Goal: Task Accomplishment & Management: Manage account settings

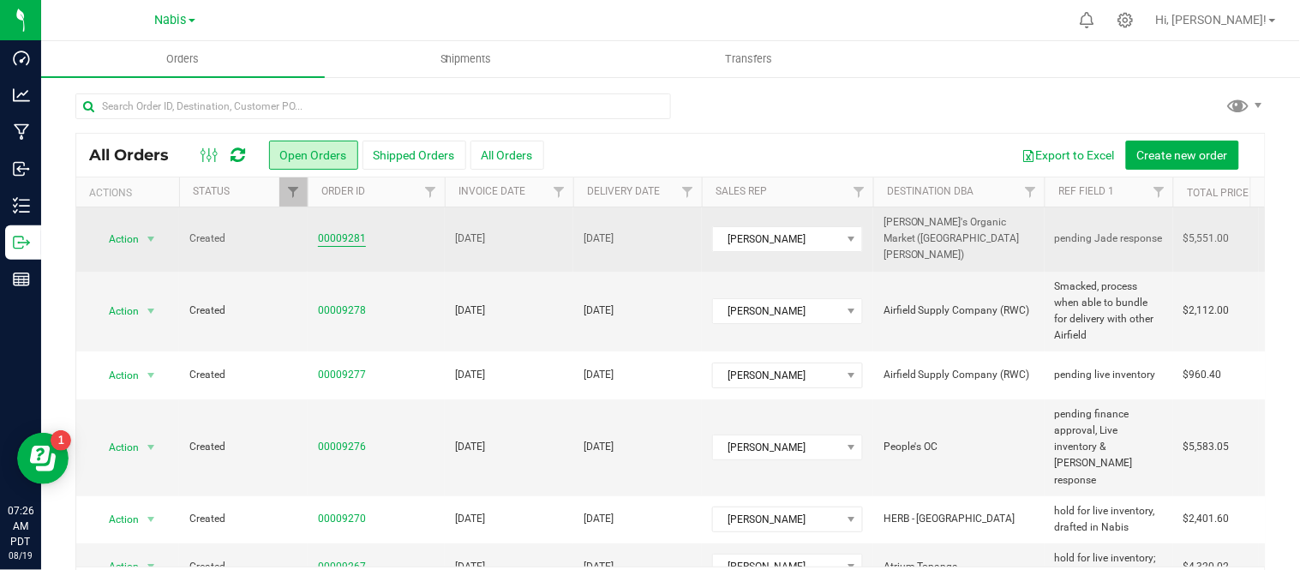
click at [340, 231] on link "00009281" at bounding box center [342, 239] width 48 height 16
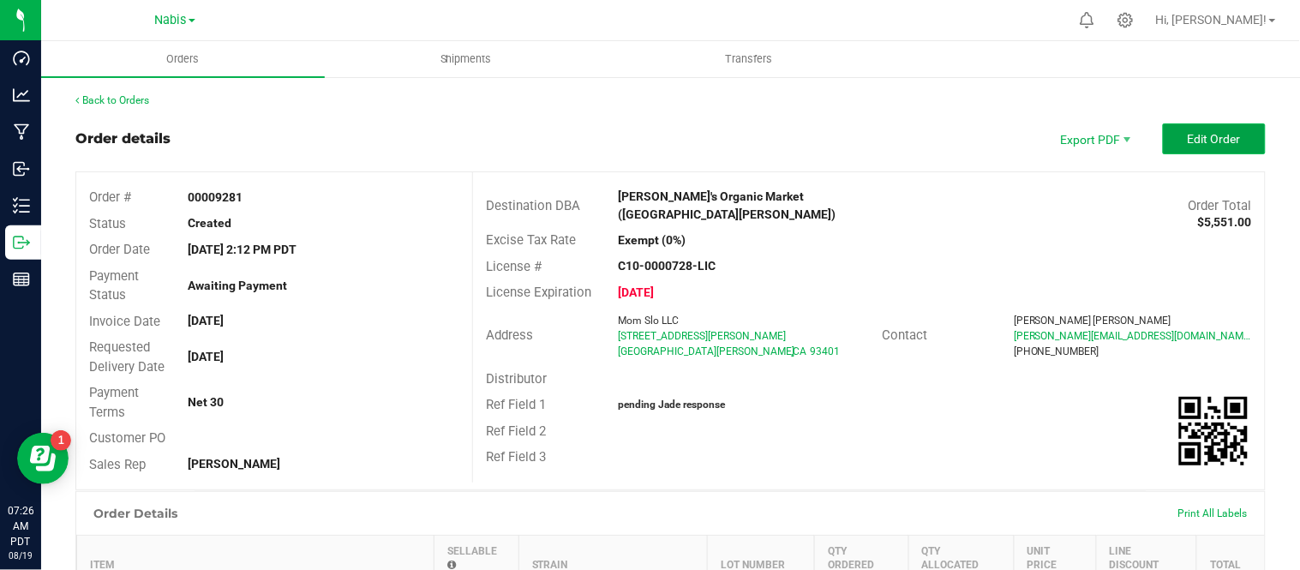
click at [1192, 127] on button "Edit Order" at bounding box center [1214, 138] width 103 height 31
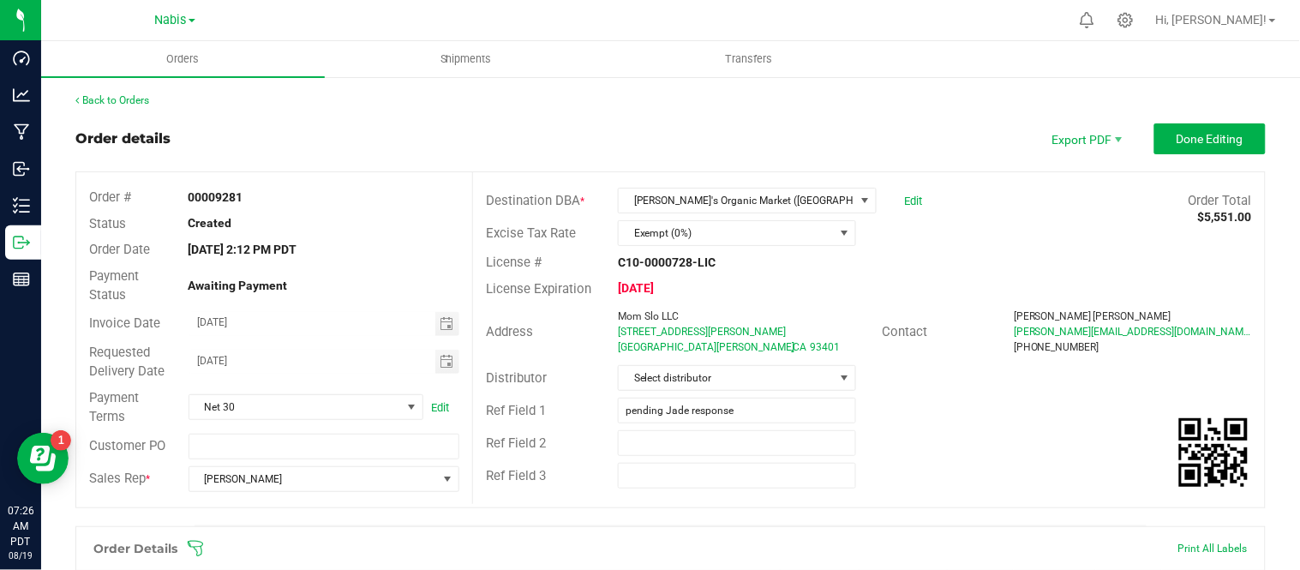
click at [921, 253] on div "License # C10-0000728-LIC" at bounding box center [869, 262] width 792 height 27
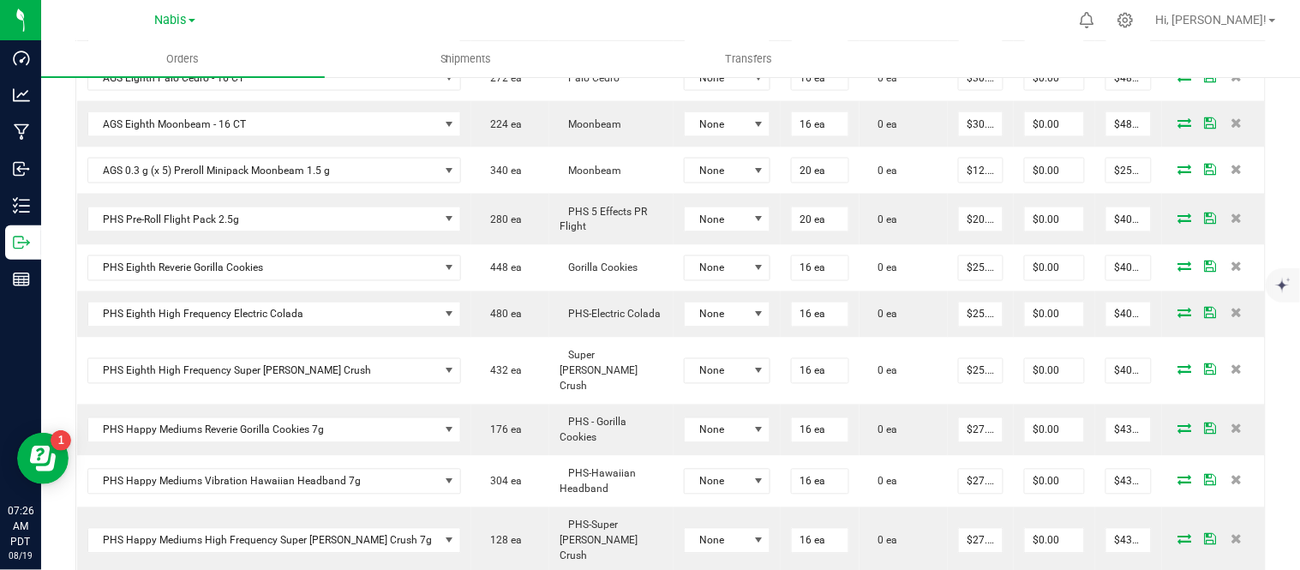
scroll to position [970, 0]
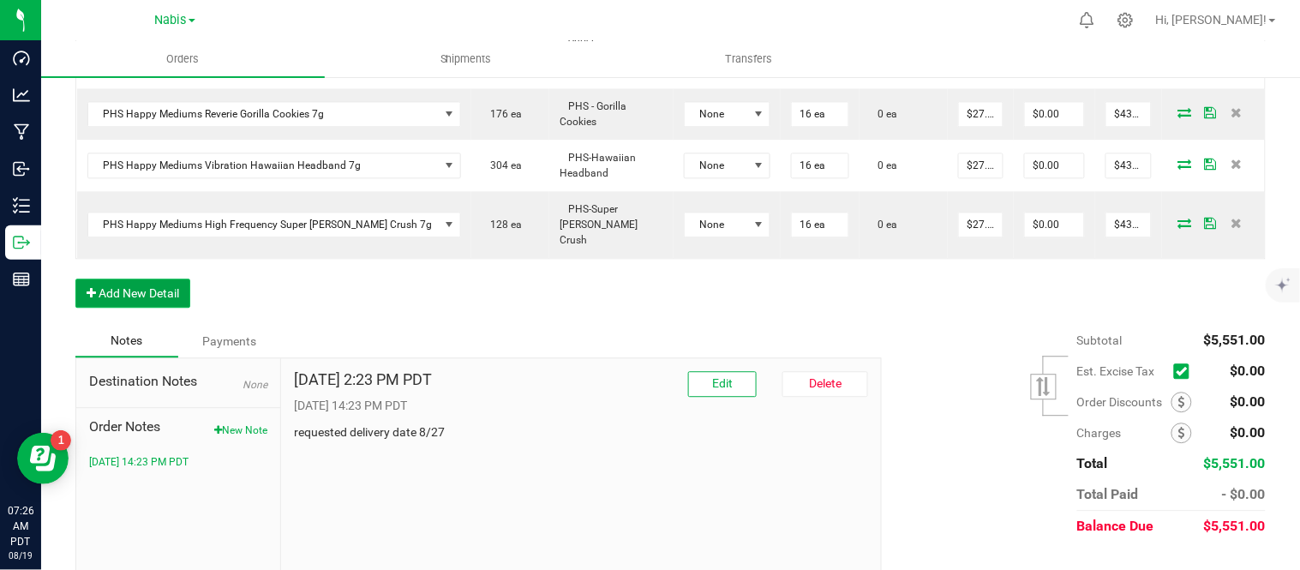
click at [147, 279] on button "Add New Detail" at bounding box center [132, 293] width 115 height 29
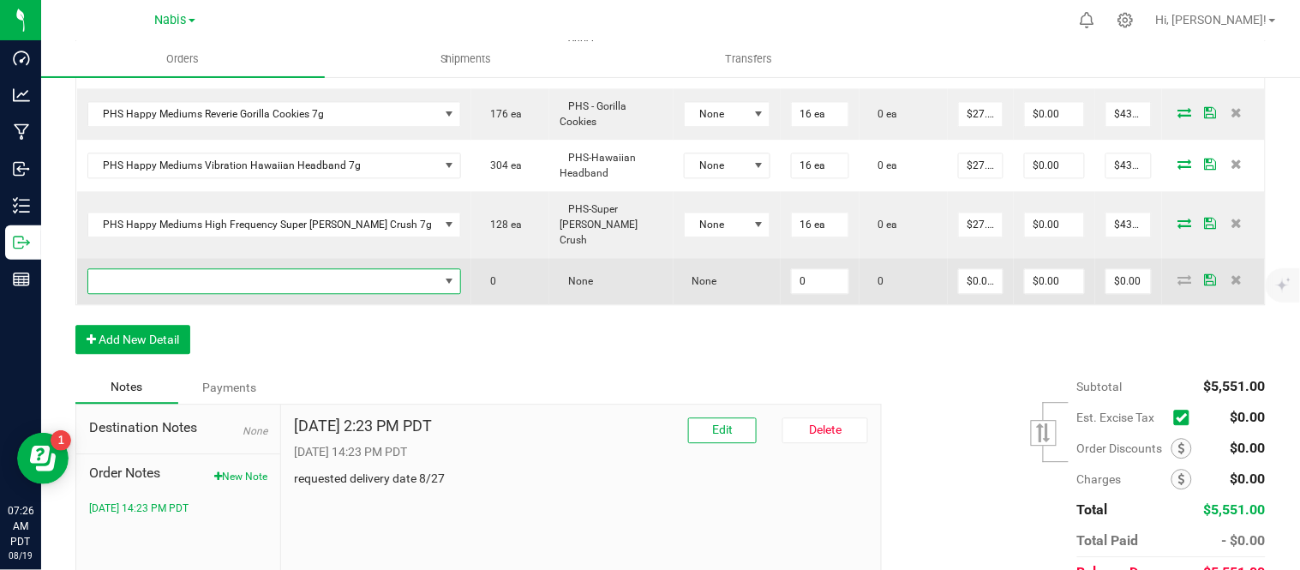
click at [242, 269] on span "NO DATA FOUND" at bounding box center [263, 281] width 351 height 24
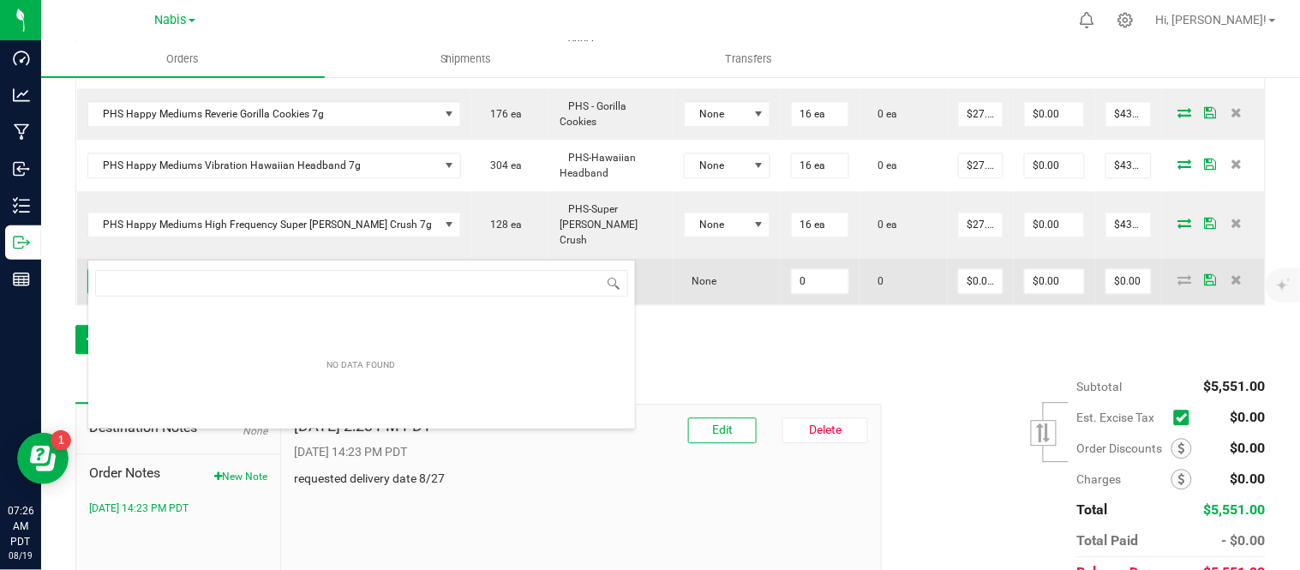
scroll to position [26, 315]
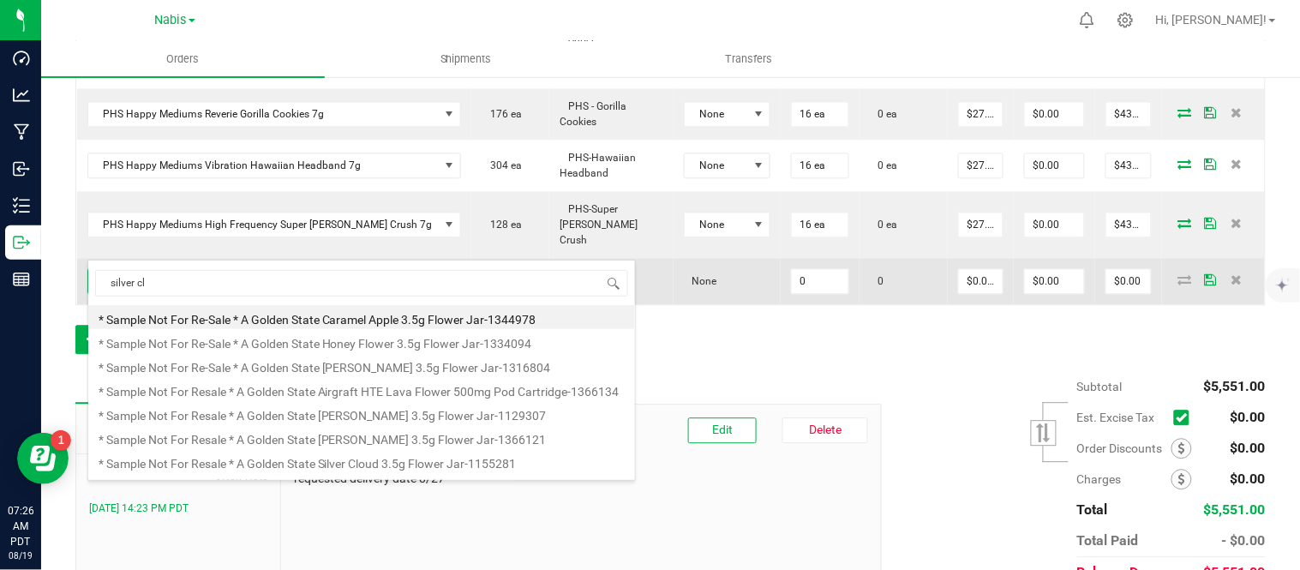
type input "silver clo"
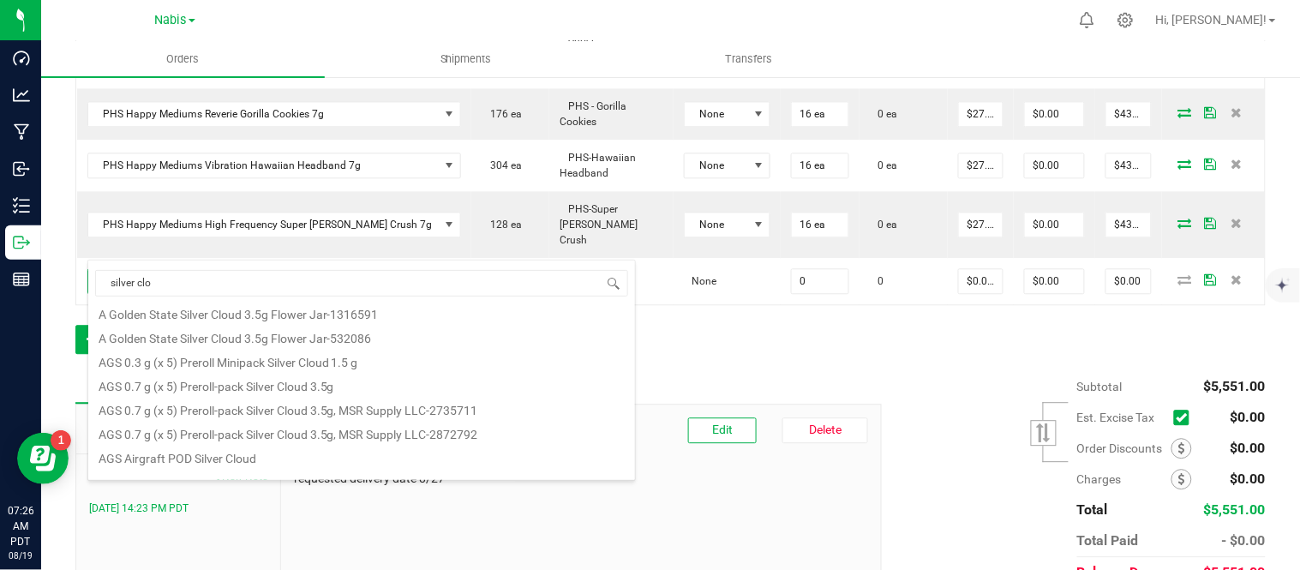
scroll to position [309, 0]
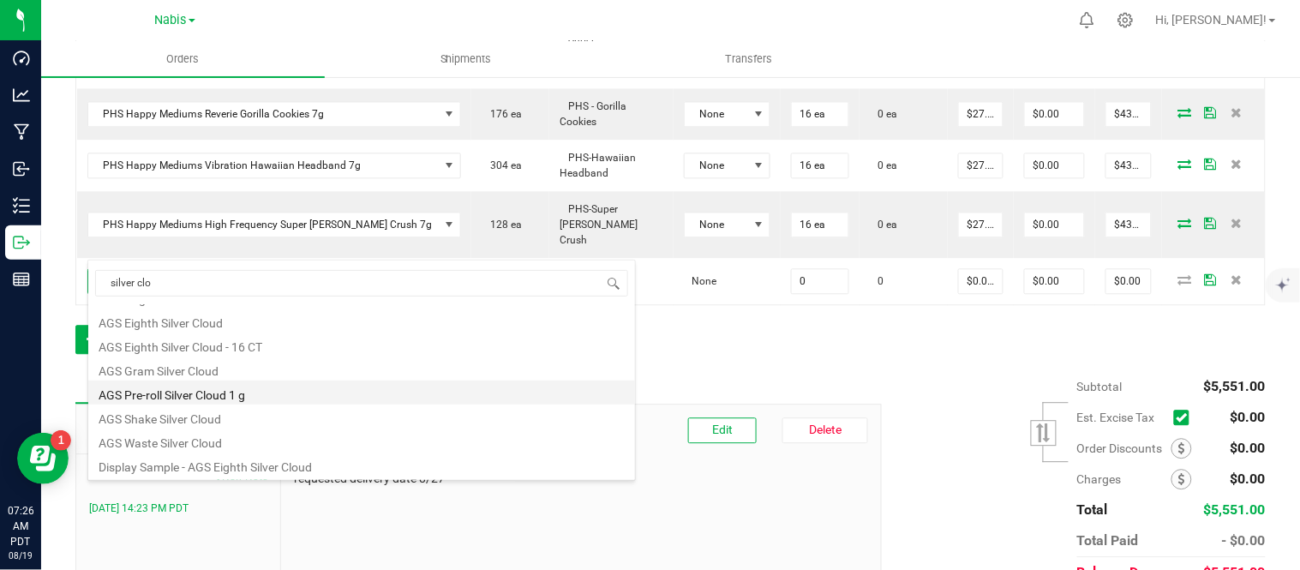
click at [291, 387] on li "AGS Pre-roll Silver Cloud 1 g" at bounding box center [361, 393] width 547 height 24
type input "0 ea"
type input "$8.00000"
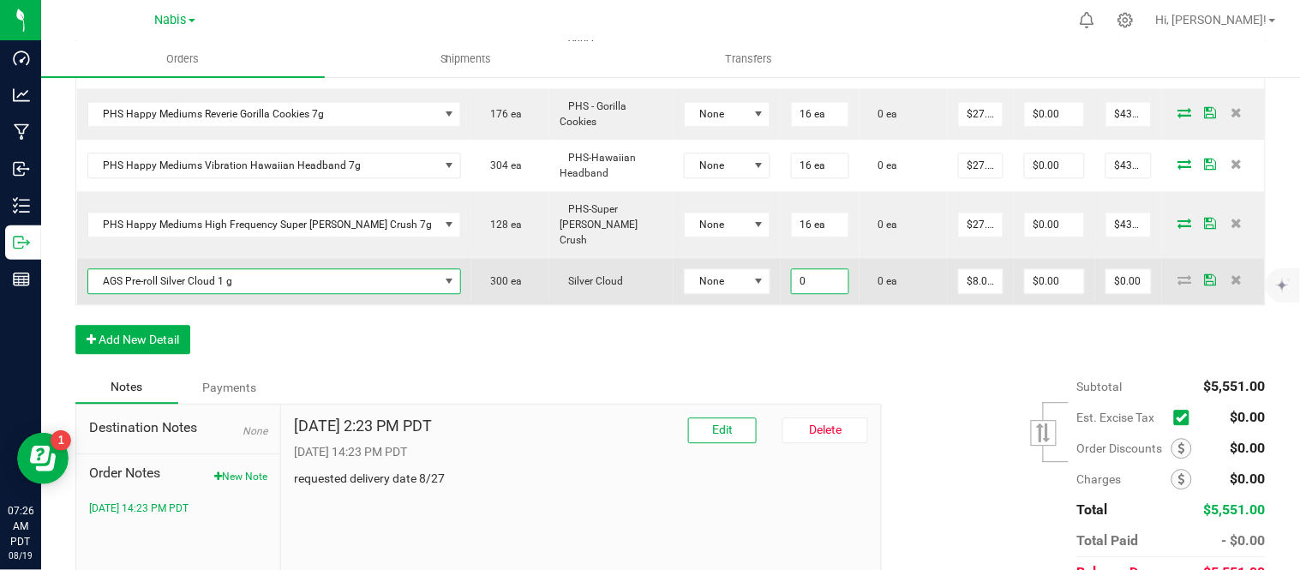
click at [792, 269] on input "0" at bounding box center [820, 281] width 57 height 24
type input "20 ea"
type input "8"
type input "$160.00"
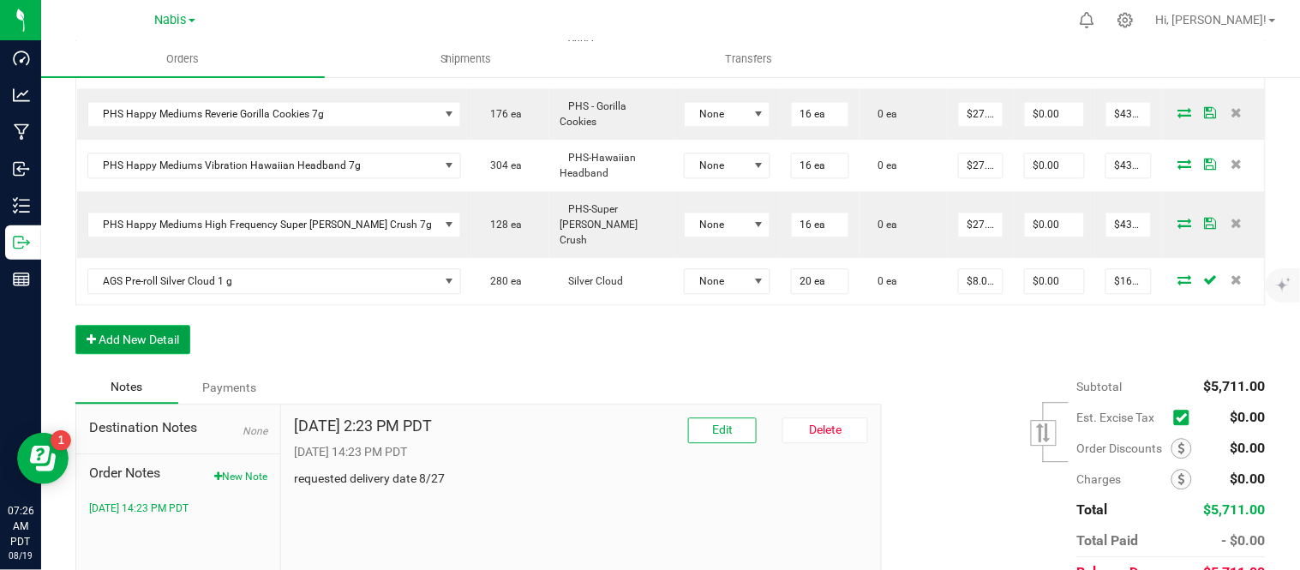
click at [165, 325] on button "Add New Detail" at bounding box center [132, 339] width 115 height 29
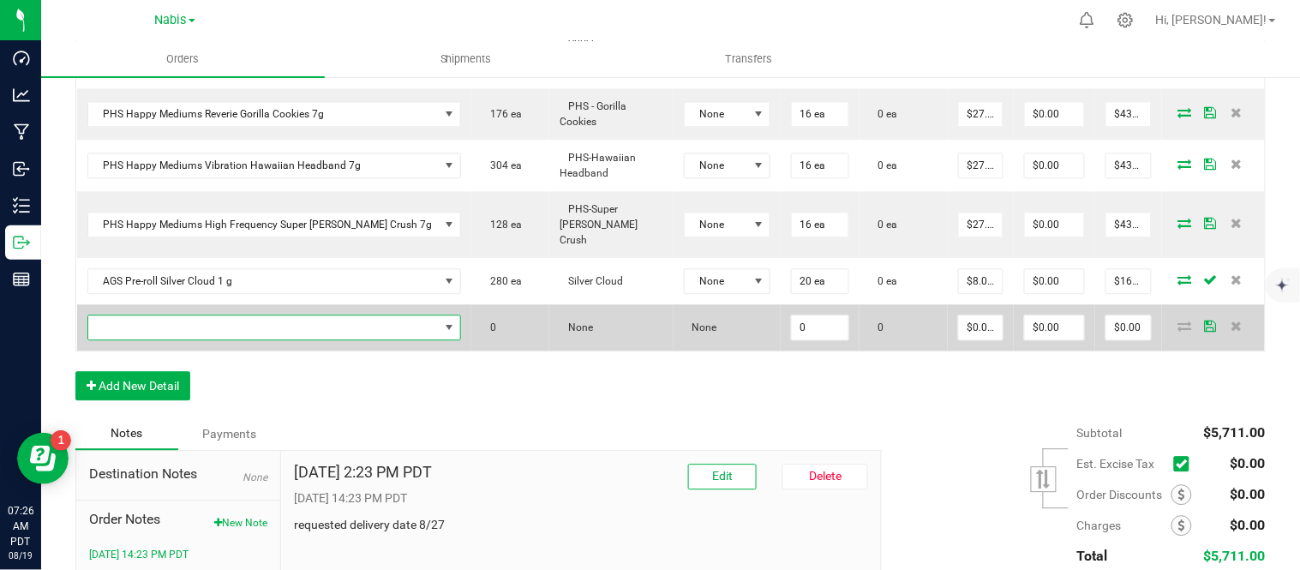
click at [285, 315] on span "NO DATA FOUND" at bounding box center [263, 327] width 351 height 24
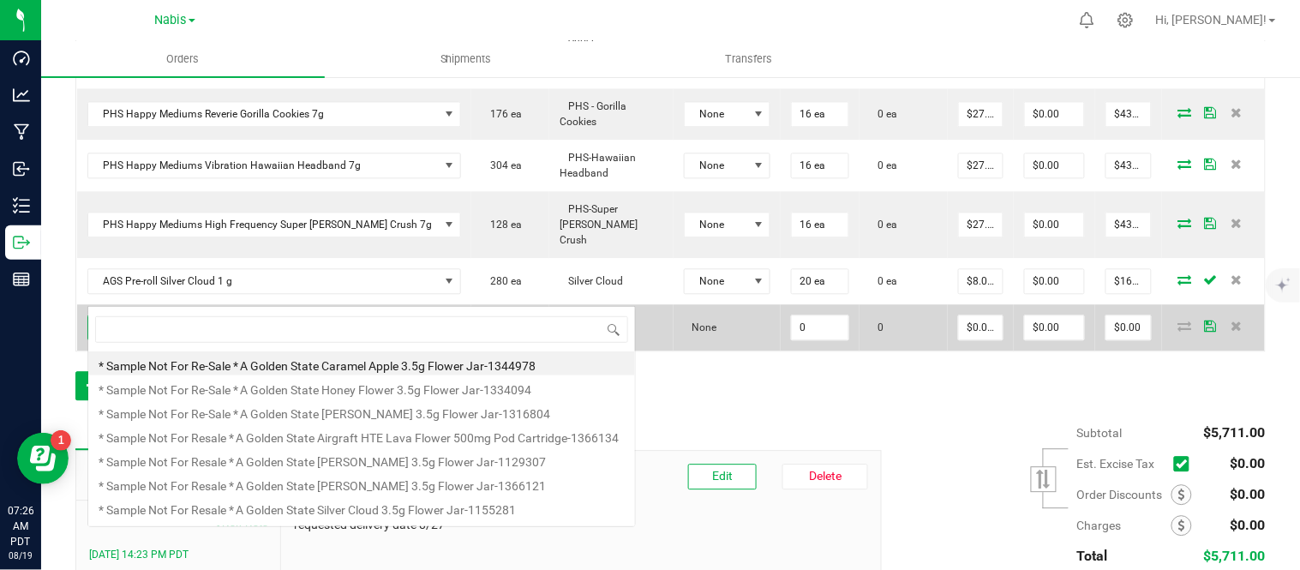
scroll to position [26, 315]
type input "night sky 1"
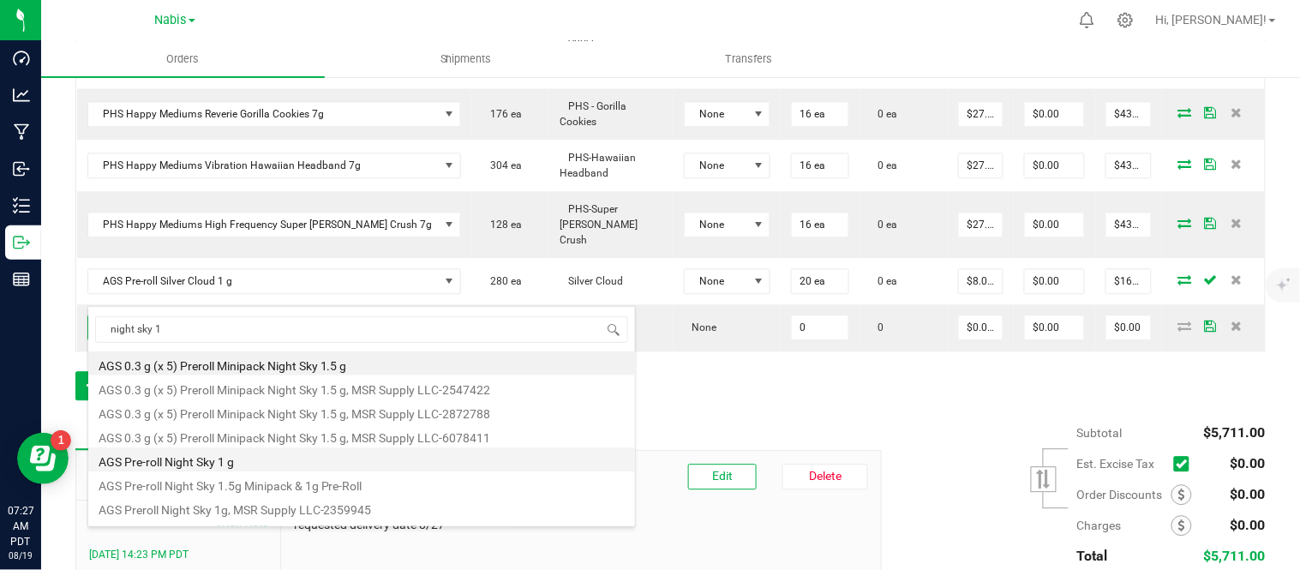
click at [285, 457] on li "AGS Pre-roll Night Sky 1 g" at bounding box center [361, 459] width 547 height 24
type input "0 ea"
type input "$8.00000"
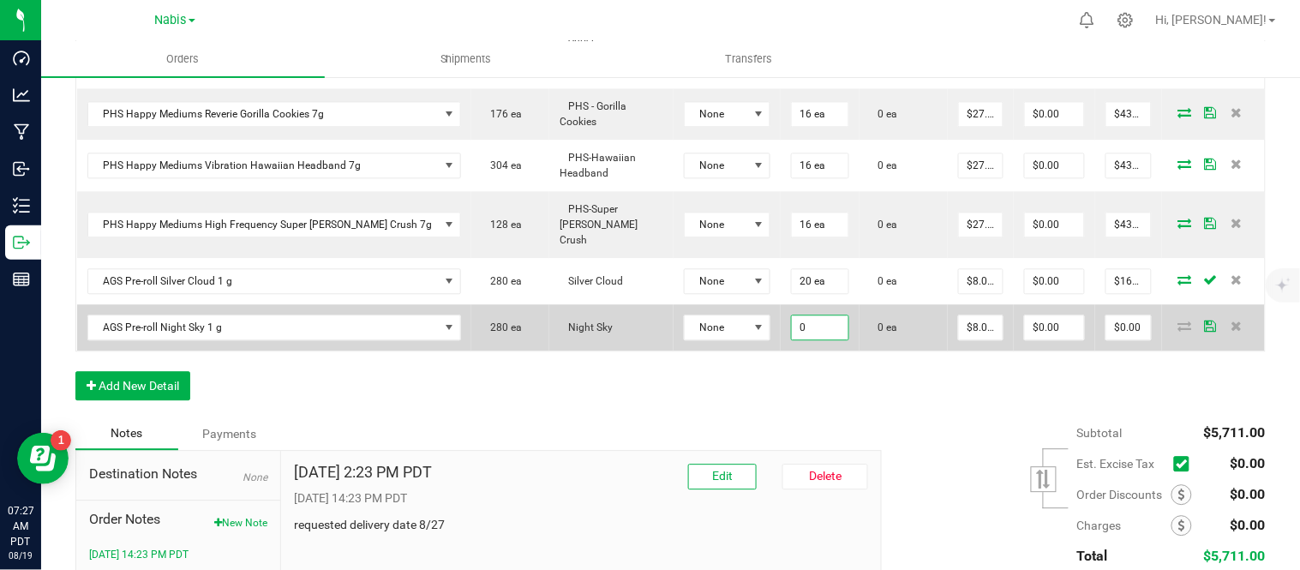
click at [792, 315] on input "0" at bounding box center [820, 327] width 57 height 24
type input "20 ea"
type input "8"
type input "$160.00"
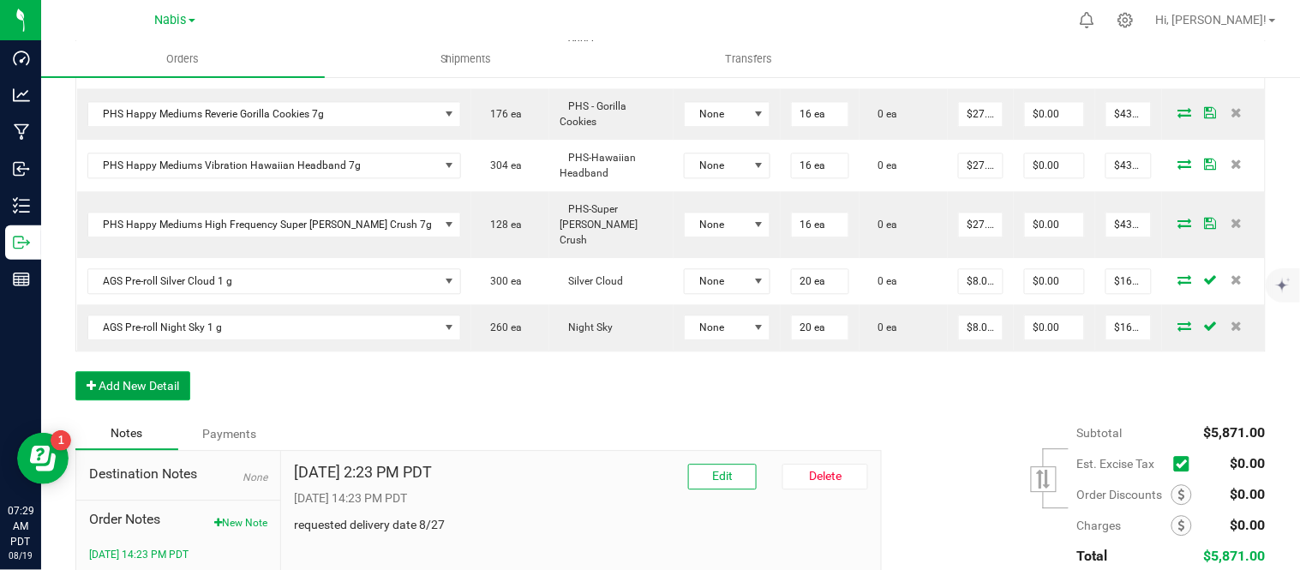
click at [158, 371] on button "Add New Detail" at bounding box center [132, 385] width 115 height 29
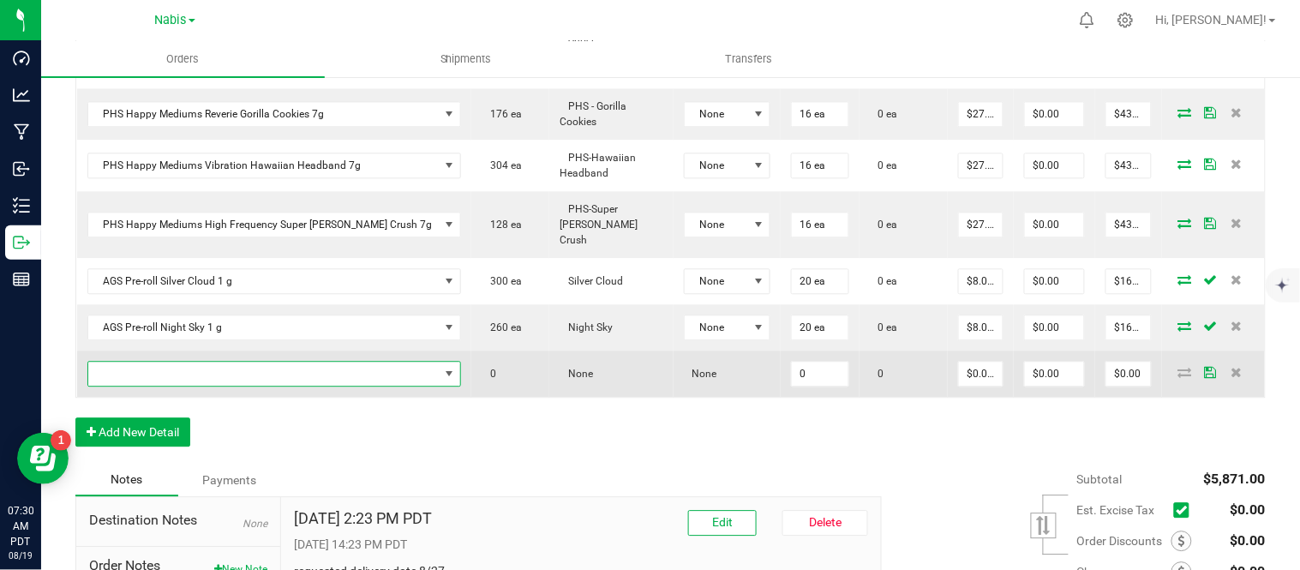
click at [184, 362] on span "NO DATA FOUND" at bounding box center [263, 374] width 351 height 24
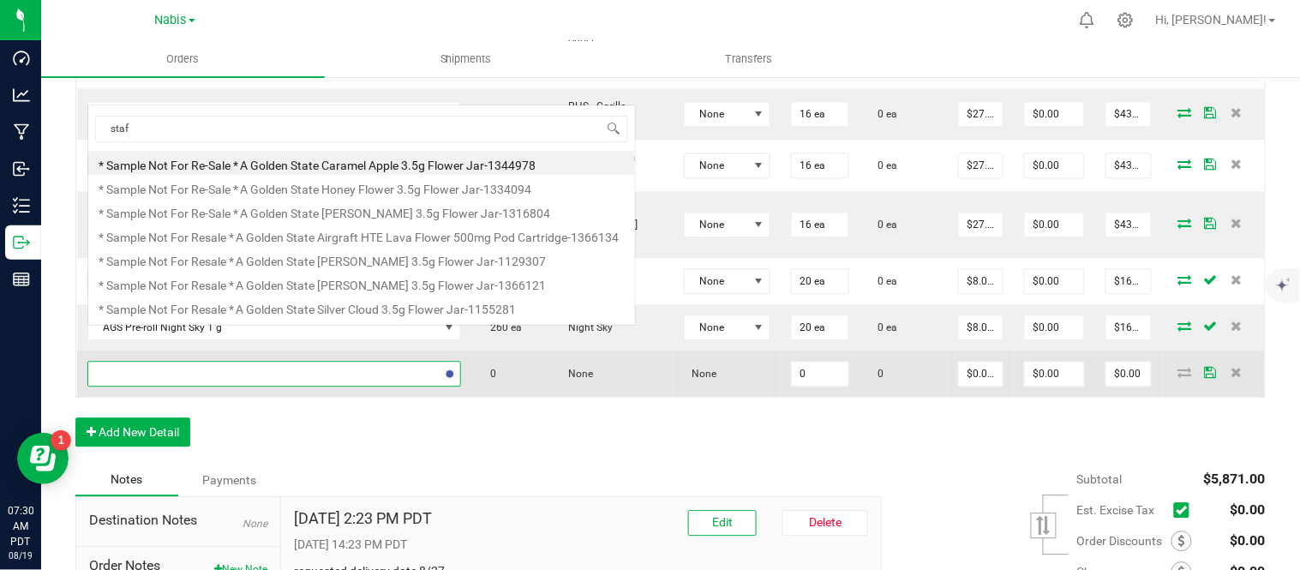
scroll to position [0, 0]
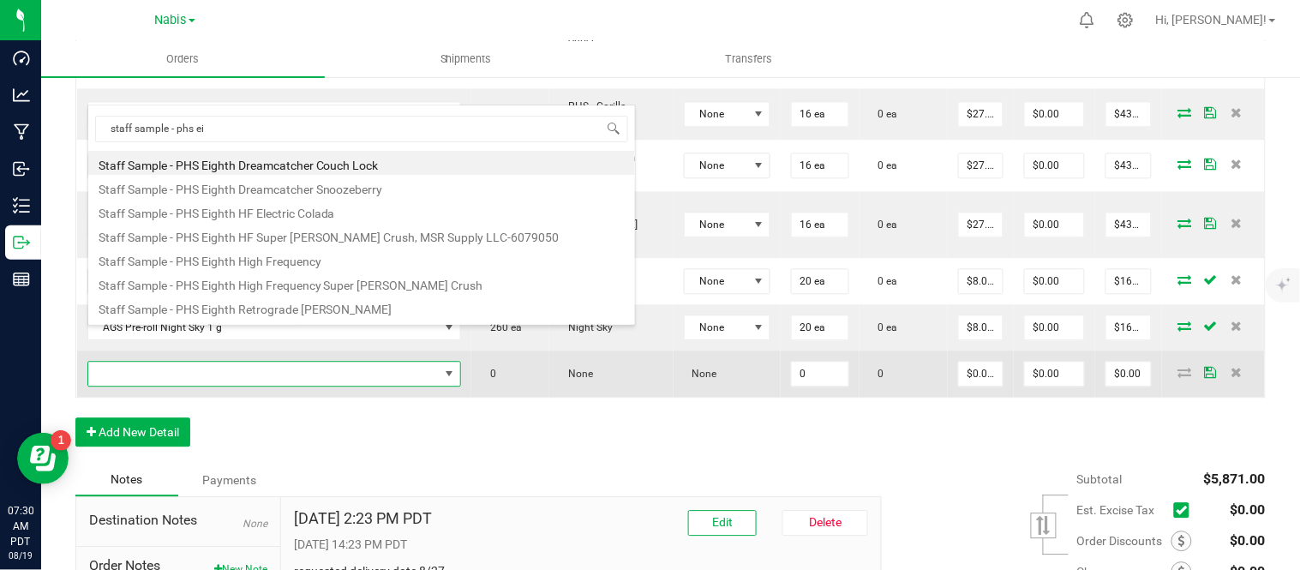
type input "staff sample - phs eig"
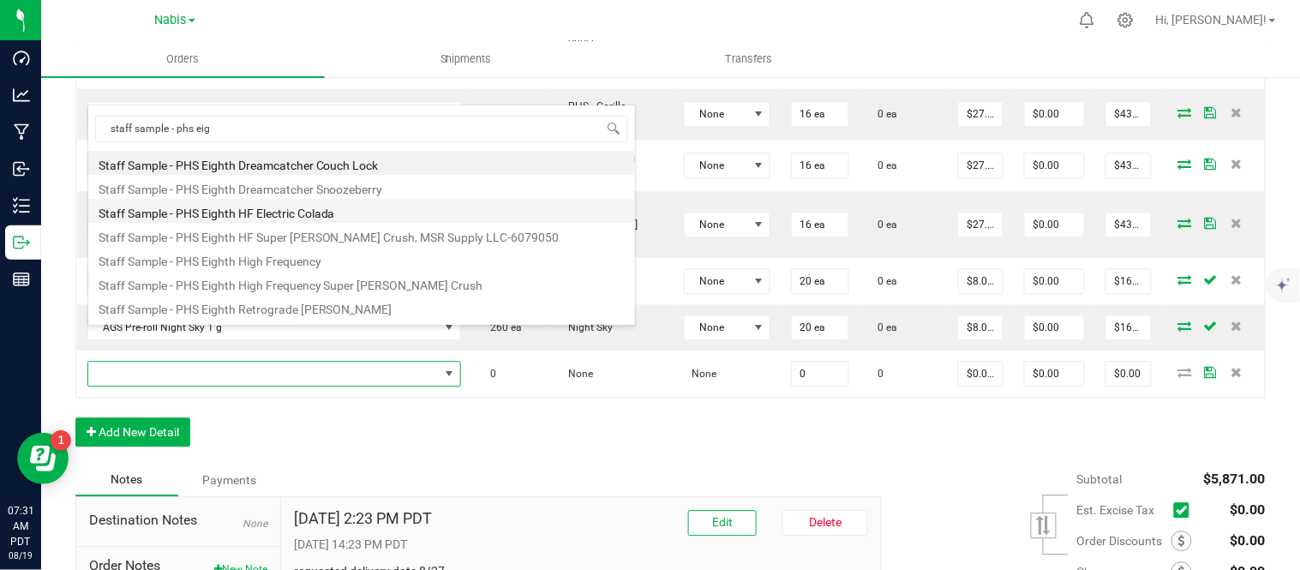
click at [291, 215] on li "Staff Sample - PHS Eighth HF Electric Colada" at bounding box center [361, 211] width 547 height 24
type input "0 ea"
type input "$0.10000"
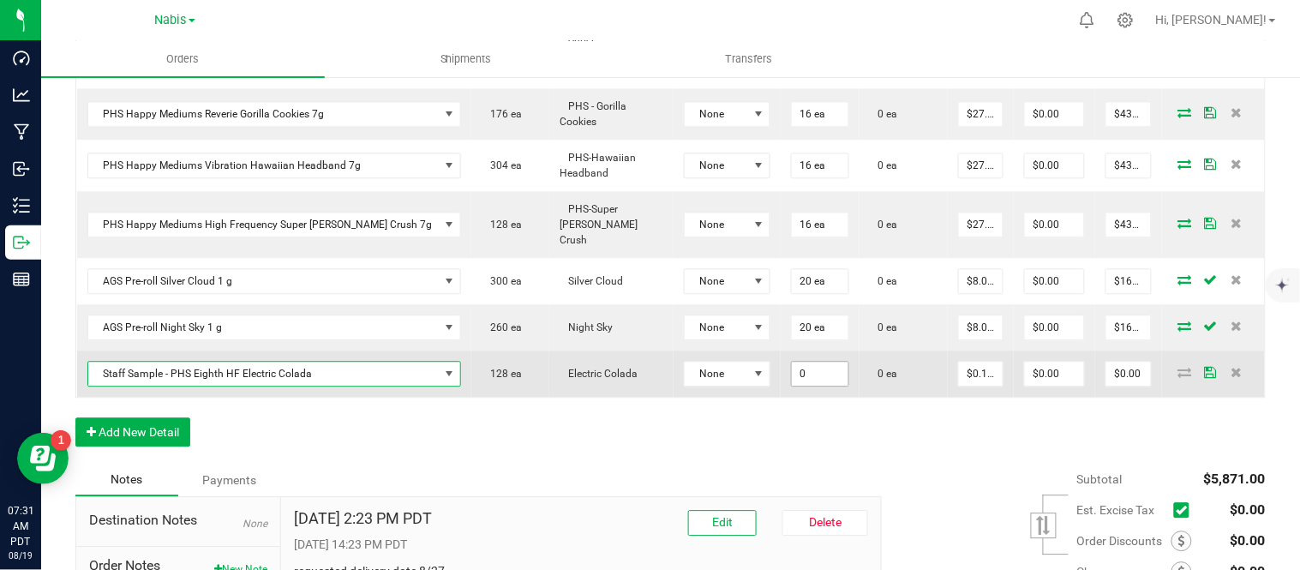
click at [792, 362] on input "0" at bounding box center [820, 374] width 57 height 24
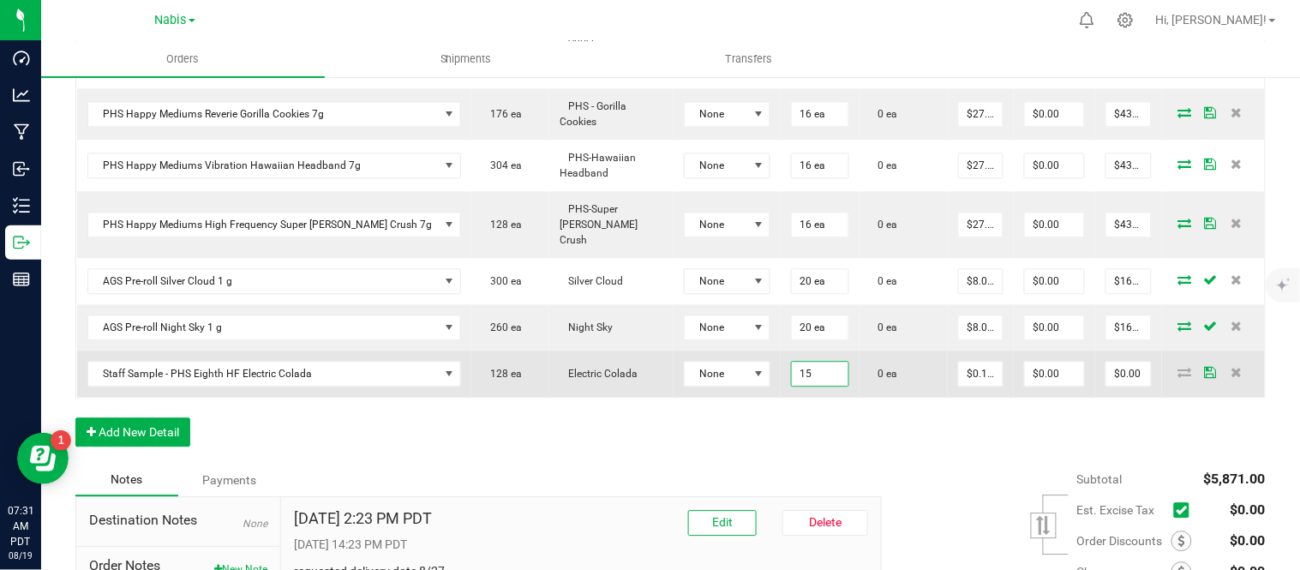
type input "15 ea"
type input "0.1"
type input "$1.50"
click at [792, 362] on input "15" at bounding box center [820, 374] width 57 height 24
type input "16 ea"
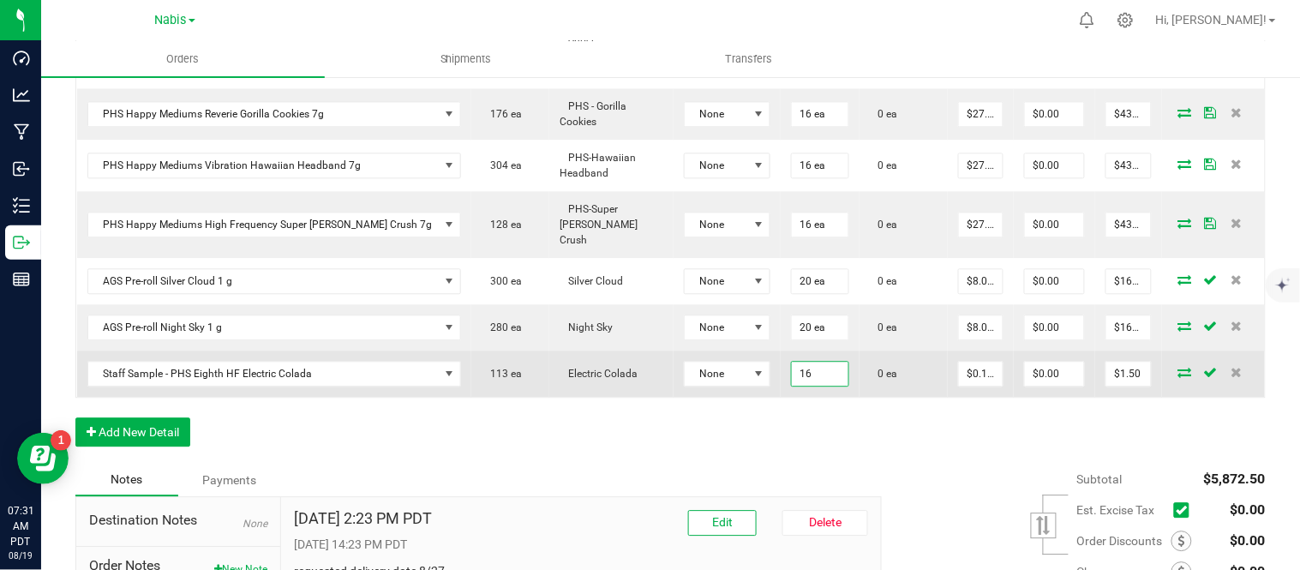
type input "0.1"
type input "$1.60"
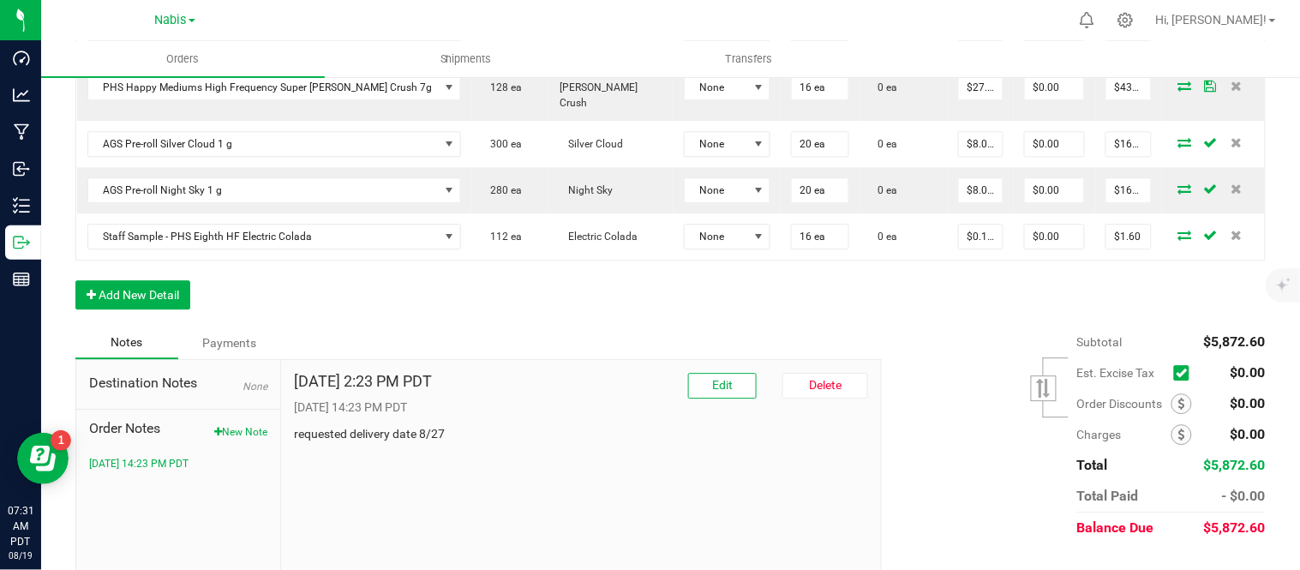
scroll to position [1109, 0]
click at [692, 371] on button "Edit" at bounding box center [722, 384] width 69 height 26
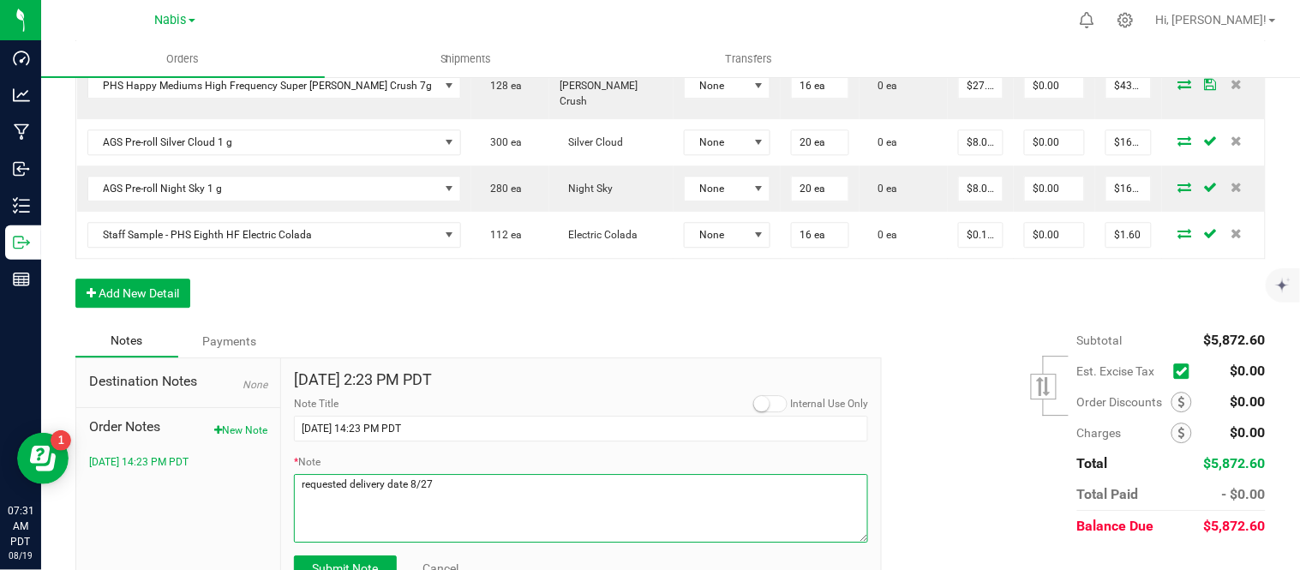
click at [476, 474] on textarea "* Note" at bounding box center [581, 508] width 574 height 69
type textarea "requested delivery date 8/27 internal: displays not needed"
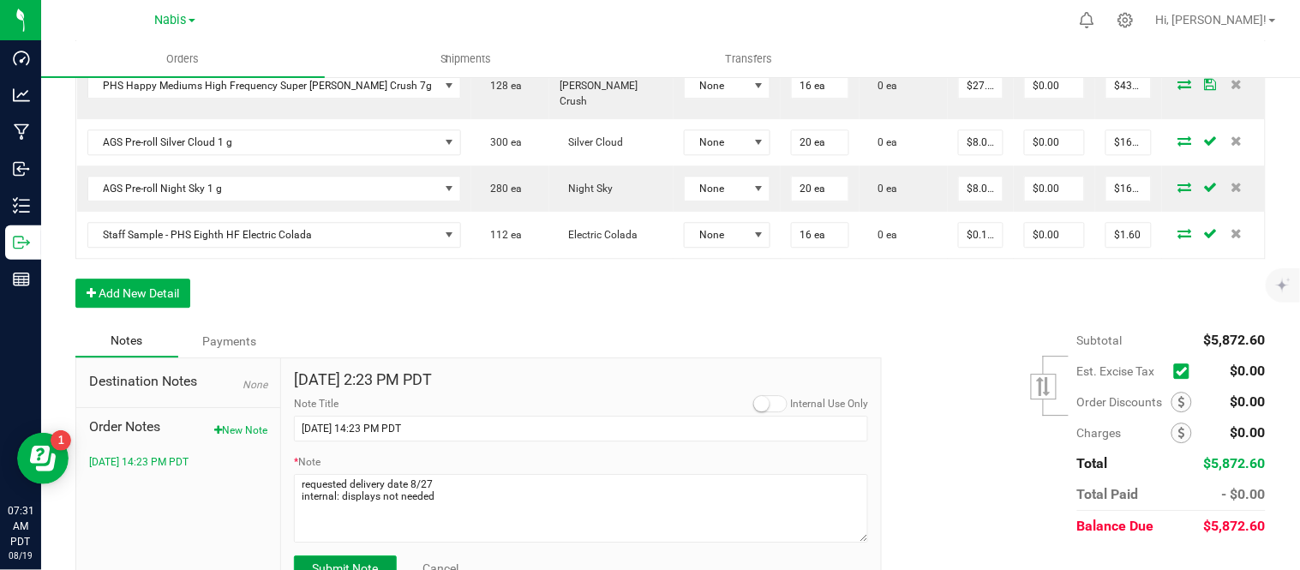
click at [355, 561] on span "Submit Note" at bounding box center [345, 568] width 66 height 14
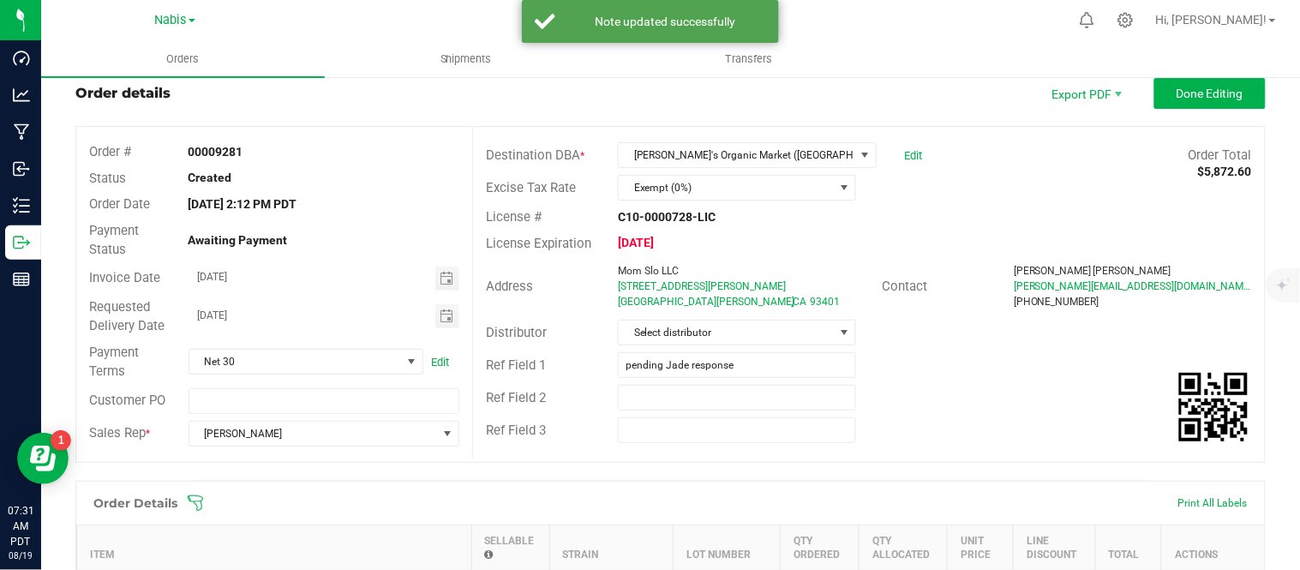
scroll to position [45, 0]
click at [757, 363] on input "pending Jade response" at bounding box center [737, 366] width 238 height 26
click at [967, 367] on div "Ref Field 1 pending Jade response" at bounding box center [869, 366] width 792 height 33
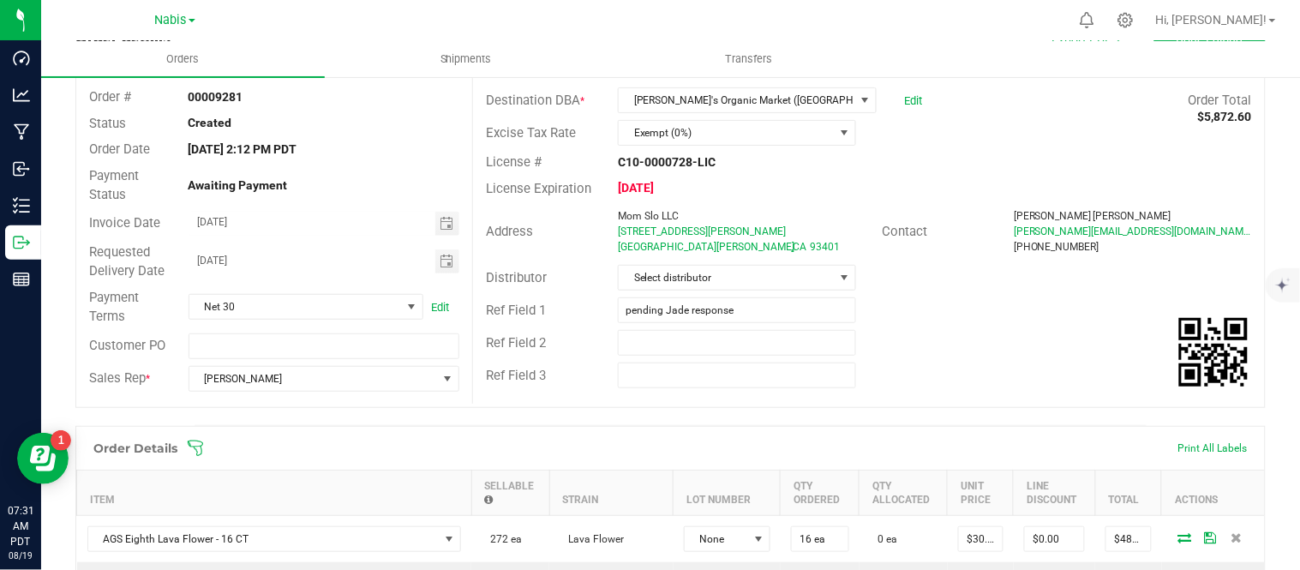
scroll to position [0, 0]
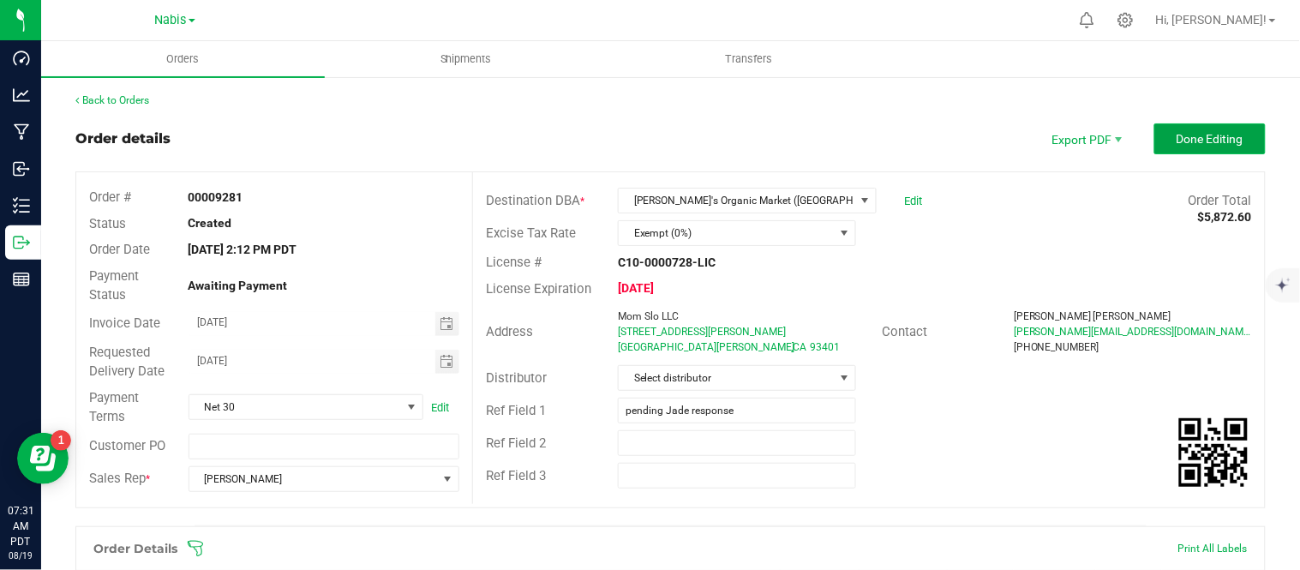
click at [1207, 138] on span "Done Editing" at bounding box center [1210, 139] width 67 height 14
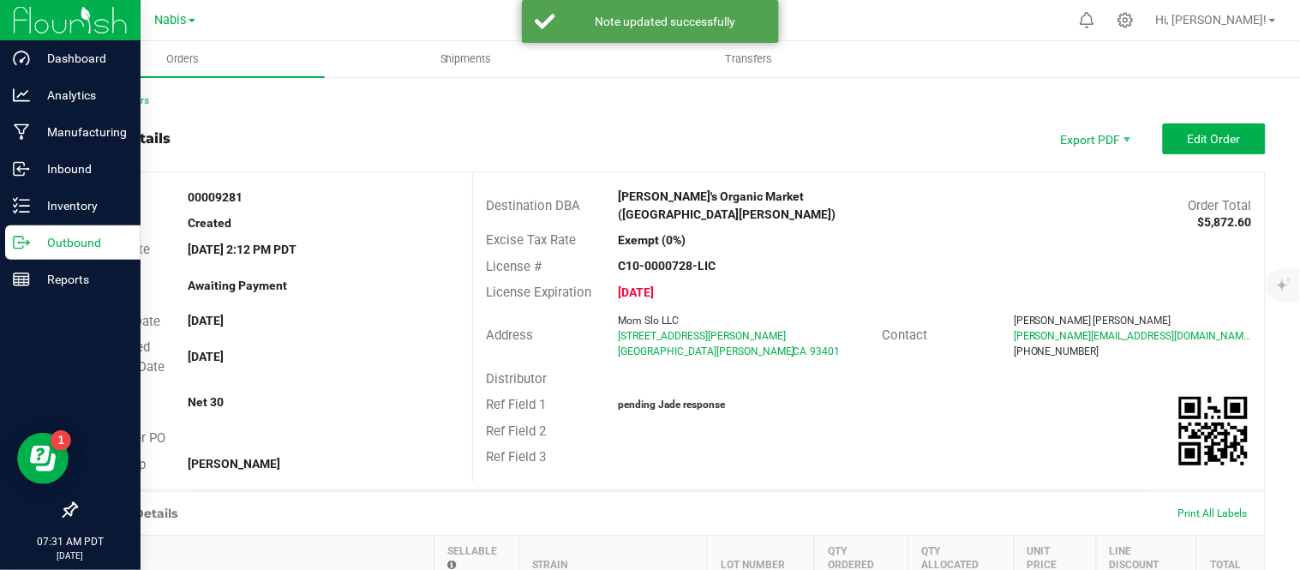
click at [18, 243] on icon at bounding box center [21, 242] width 17 height 17
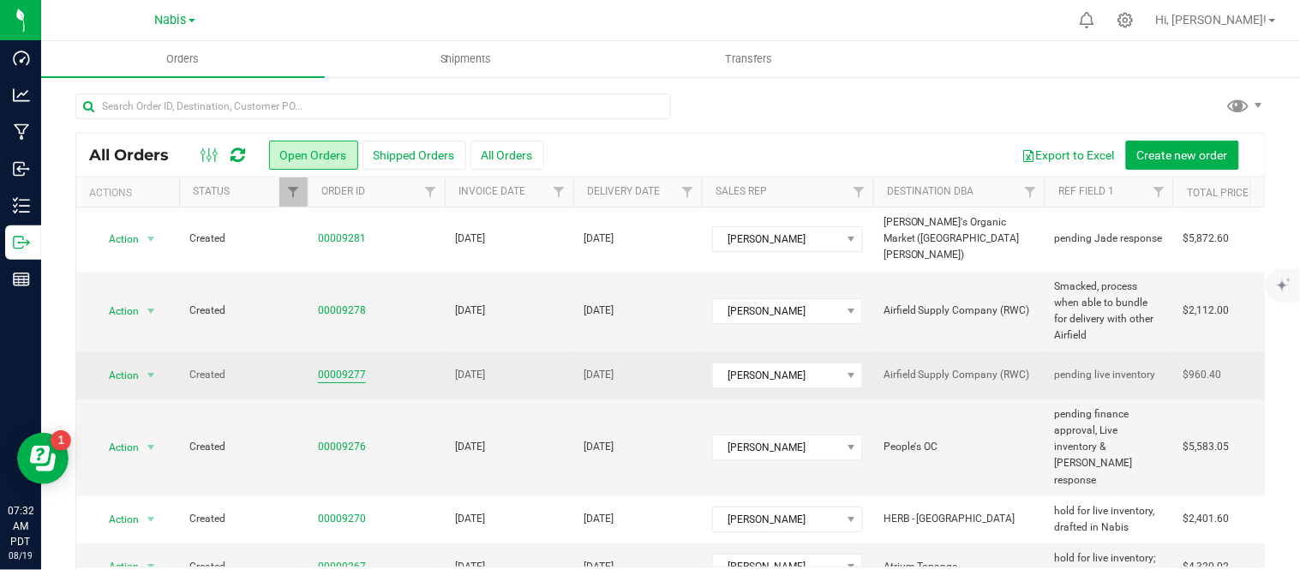
click at [354, 367] on link "00009277" at bounding box center [342, 375] width 48 height 16
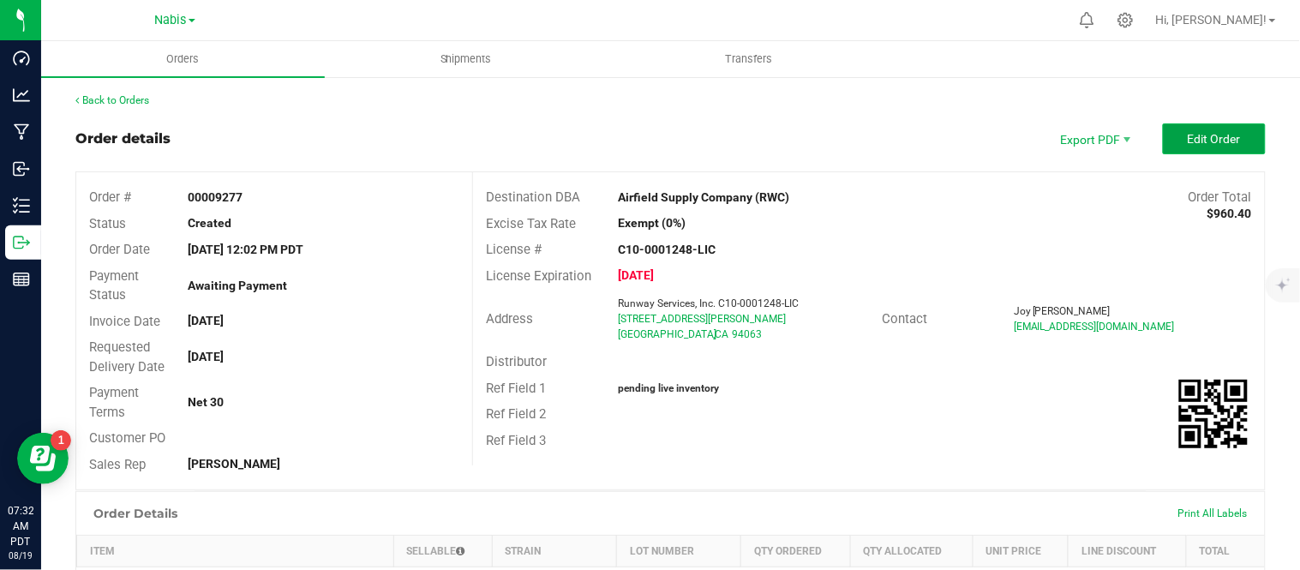
click at [1207, 135] on span "Edit Order" at bounding box center [1214, 139] width 53 height 14
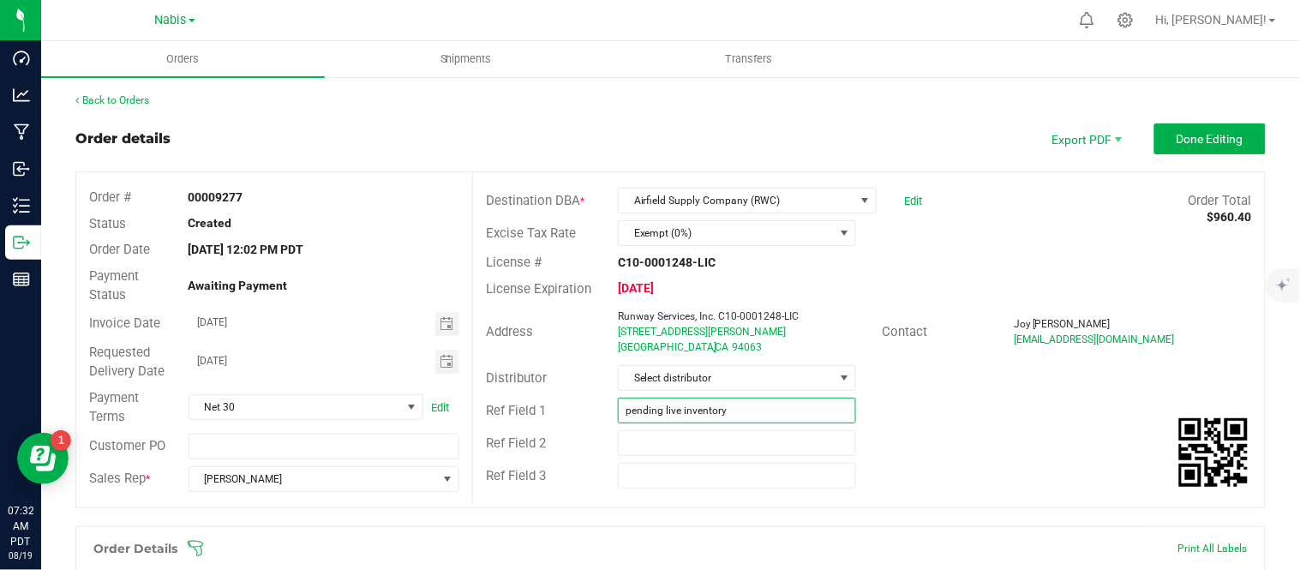
click at [755, 410] on input "pending live inventory" at bounding box center [737, 411] width 238 height 26
type input "ready to process"
click at [1222, 138] on span "Done Editing" at bounding box center [1210, 139] width 67 height 14
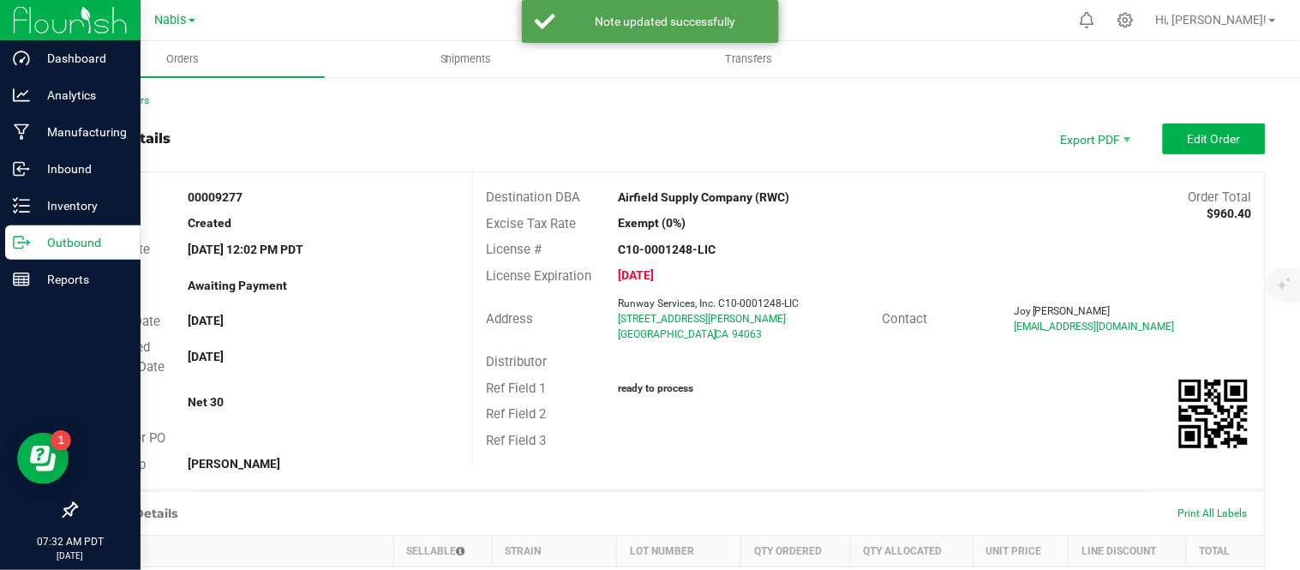
click at [29, 255] on div "Outbound" at bounding box center [72, 242] width 135 height 34
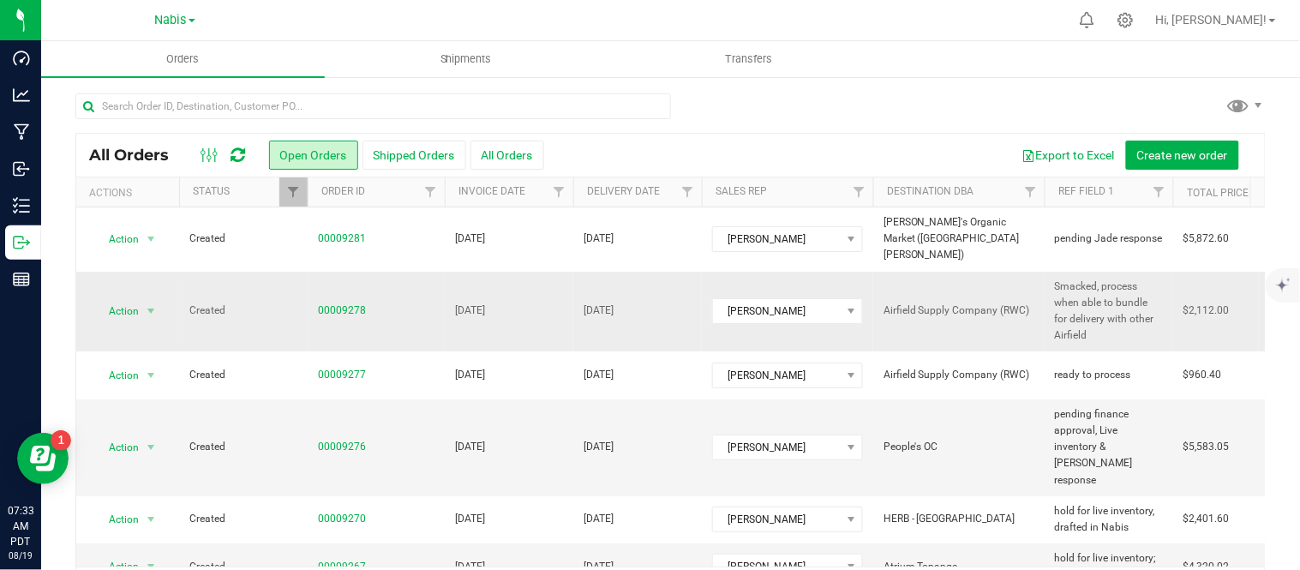
click at [1097, 312] on span "Smacked, process when able to bundle for delivery with other Airfield" at bounding box center [1109, 312] width 108 height 66
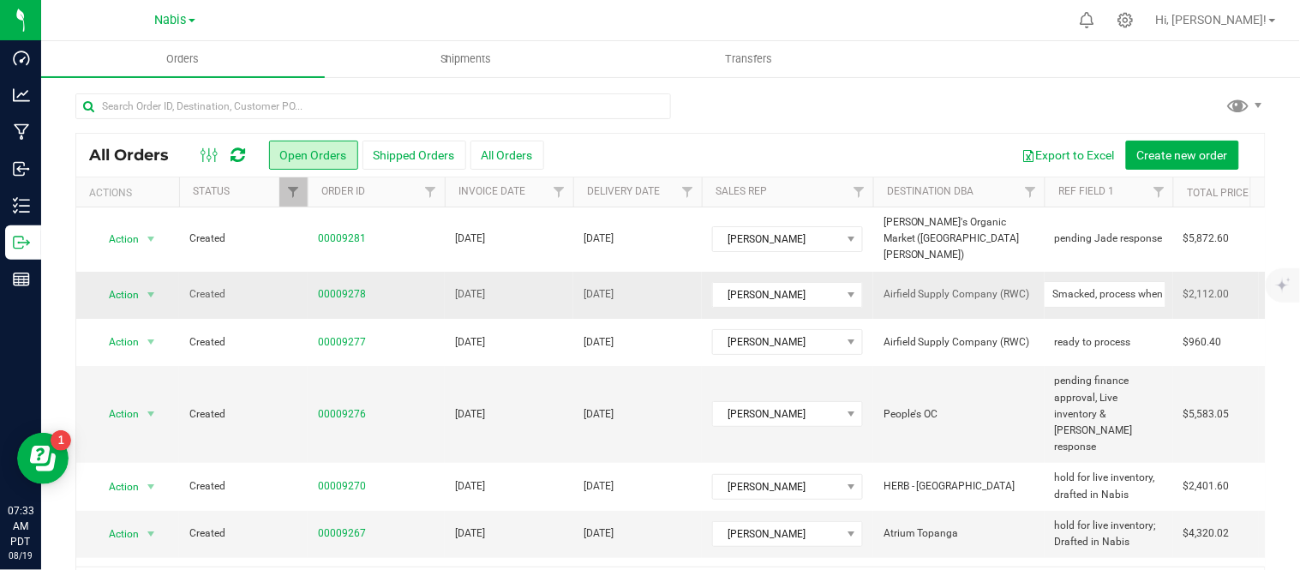
scroll to position [0, 201]
click at [1097, 281] on input "Smacked, process when able to bundle for delivery with other Airfield" at bounding box center [1105, 294] width 123 height 27
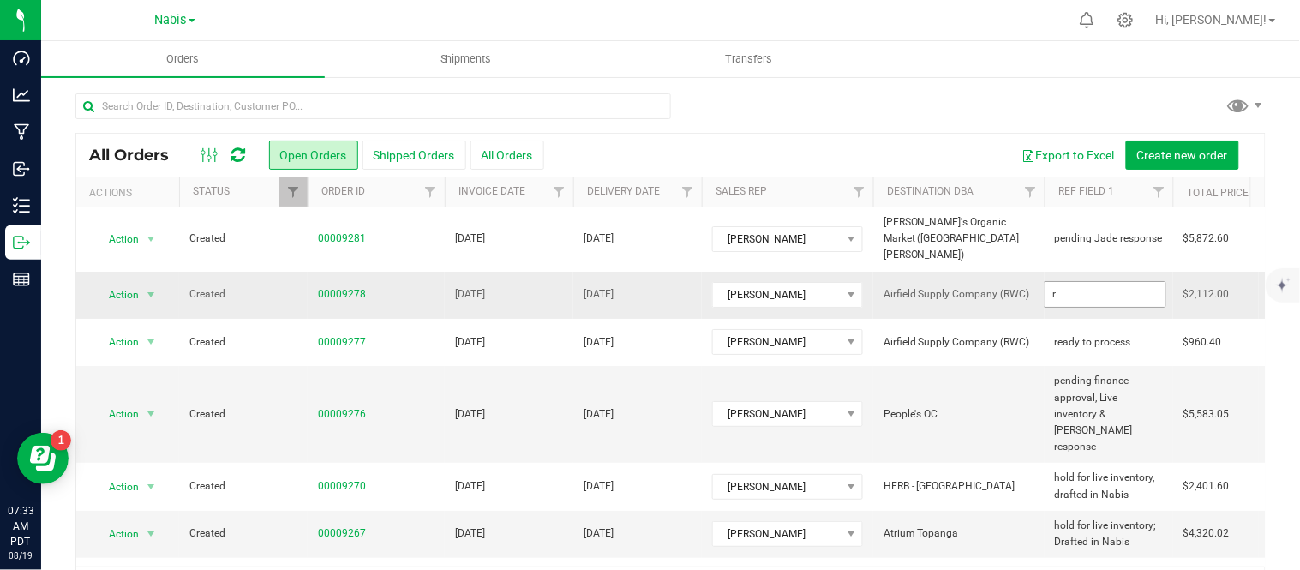
scroll to position [0, 0]
type input "ready to process & bundle for delivery"
drag, startPoint x: 1094, startPoint y: 362, endPoint x: 1099, endPoint y: 377, distance: 16.3
click at [1099, 377] on span "pending finance approval, Live inventory & Sammy response" at bounding box center [1109, 414] width 108 height 82
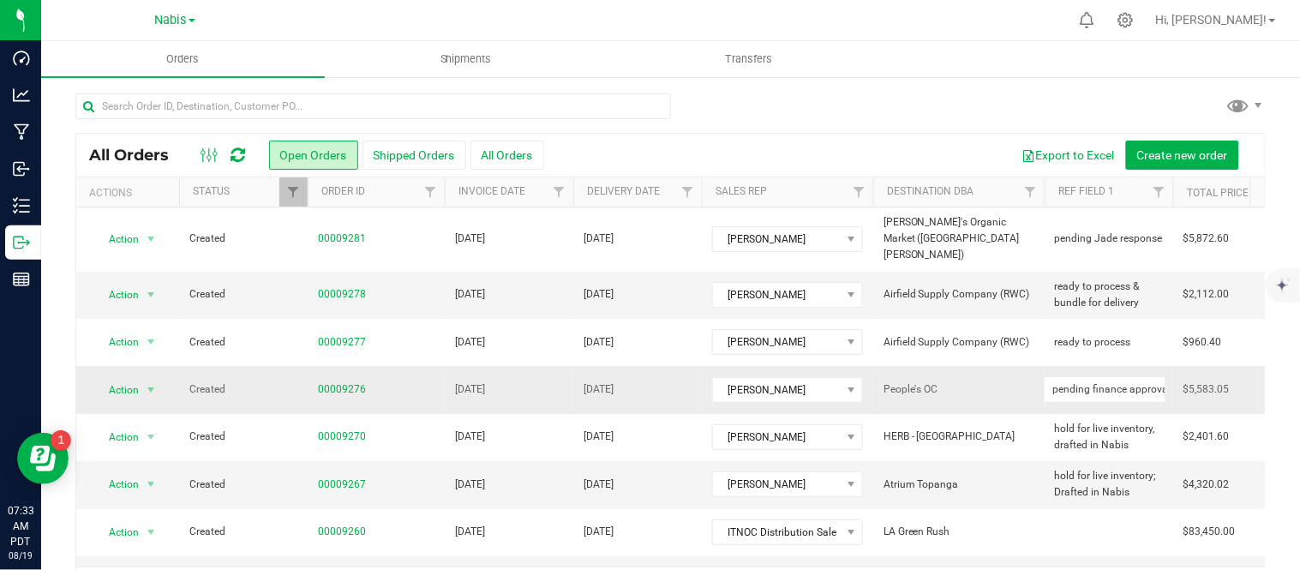
scroll to position [0, 159]
click at [1085, 376] on input "pending finance approval, Live inventory & Sammy response" at bounding box center [1105, 389] width 123 height 27
type input "pending [PERSON_NAME] response"
click at [1016, 82] on div "All Orders Open Orders Shipped Orders All Orders Export to Excel Create new ord…" at bounding box center [670, 350] width 1259 height 550
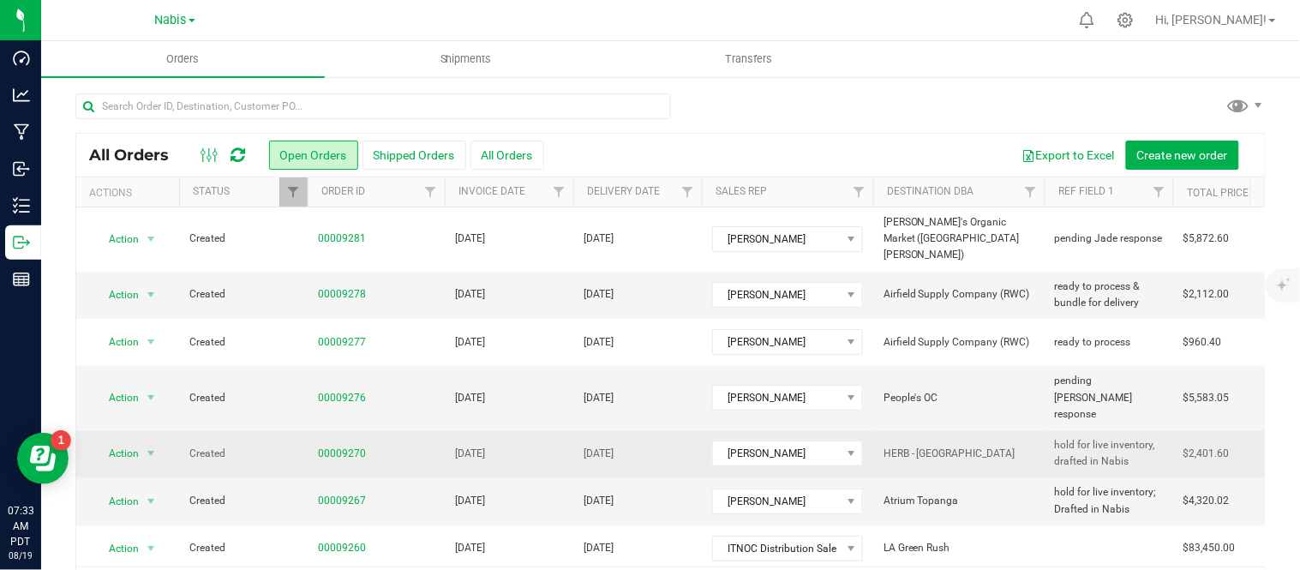
drag, startPoint x: 1126, startPoint y: 427, endPoint x: 1041, endPoint y: 405, distance: 87.5
click at [1117, 437] on span "hold for live inventory, drafted in Nabis" at bounding box center [1109, 453] width 108 height 33
click at [1117, 441] on input "hold for live inventory, drafted in Nabis" at bounding box center [1105, 454] width 123 height 27
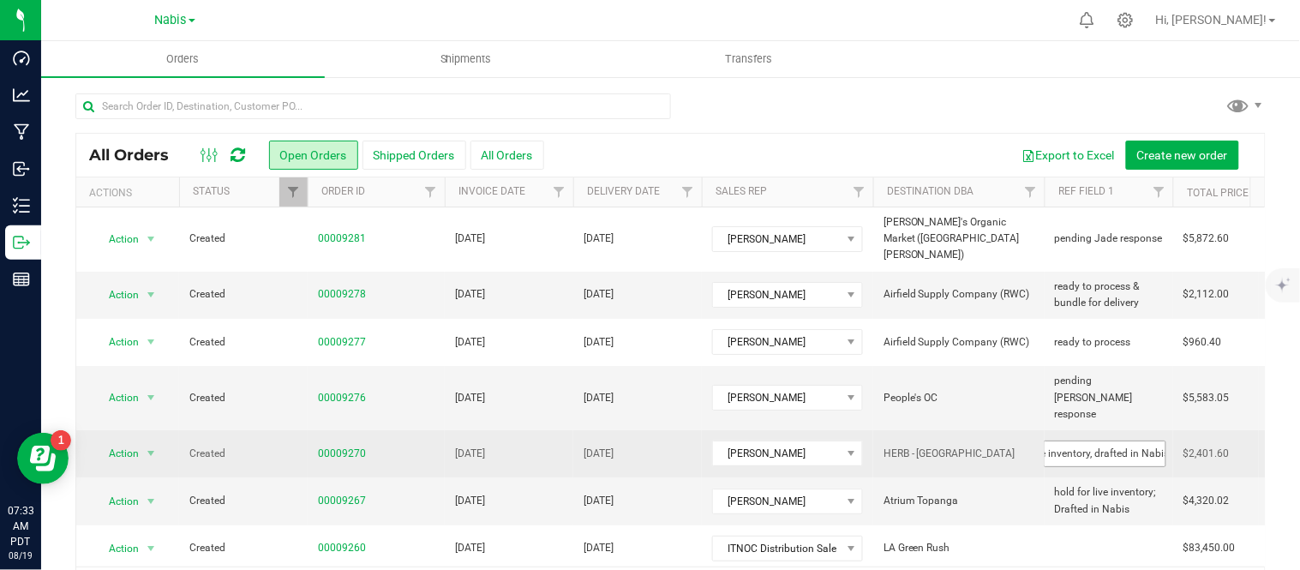
click at [1117, 441] on input "hold for live inventory, drafted in Nabis" at bounding box center [1105, 454] width 123 height 27
type input "ready to process"
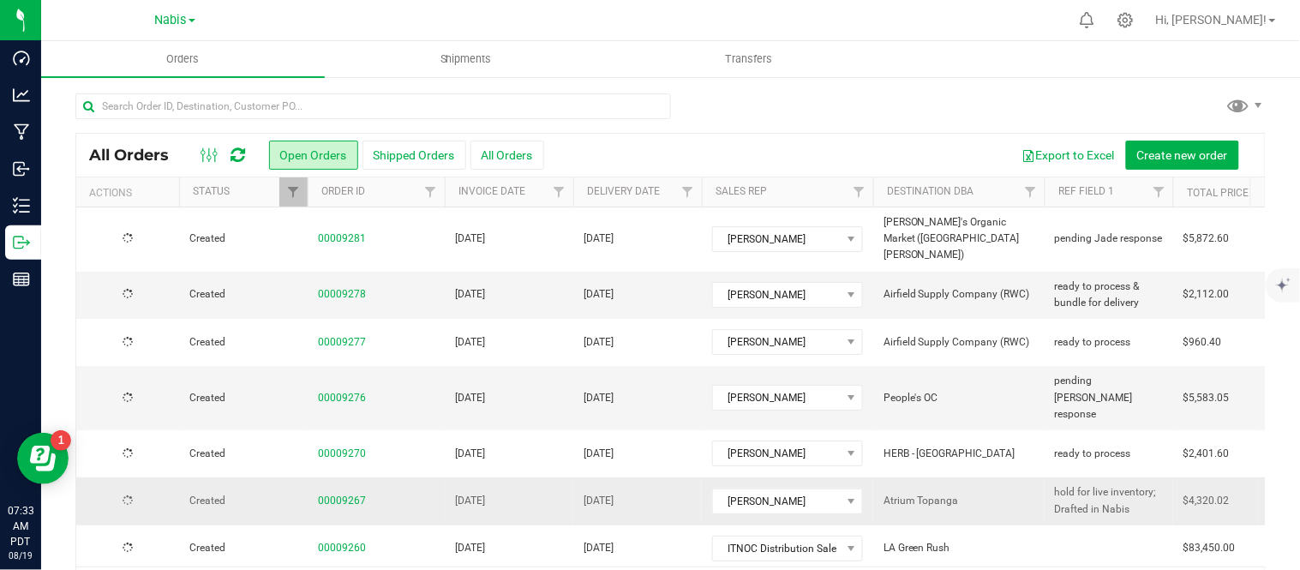
click at [1086, 484] on span "hold for live inventory; Drafted in Nabis" at bounding box center [1109, 500] width 108 height 33
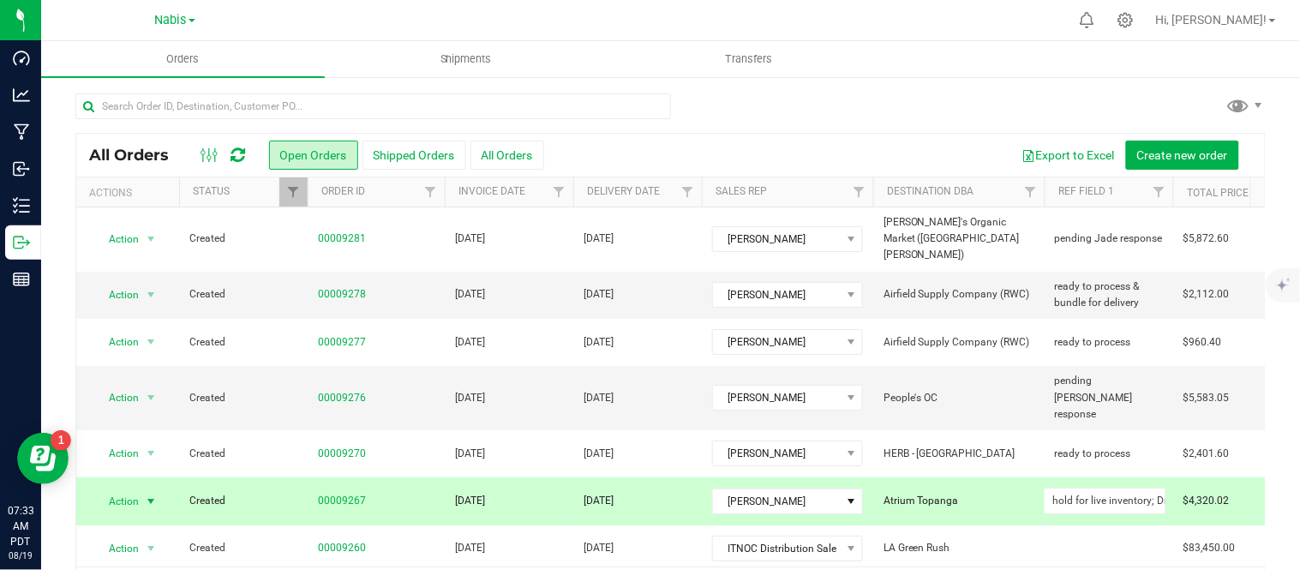
click at [1086, 488] on input "hold for live inventory; Drafted in Nabis" at bounding box center [1105, 501] width 123 height 27
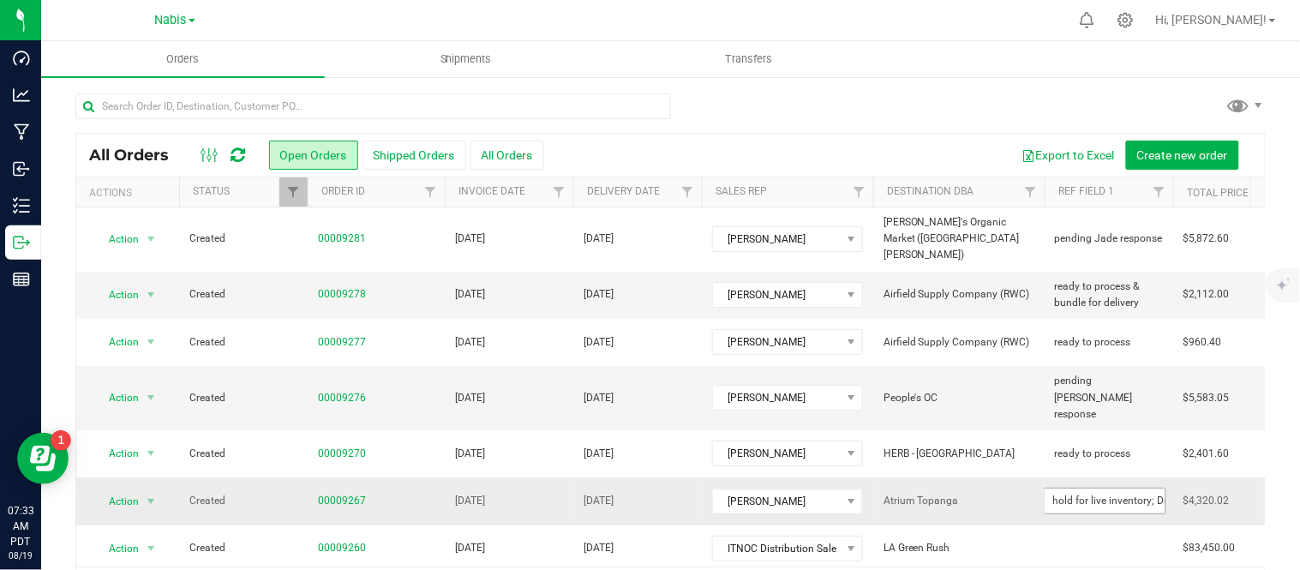
click at [1086, 488] on input "hold for live inventory; Drafted in Nabis" at bounding box center [1105, 501] width 123 height 27
type input "ready to process"
click at [912, 153] on div "Export to Excel Create new order" at bounding box center [898, 155] width 708 height 29
click at [1176, 96] on div at bounding box center [670, 112] width 1190 height 39
click at [340, 493] on link "00009267" at bounding box center [342, 501] width 48 height 16
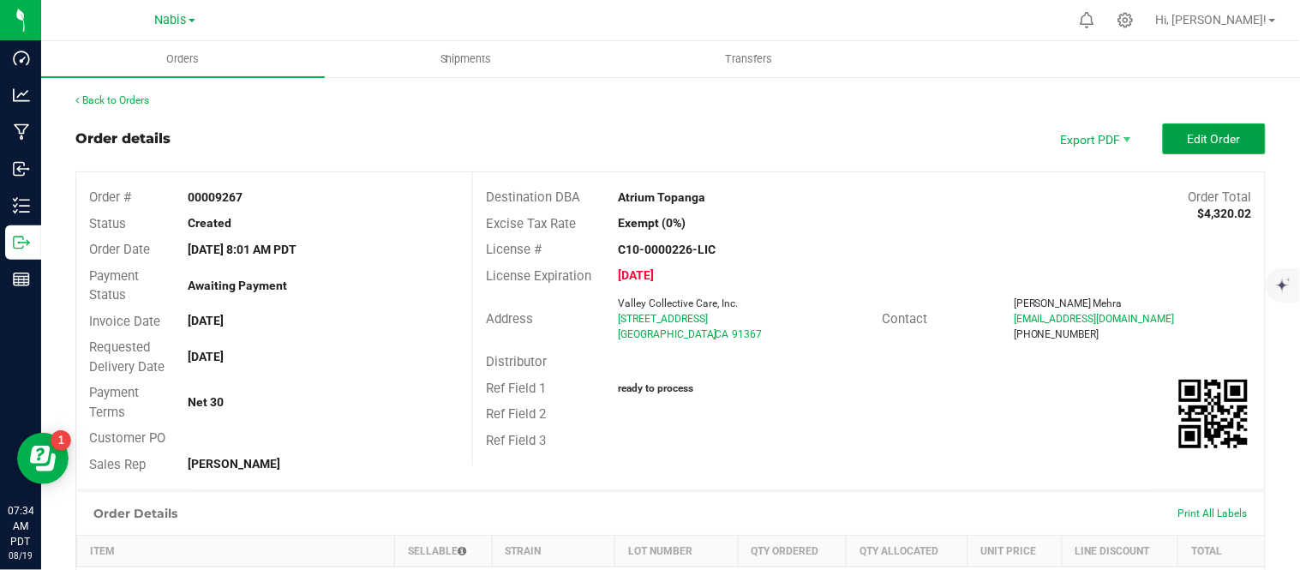
click at [1224, 133] on span "Edit Order" at bounding box center [1214, 139] width 53 height 14
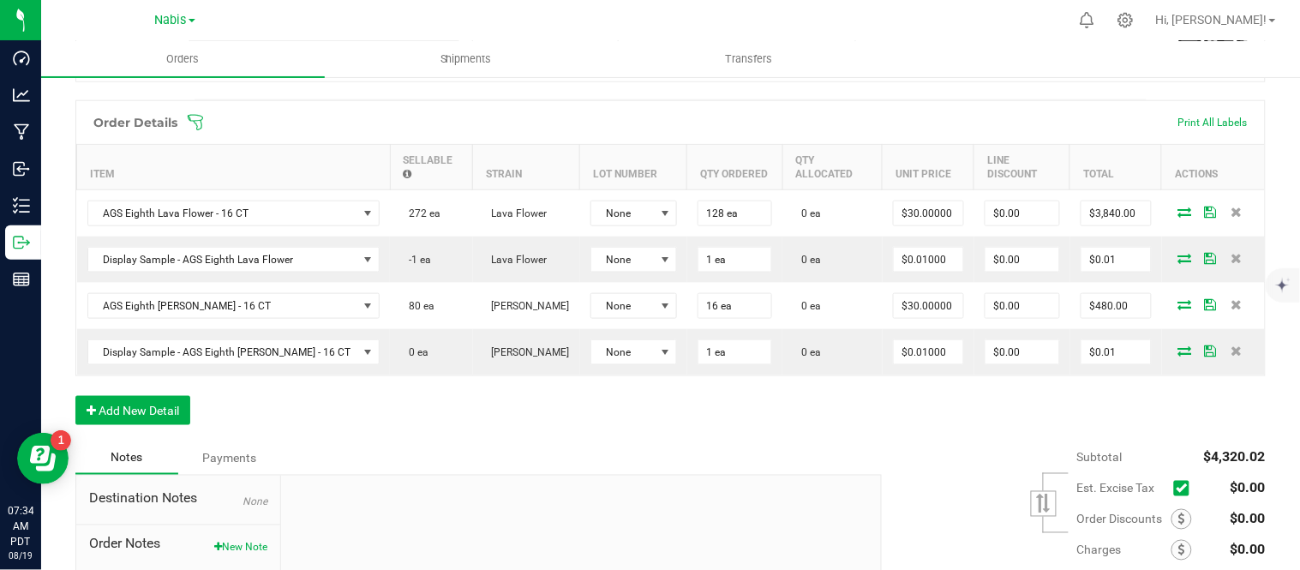
scroll to position [427, 0]
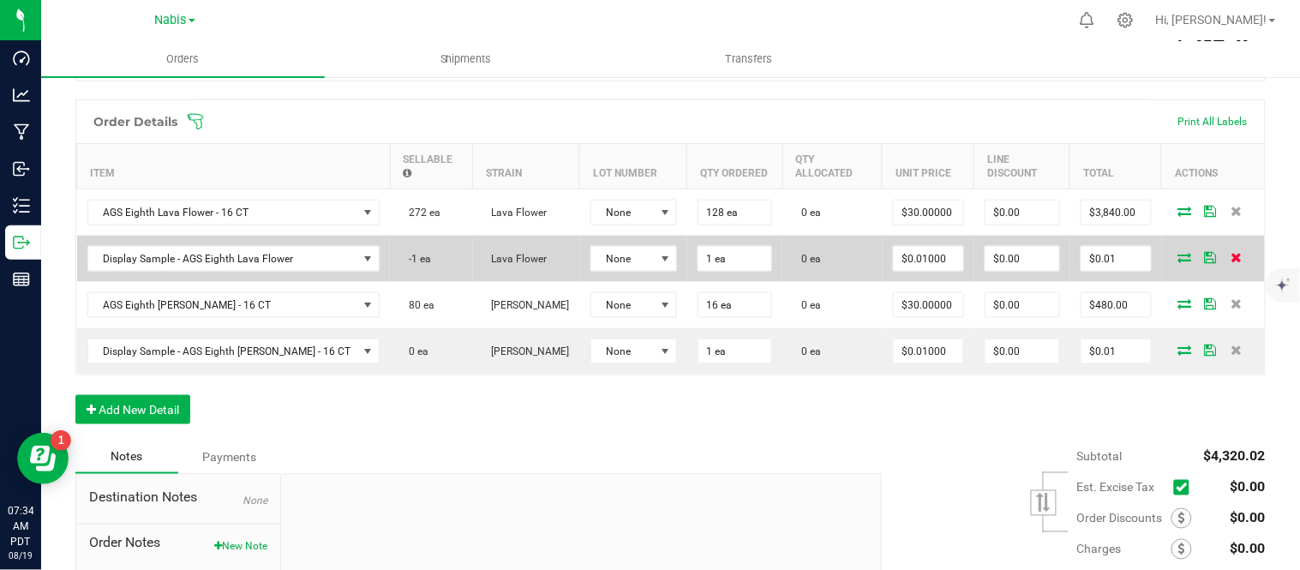
click at [1231, 254] on icon at bounding box center [1236, 257] width 11 height 10
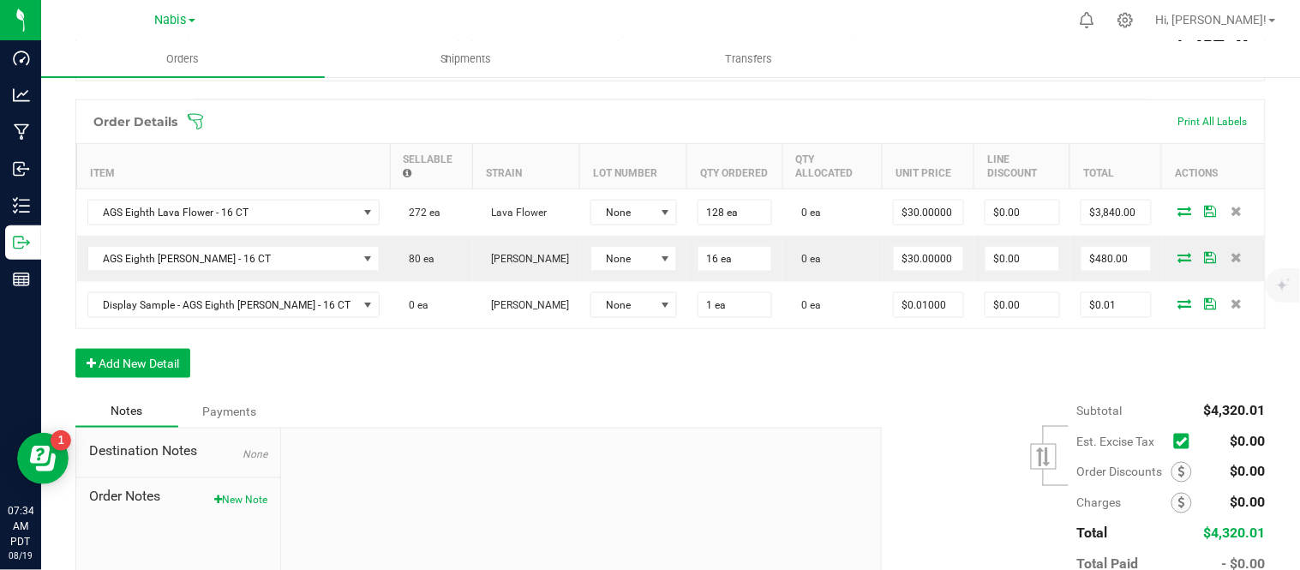
scroll to position [466, 0]
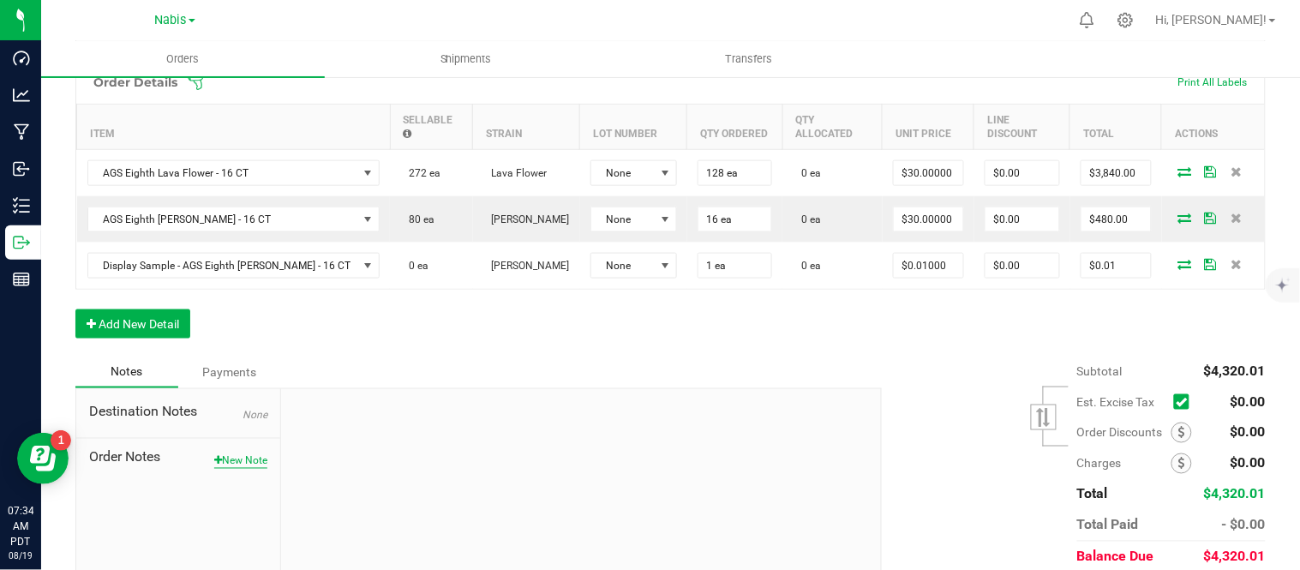
click at [242, 464] on button "New Note" at bounding box center [240, 460] width 53 height 15
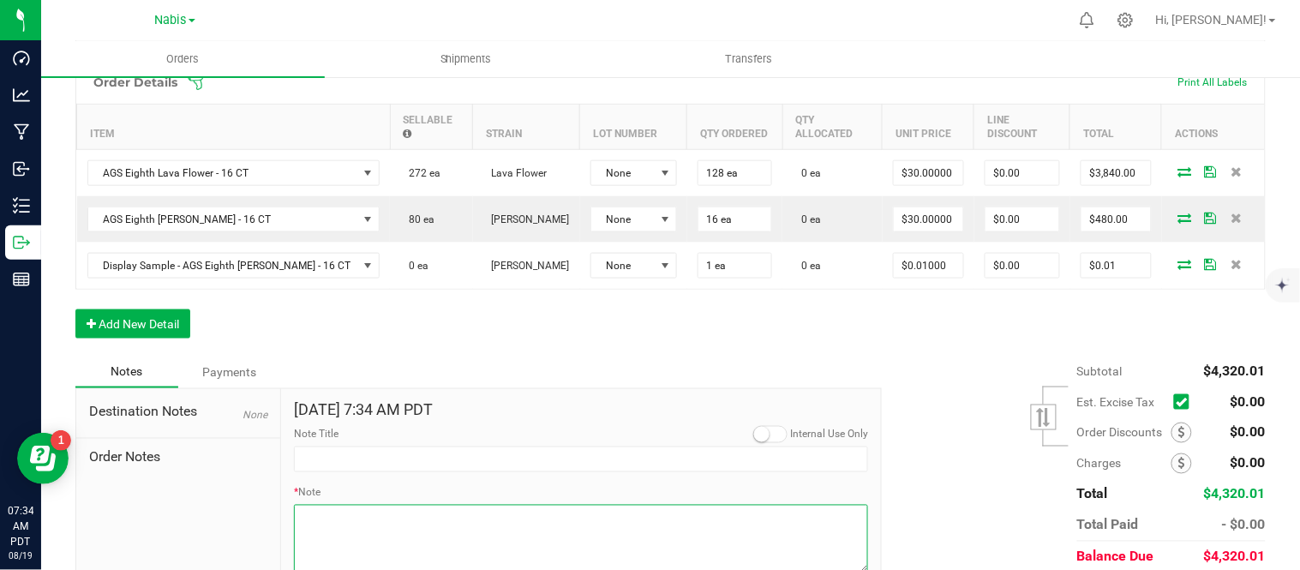
click at [434, 525] on textarea "* Note" at bounding box center [581, 539] width 574 height 69
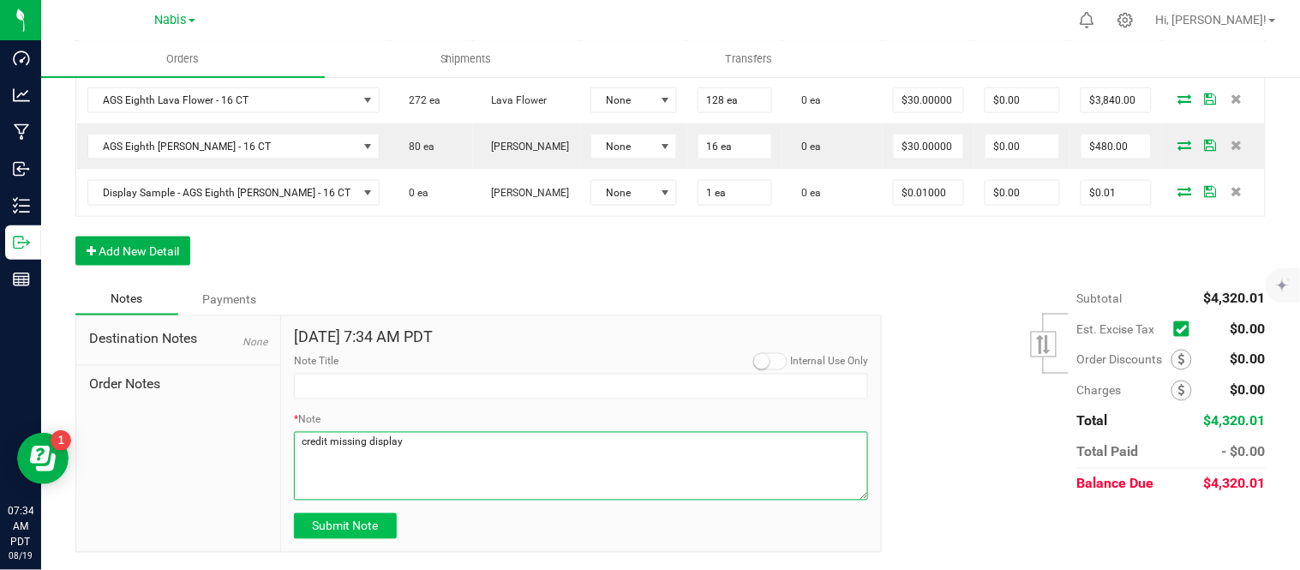
type textarea "credit missing display"
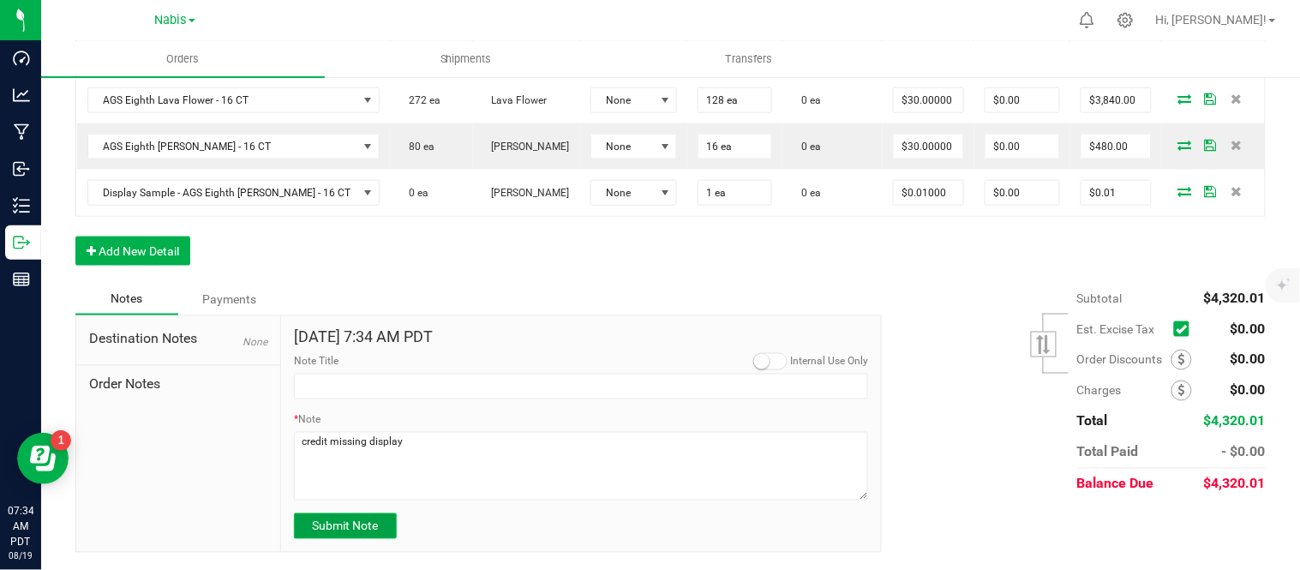
click at [354, 529] on span "Submit Note" at bounding box center [345, 526] width 66 height 14
type input "8/19/2025 7:34 AM PDT"
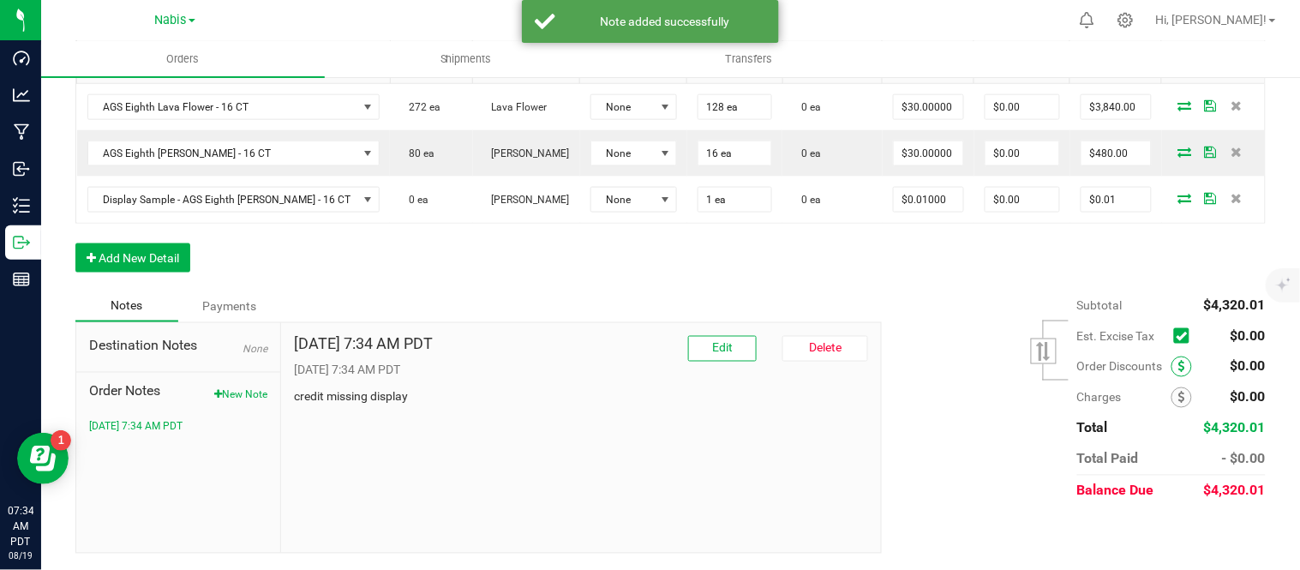
click at [1172, 367] on span at bounding box center [1182, 367] width 21 height 21
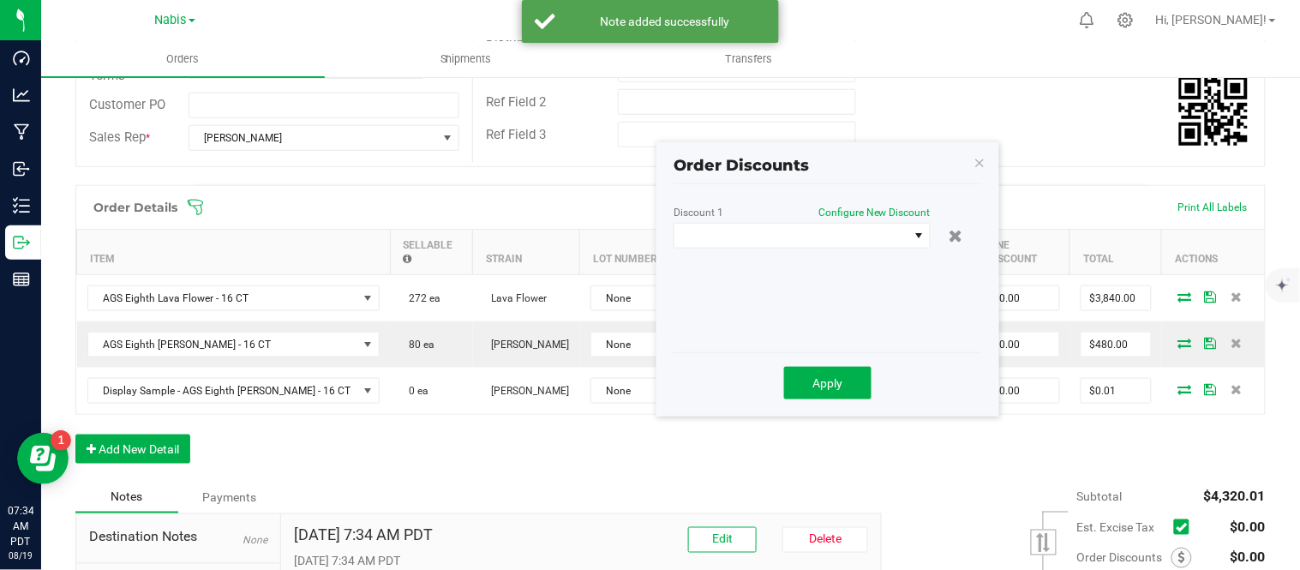
scroll to position [343, 0]
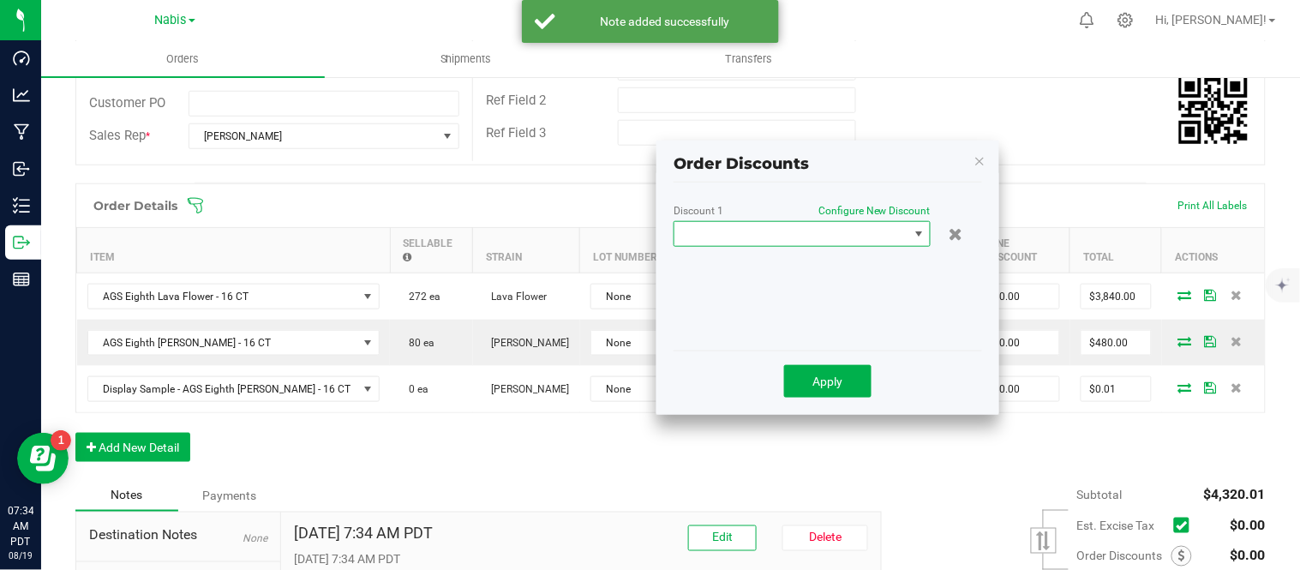
click at [869, 244] on span at bounding box center [791, 234] width 234 height 24
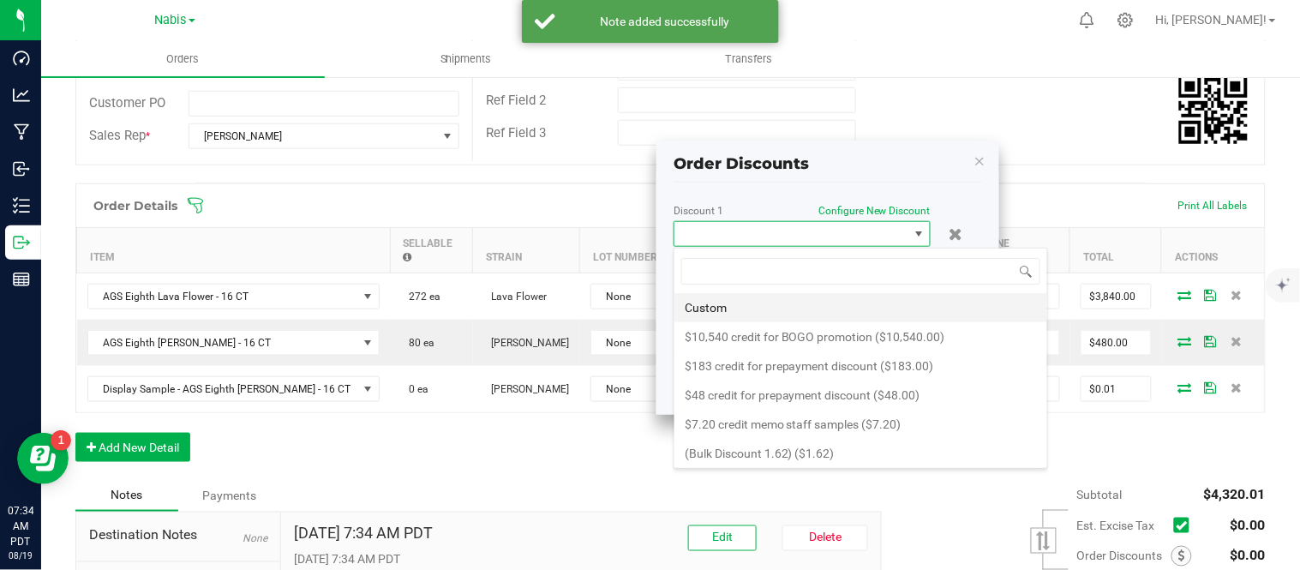
scroll to position [26, 257]
click at [812, 297] on li "Custom" at bounding box center [860, 307] width 373 height 29
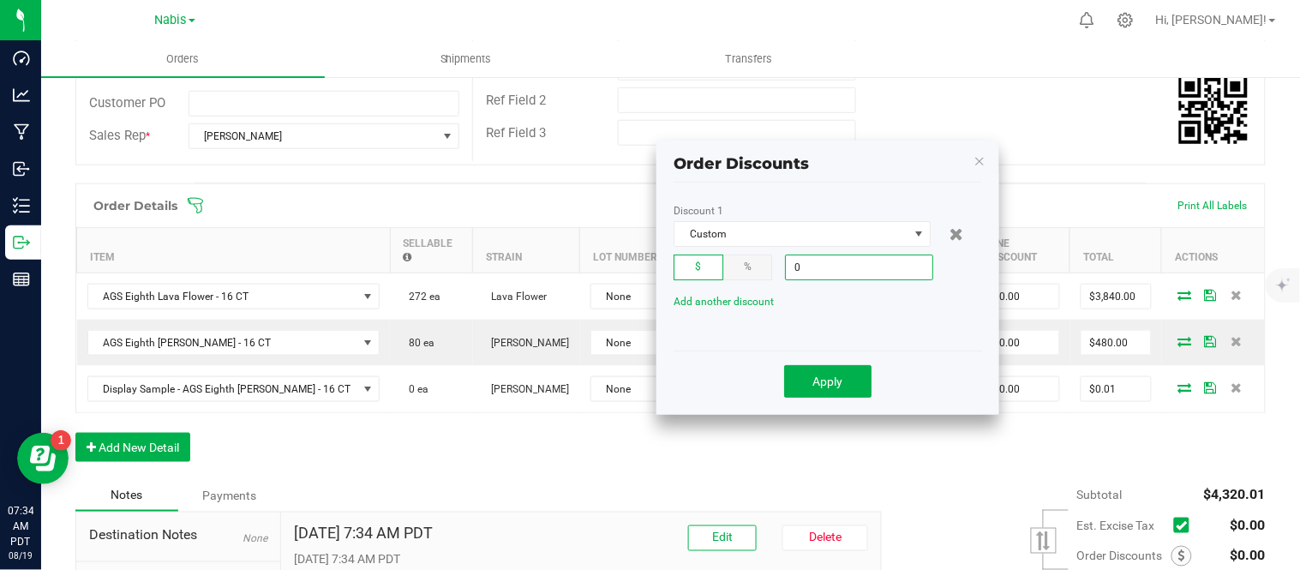
click at [896, 267] on input "0" at bounding box center [859, 267] width 147 height 24
type input "$30.00"
click at [844, 392] on button "Apply" at bounding box center [827, 381] width 87 height 33
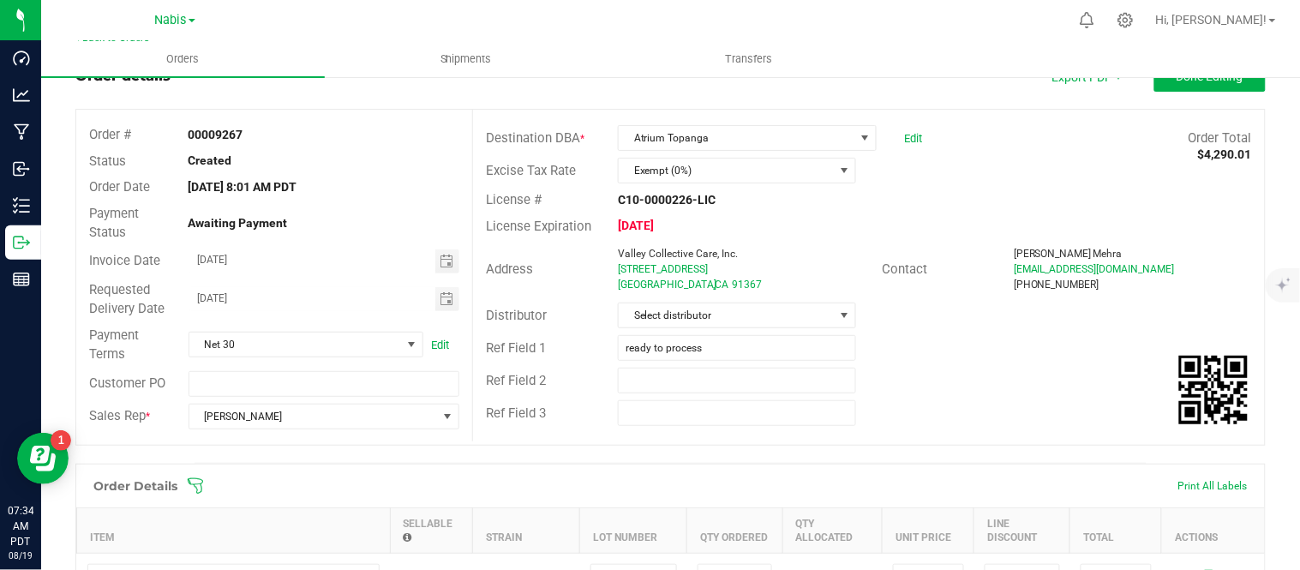
scroll to position [0, 0]
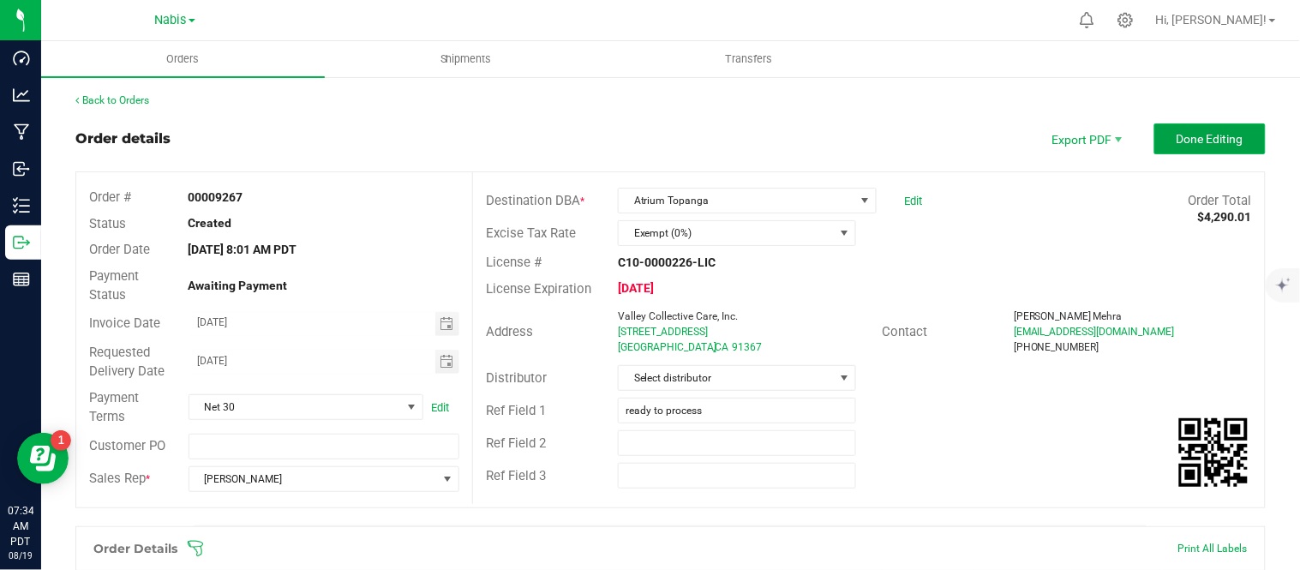
click at [1222, 144] on span "Done Editing" at bounding box center [1210, 139] width 67 height 14
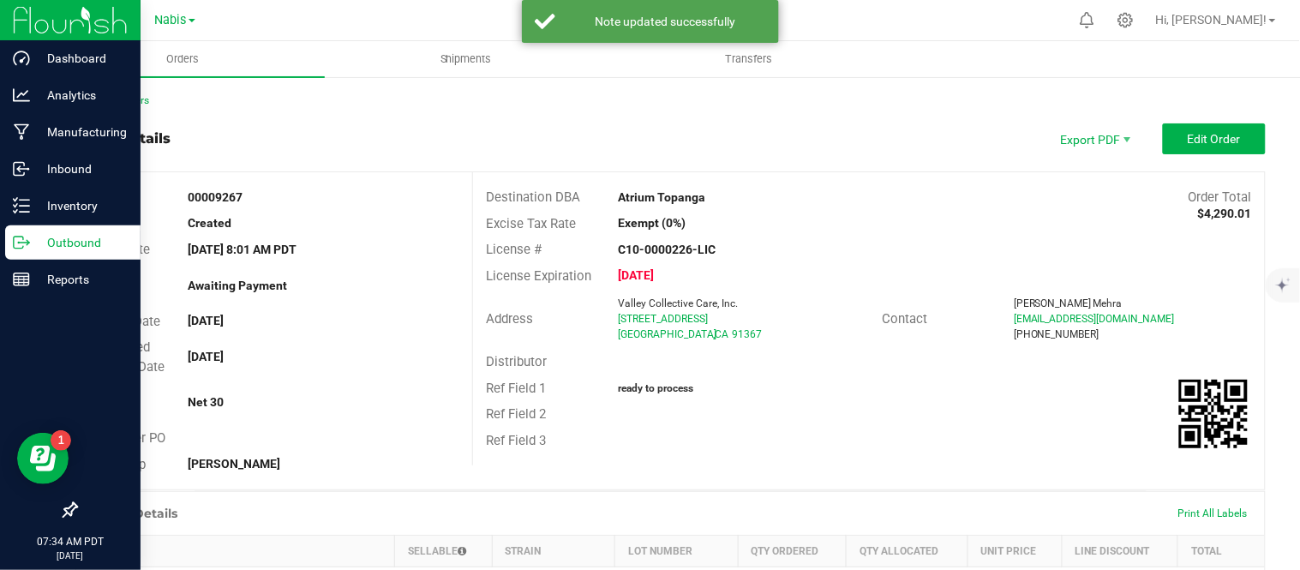
click at [77, 246] on p "Outbound" at bounding box center [81, 242] width 103 height 21
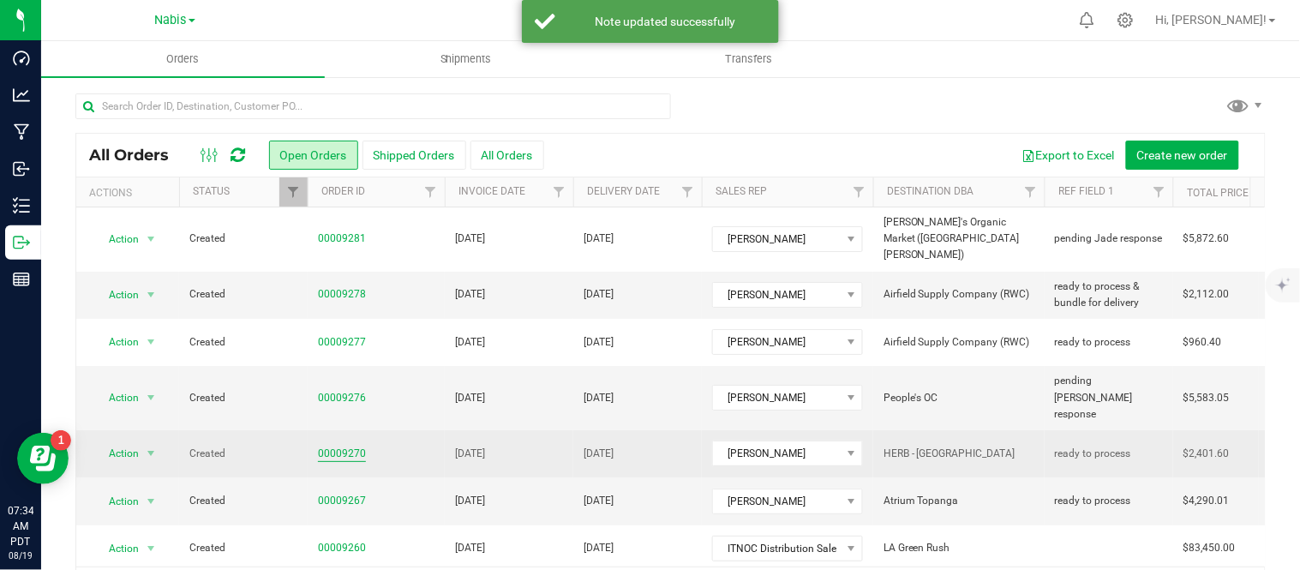
click at [351, 446] on link "00009270" at bounding box center [342, 454] width 48 height 16
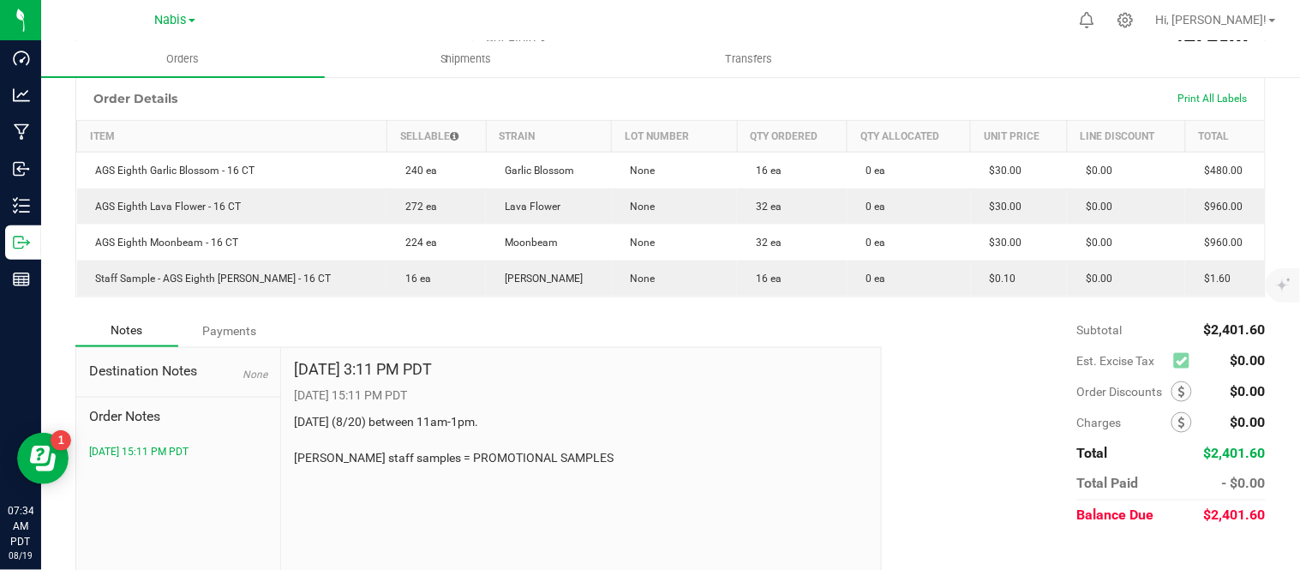
scroll to position [416, 0]
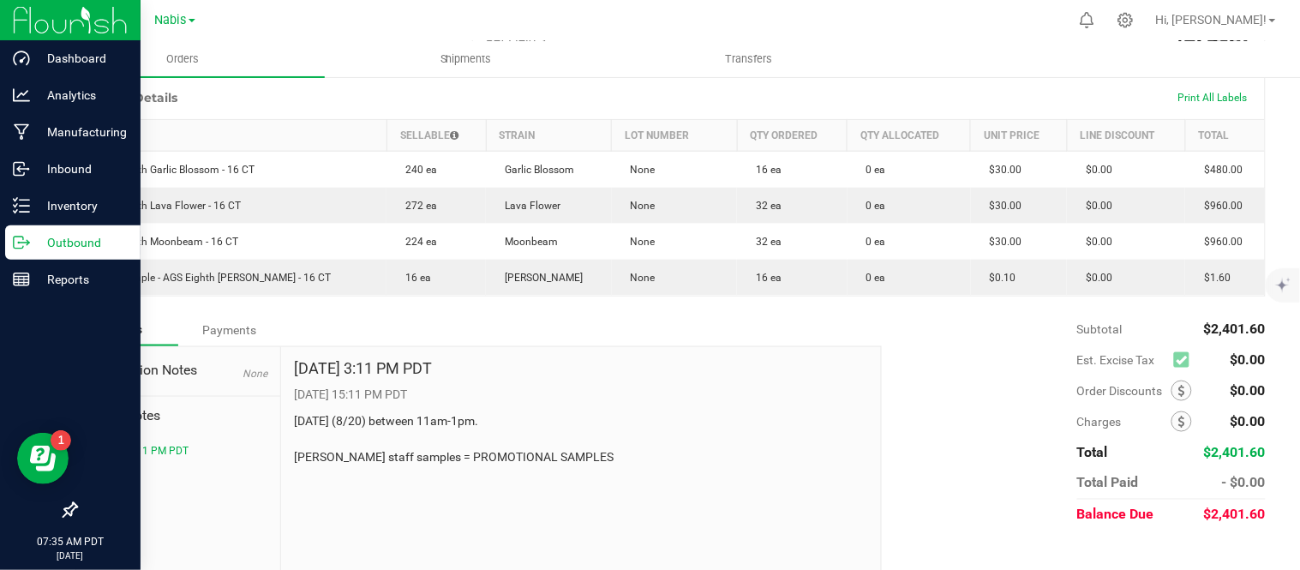
click at [81, 252] on p "Outbound" at bounding box center [81, 242] width 103 height 21
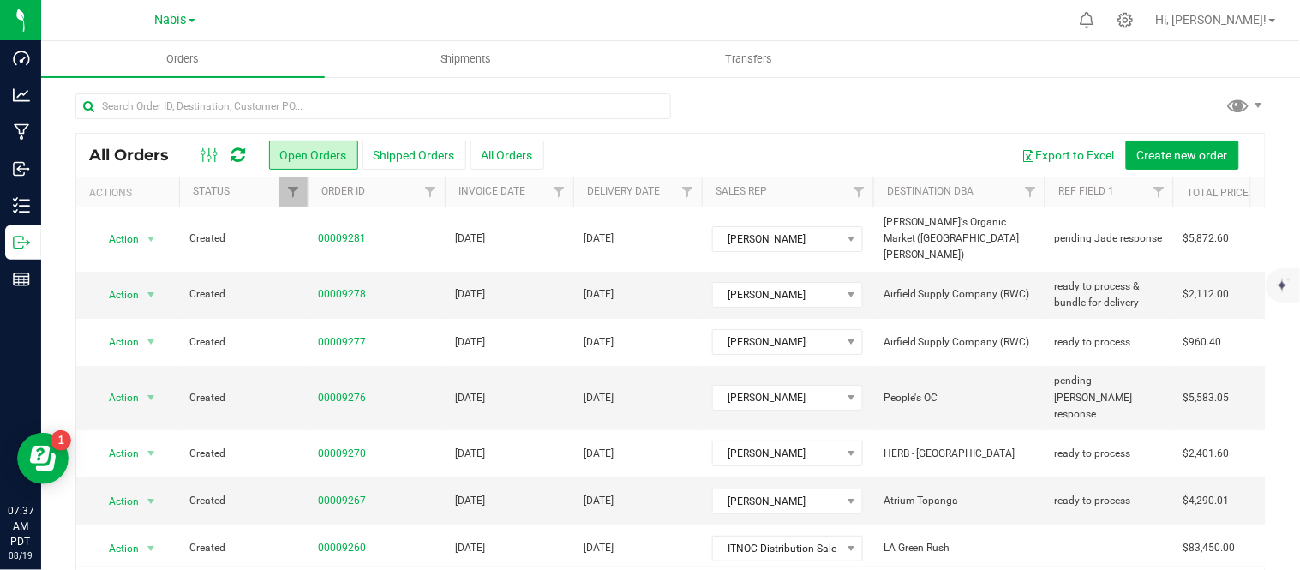
click at [1137, 87] on div "All Orders Open Orders Shipped Orders All Orders Export to Excel Create new ord…" at bounding box center [670, 350] width 1259 height 550
click at [1166, 63] on ul "Orders Shipments Transfers" at bounding box center [691, 59] width 1300 height 37
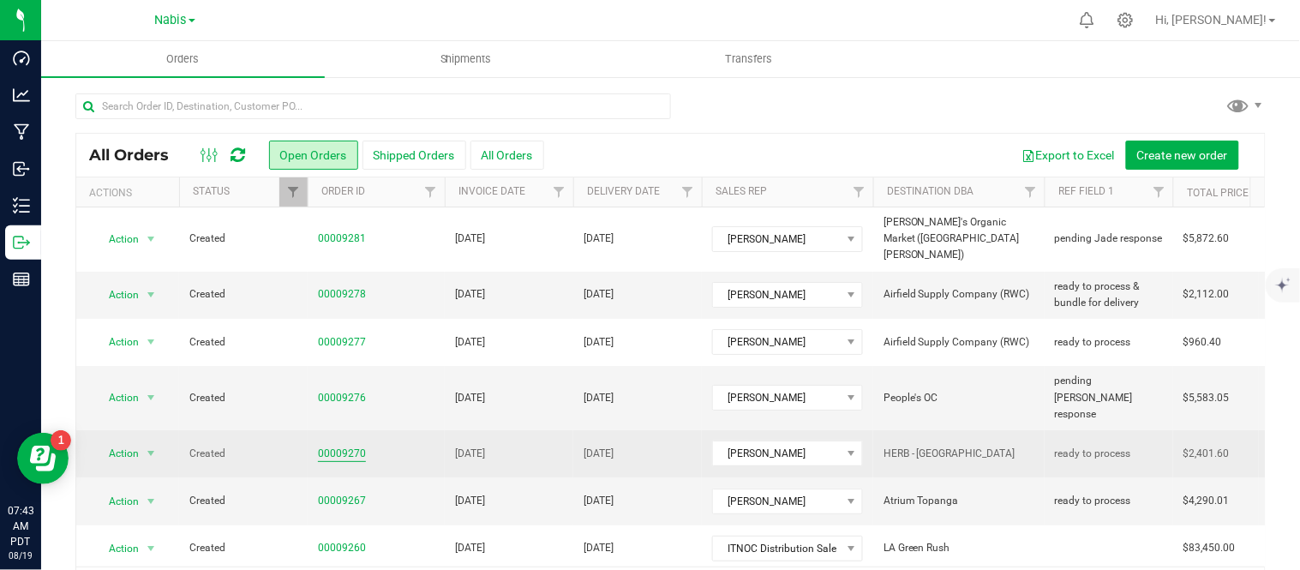
click at [345, 446] on link "00009270" at bounding box center [342, 454] width 48 height 16
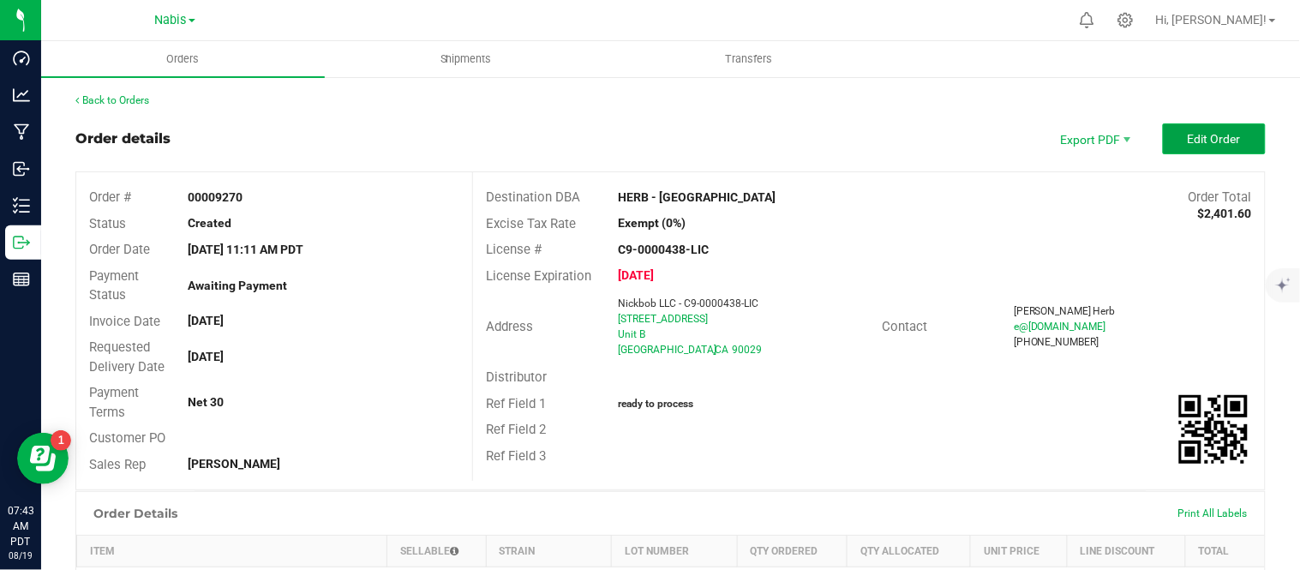
click at [1205, 140] on span "Edit Order" at bounding box center [1214, 139] width 53 height 14
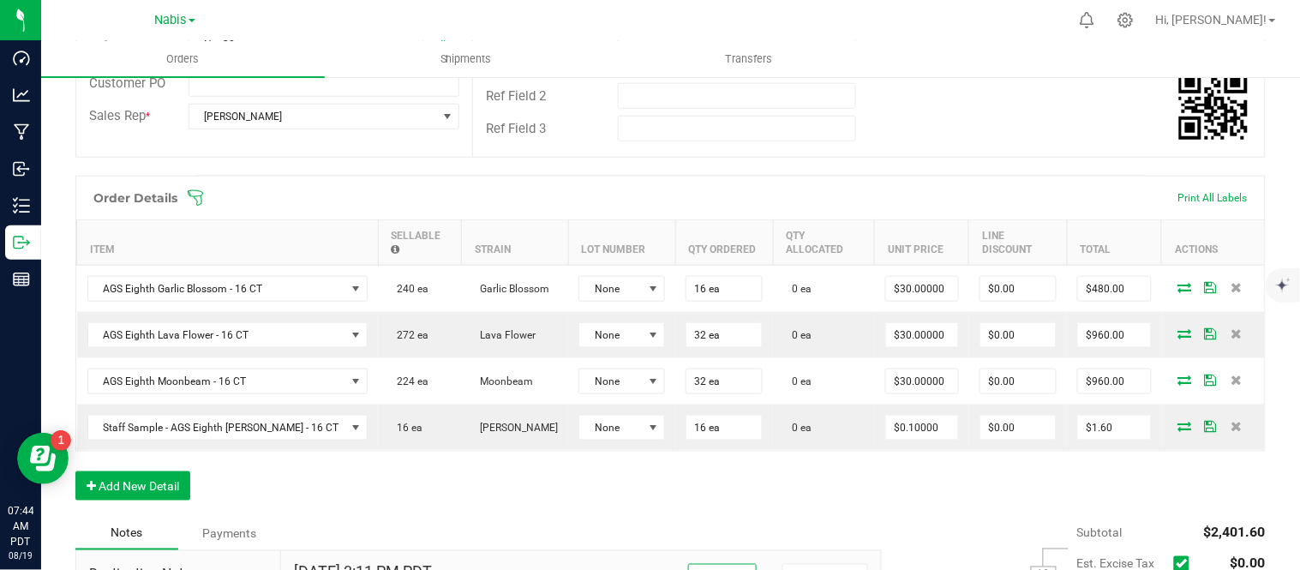
scroll to position [400, 0]
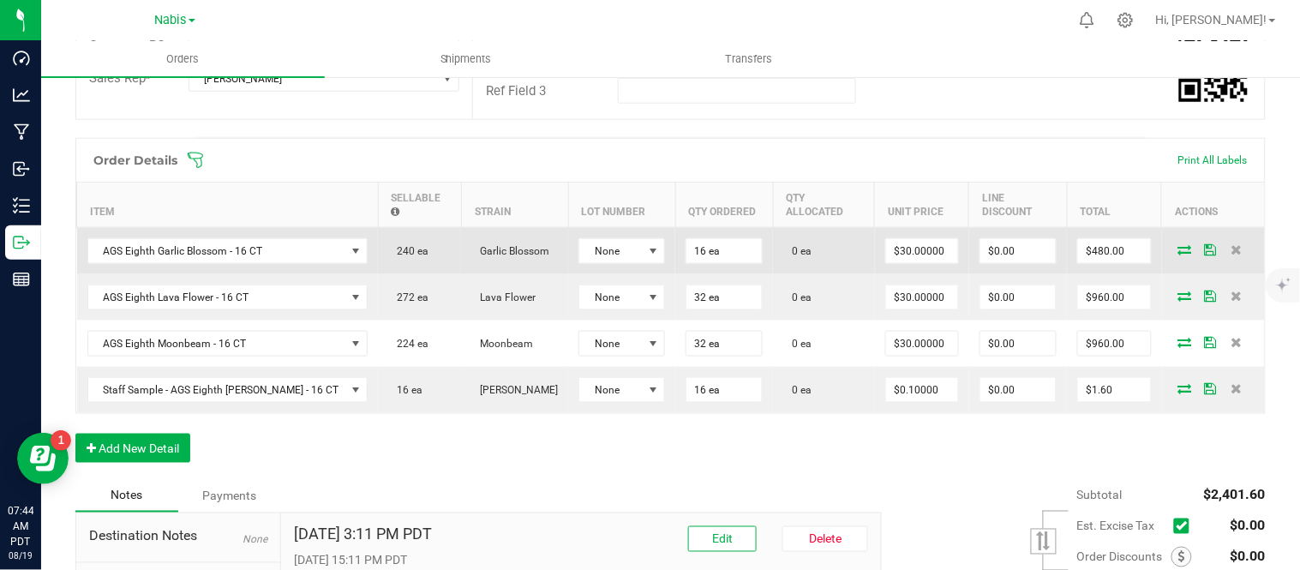
click at [1178, 250] on icon at bounding box center [1185, 249] width 14 height 10
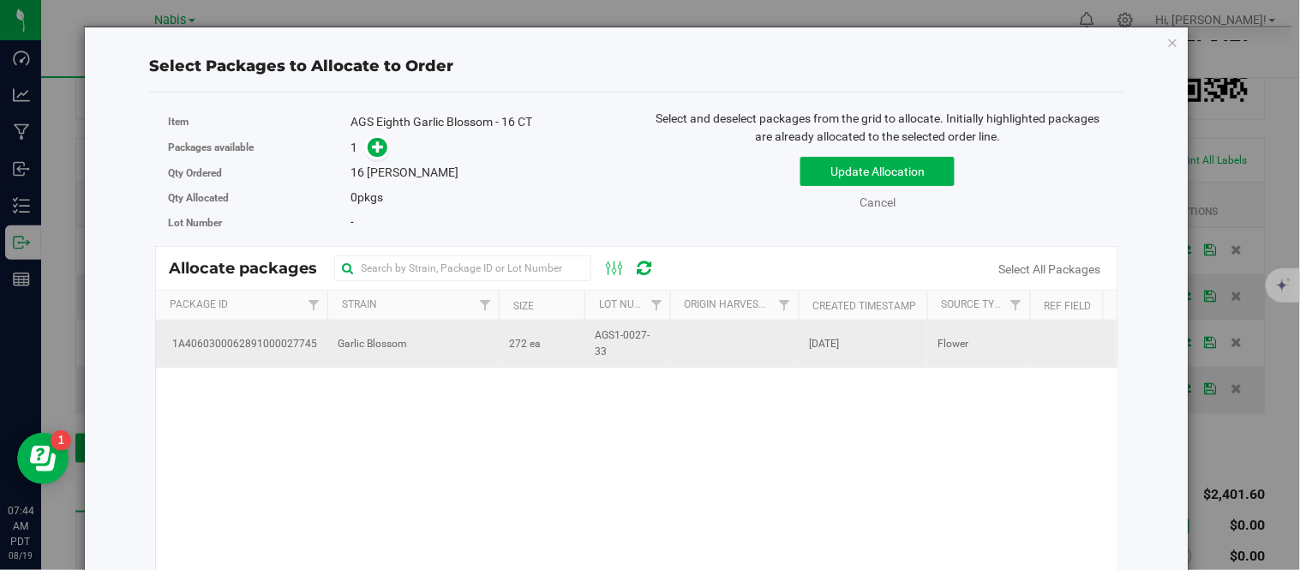
click at [551, 340] on td "272 ea" at bounding box center [542, 344] width 86 height 46
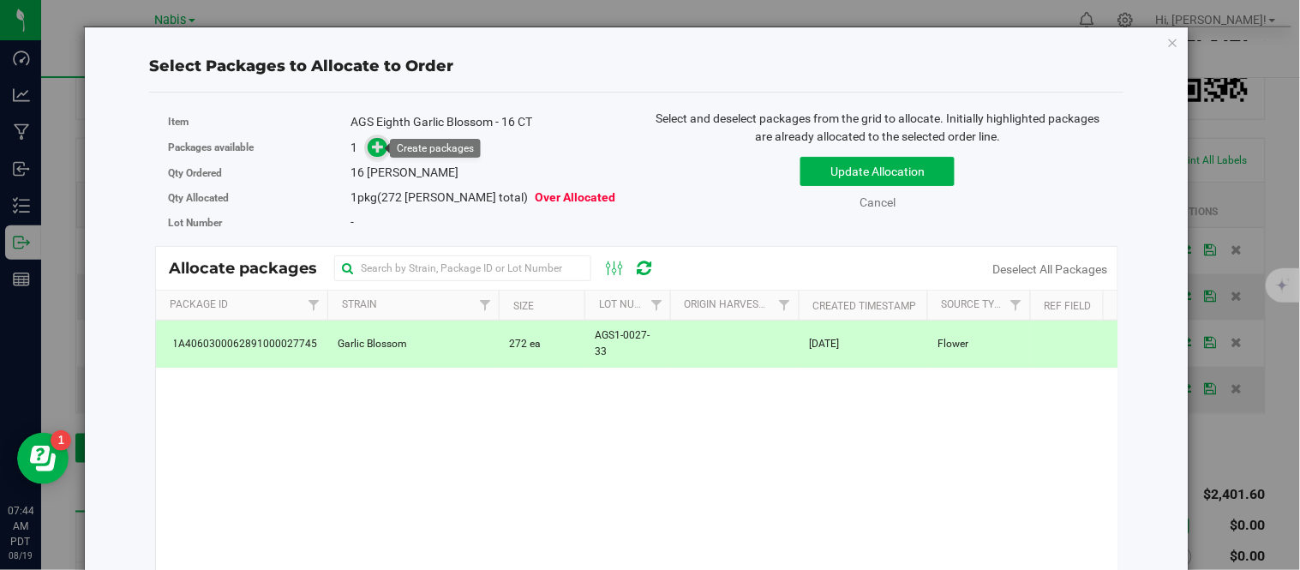
click at [379, 147] on icon at bounding box center [379, 147] width 12 height 12
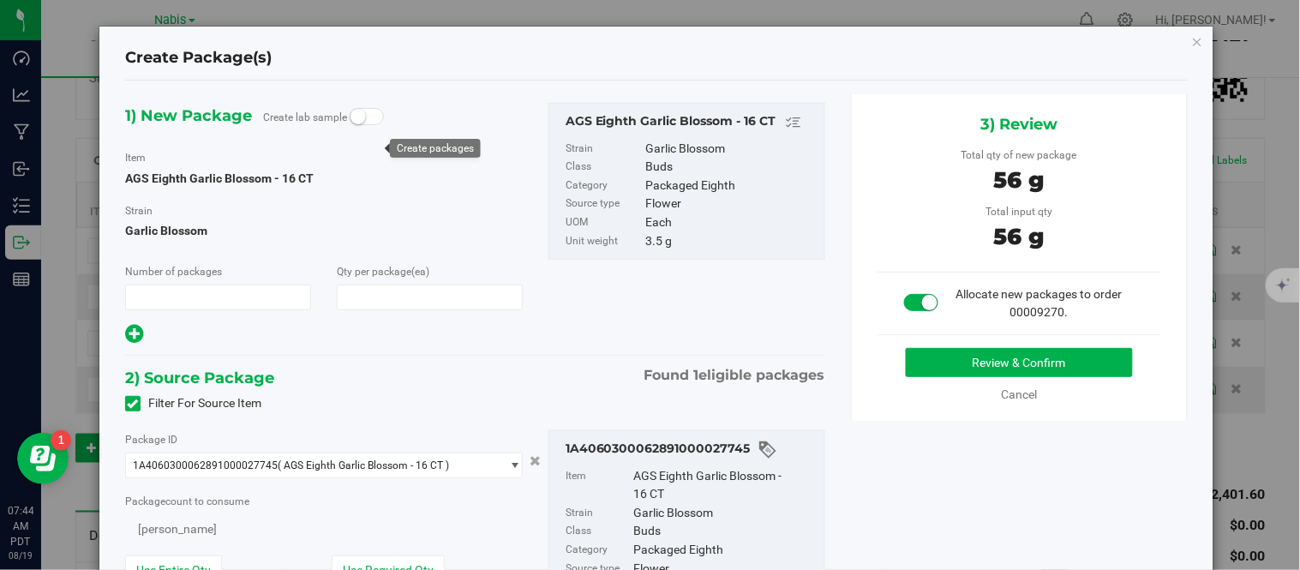
type input "1"
type input "16"
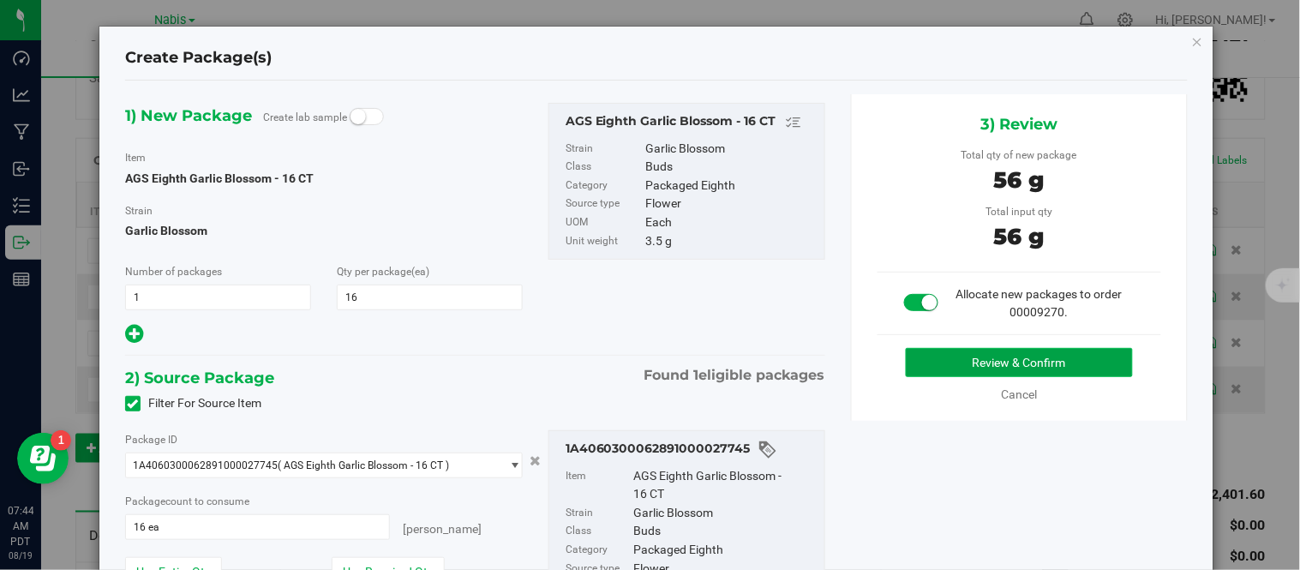
click at [1003, 370] on button "Review & Confirm" at bounding box center [1019, 362] width 227 height 29
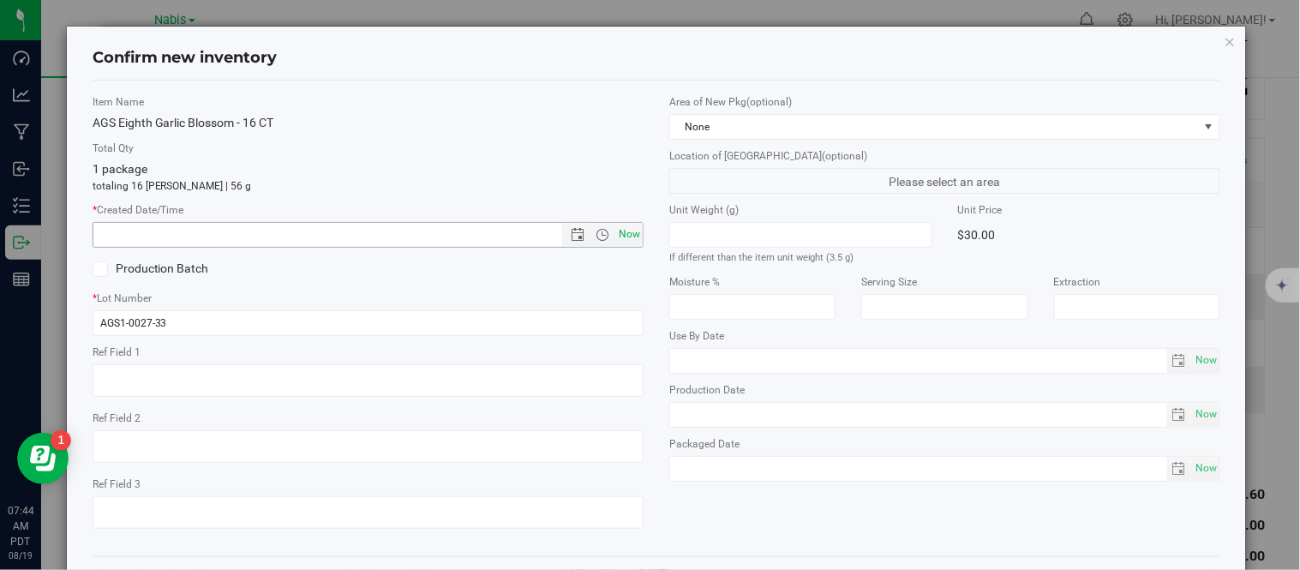
click at [624, 237] on span "Now" at bounding box center [629, 234] width 29 height 25
type input "8/19/2025 7:44 AM"
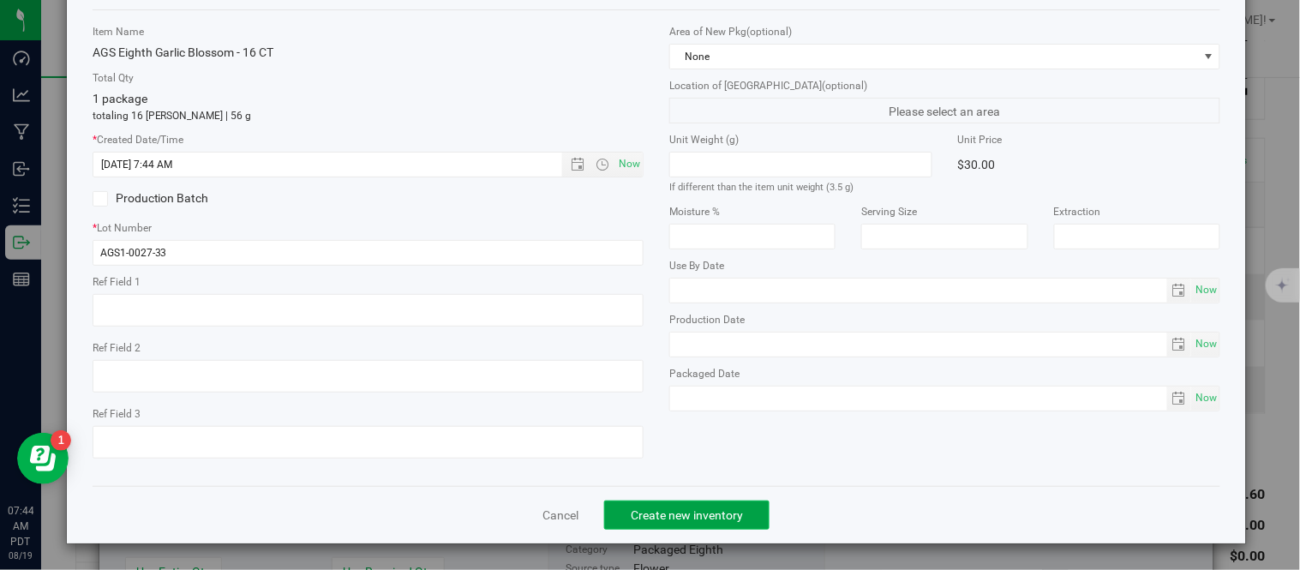
click at [677, 502] on button "Create new inventory" at bounding box center [686, 514] width 165 height 29
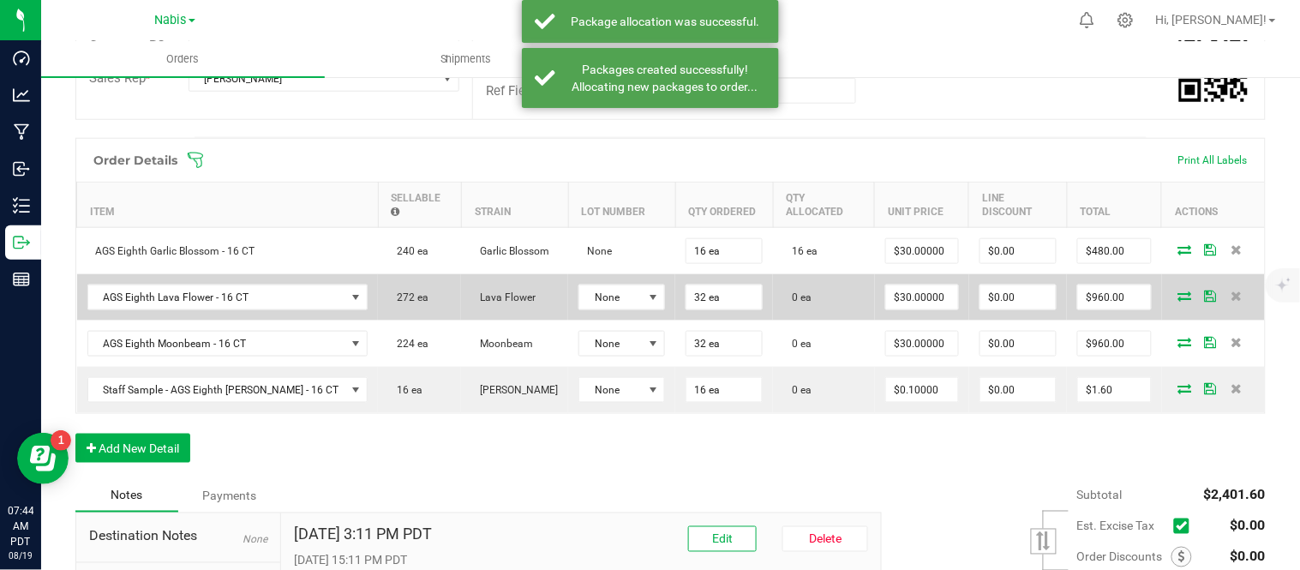
click at [1178, 291] on icon at bounding box center [1185, 296] width 14 height 10
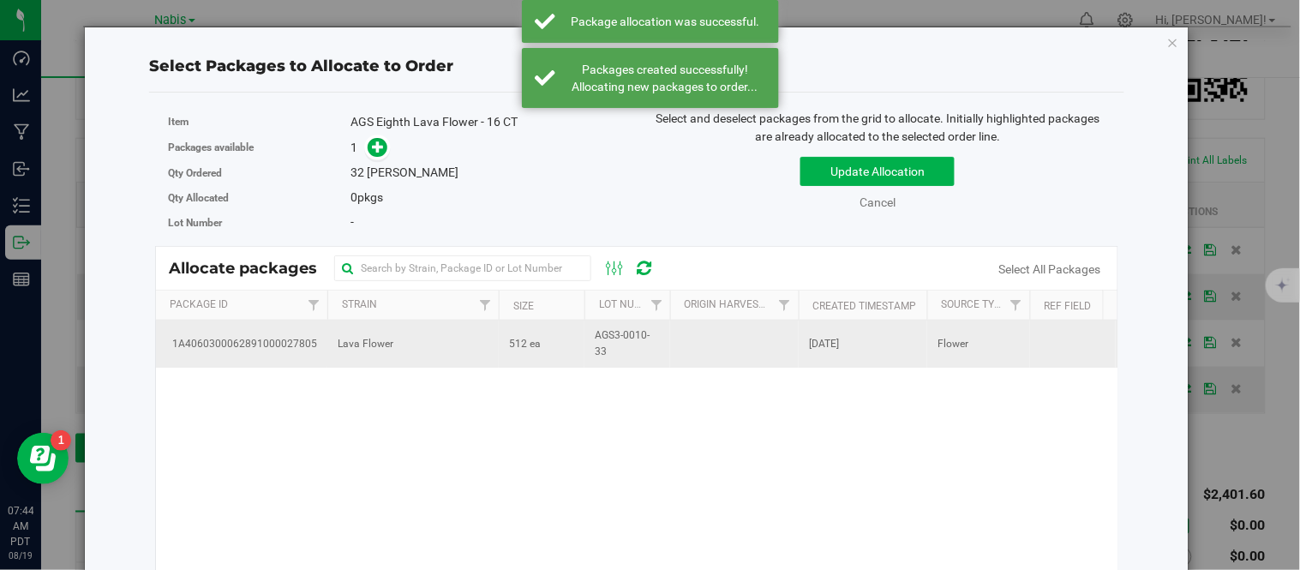
click at [523, 364] on td "512 ea" at bounding box center [542, 344] width 86 height 46
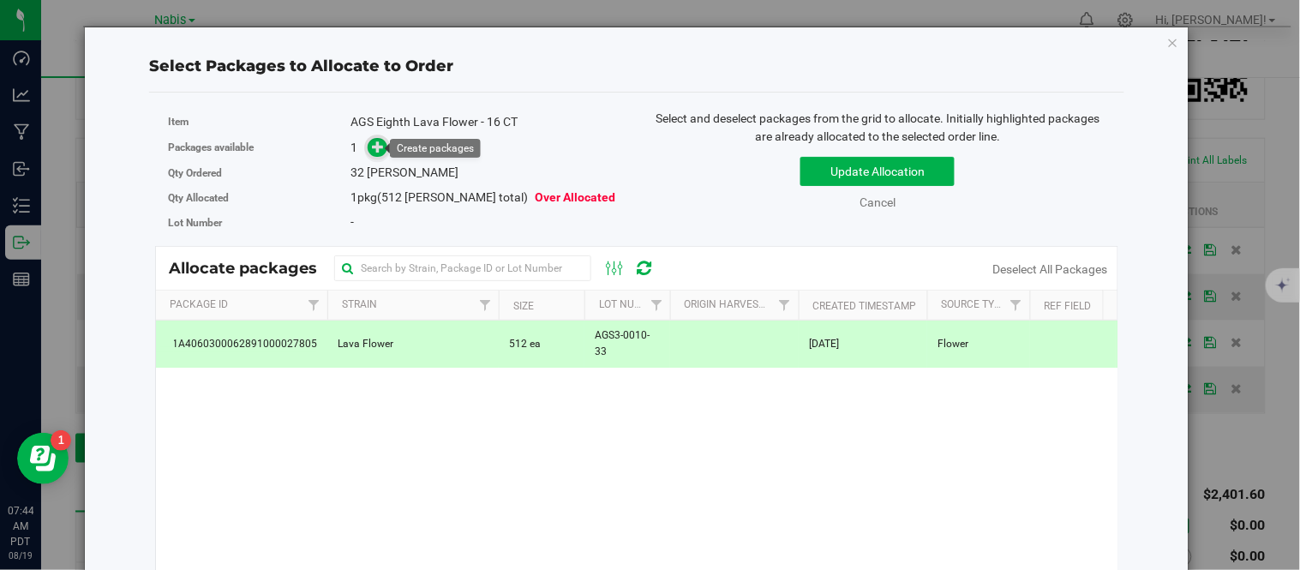
click at [375, 152] on icon at bounding box center [379, 147] width 12 height 12
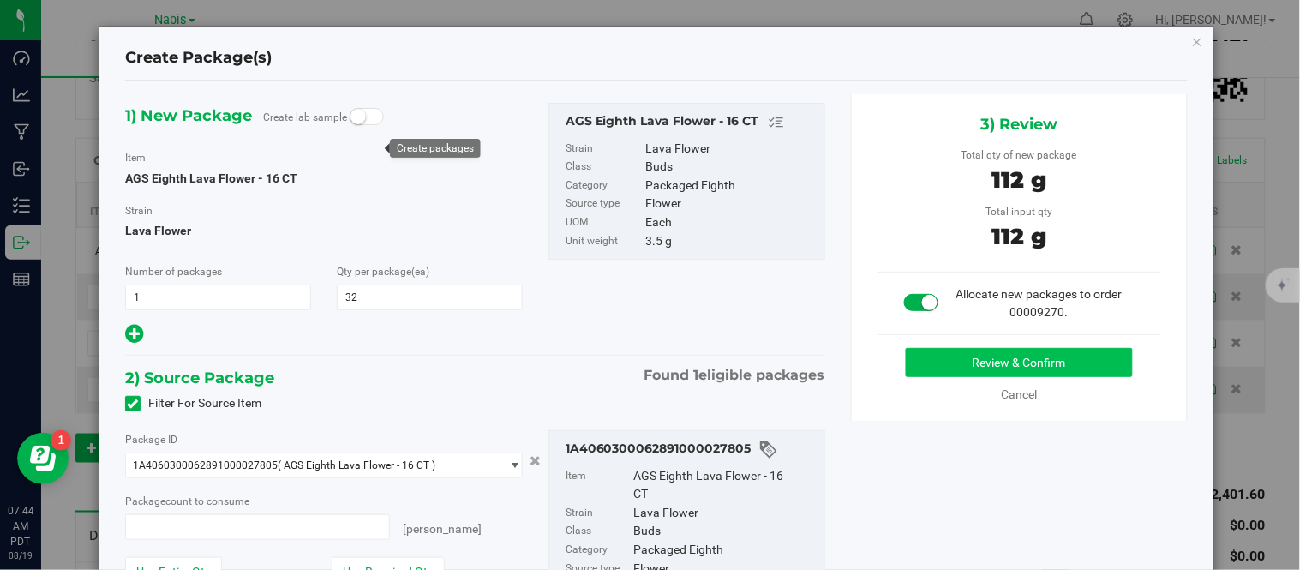
type input "32 ea"
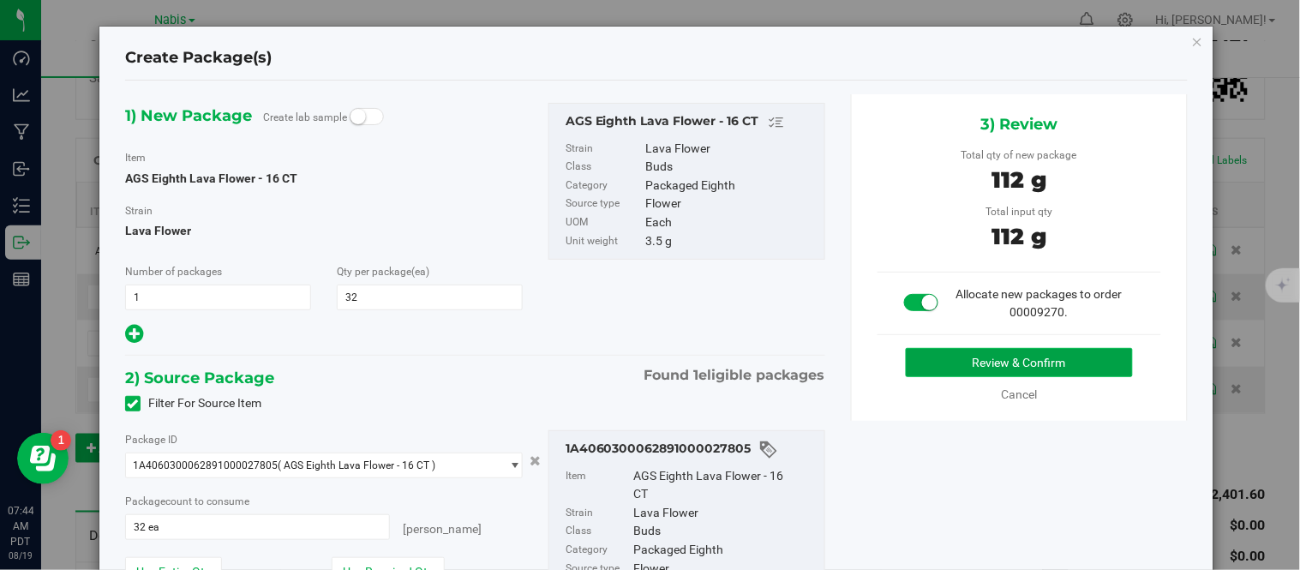
click at [962, 357] on button "Review & Confirm" at bounding box center [1019, 362] width 227 height 29
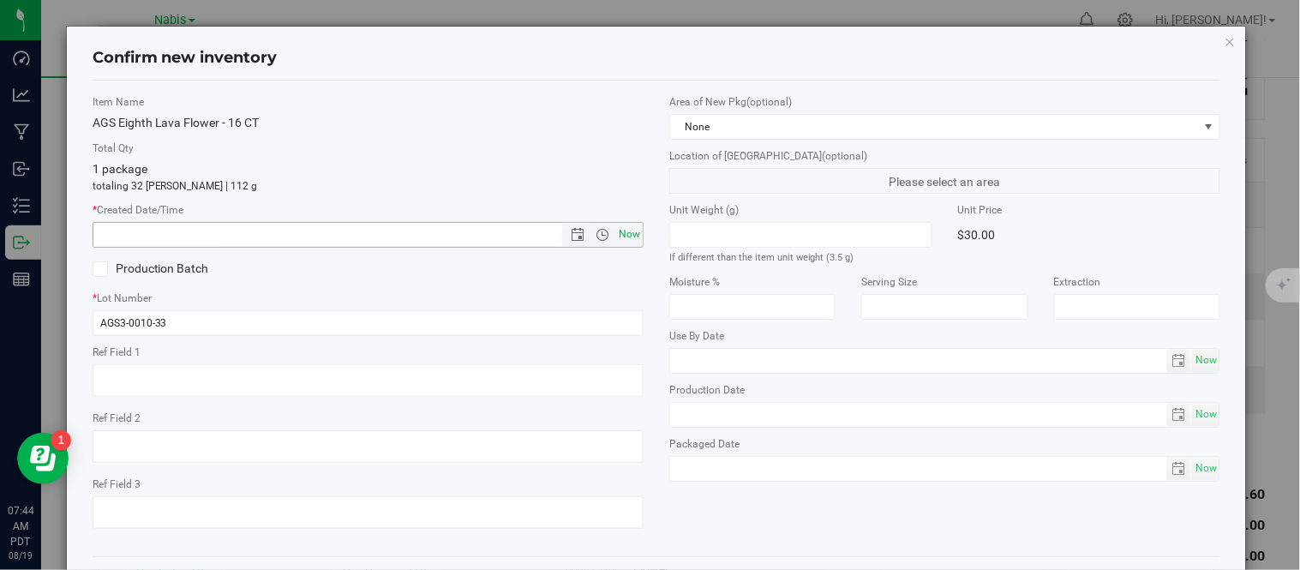
click at [620, 237] on span "Now" at bounding box center [629, 234] width 29 height 25
type input "8/19/2025 7:44 AM"
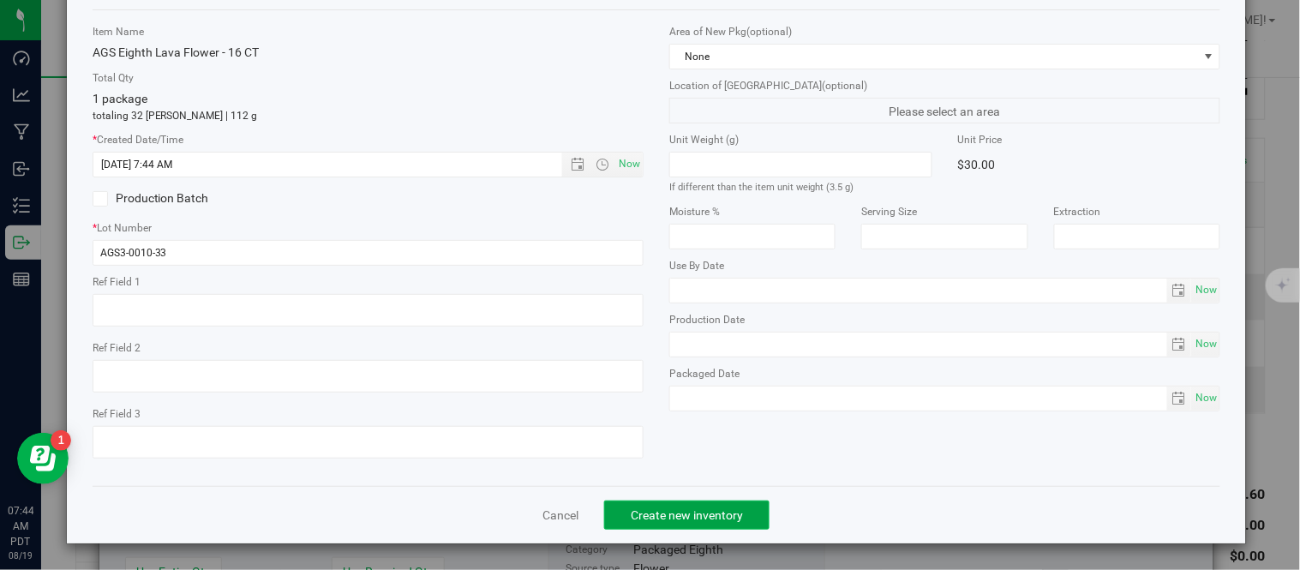
click at [644, 510] on span "Create new inventory" at bounding box center [687, 515] width 112 height 14
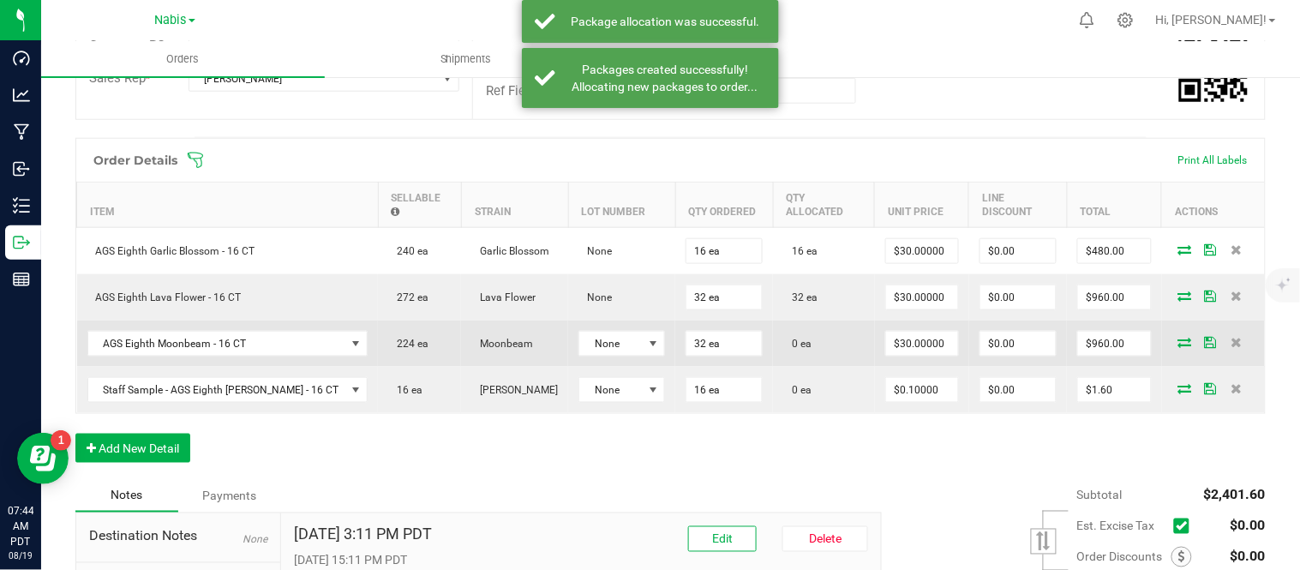
click at [1178, 341] on icon at bounding box center [1185, 342] width 14 height 10
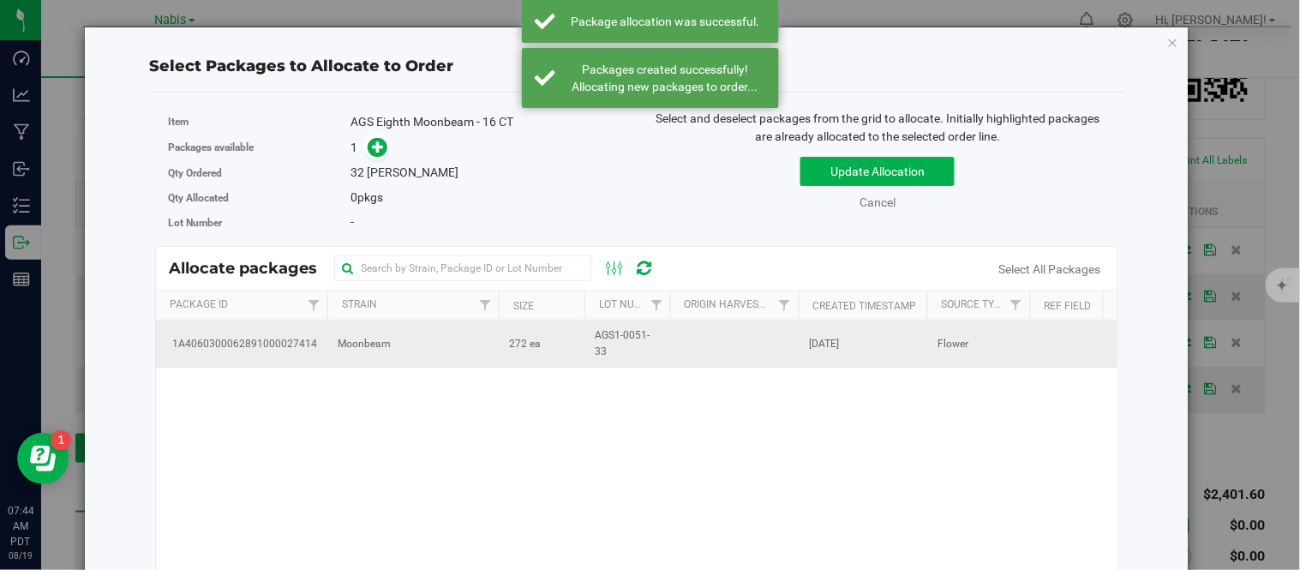
click at [596, 331] on span "AGS1-0051-33" at bounding box center [627, 343] width 65 height 33
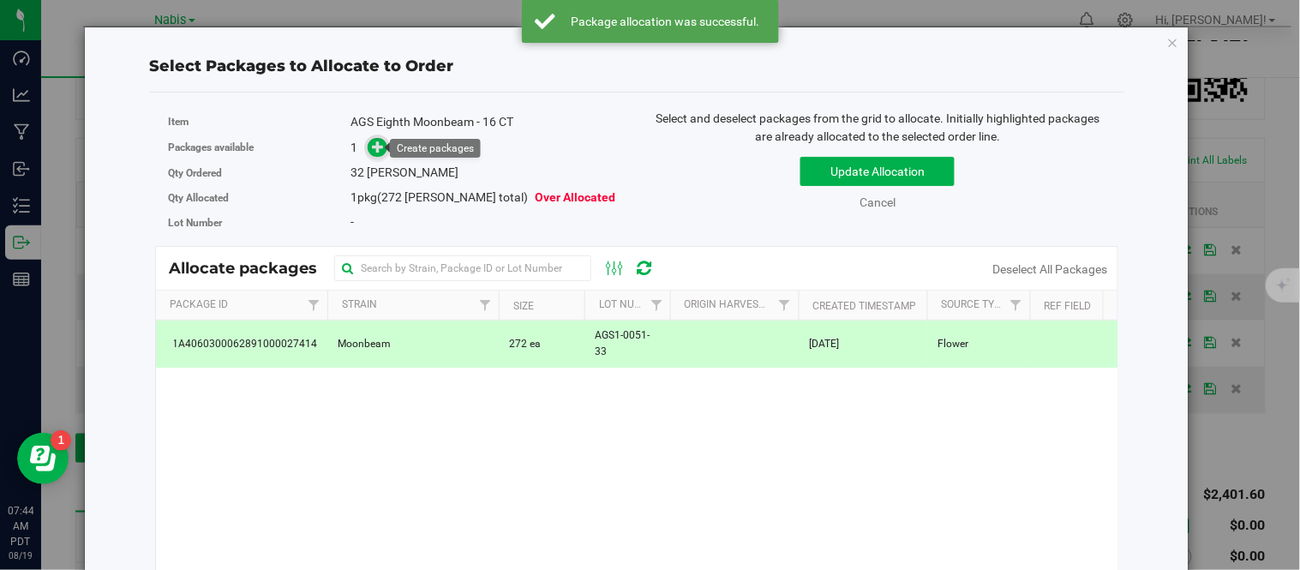
click at [374, 144] on icon at bounding box center [379, 147] width 12 height 12
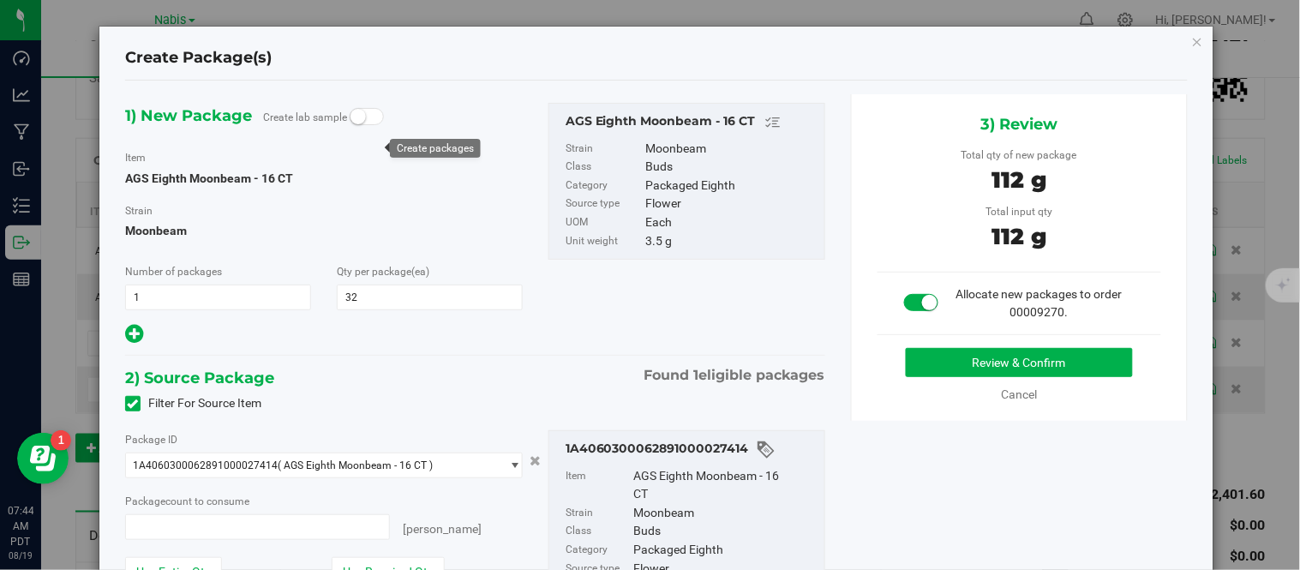
type input "32 ea"
click at [974, 350] on button "Review & Confirm" at bounding box center [1019, 362] width 227 height 29
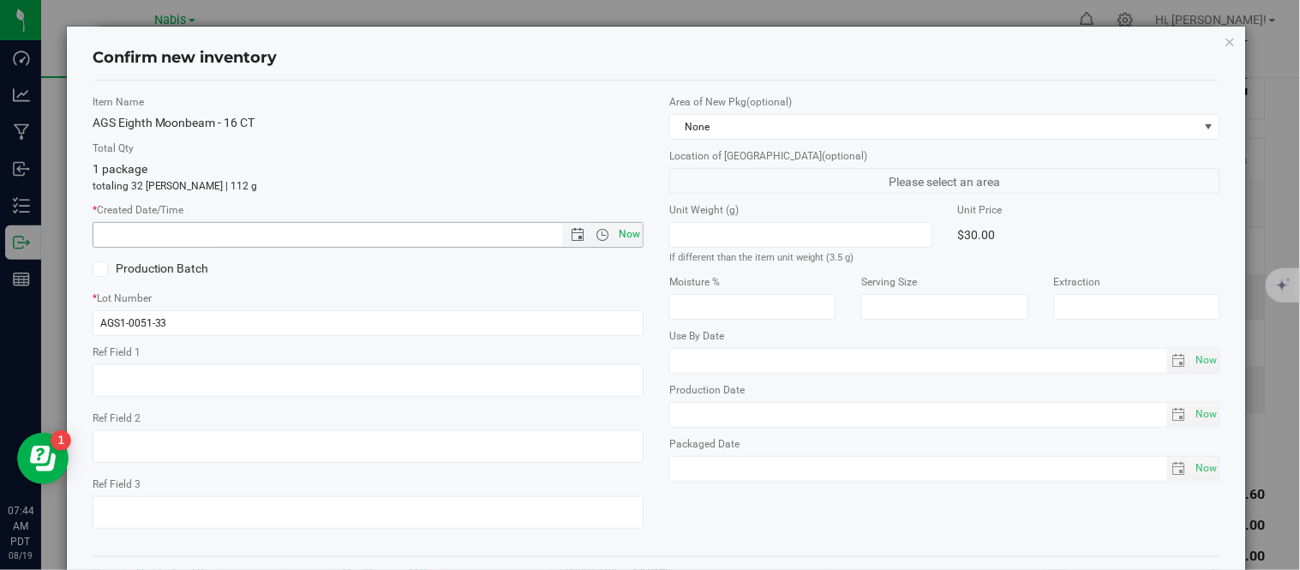
click at [624, 235] on span "Now" at bounding box center [629, 234] width 29 height 25
type input "8/19/2025 7:44 AM"
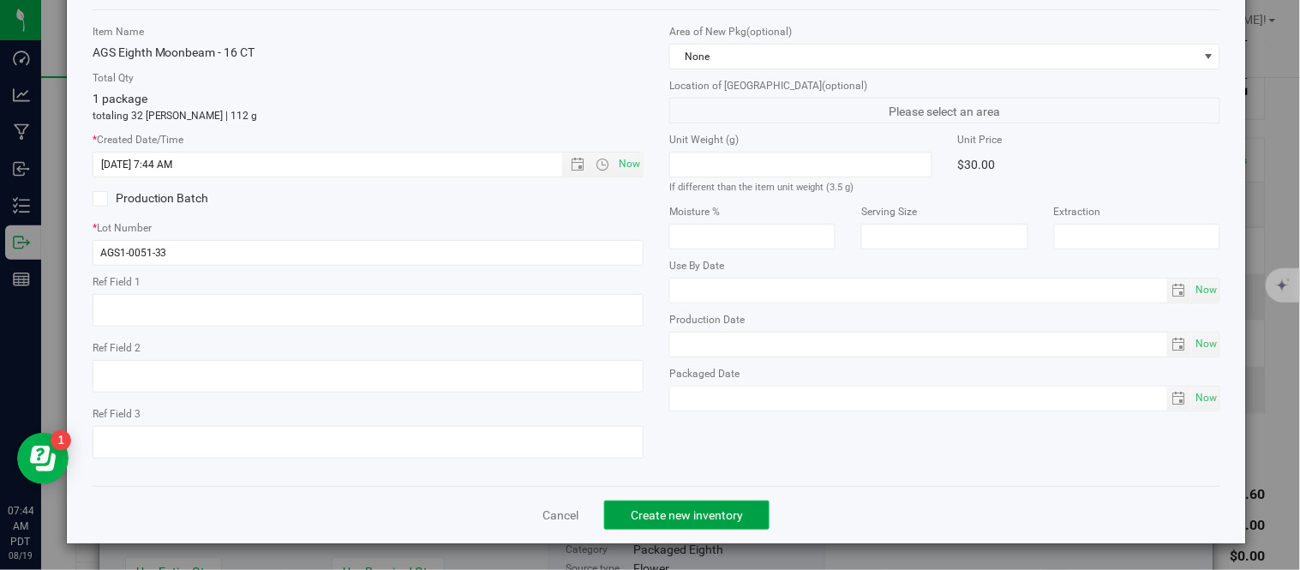
click at [705, 524] on button "Create new inventory" at bounding box center [686, 514] width 165 height 29
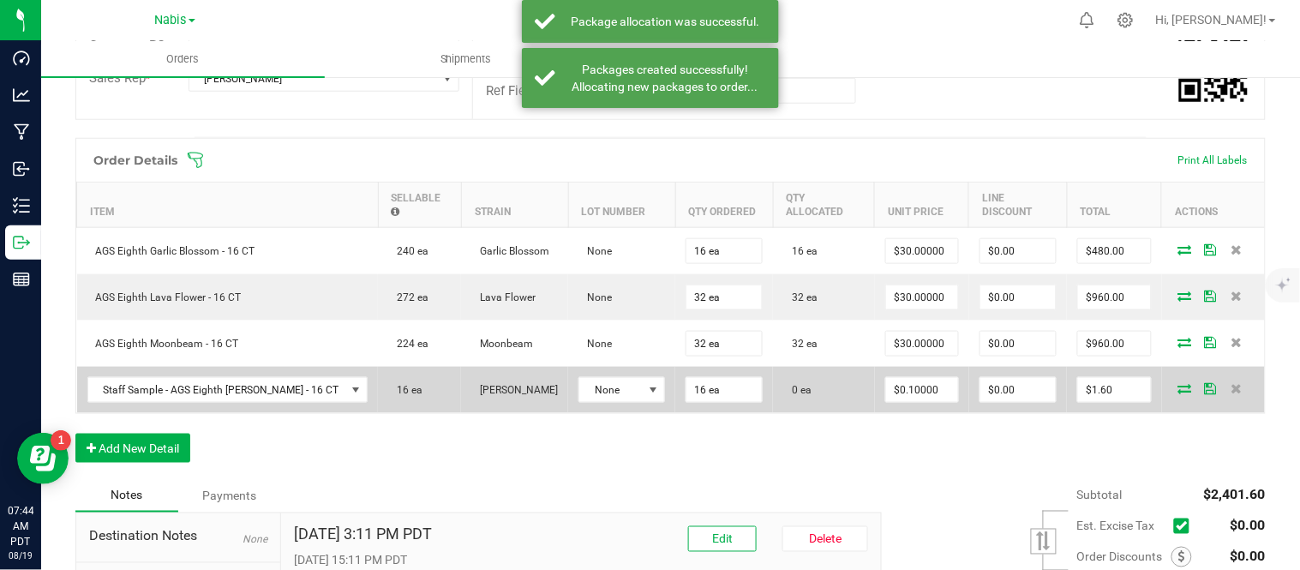
click at [1178, 390] on icon at bounding box center [1185, 388] width 14 height 10
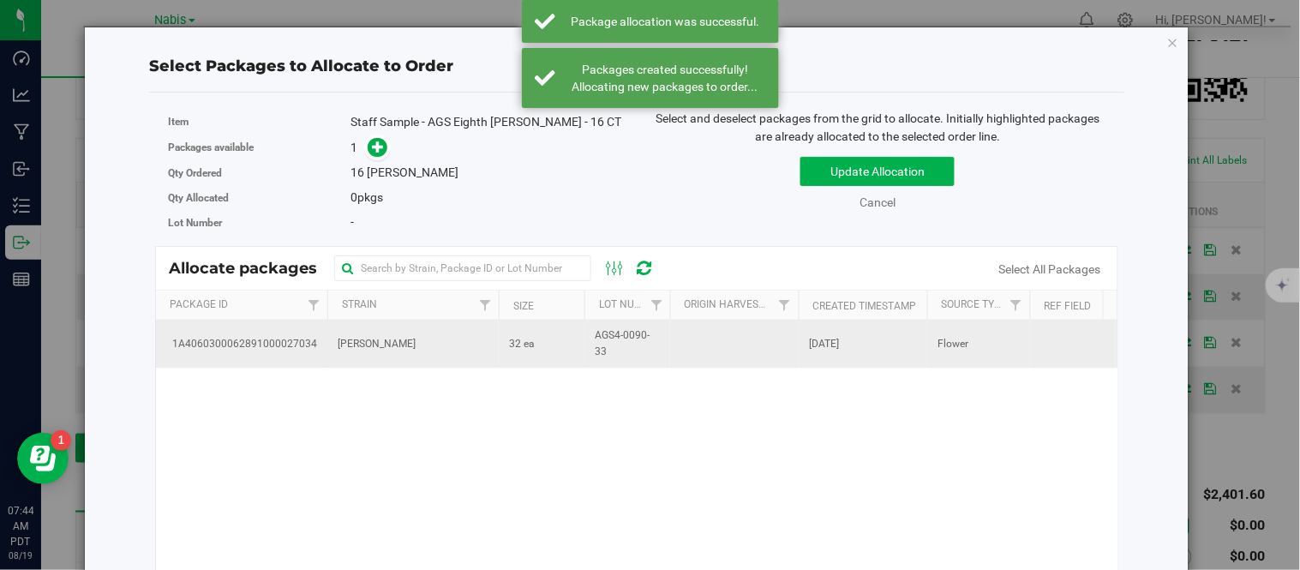
click at [551, 340] on td "32 ea" at bounding box center [542, 344] width 86 height 46
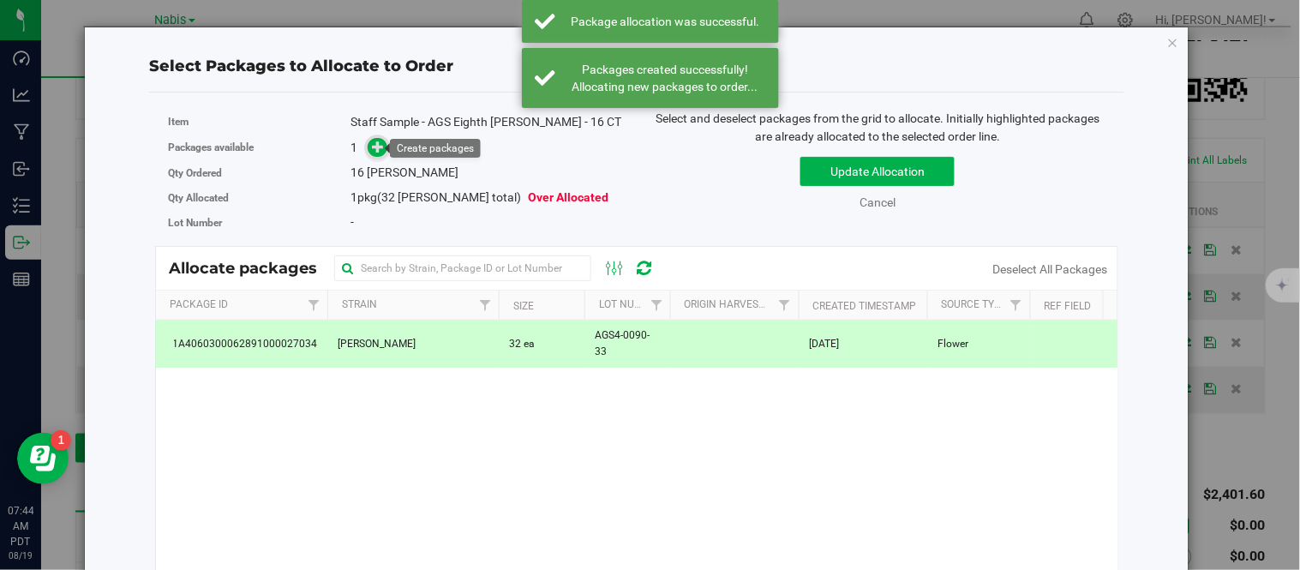
click at [381, 153] on icon at bounding box center [379, 147] width 12 height 12
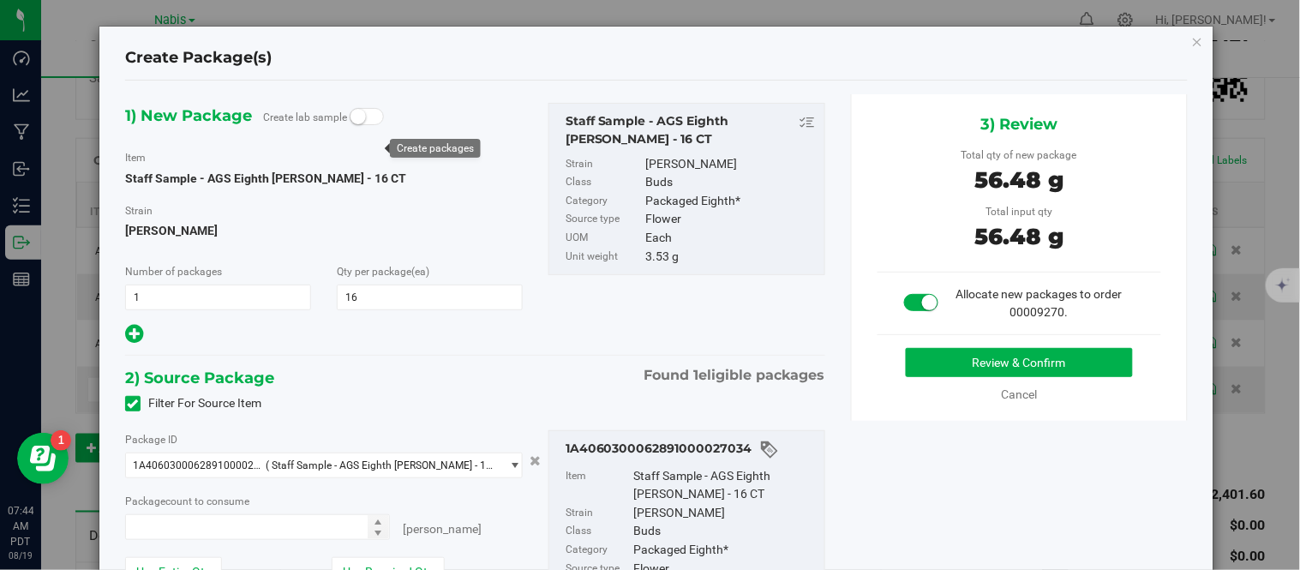
type input "16 ea"
click at [989, 355] on button "Review & Confirm" at bounding box center [1019, 362] width 227 height 29
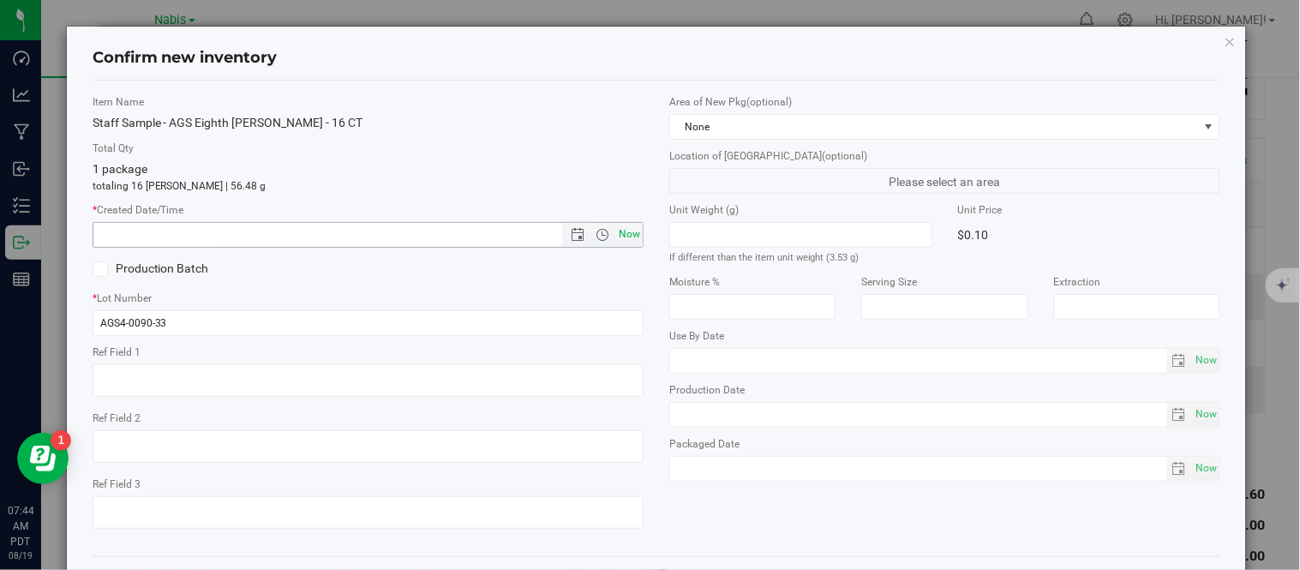
click at [630, 228] on span "Now" at bounding box center [629, 234] width 29 height 25
type input "8/19/2025 7:44 AM"
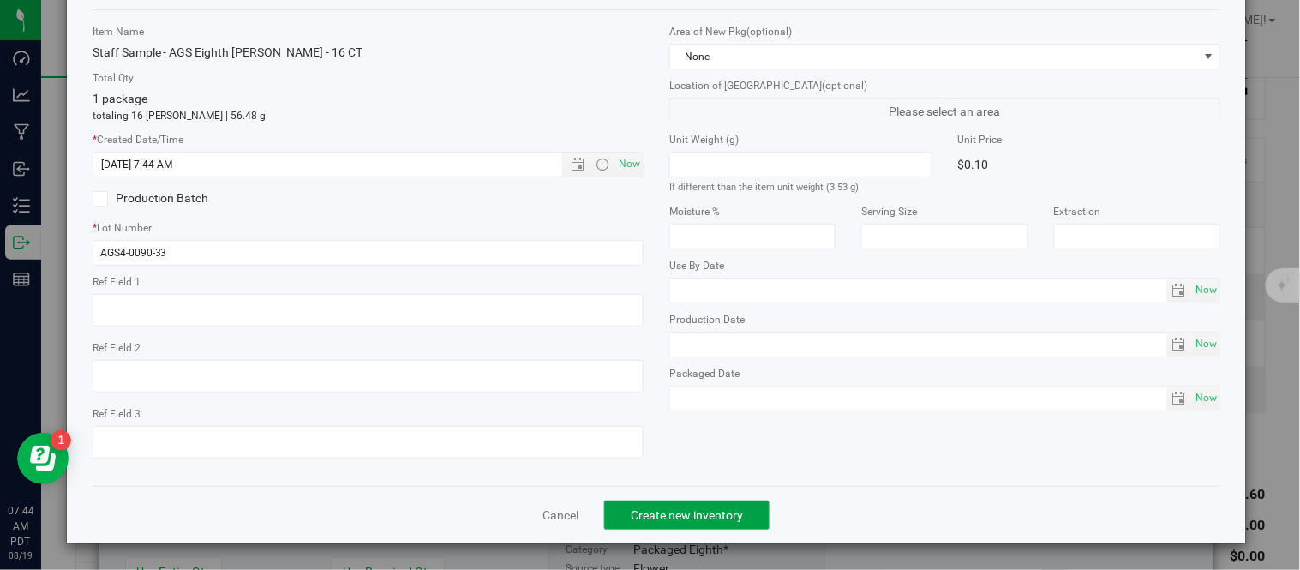
click at [694, 527] on button "Create new inventory" at bounding box center [686, 514] width 165 height 29
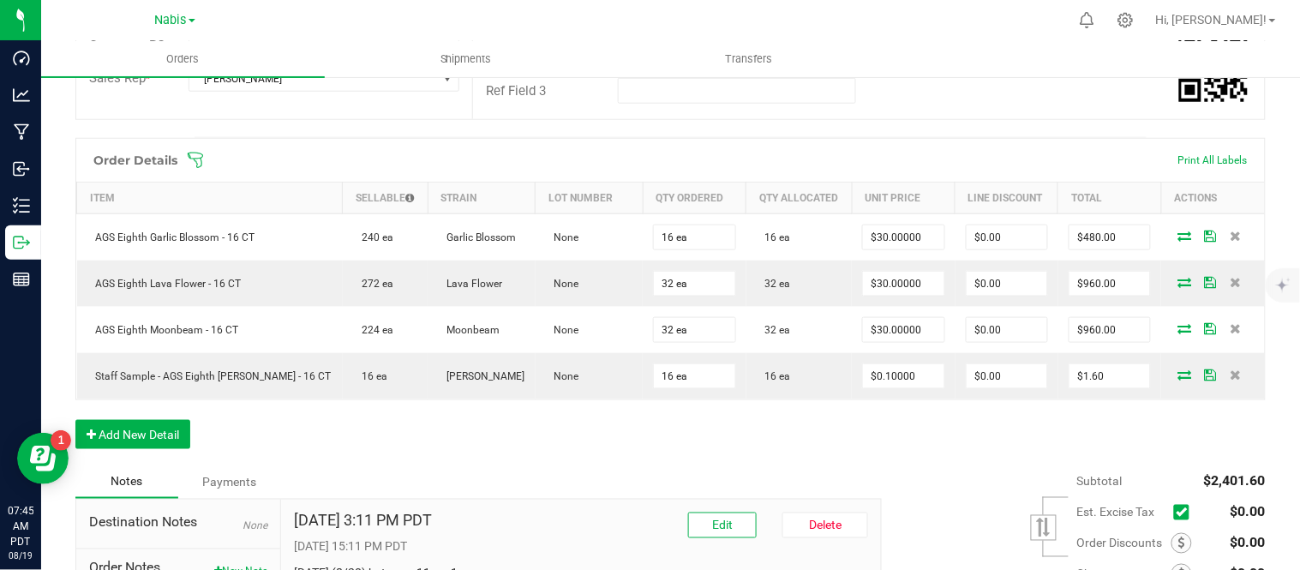
scroll to position [578, 0]
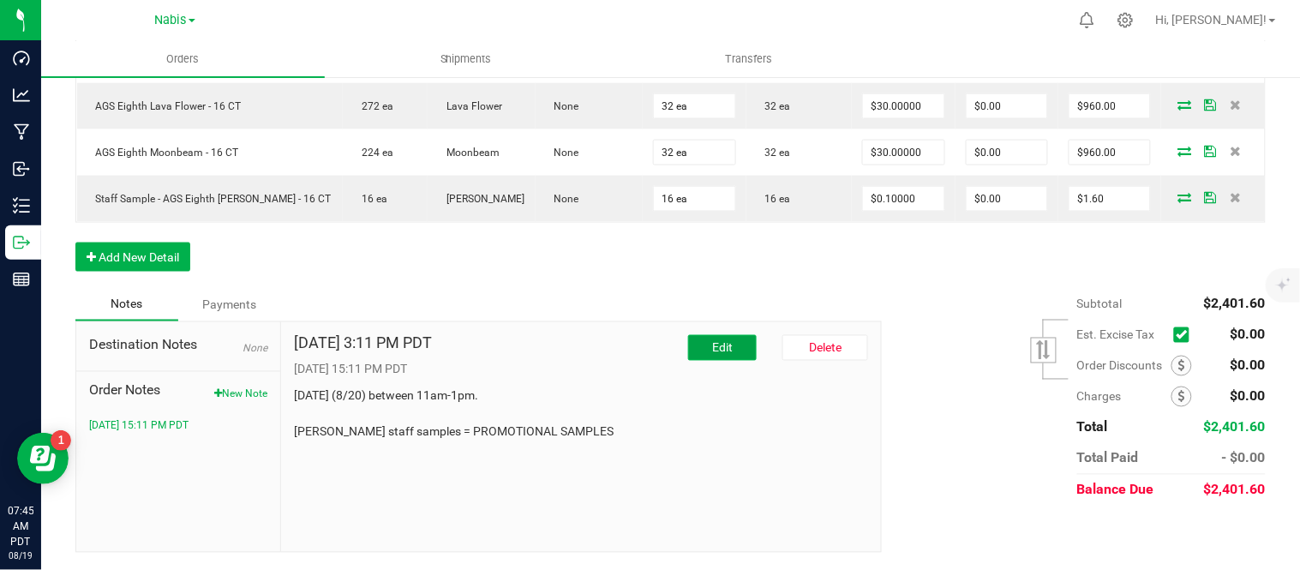
click at [704, 339] on button "Edit" at bounding box center [722, 348] width 69 height 26
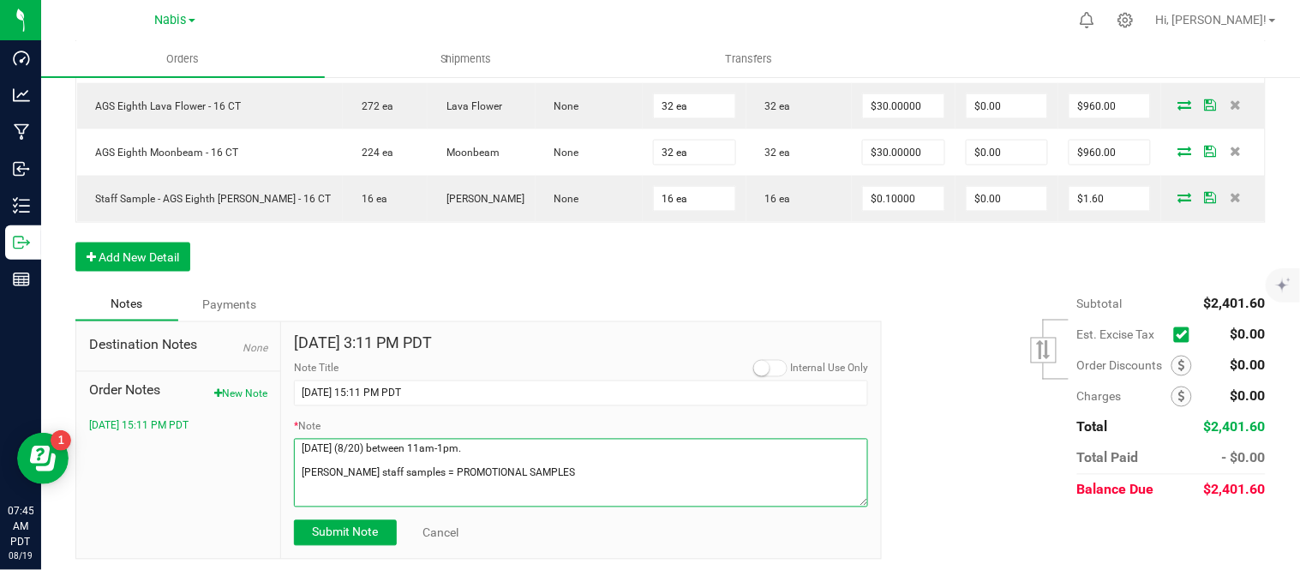
click at [611, 472] on textarea "* Note" at bounding box center [581, 473] width 574 height 69
click at [484, 446] on textarea "* Note" at bounding box center [581, 473] width 574 height 69
paste textarea "Call or text Emily (323-546-4041) when on the way."
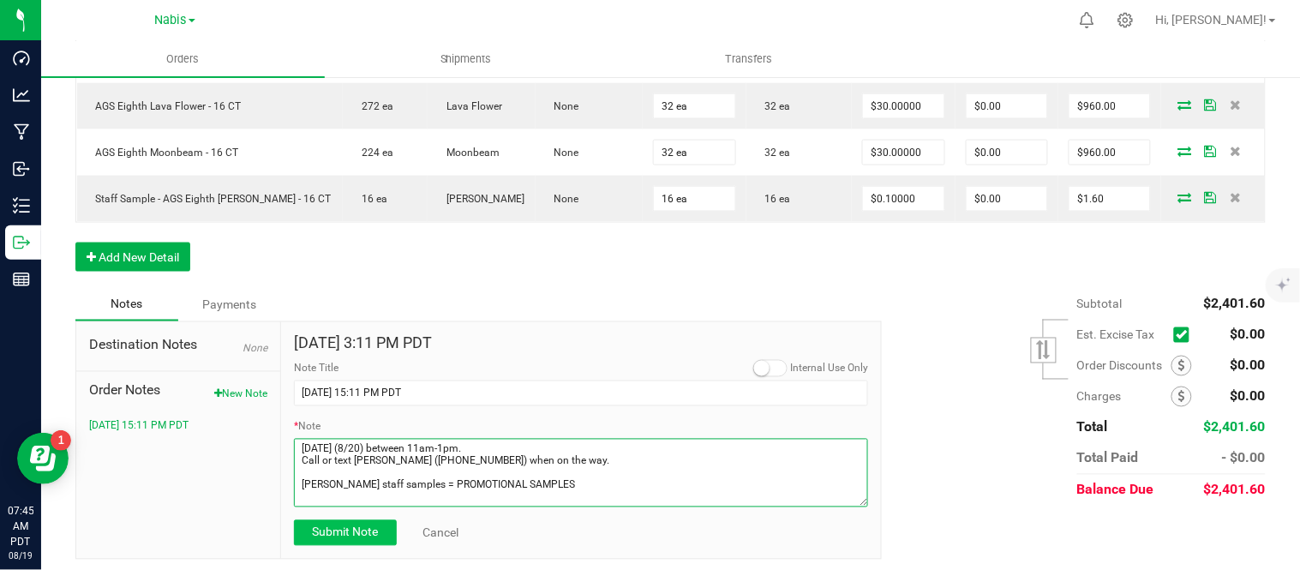
type textarea "Wednesday (8/20) between 11am-1pm. Call or text Emily (323-546-4041) when on th…"
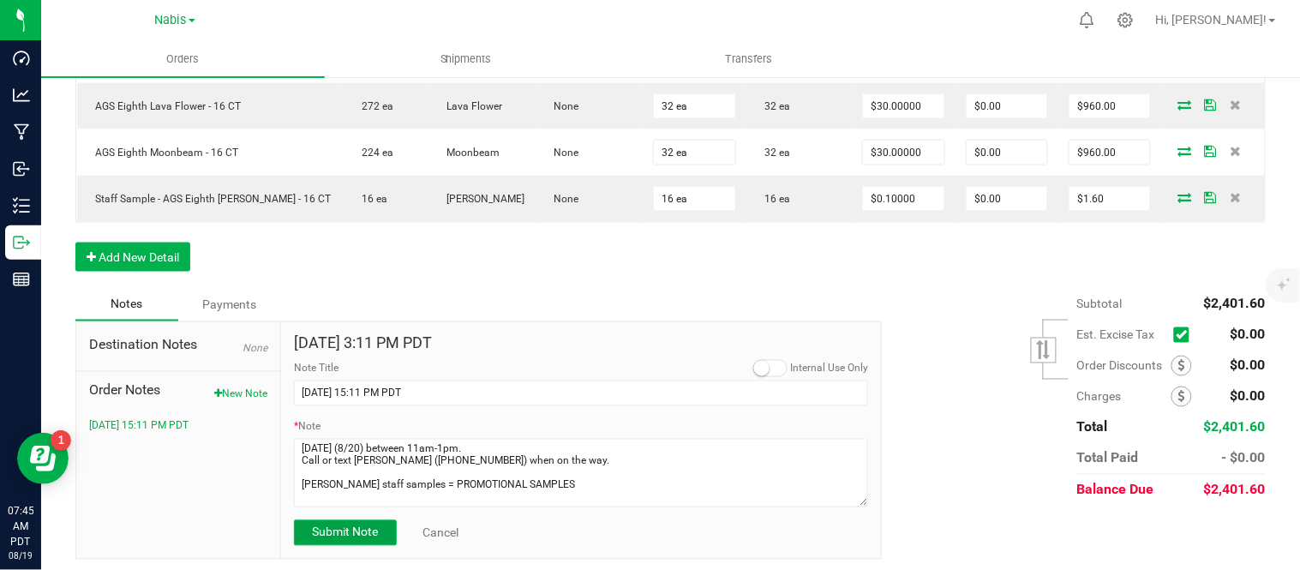
click at [343, 539] on span "Submit Note" at bounding box center [345, 532] width 66 height 14
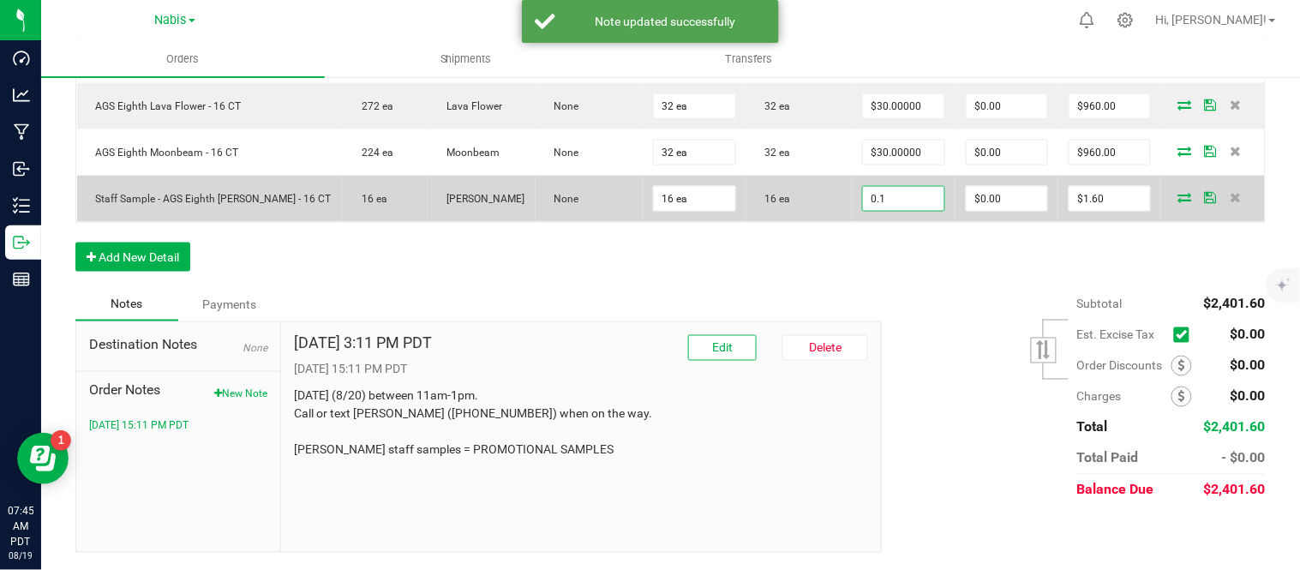
click at [927, 201] on input "0.1" at bounding box center [903, 199] width 81 height 24
type input "$0.01000"
type input "0"
type input "$0.16"
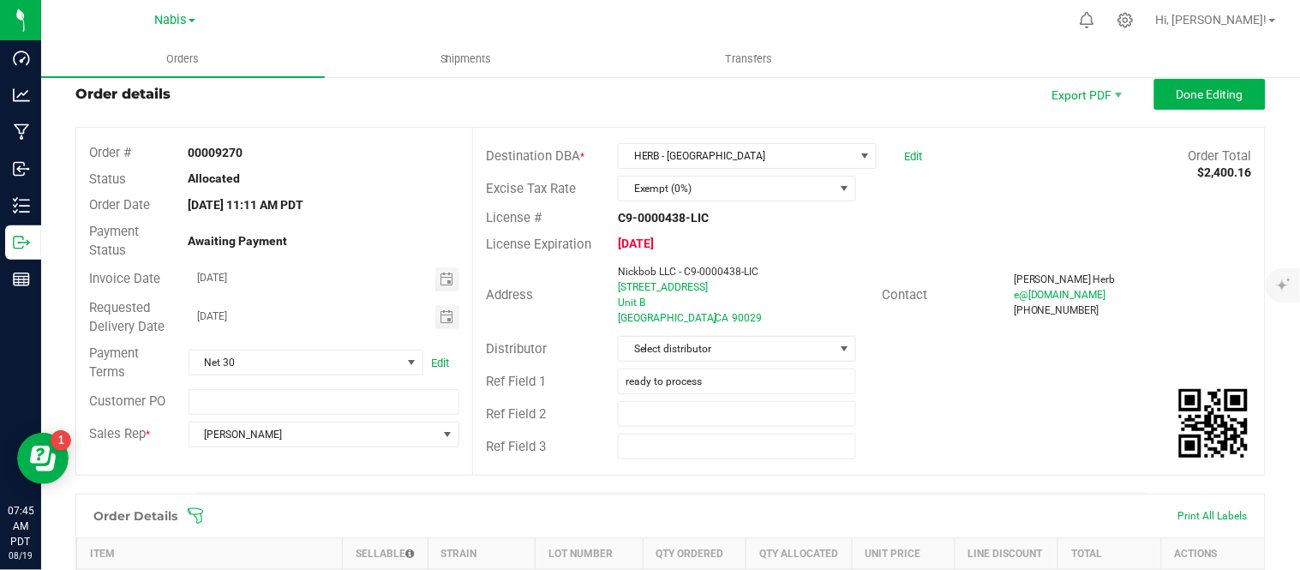
scroll to position [44, 0]
click at [1193, 105] on button "Done Editing" at bounding box center [1209, 95] width 111 height 31
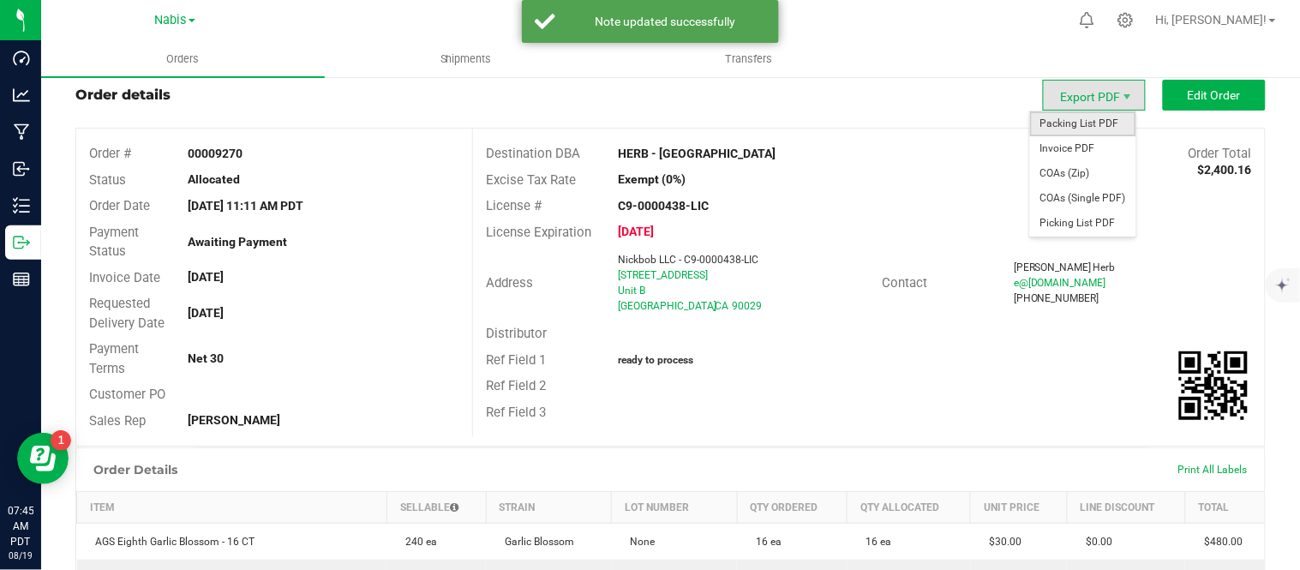
click at [1087, 123] on span "Packing List PDF" at bounding box center [1083, 123] width 106 height 25
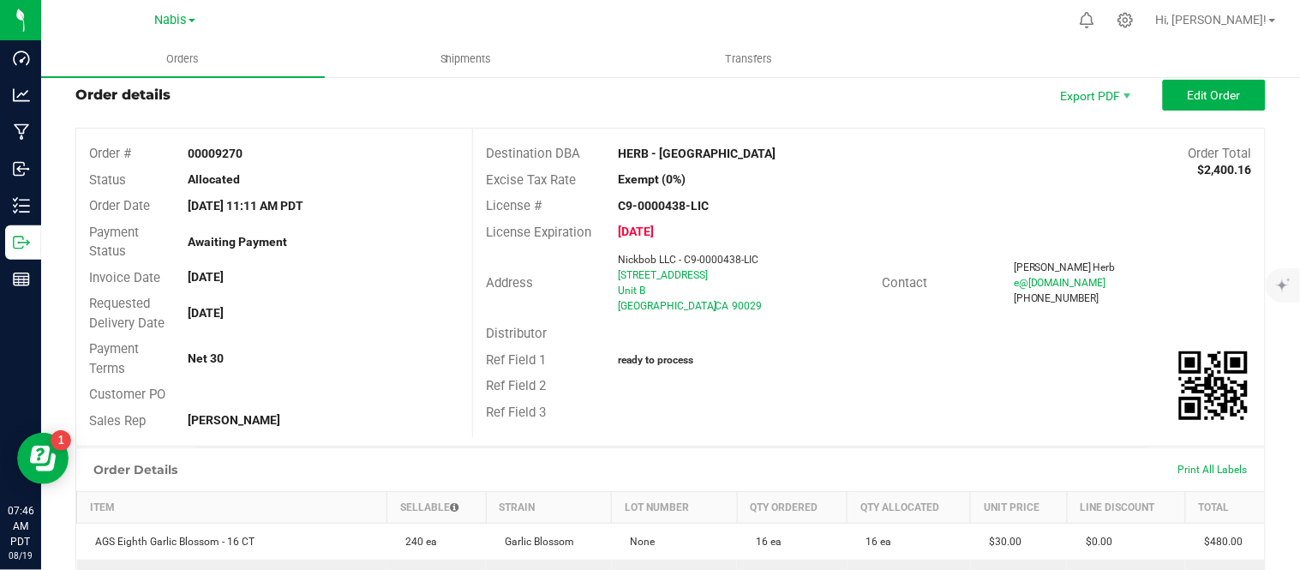
scroll to position [440, 0]
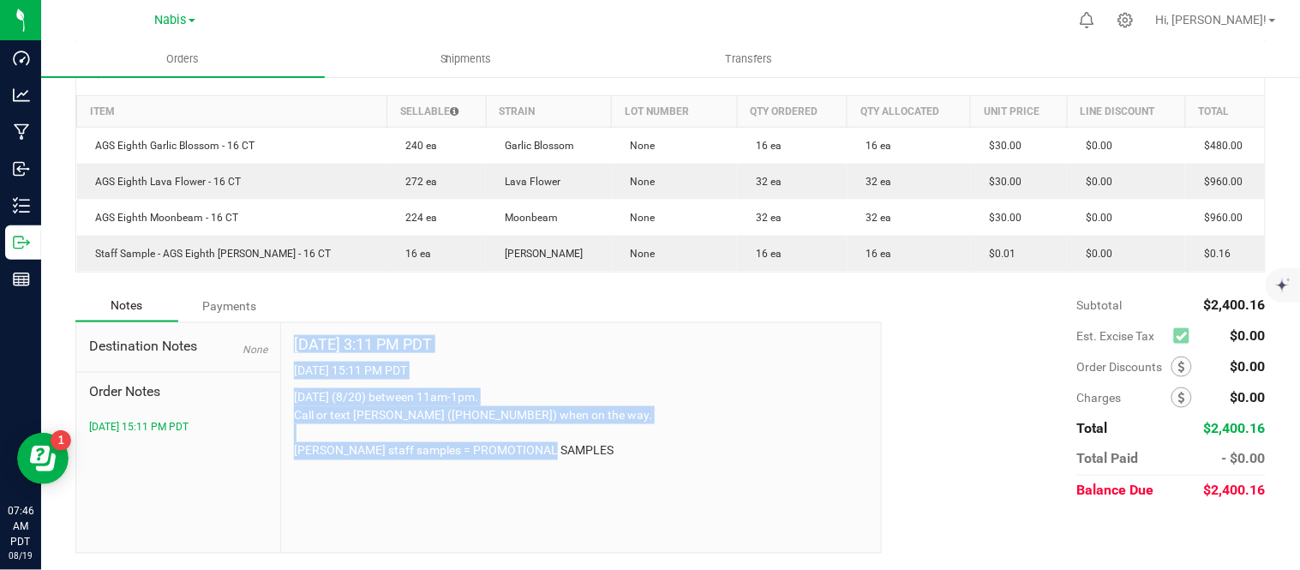
drag, startPoint x: 449, startPoint y: 446, endPoint x: 260, endPoint y: 442, distance: 189.4
click at [260, 442] on div "Destination Notes None Order Notes 8/15/2025 15:11 PM PDT Aug 15, 2025 3:11 PM …" at bounding box center [478, 437] width 806 height 231
click at [542, 447] on p "Wednesday (8/20) between 11am-1pm. Call or text Emily (323-546-4041) when on th…" at bounding box center [581, 424] width 574 height 72
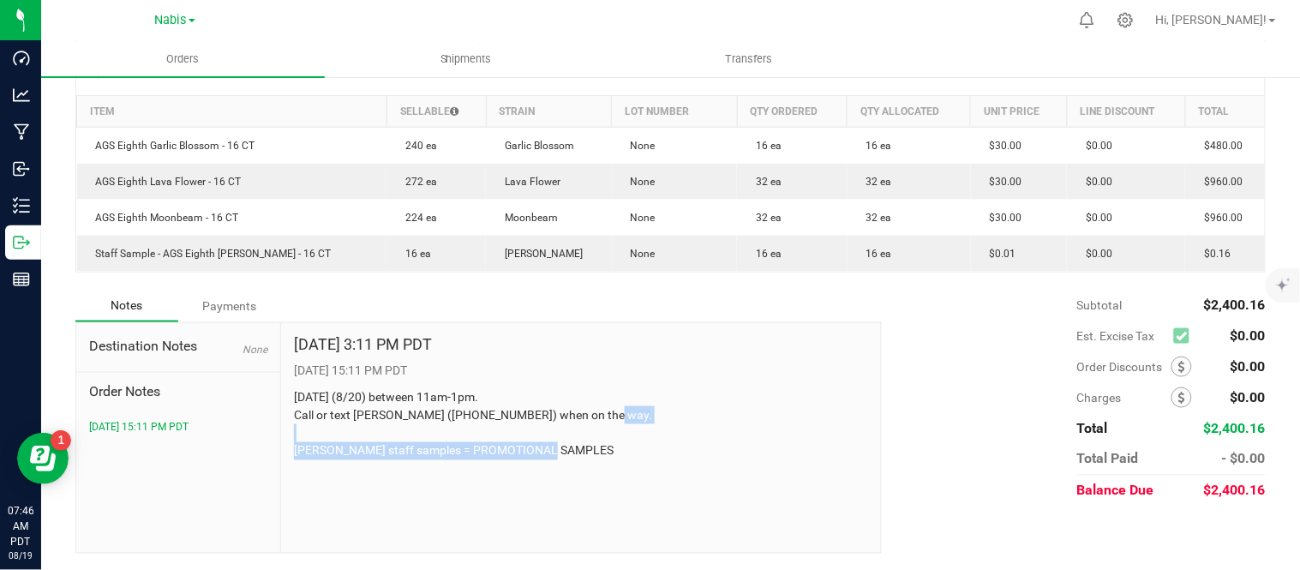
drag, startPoint x: 595, startPoint y: 451, endPoint x: 291, endPoint y: 447, distance: 303.4
click at [294, 447] on p "Wednesday (8/20) between 11am-1pm. Call or text Emily (323-546-4041) when on th…" at bounding box center [581, 424] width 574 height 72
copy p "shasta bloom staff samples = PROMOTIONAL SAMPLES"
click at [301, 390] on p "Wednesday (8/20) between 11am-1pm. Call or text Emily (323-546-4041) when on th…" at bounding box center [581, 424] width 574 height 72
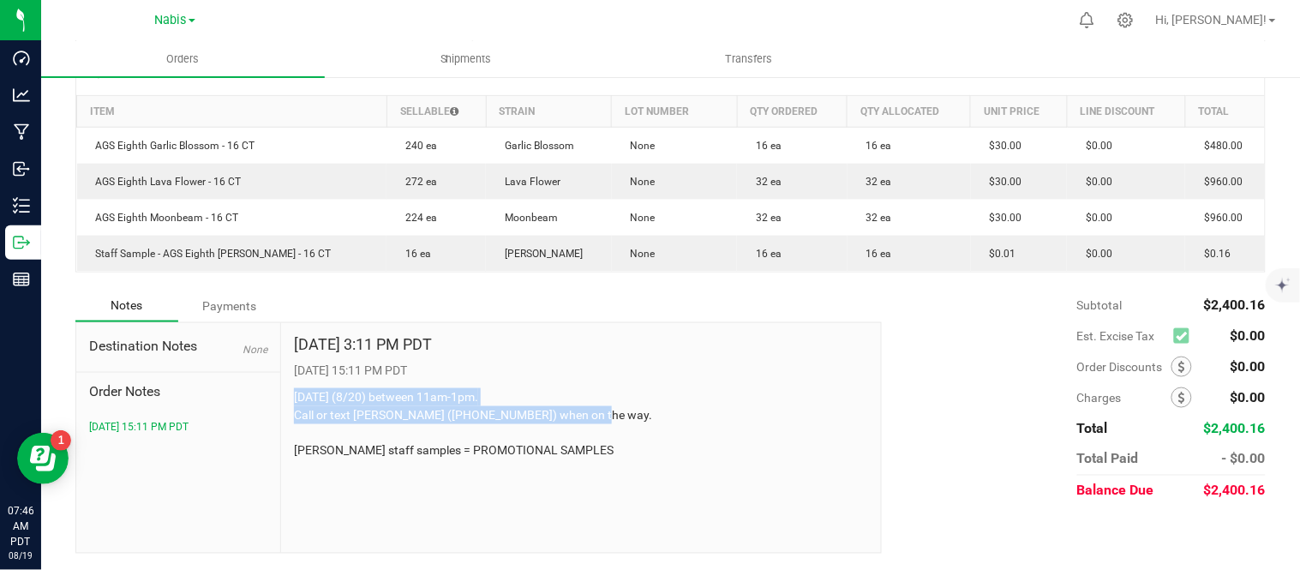
drag, startPoint x: 291, startPoint y: 389, endPoint x: 608, endPoint y: 407, distance: 317.6
click at [608, 407] on p "Wednesday (8/20) between 11am-1pm. Call or text Emily (323-546-4041) when on th…" at bounding box center [581, 424] width 574 height 72
copy p "Wednesday (8/20) between 11am-1pm. Call or text Emily (323-546-4041) when on th…"
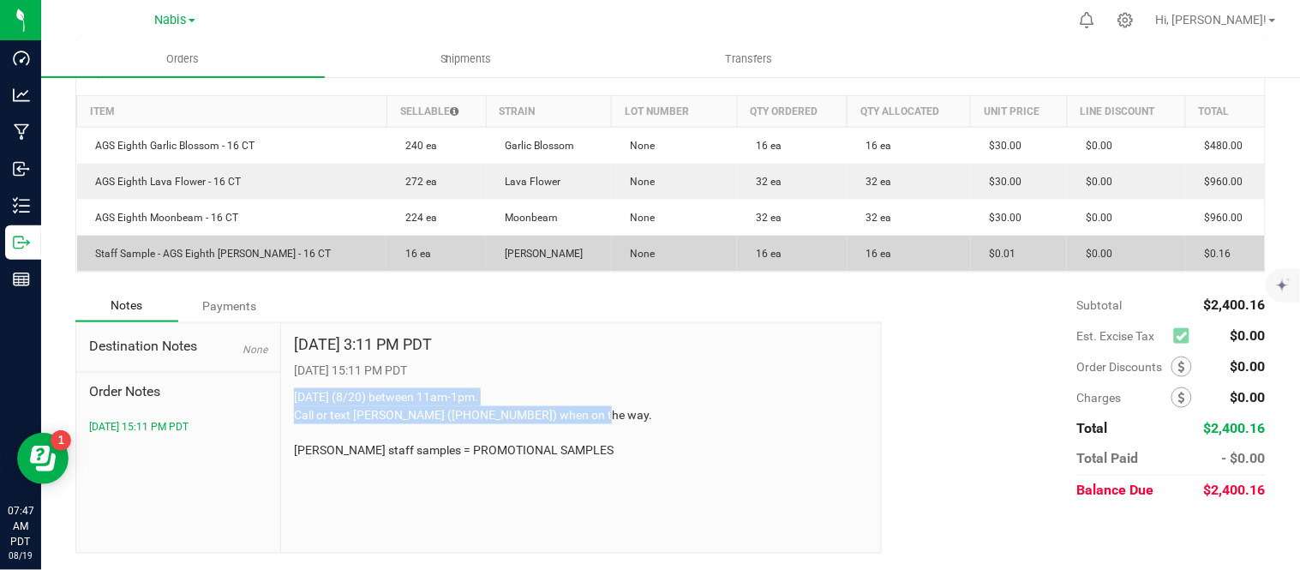
scroll to position [0, 0]
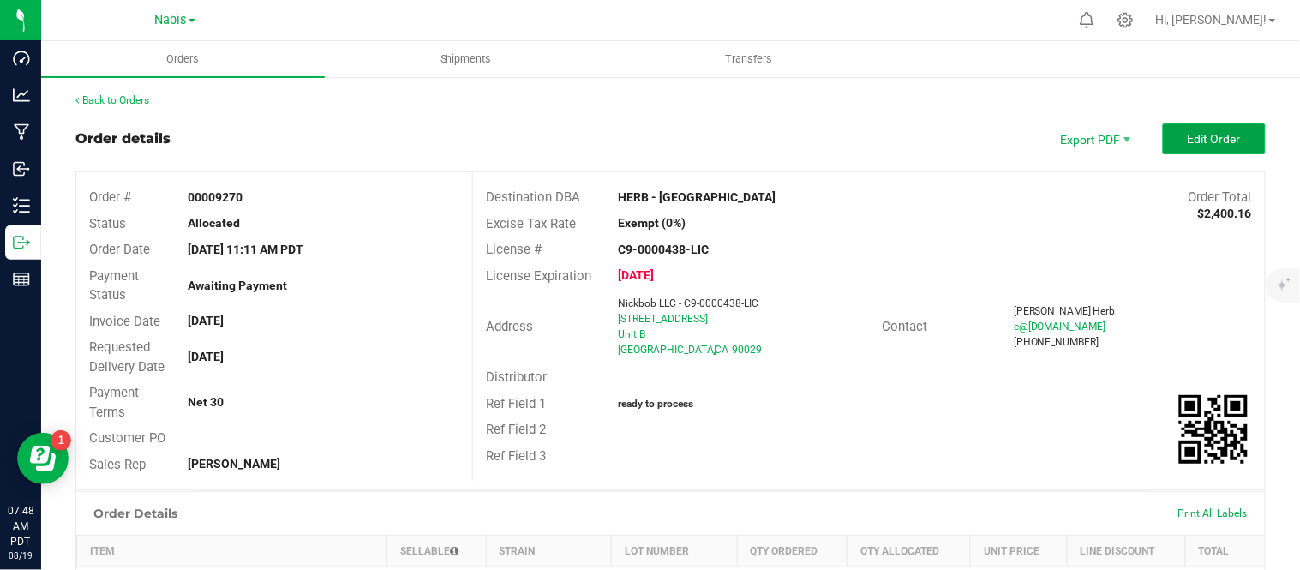
click at [1227, 131] on button "Edit Order" at bounding box center [1214, 138] width 103 height 31
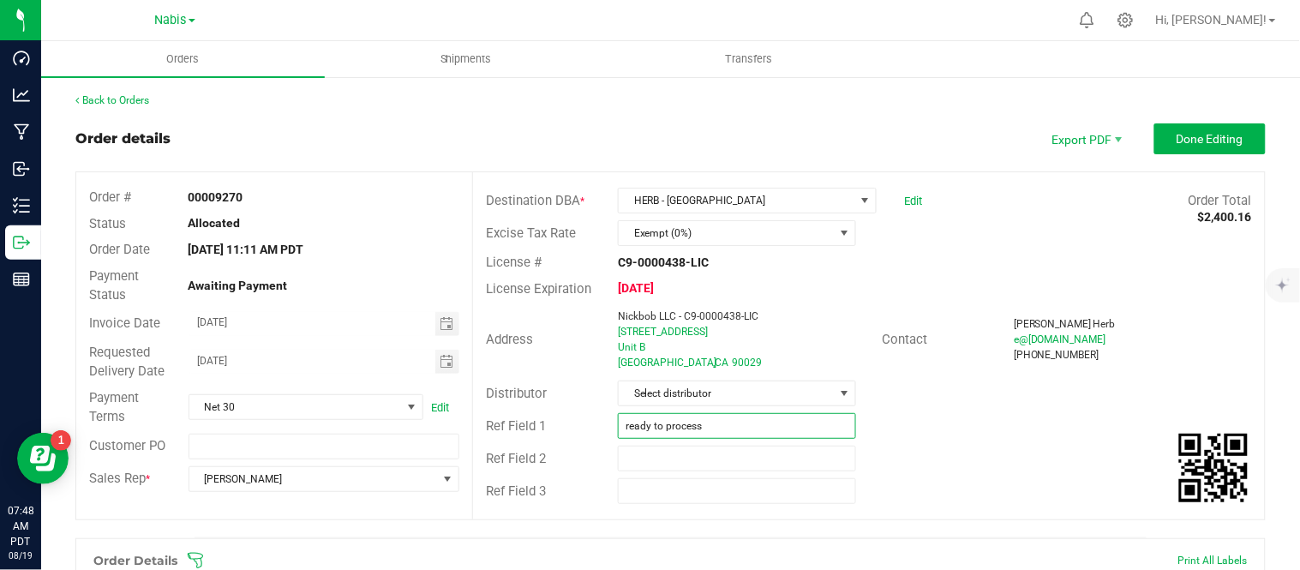
click at [706, 429] on input "ready to process" at bounding box center [737, 426] width 238 height 26
paste input "739463"
type input "Nabis 739463"
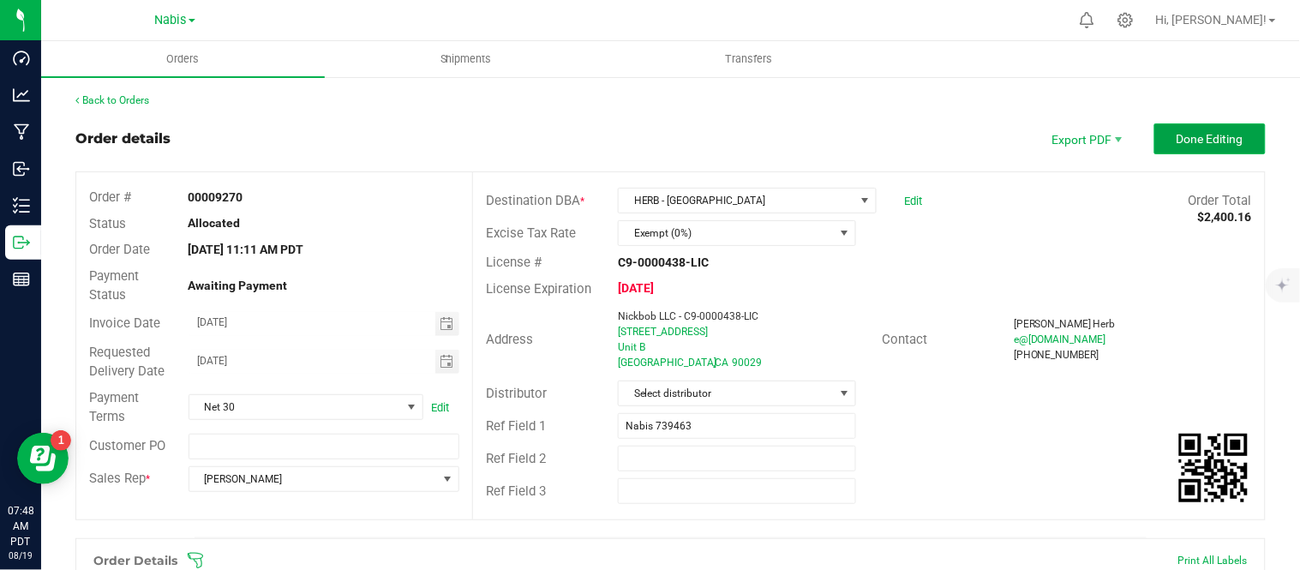
click at [1155, 146] on button "Done Editing" at bounding box center [1209, 138] width 111 height 31
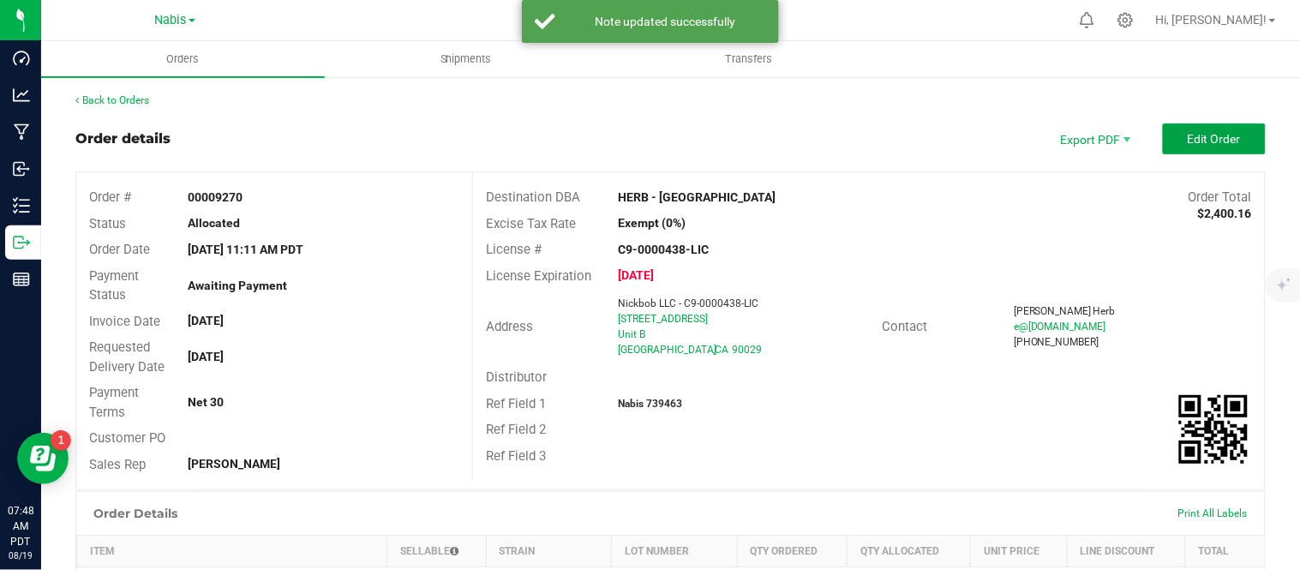
click at [1163, 146] on button "Edit Order" at bounding box center [1214, 138] width 103 height 31
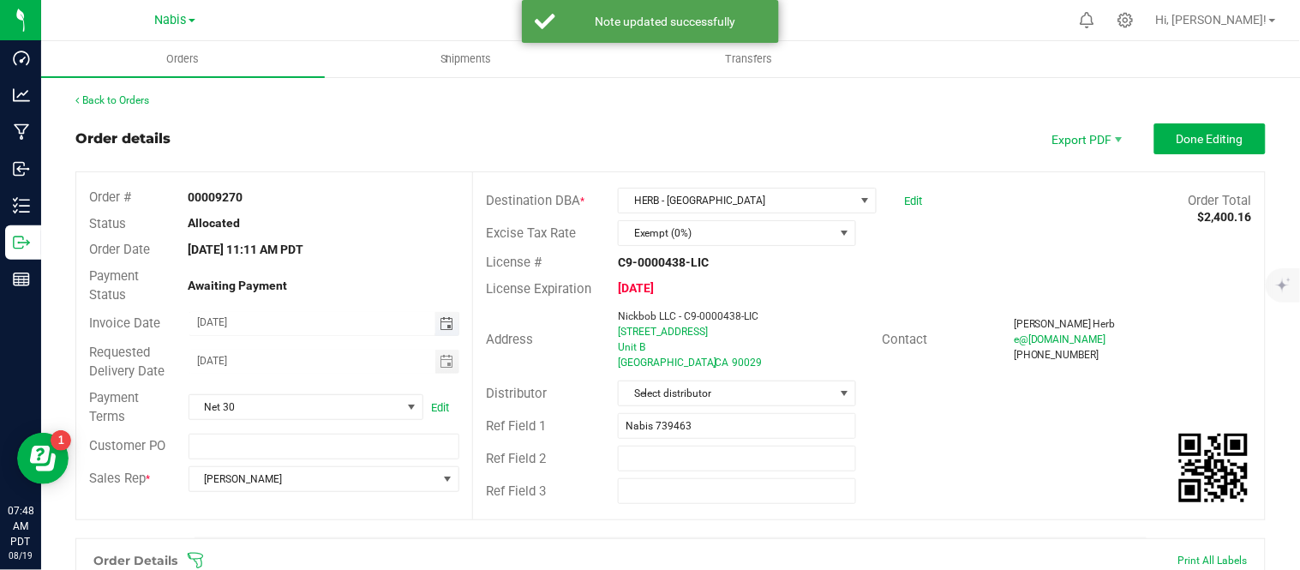
click at [216, 323] on input "08/15/2025" at bounding box center [312, 322] width 246 height 21
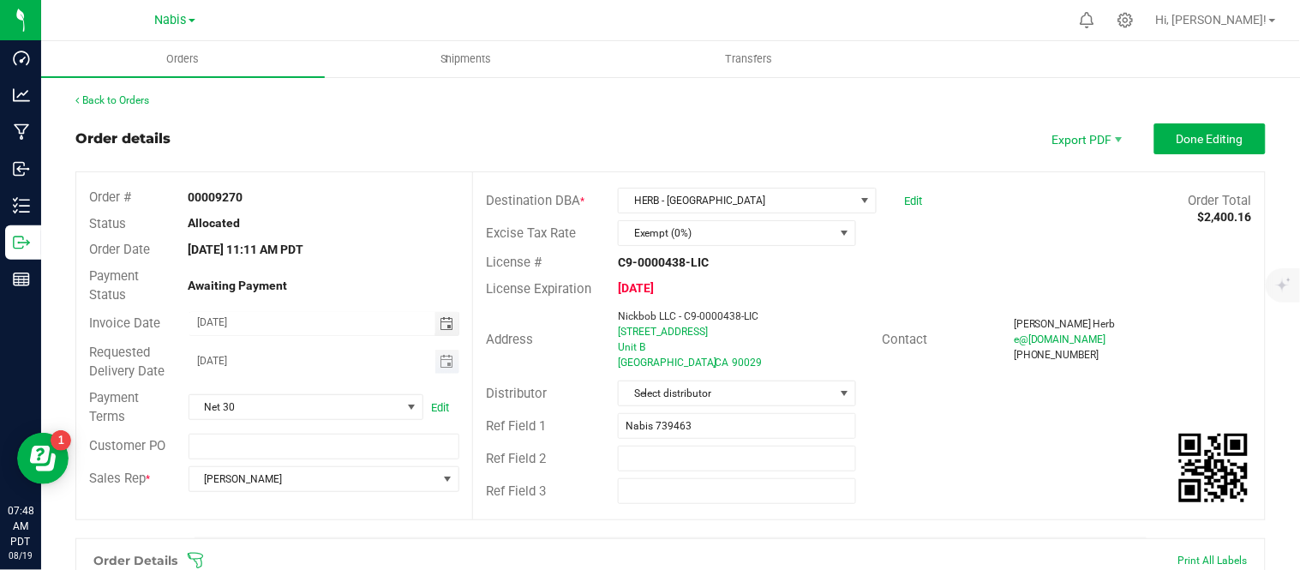
type input "08/20/2025"
click at [215, 362] on input "08/16/2025" at bounding box center [312, 360] width 246 height 21
type input "08/20/2025"
click at [1190, 132] on span "Done Editing" at bounding box center [1210, 139] width 67 height 14
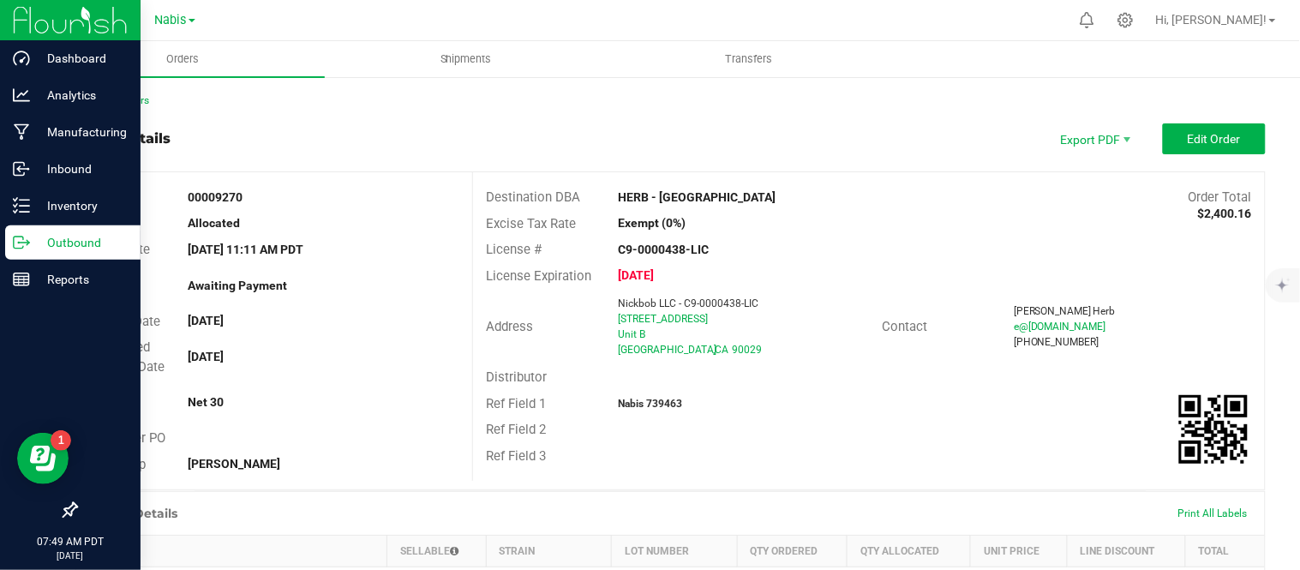
click at [38, 243] on p "Outbound" at bounding box center [81, 242] width 103 height 21
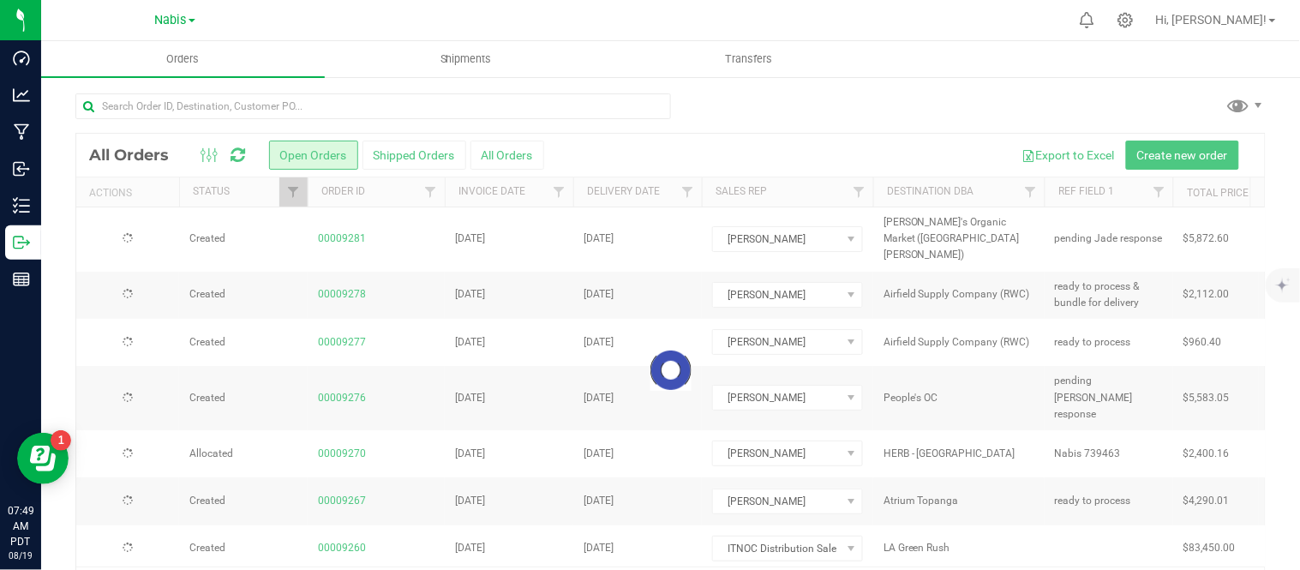
click at [980, 290] on div at bounding box center [670, 371] width 1189 height 474
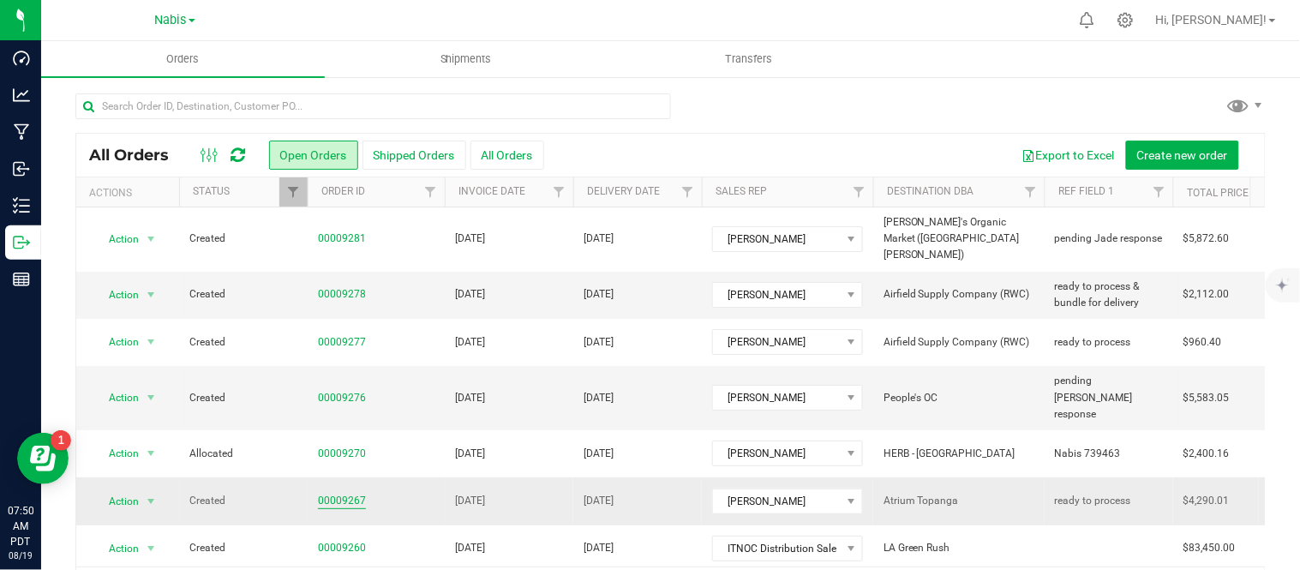
click at [348, 493] on link "00009267" at bounding box center [342, 501] width 48 height 16
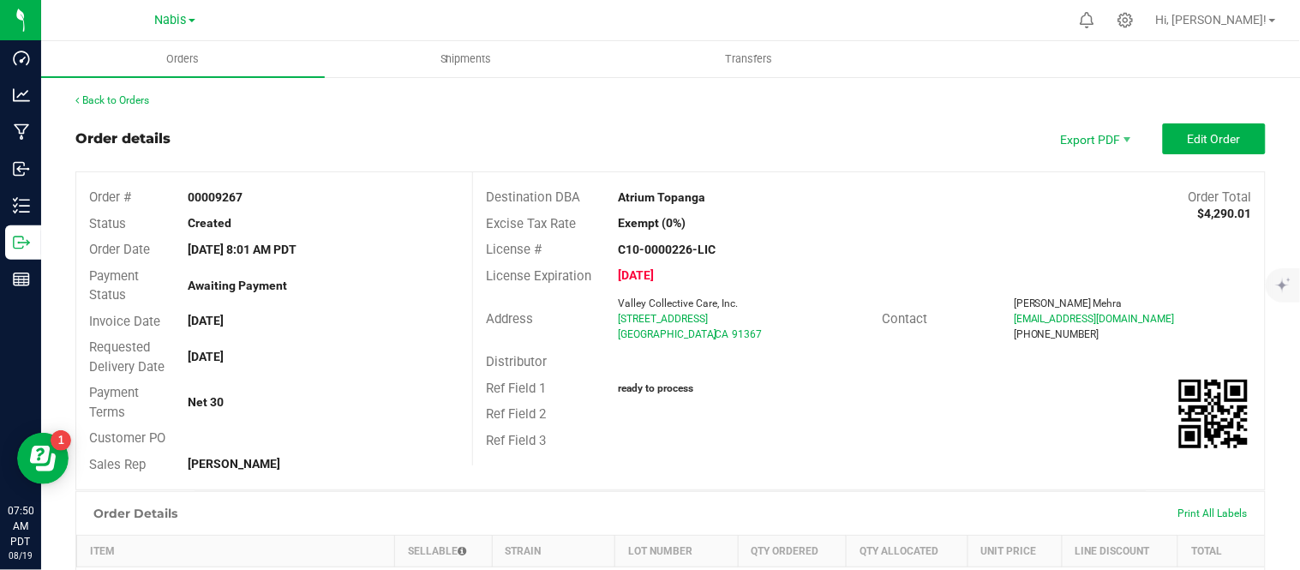
click at [1161, 305] on div "Ty Mehra" at bounding box center [1133, 303] width 238 height 15
click at [1206, 134] on span "Edit Order" at bounding box center [1214, 139] width 53 height 14
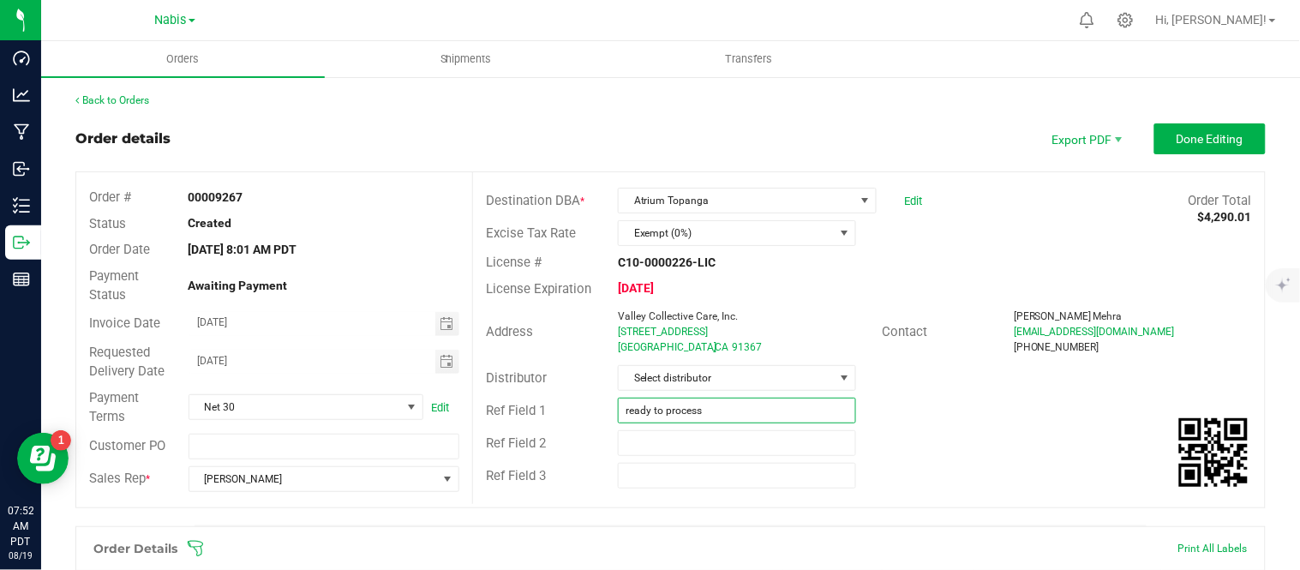
click at [737, 410] on input "ready to process" at bounding box center [737, 411] width 238 height 26
type input "pending [PERSON_NAME] response"
click at [1212, 125] on button "Done Editing" at bounding box center [1209, 138] width 111 height 31
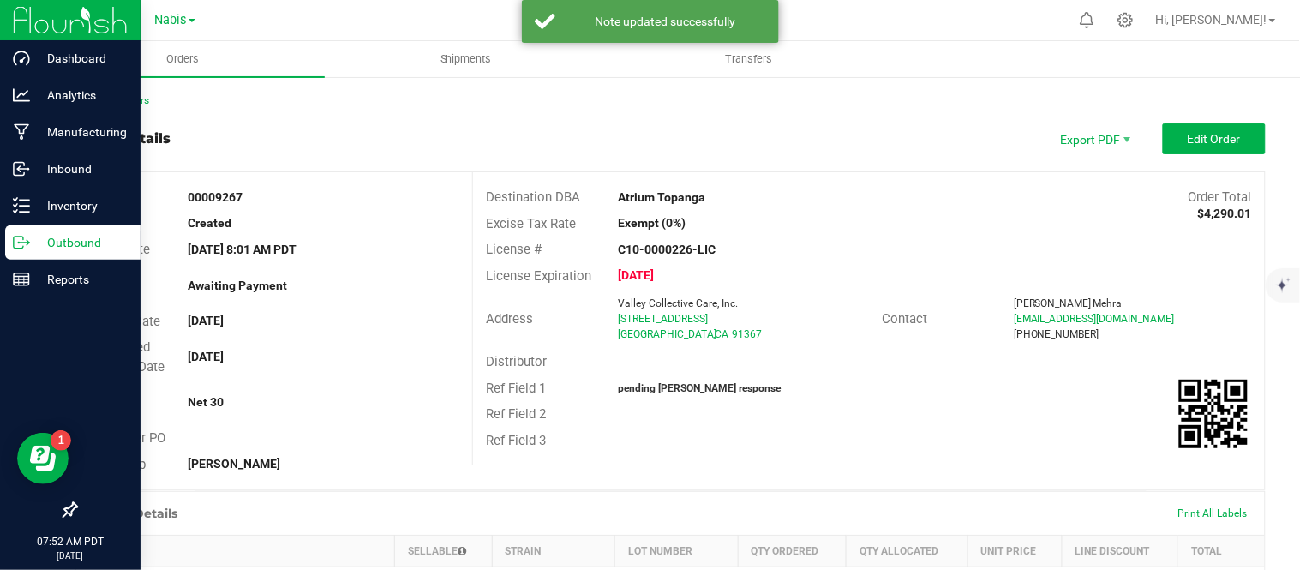
click at [60, 261] on link "Outbound" at bounding box center [70, 243] width 141 height 37
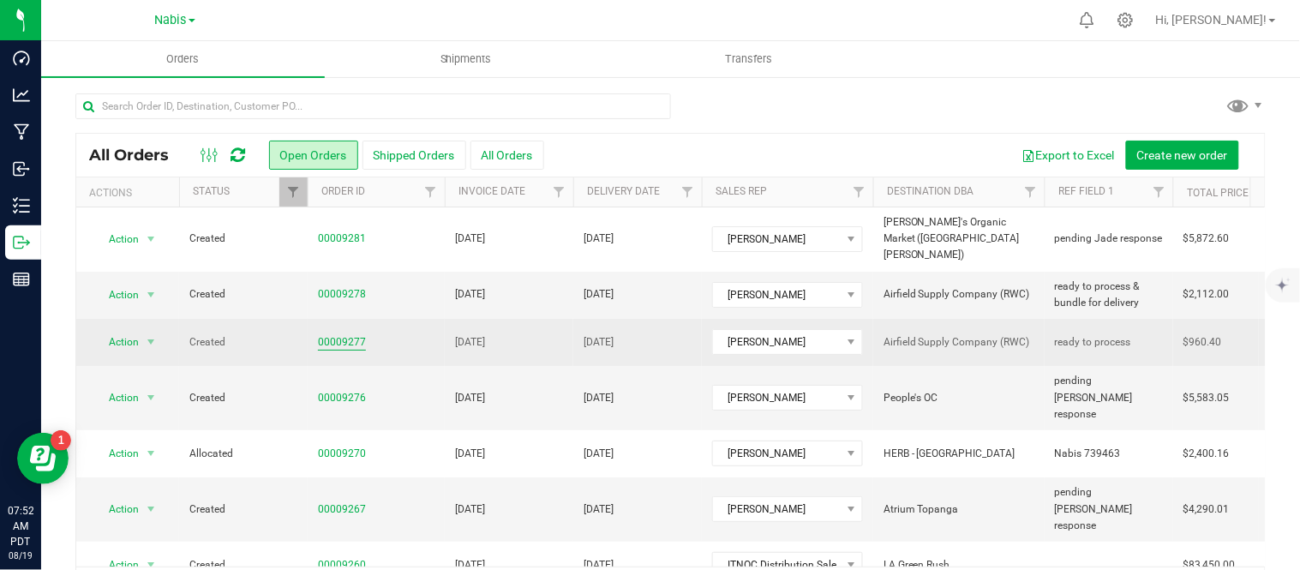
click at [335, 334] on link "00009277" at bounding box center [342, 342] width 48 height 16
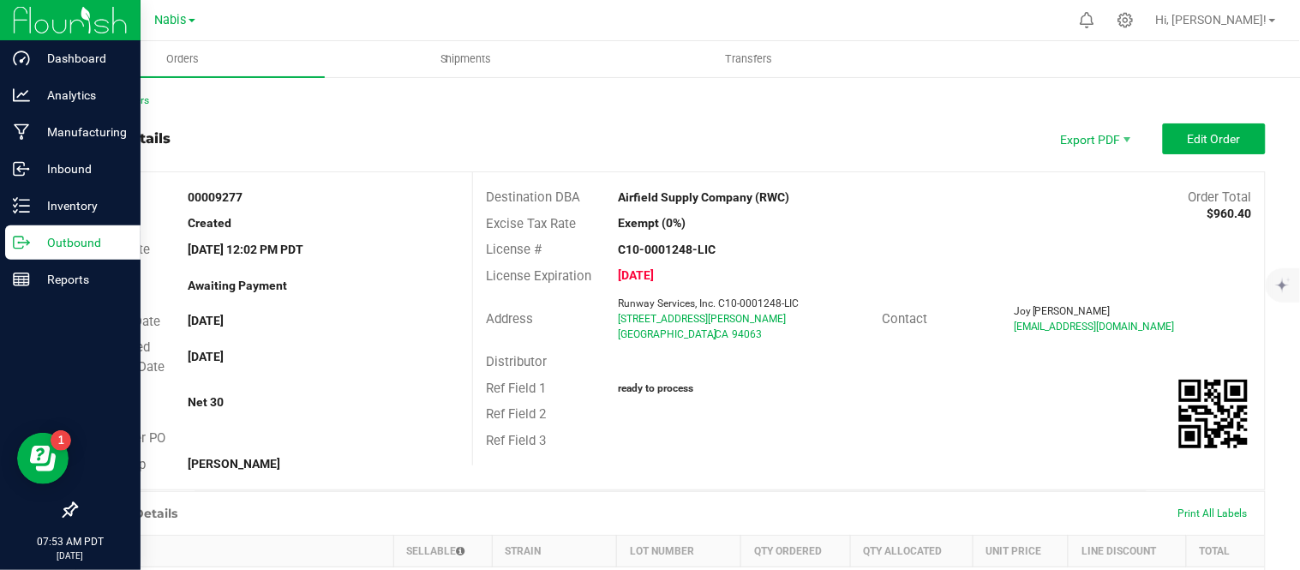
click at [57, 243] on p "Outbound" at bounding box center [81, 242] width 103 height 21
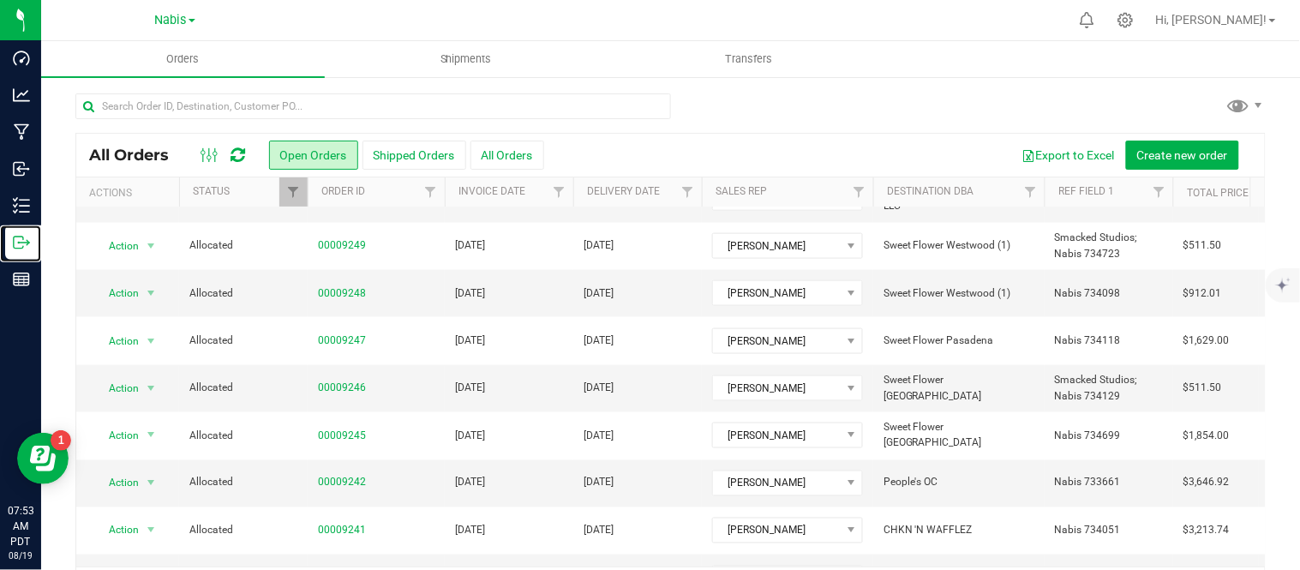
scroll to position [56, 0]
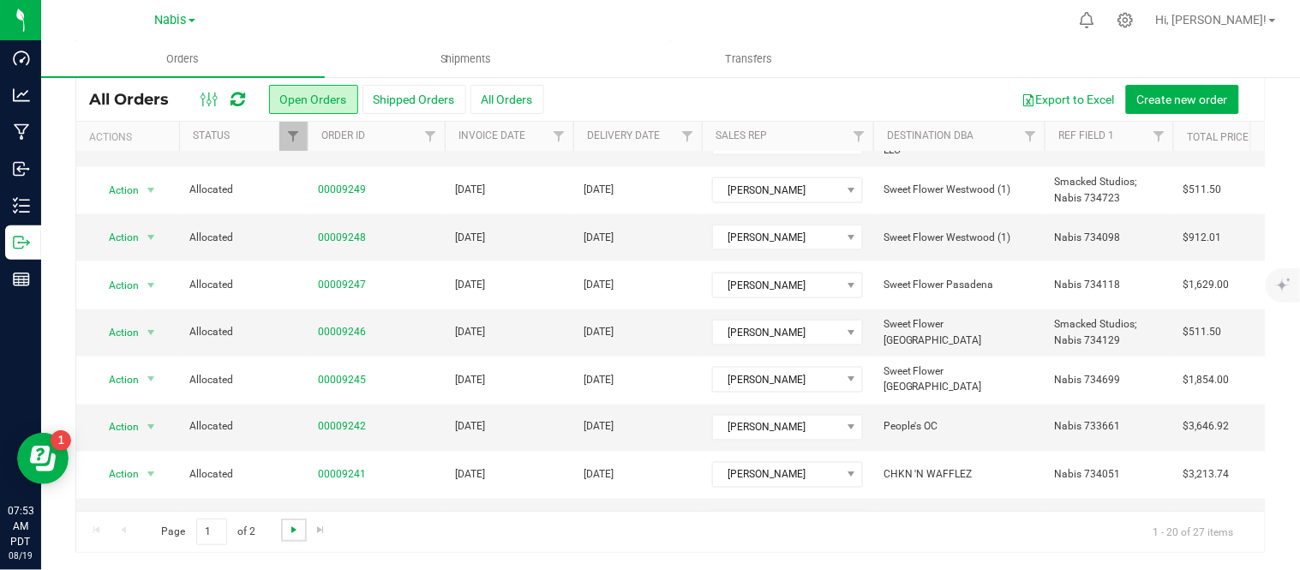
click at [293, 527] on span "Go to the next page" at bounding box center [294, 530] width 14 height 14
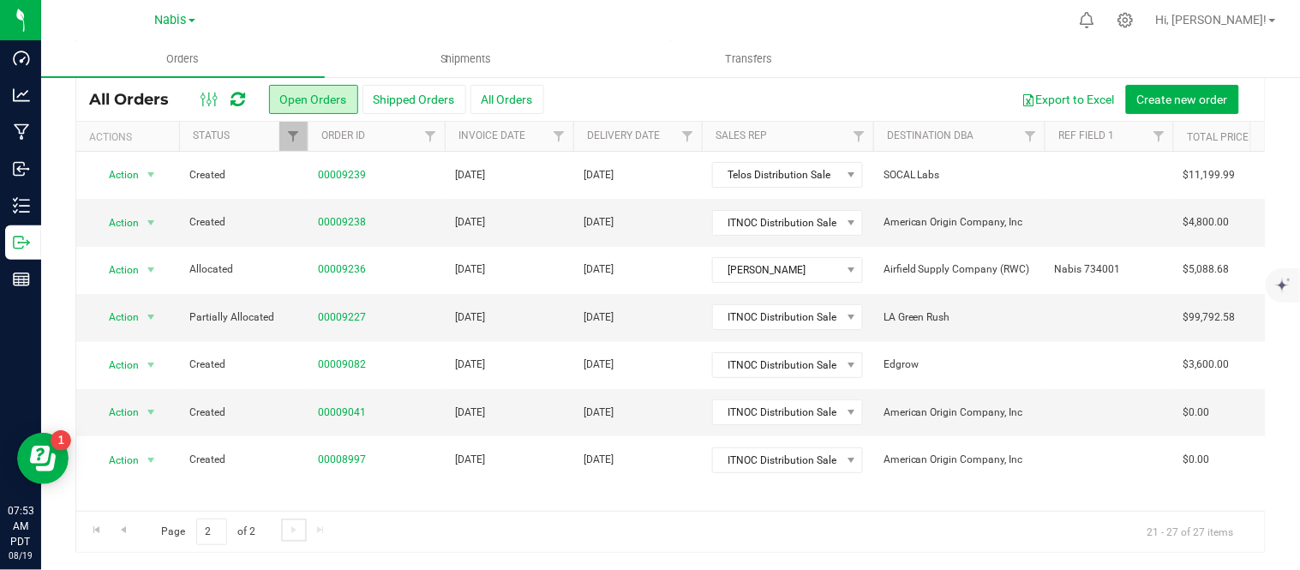
scroll to position [0, 0]
click at [358, 323] on link "00009227" at bounding box center [342, 317] width 48 height 16
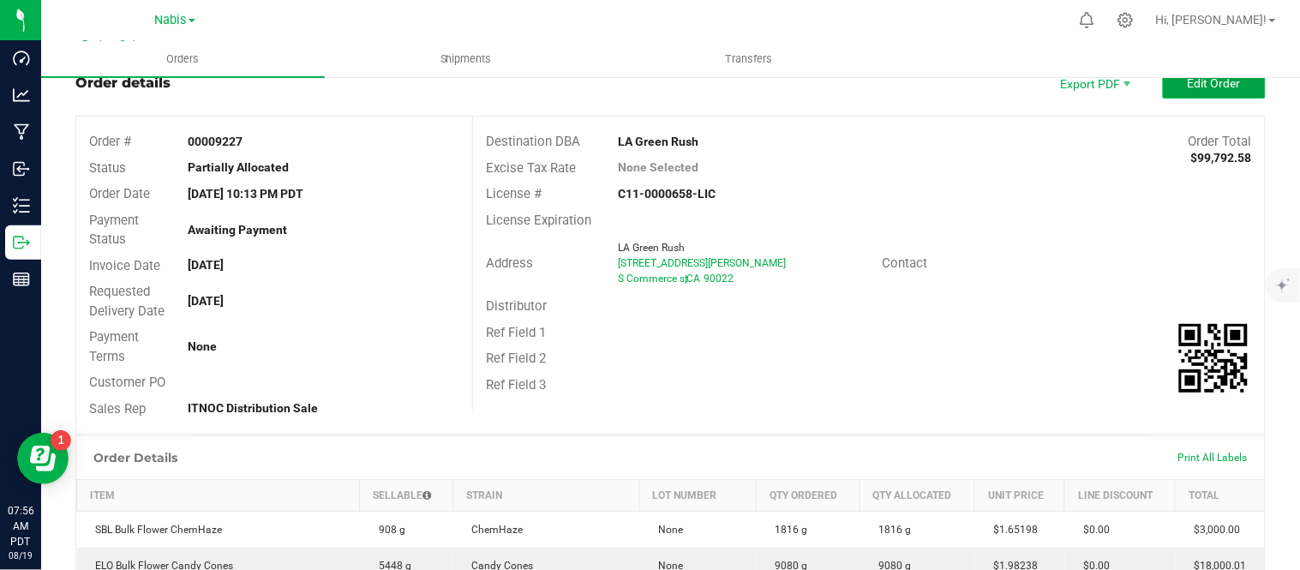
click at [1184, 96] on button "Edit Order" at bounding box center [1214, 83] width 103 height 31
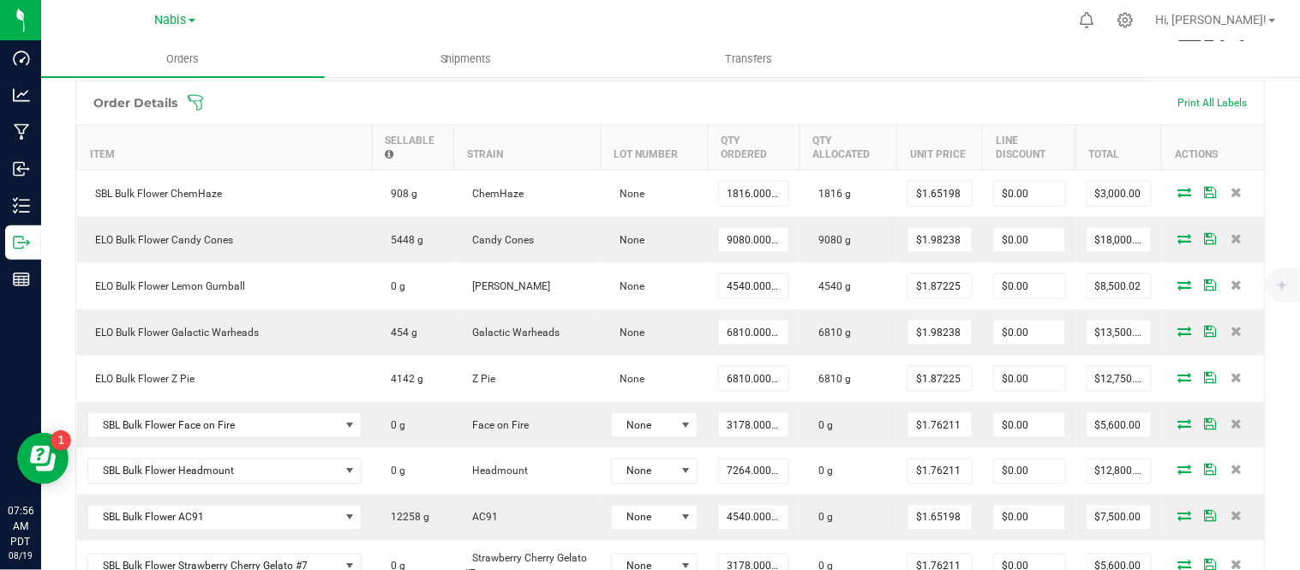
scroll to position [504, 0]
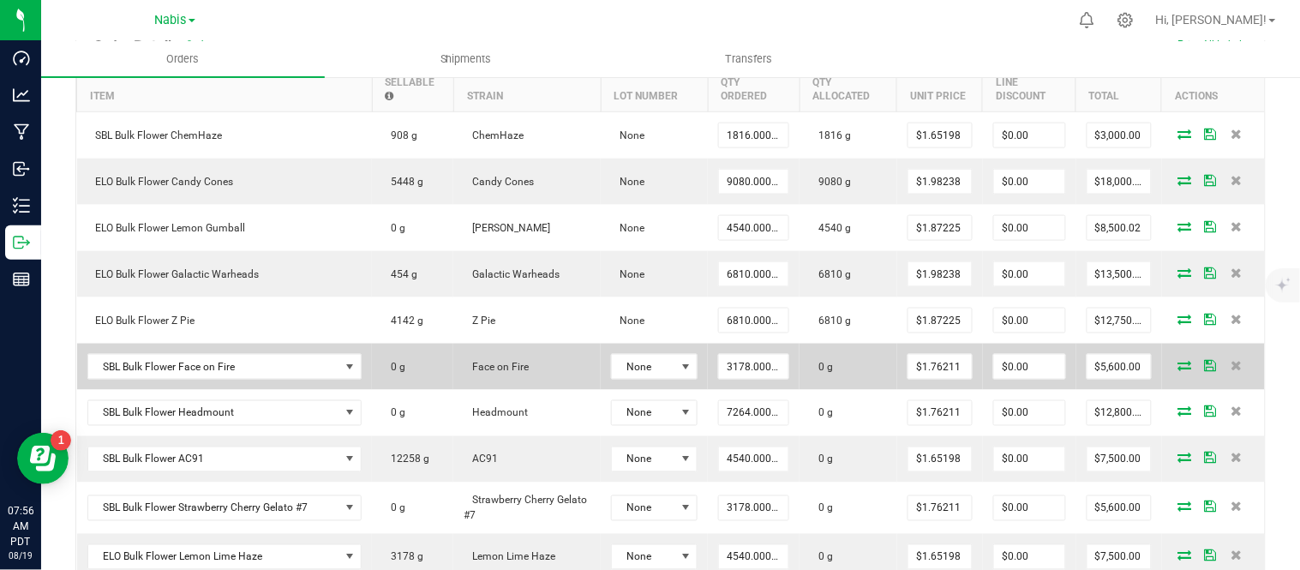
click at [1178, 365] on icon at bounding box center [1185, 365] width 14 height 10
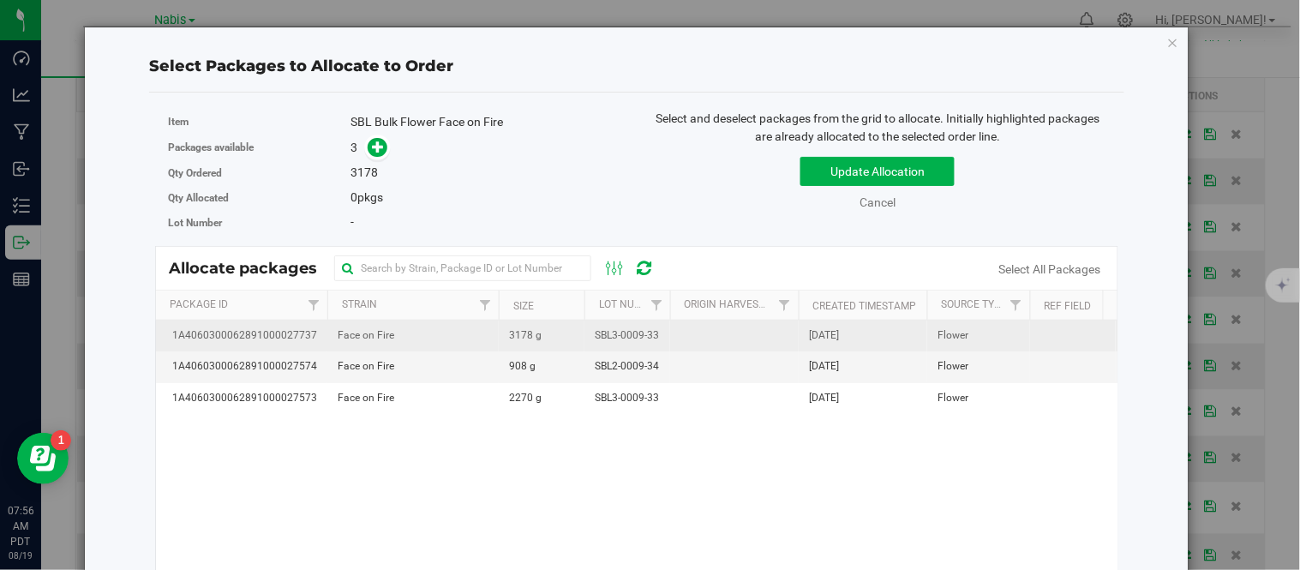
click at [548, 345] on td "3178 g" at bounding box center [542, 336] width 86 height 31
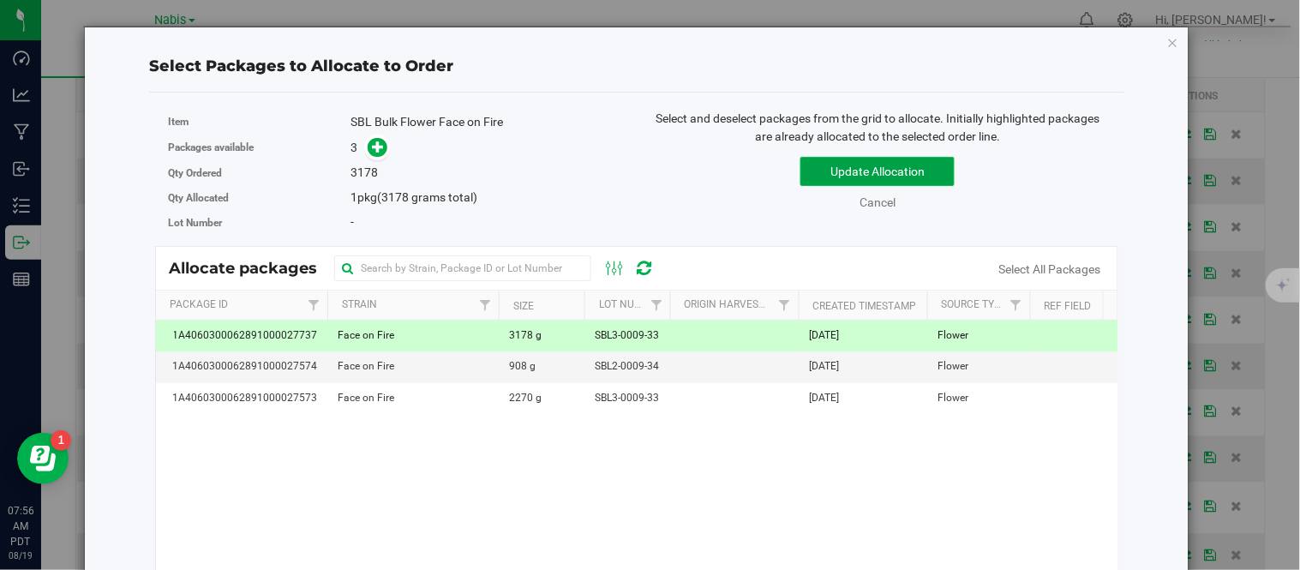
click at [828, 176] on button "Update Allocation" at bounding box center [877, 171] width 154 height 29
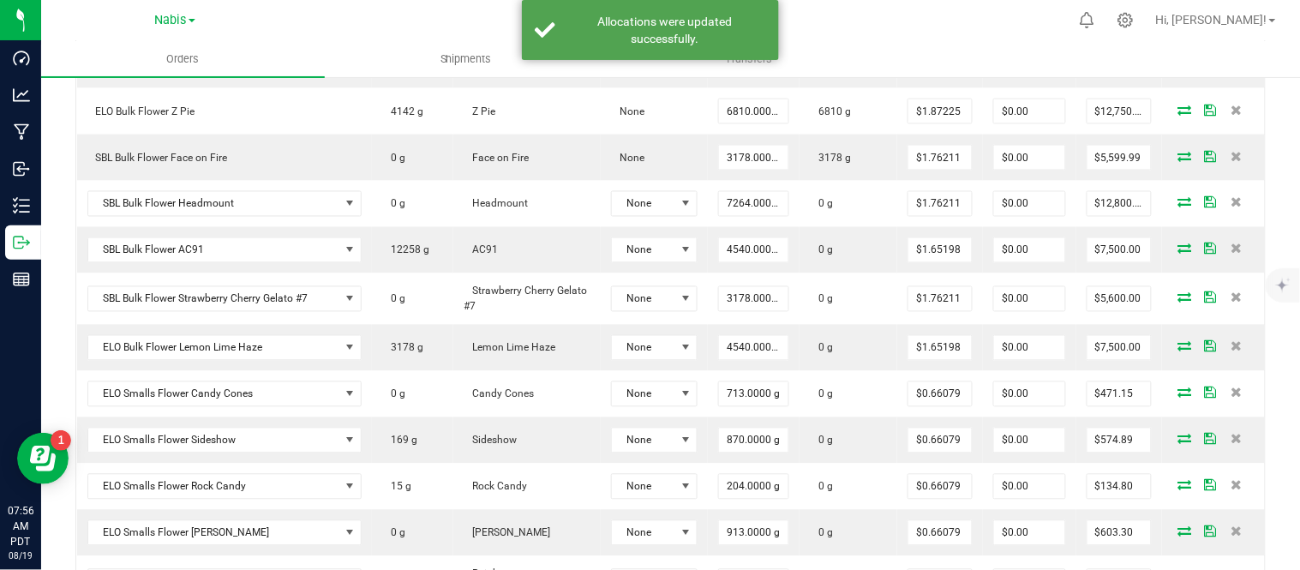
scroll to position [714, 0]
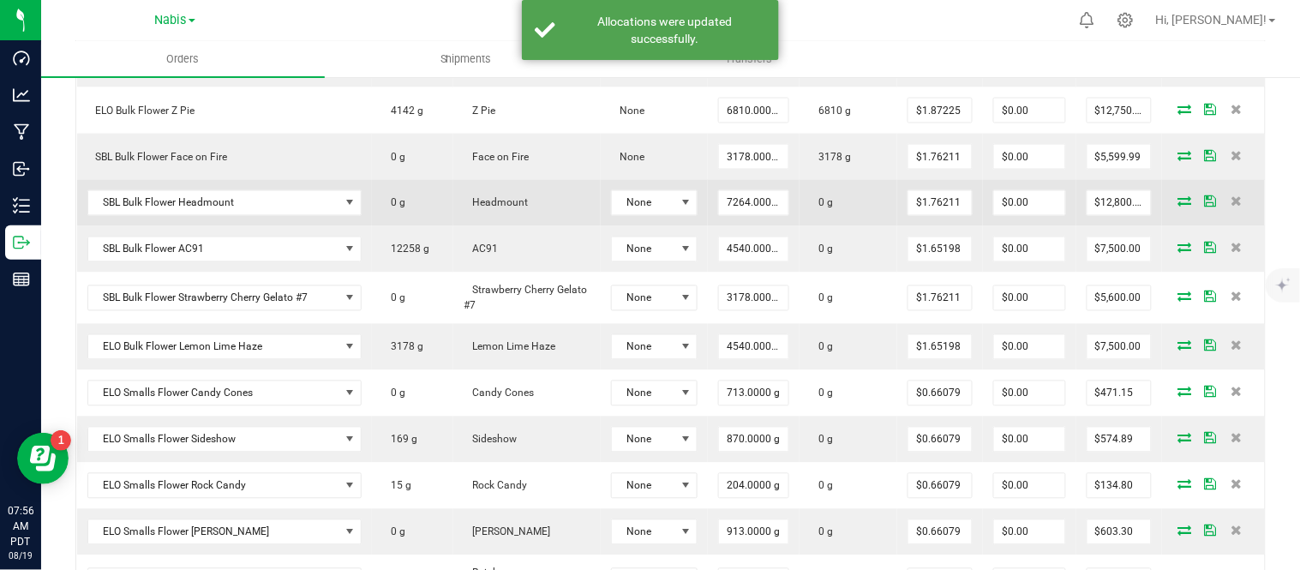
click at [1178, 201] on icon at bounding box center [1185, 201] width 14 height 10
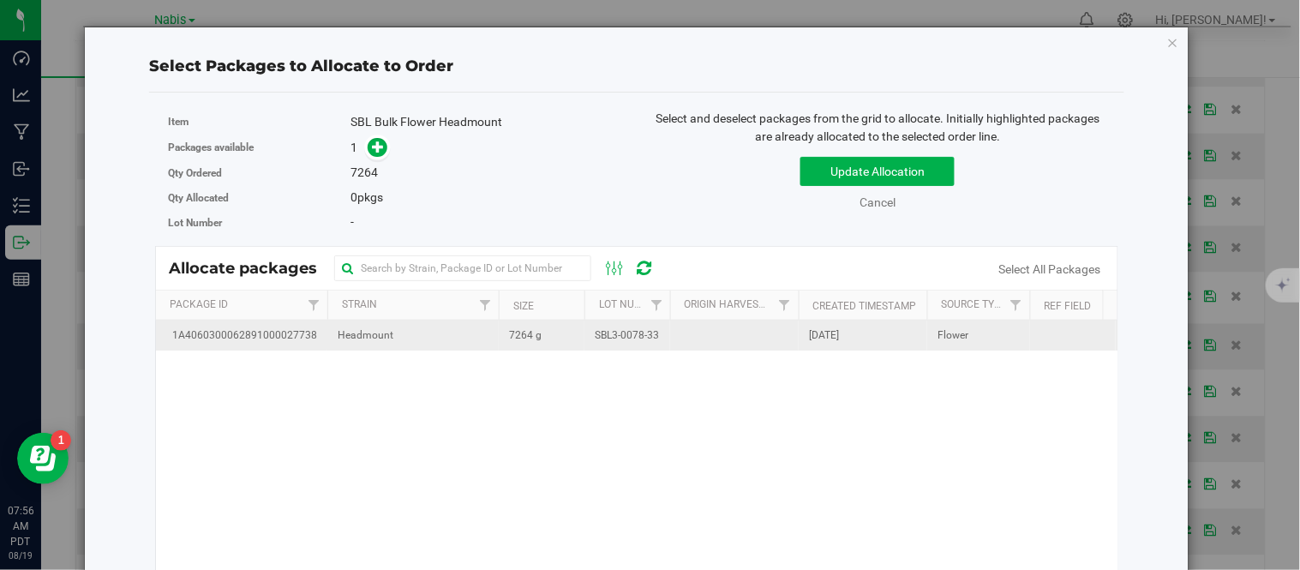
click at [592, 336] on td "SBL3-0078-33" at bounding box center [627, 336] width 86 height 30
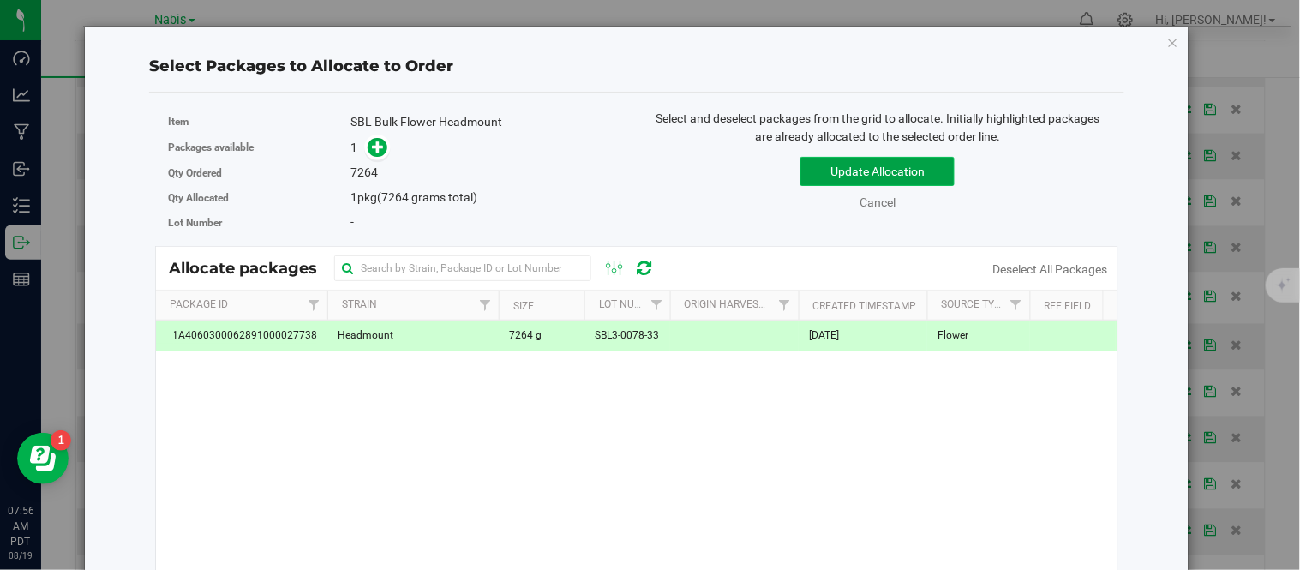
click at [855, 159] on button "Update Allocation" at bounding box center [877, 171] width 154 height 29
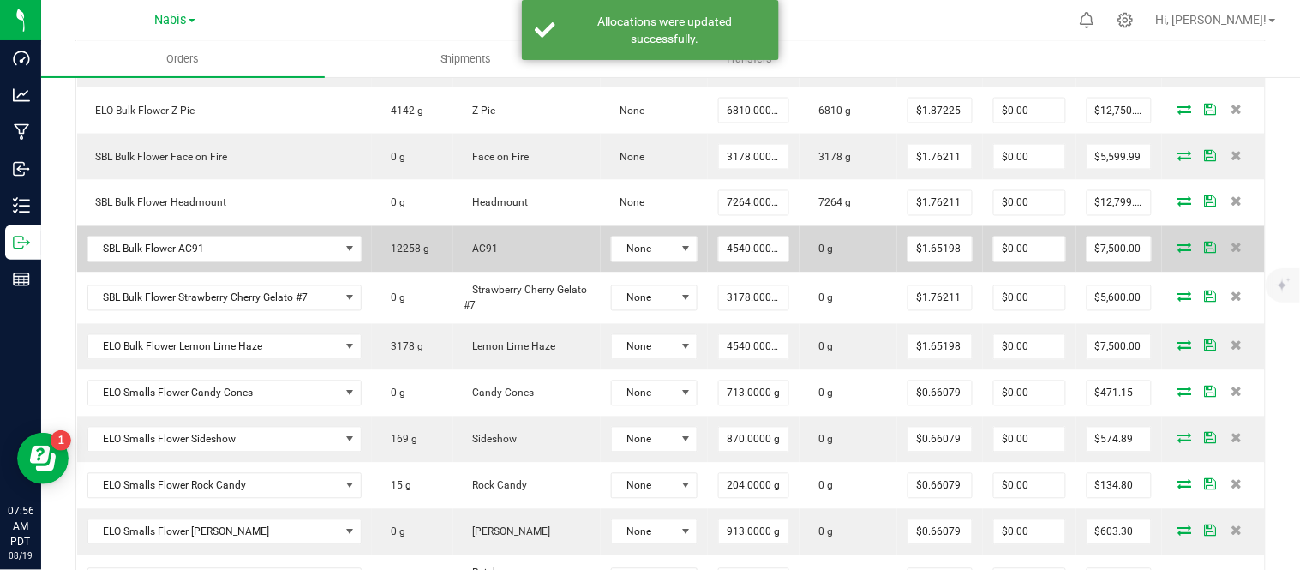
click at [1178, 253] on icon at bounding box center [1185, 248] width 14 height 10
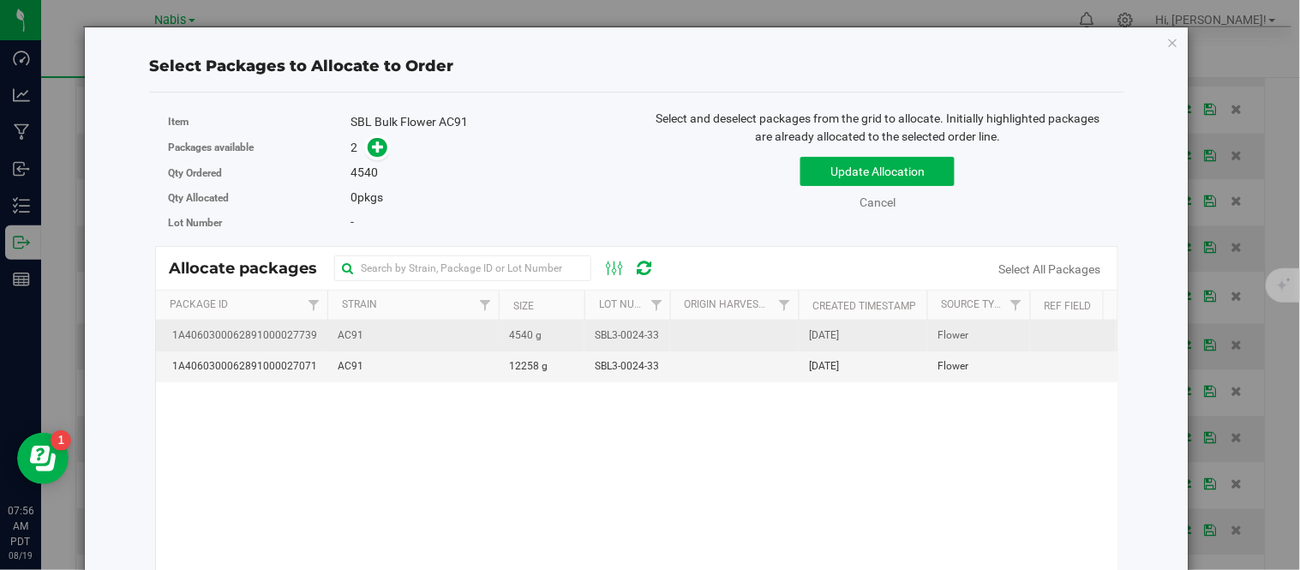
click at [576, 333] on td "4540 g" at bounding box center [542, 336] width 86 height 31
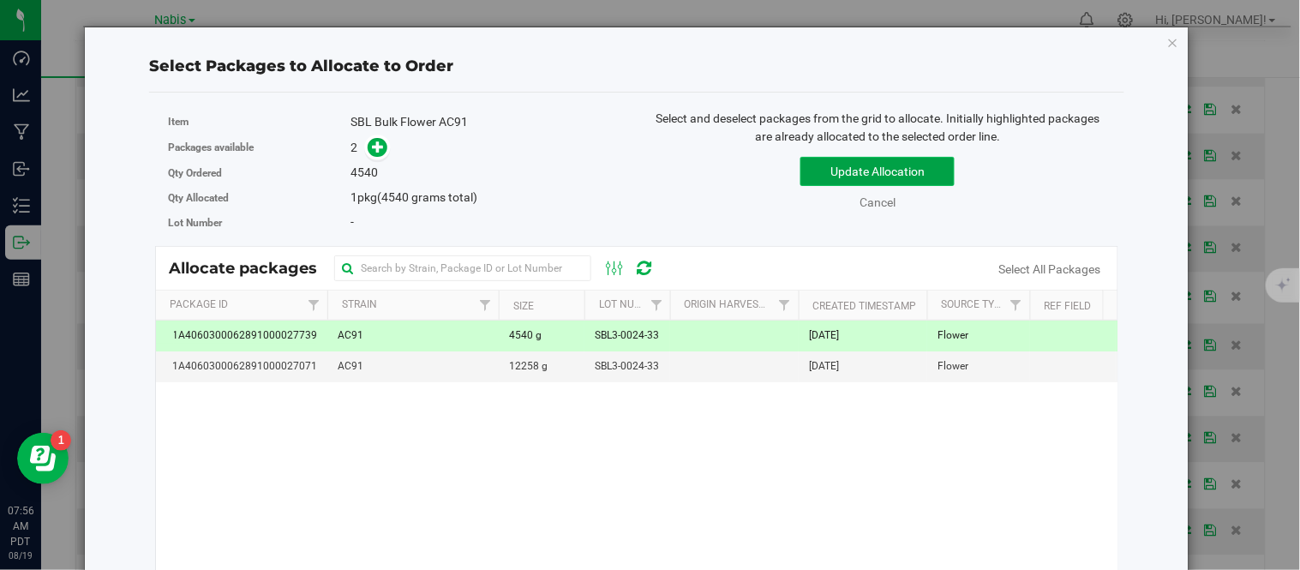
click at [862, 165] on button "Update Allocation" at bounding box center [877, 171] width 154 height 29
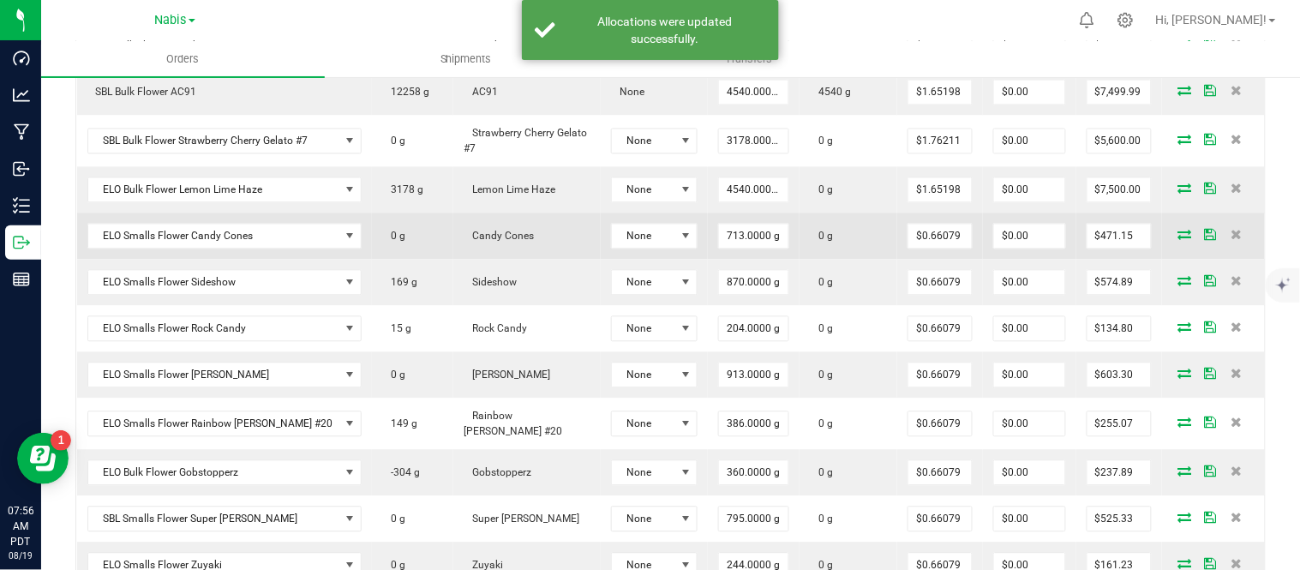
scroll to position [904, 0]
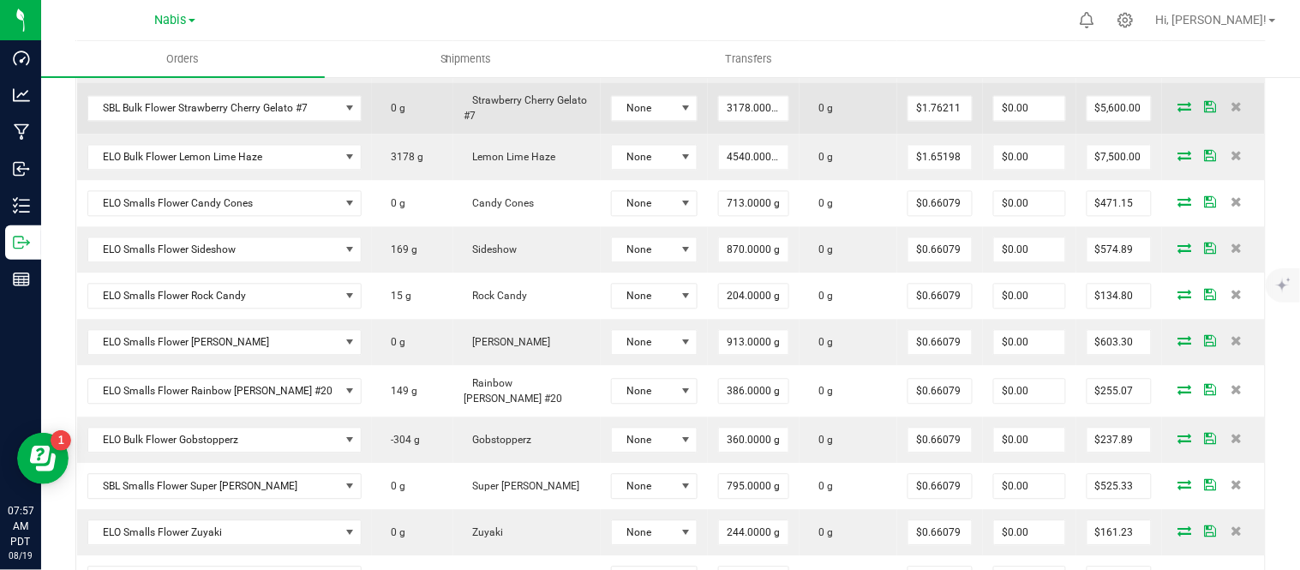
click at [1178, 111] on icon at bounding box center [1185, 106] width 14 height 10
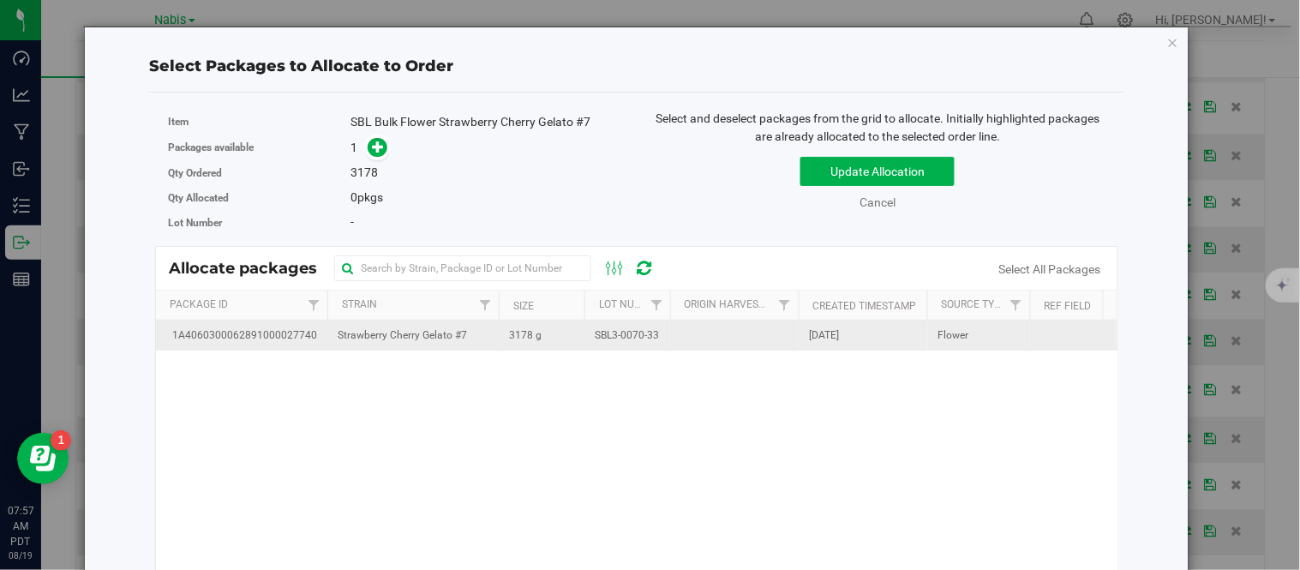
click at [552, 345] on td "3178 g" at bounding box center [542, 336] width 86 height 30
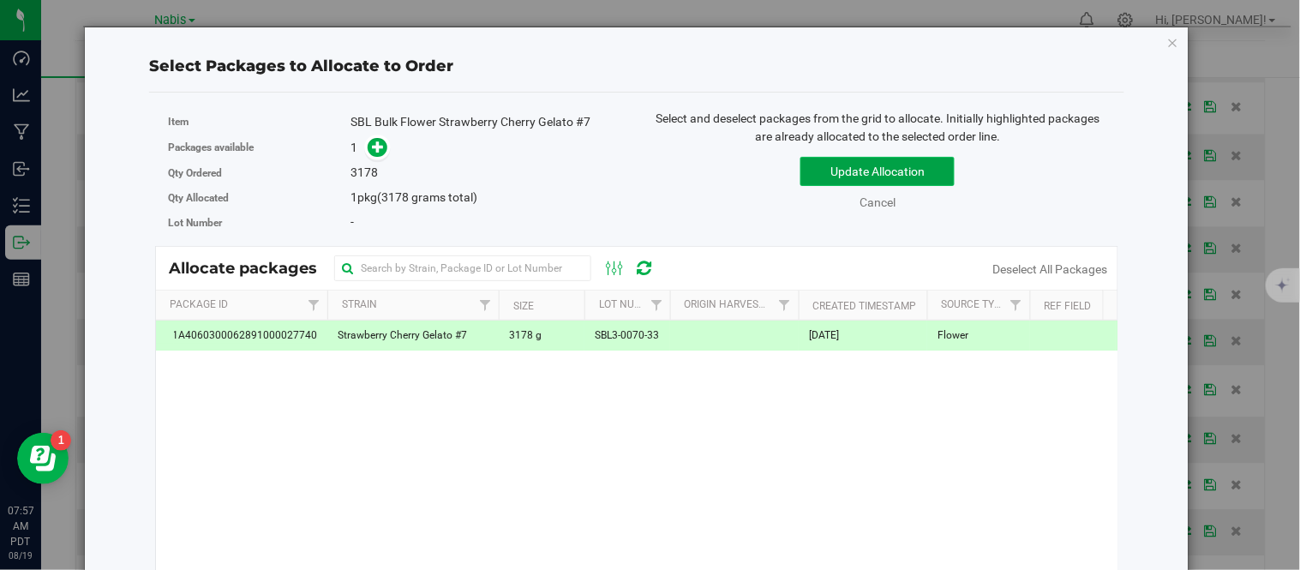
click at [826, 172] on button "Update Allocation" at bounding box center [877, 171] width 154 height 29
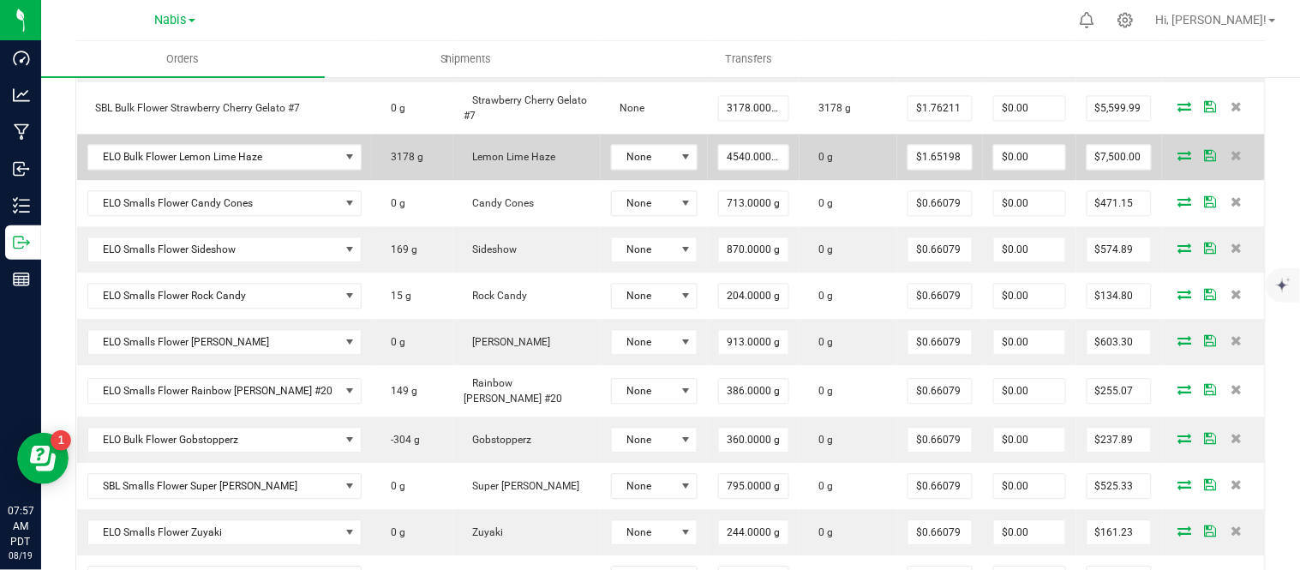
click at [1178, 151] on icon at bounding box center [1185, 155] width 14 height 10
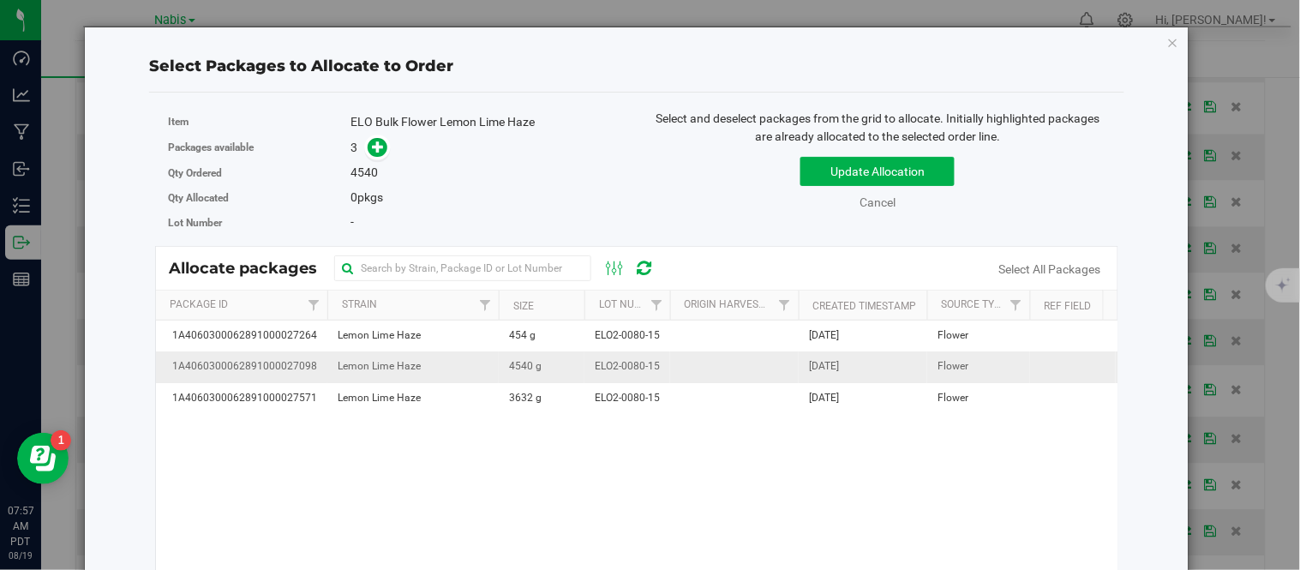
click at [595, 369] on span "ELO2-0080-15" at bounding box center [627, 366] width 65 height 16
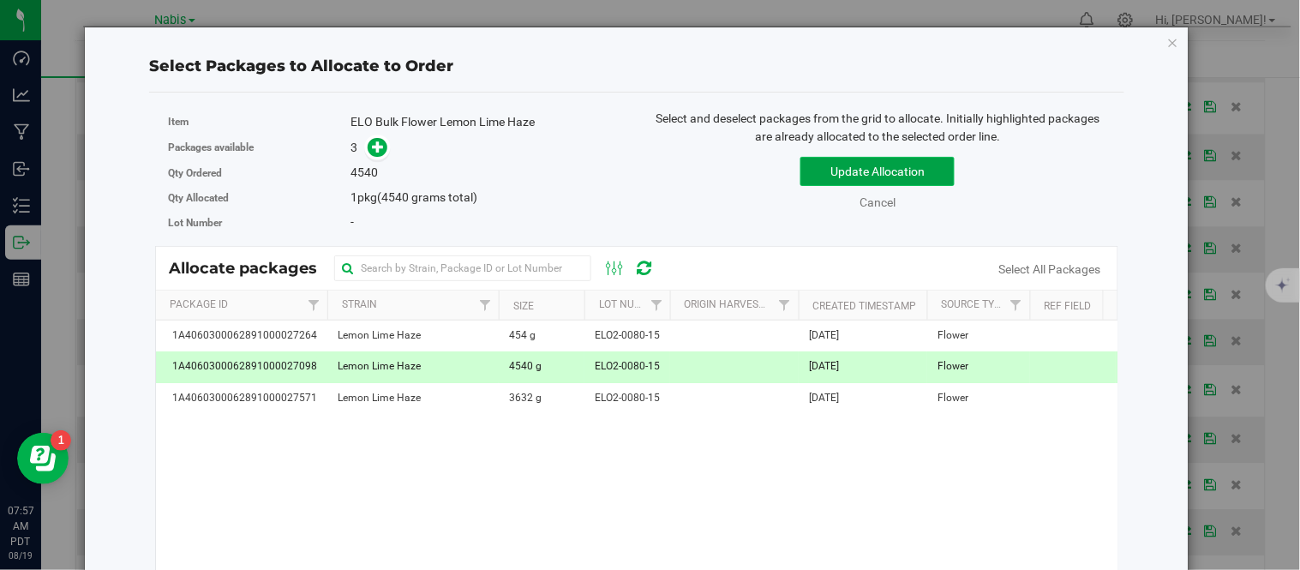
click at [859, 163] on button "Update Allocation" at bounding box center [877, 171] width 154 height 29
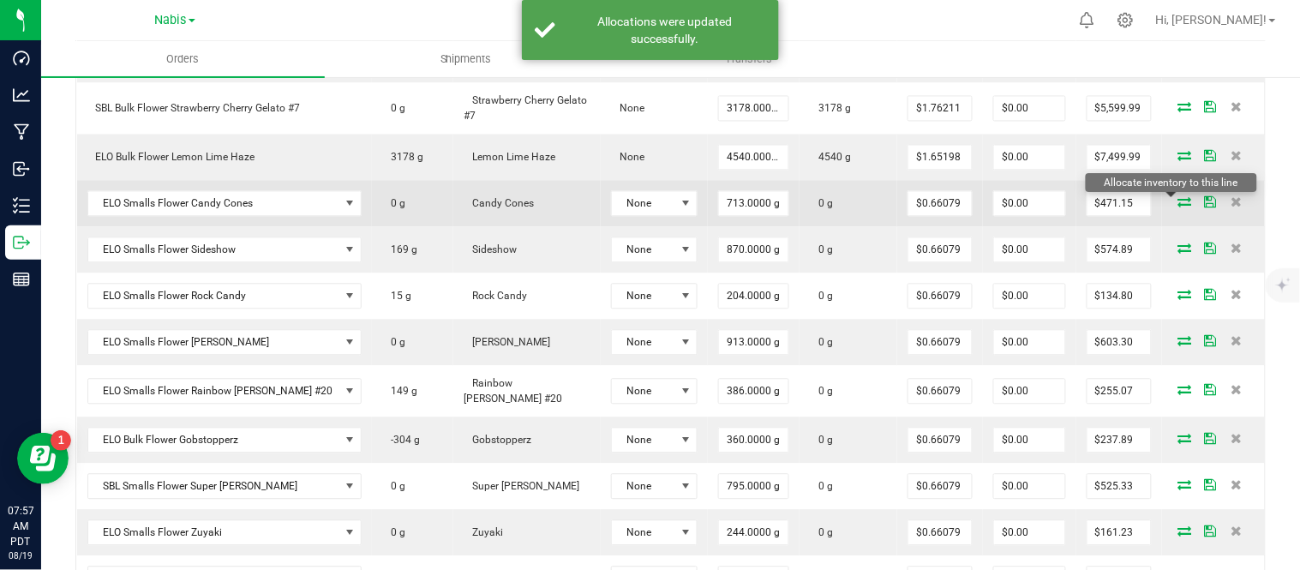
click at [1178, 201] on icon at bounding box center [1185, 201] width 14 height 10
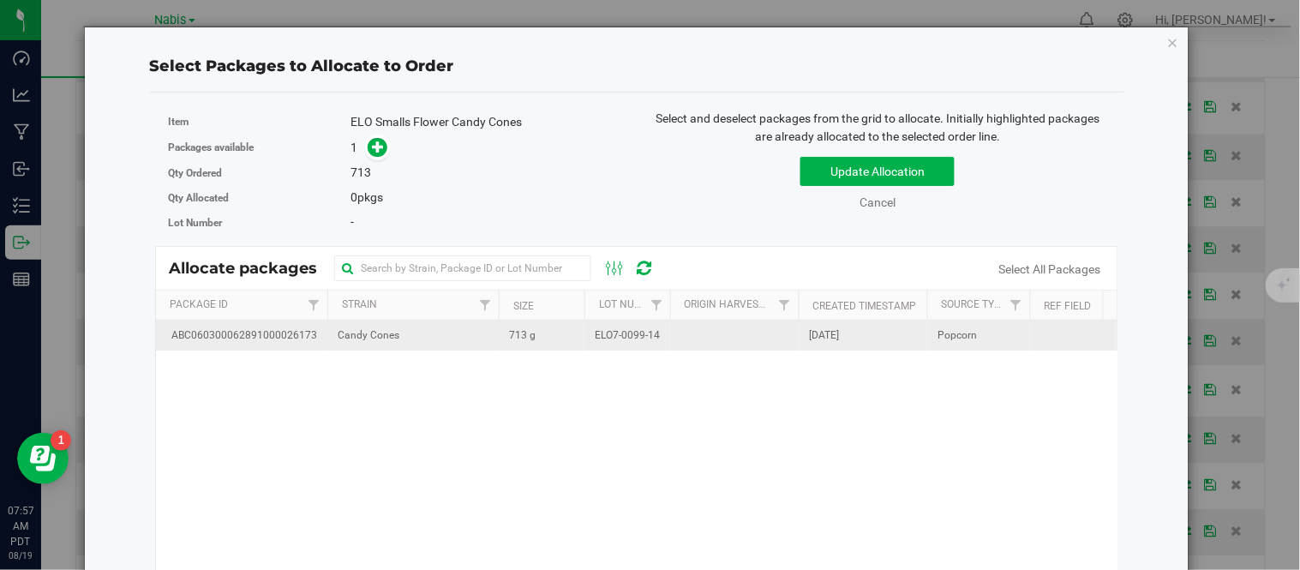
click at [572, 335] on td "713 g" at bounding box center [542, 336] width 86 height 30
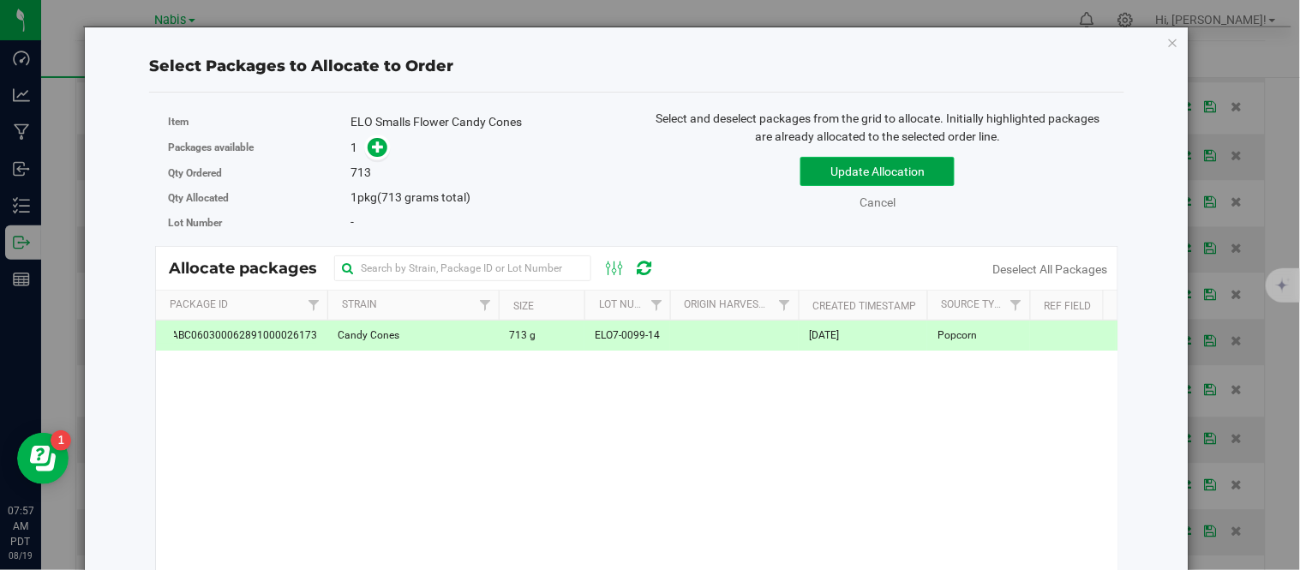
click at [834, 171] on button "Update Allocation" at bounding box center [877, 171] width 154 height 29
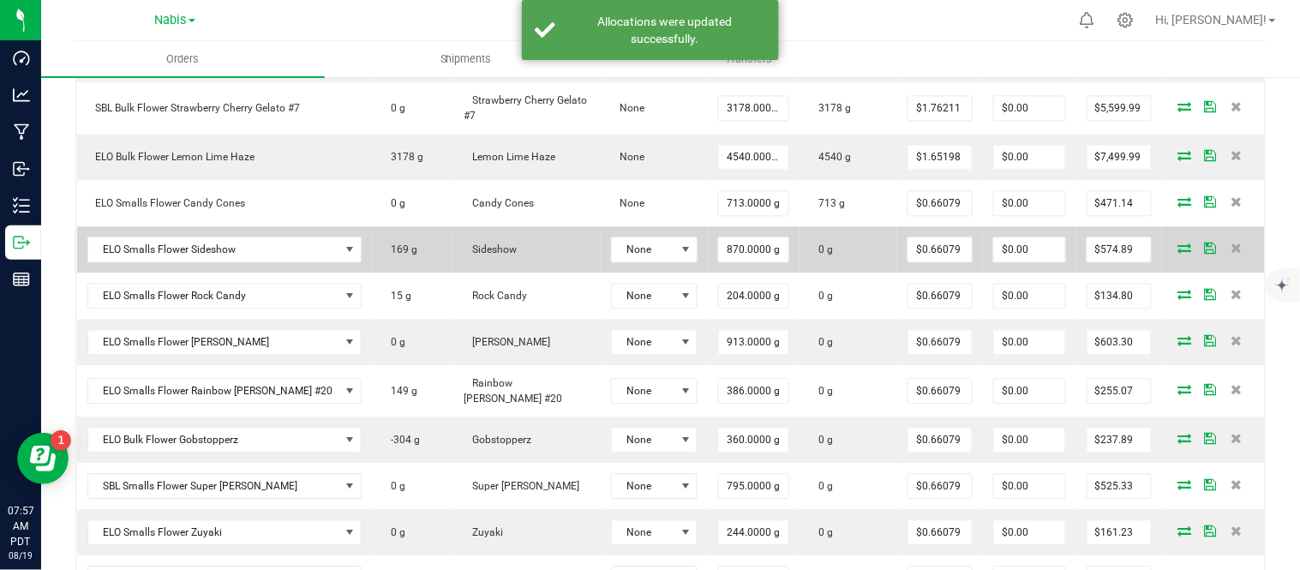
click at [1178, 251] on icon at bounding box center [1185, 248] width 14 height 10
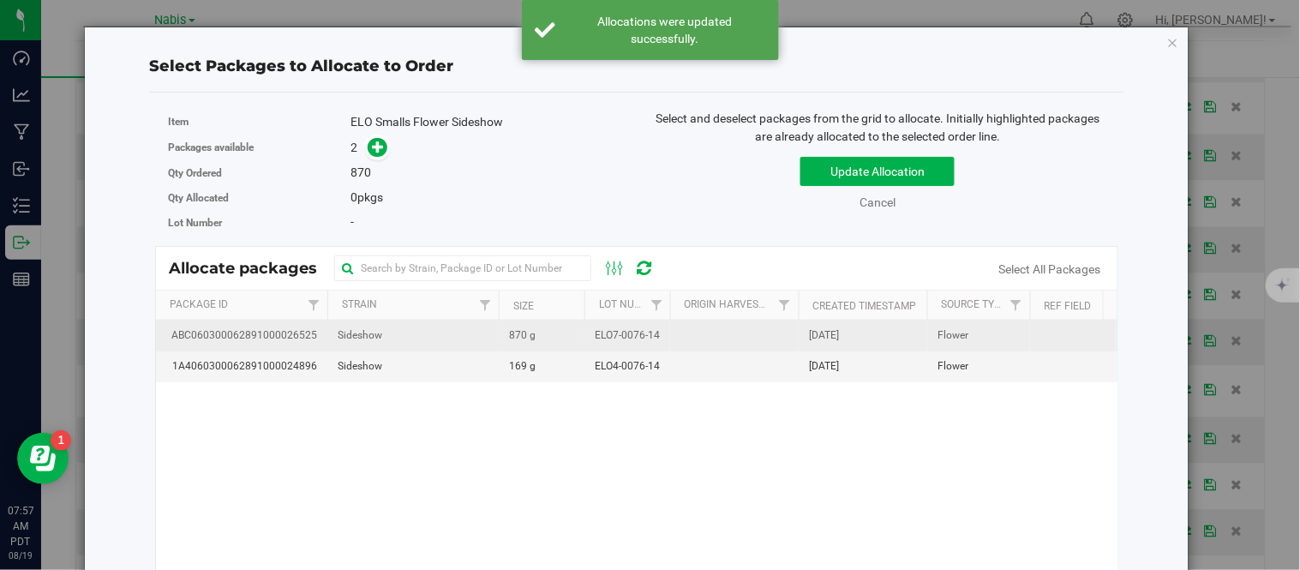
click at [560, 338] on td "870 g" at bounding box center [542, 336] width 86 height 31
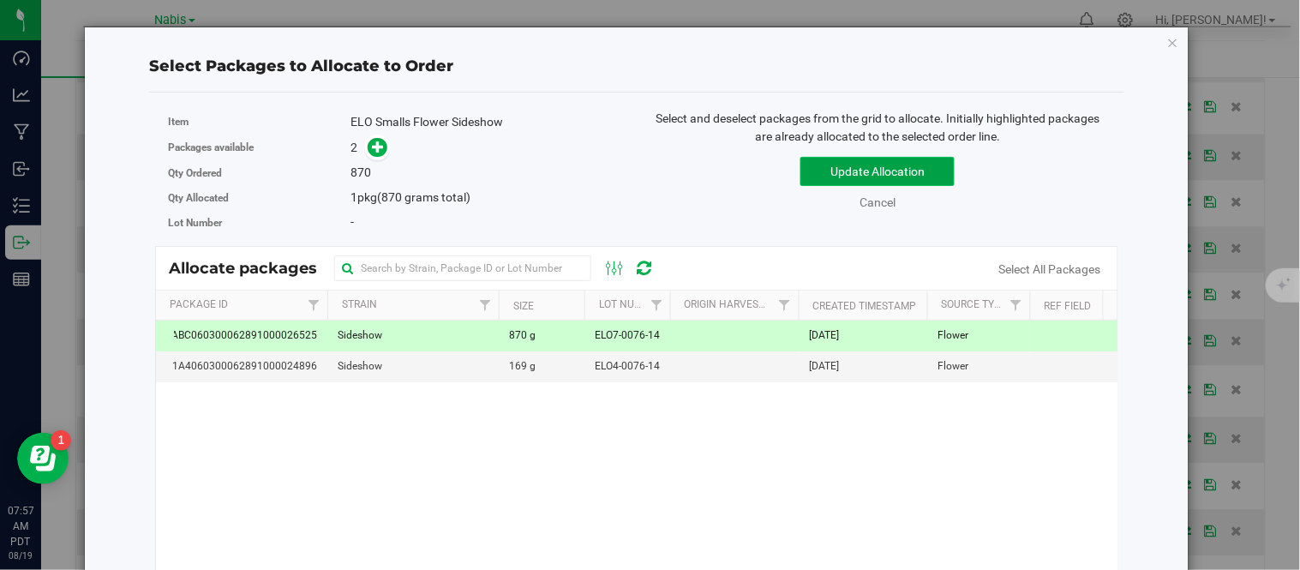
click at [800, 172] on button "Update Allocation" at bounding box center [877, 171] width 154 height 29
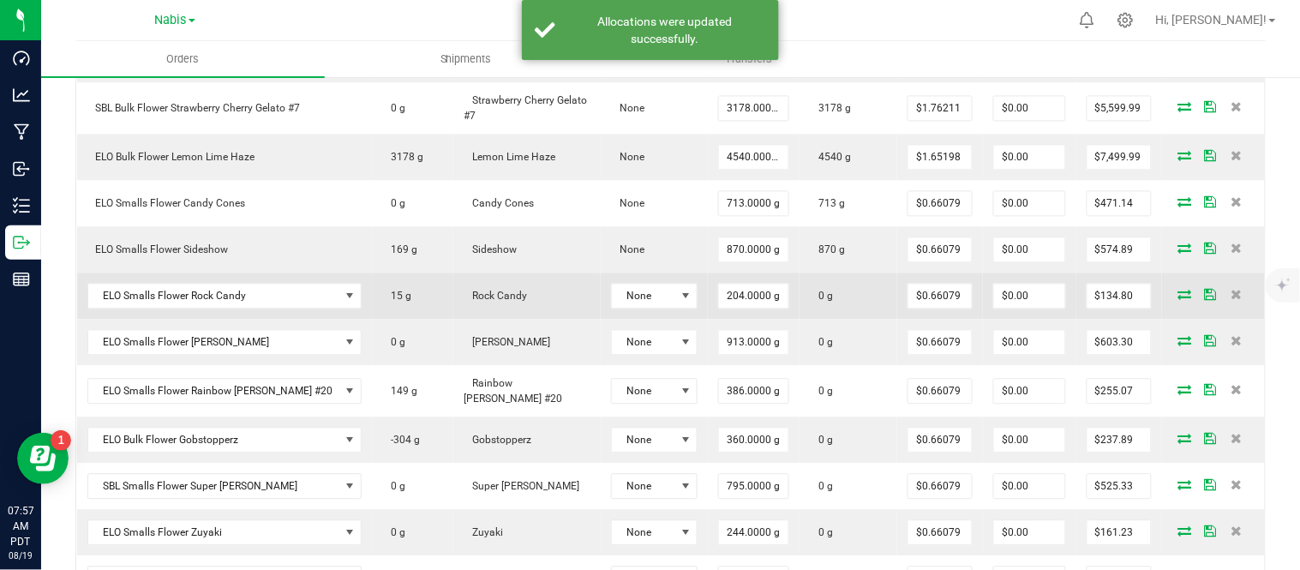
click at [1178, 297] on icon at bounding box center [1185, 294] width 14 height 10
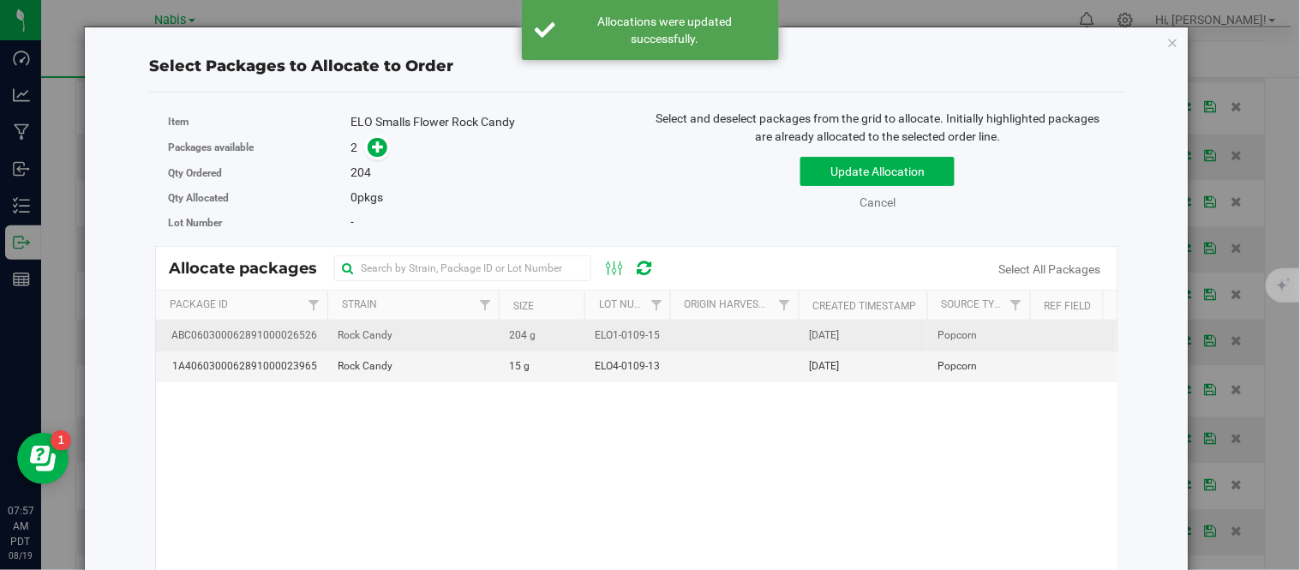
click at [632, 336] on span "ELO1-0109-15" at bounding box center [627, 335] width 65 height 16
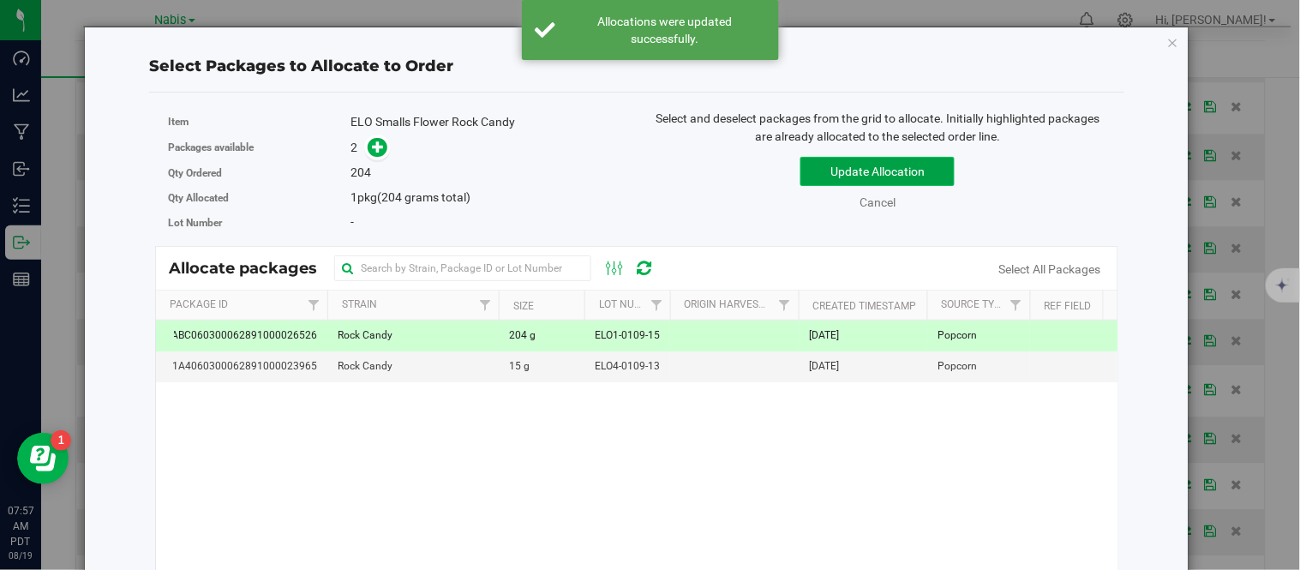
click at [835, 167] on button "Update Allocation" at bounding box center [877, 171] width 154 height 29
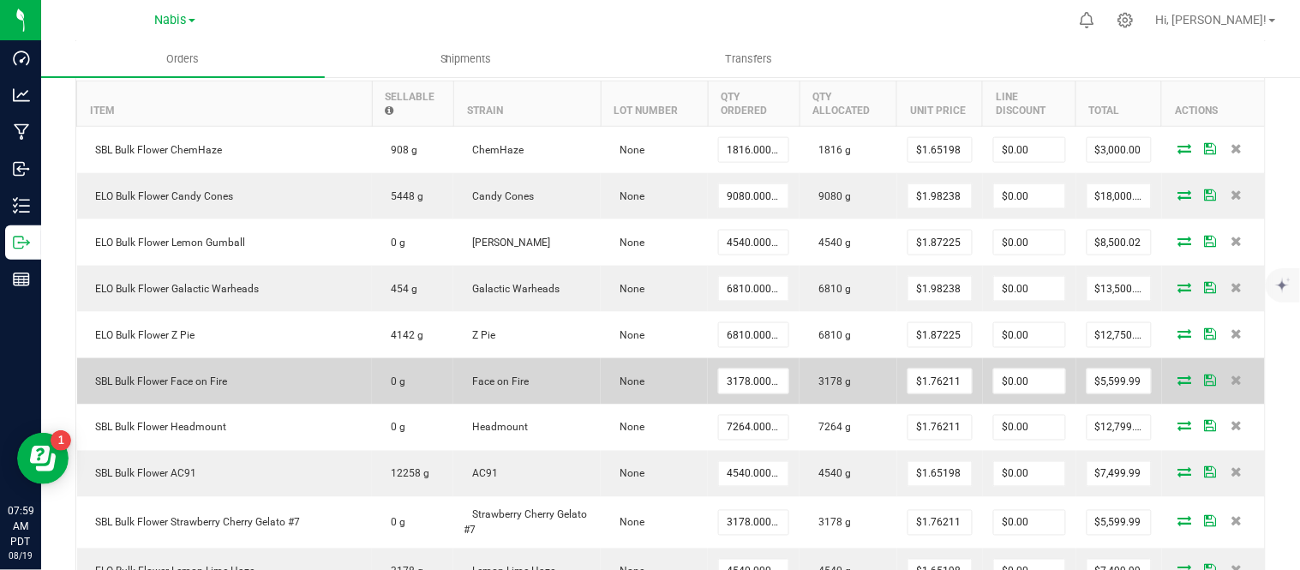
scroll to position [465, 0]
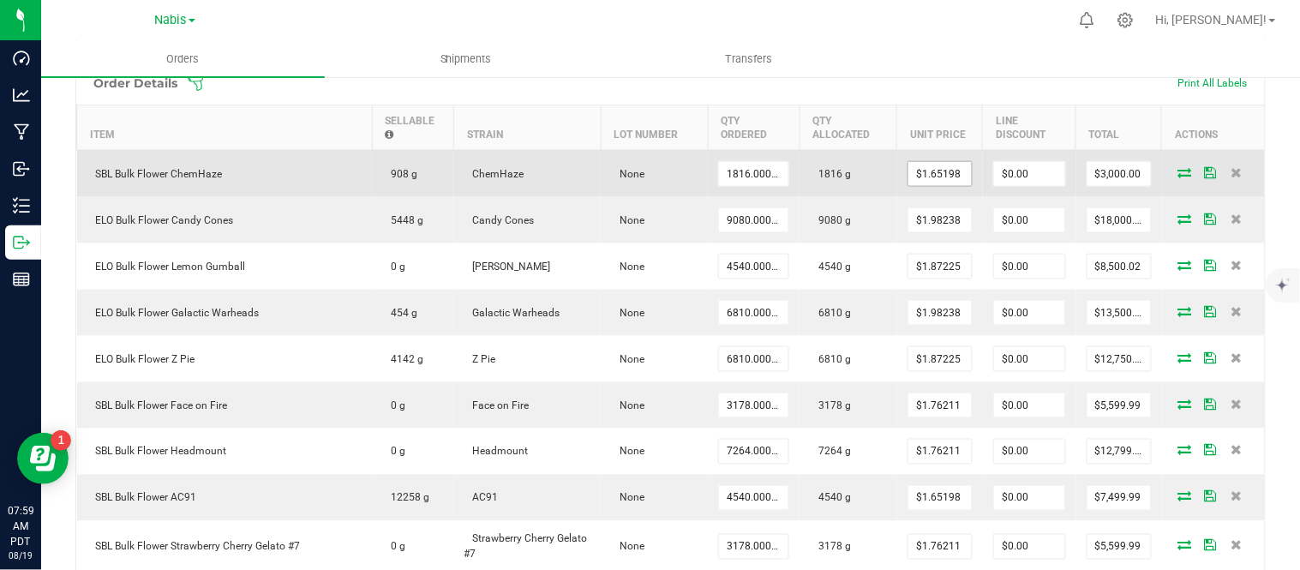
type input "1.65198"
click at [928, 167] on input "1.65198" at bounding box center [939, 174] width 63 height 24
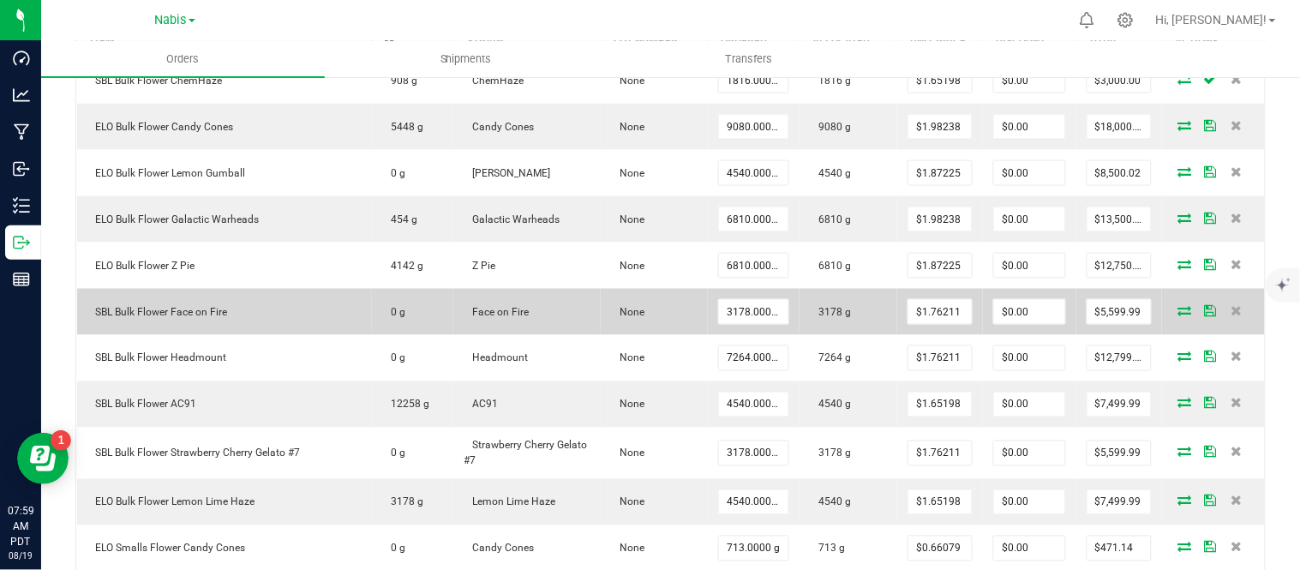
scroll to position [560, 0]
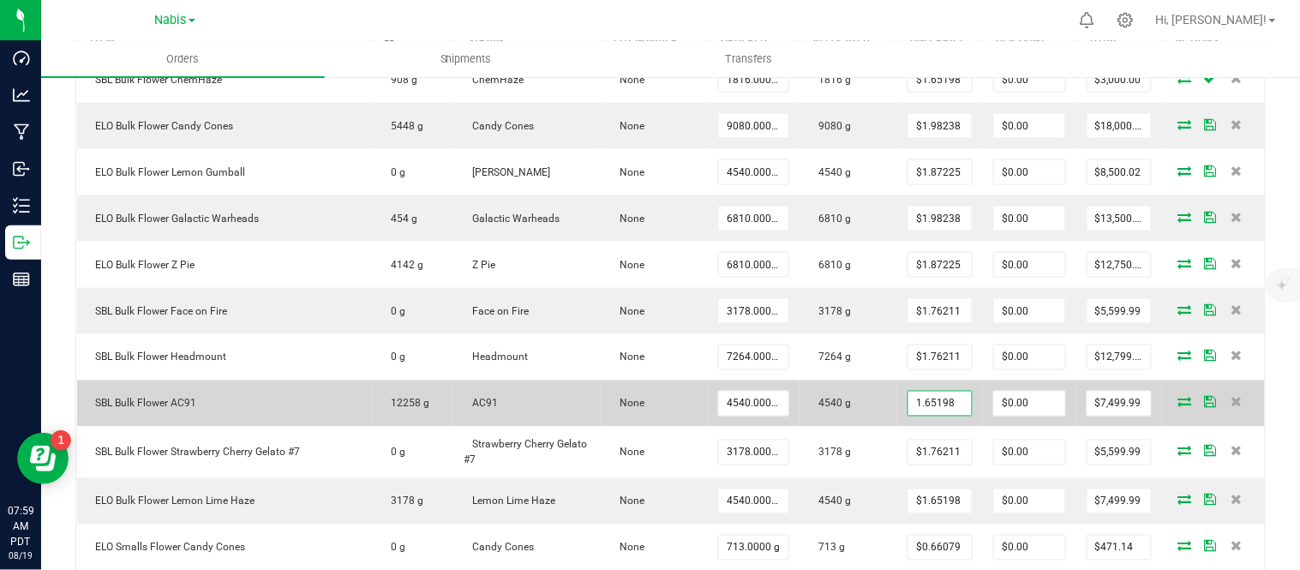
click at [926, 403] on input "1.65198" at bounding box center [939, 404] width 63 height 24
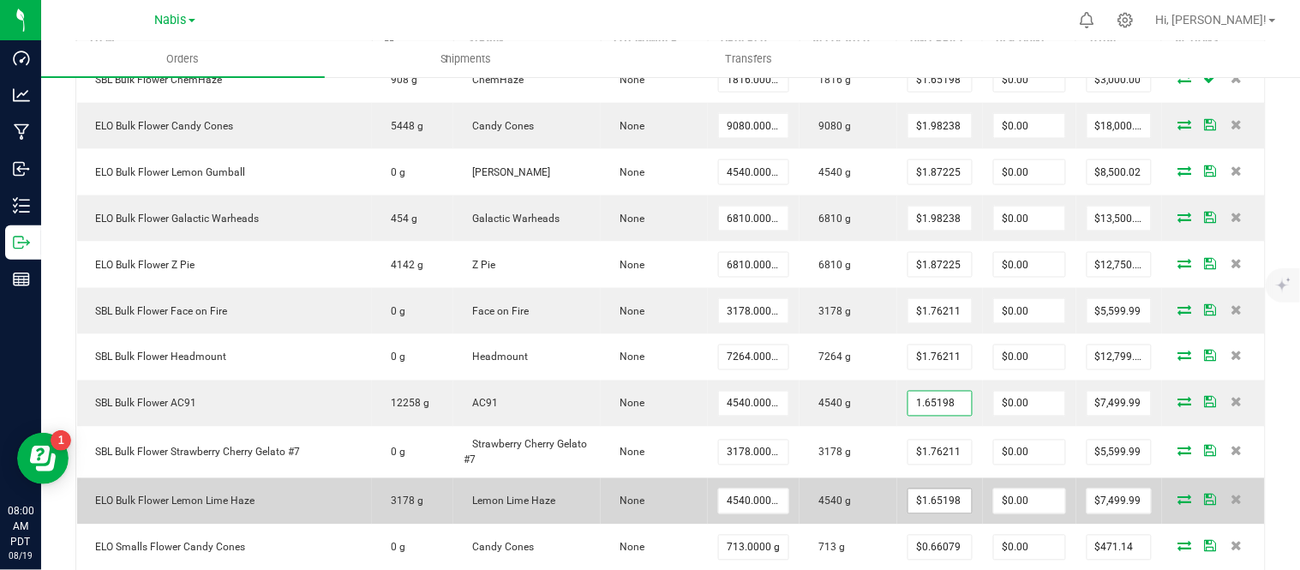
type input "$1.65198"
type input "1.65198"
click at [921, 499] on input "1.65198" at bounding box center [939, 501] width 63 height 24
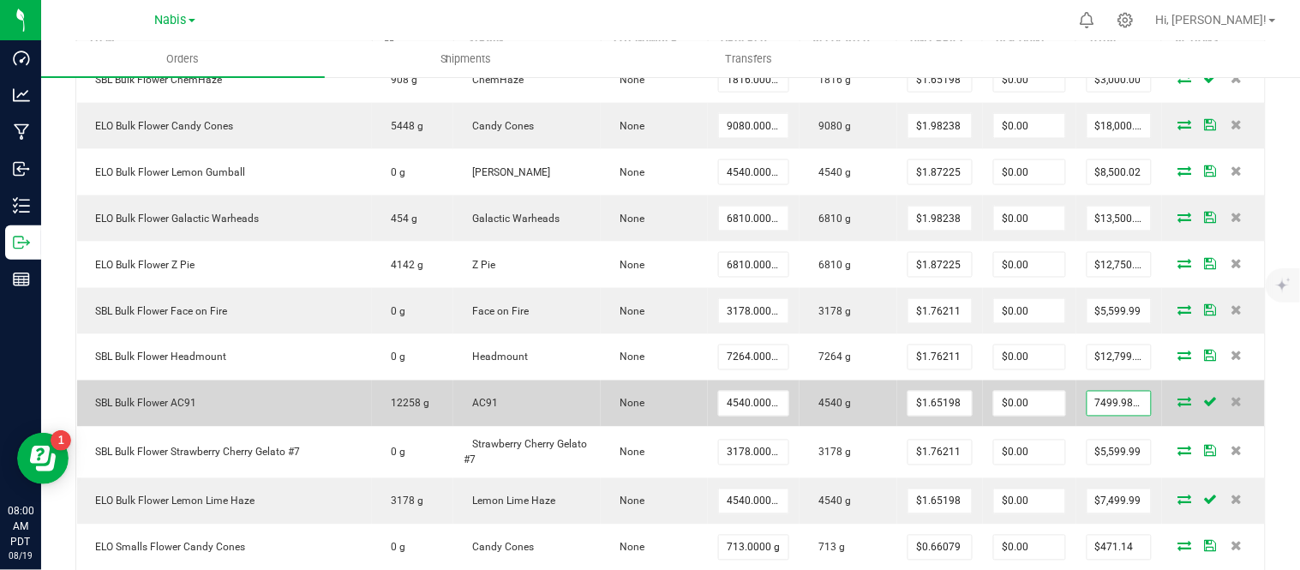
click at [1131, 399] on input "7499.9892" at bounding box center [1119, 404] width 63 height 24
type input "7500"
type input "3178"
type input "$7,500.00"
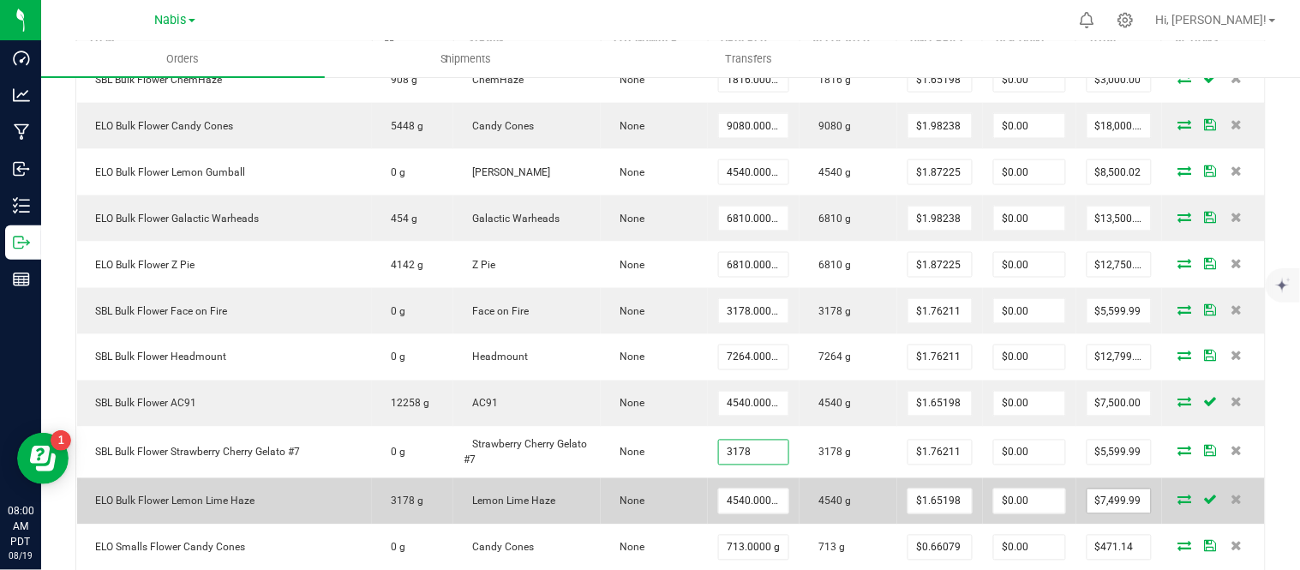
type input "3178.0000 g"
click at [1121, 498] on input "7499.9892" at bounding box center [1119, 501] width 63 height 24
type input "7500"
type input "713"
type input "$7,500.00"
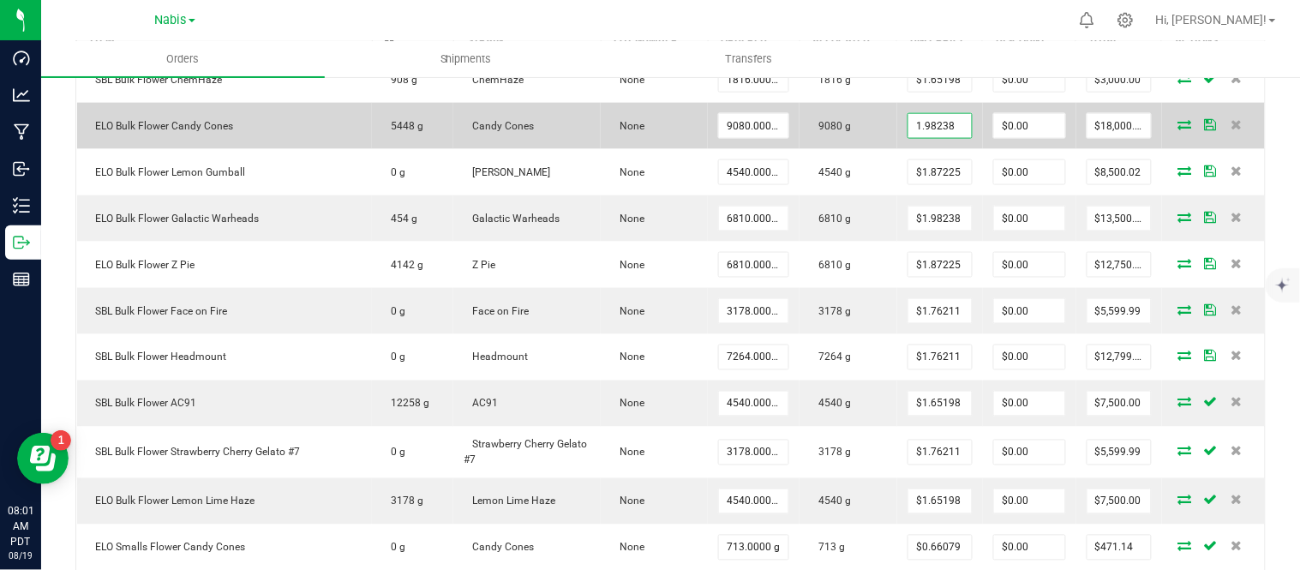
click at [930, 121] on input "1.98238" at bounding box center [939, 126] width 63 height 24
paste input "416"
type input "$1.98416"
type input "0"
type input "$18,016.17"
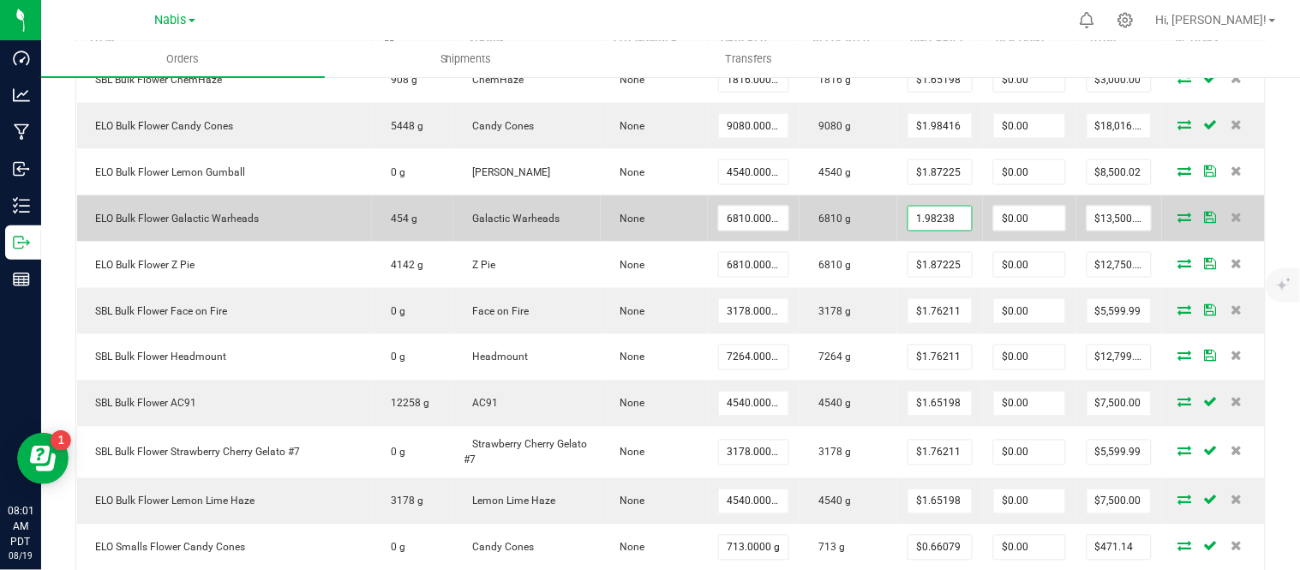
click at [928, 215] on input "1.98238" at bounding box center [939, 219] width 63 height 24
paste input "416"
type input "$1.98416"
type input "0"
type input "$13,512.13"
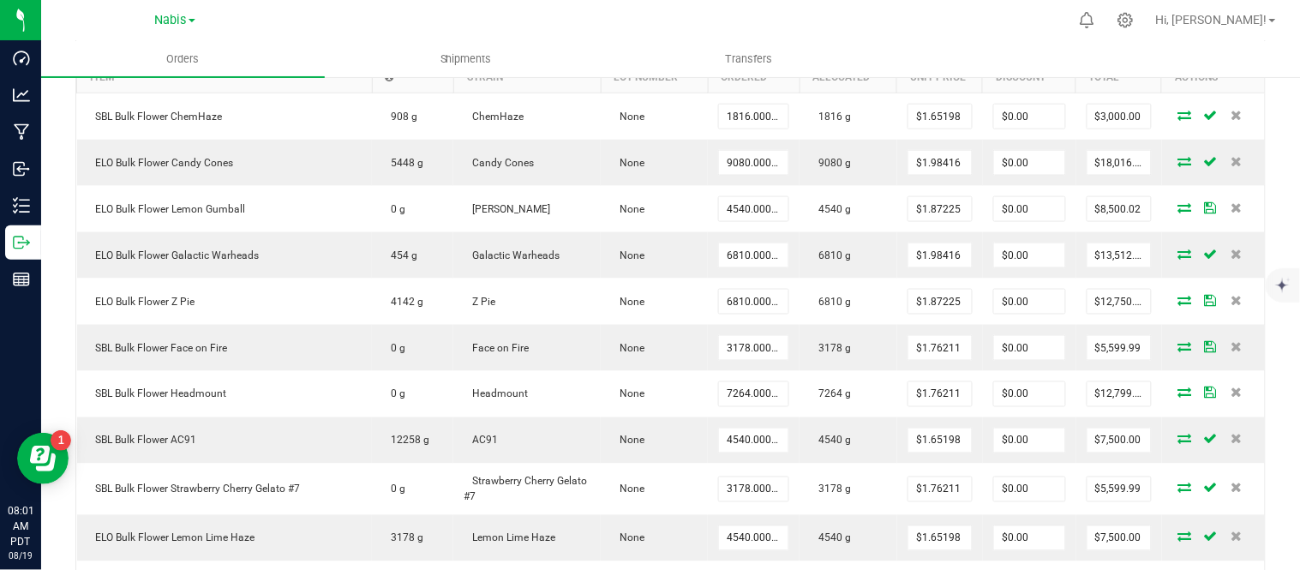
scroll to position [524, 0]
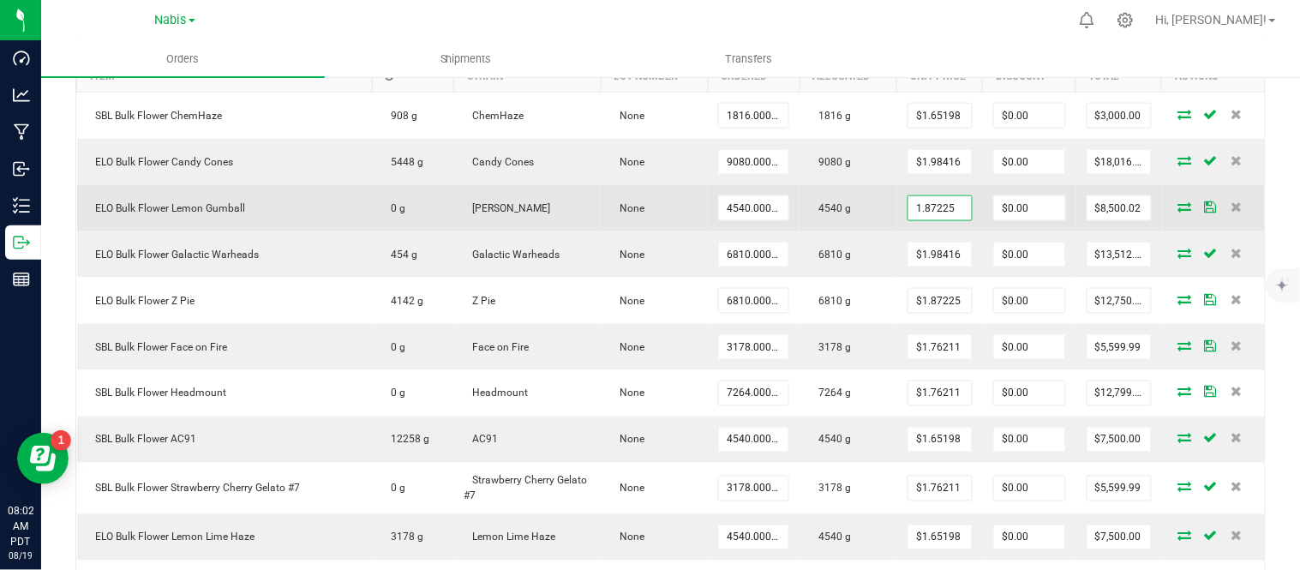
click at [926, 201] on input "1.87225" at bounding box center [939, 208] width 63 height 24
paste input "393"
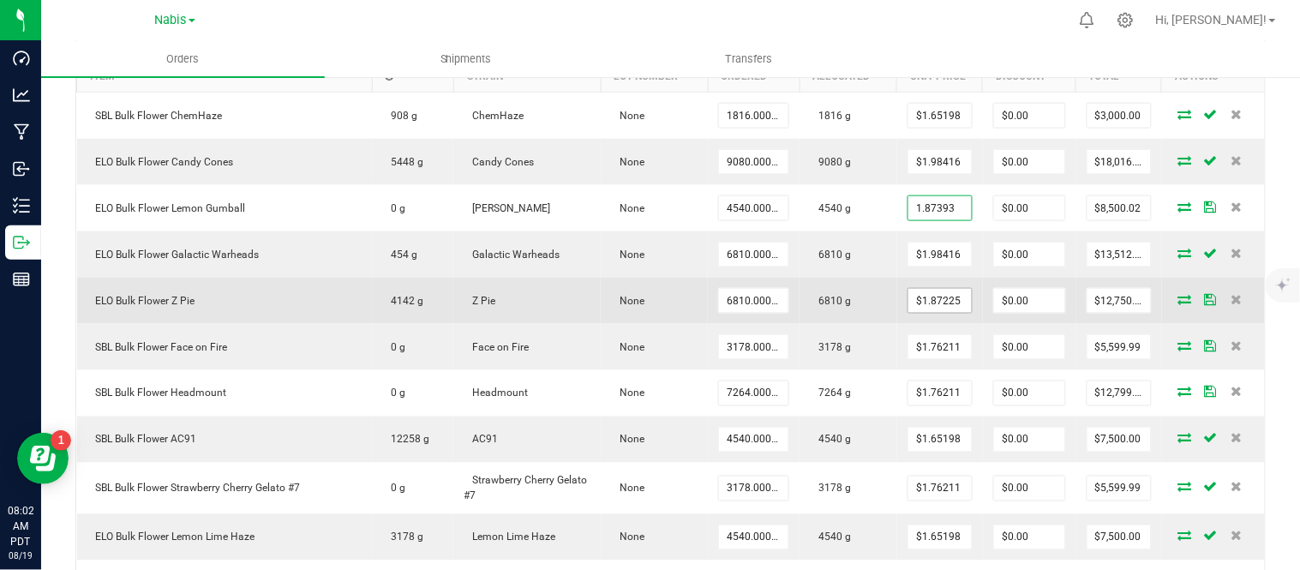
type input "$1.87393"
type input "$8,507.64"
click at [926, 300] on input "1.87225" at bounding box center [939, 301] width 63 height 24
paste input "393"
type input "$1.87393"
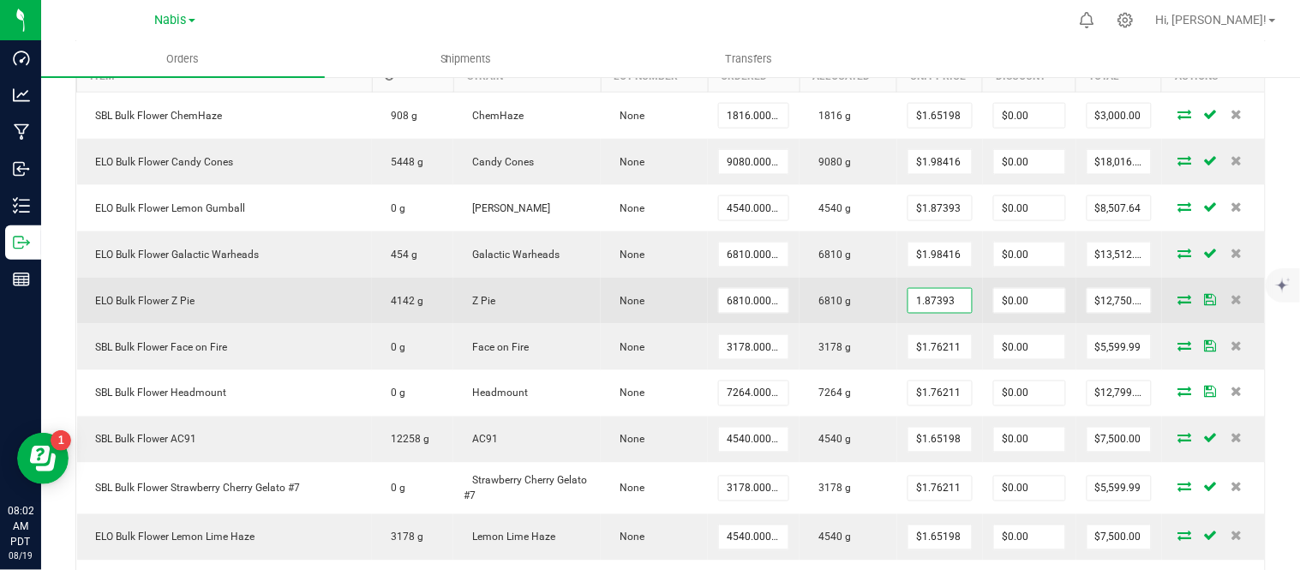
type input "0"
type input "$12,761.46"
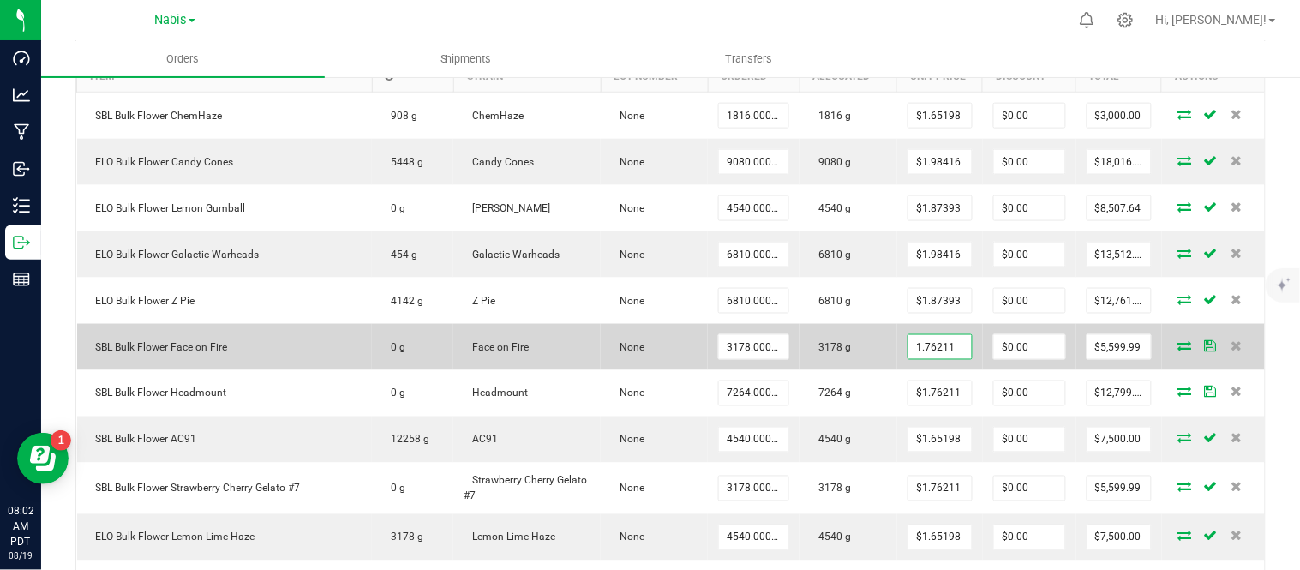
click at [926, 344] on input "1.76211" at bounding box center [939, 347] width 63 height 24
paste input "369"
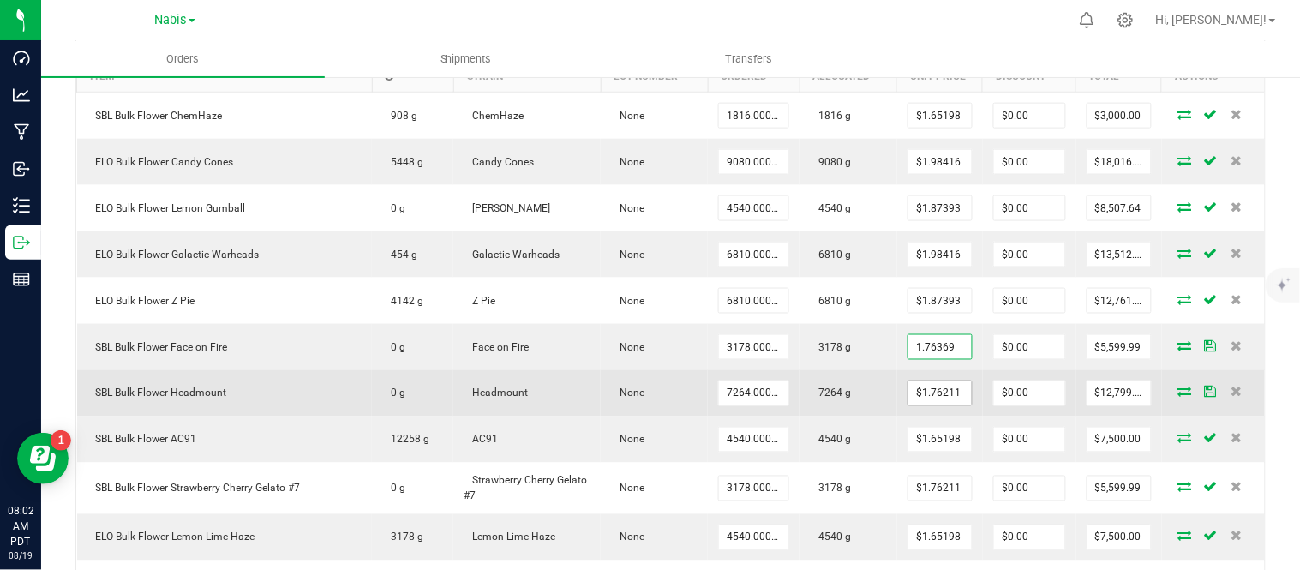
type input "$1.76369"
type input "$5,605.01"
click at [926, 387] on input "1.76211" at bounding box center [939, 393] width 63 height 24
paste input "369"
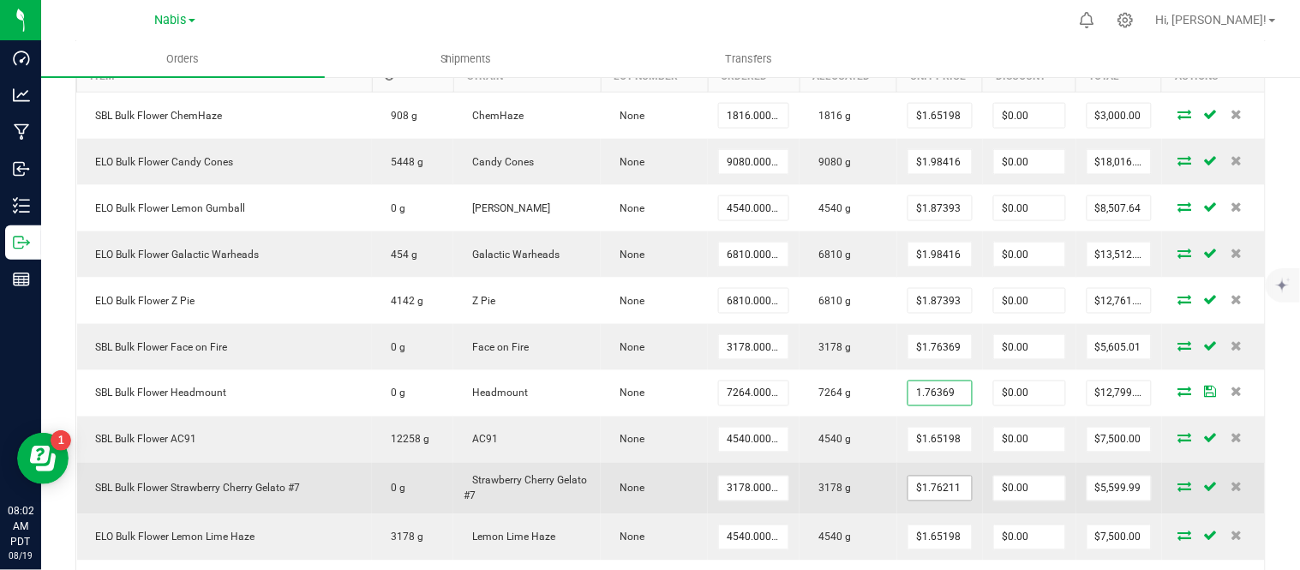
type input "$1.76369"
type input "$12,811.44"
click at [927, 490] on input "1.76211" at bounding box center [939, 488] width 63 height 24
paste input "369"
type input "$1.76369"
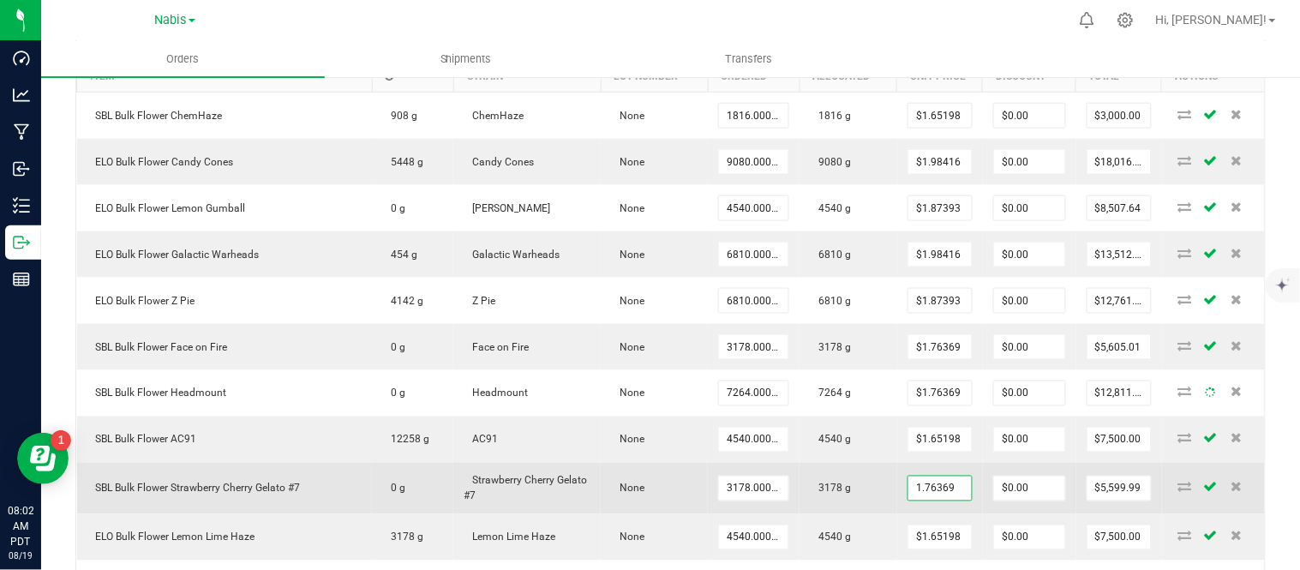
type input "0"
type input "$5,605.01"
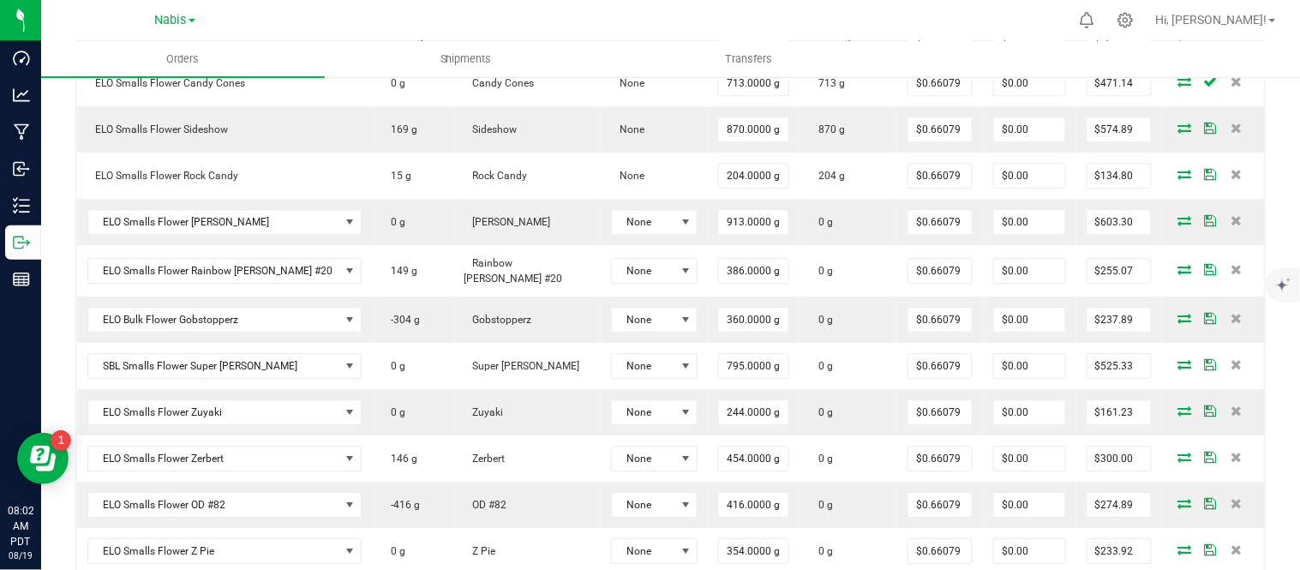
scroll to position [1025, 0]
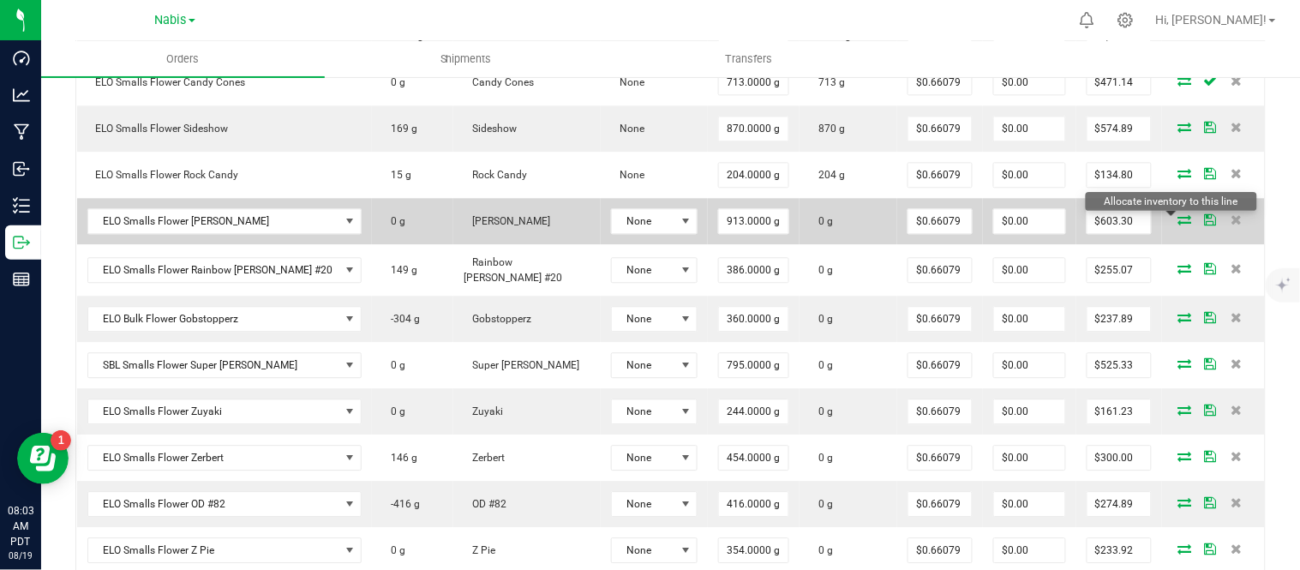
click at [1178, 224] on icon at bounding box center [1185, 219] width 14 height 10
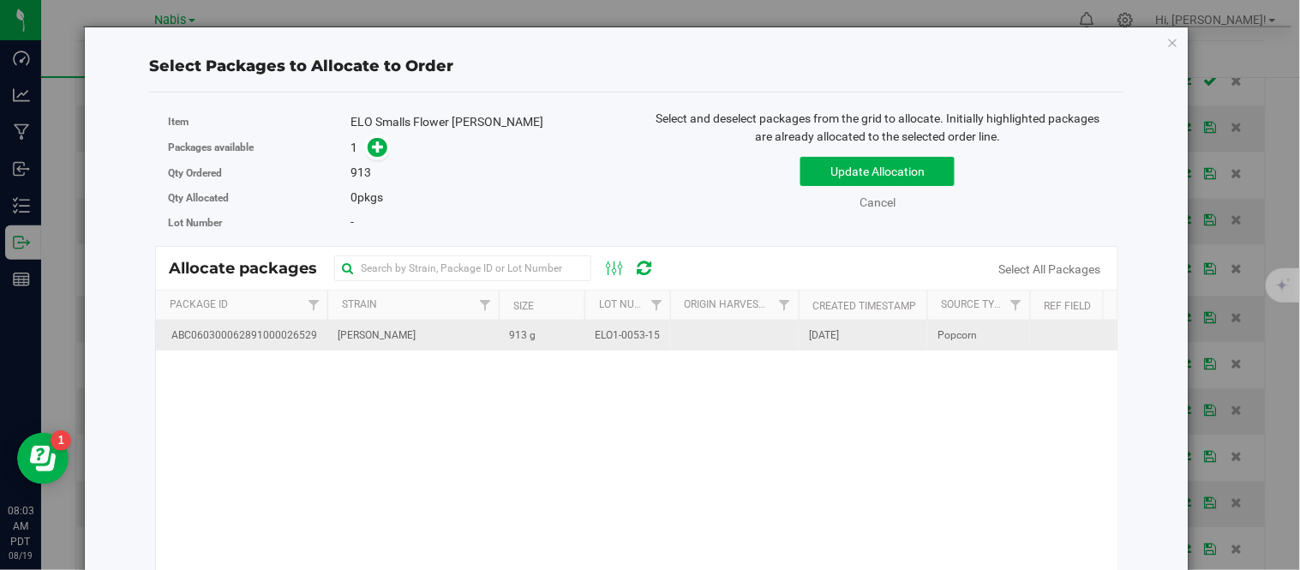
click at [487, 331] on td "[PERSON_NAME]" at bounding box center [412, 336] width 171 height 30
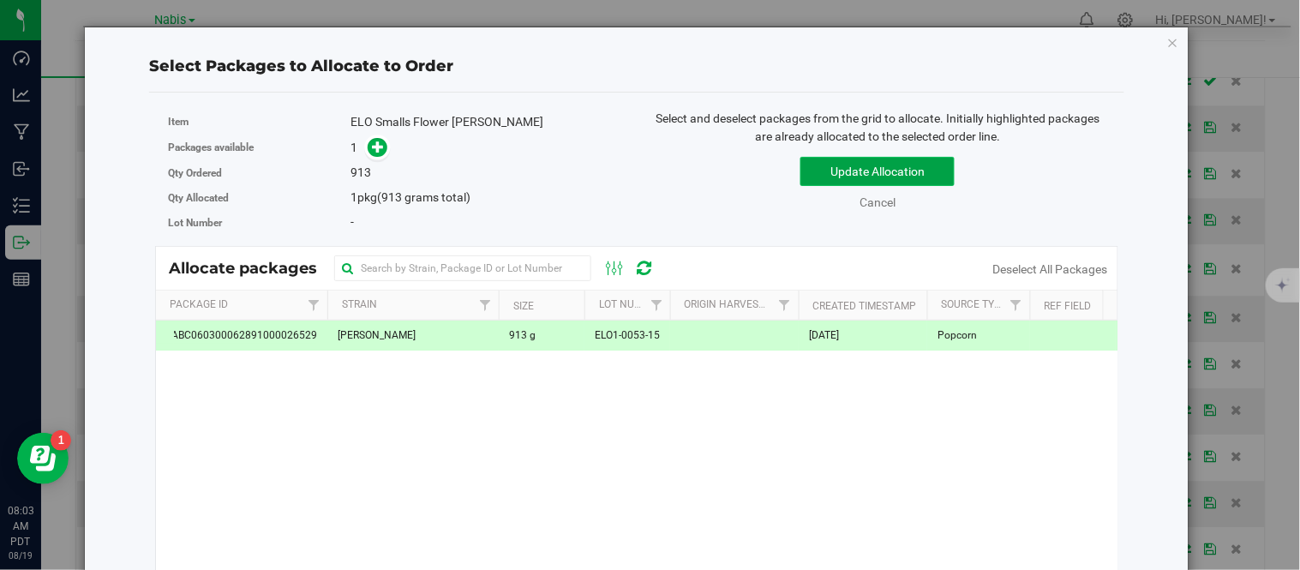
click at [872, 173] on button "Update Allocation" at bounding box center [877, 171] width 154 height 29
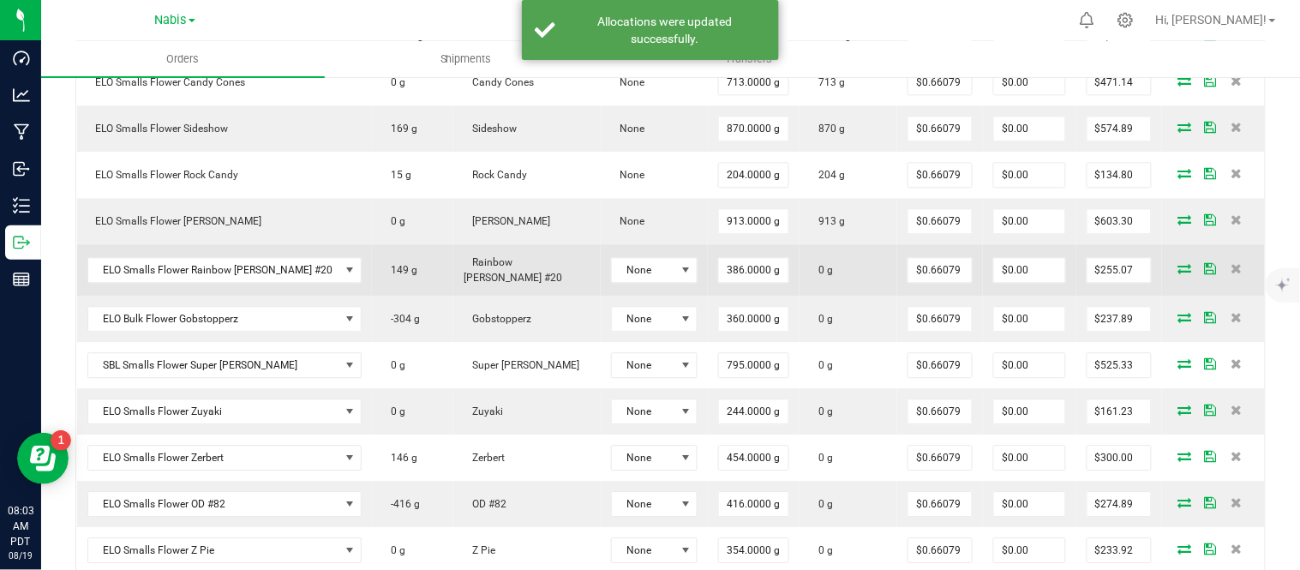
click at [1178, 264] on icon at bounding box center [1185, 268] width 14 height 10
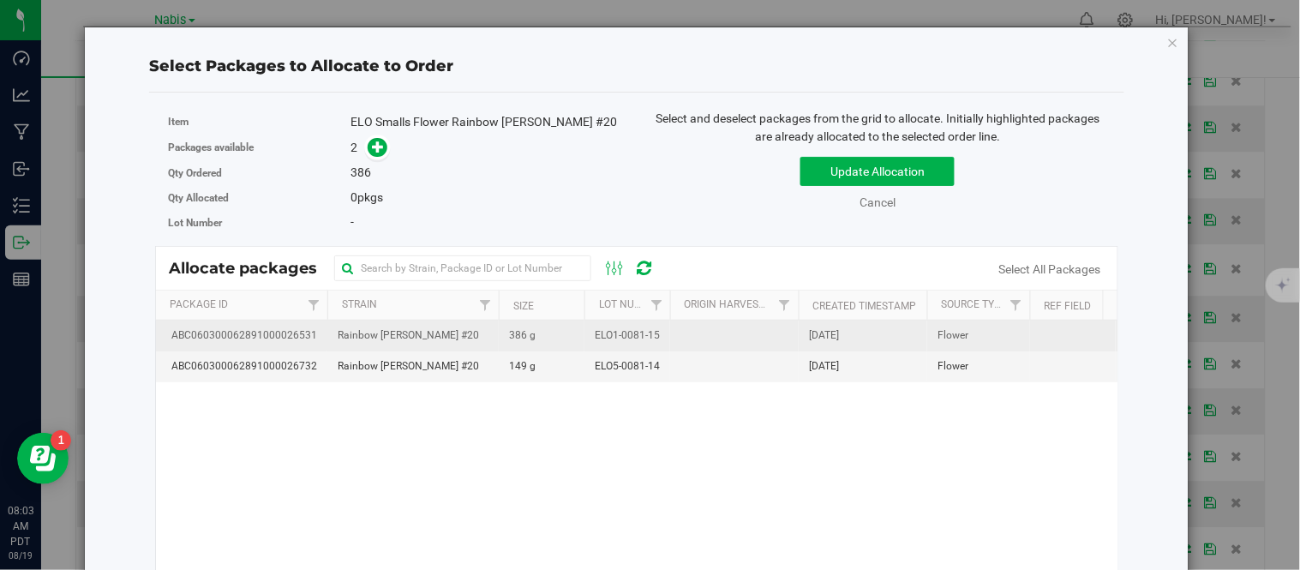
click at [494, 343] on td "Rainbow [PERSON_NAME] #20" at bounding box center [412, 336] width 171 height 31
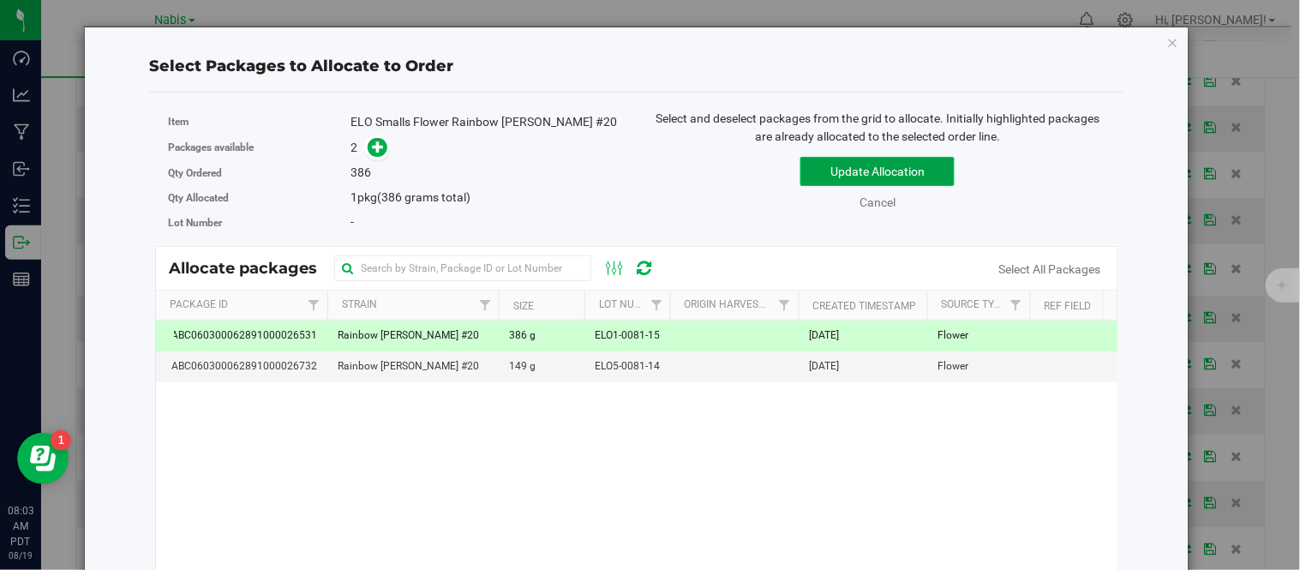
click at [920, 157] on button "Update Allocation" at bounding box center [877, 171] width 154 height 29
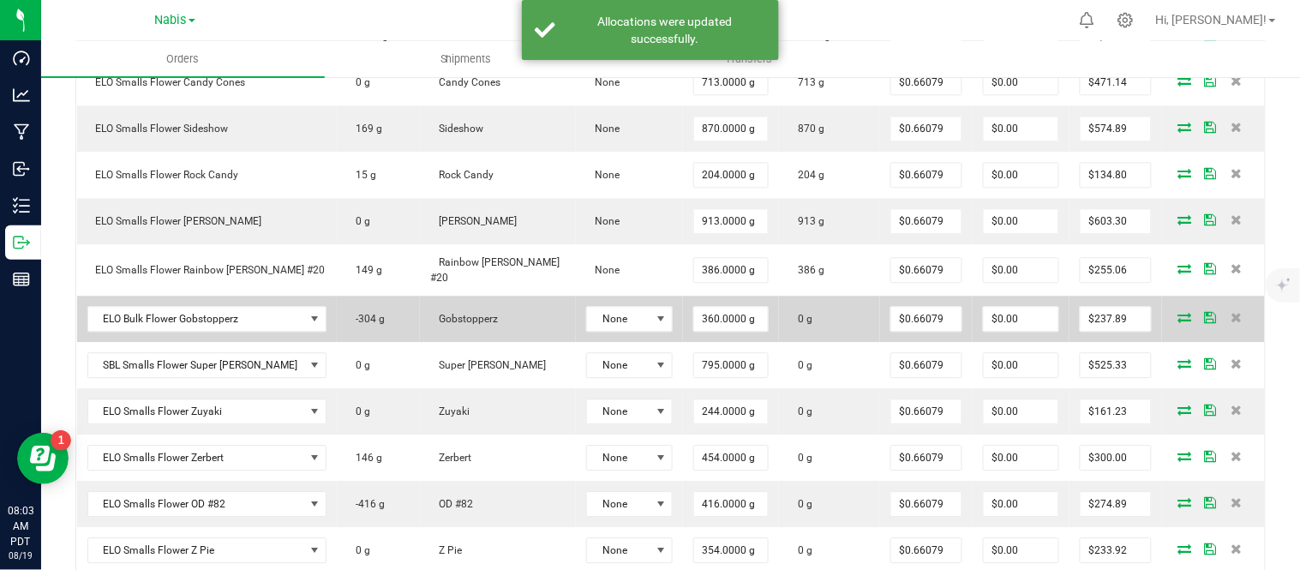
click at [1178, 313] on icon at bounding box center [1185, 317] width 14 height 10
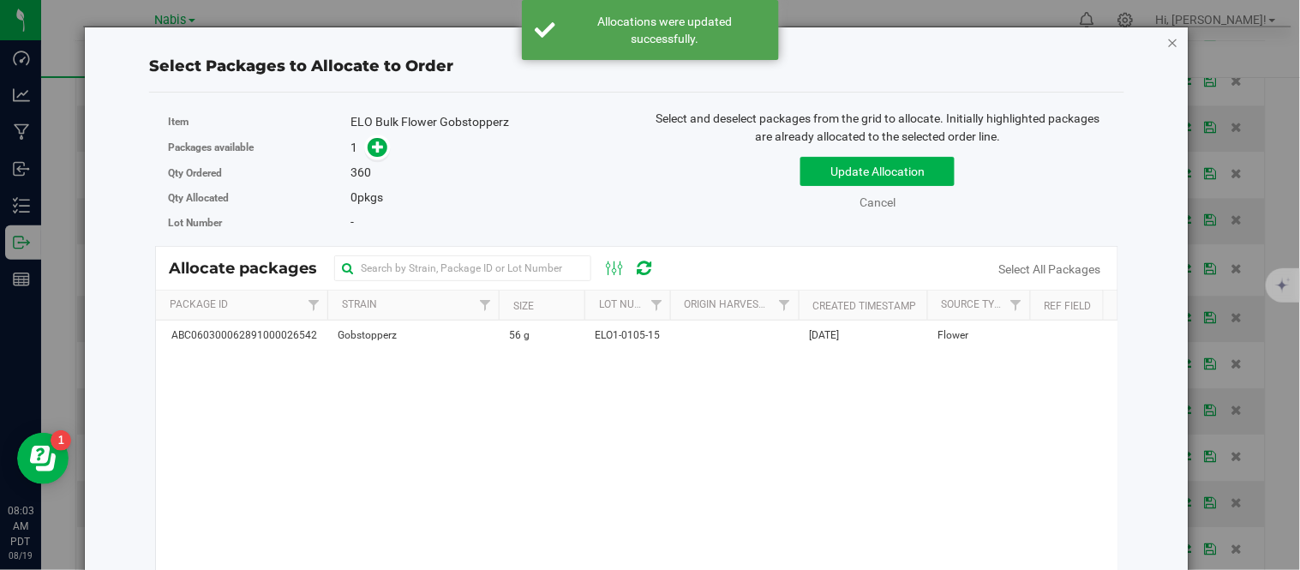
click at [1167, 39] on icon "button" at bounding box center [1173, 42] width 12 height 21
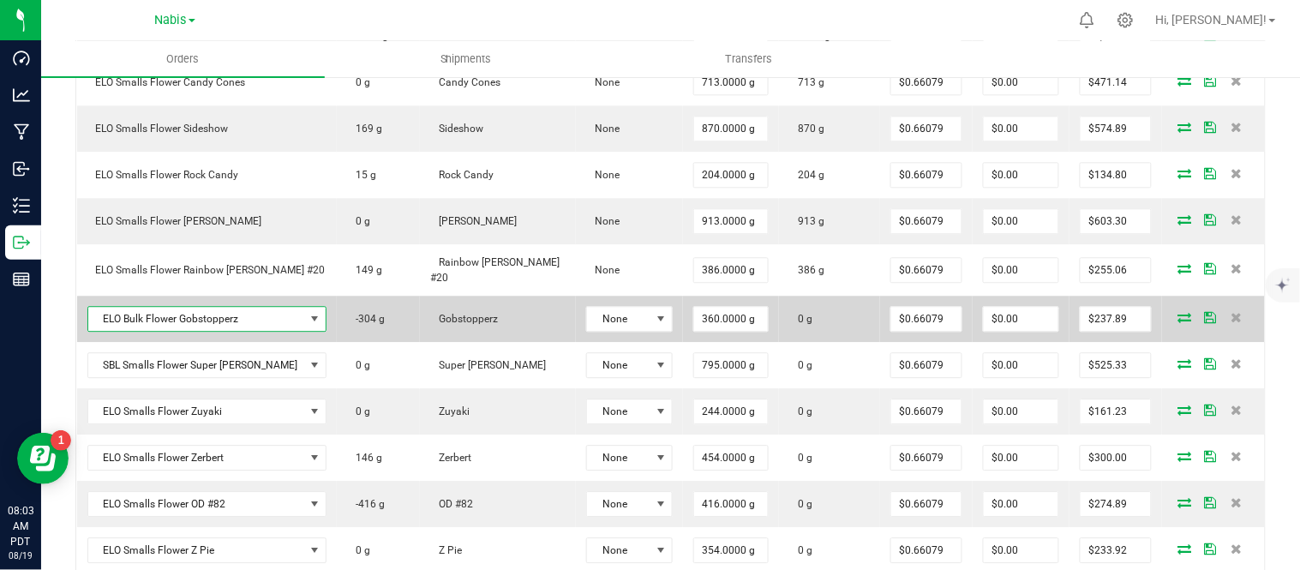
click at [226, 307] on span "ELO Bulk Flower Gobstopperz" at bounding box center [196, 319] width 217 height 24
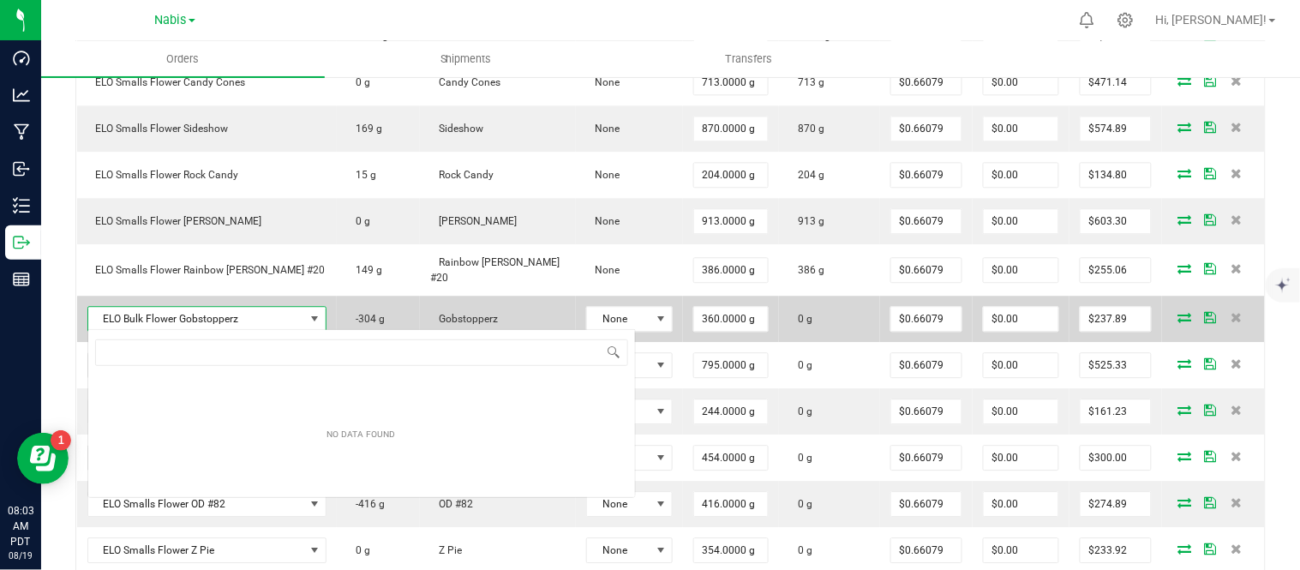
scroll to position [26, 218]
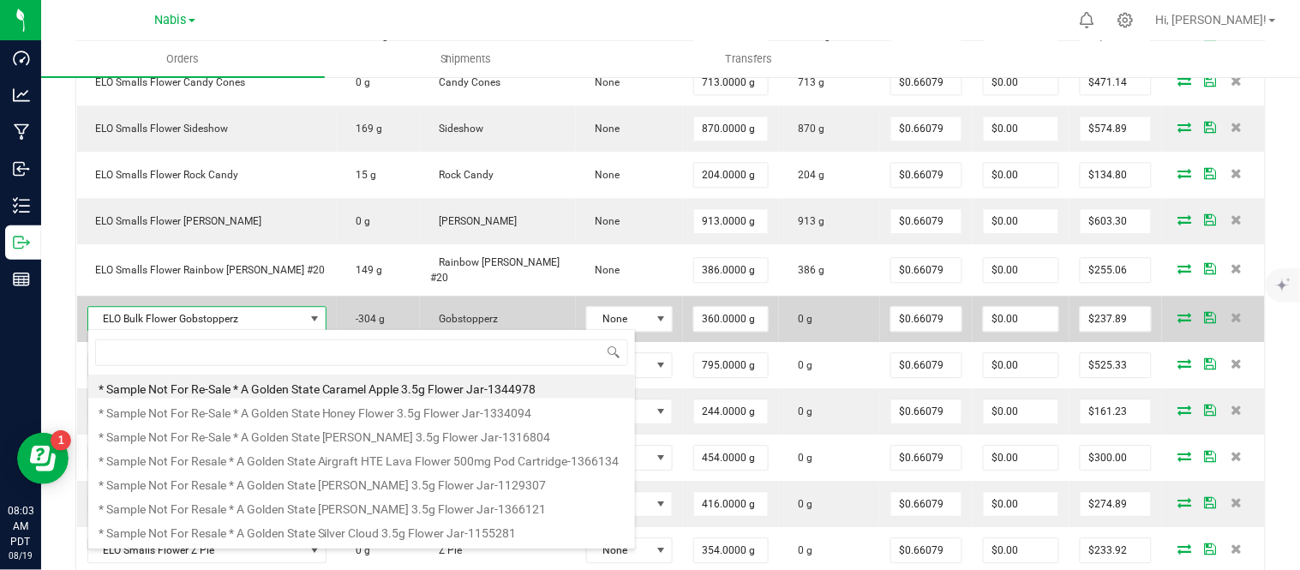
type input "ELO Smalls Flower Gobstopperz"
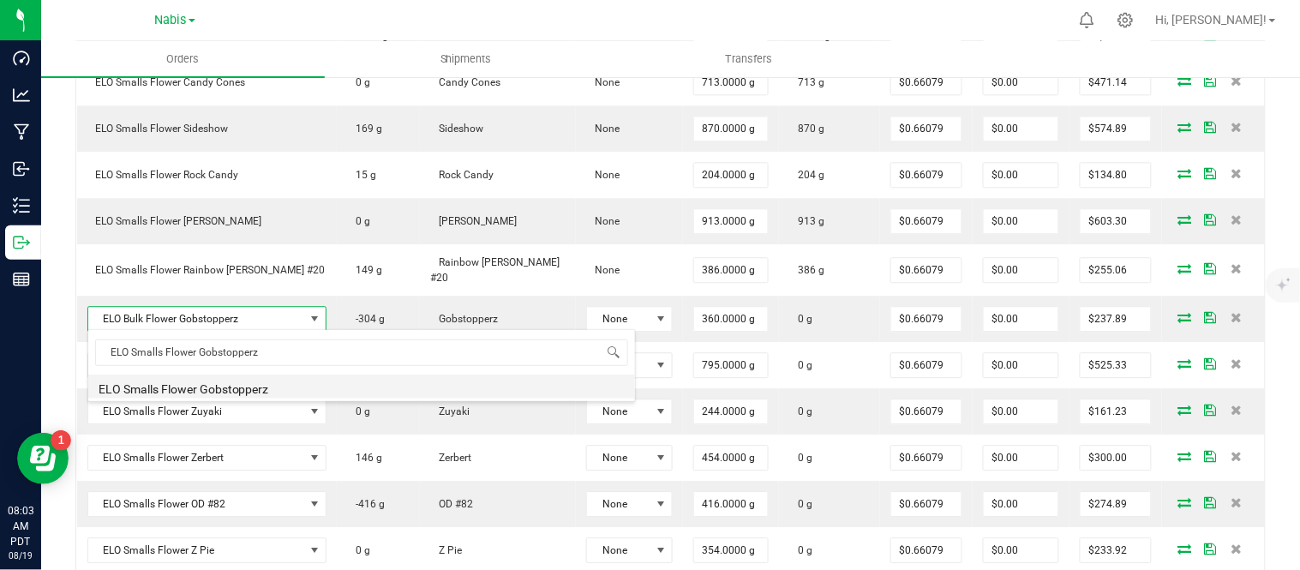
click at [229, 390] on li "ELO Smalls Flower Gobstopperz" at bounding box center [361, 387] width 547 height 24
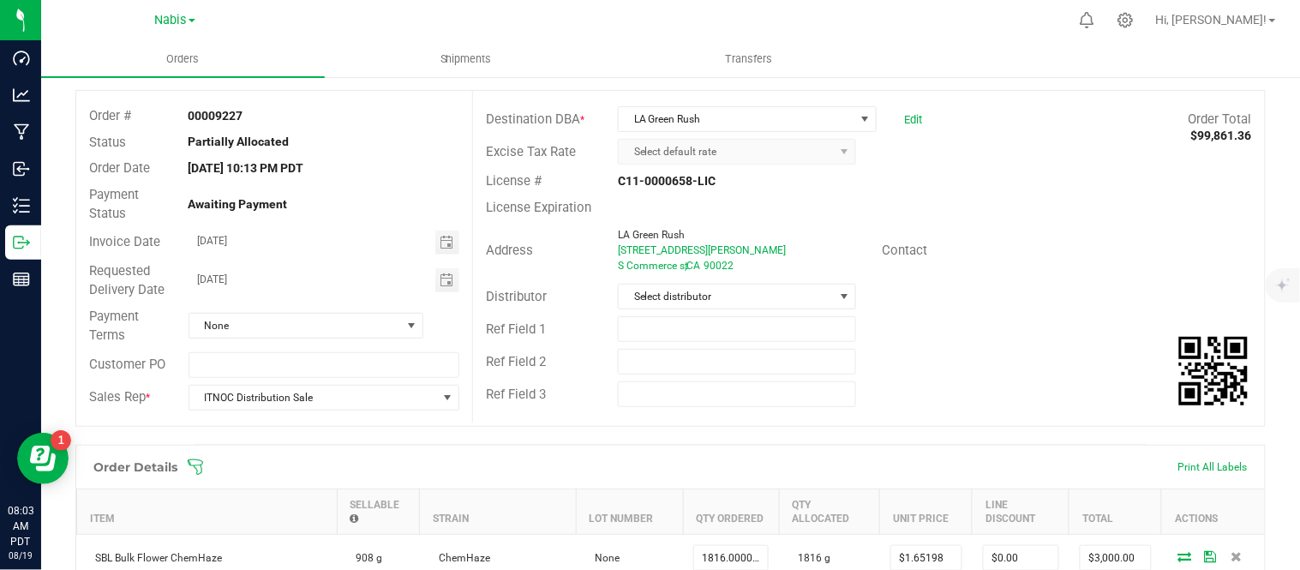
scroll to position [0, 0]
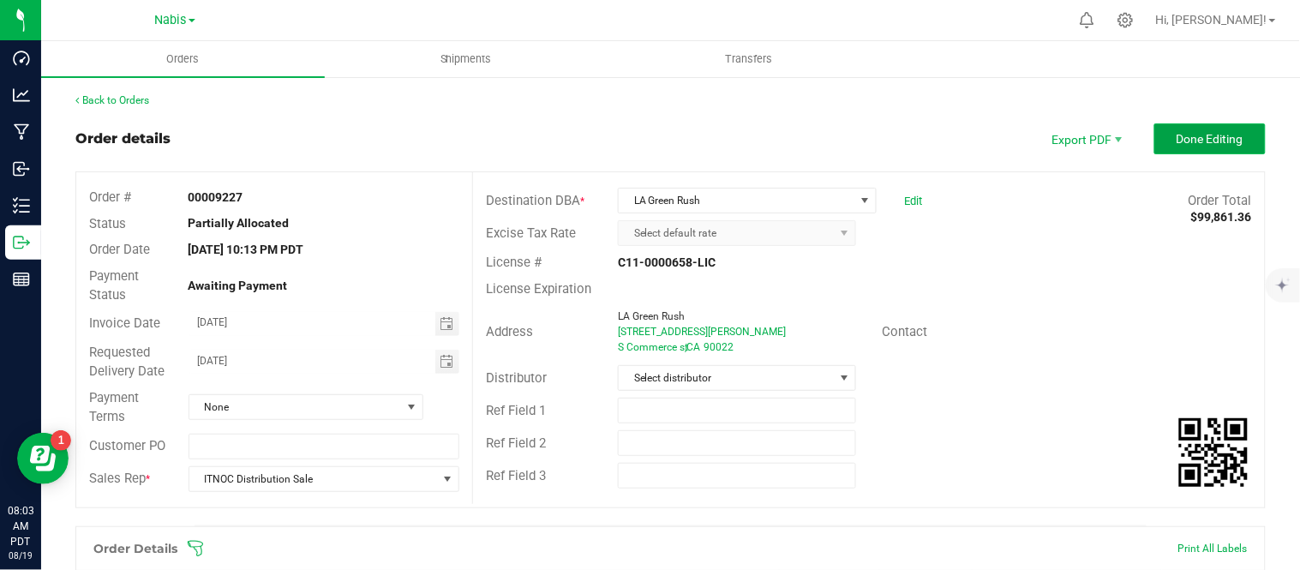
click at [1202, 147] on button "Done Editing" at bounding box center [1209, 138] width 111 height 31
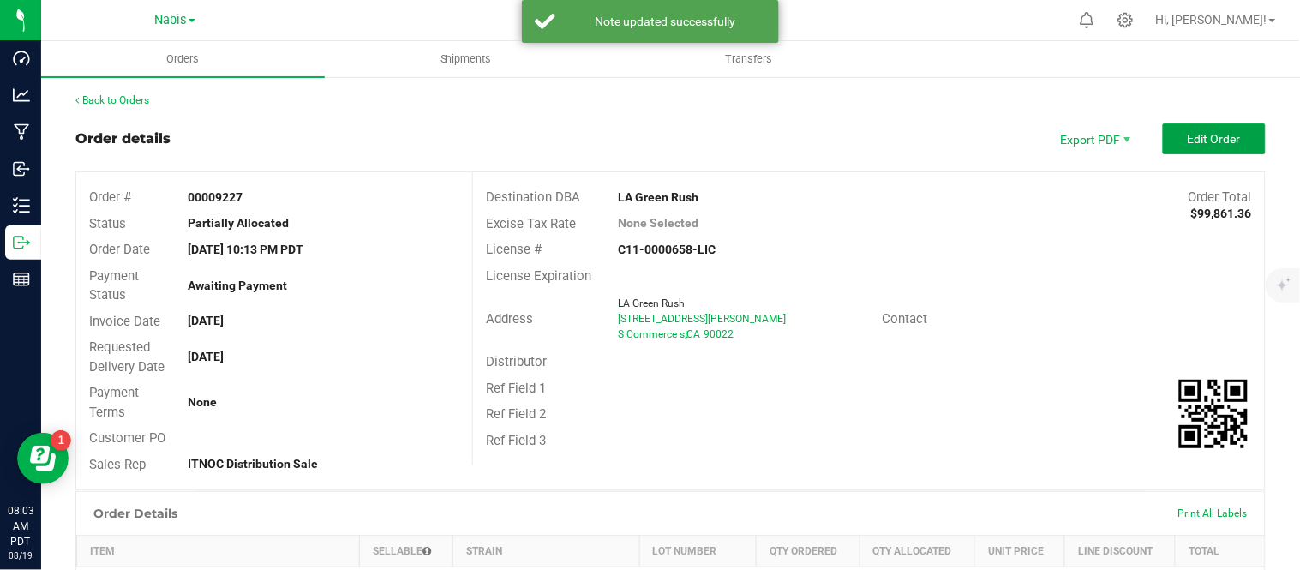
click at [1202, 147] on button "Edit Order" at bounding box center [1214, 138] width 103 height 31
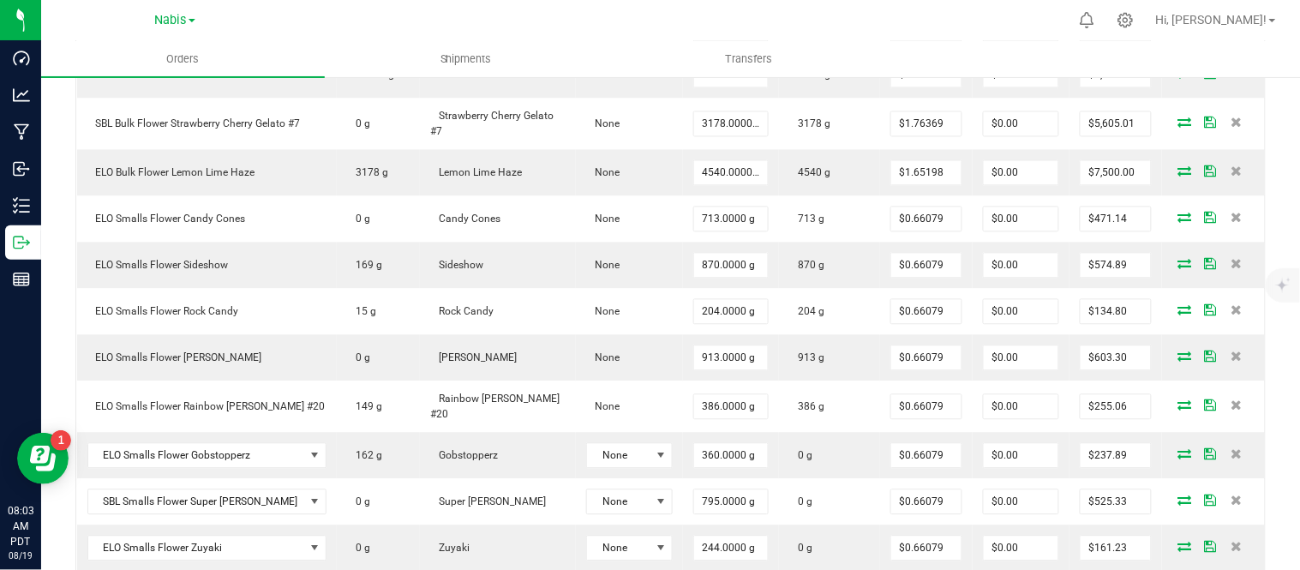
scroll to position [998, 0]
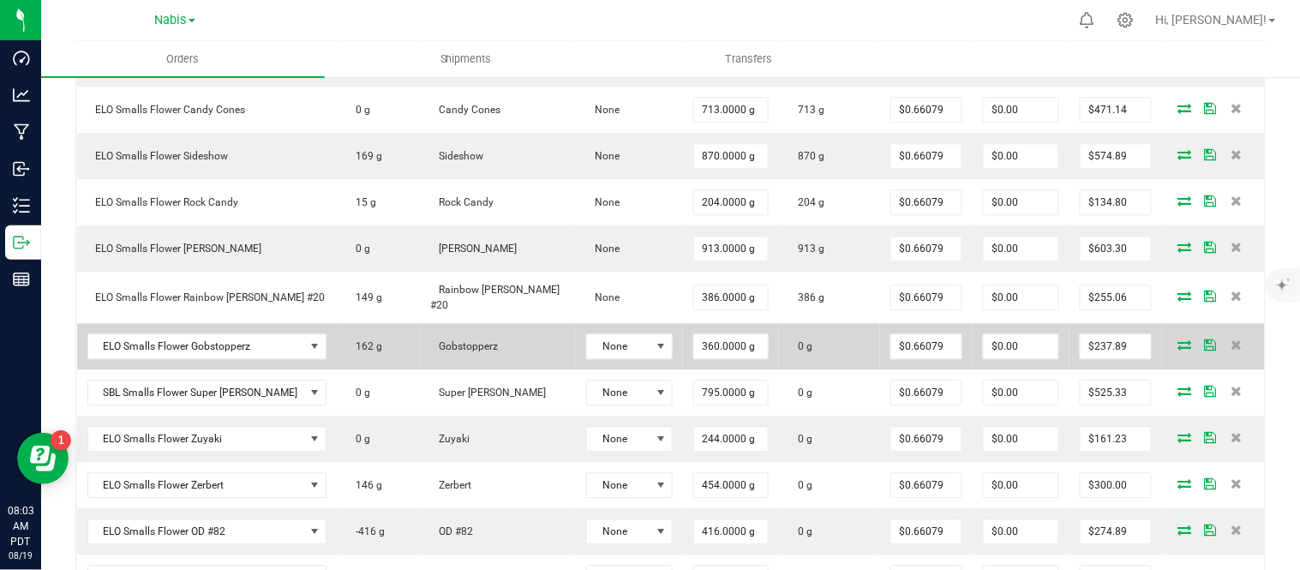
click at [1178, 339] on icon at bounding box center [1185, 344] width 14 height 10
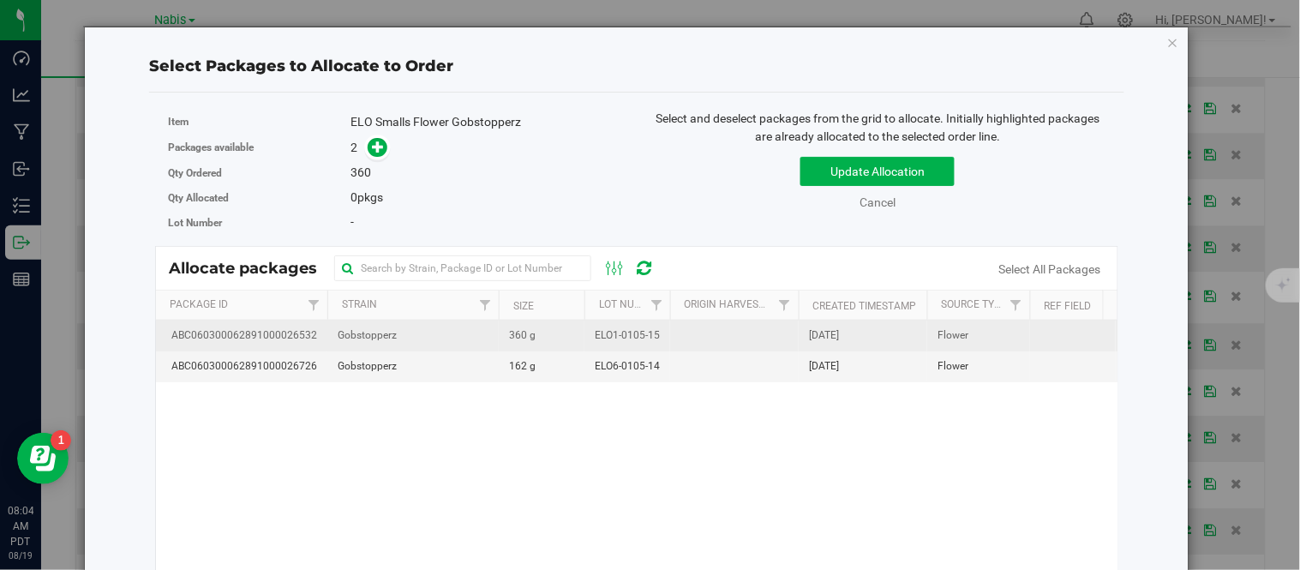
click at [722, 323] on td at bounding box center [734, 336] width 129 height 31
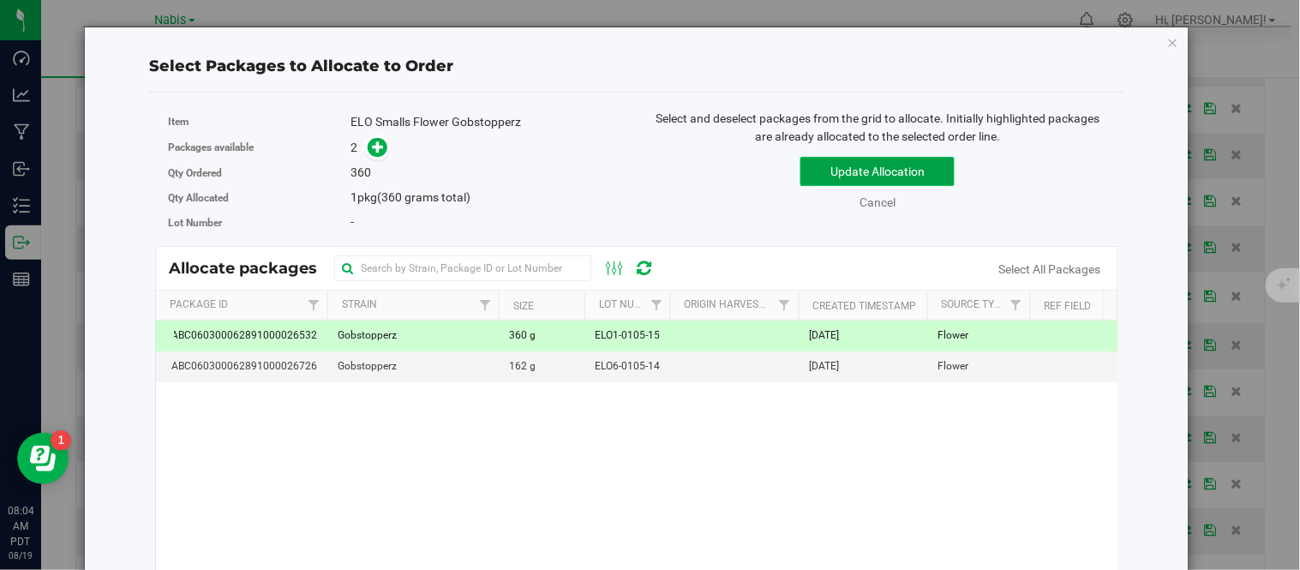
click at [848, 169] on button "Update Allocation" at bounding box center [877, 171] width 154 height 29
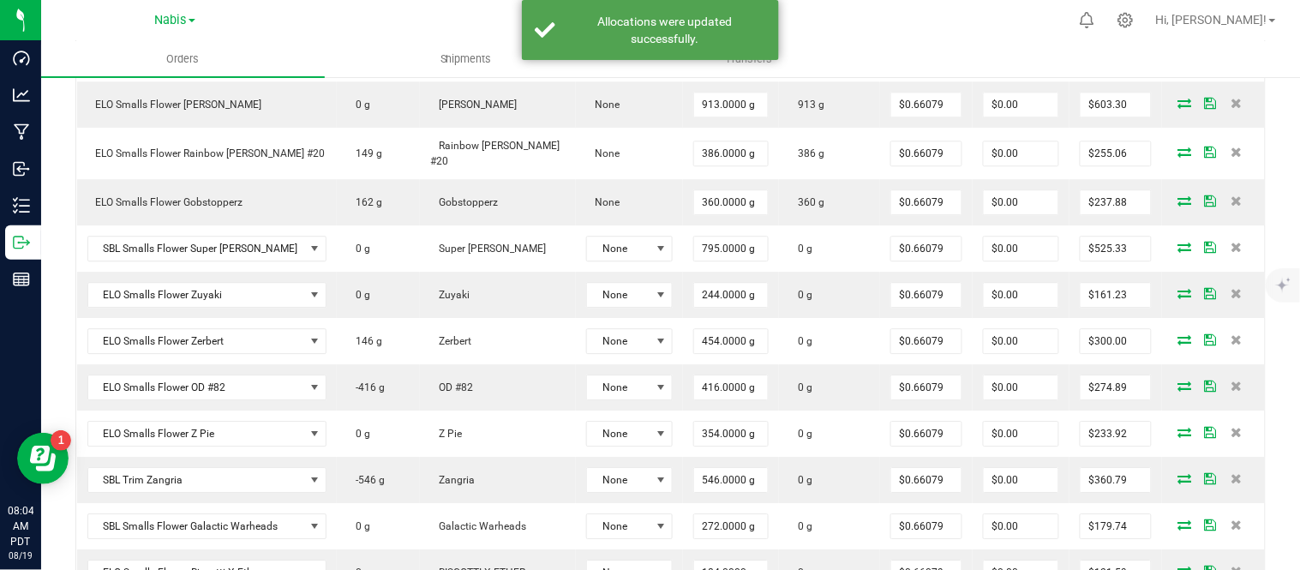
scroll to position [1143, 0]
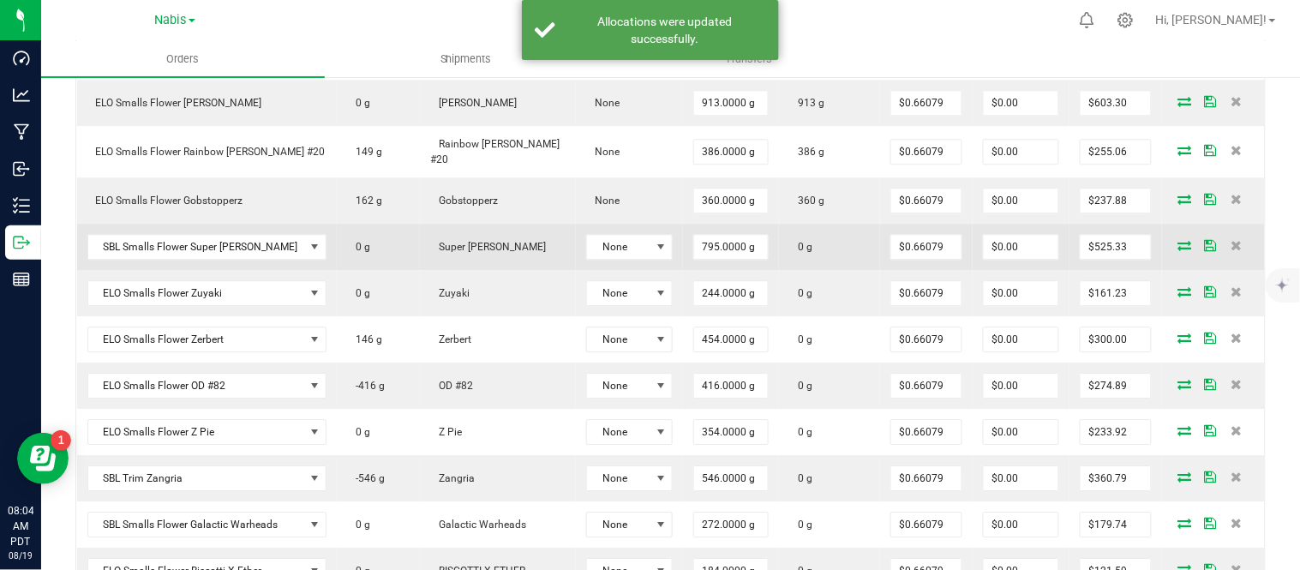
click at [1178, 242] on icon at bounding box center [1185, 245] width 14 height 10
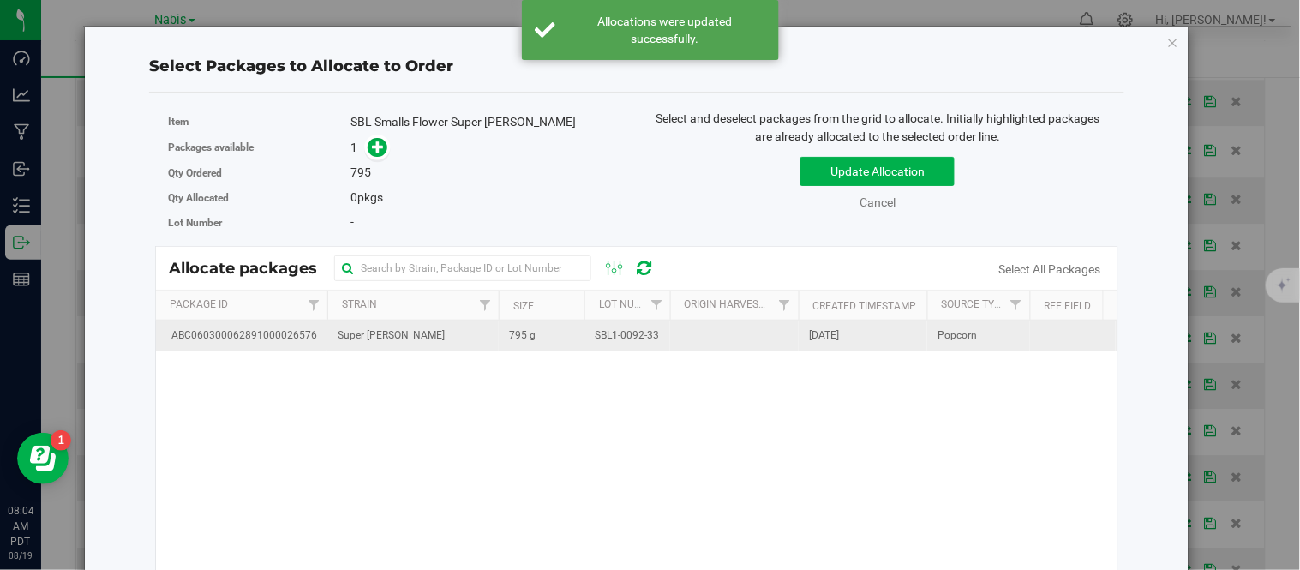
click at [559, 341] on td "795 g" at bounding box center [542, 336] width 86 height 30
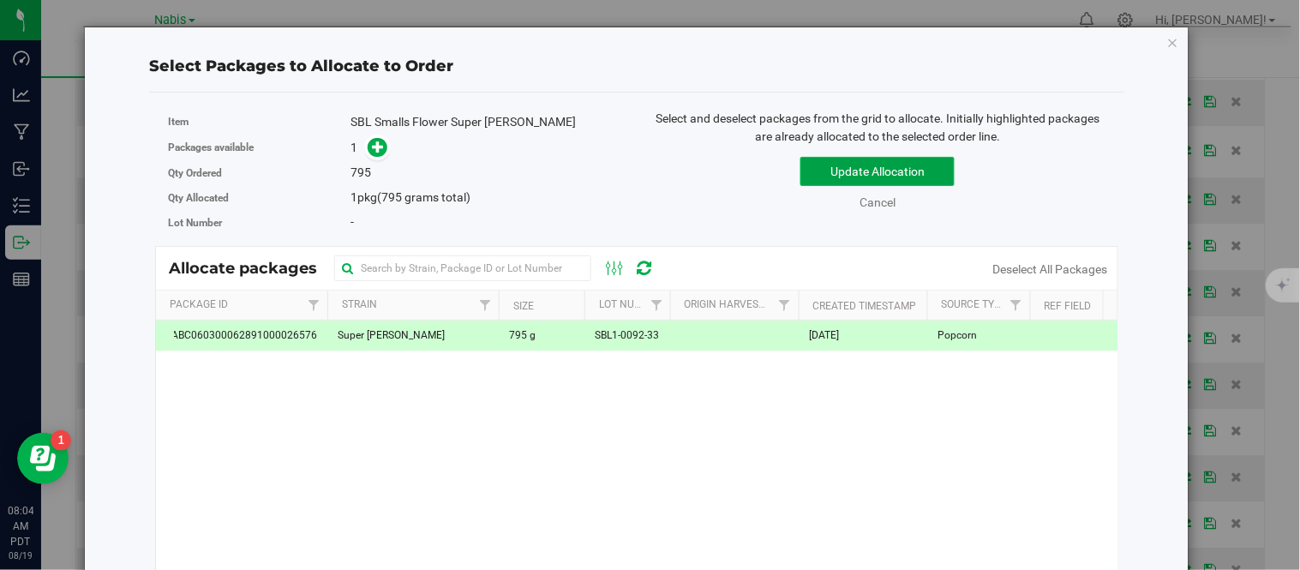
click at [847, 183] on button "Update Allocation" at bounding box center [877, 171] width 154 height 29
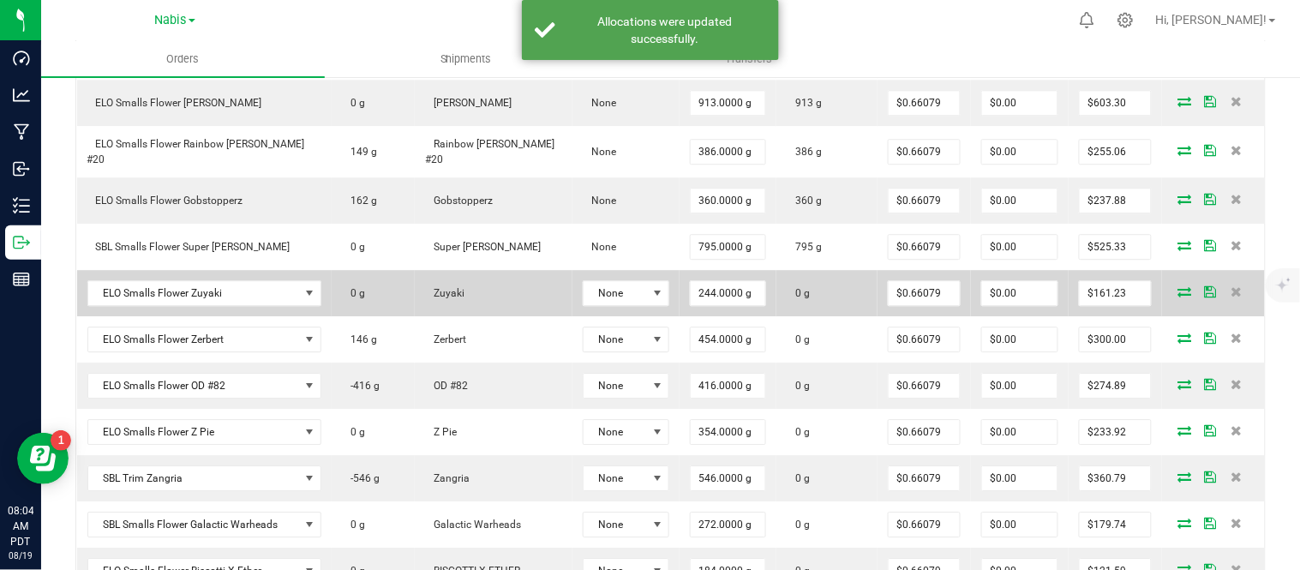
click at [1178, 286] on icon at bounding box center [1185, 291] width 14 height 10
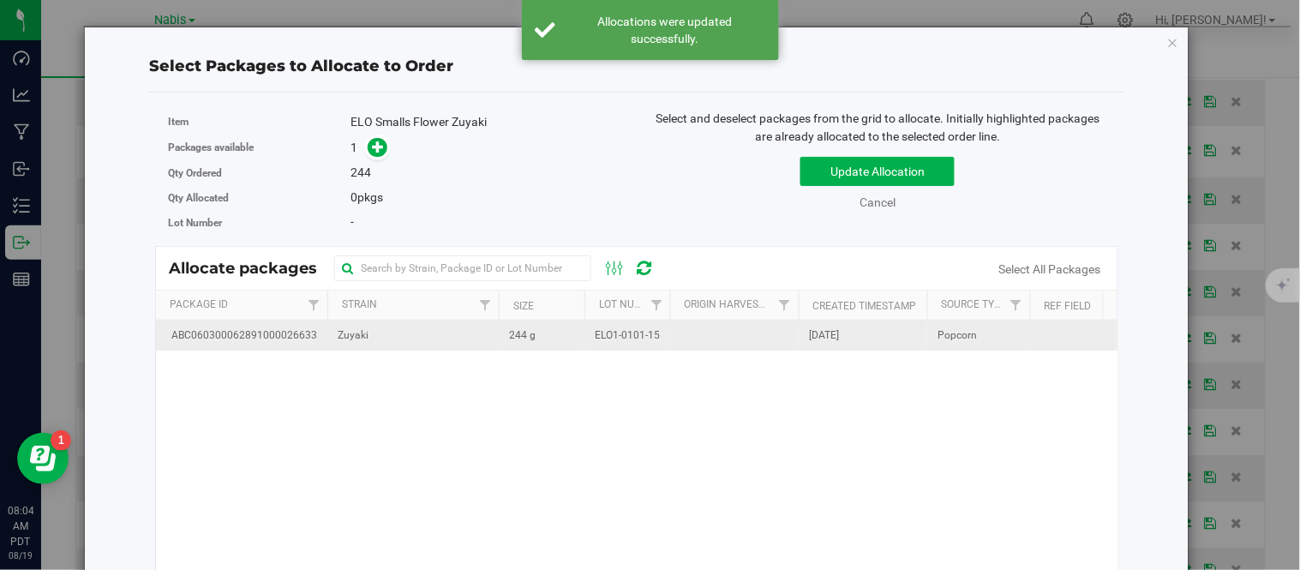
click at [550, 340] on td "244 g" at bounding box center [542, 336] width 86 height 30
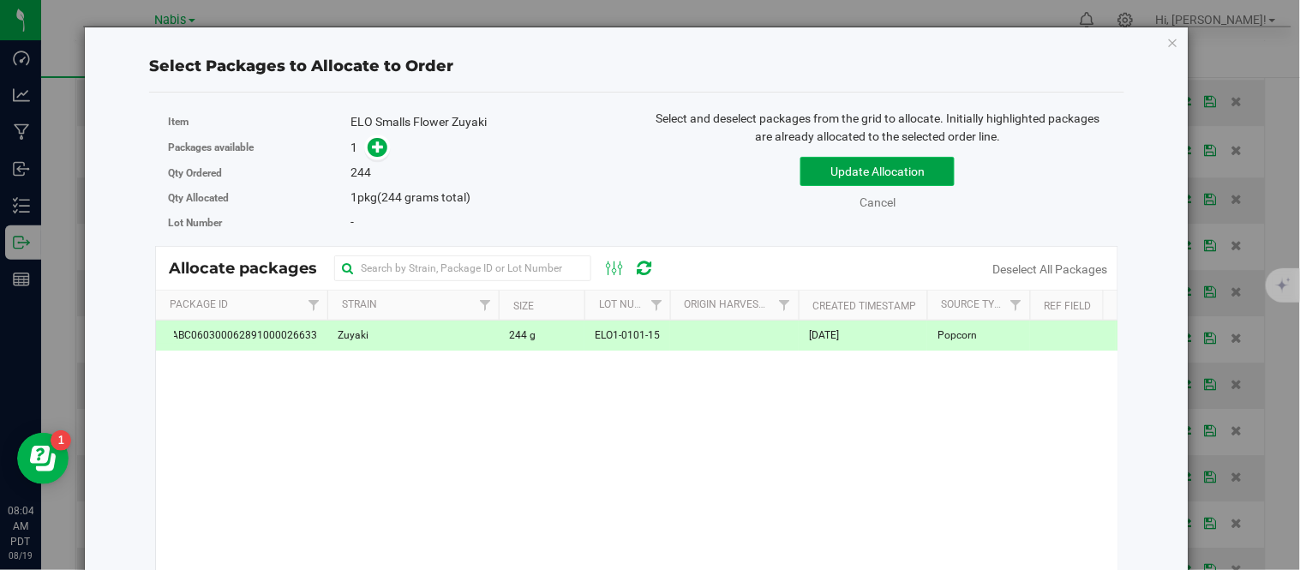
click at [842, 173] on button "Update Allocation" at bounding box center [877, 171] width 154 height 29
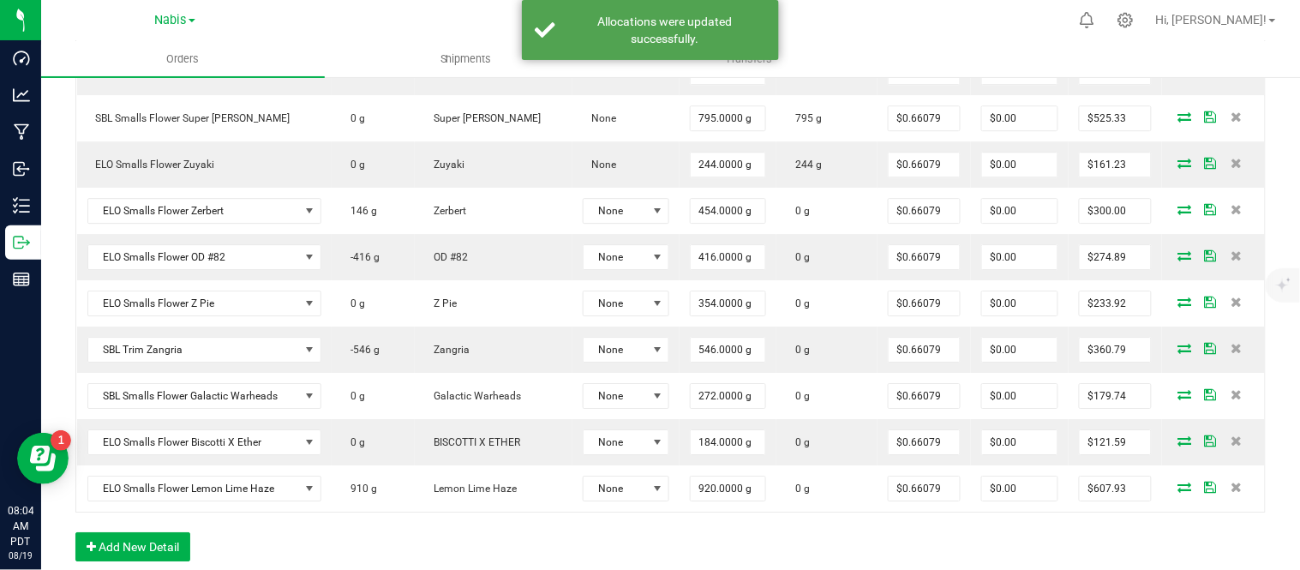
scroll to position [1273, 0]
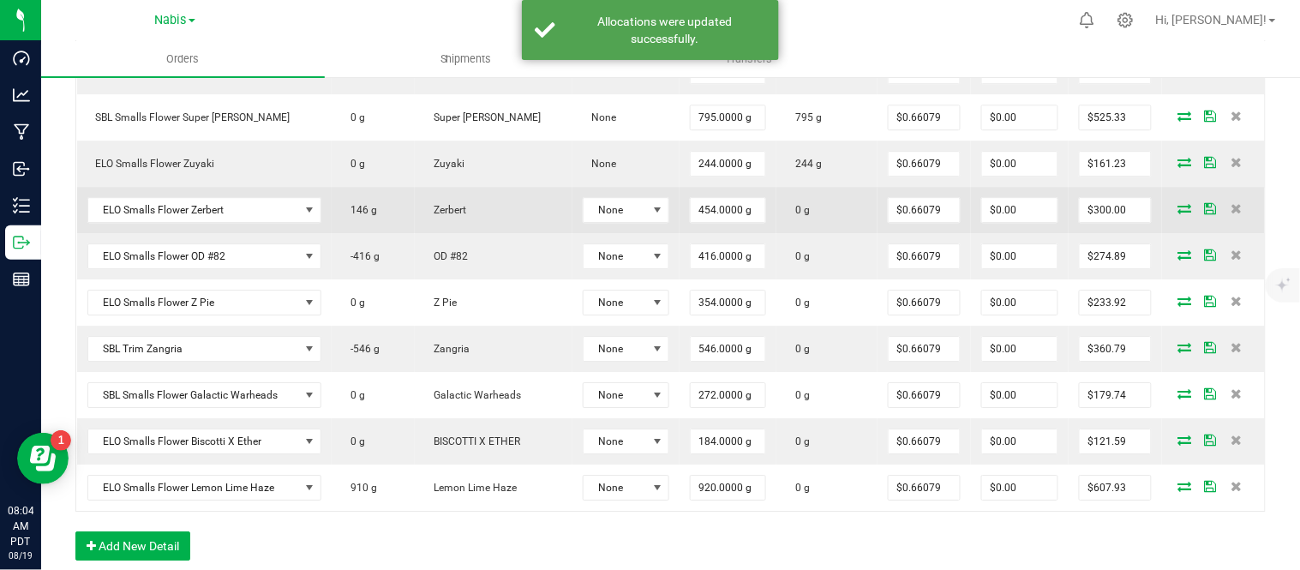
click at [1178, 207] on icon at bounding box center [1185, 208] width 14 height 10
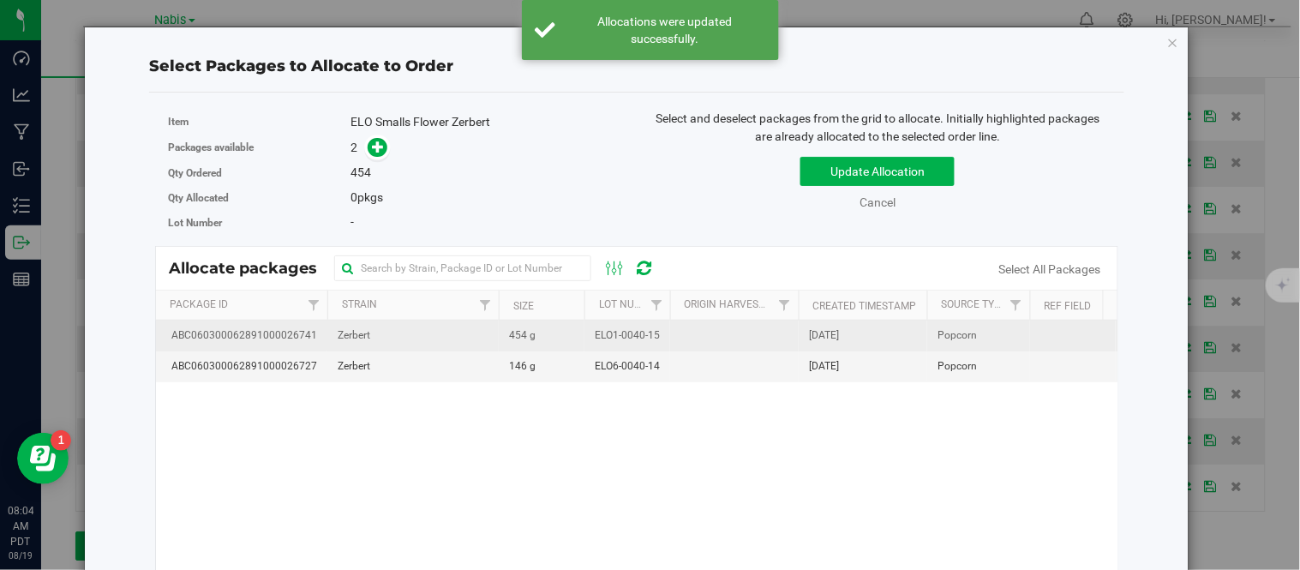
click at [678, 333] on td at bounding box center [734, 336] width 129 height 31
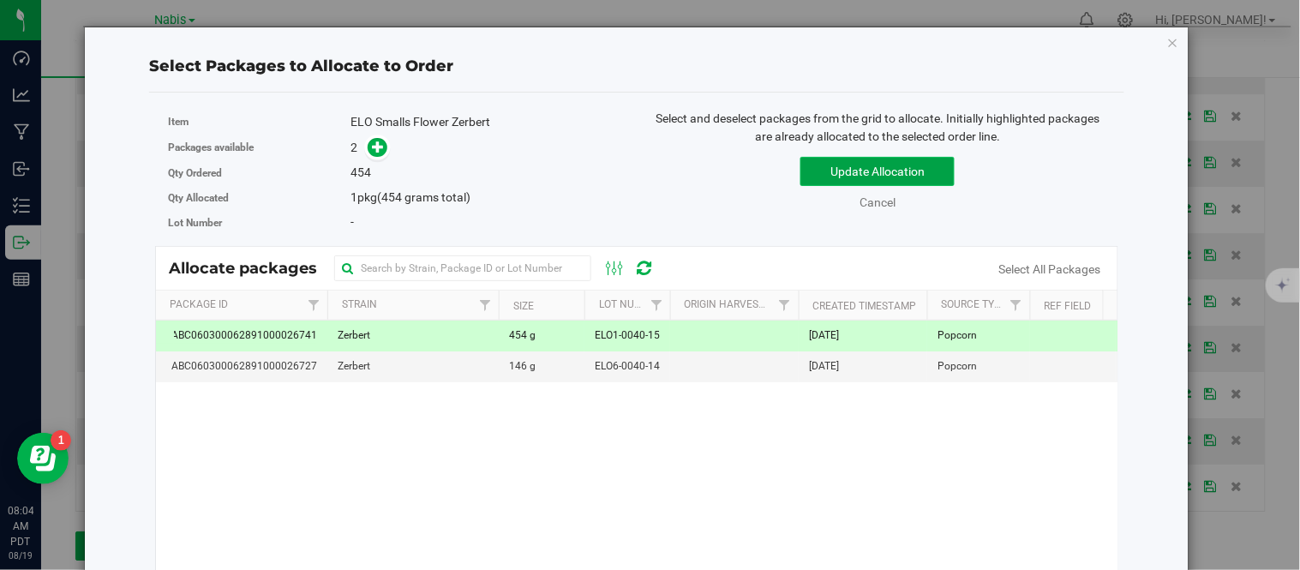
click at [860, 181] on button "Update Allocation" at bounding box center [877, 171] width 154 height 29
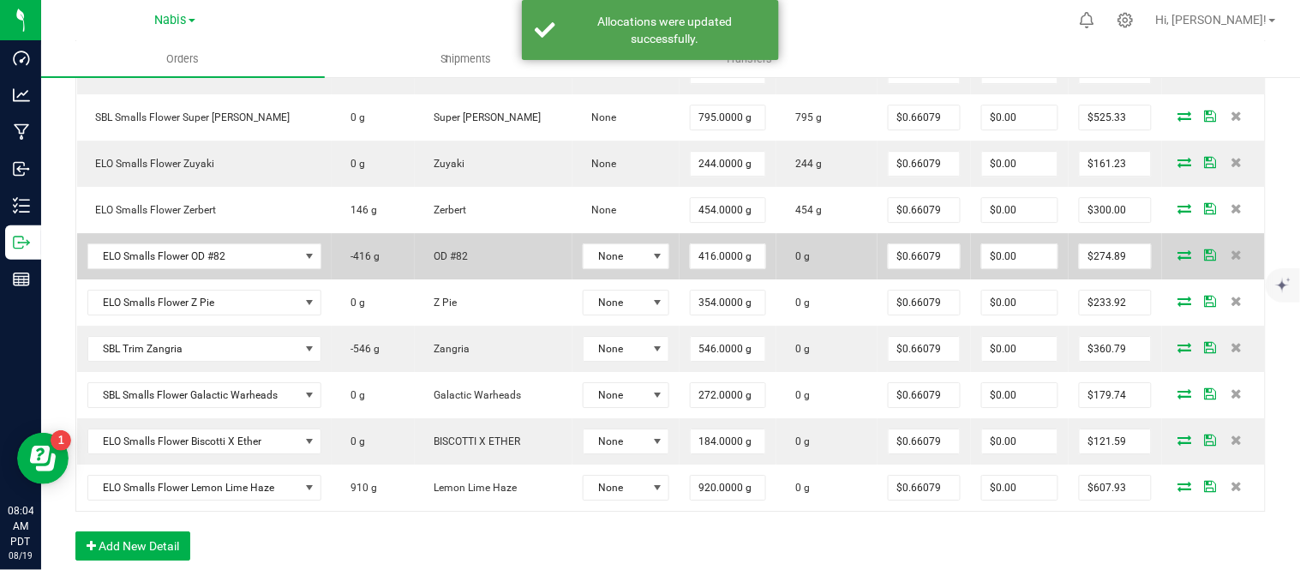
click at [1178, 251] on icon at bounding box center [1185, 254] width 14 height 10
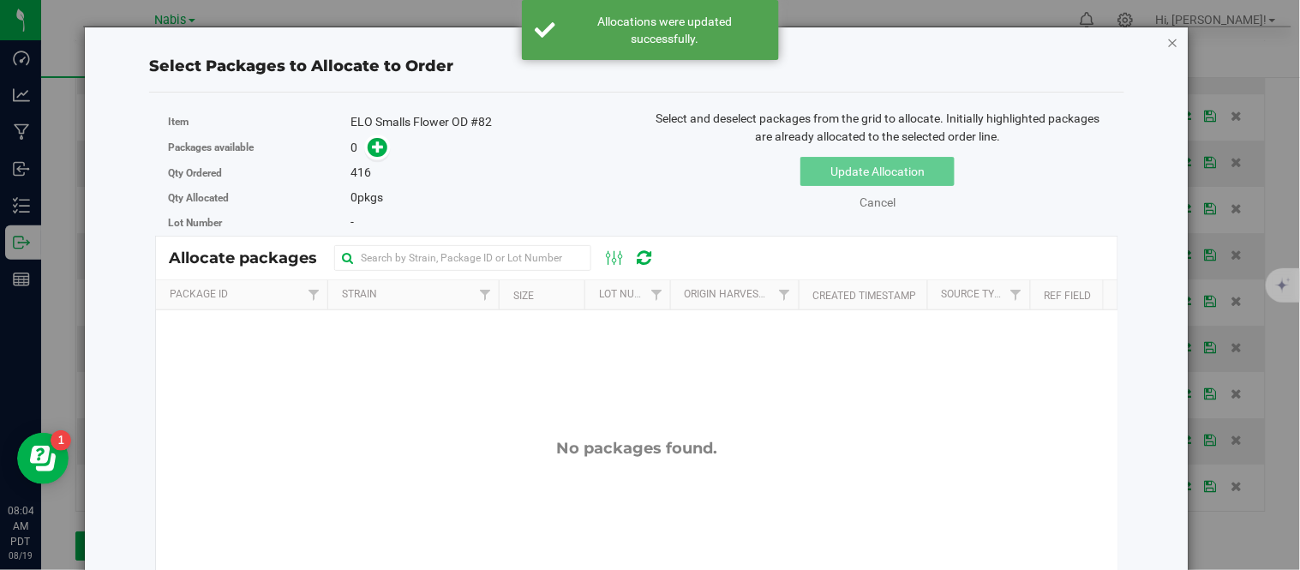
click at [1167, 44] on icon "button" at bounding box center [1173, 42] width 12 height 21
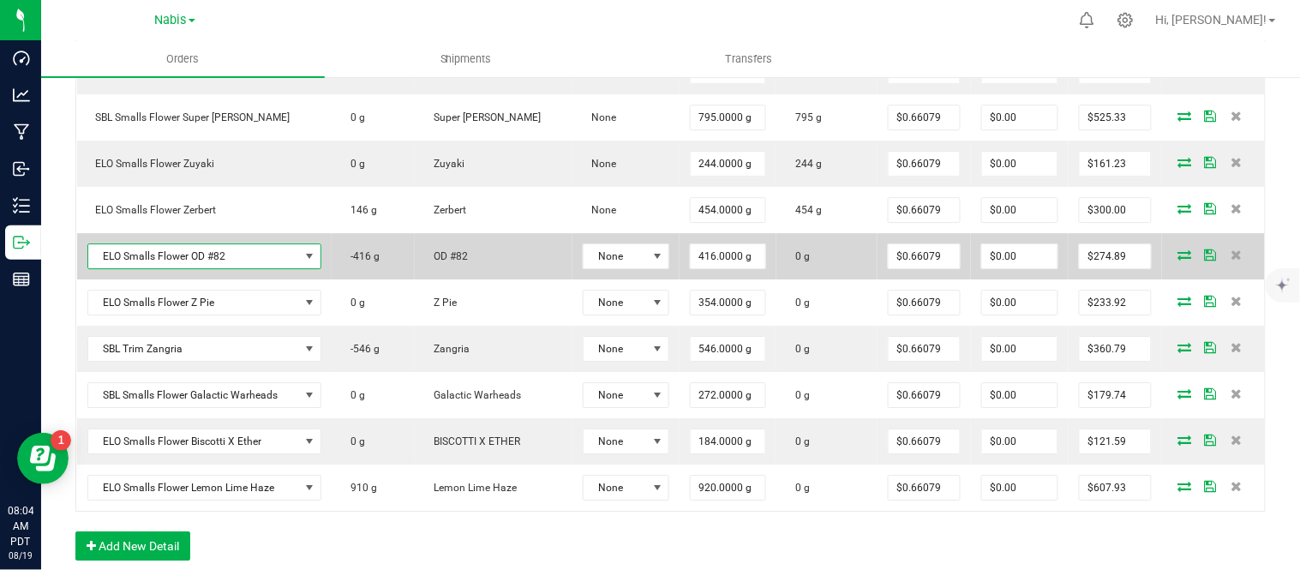
click at [232, 254] on span "ELO Smalls Flower OD #82" at bounding box center [194, 256] width 212 height 24
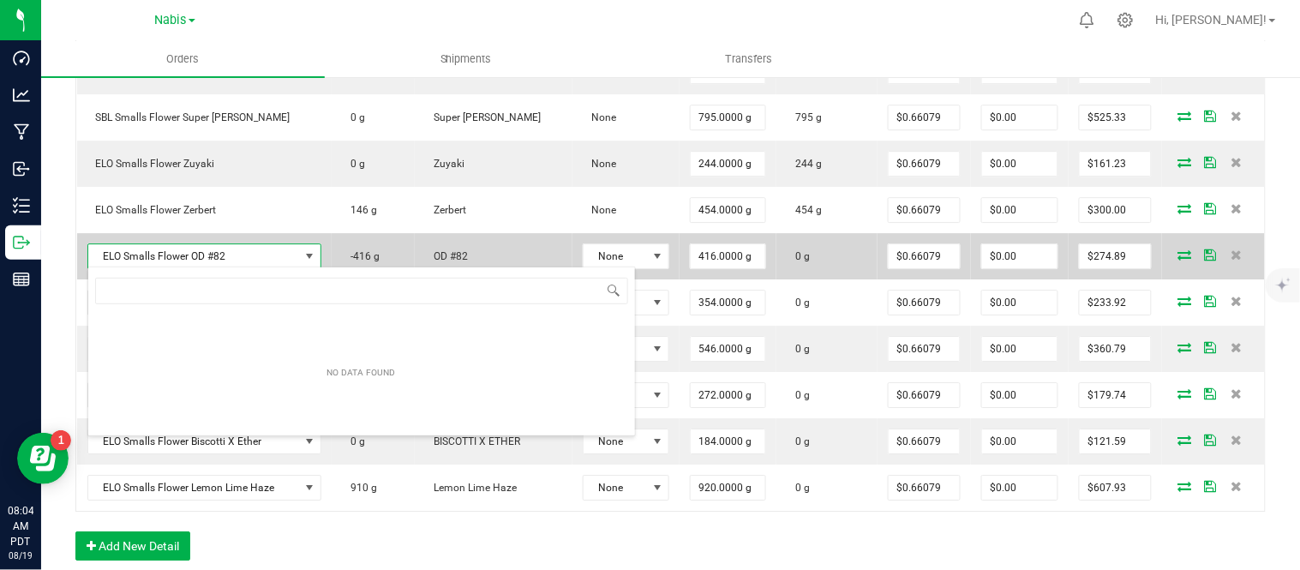
scroll to position [26, 218]
type input "ELO Smalls Flower OD 82"
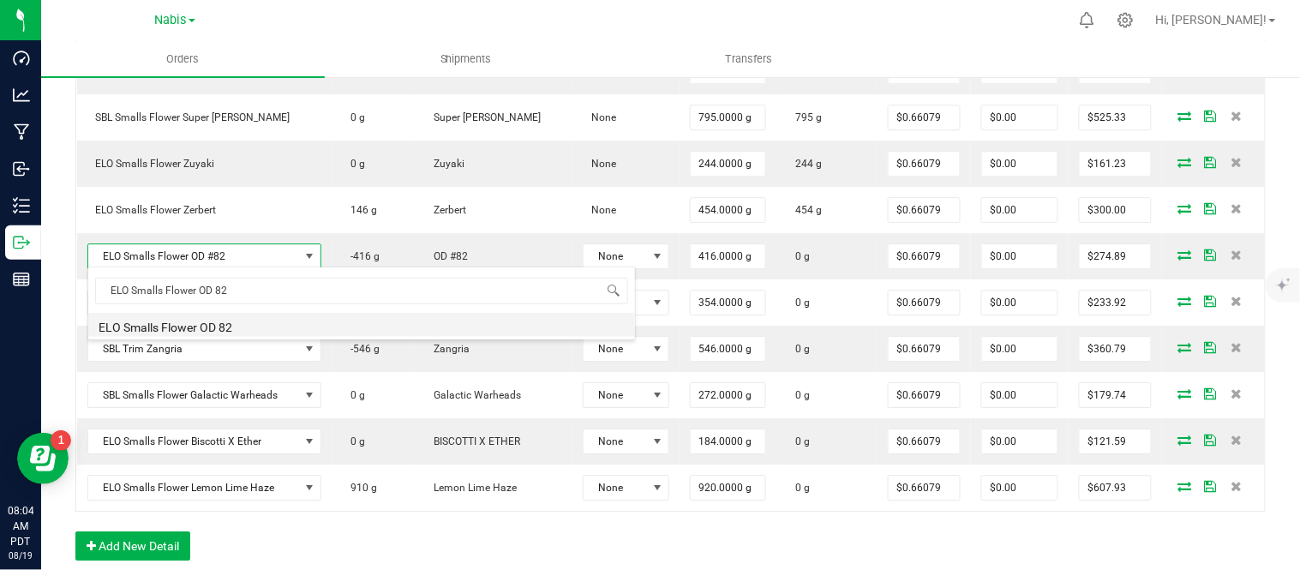
click at [284, 321] on li "ELO Smalls Flower OD 82" at bounding box center [361, 325] width 547 height 24
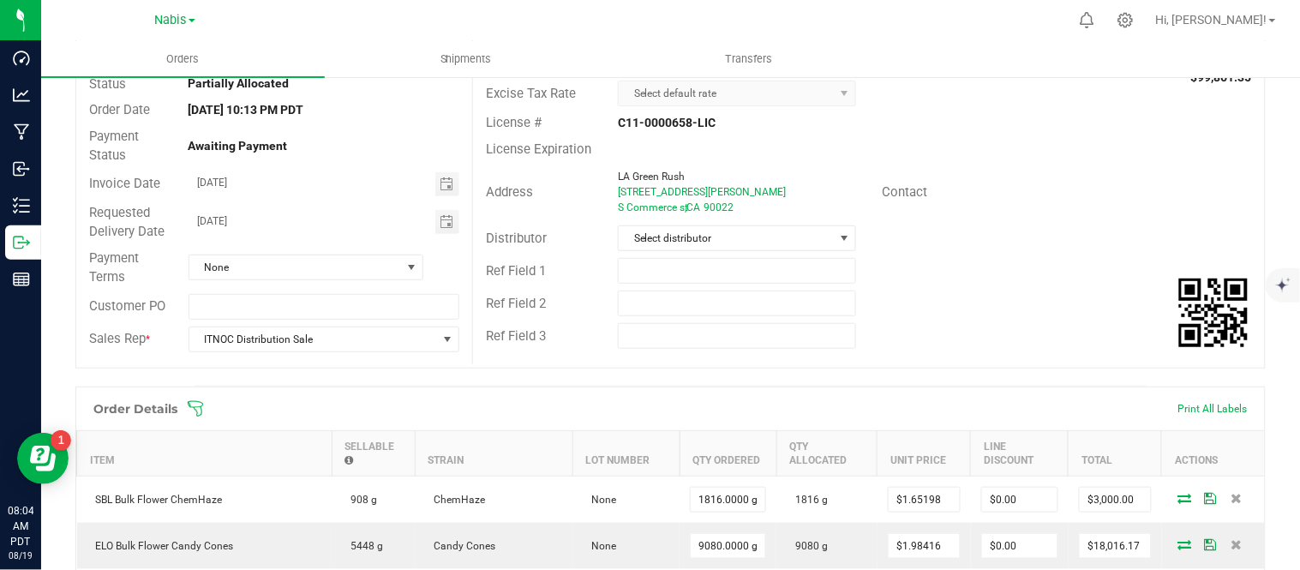
scroll to position [0, 0]
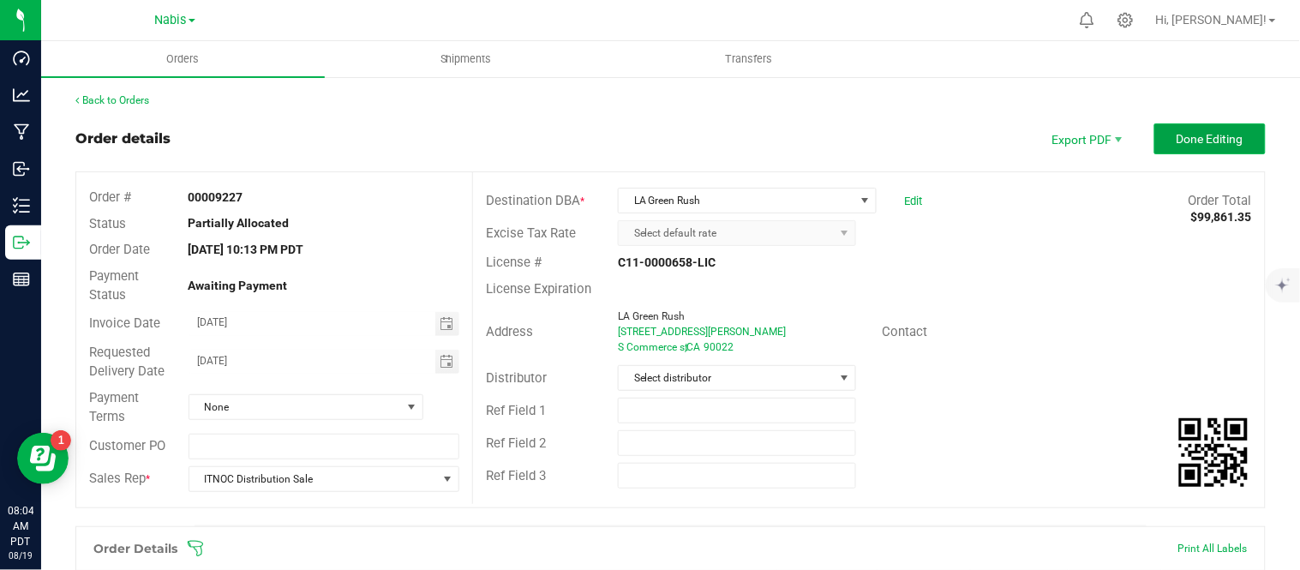
click at [1228, 142] on span "Done Editing" at bounding box center [1210, 139] width 67 height 14
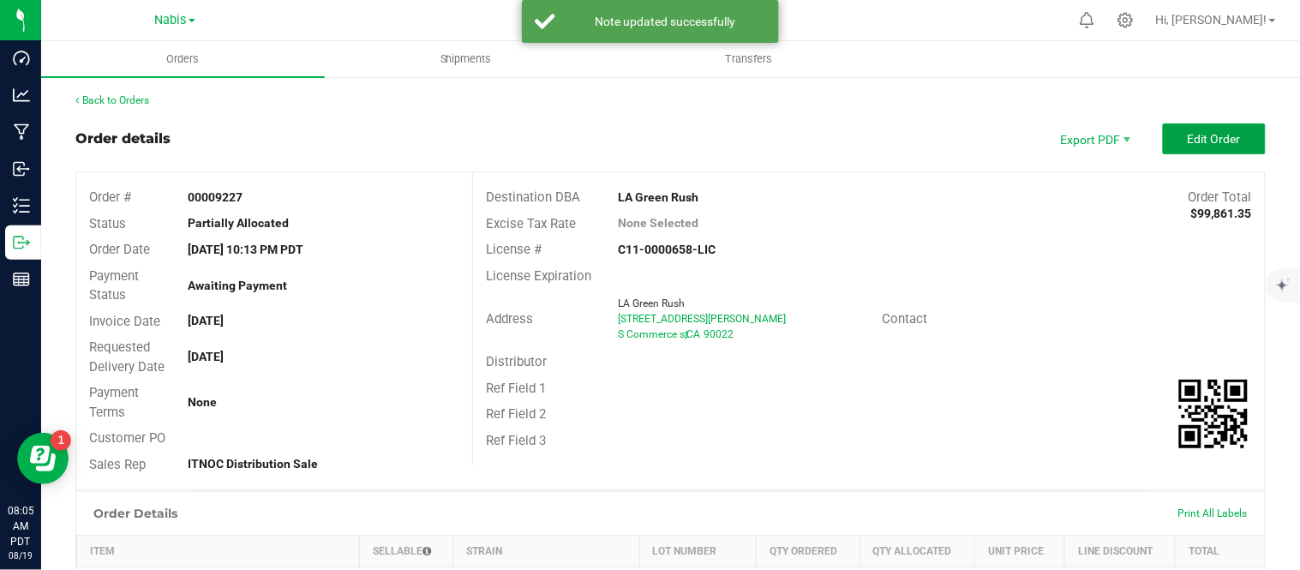
click at [1228, 142] on button "Edit Order" at bounding box center [1214, 138] width 103 height 31
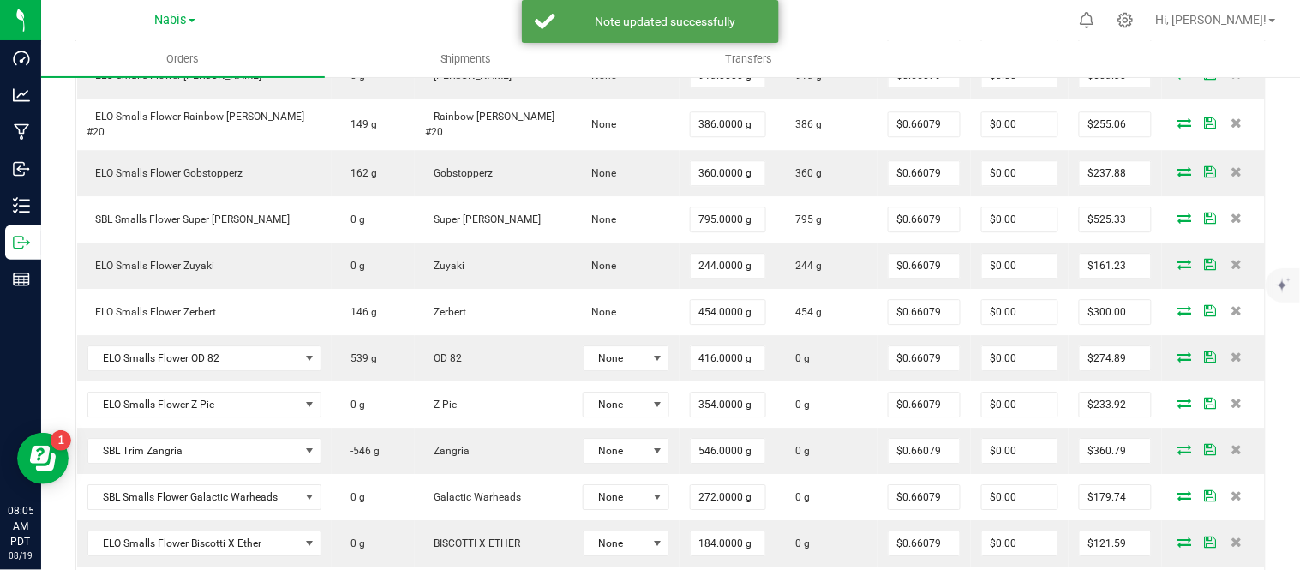
scroll to position [1230, 0]
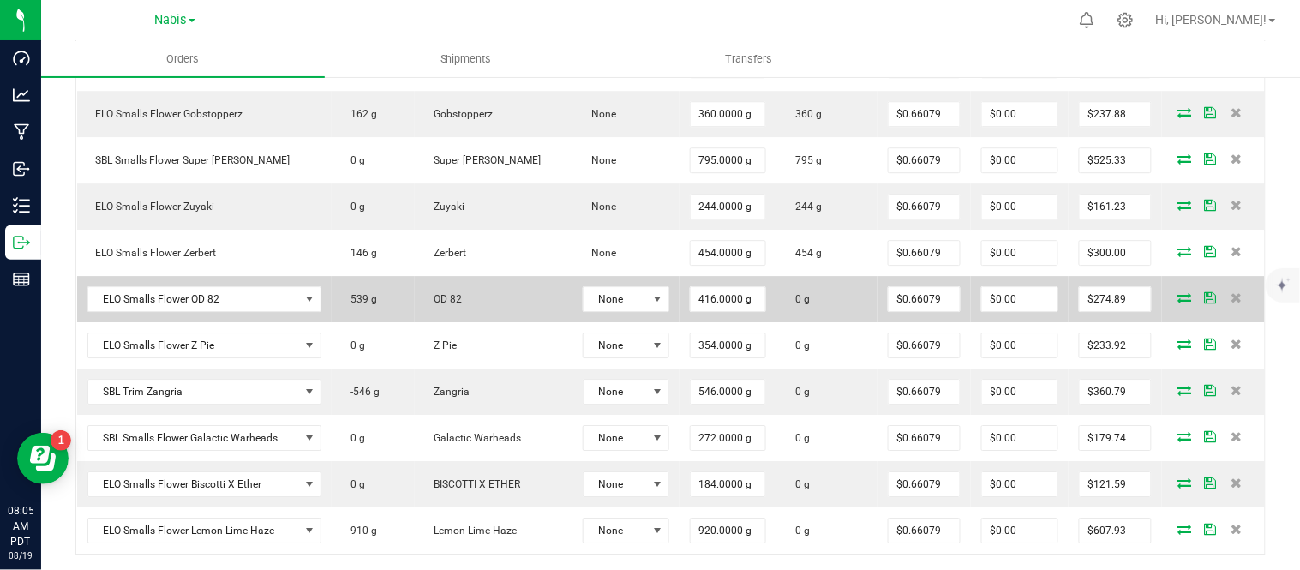
click at [1178, 295] on icon at bounding box center [1185, 297] width 14 height 10
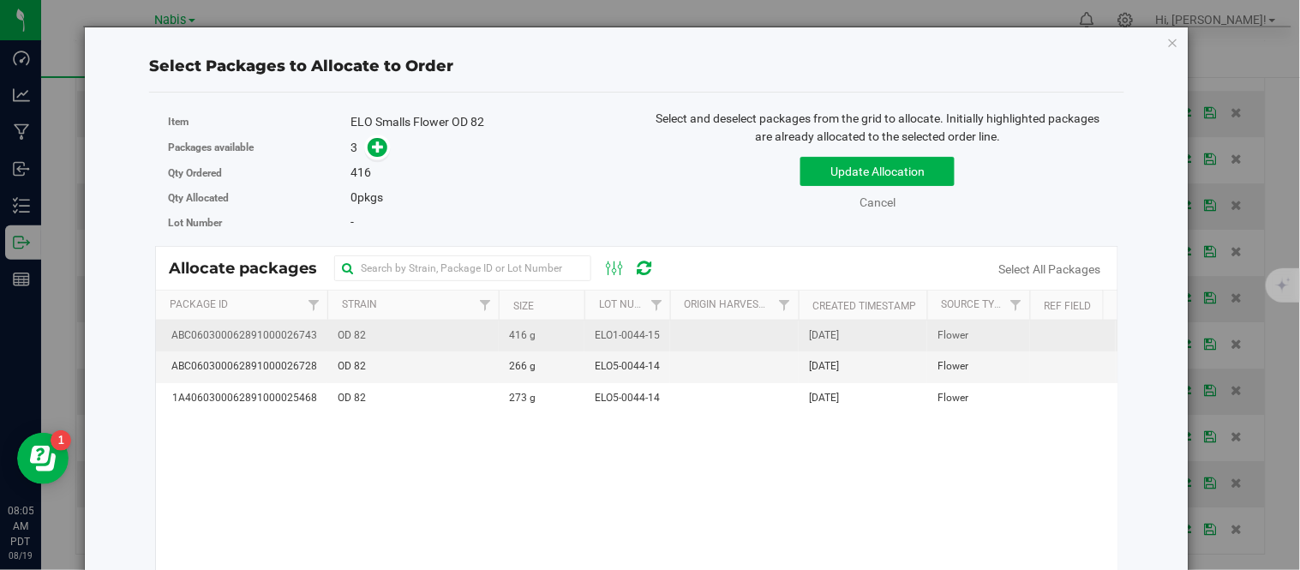
click at [566, 345] on td "416 g" at bounding box center [542, 336] width 86 height 31
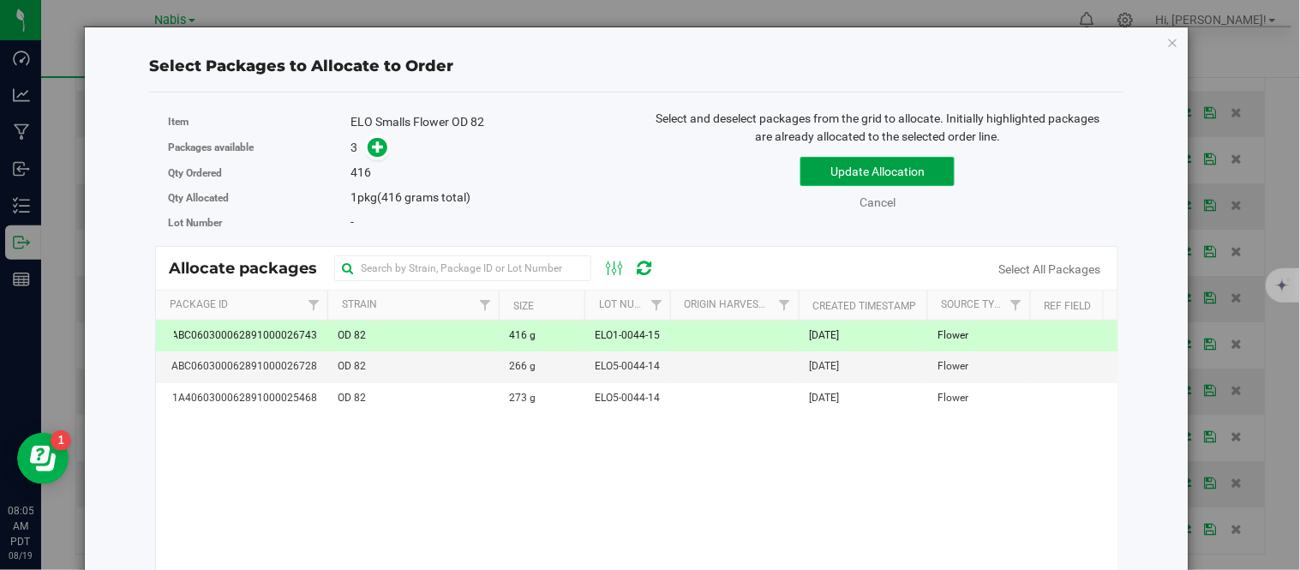
click at [911, 174] on button "Update Allocation" at bounding box center [877, 171] width 154 height 29
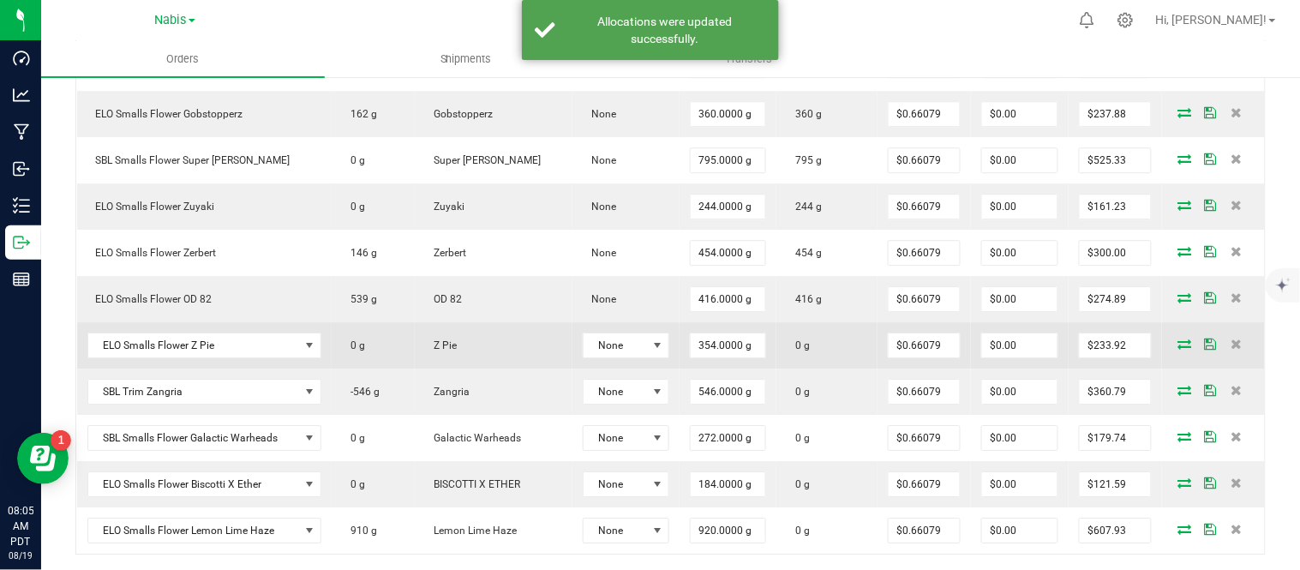
click at [1178, 339] on icon at bounding box center [1185, 344] width 14 height 10
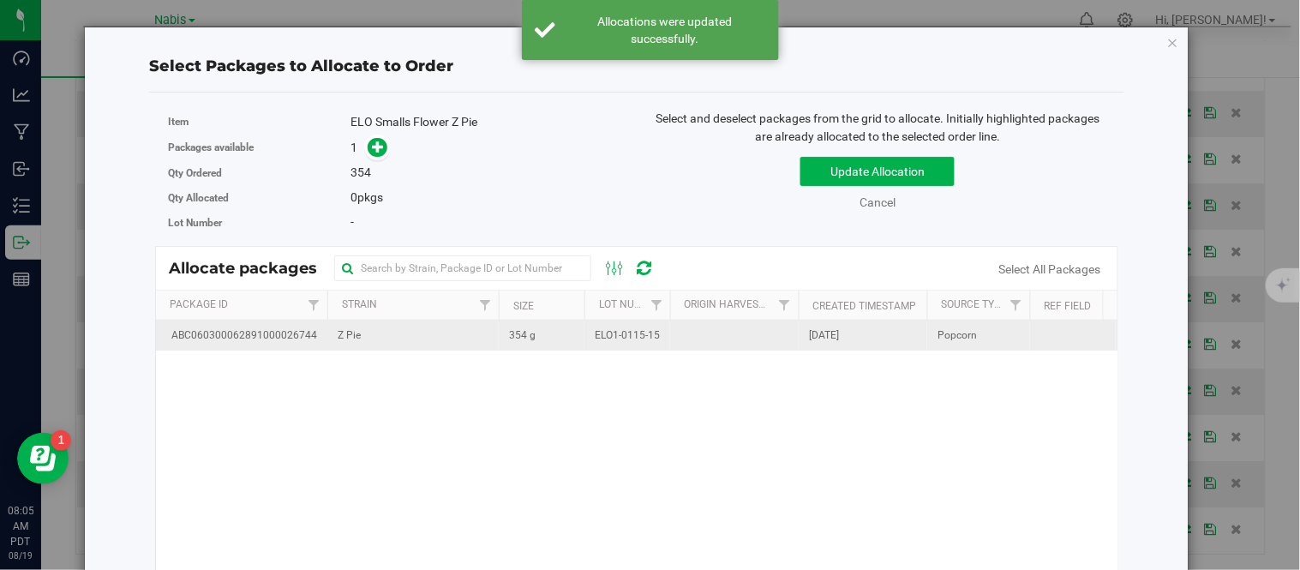
click at [670, 332] on td at bounding box center [734, 336] width 129 height 30
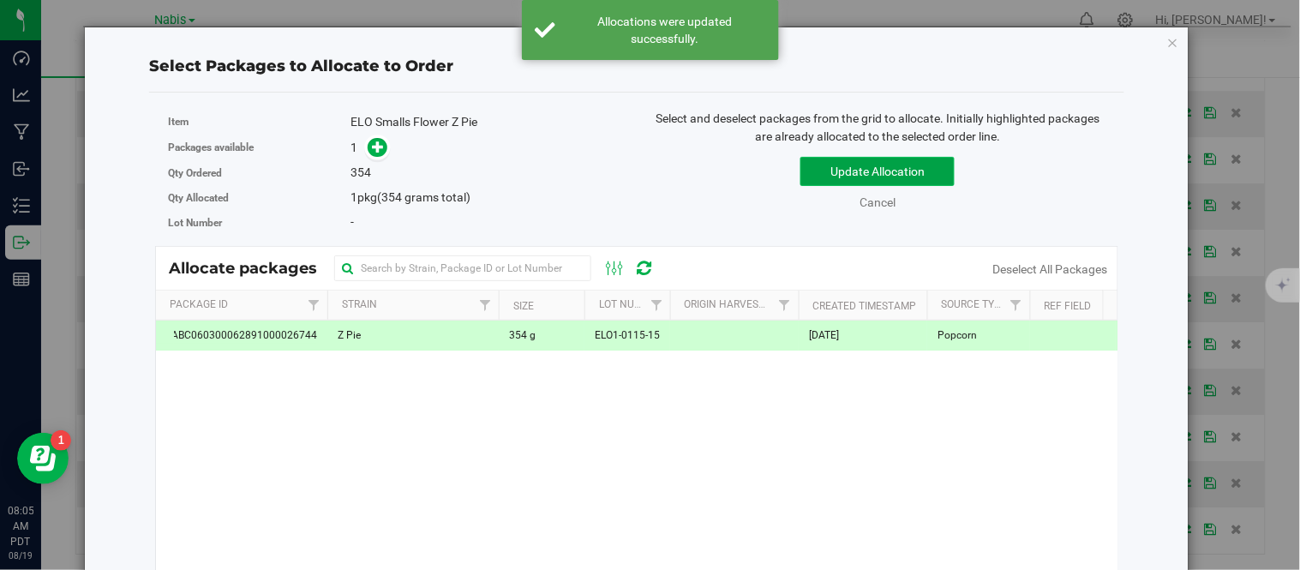
click at [855, 163] on button "Update Allocation" at bounding box center [877, 171] width 154 height 29
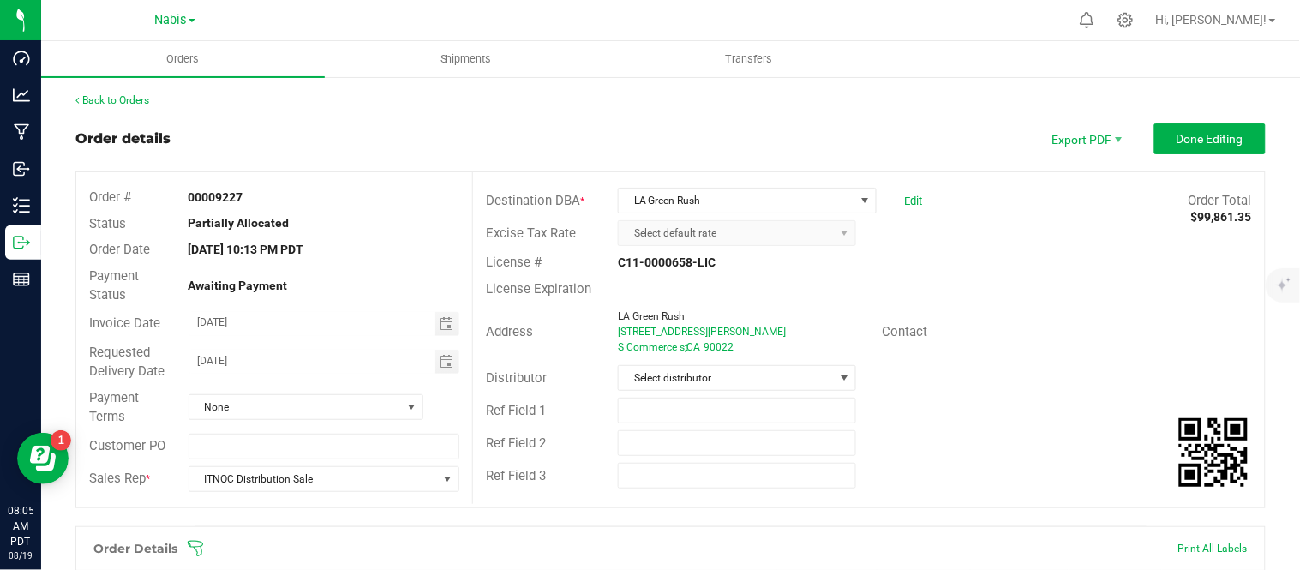
scroll to position [1230, 0]
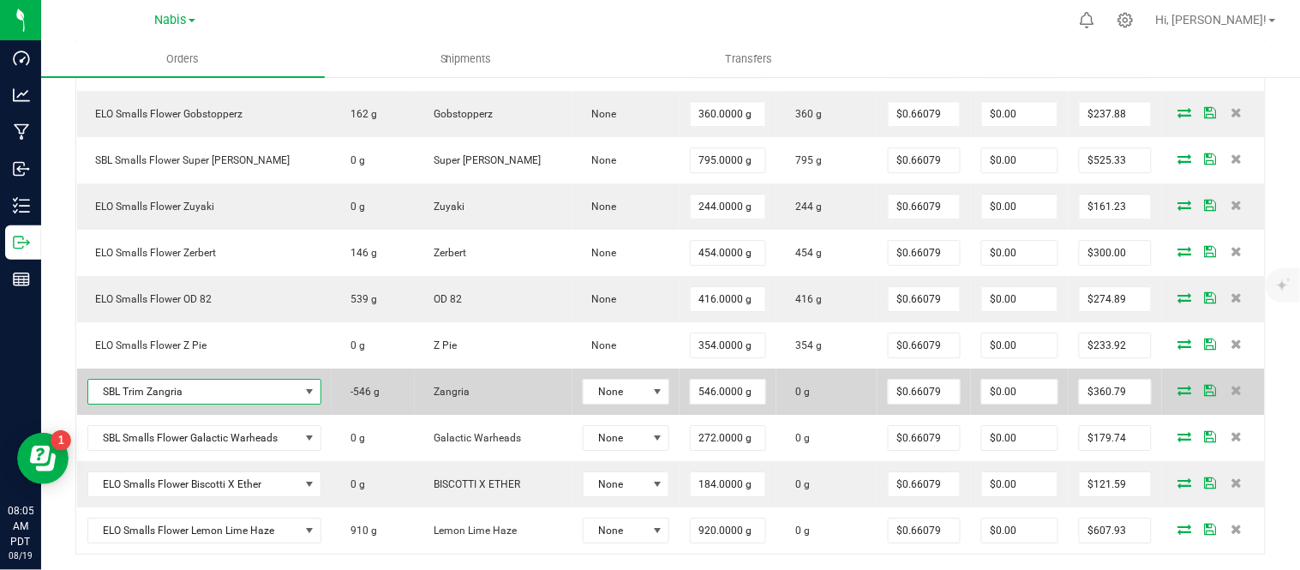
click at [236, 390] on span "SBL Trim Zangria" at bounding box center [194, 392] width 212 height 24
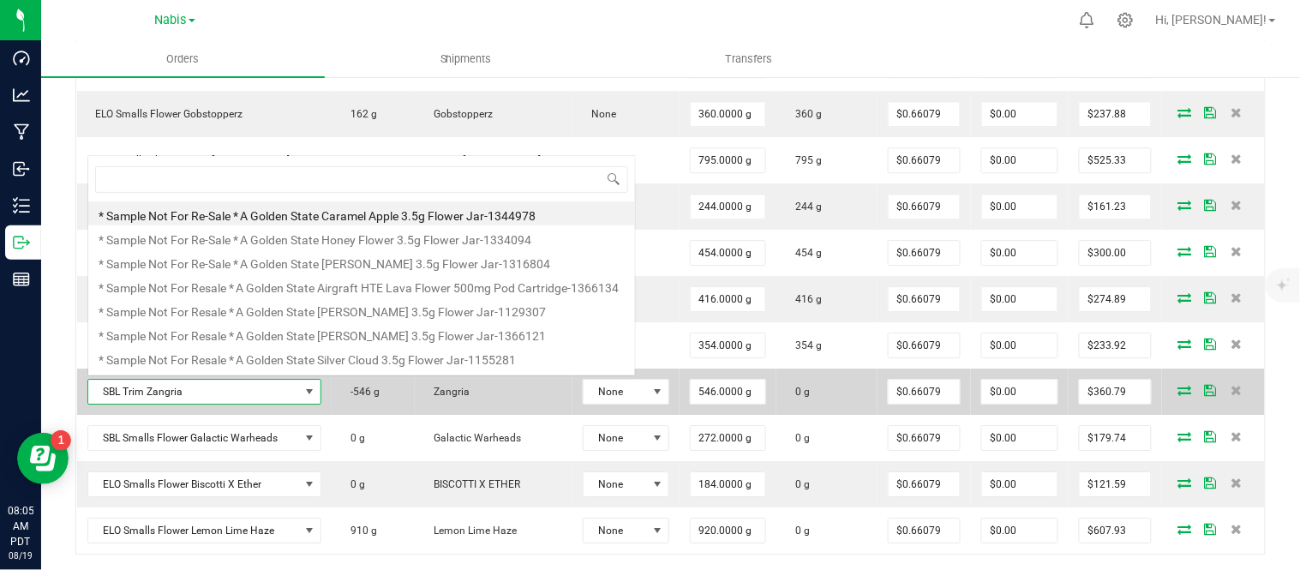
scroll to position [0, 0]
type input "zangria"
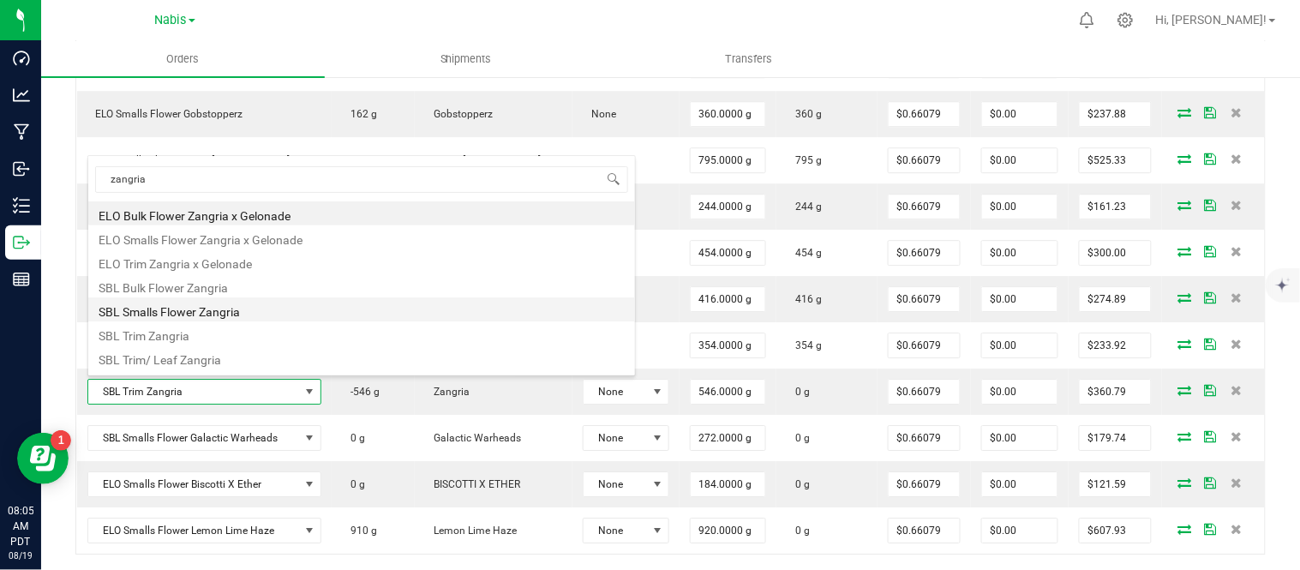
click at [321, 309] on li "SBL Smalls Flower Zangria" at bounding box center [361, 309] width 547 height 24
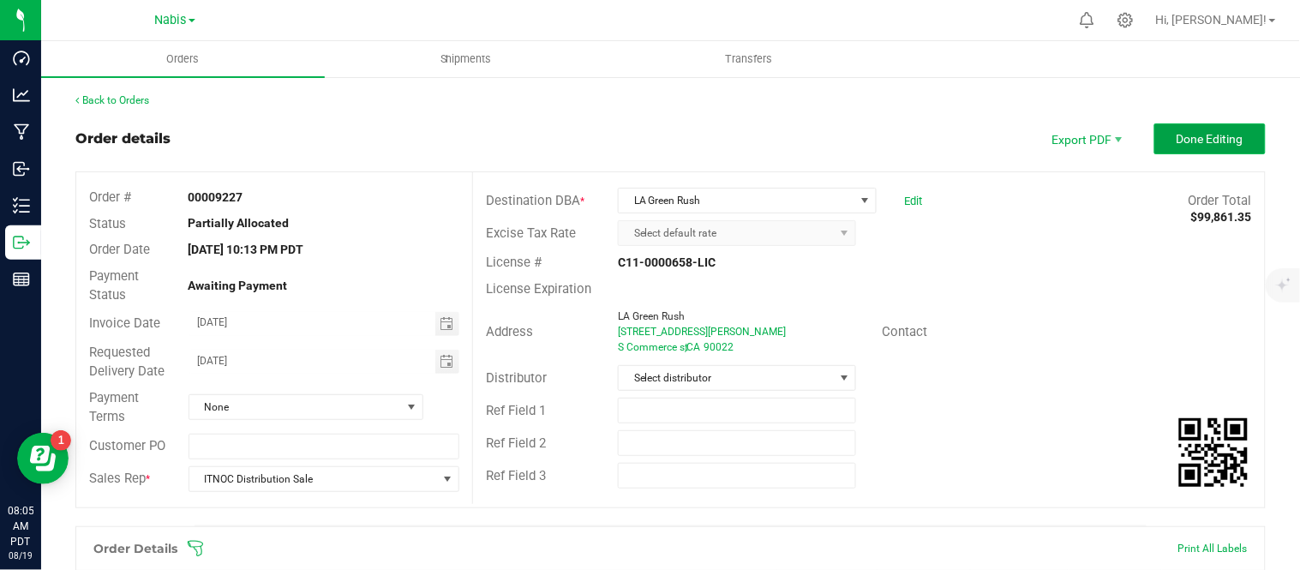
click at [1220, 144] on span "Done Editing" at bounding box center [1210, 139] width 67 height 14
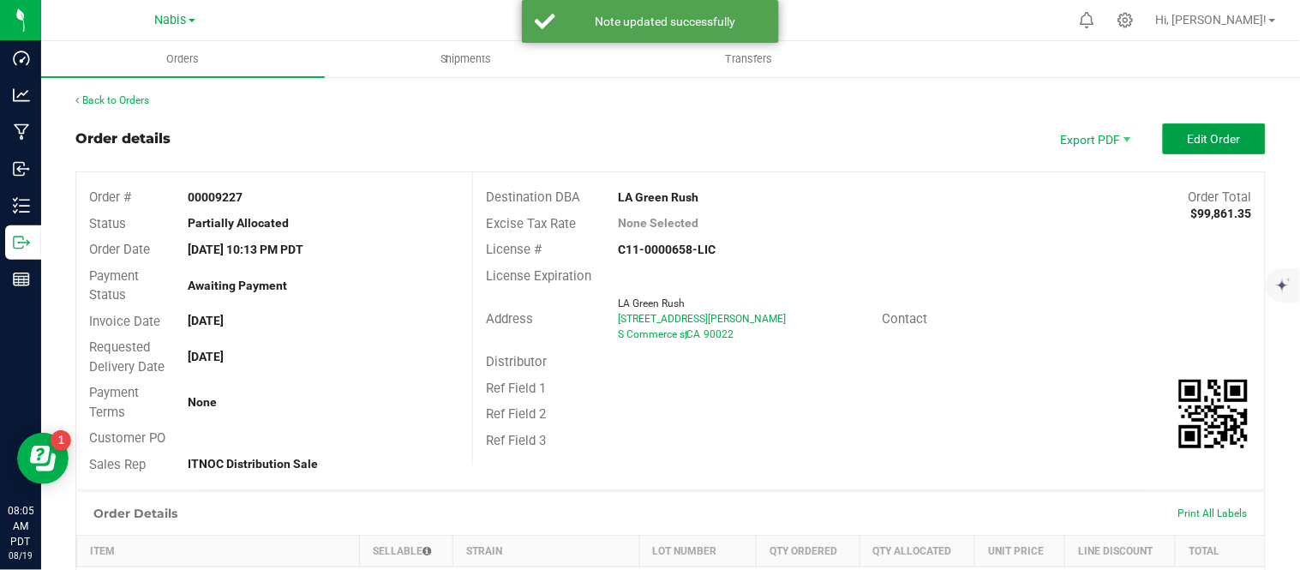
click at [1220, 144] on span "Edit Order" at bounding box center [1214, 139] width 53 height 14
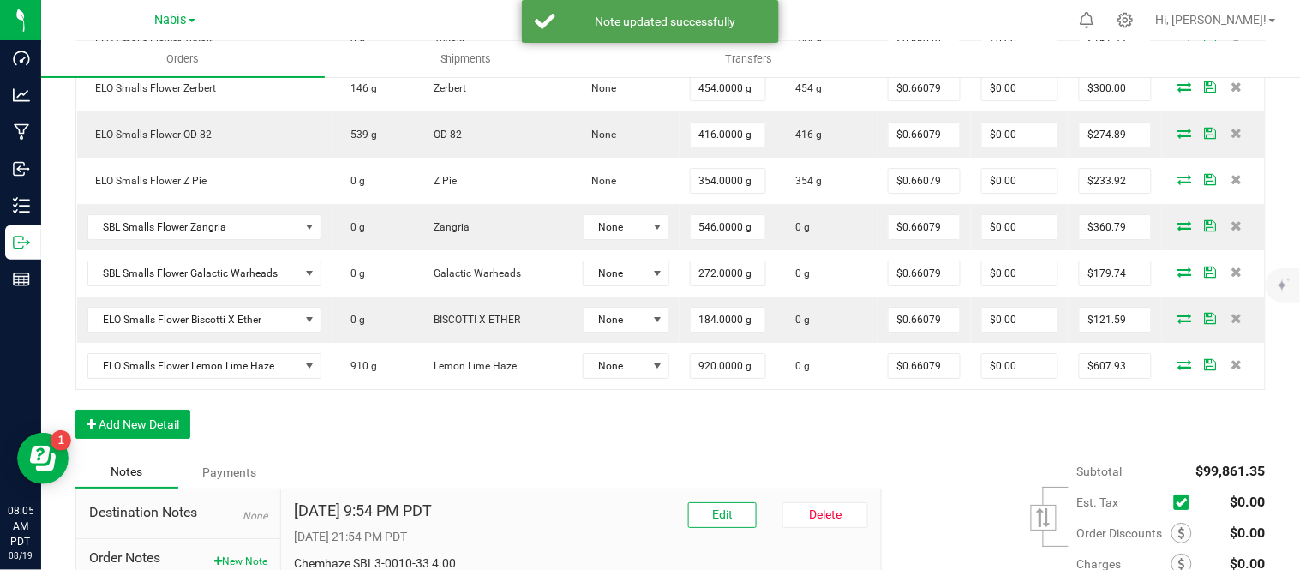
scroll to position [1268, 0]
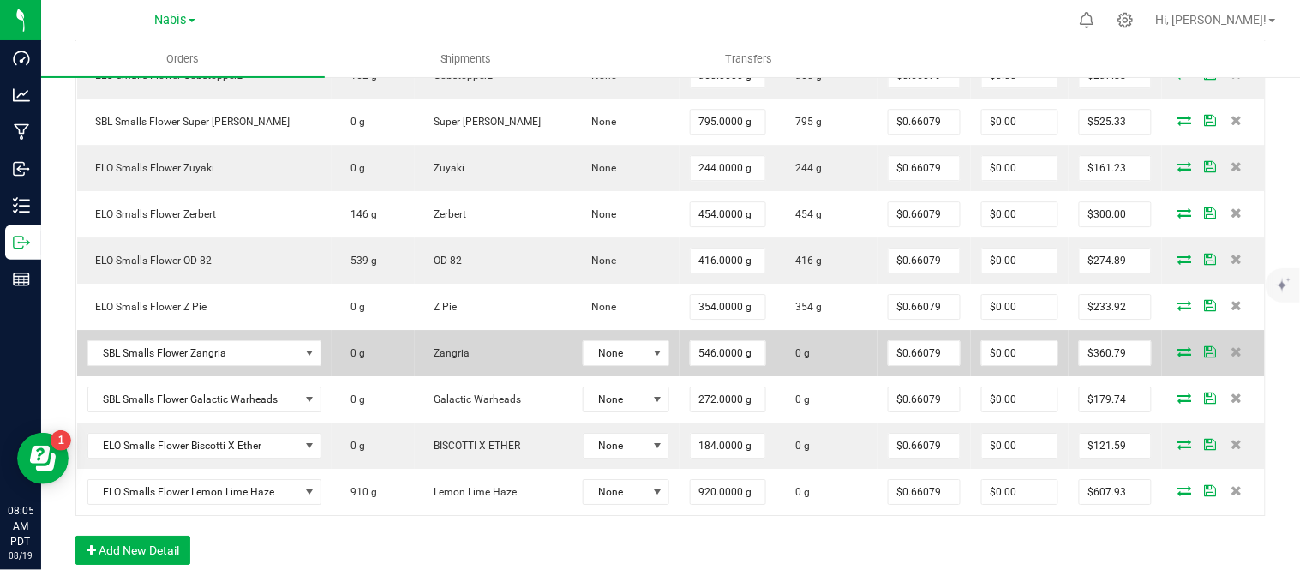
click at [1178, 348] on icon at bounding box center [1185, 351] width 14 height 10
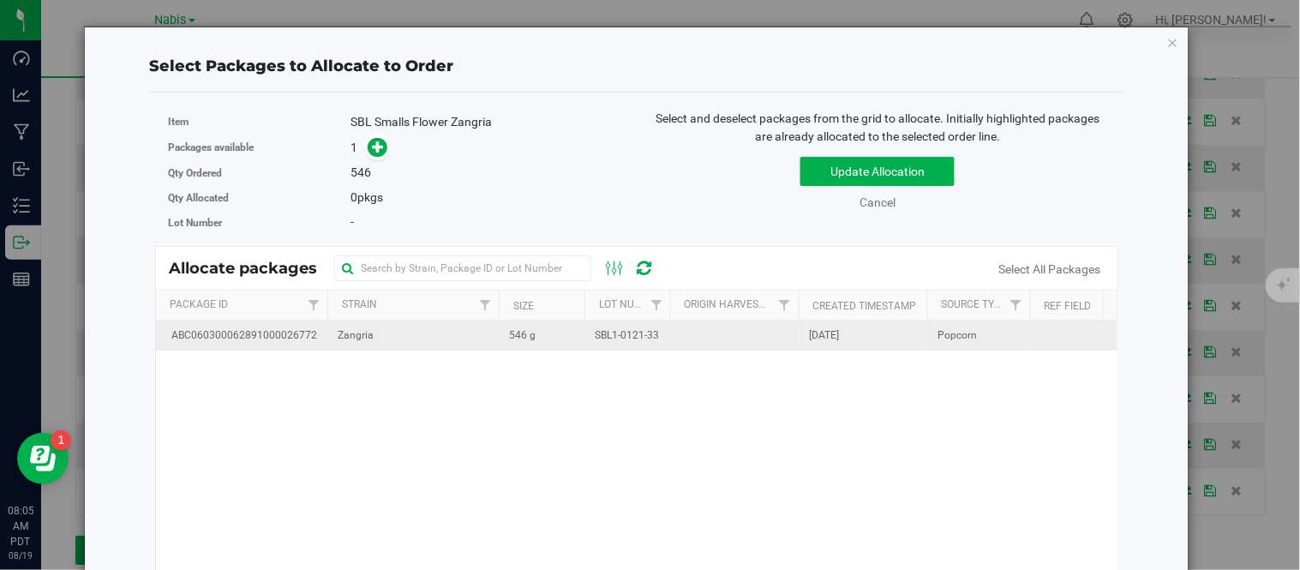
click at [592, 333] on td "SBL1-0121-33" at bounding box center [627, 336] width 86 height 30
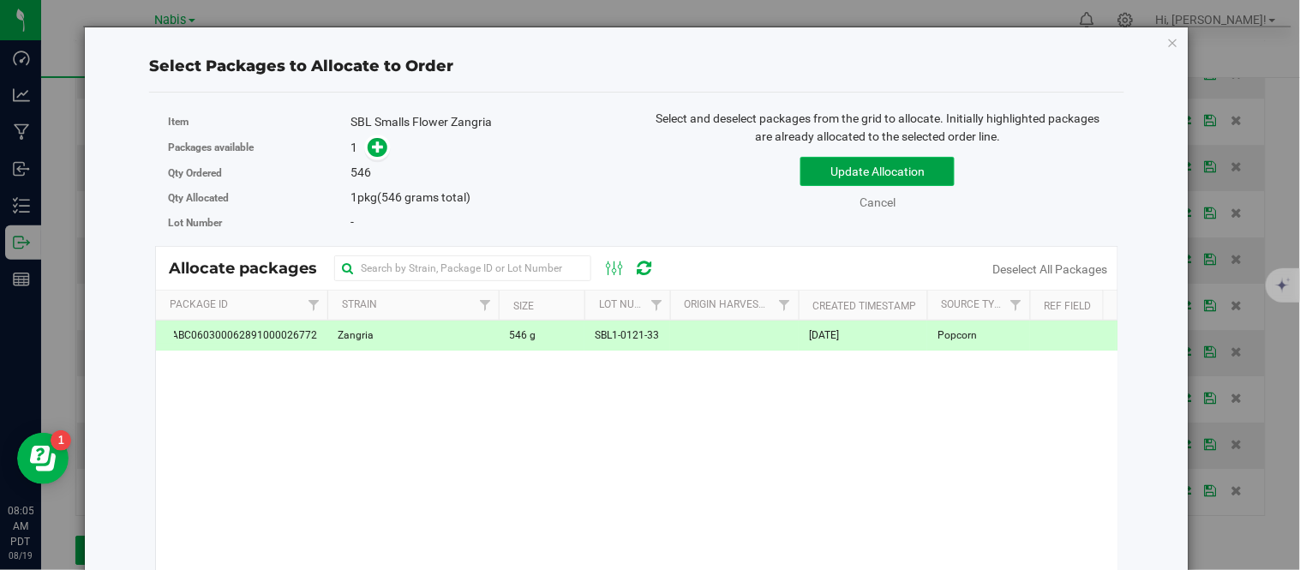
click at [843, 166] on button "Update Allocation" at bounding box center [877, 171] width 154 height 29
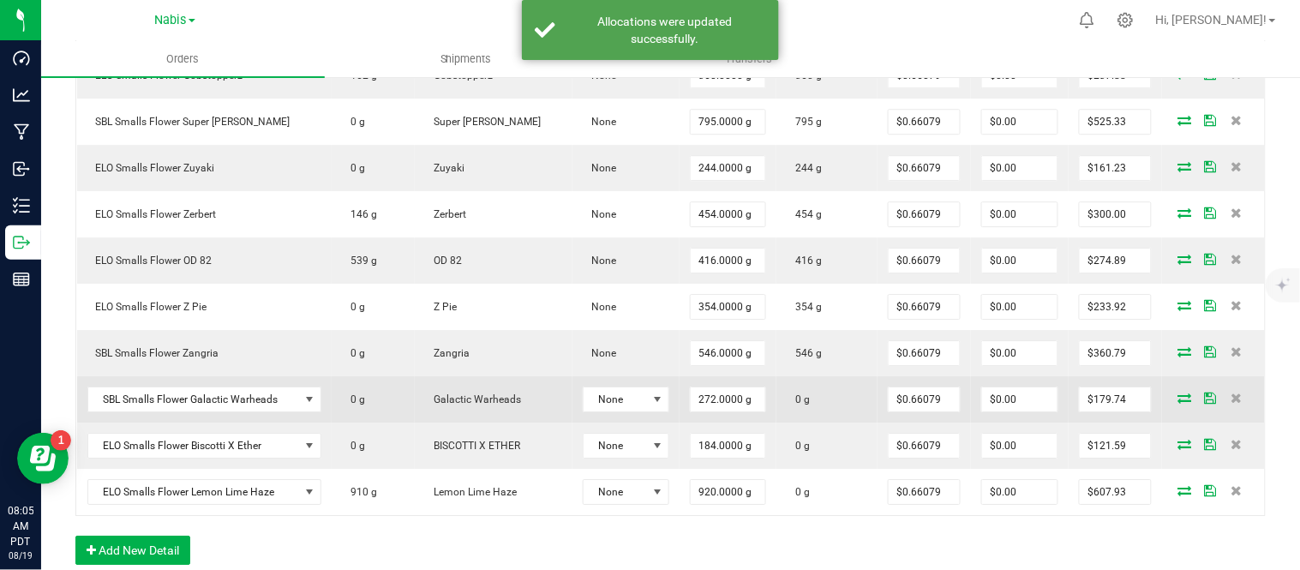
click at [1178, 397] on span at bounding box center [1185, 398] width 26 height 10
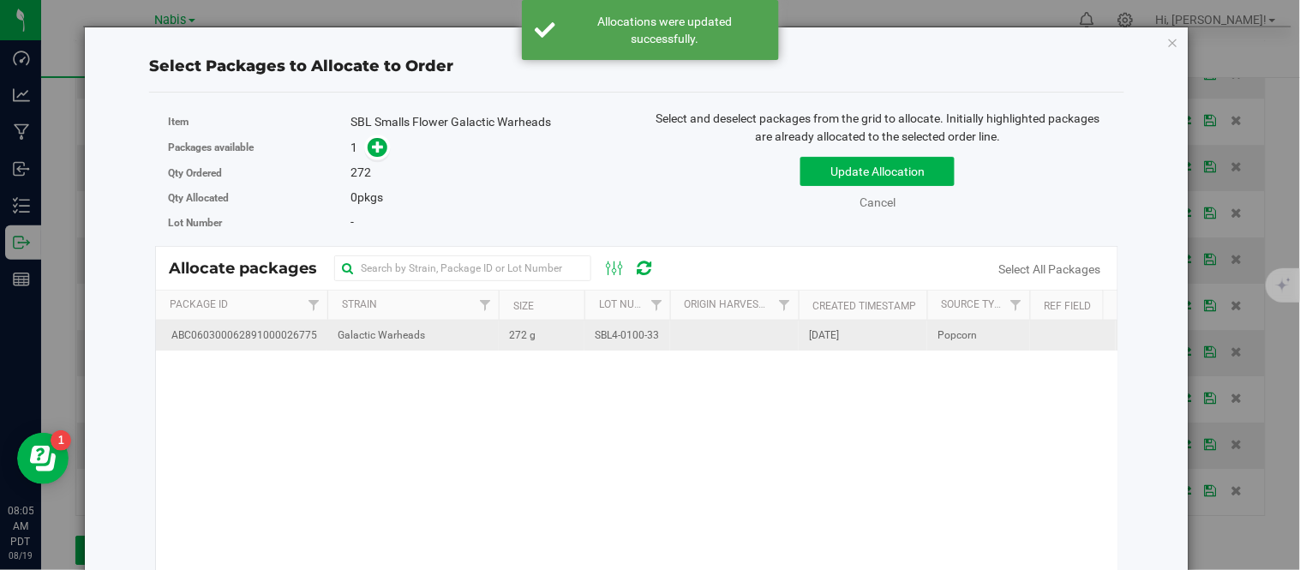
click at [647, 339] on span "SBL4-0100-33" at bounding box center [627, 335] width 64 height 16
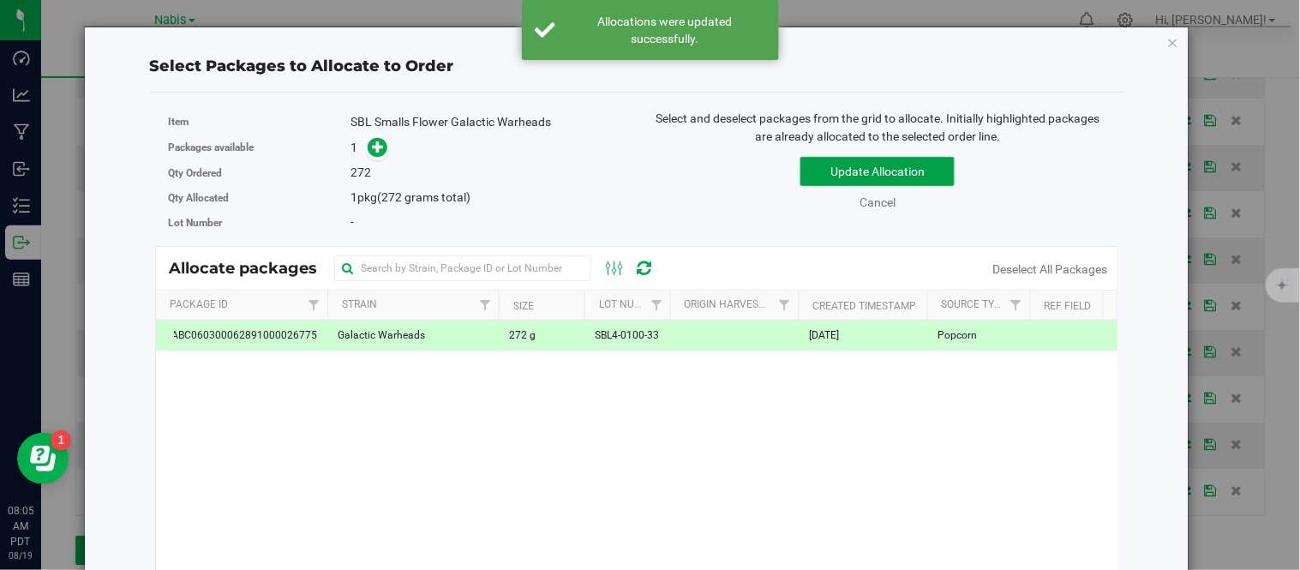
click at [834, 160] on button "Update Allocation" at bounding box center [877, 171] width 154 height 29
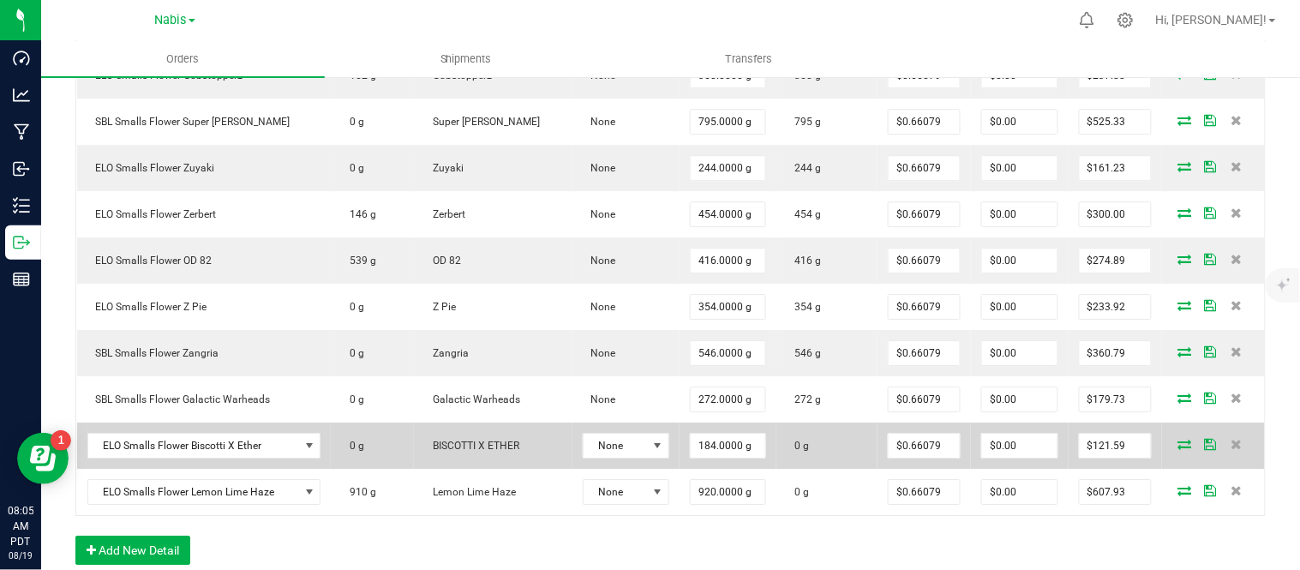
click at [1178, 439] on icon at bounding box center [1185, 444] width 14 height 10
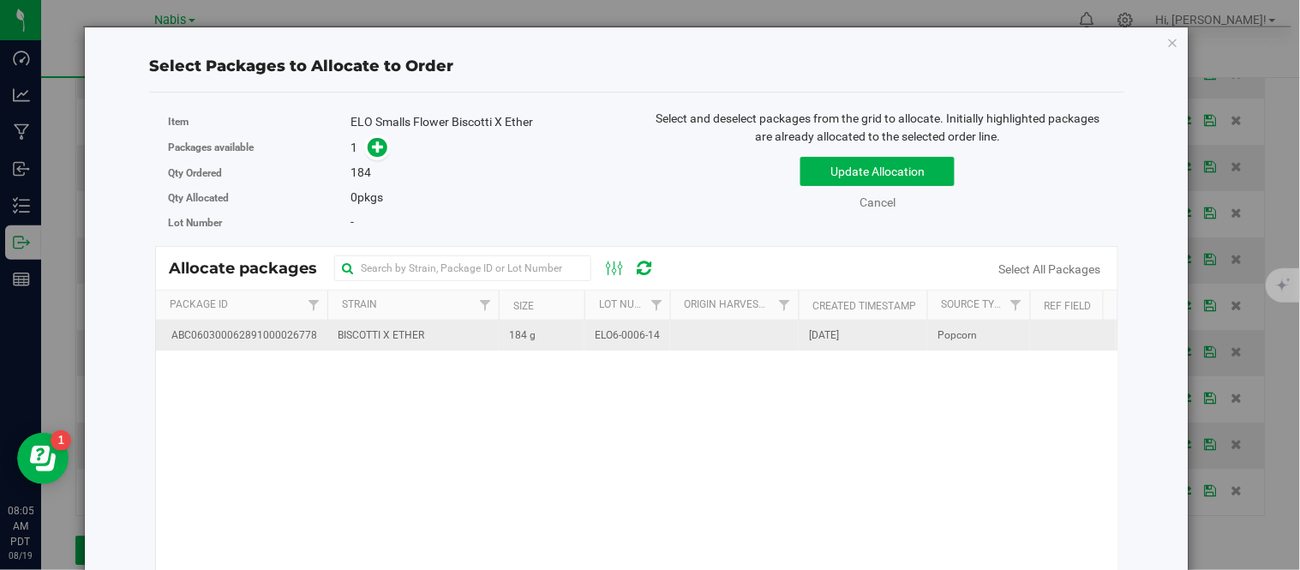
click at [536, 344] on td "184 g" at bounding box center [542, 336] width 86 height 30
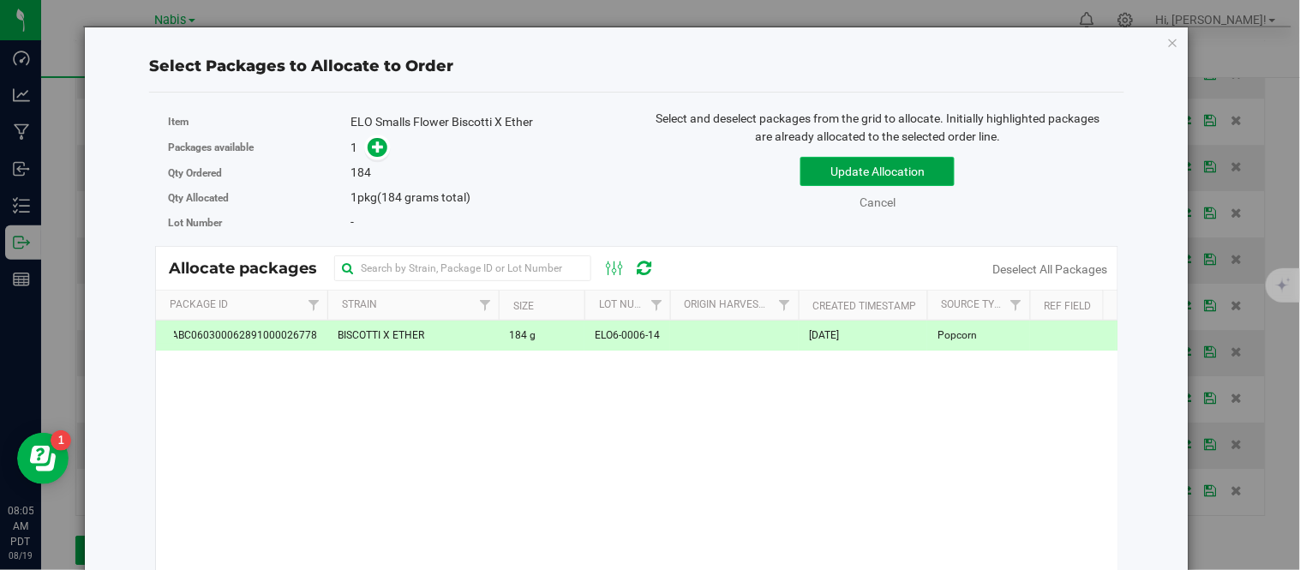
click at [849, 177] on button "Update Allocation" at bounding box center [877, 171] width 154 height 29
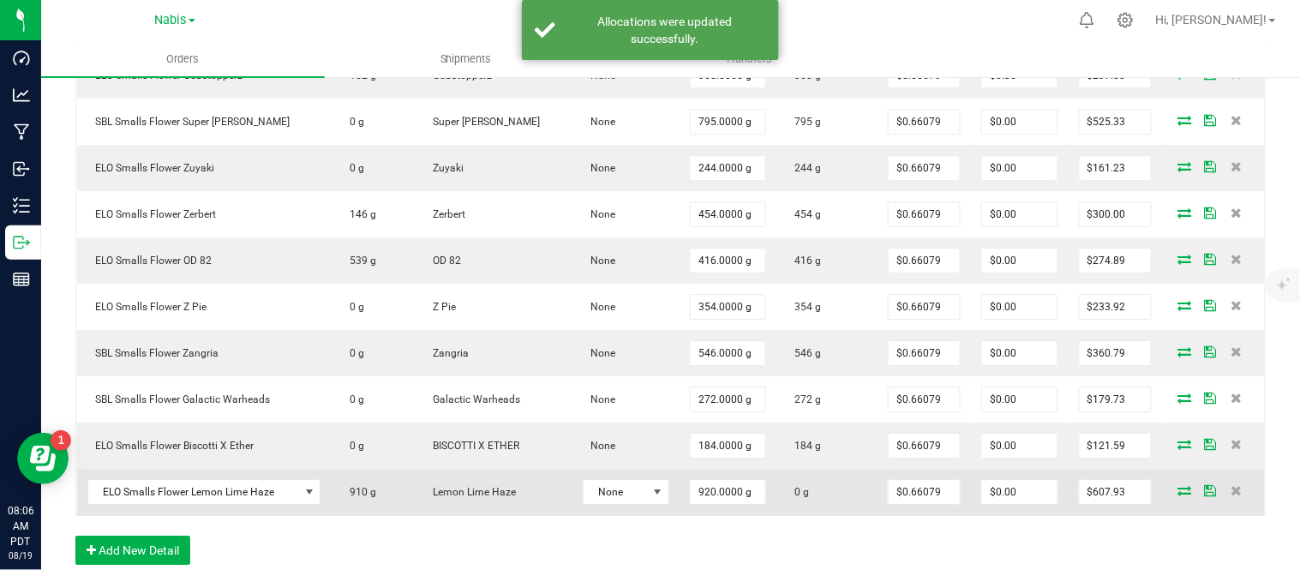
click at [1178, 492] on icon at bounding box center [1185, 490] width 14 height 10
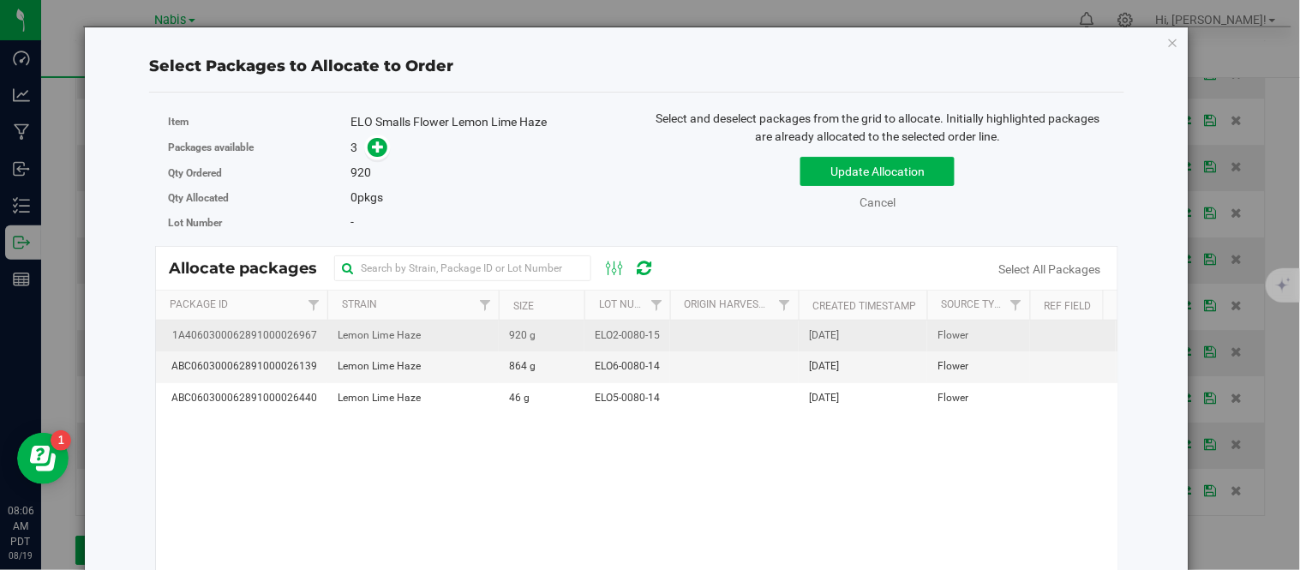
click at [680, 334] on td at bounding box center [734, 336] width 129 height 31
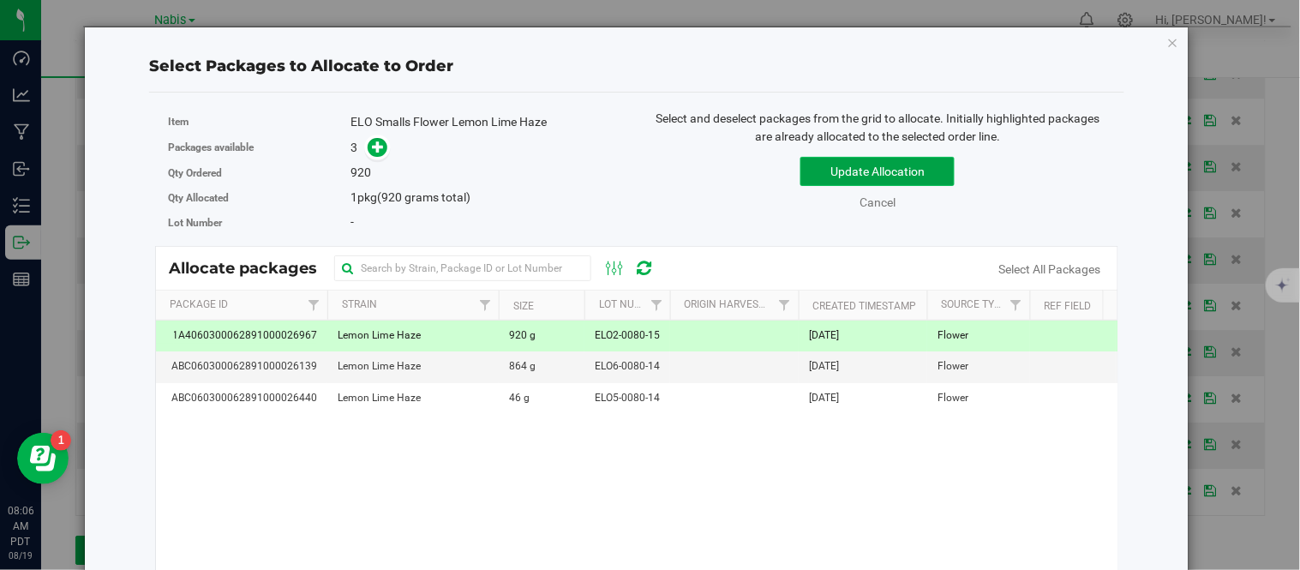
click at [908, 159] on button "Update Allocation" at bounding box center [877, 171] width 154 height 29
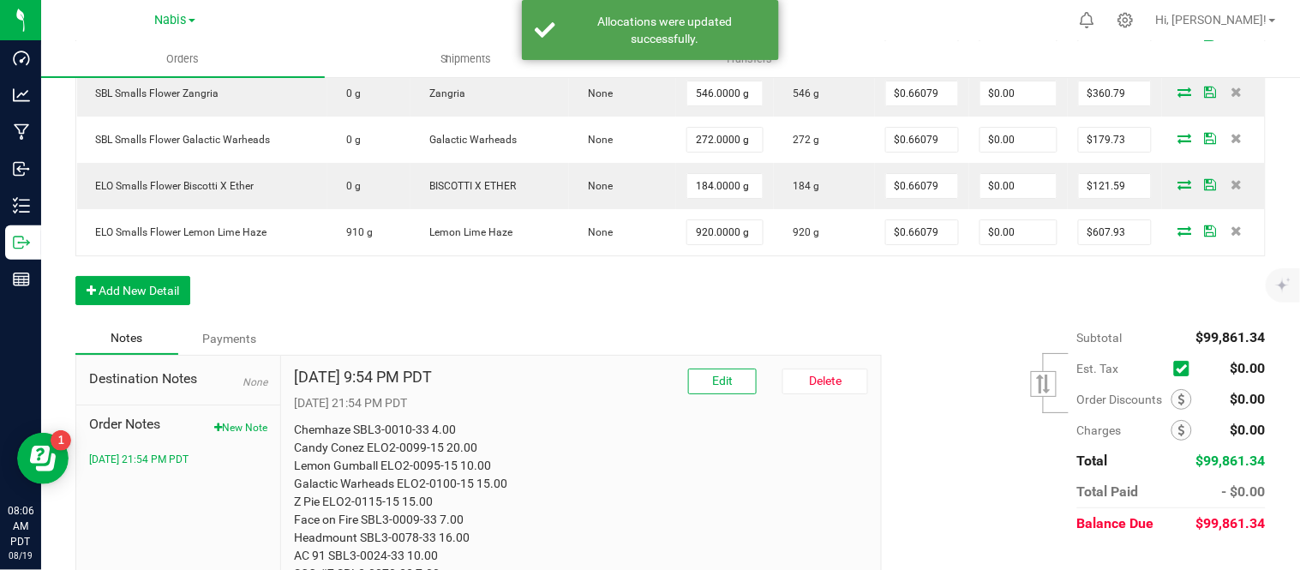
scroll to position [1524, 0]
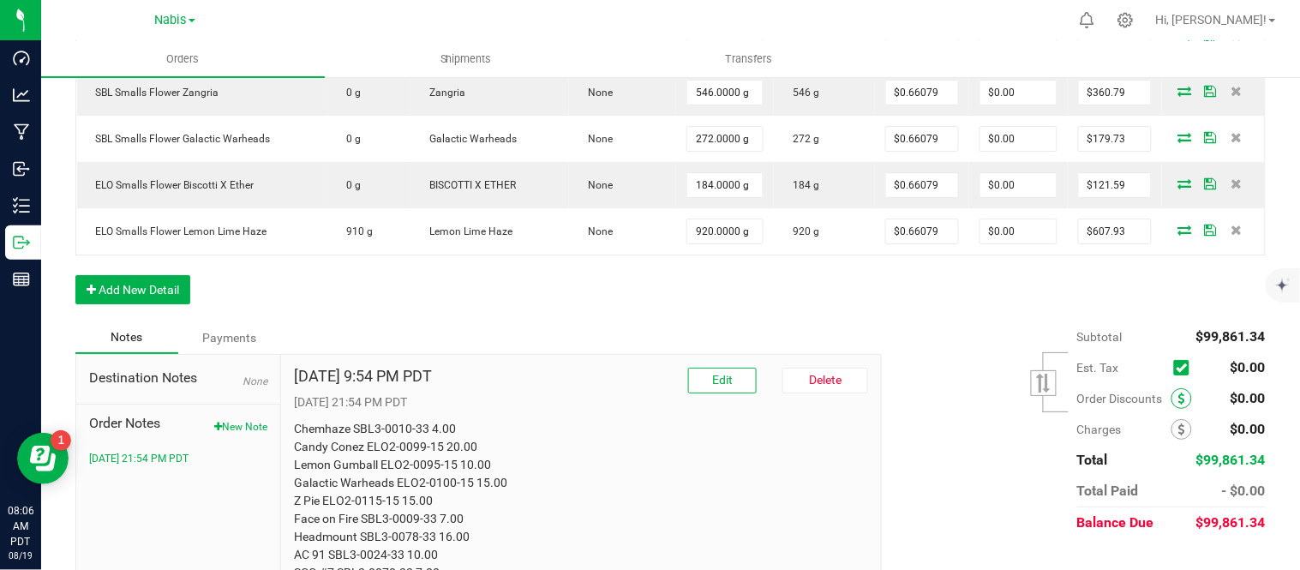
click at [1178, 403] on icon at bounding box center [1181, 399] width 7 height 12
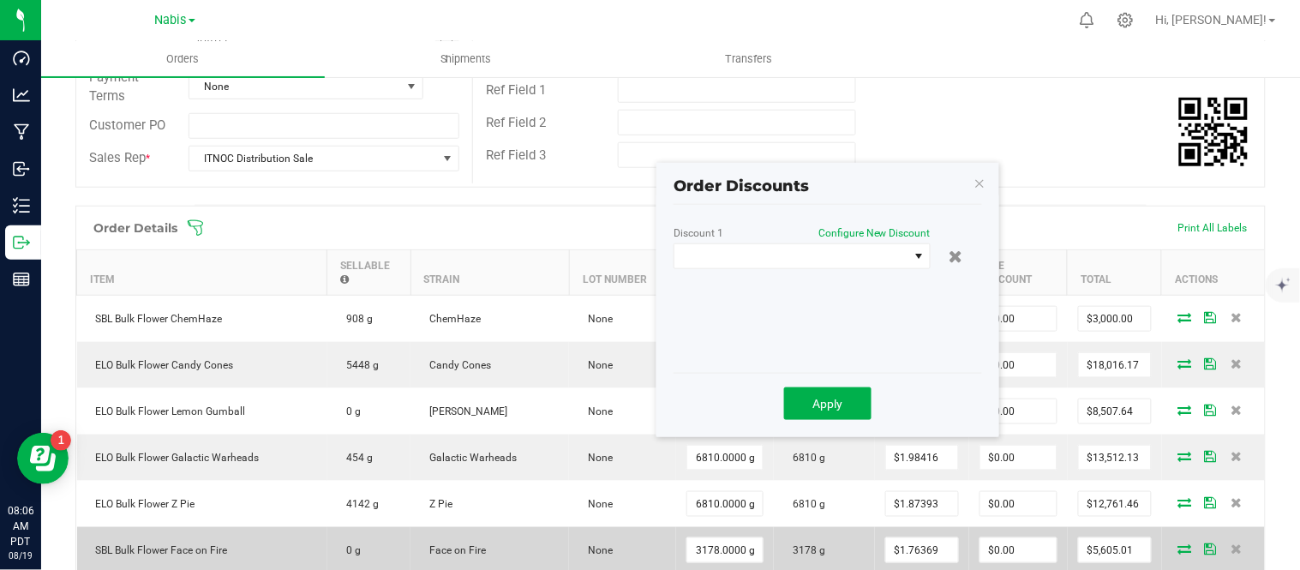
scroll to position [320, 0]
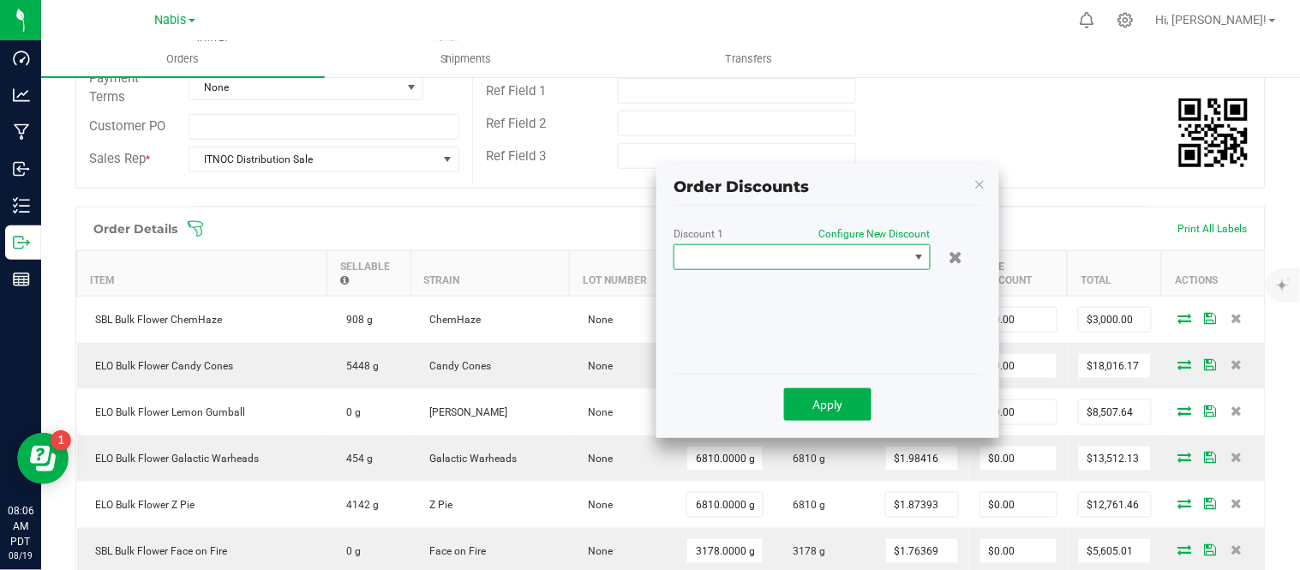
click at [806, 263] on span at bounding box center [791, 257] width 234 height 24
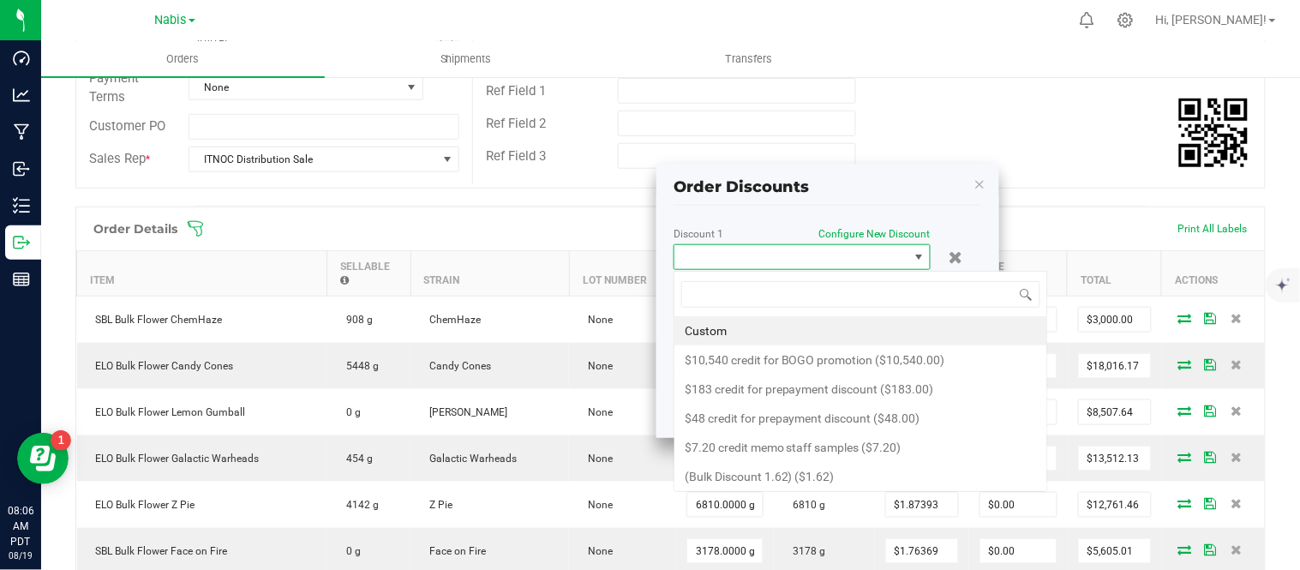
scroll to position [26, 257]
type input "11.34"
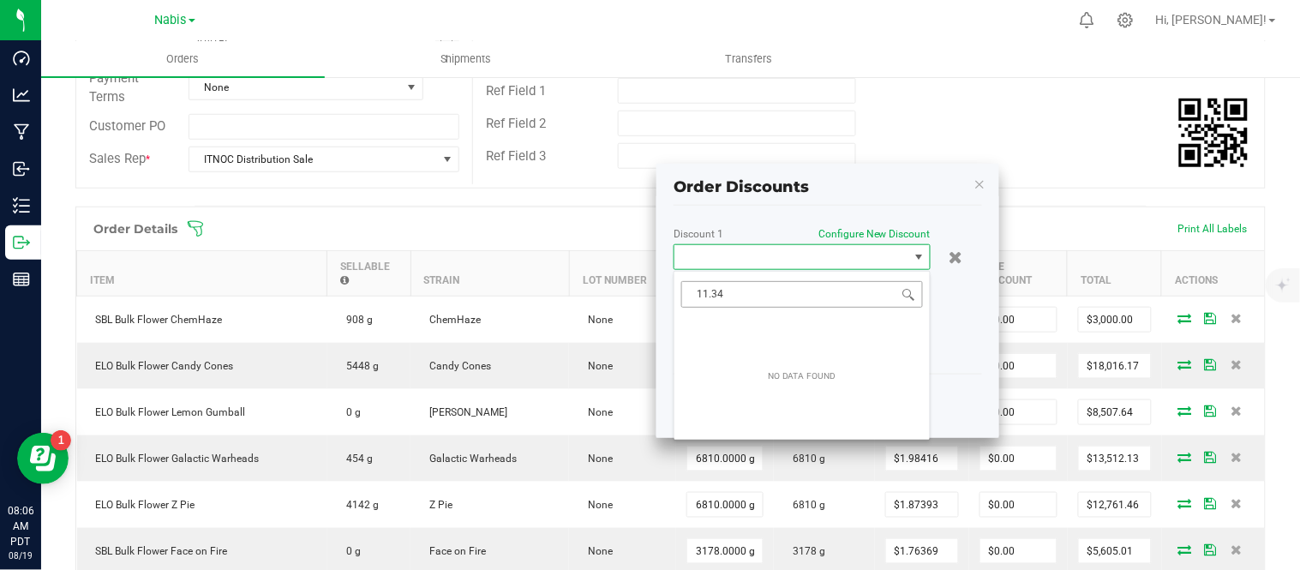
click at [801, 285] on input "11.34" at bounding box center [802, 294] width 242 height 27
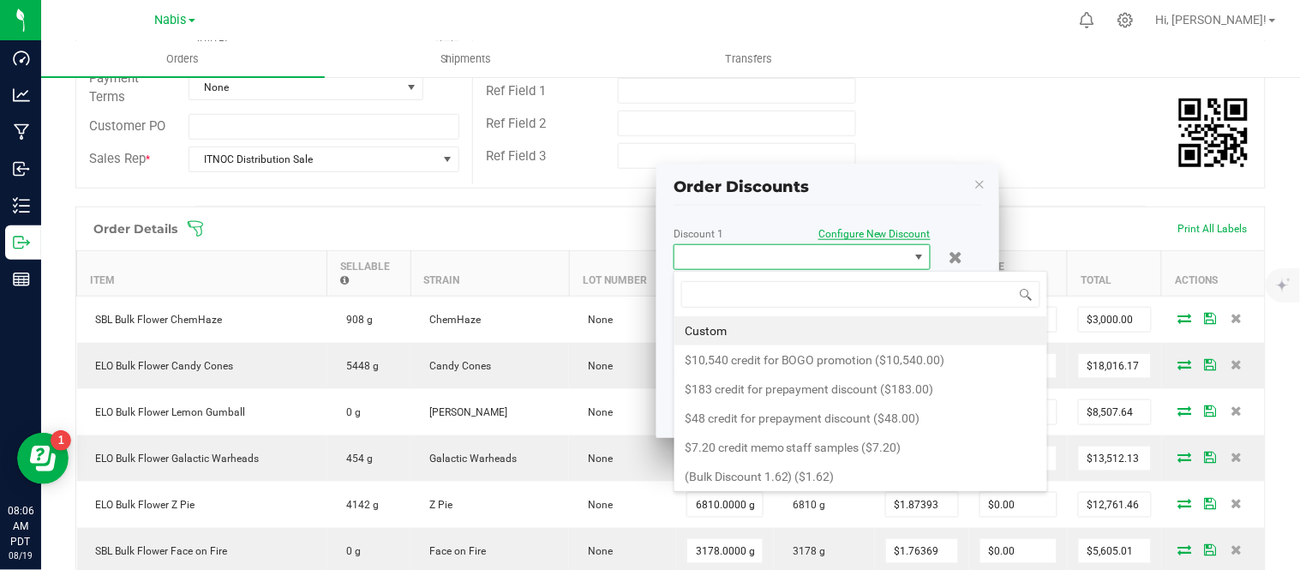
click at [878, 230] on span "Configure New Discount" at bounding box center [874, 234] width 112 height 12
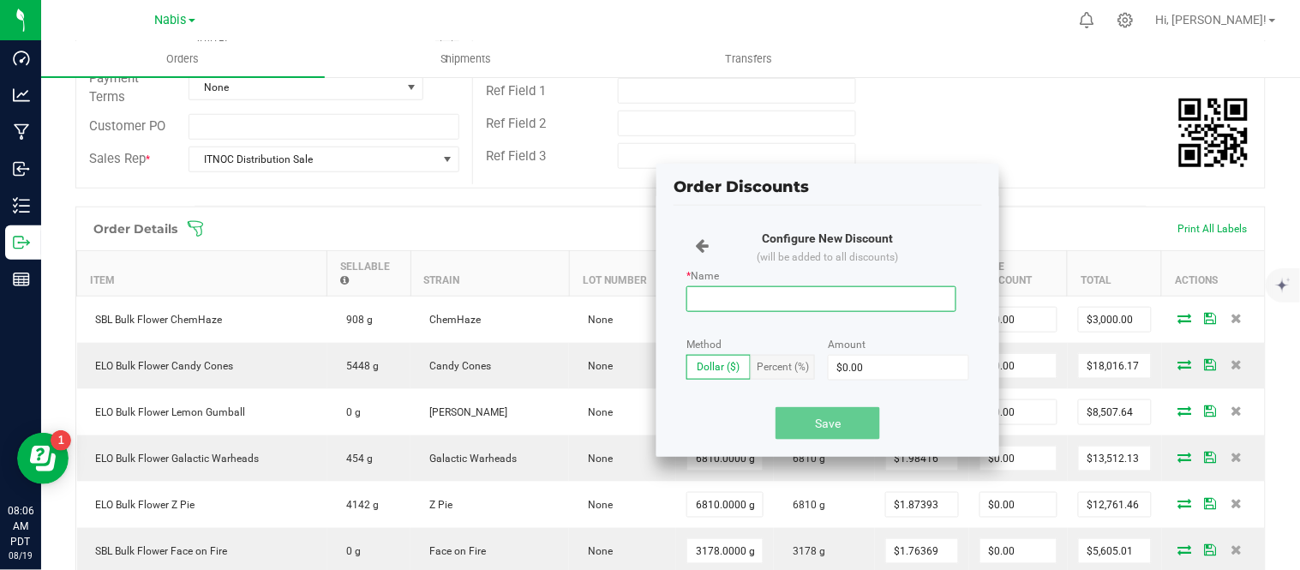
click at [819, 302] on input "* Name" at bounding box center [821, 299] width 270 height 26
paste input "11.34"
type input "bulk 11.34"
click at [866, 367] on input "0" at bounding box center [899, 368] width 140 height 24
paste input "11.34"
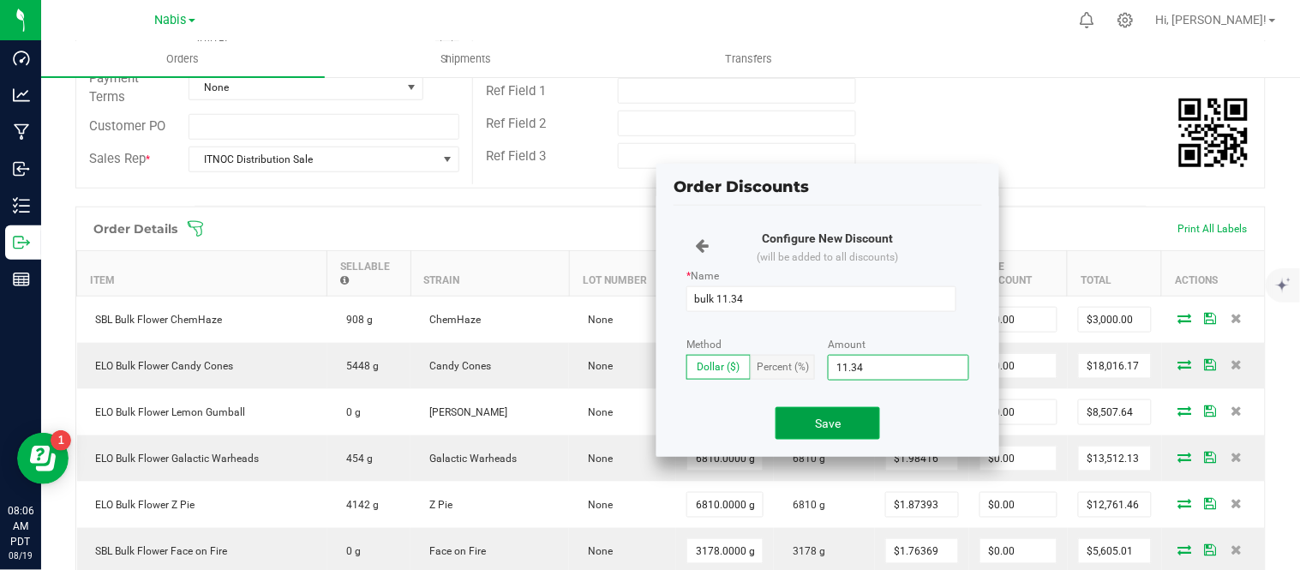
type input "$11.34"
click at [829, 423] on span "Save" at bounding box center [828, 424] width 26 height 14
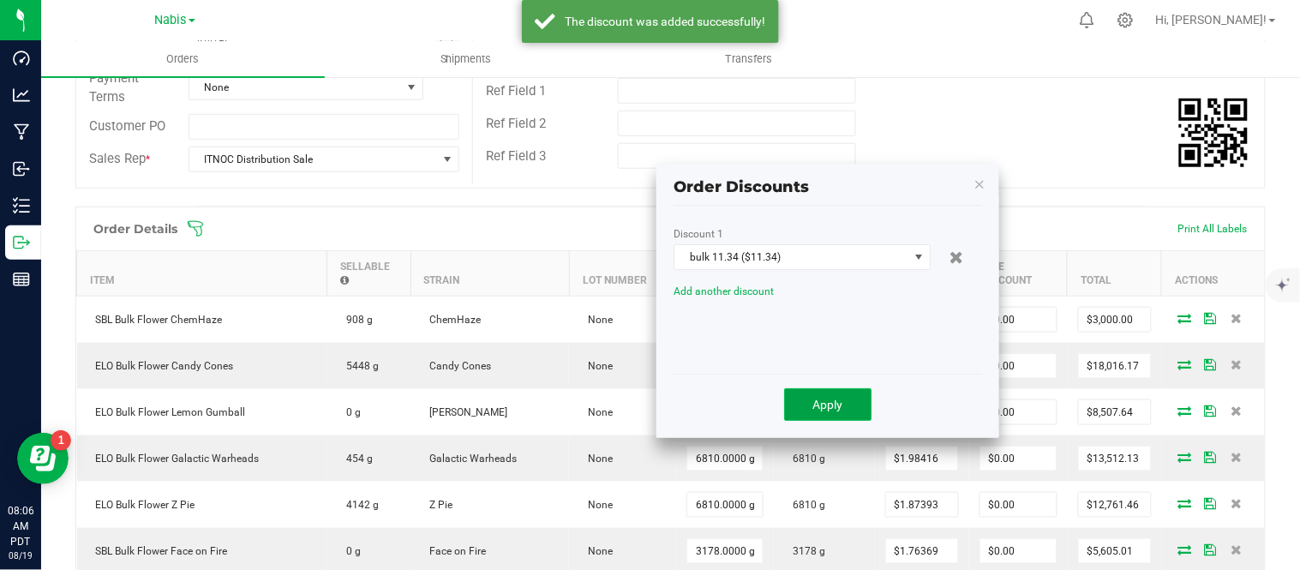
click at [827, 410] on span "Apply" at bounding box center [828, 405] width 30 height 14
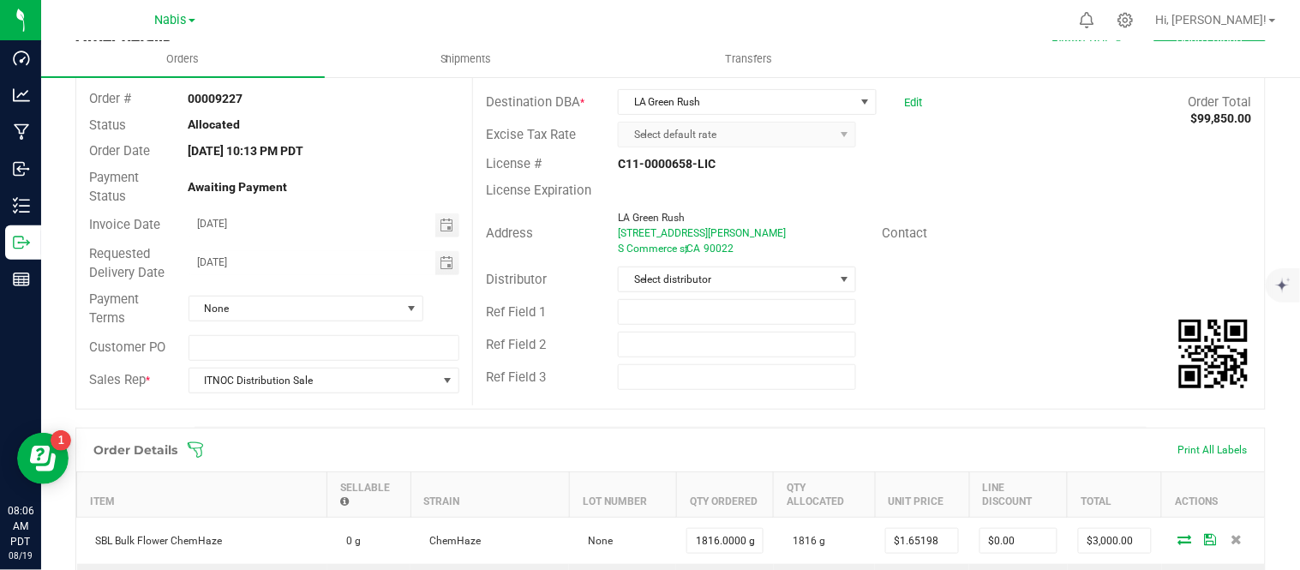
scroll to position [0, 0]
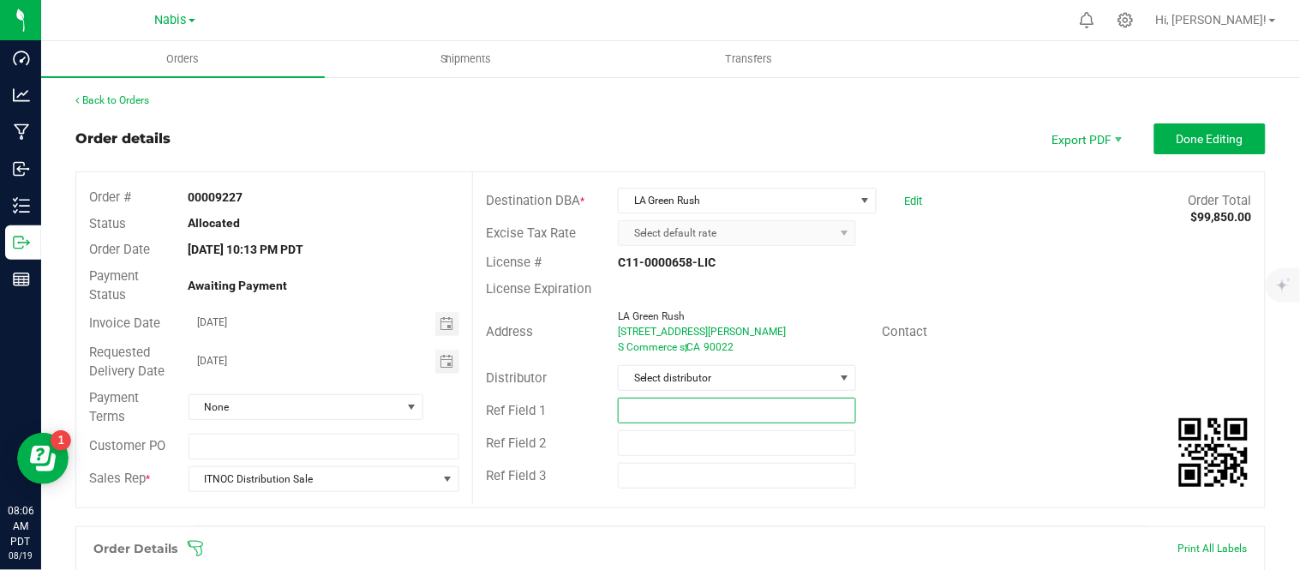
click at [683, 398] on input "text" at bounding box center [737, 411] width 238 height 26
type input "ITNOC (Bill) Bulk + Smalls"
click at [223, 357] on input "[DATE]" at bounding box center [312, 360] width 246 height 21
type input "08/06/2025"
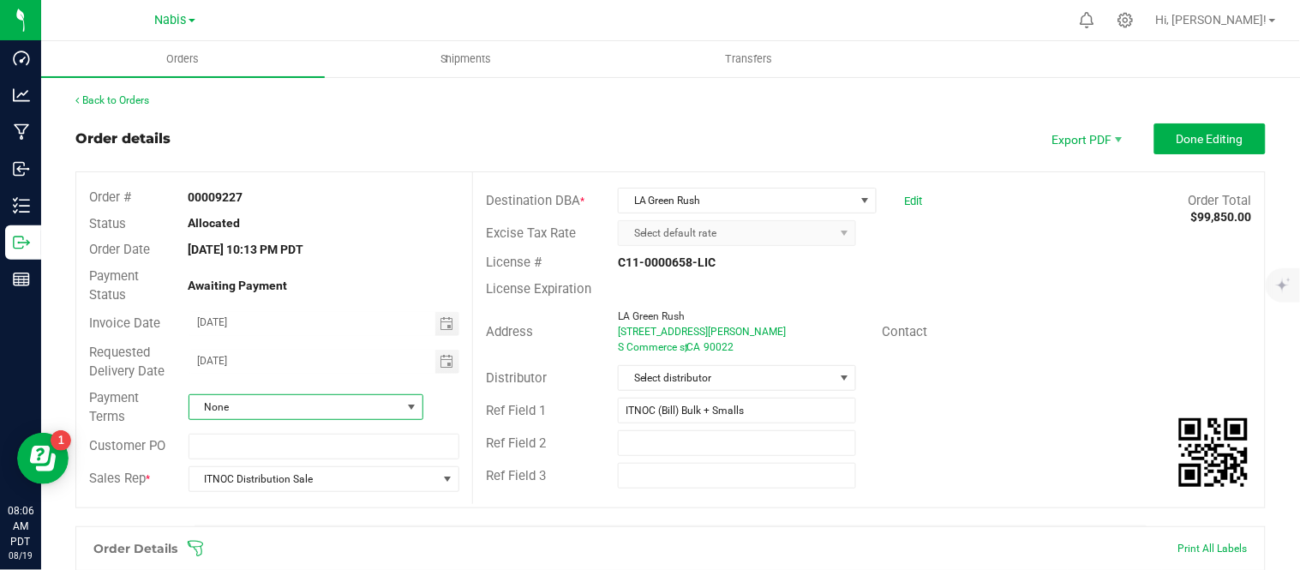
click at [261, 404] on span "None" at bounding box center [295, 407] width 212 height 24
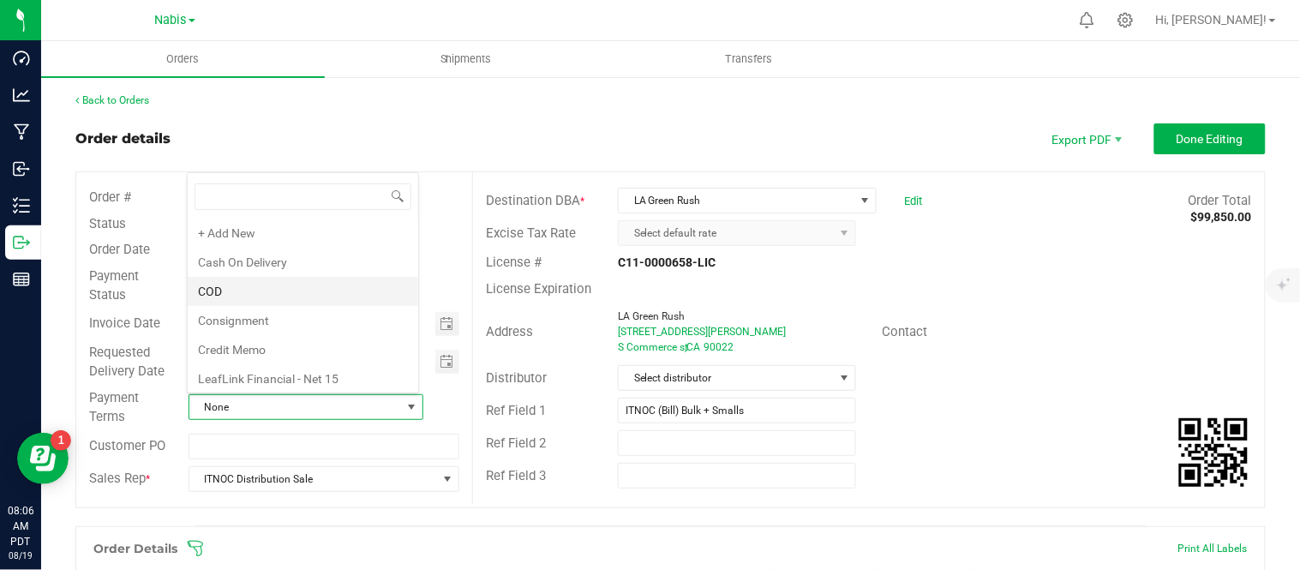
click at [274, 279] on li "COD" at bounding box center [303, 291] width 231 height 29
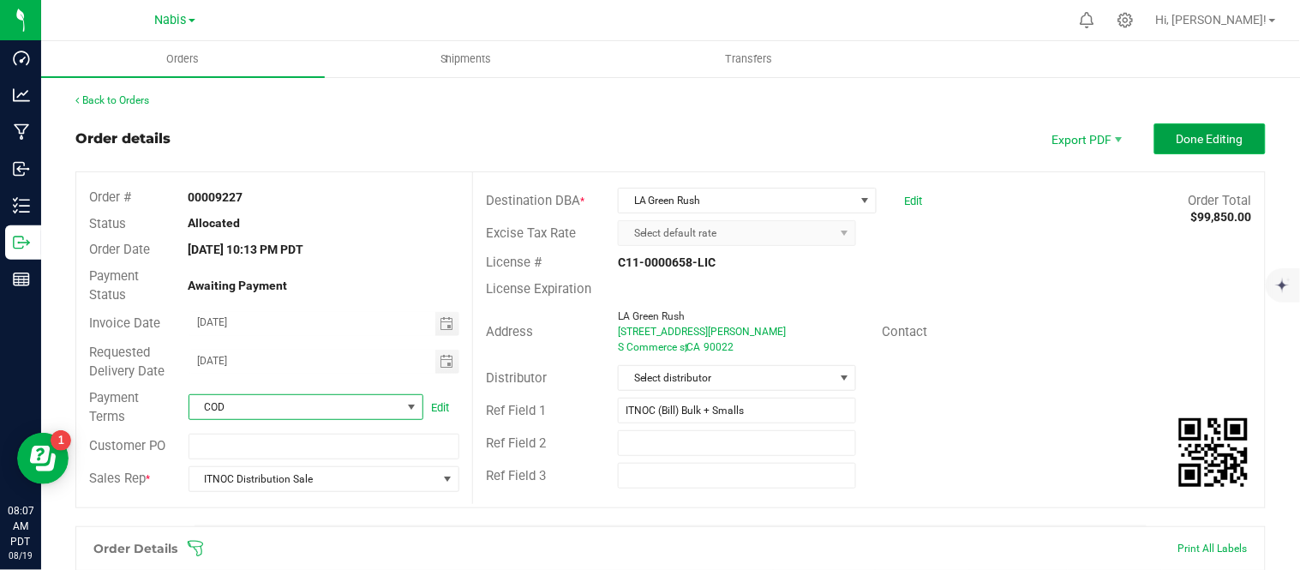
click at [1192, 132] on span "Done Editing" at bounding box center [1210, 139] width 67 height 14
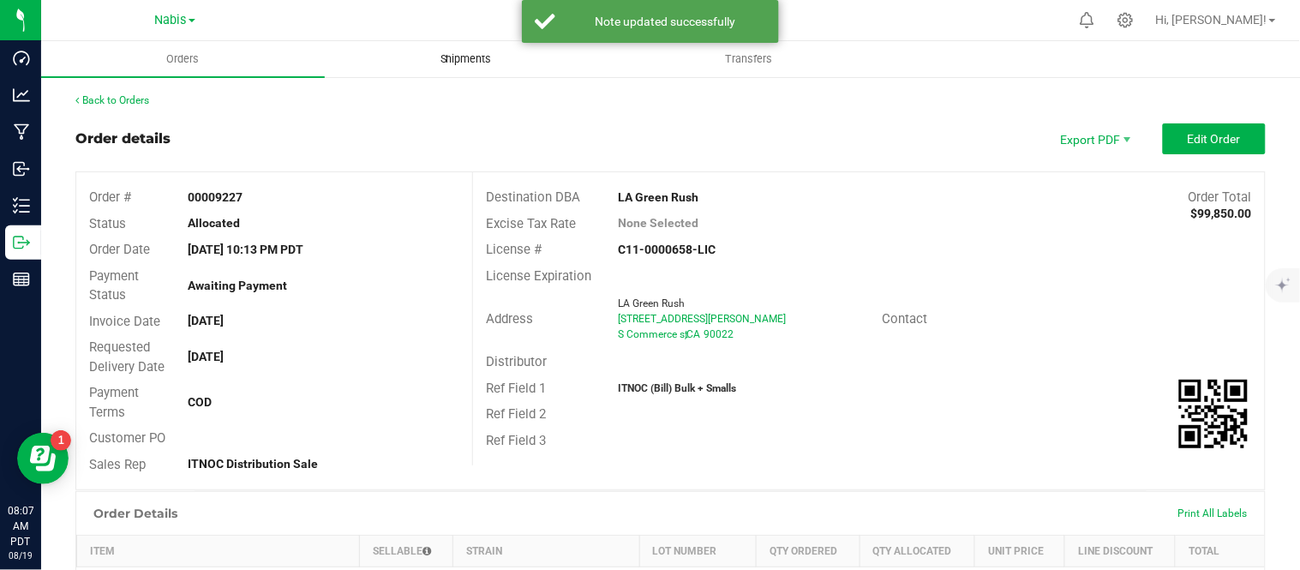
click at [467, 66] on span "Shipments" at bounding box center [466, 58] width 98 height 15
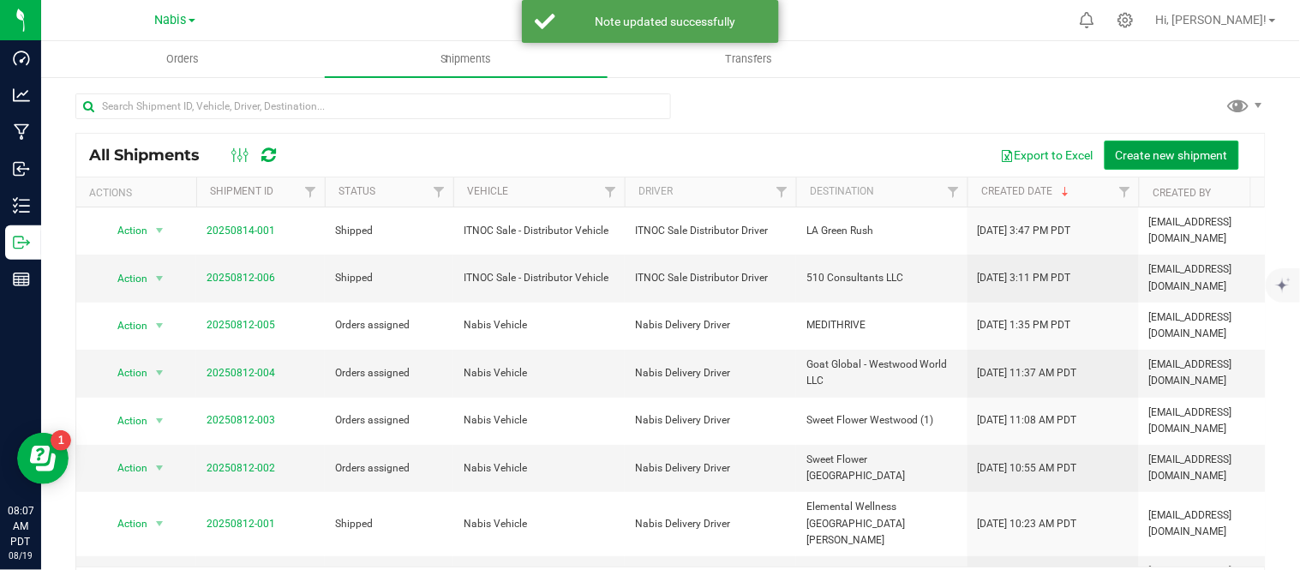
click at [1170, 151] on span "Create new shipment" at bounding box center [1172, 155] width 112 height 14
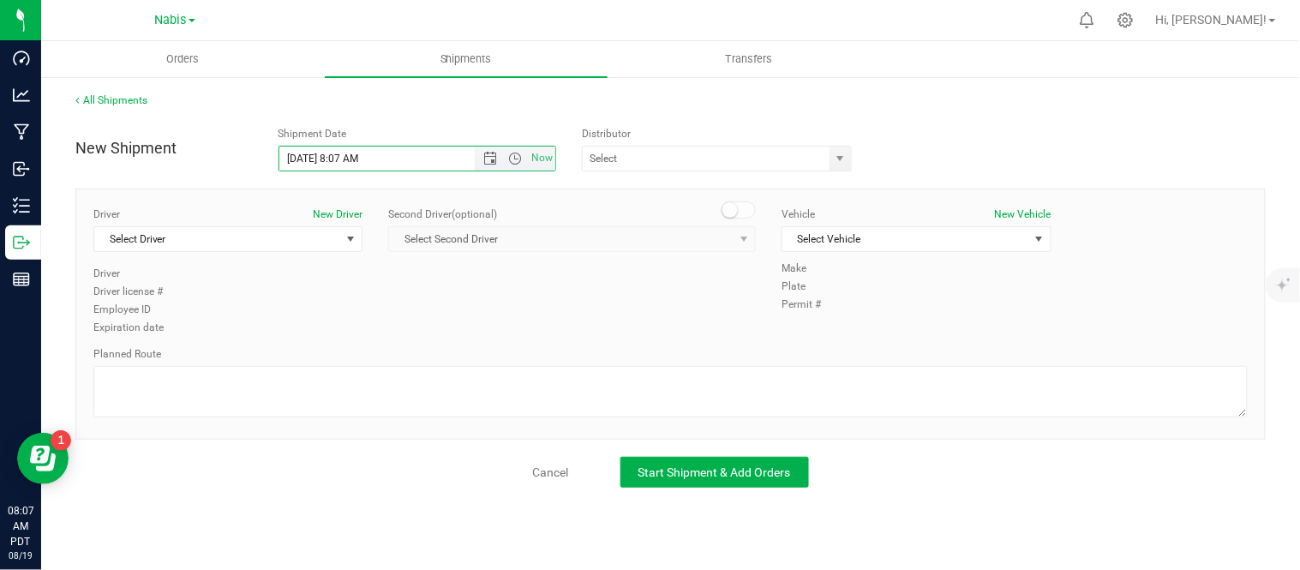
click at [306, 152] on input "8/19/2025 8:07 AM" at bounding box center [391, 159] width 225 height 24
type input "8/6/2025 8:07 AM"
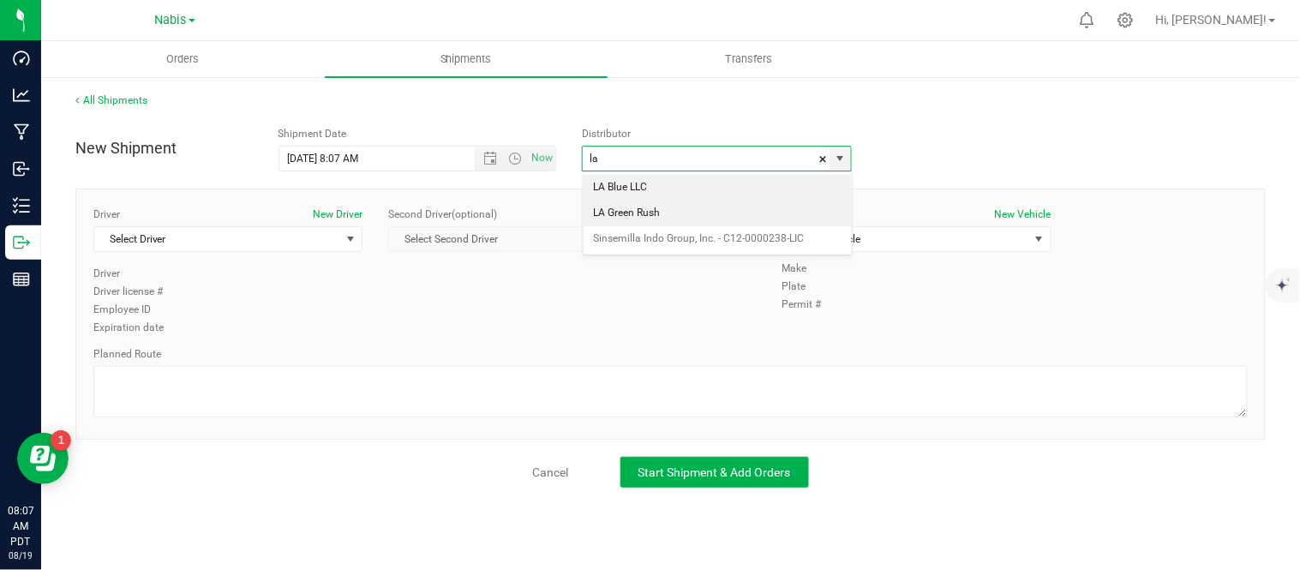
click at [644, 214] on li "LA Green Rush" at bounding box center [718, 214] width 268 height 26
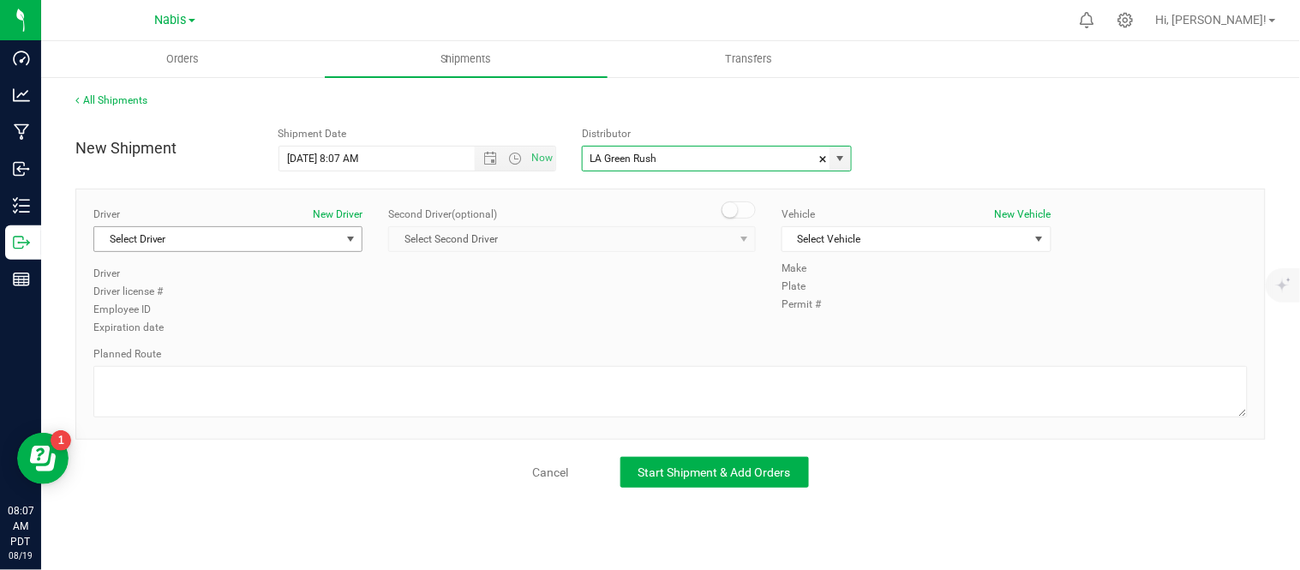
type input "LA Green Rush"
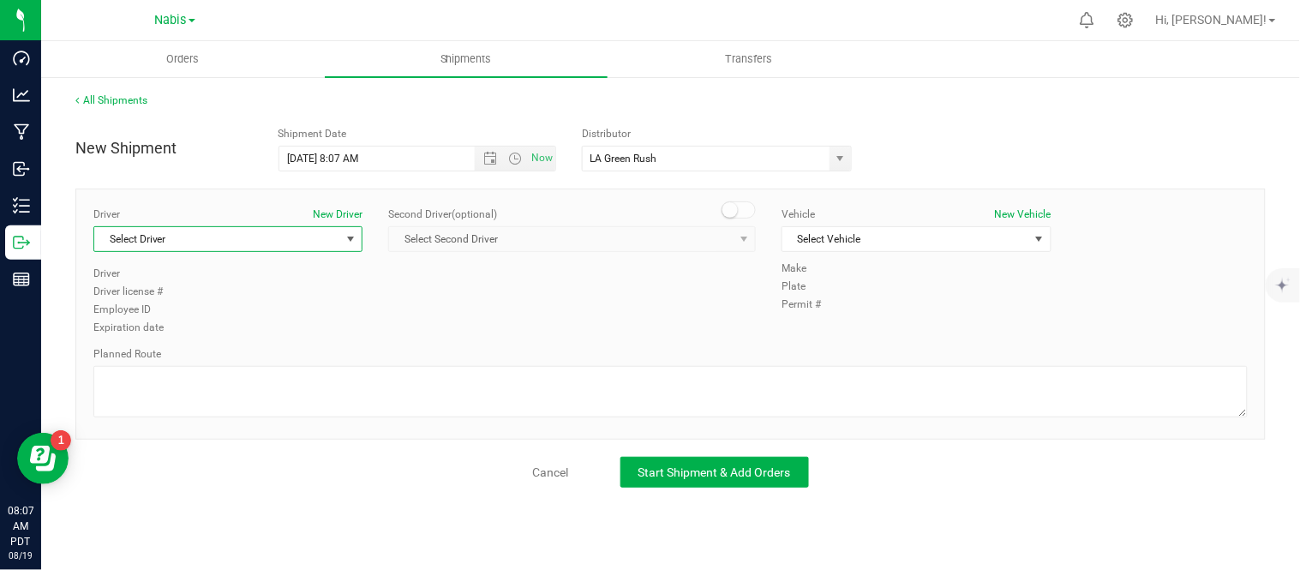
click at [323, 250] on span "Select Driver" at bounding box center [217, 239] width 246 height 24
click at [135, 305] on span "ITNOC Sale Distributor Driver" at bounding box center [171, 311] width 133 height 22
type input "itn"
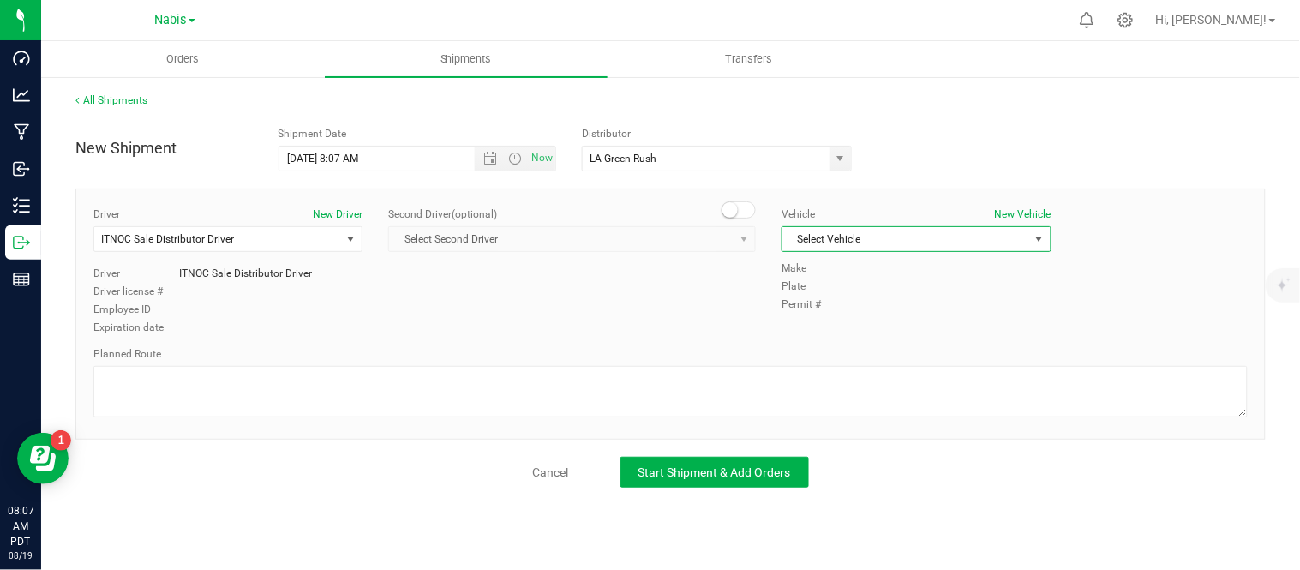
click at [838, 247] on span "Select Vehicle" at bounding box center [905, 239] width 246 height 24
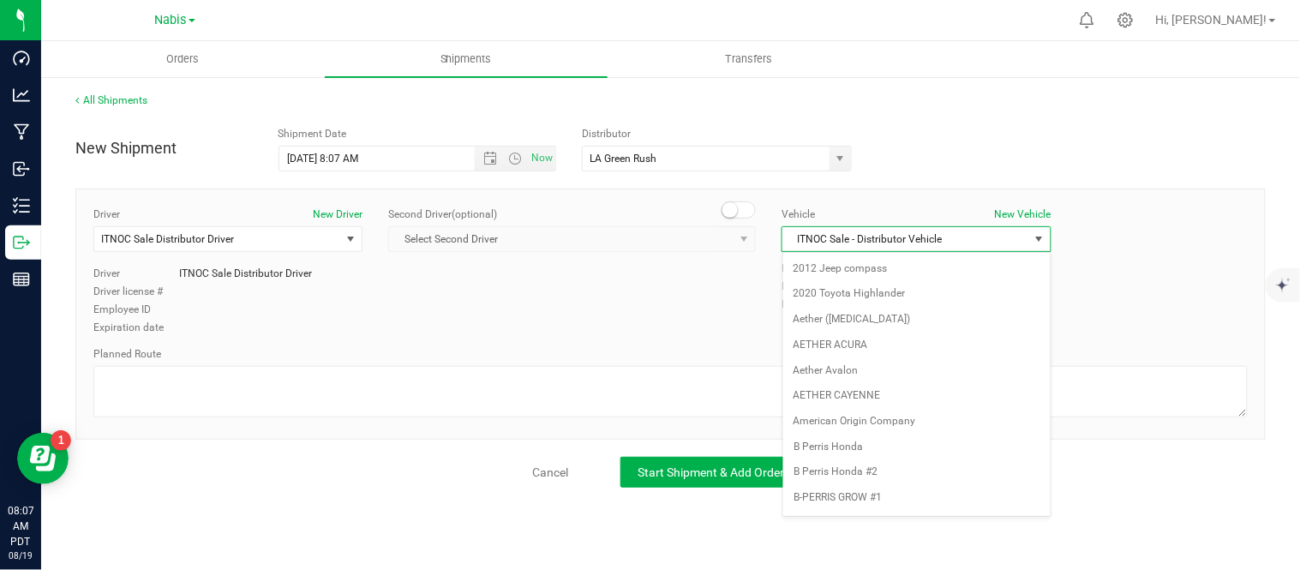
scroll to position [1076, 0]
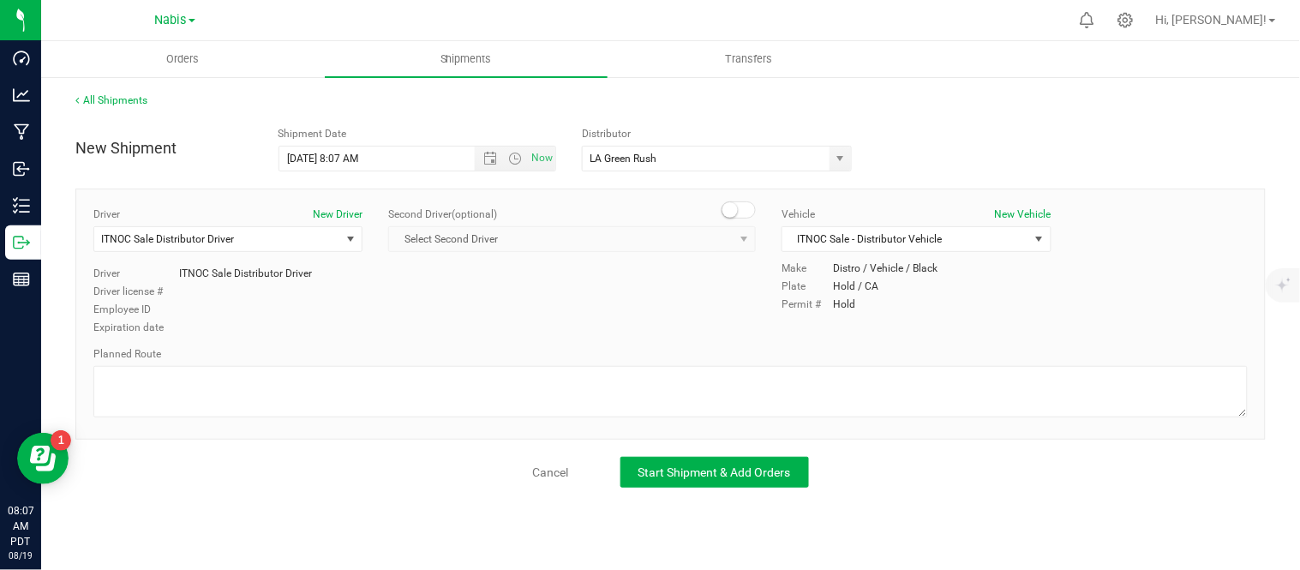
click at [729, 277] on div "Driver New Driver ITNOC Sale Distributor Driver Select Driver ITNOC Sale Distri…" at bounding box center [671, 272] width 1180 height 131
click at [706, 472] on span "Start Shipment & Add Orders" at bounding box center [714, 472] width 153 height 14
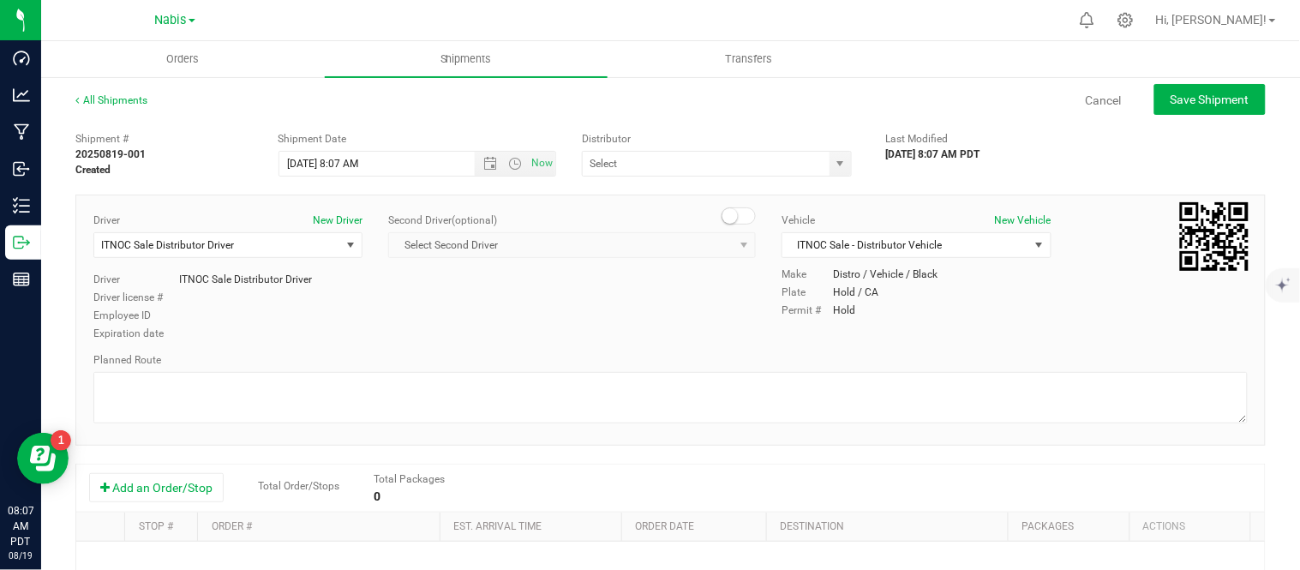
type input "LA Green Rush"
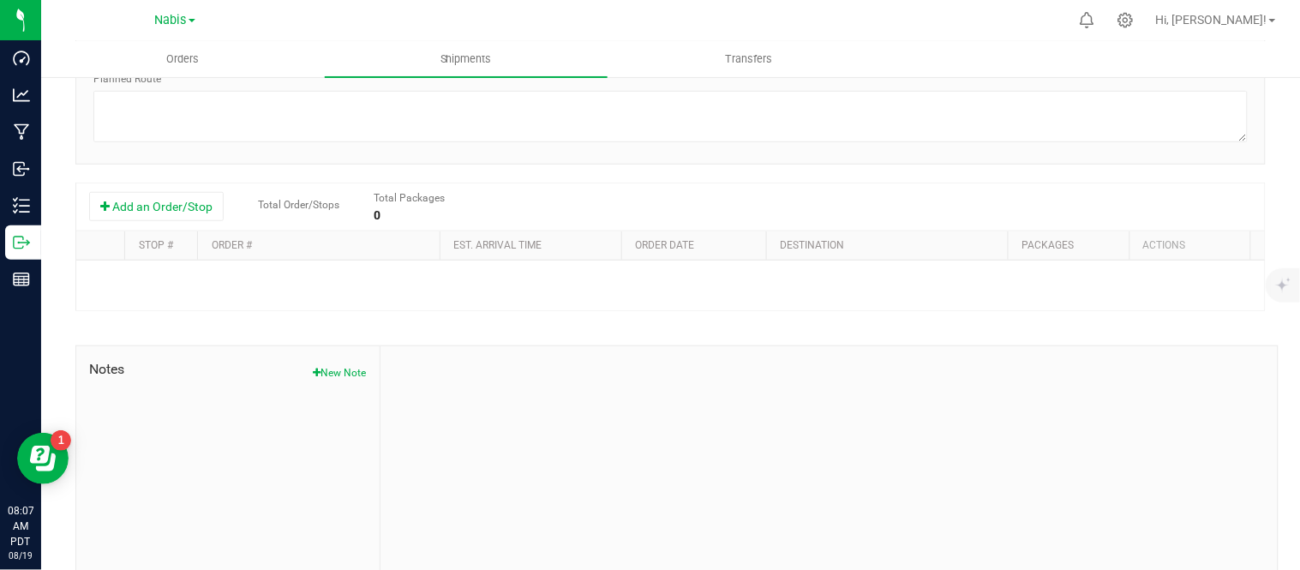
scroll to position [285, 0]
click at [175, 191] on button "Add an Order/Stop" at bounding box center [156, 203] width 135 height 29
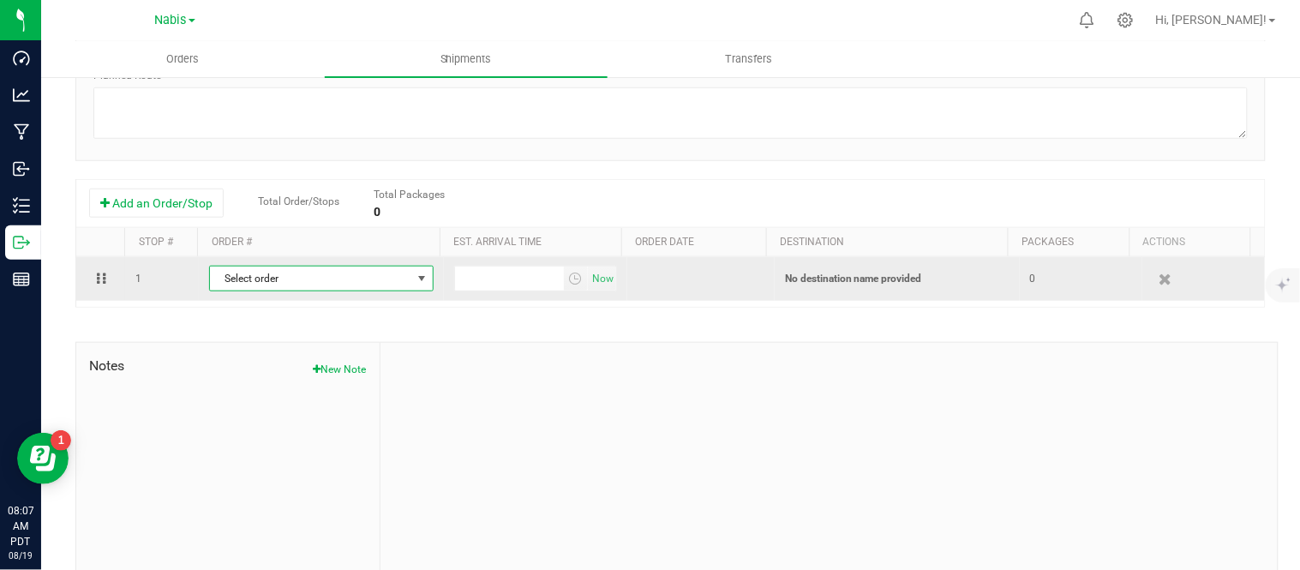
click at [366, 274] on span "Select order" at bounding box center [310, 279] width 201 height 24
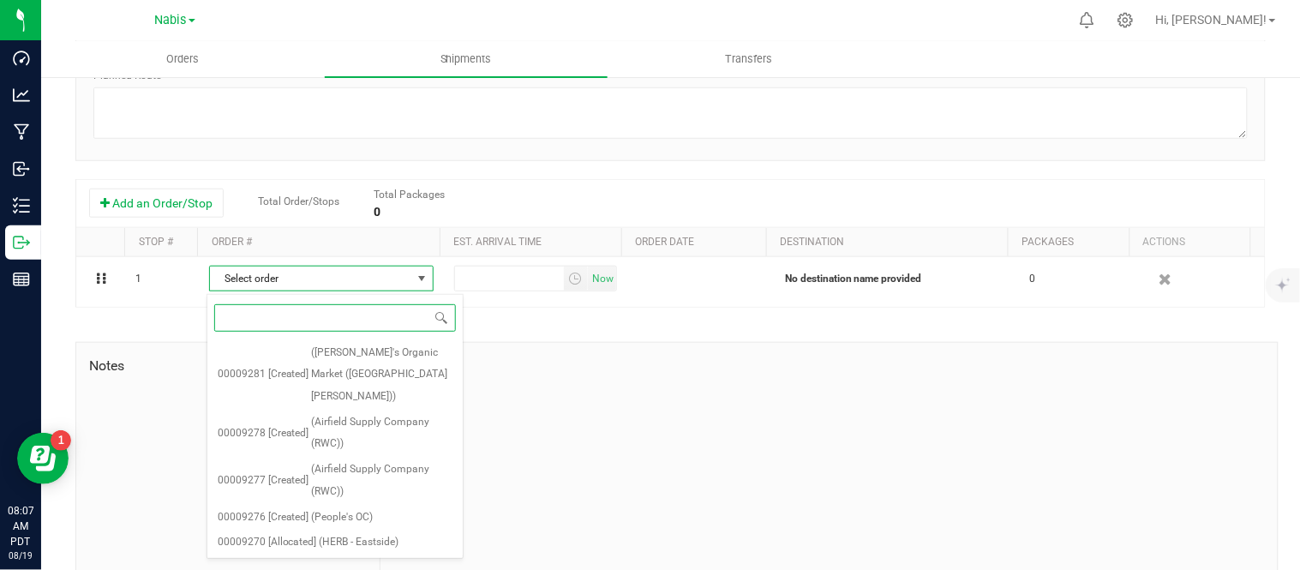
click at [369, 304] on input at bounding box center [335, 317] width 242 height 27
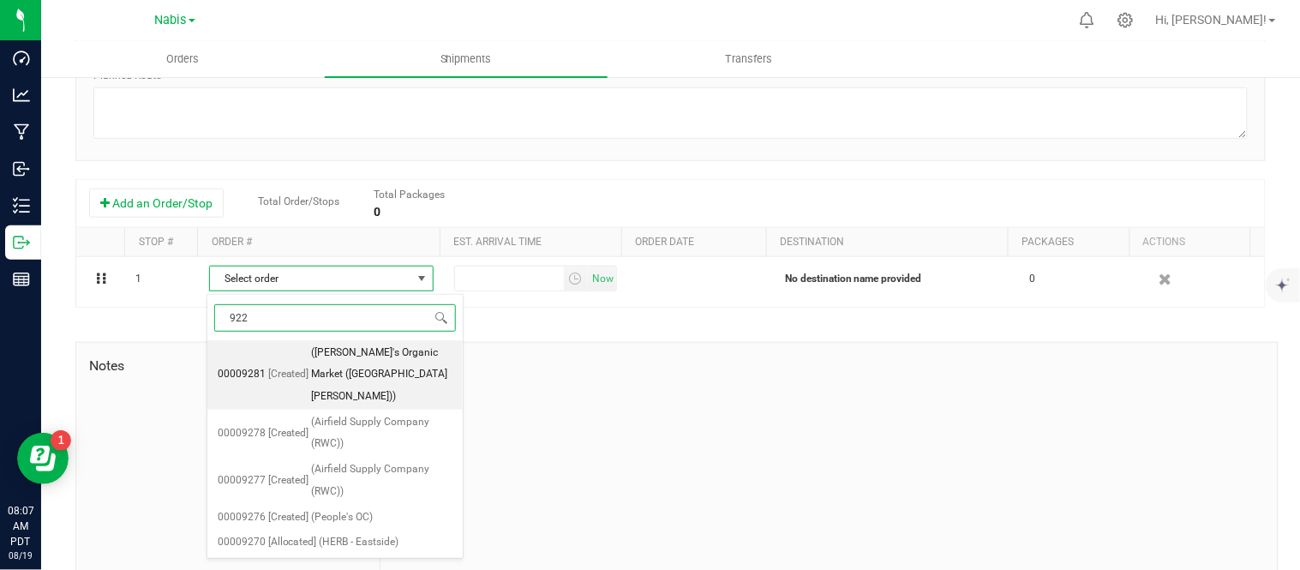
type input "9227"
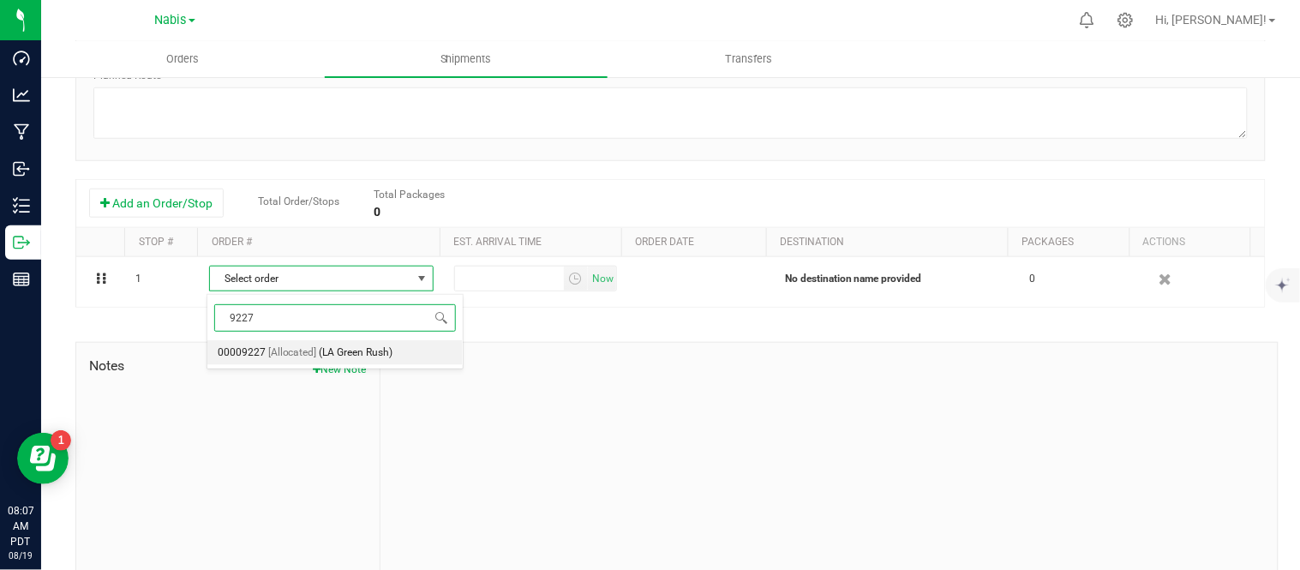
click at [384, 360] on span "(LA Green Rush)" at bounding box center [357, 353] width 74 height 22
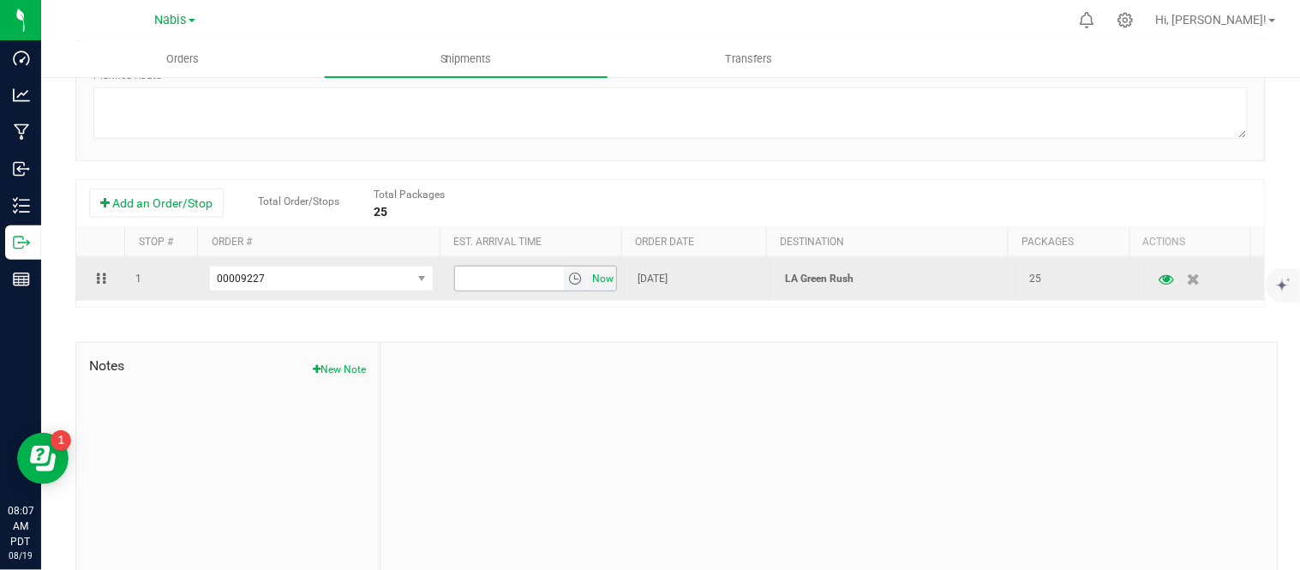
click at [589, 281] on span "Now" at bounding box center [603, 279] width 29 height 25
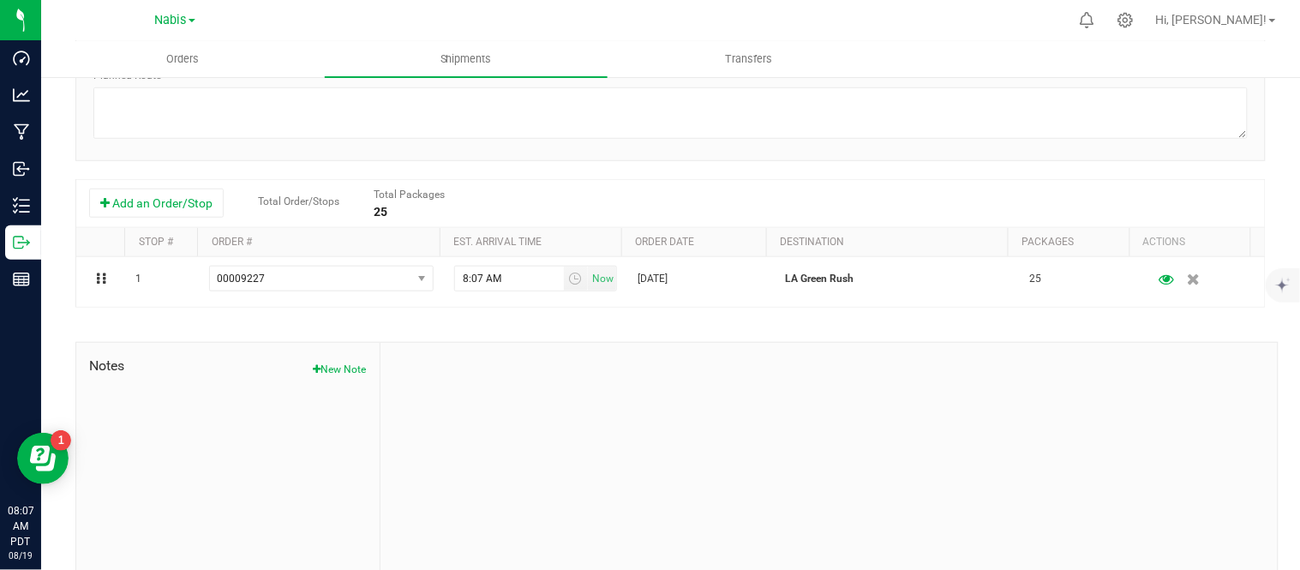
scroll to position [0, 0]
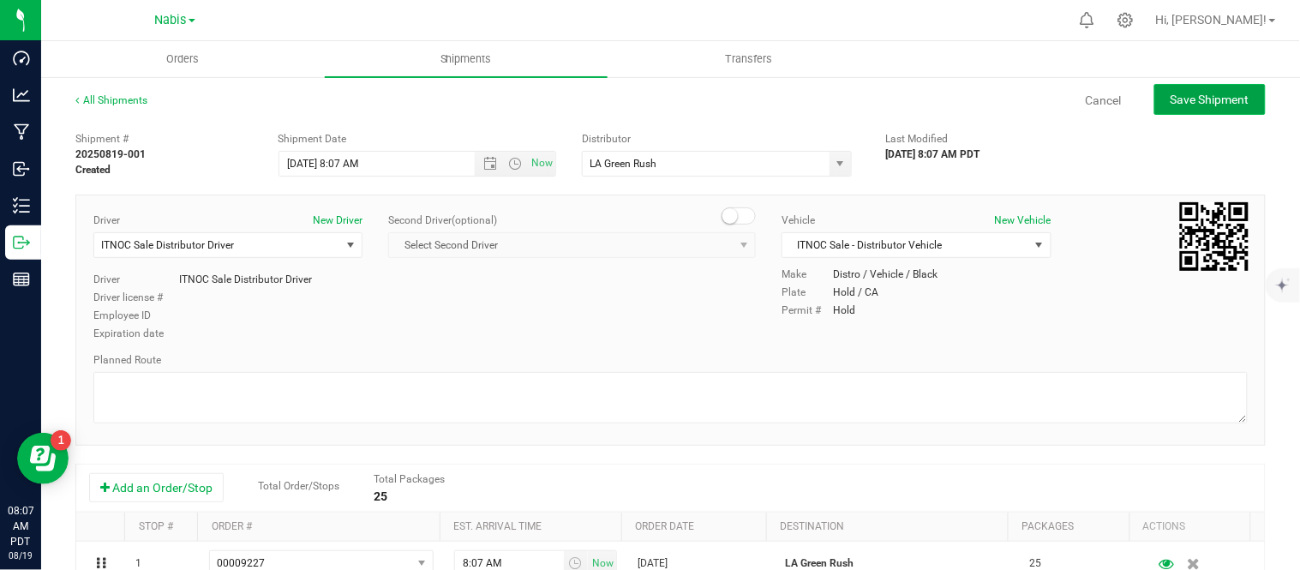
click at [1217, 105] on span "Save Shipment" at bounding box center [1210, 100] width 79 height 14
type input "8/6/2025 3:07 PM"
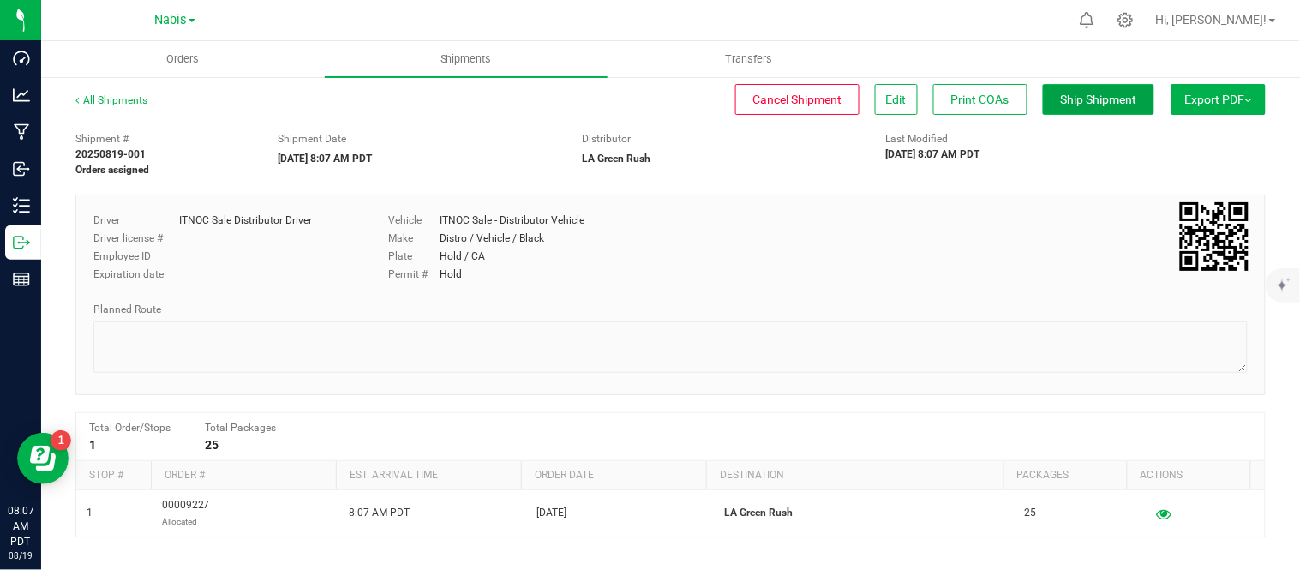
click at [1095, 99] on span "Ship Shipment" at bounding box center [1099, 100] width 76 height 14
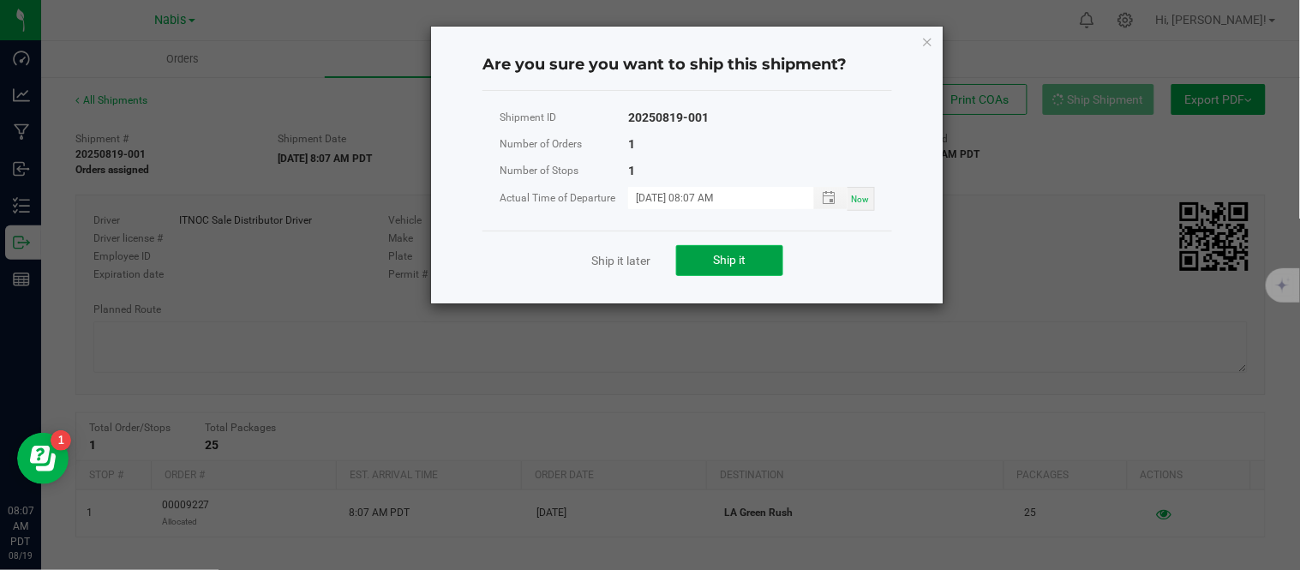
click at [731, 255] on span "Ship it" at bounding box center [730, 260] width 33 height 14
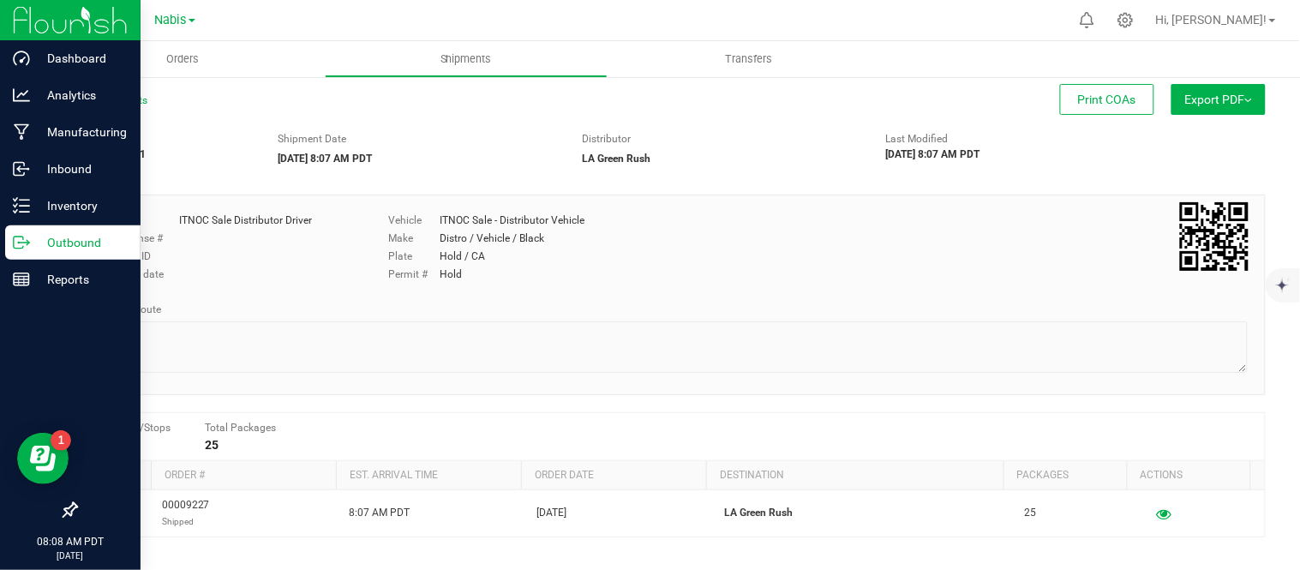
click at [33, 242] on p "Outbound" at bounding box center [81, 242] width 103 height 21
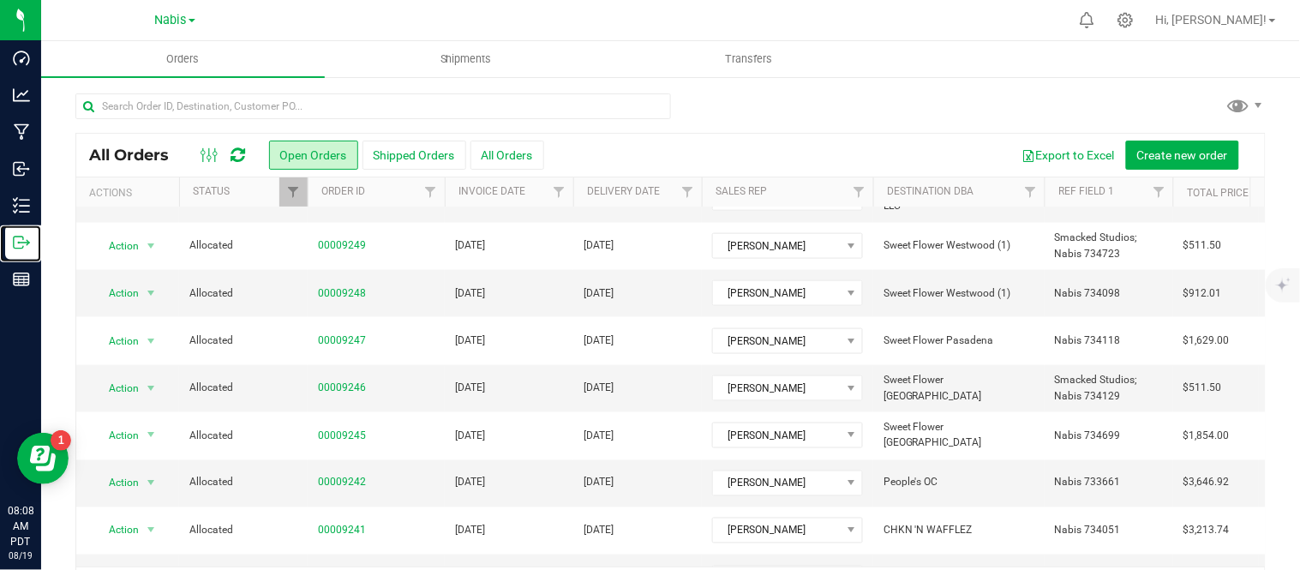
scroll to position [56, 0]
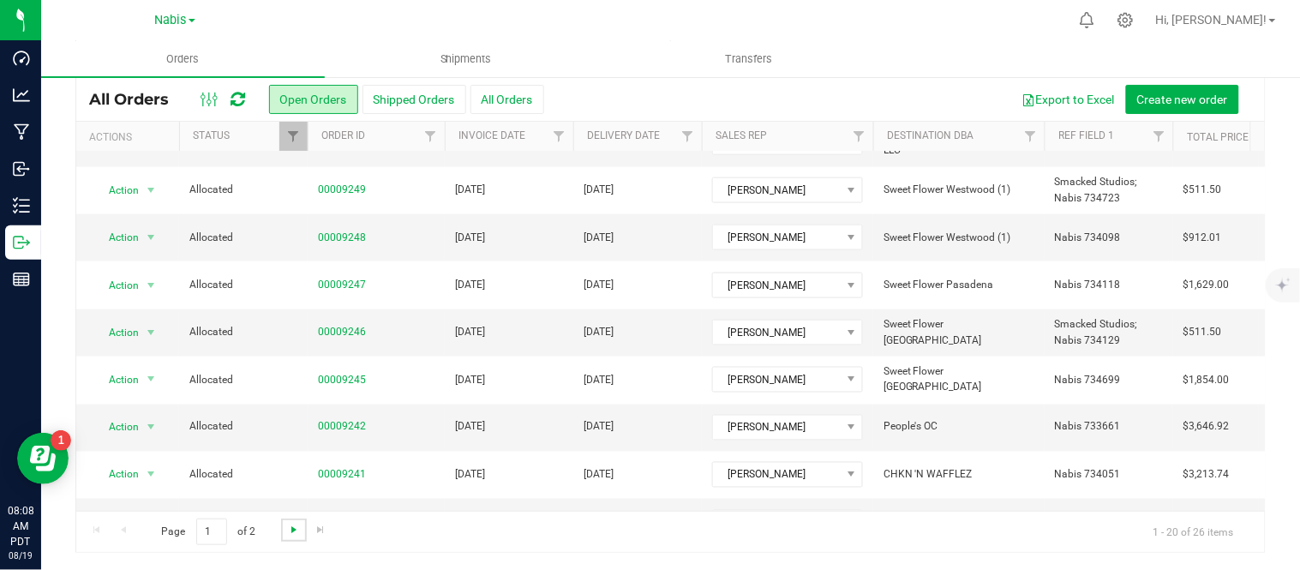
click at [289, 531] on span "Go to the next page" at bounding box center [294, 530] width 14 height 14
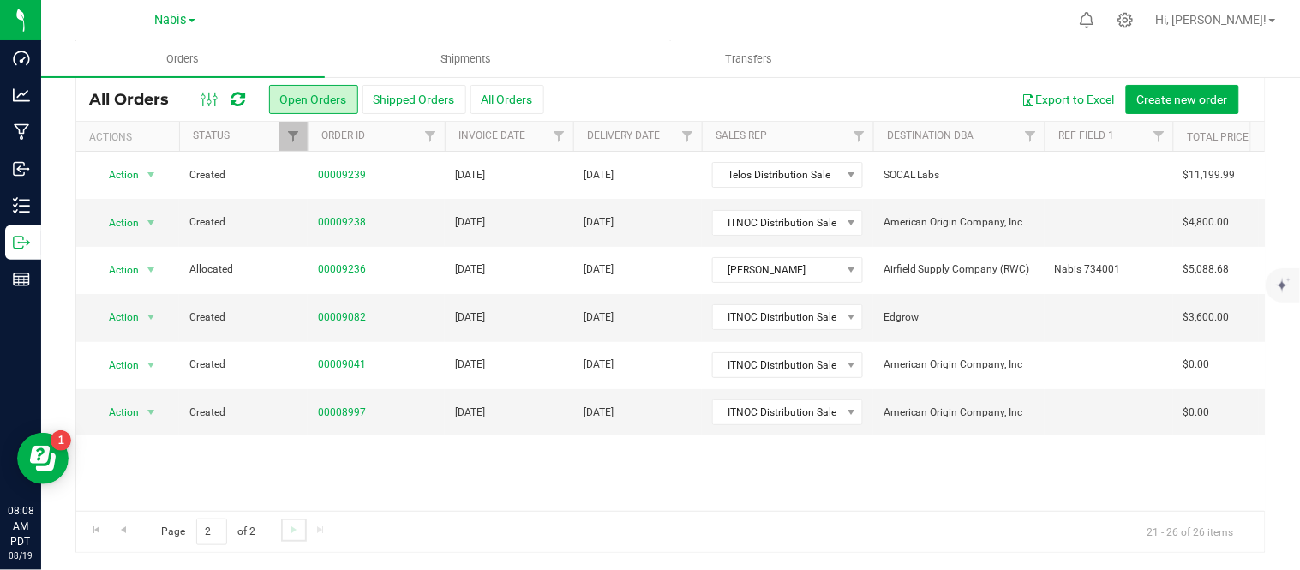
scroll to position [0, 0]
click at [527, 220] on td "[DATE]" at bounding box center [509, 222] width 129 height 47
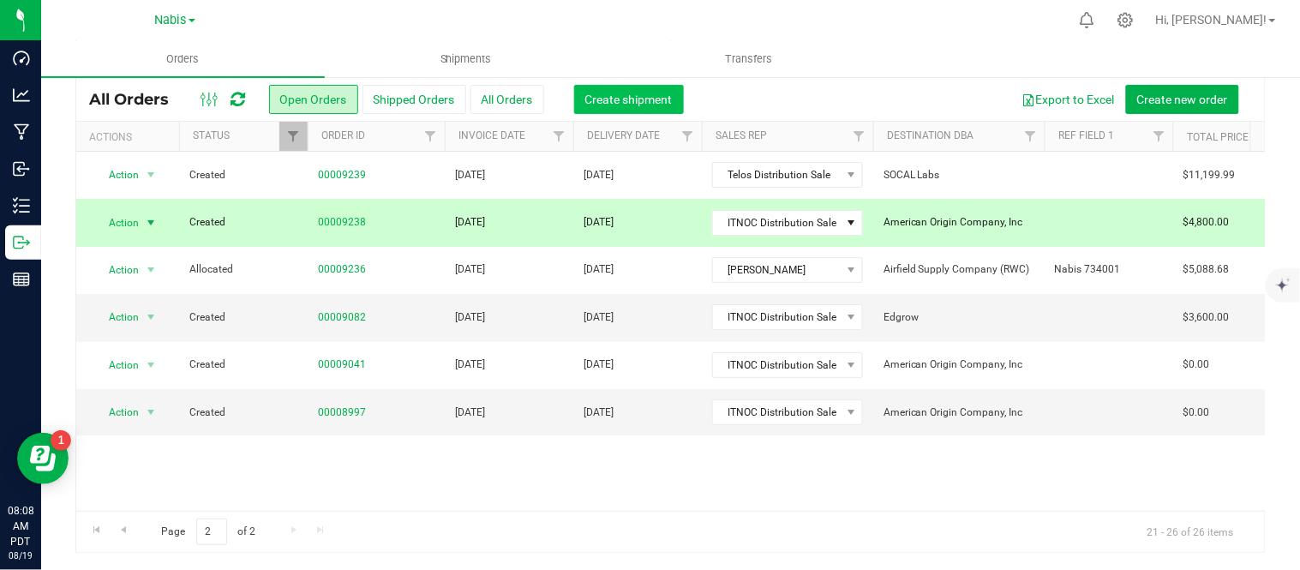
click at [638, 101] on span "Create shipment" at bounding box center [628, 100] width 87 height 14
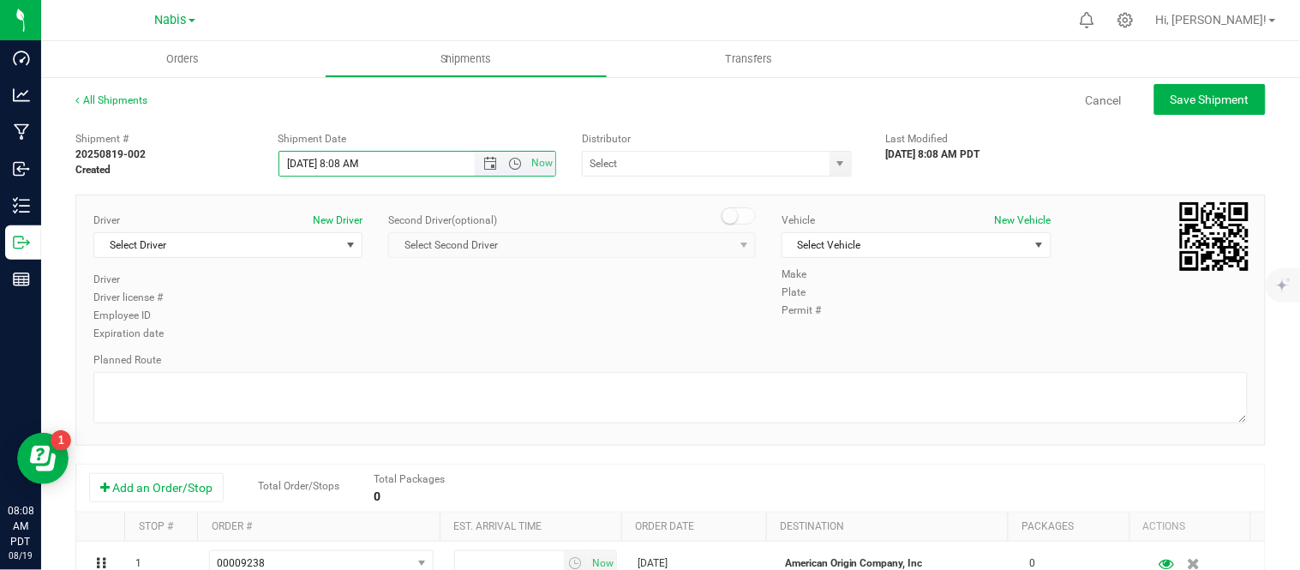
click at [302, 153] on input "8/19/2025 8:08 AM" at bounding box center [391, 164] width 225 height 24
type input "8/7/2025 8:08 AM"
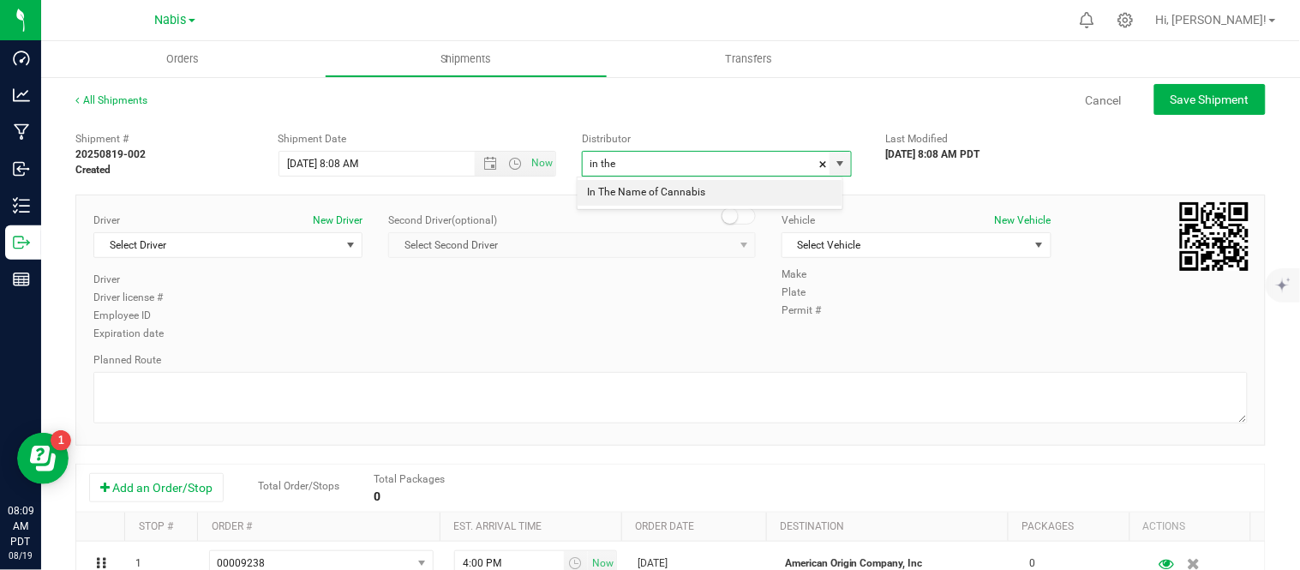
click at [630, 193] on li "In The Name of Cannabis" at bounding box center [710, 193] width 265 height 26
type input "In The Name of Cannabis"
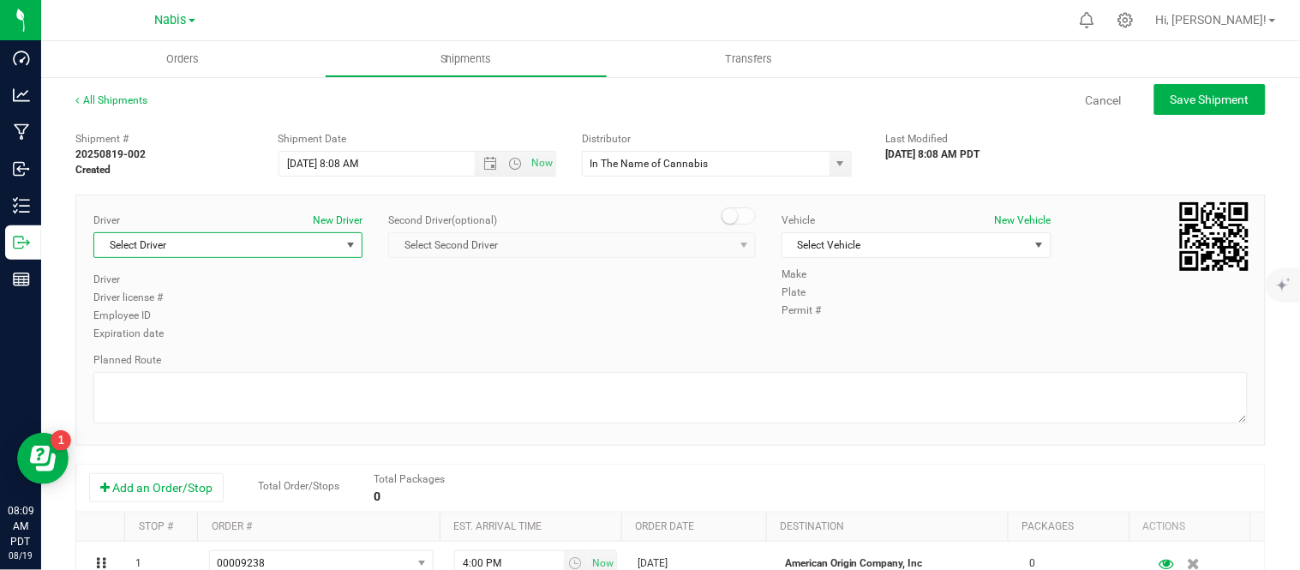
click at [298, 243] on span "Select Driver" at bounding box center [217, 245] width 246 height 24
click at [261, 319] on li "ITNOC Sale Distributor Driver" at bounding box center [226, 317] width 264 height 26
type input "tn"
click at [951, 242] on span "Select Vehicle" at bounding box center [905, 245] width 246 height 24
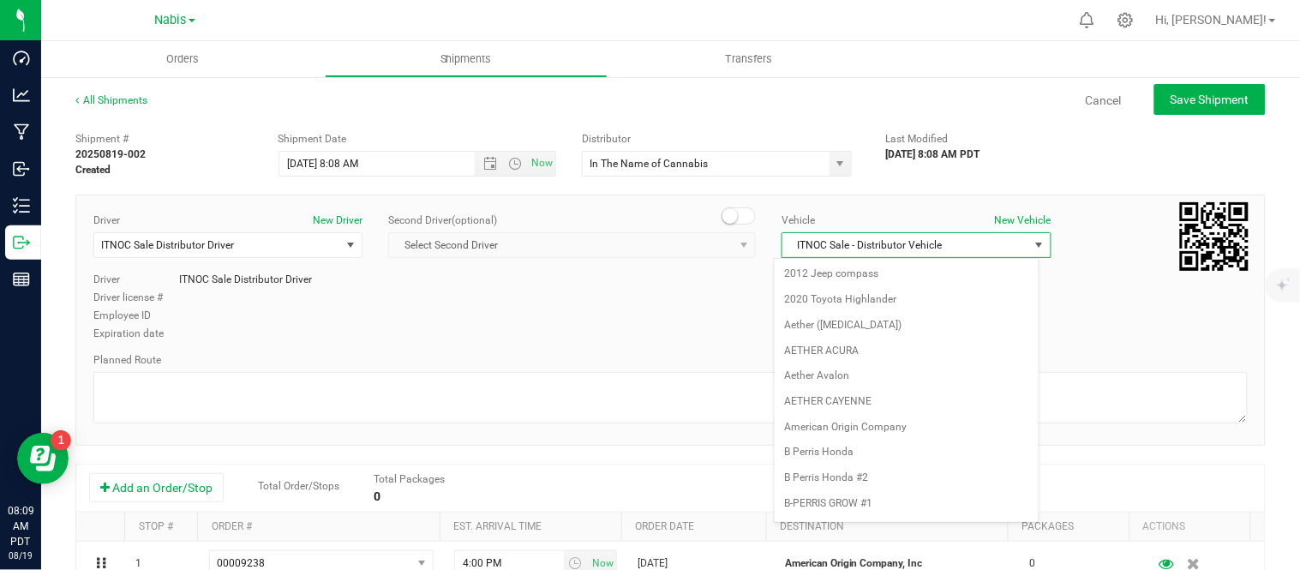
scroll to position [1076, 0]
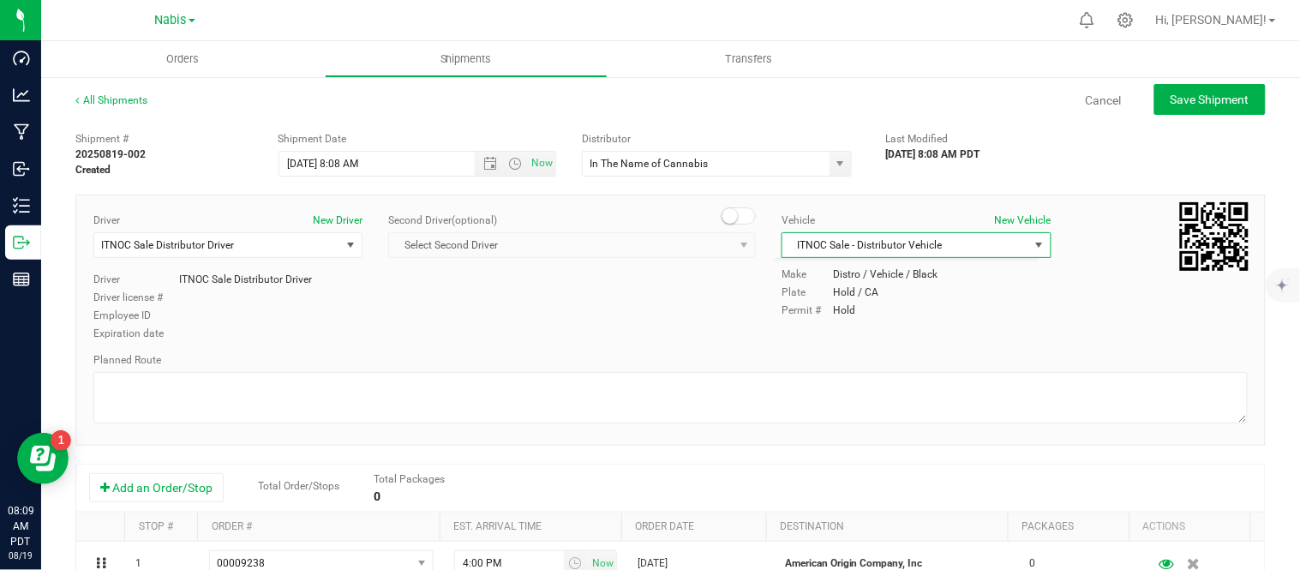
click at [626, 334] on div "Driver New Driver ITNOC Sale Distributor Driver Select Driver ITNOC Sale Distri…" at bounding box center [671, 278] width 1180 height 131
click at [1187, 93] on span "Save Shipment" at bounding box center [1210, 100] width 79 height 14
type input "8/7/2025 3:08 PM"
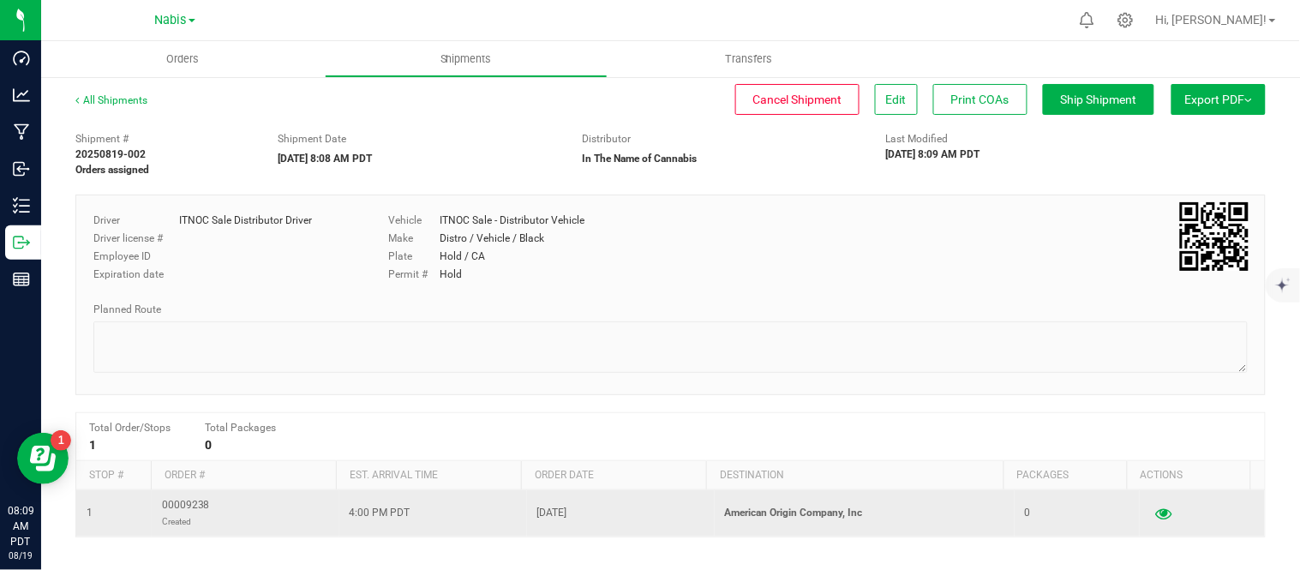
click at [1148, 509] on button "button" at bounding box center [1163, 513] width 31 height 27
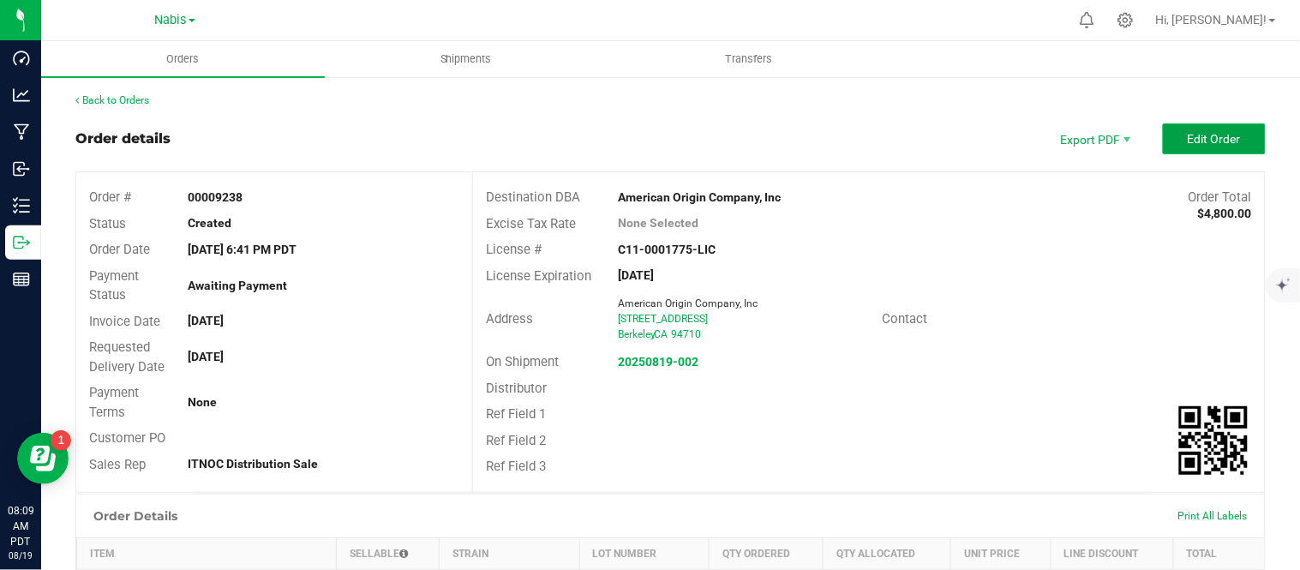
click at [1196, 134] on span "Edit Order" at bounding box center [1214, 139] width 53 height 14
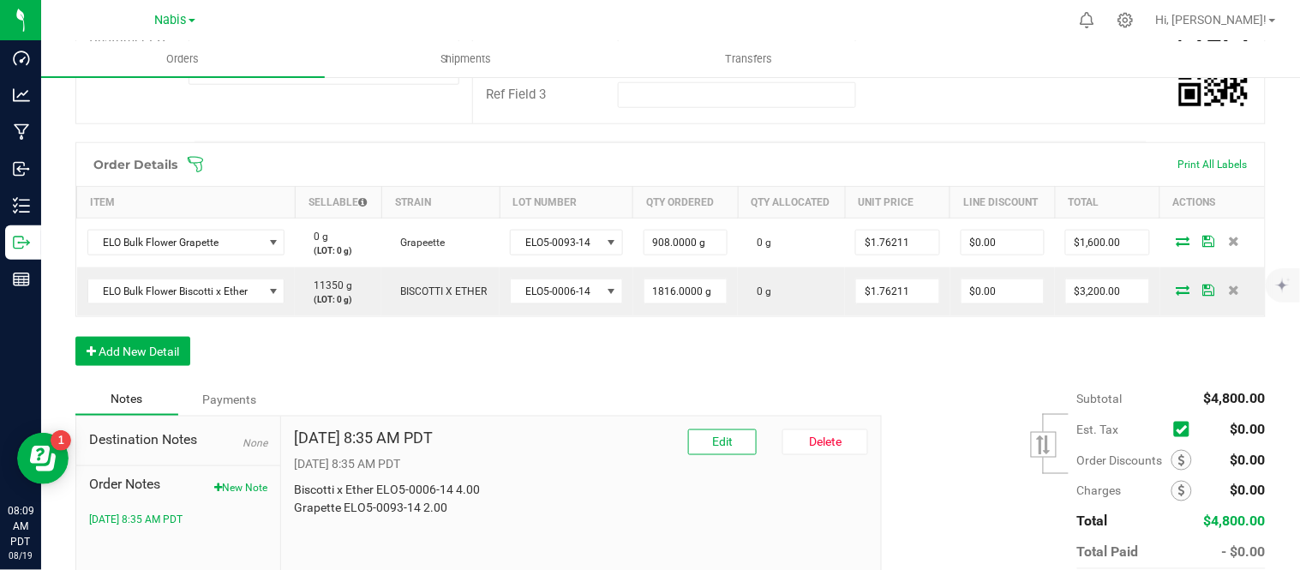
scroll to position [408, 0]
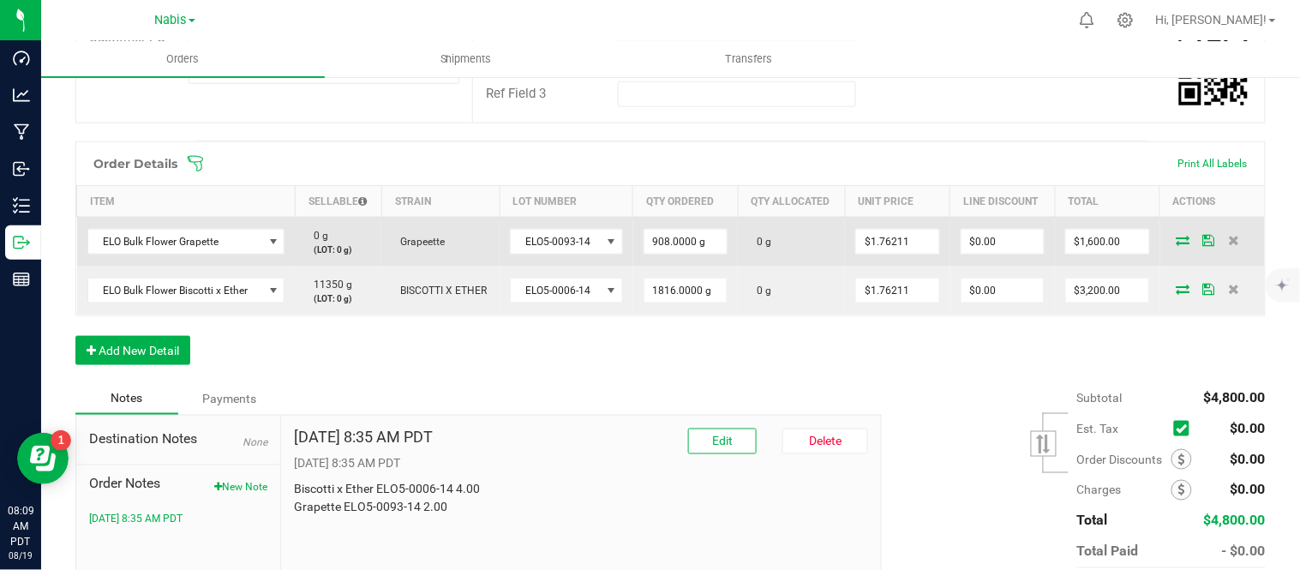
click at [1177, 241] on icon at bounding box center [1184, 240] width 14 height 10
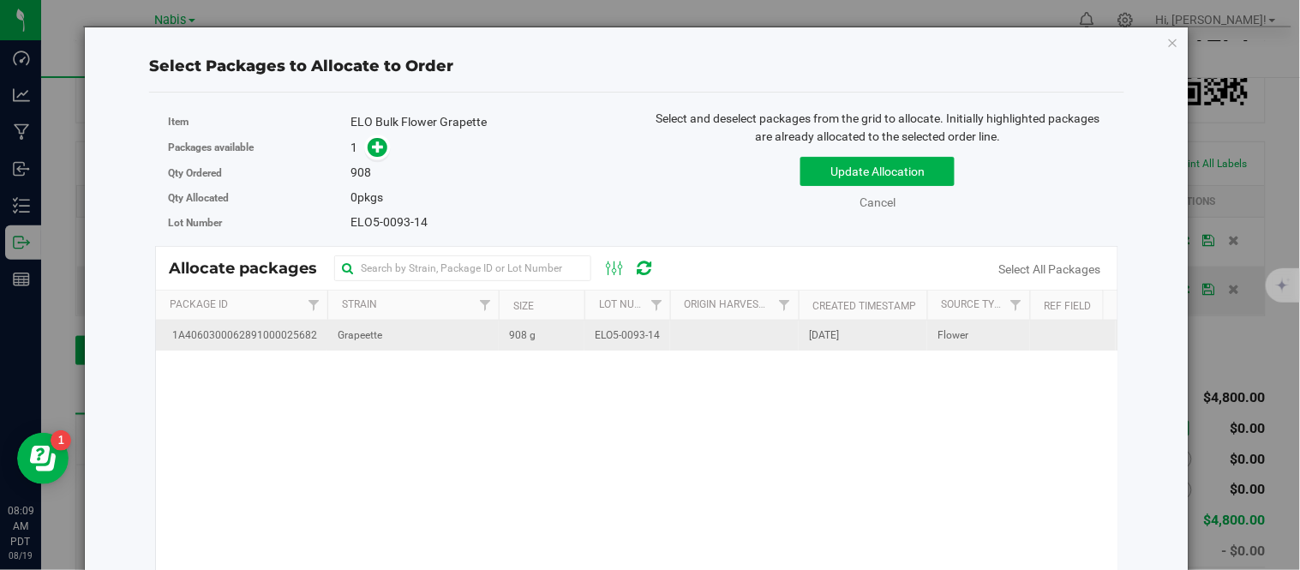
click at [518, 333] on span "908 g" at bounding box center [522, 335] width 27 height 16
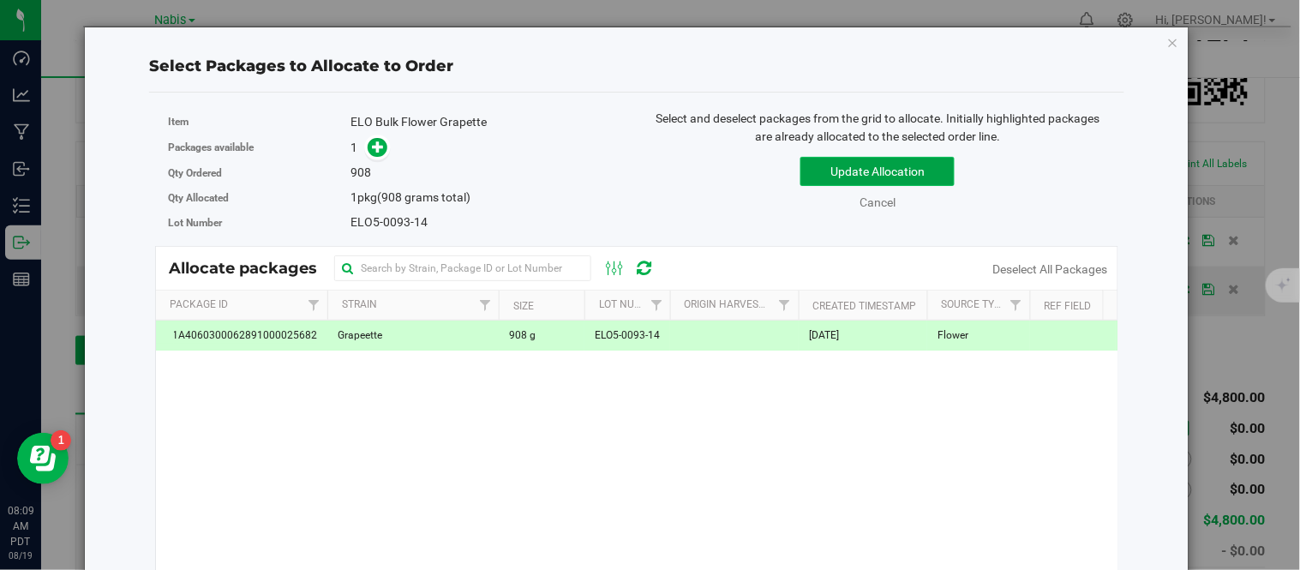
click at [883, 159] on button "Update Allocation" at bounding box center [877, 171] width 154 height 29
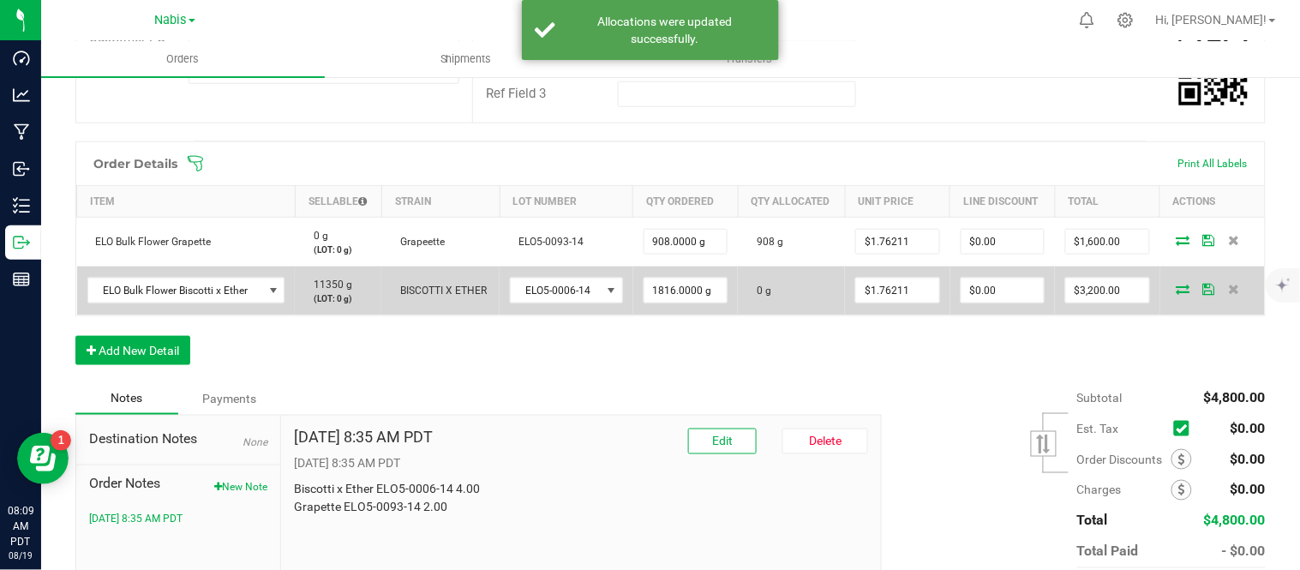
click at [1177, 286] on icon at bounding box center [1184, 289] width 14 height 10
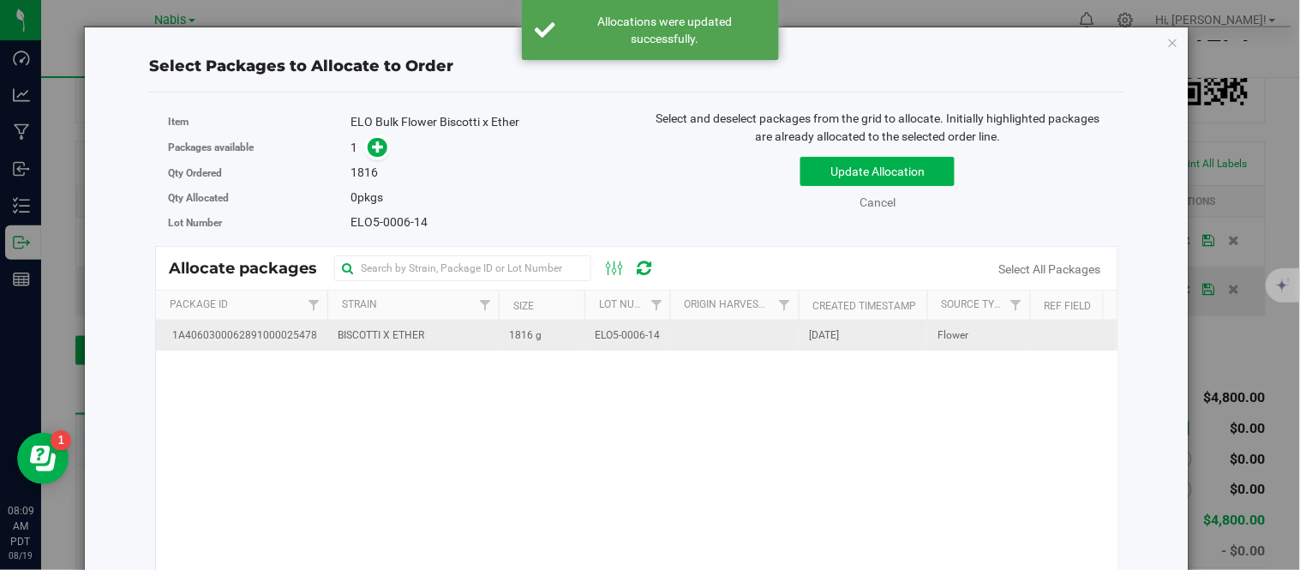
click at [657, 345] on td "ELO5-0006-14" at bounding box center [627, 336] width 86 height 30
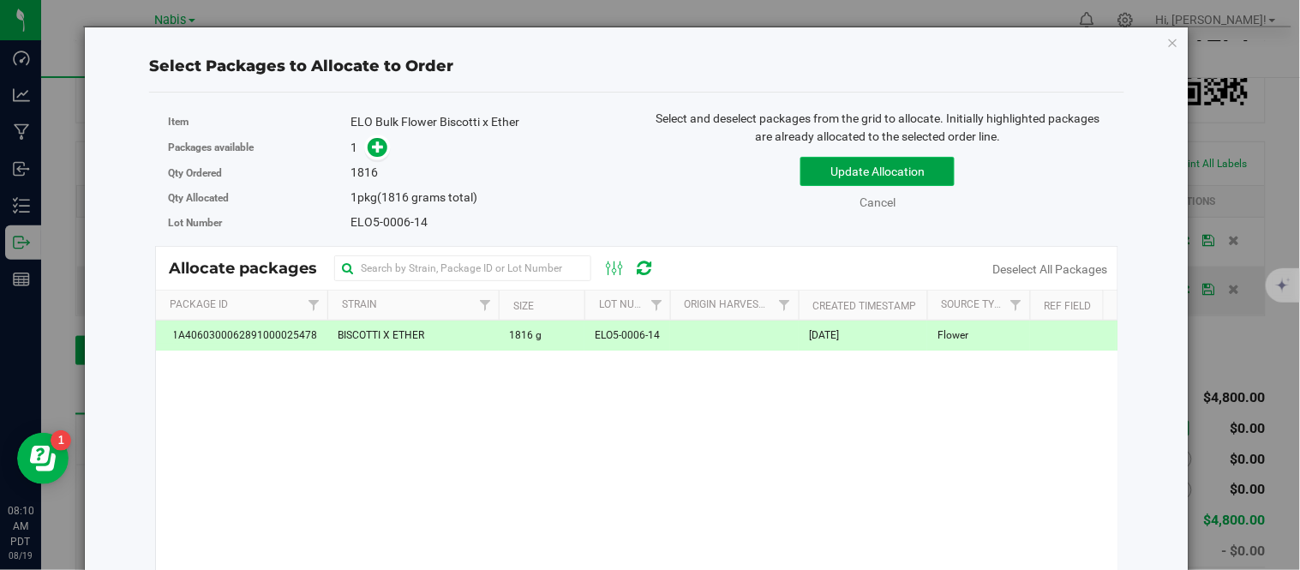
click at [819, 173] on button "Update Allocation" at bounding box center [877, 171] width 154 height 29
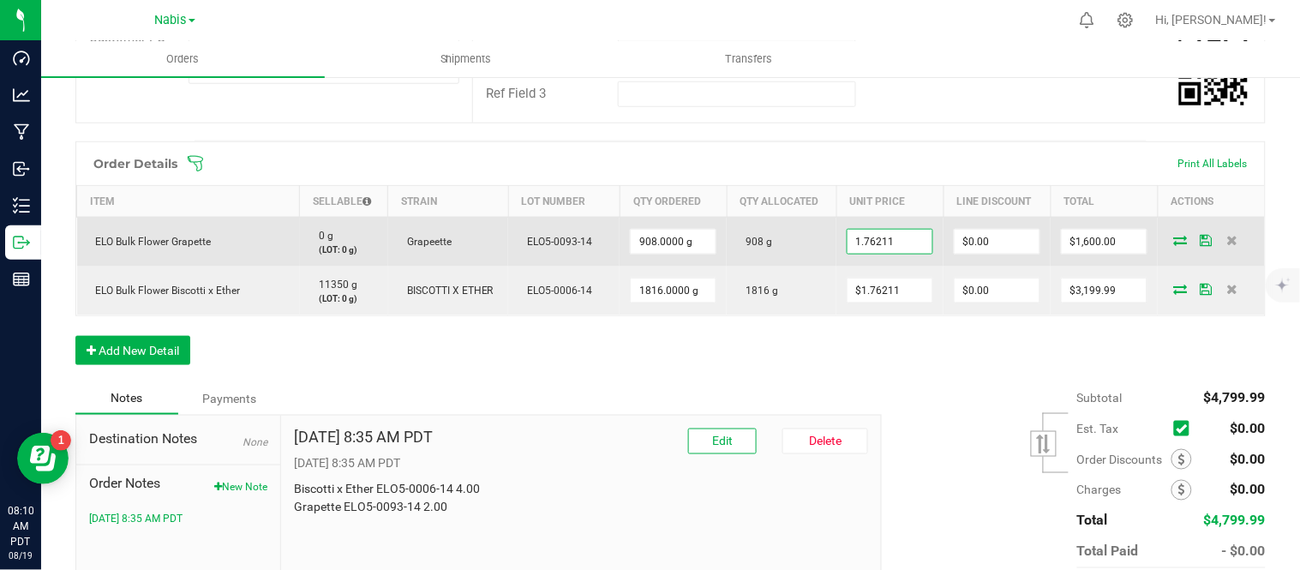
click at [914, 246] on input "1.76211" at bounding box center [890, 242] width 85 height 24
paste input "369"
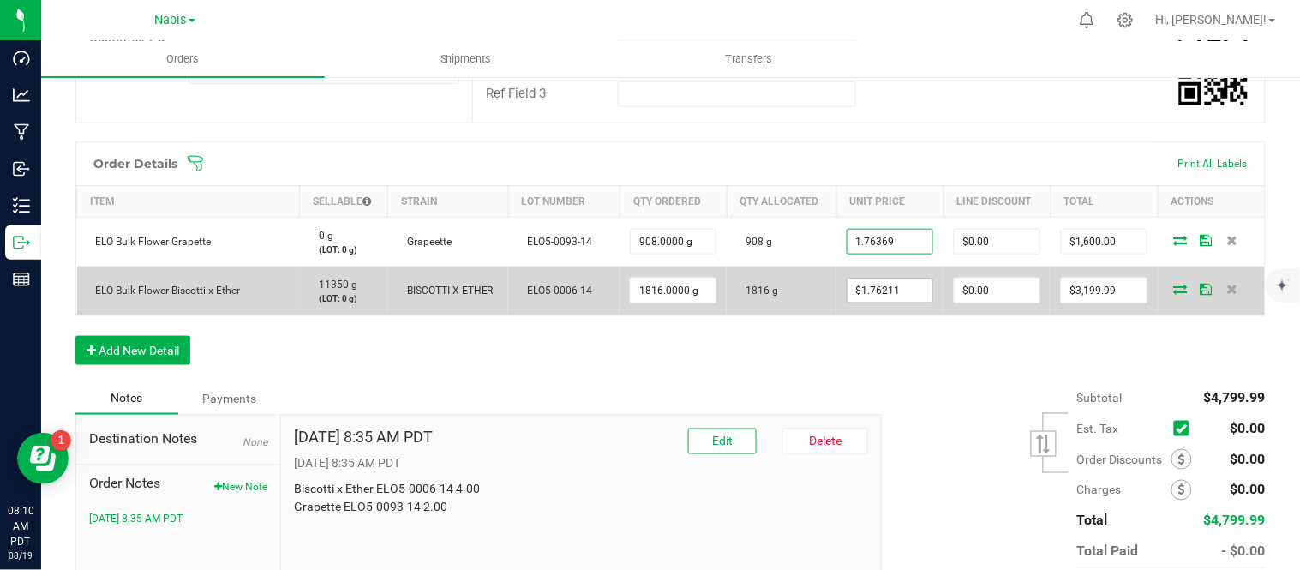
type input "$1.76369"
type input "$1,601.43"
click at [902, 288] on input "1.76211" at bounding box center [890, 291] width 85 height 24
paste input "369"
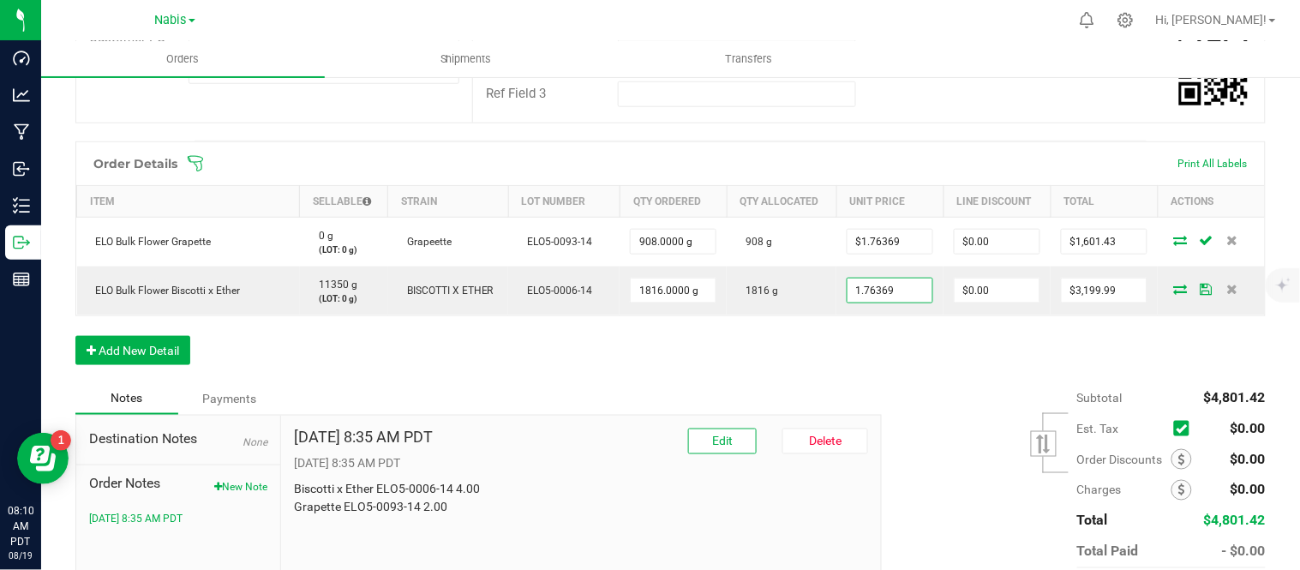
type input "$1.76369"
type input "$3,202.86"
click at [936, 403] on div "Subtotal $4,801.42 Est. Tax" at bounding box center [1067, 490] width 397 height 217
click at [1172, 467] on span at bounding box center [1182, 459] width 21 height 21
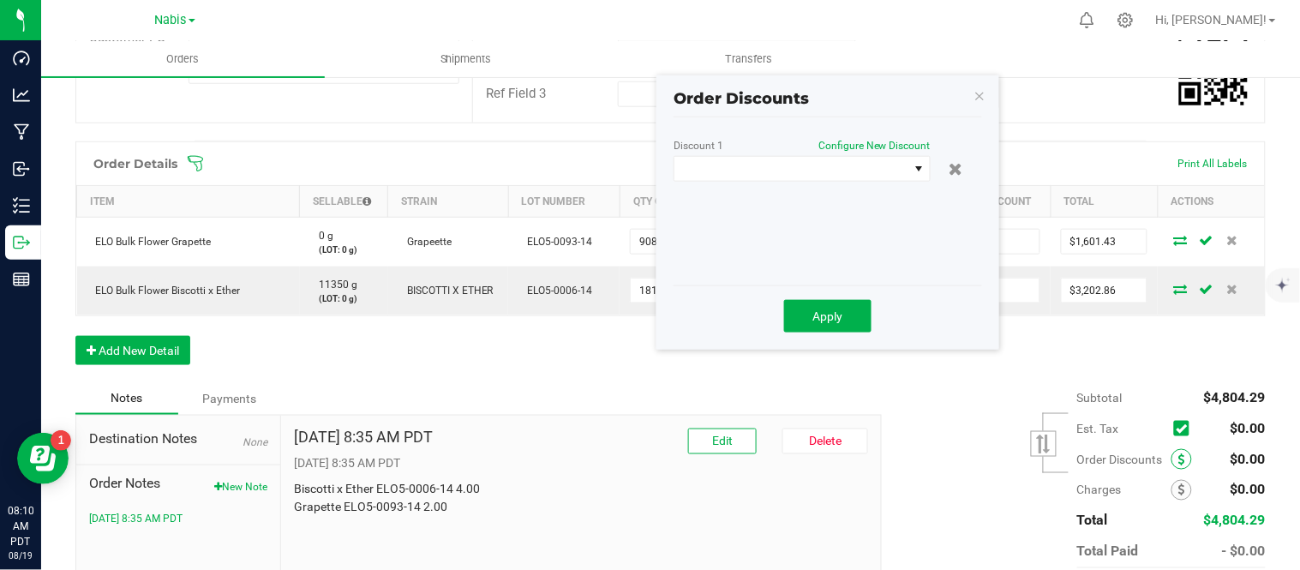
scroll to position [500, 0]
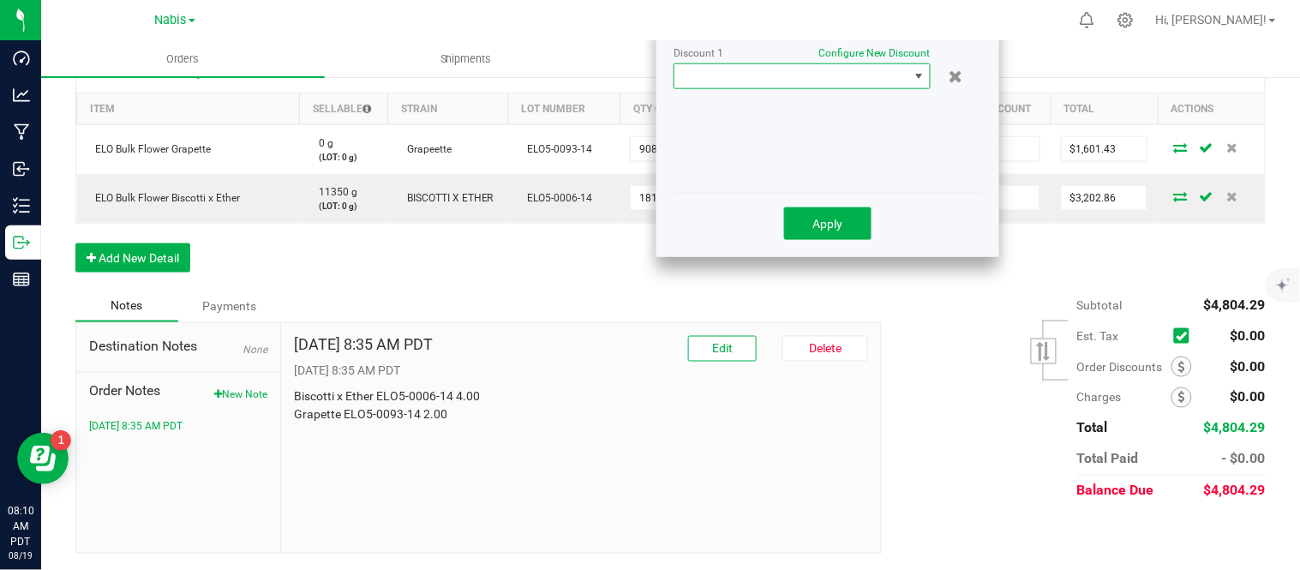
click at [817, 77] on span at bounding box center [791, 76] width 234 height 24
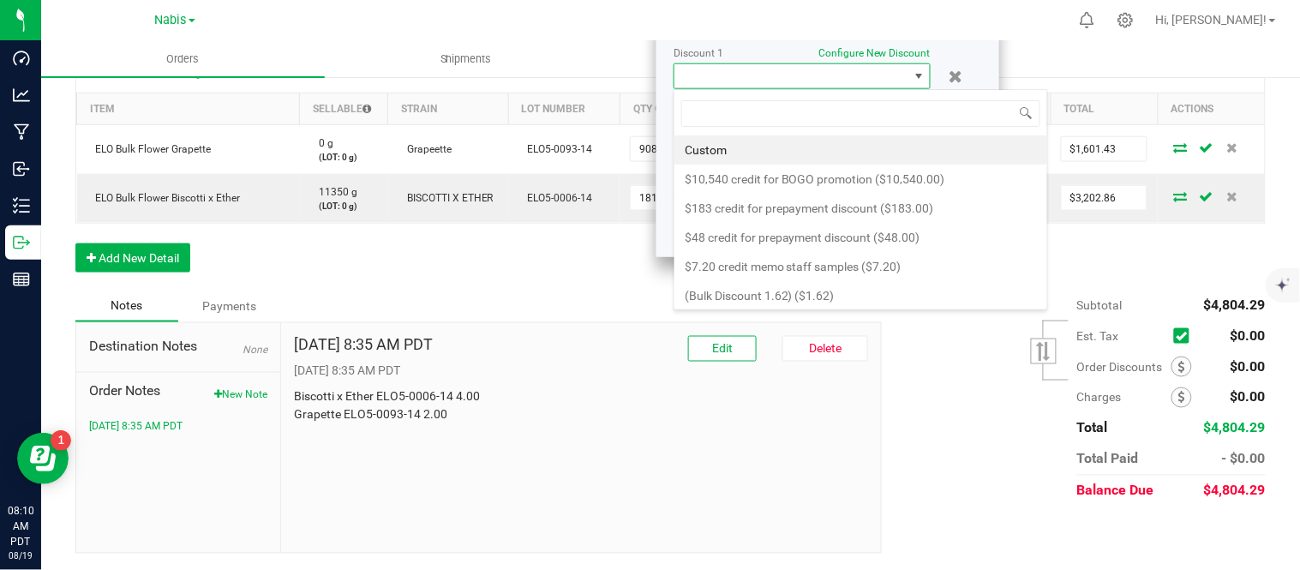
scroll to position [26, 257]
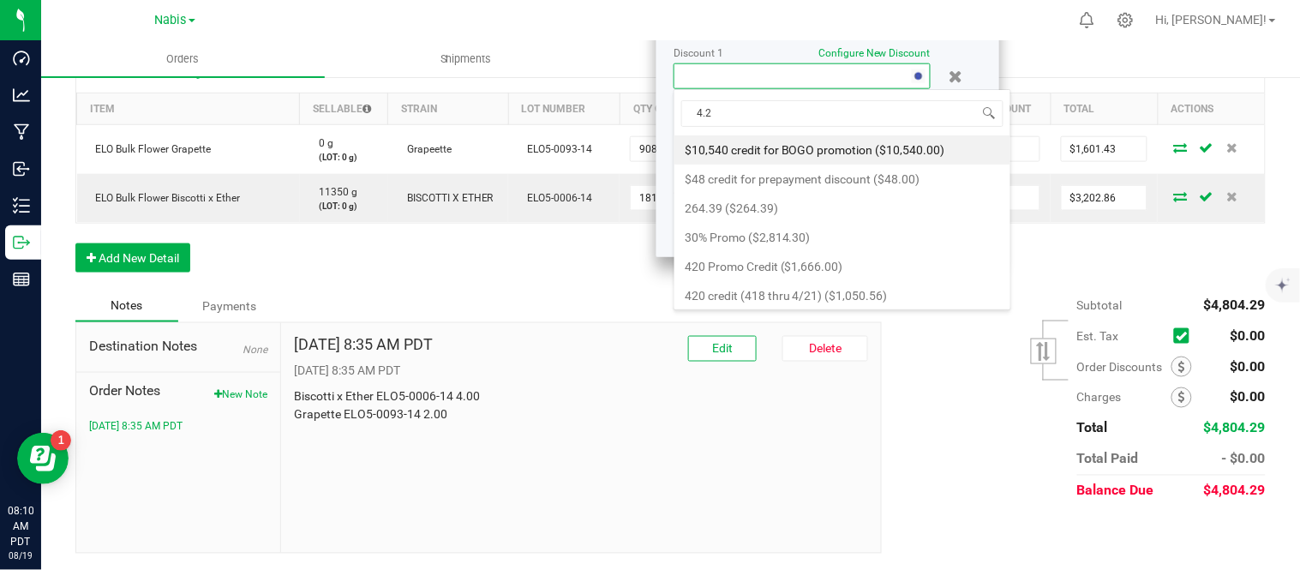
type input "4.29"
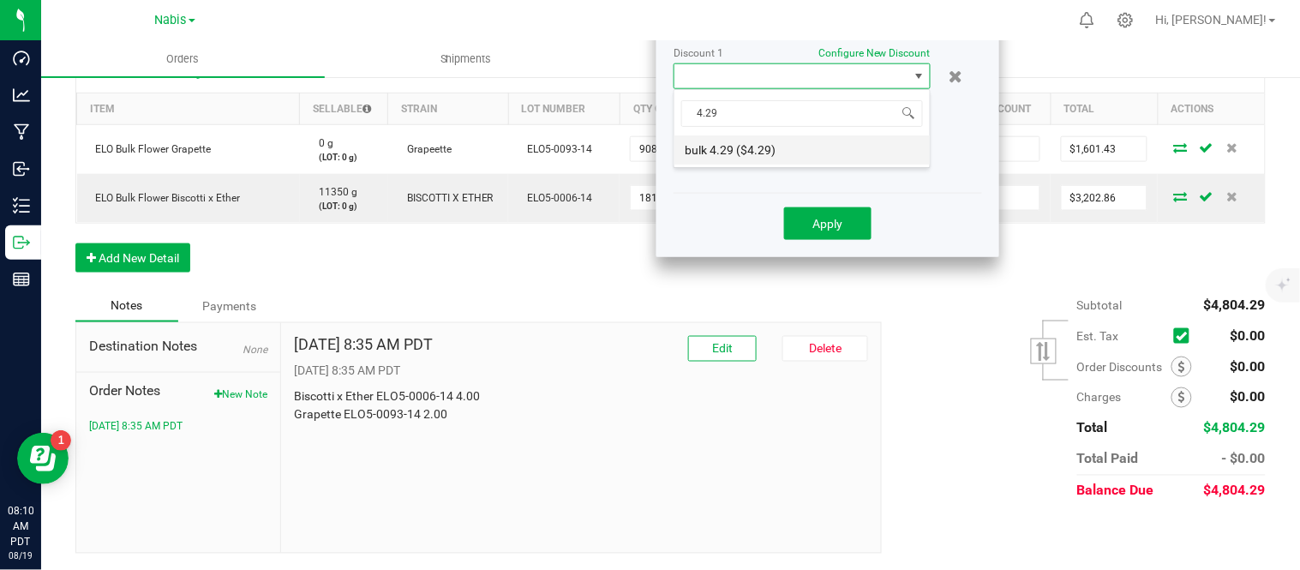
click at [804, 143] on li "bulk 4.29 ($4.29)" at bounding box center [801, 149] width 255 height 29
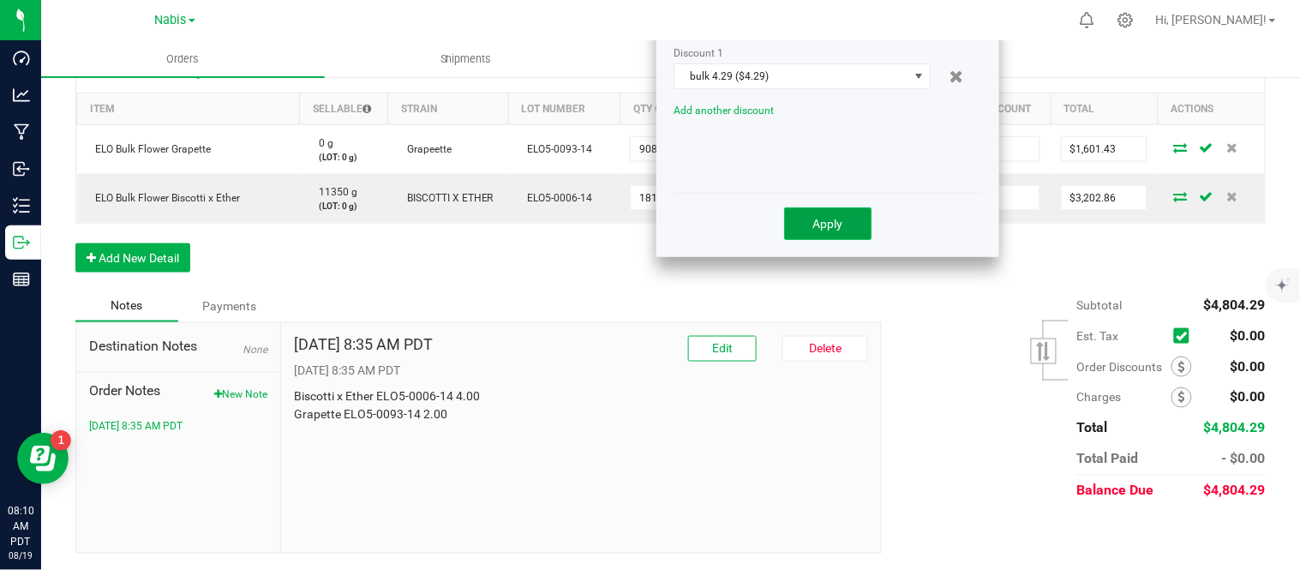
click at [837, 219] on span "Apply" at bounding box center [828, 224] width 30 height 14
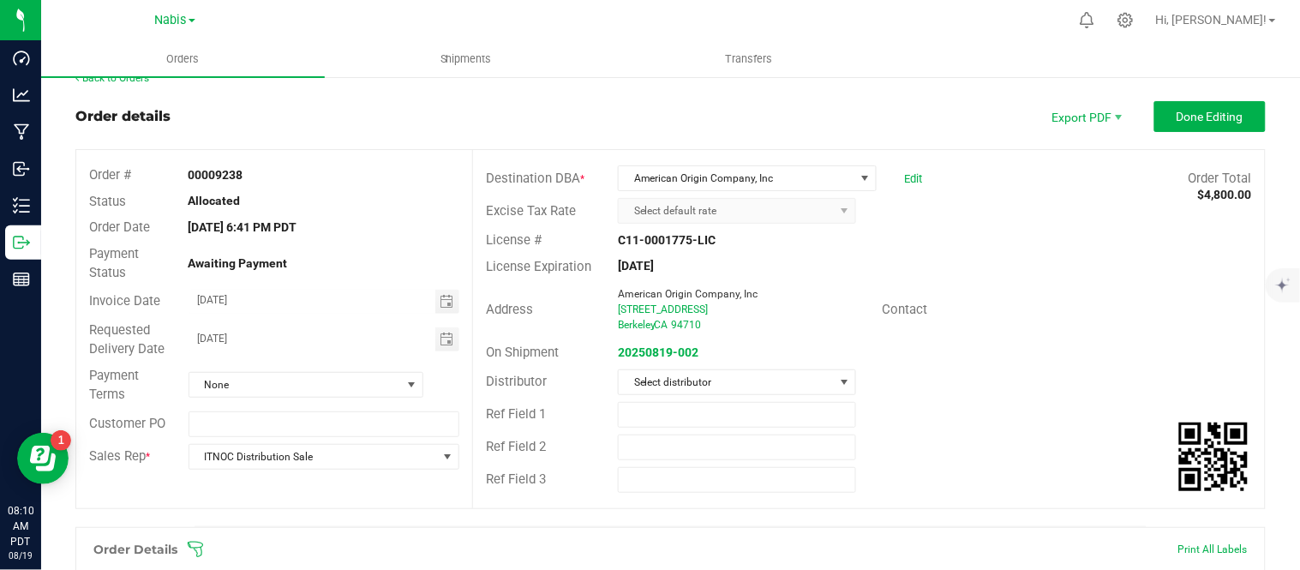
scroll to position [0, 0]
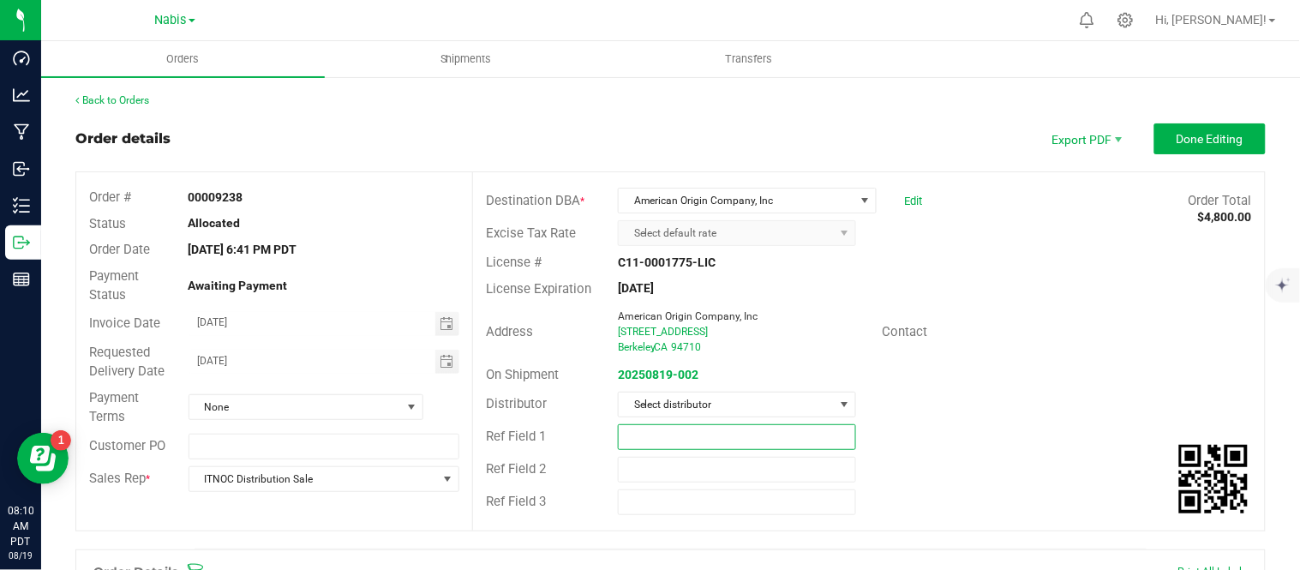
click at [674, 431] on input "text" at bounding box center [737, 437] width 238 height 26
type input "ITNOC (Chris) Bulk"
click at [219, 318] on input "[DATE]" at bounding box center [312, 322] width 246 height 21
type input "[DATE]"
click at [212, 361] on input "[DATE]" at bounding box center [312, 360] width 246 height 21
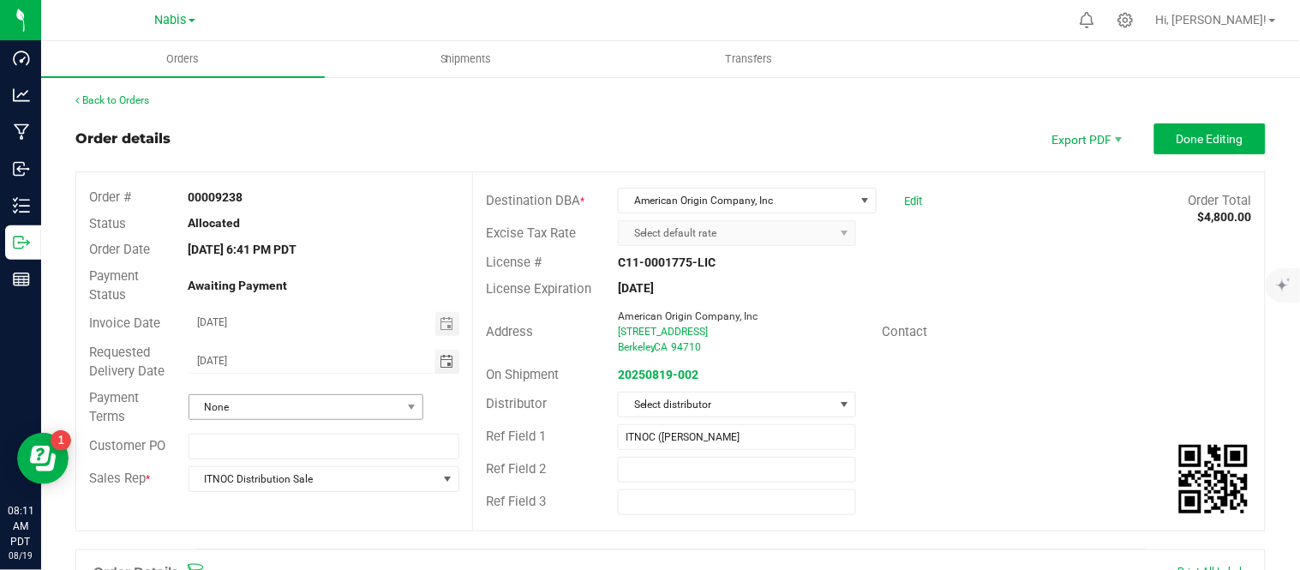
type input "[DATE]"
click at [295, 405] on span "None" at bounding box center [295, 407] width 212 height 24
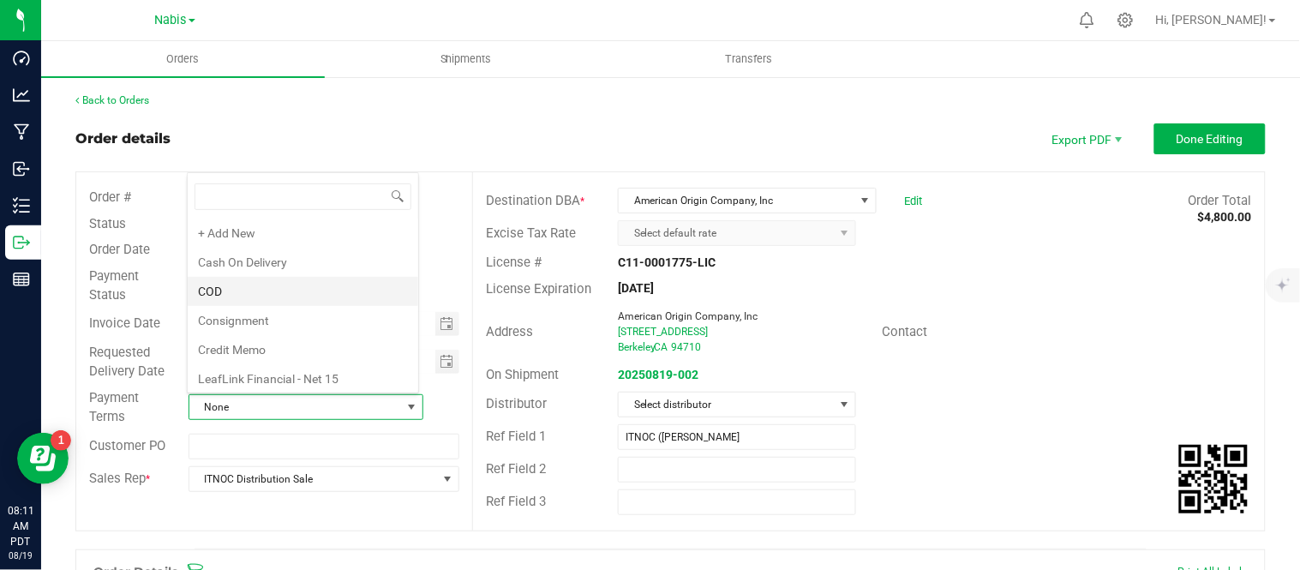
click at [294, 295] on li "COD" at bounding box center [303, 291] width 231 height 29
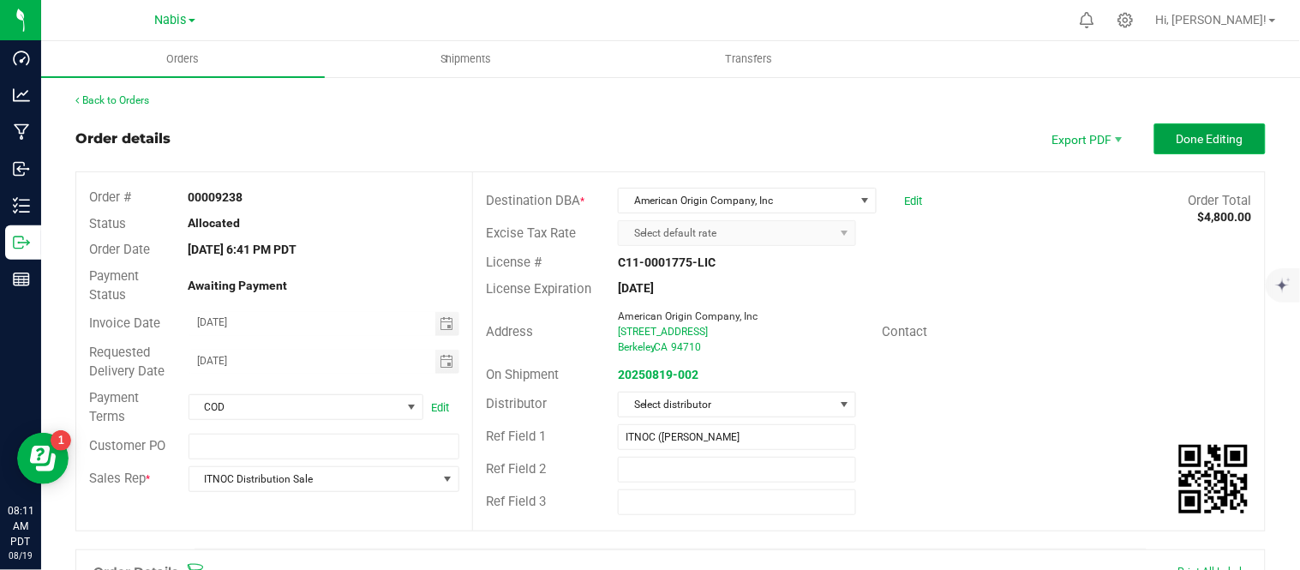
click at [1178, 148] on button "Done Editing" at bounding box center [1209, 138] width 111 height 31
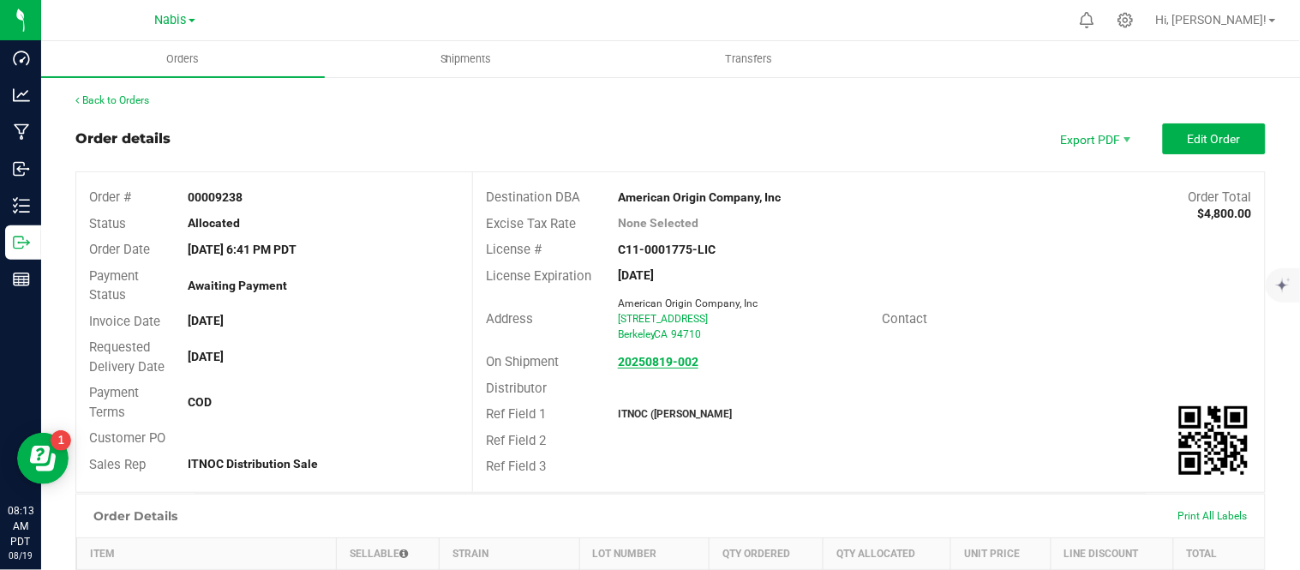
click at [644, 358] on strong "20250819-002" at bounding box center [658, 362] width 81 height 14
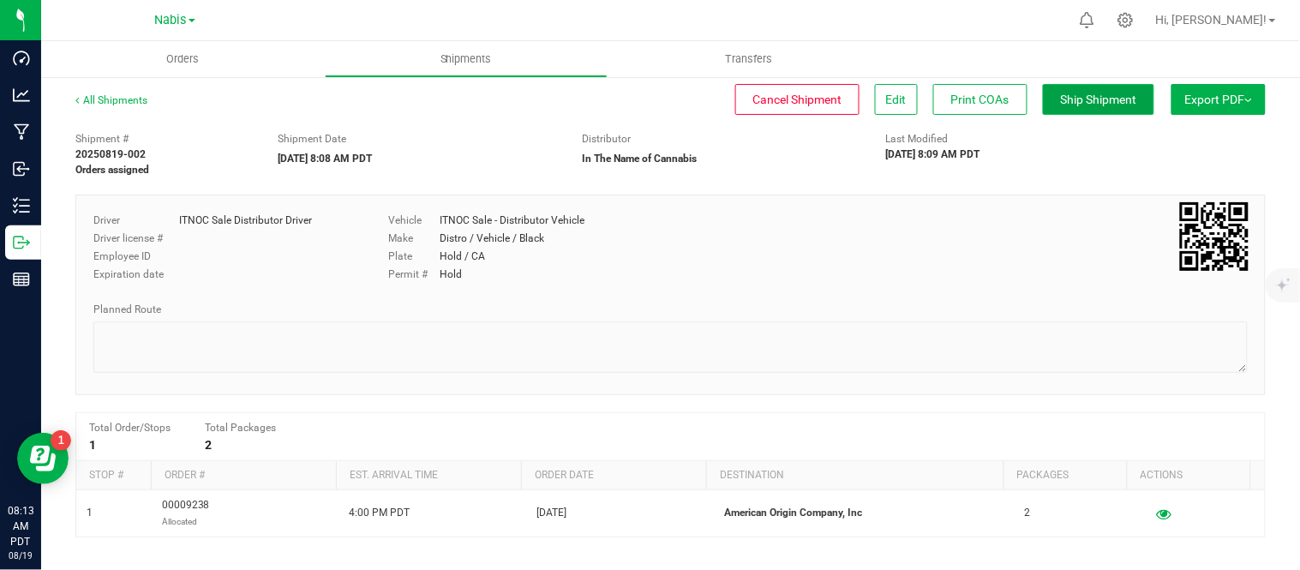
click at [1078, 96] on span "Ship Shipment" at bounding box center [1099, 100] width 76 height 14
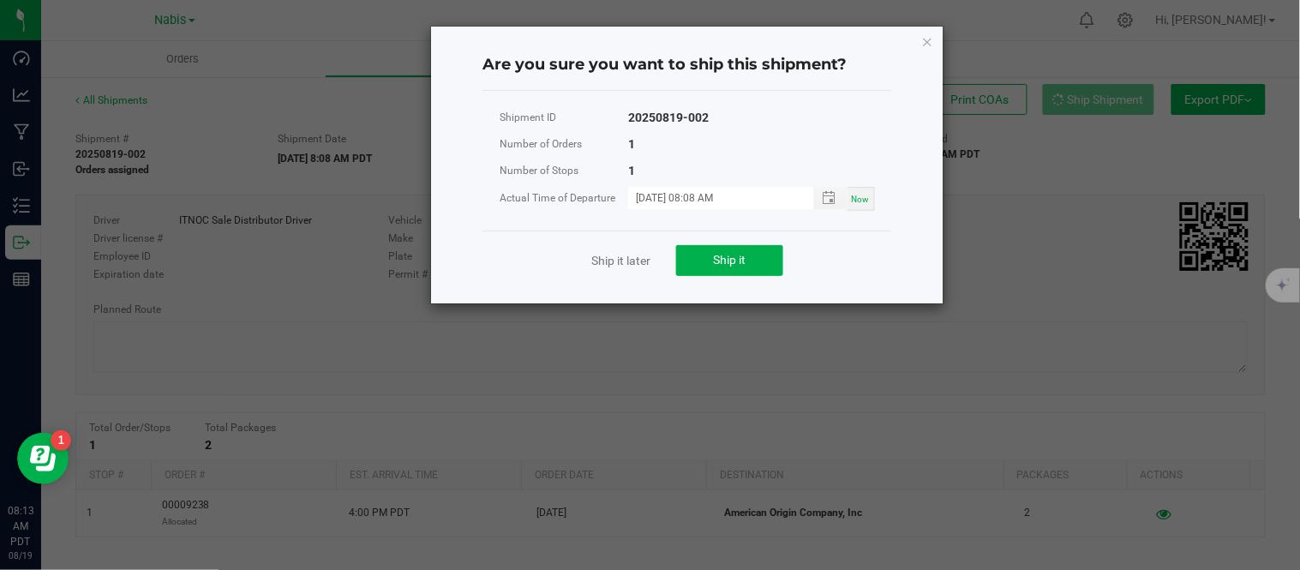
click at [934, 39] on div "Are you sure you want to ship this shipment? Shipment ID 20250819-002 Number of…" at bounding box center [687, 165] width 512 height 277
click at [928, 40] on icon "Close" at bounding box center [927, 41] width 12 height 21
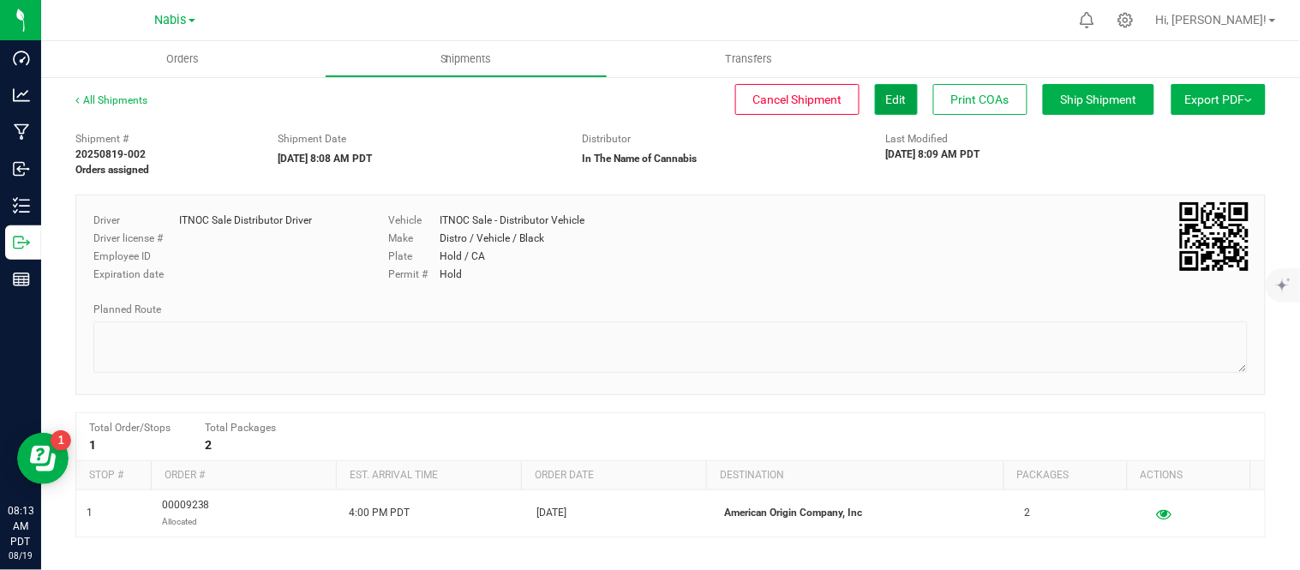
click at [875, 107] on button "Edit" at bounding box center [896, 99] width 43 height 31
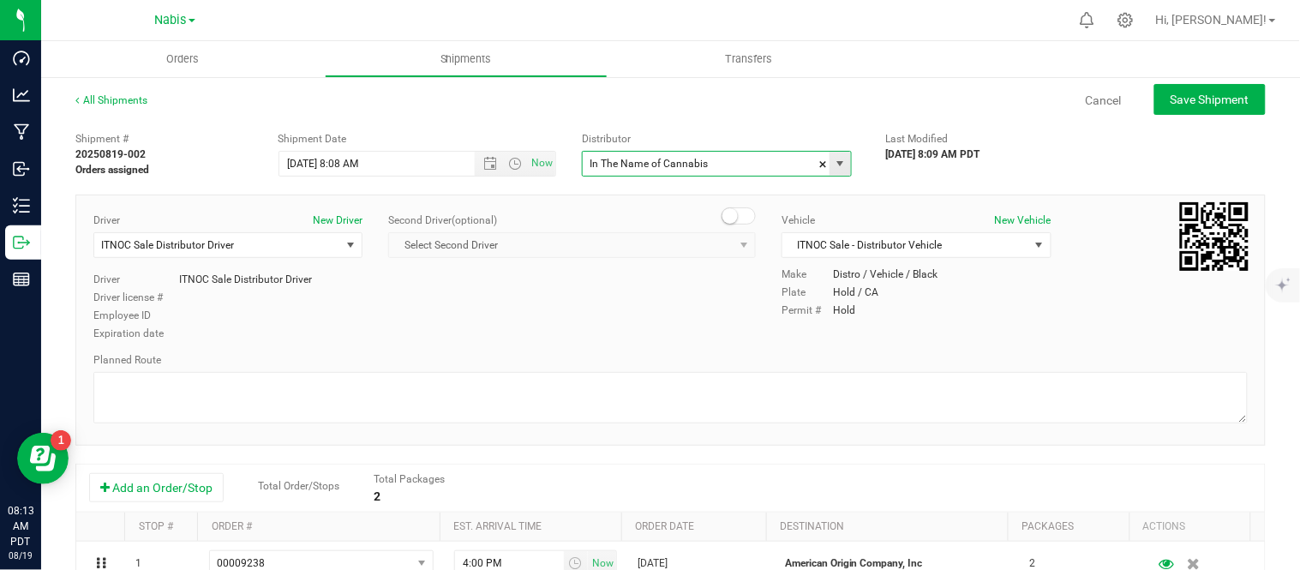
click at [778, 157] on input "In The Name of Cannabis" at bounding box center [702, 164] width 239 height 24
click at [721, 194] on li "American Origin Company, Inc" at bounding box center [710, 193] width 265 height 26
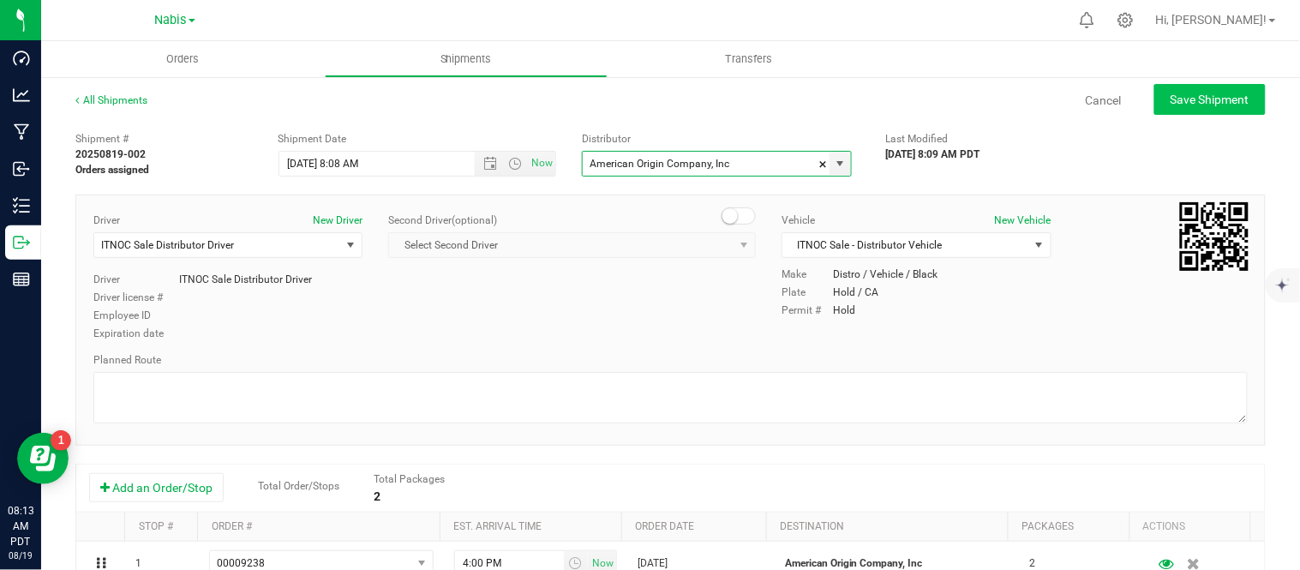
type input "American Origin Company, Inc"
click at [1171, 100] on span "Save Shipment" at bounding box center [1210, 100] width 79 height 14
type input "8/7/2025 3:08 PM"
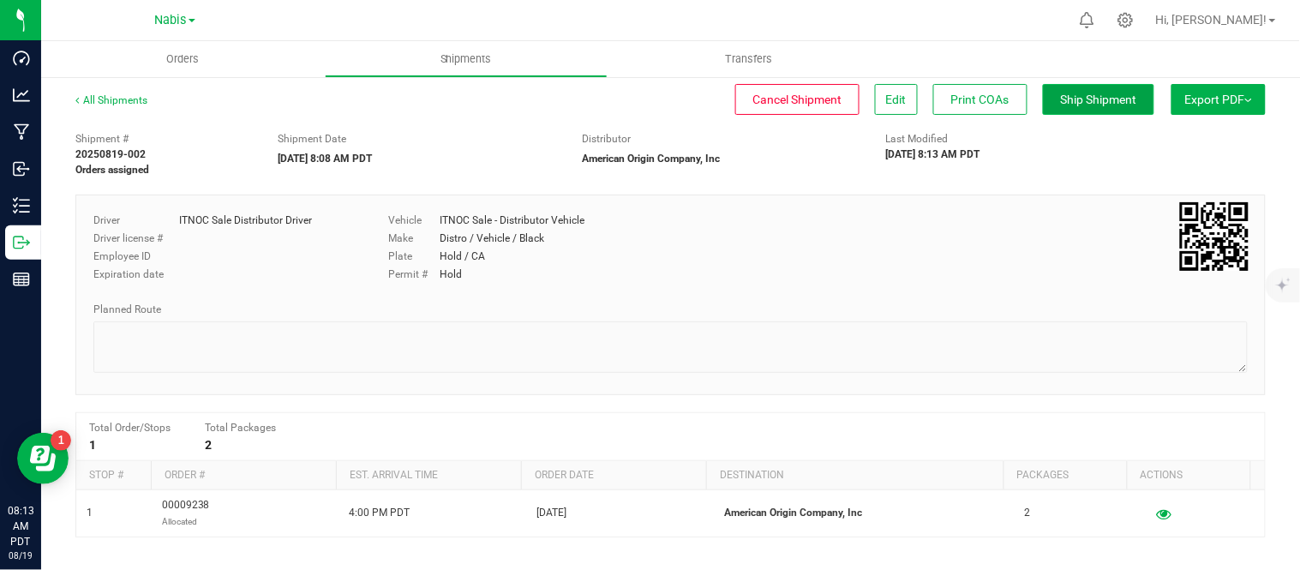
click at [1068, 98] on span "Ship Shipment" at bounding box center [1099, 100] width 76 height 14
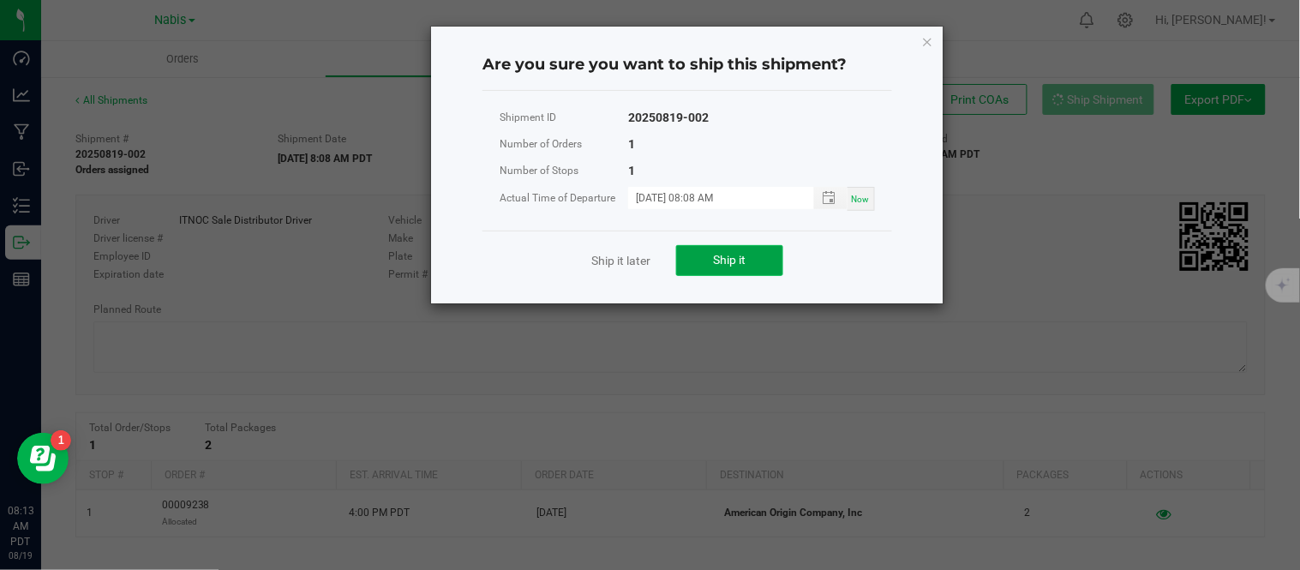
click at [734, 255] on span "Ship it" at bounding box center [730, 260] width 33 height 14
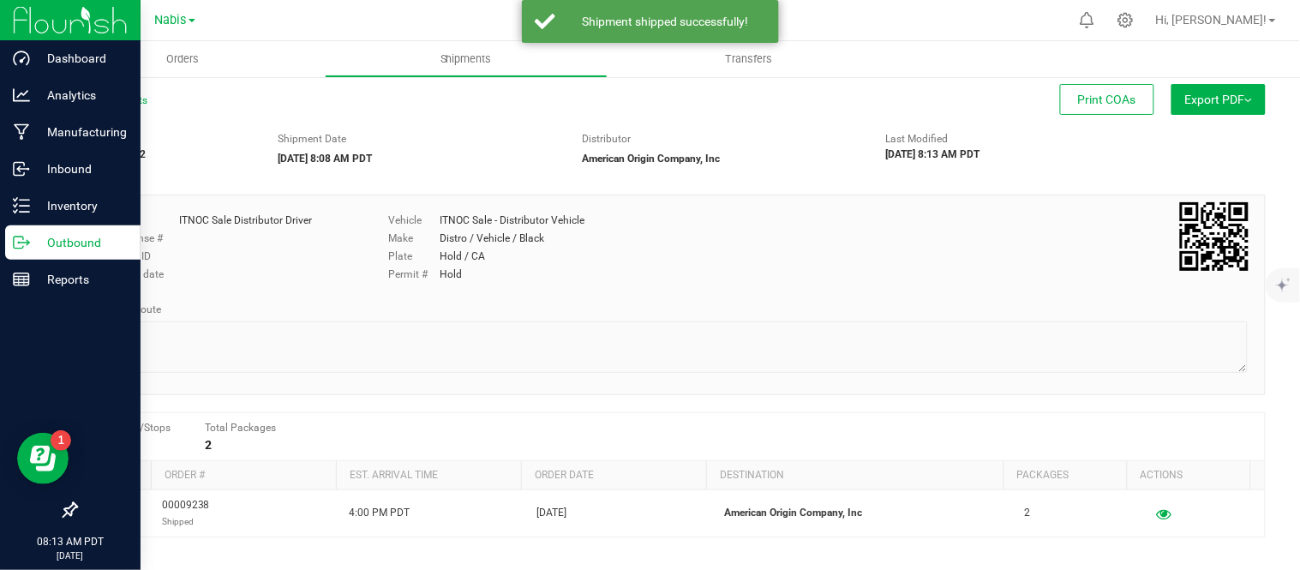
click at [72, 234] on p "Outbound" at bounding box center [81, 242] width 103 height 21
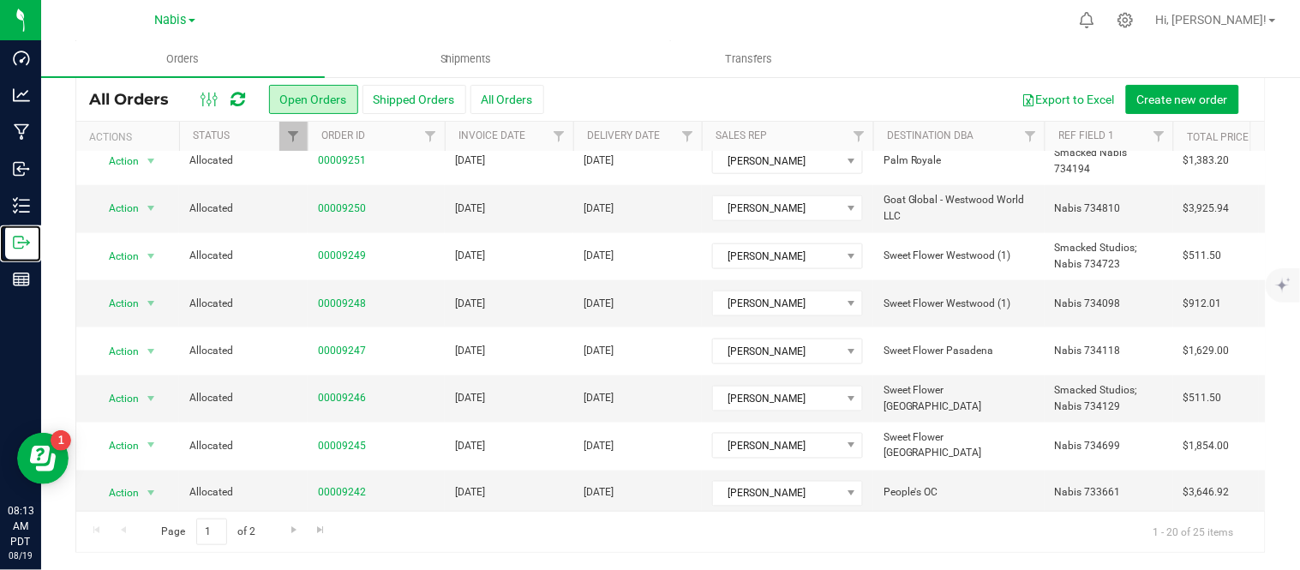
scroll to position [604, 0]
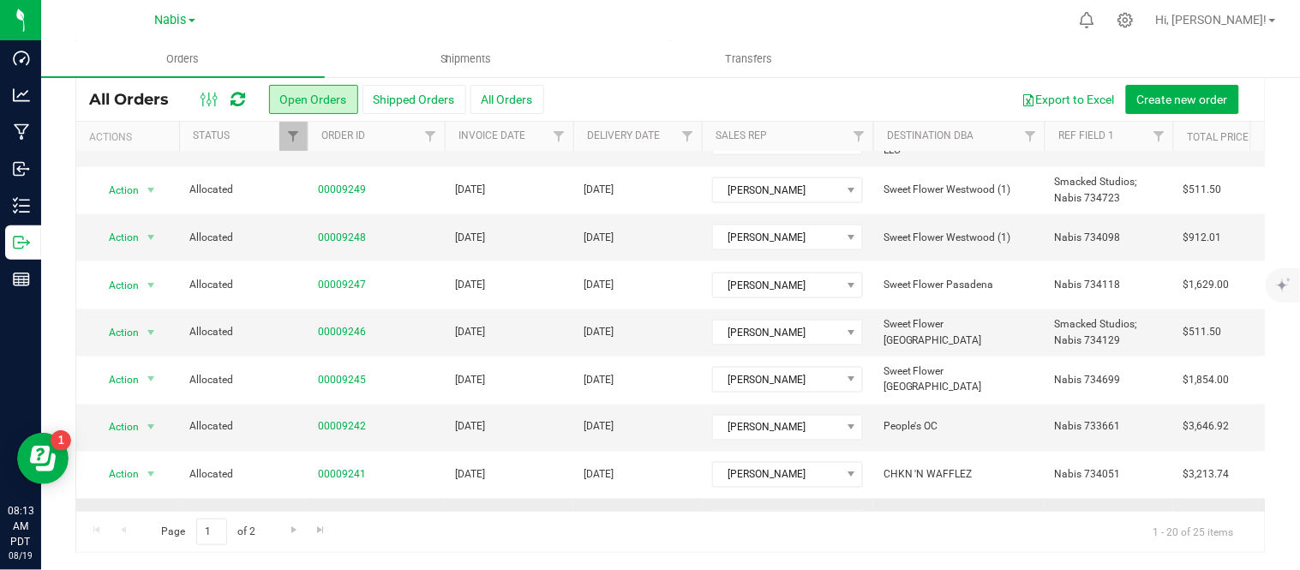
click at [345, 514] on link "00009240" at bounding box center [342, 522] width 48 height 16
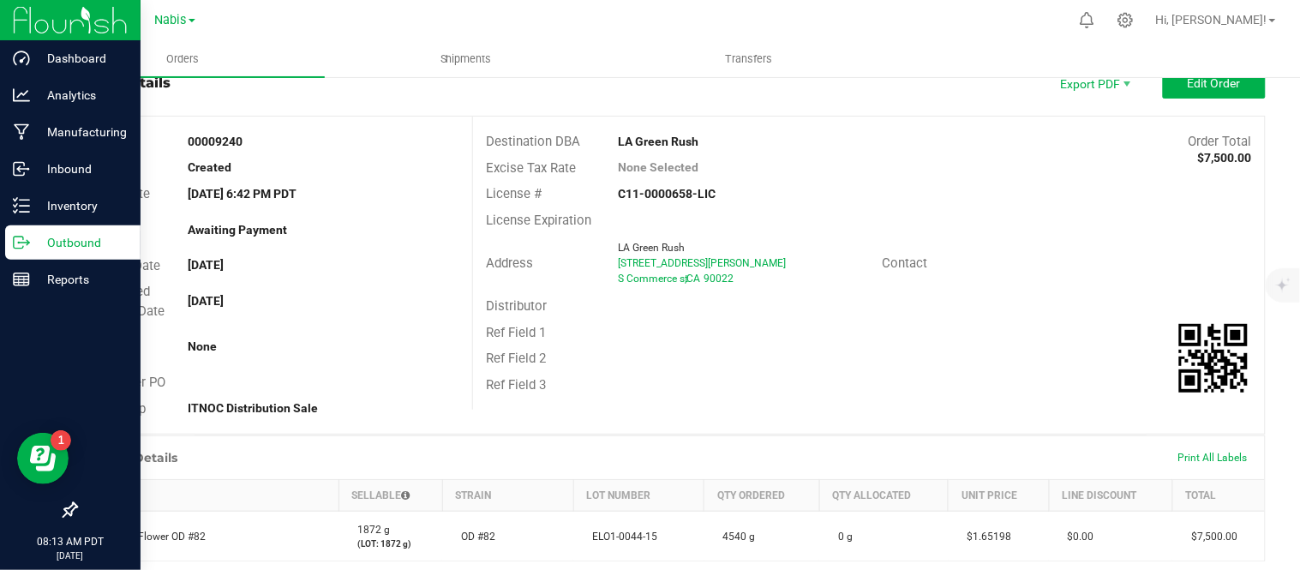
click at [53, 243] on p "Outbound" at bounding box center [81, 242] width 103 height 21
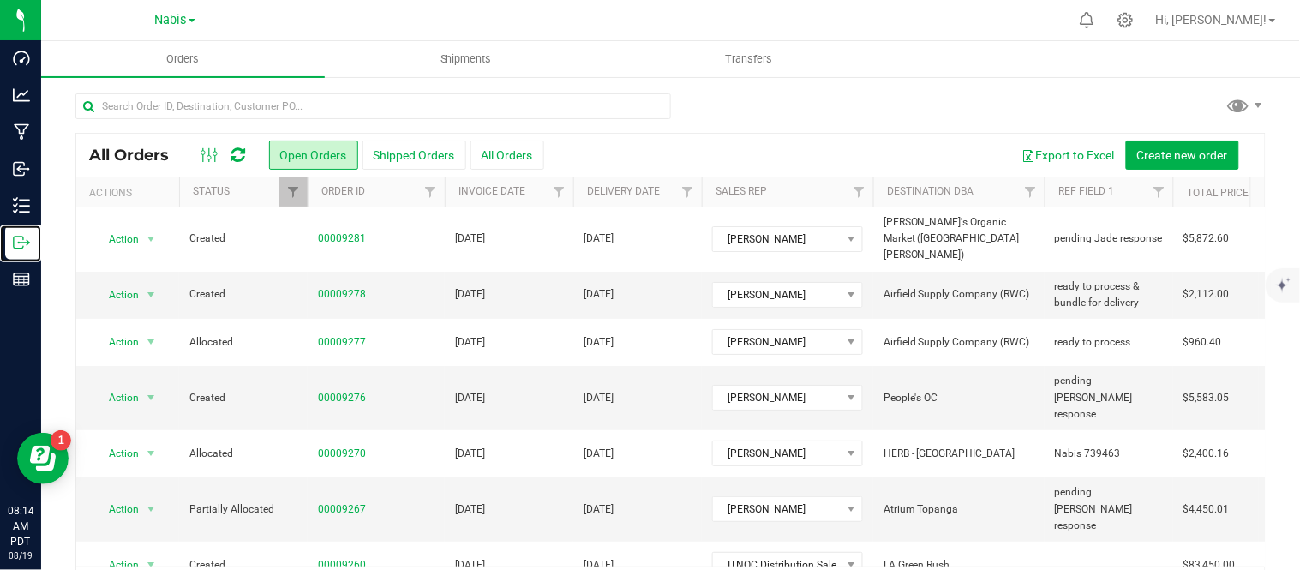
scroll to position [56, 0]
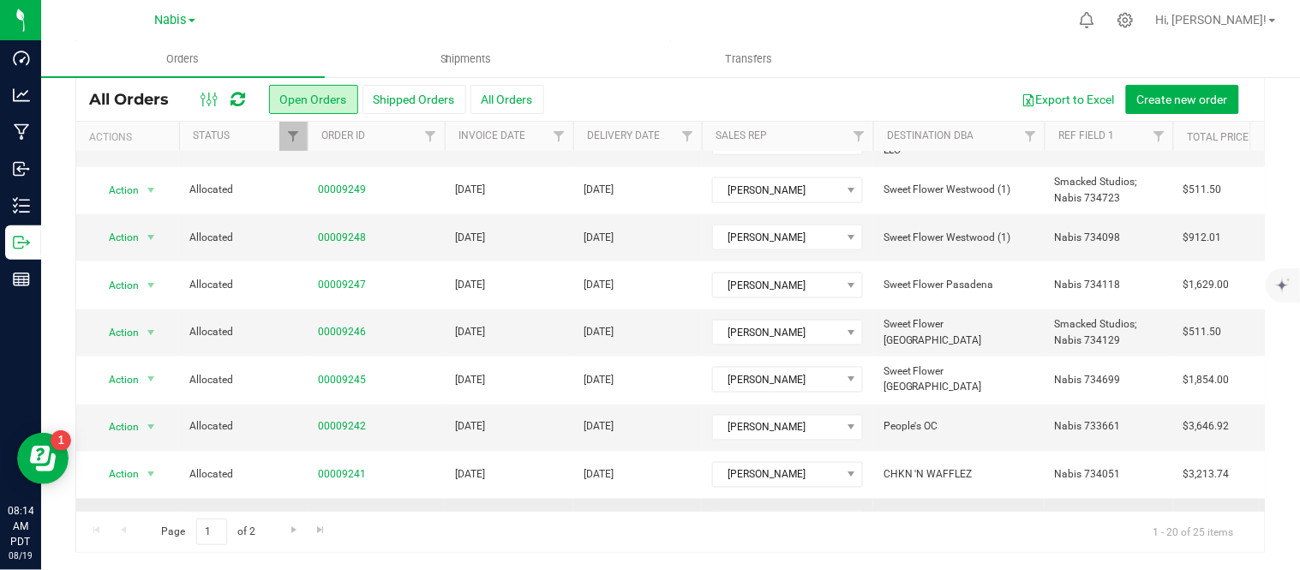
click at [555, 499] on td "[DATE]" at bounding box center [509, 522] width 129 height 46
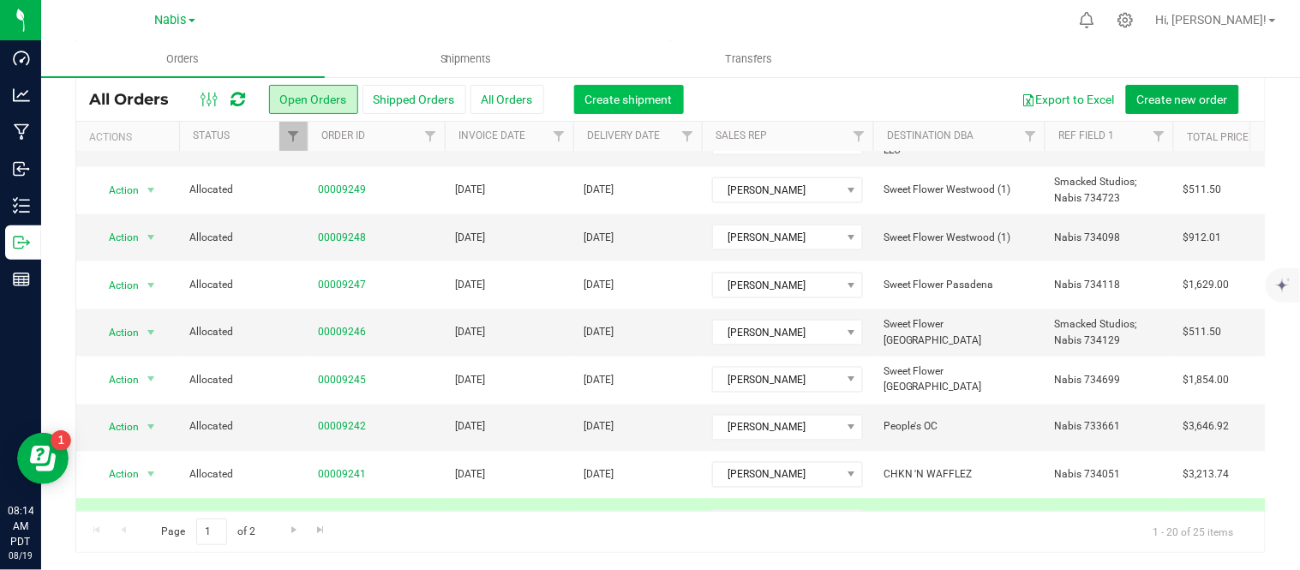
click at [669, 93] on span "Create shipment" at bounding box center [628, 100] width 87 height 14
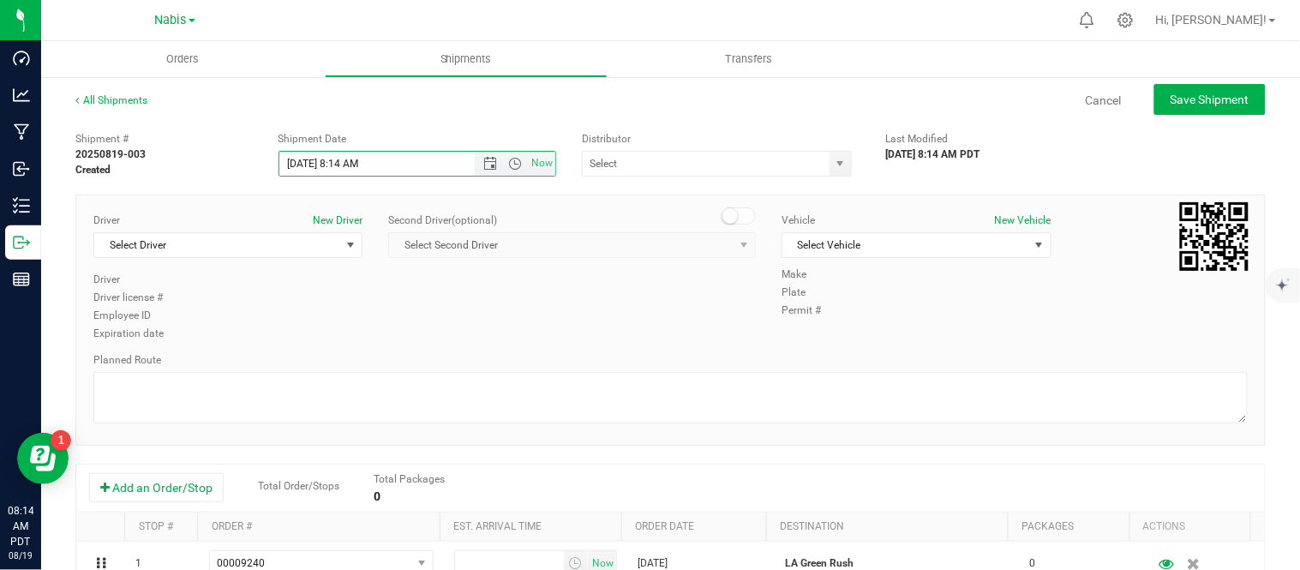
click at [303, 165] on input "8/19/2025 8:14 AM" at bounding box center [391, 164] width 225 height 24
type input "8/7/2025 8:14 AM"
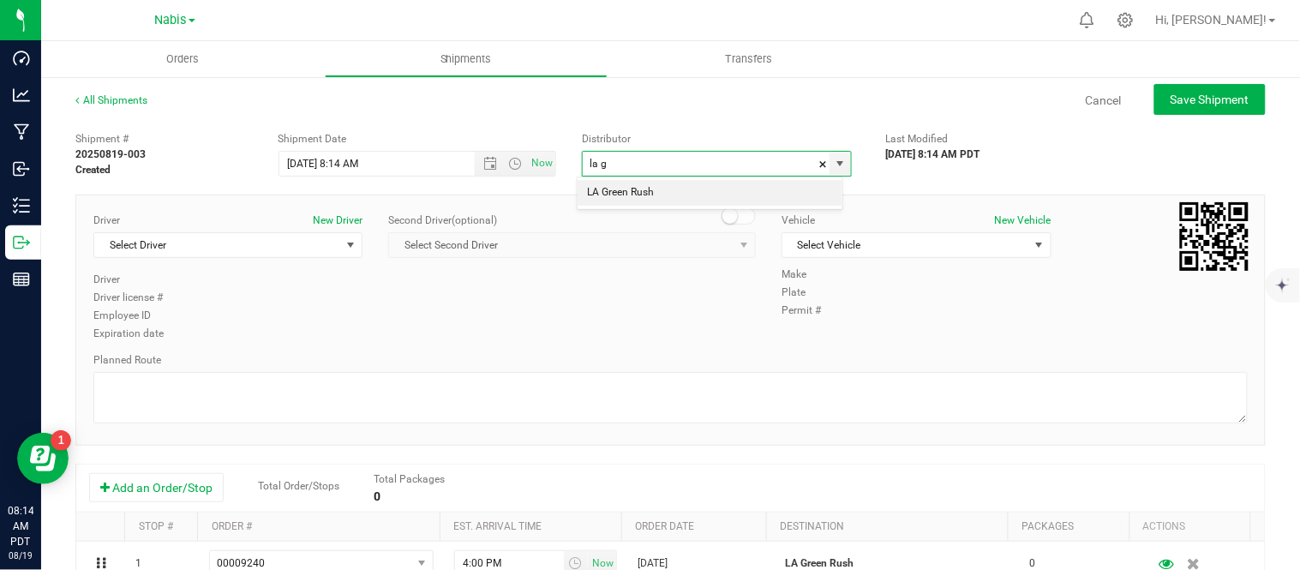
click at [675, 194] on li "LA Green Rush" at bounding box center [710, 193] width 265 height 26
type input "LA Green Rush"
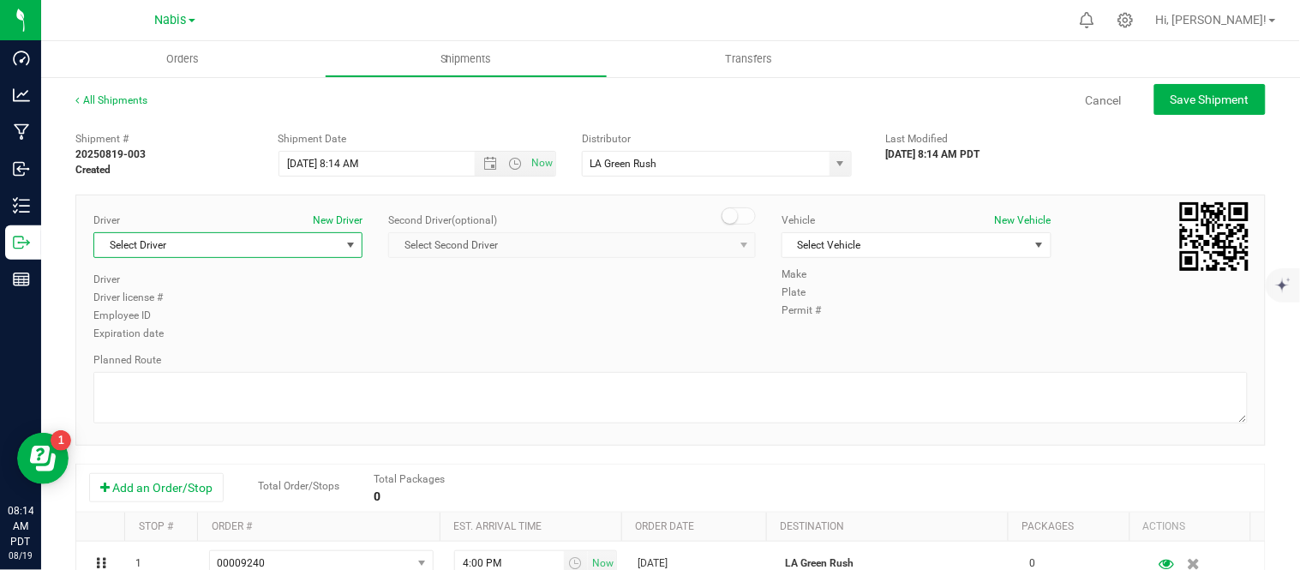
click at [297, 234] on span "Select Driver" at bounding box center [217, 245] width 246 height 24
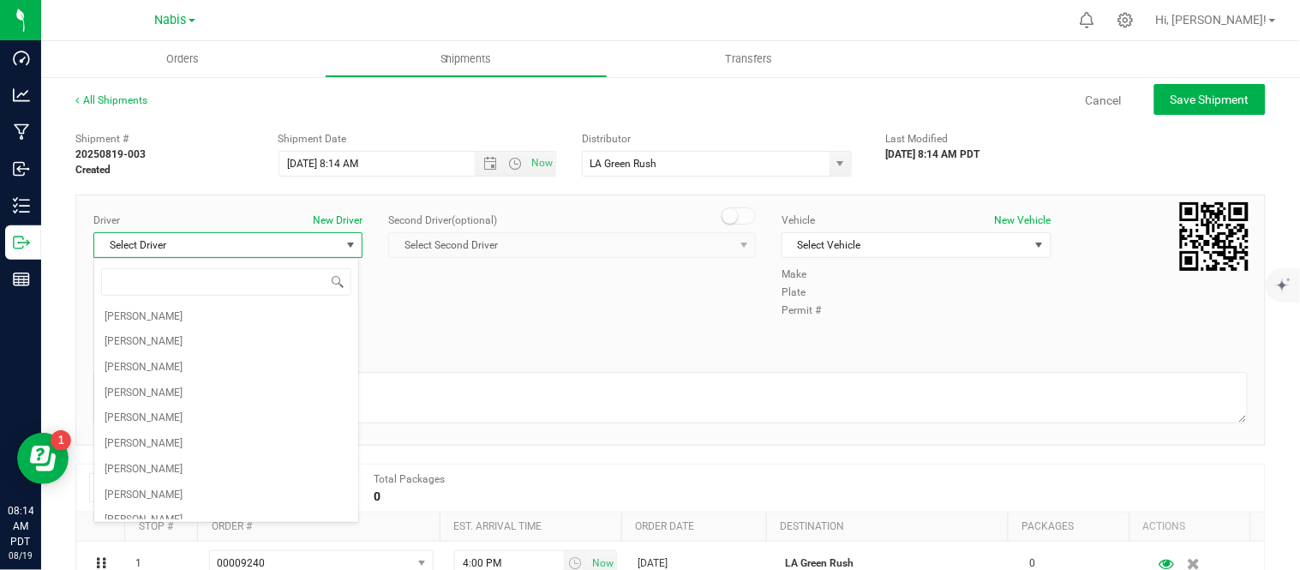
click at [297, 234] on span "Select Driver" at bounding box center [217, 245] width 246 height 24
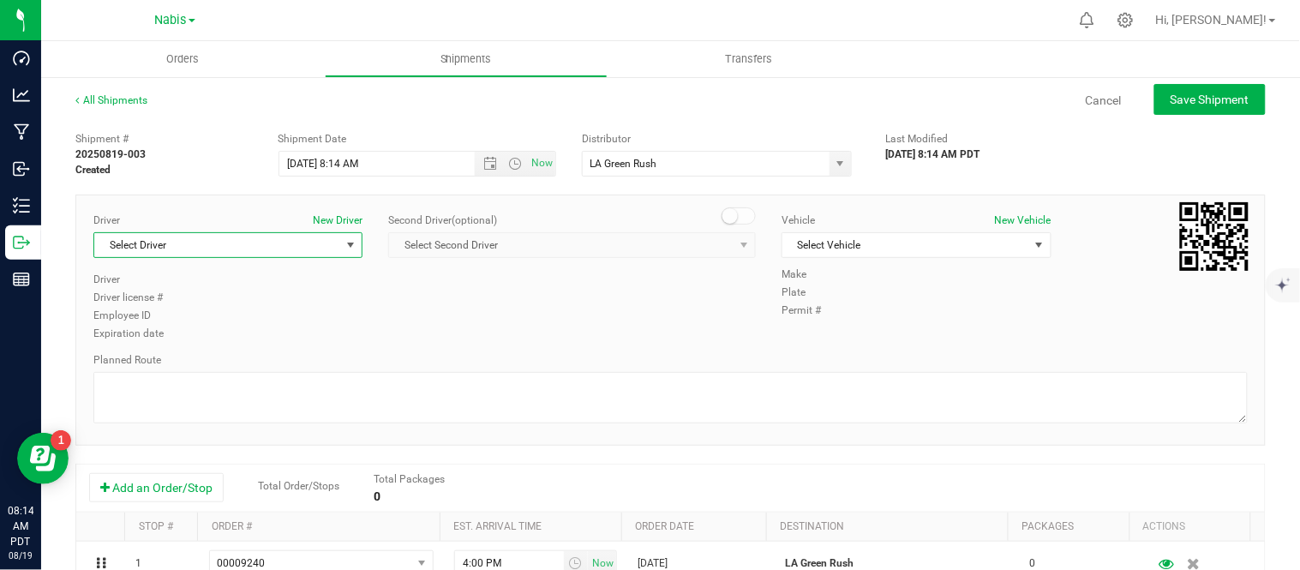
click at [309, 246] on span "Select Driver" at bounding box center [217, 245] width 246 height 24
click at [276, 307] on li "ITNOC Sale Distributor Driver" at bounding box center [226, 317] width 264 height 26
type input "itno"
click at [838, 244] on span "Select Vehicle" at bounding box center [905, 245] width 246 height 24
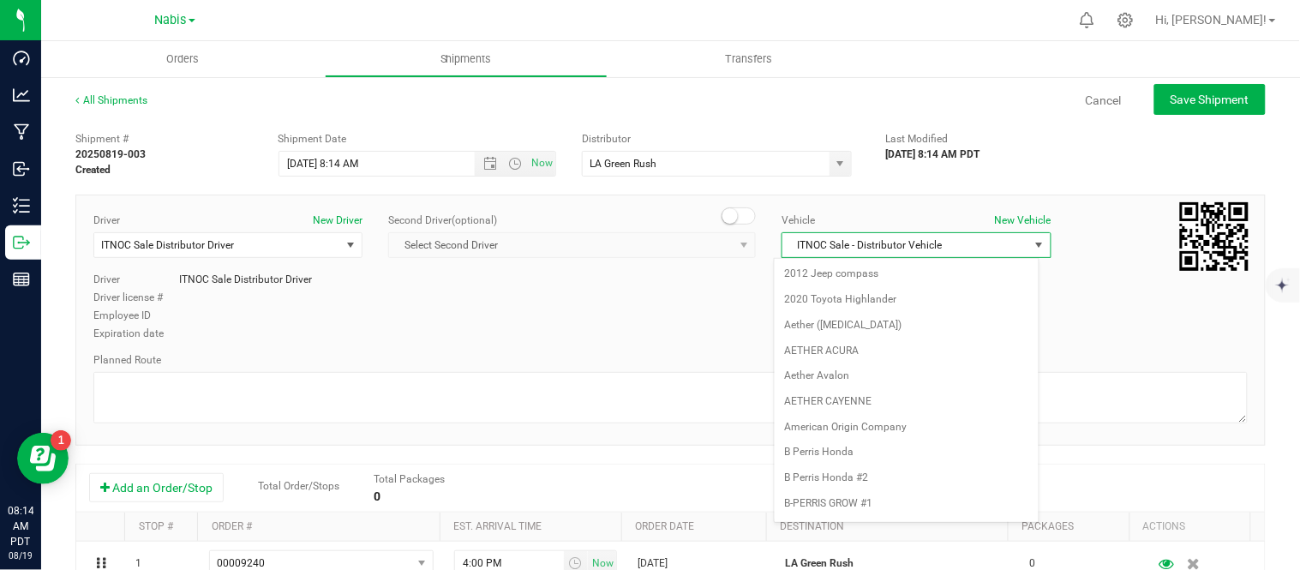
scroll to position [1076, 0]
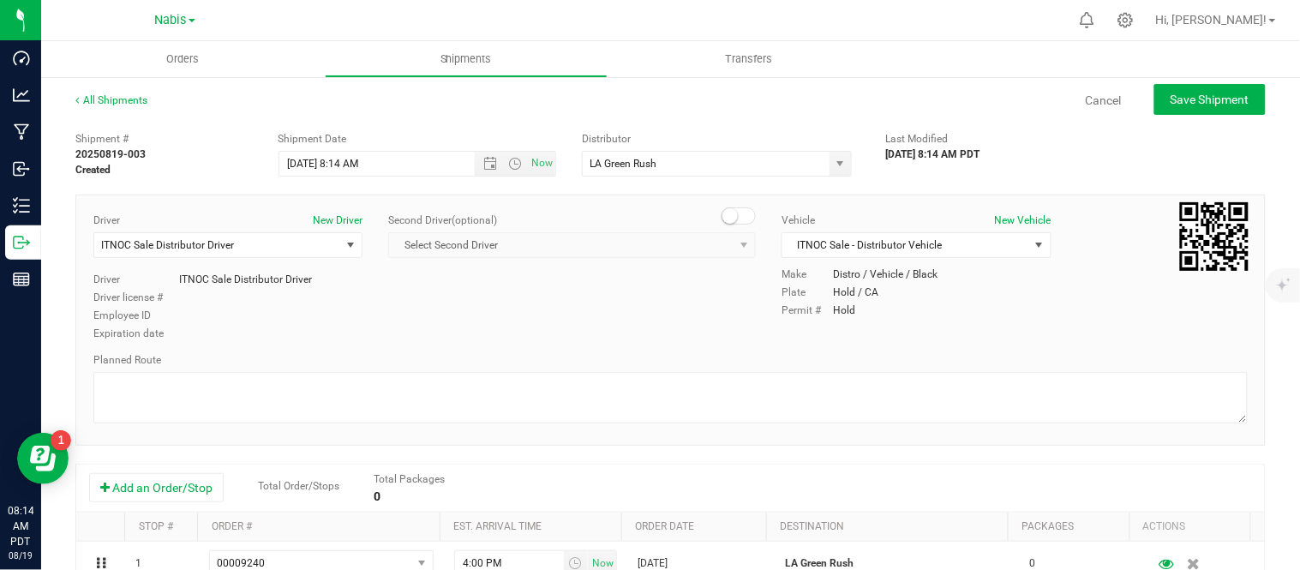
click at [650, 338] on div "Driver New Driver ITNOC Sale Distributor Driver Select Driver ITNOC Sale Distri…" at bounding box center [671, 278] width 1180 height 131
click at [1218, 94] on span "Save Shipment" at bounding box center [1210, 100] width 79 height 14
type input "8/7/2025 3:14 PM"
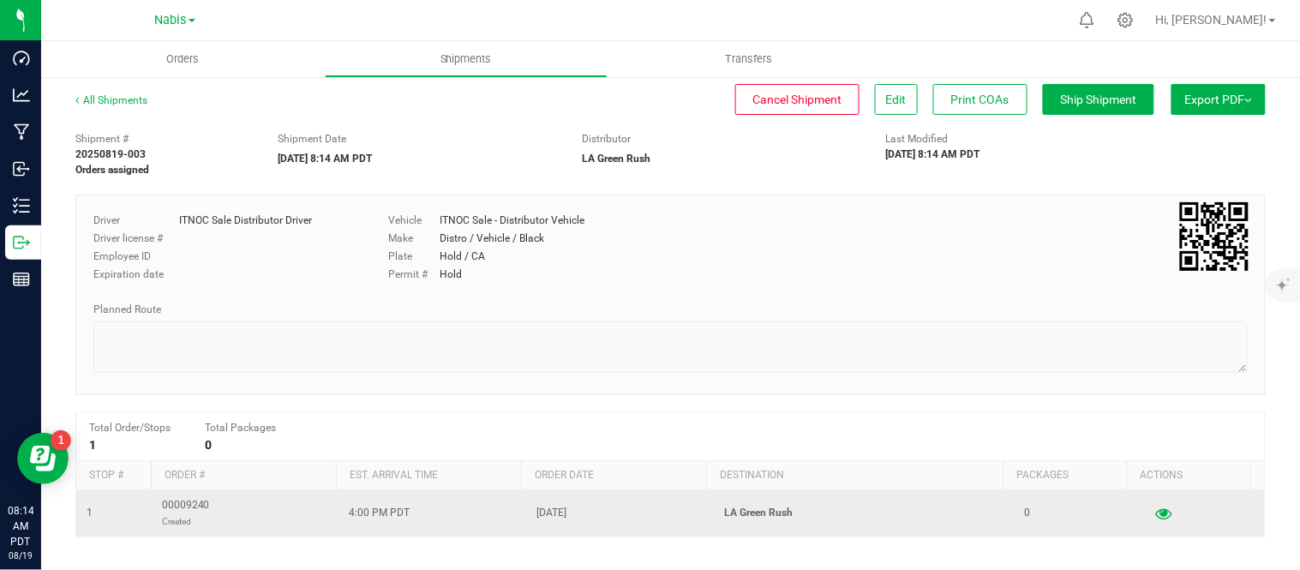
click at [1156, 514] on icon "button" at bounding box center [1164, 513] width 16 height 12
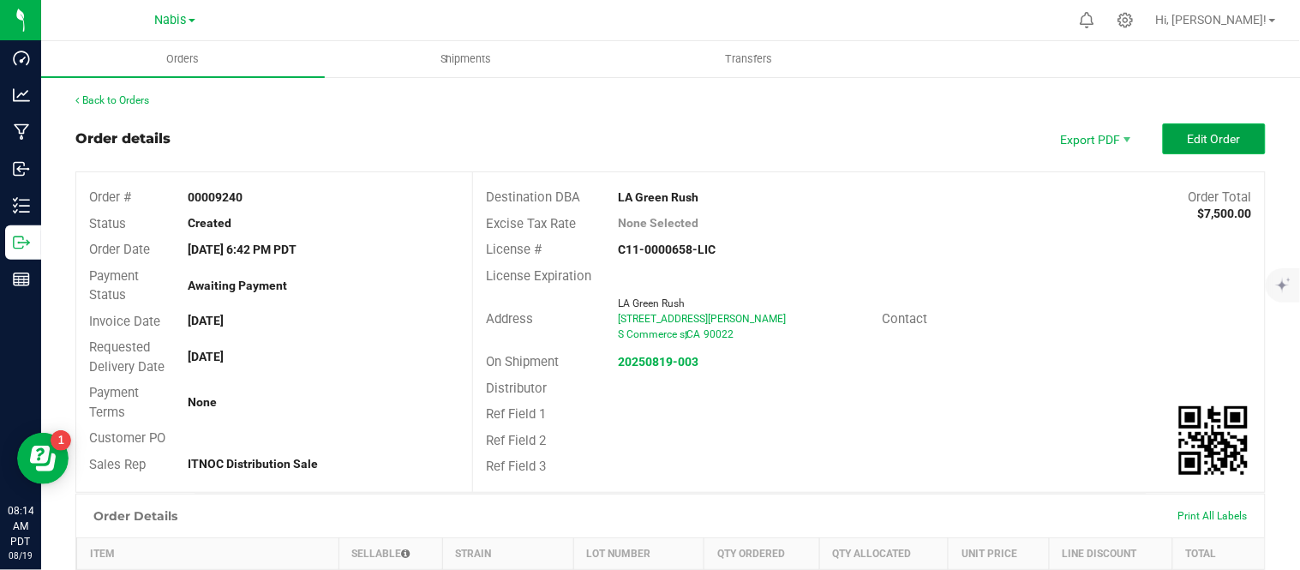
click at [1188, 141] on span "Edit Order" at bounding box center [1214, 139] width 53 height 14
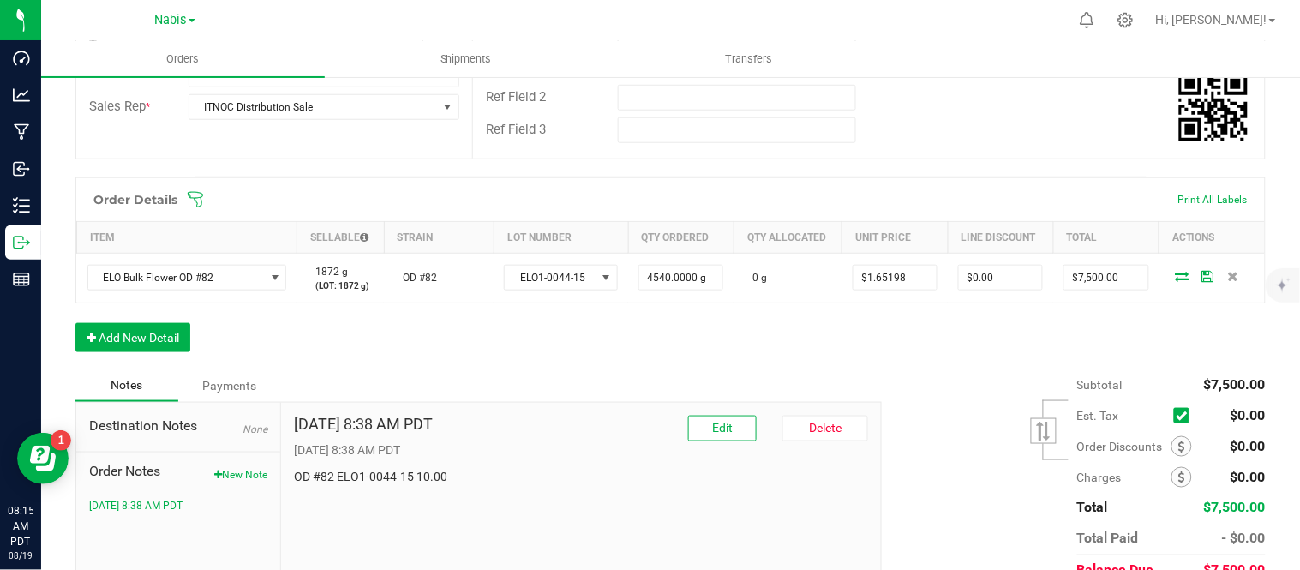
scroll to position [372, 0]
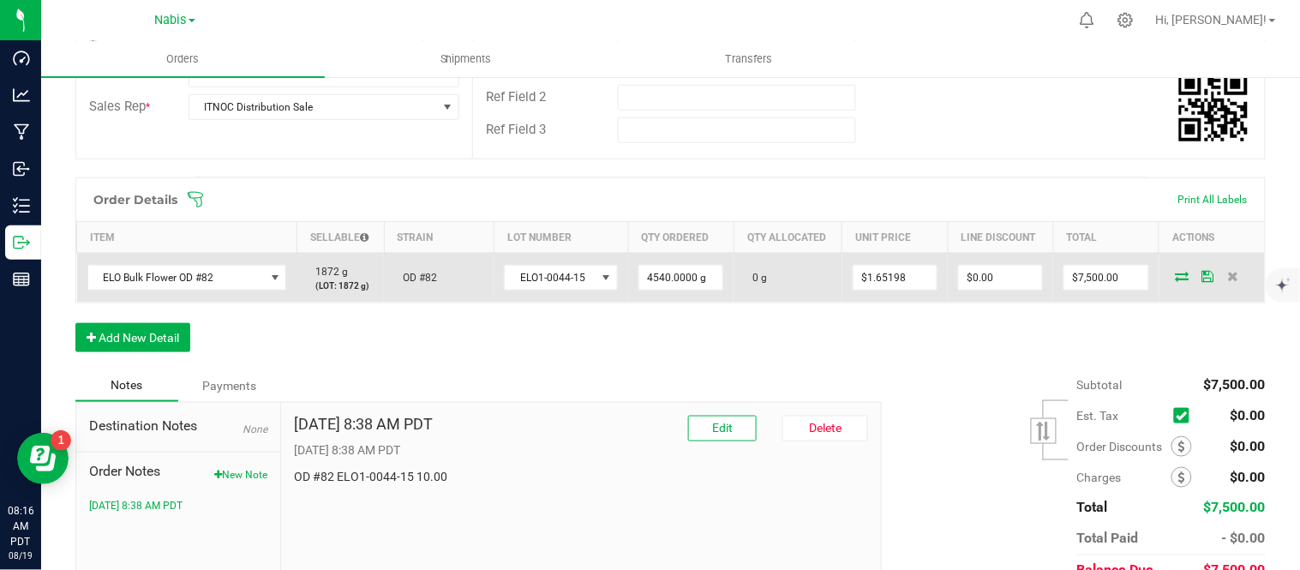
click at [1176, 275] on icon at bounding box center [1183, 276] width 14 height 10
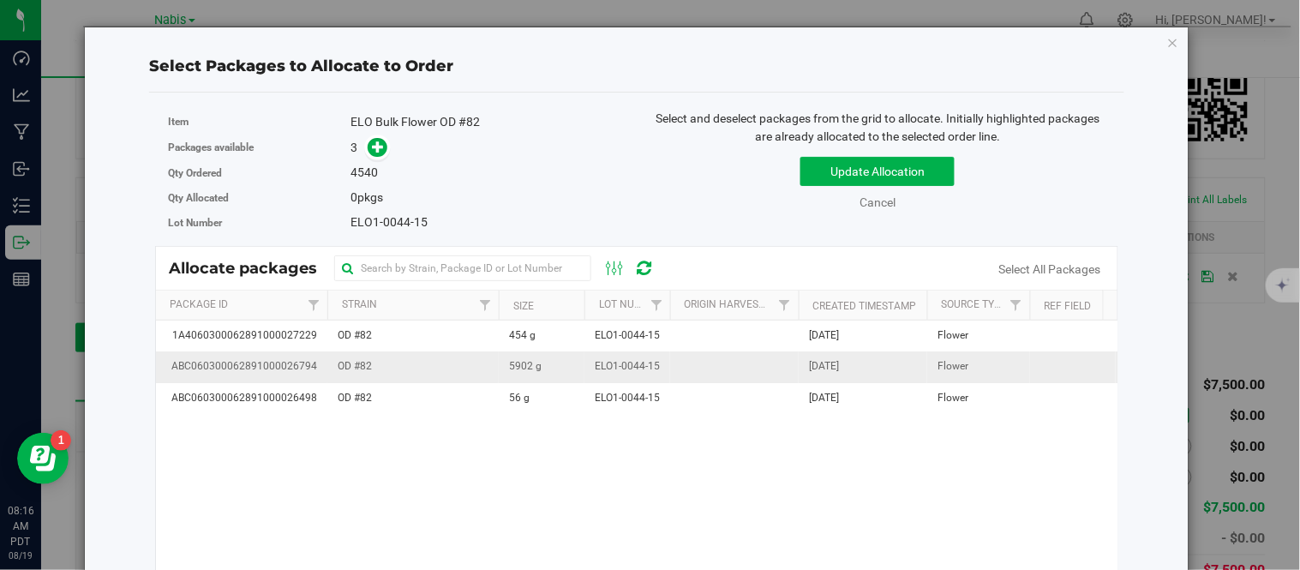
click at [578, 355] on td "5902 g" at bounding box center [542, 366] width 86 height 31
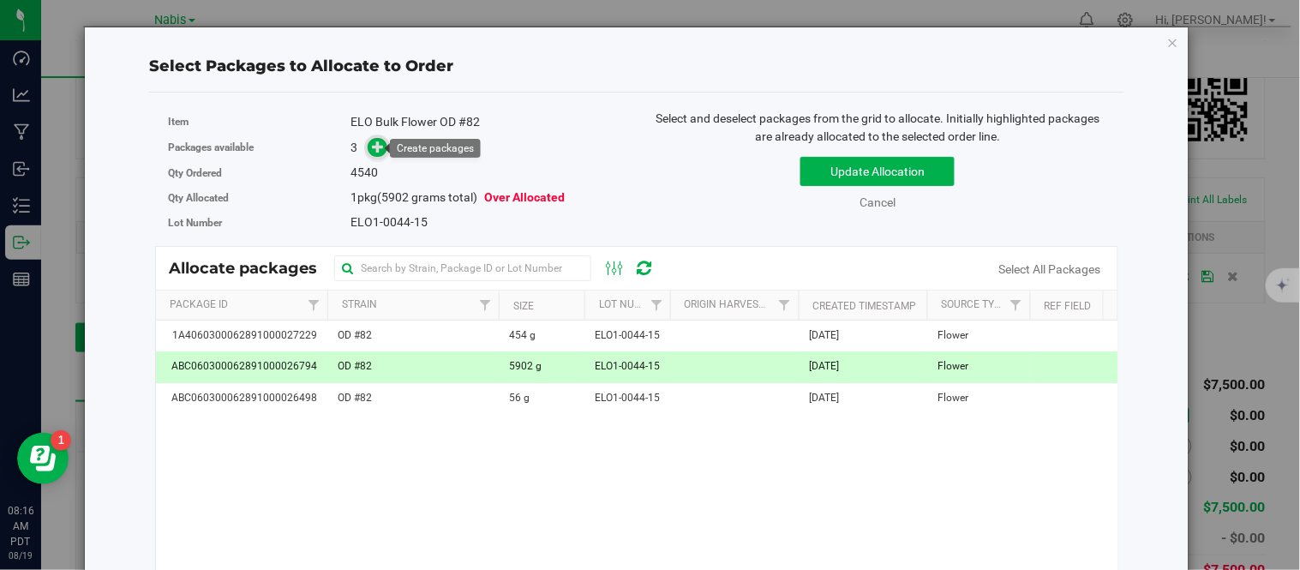
click at [374, 147] on icon at bounding box center [379, 147] width 12 height 12
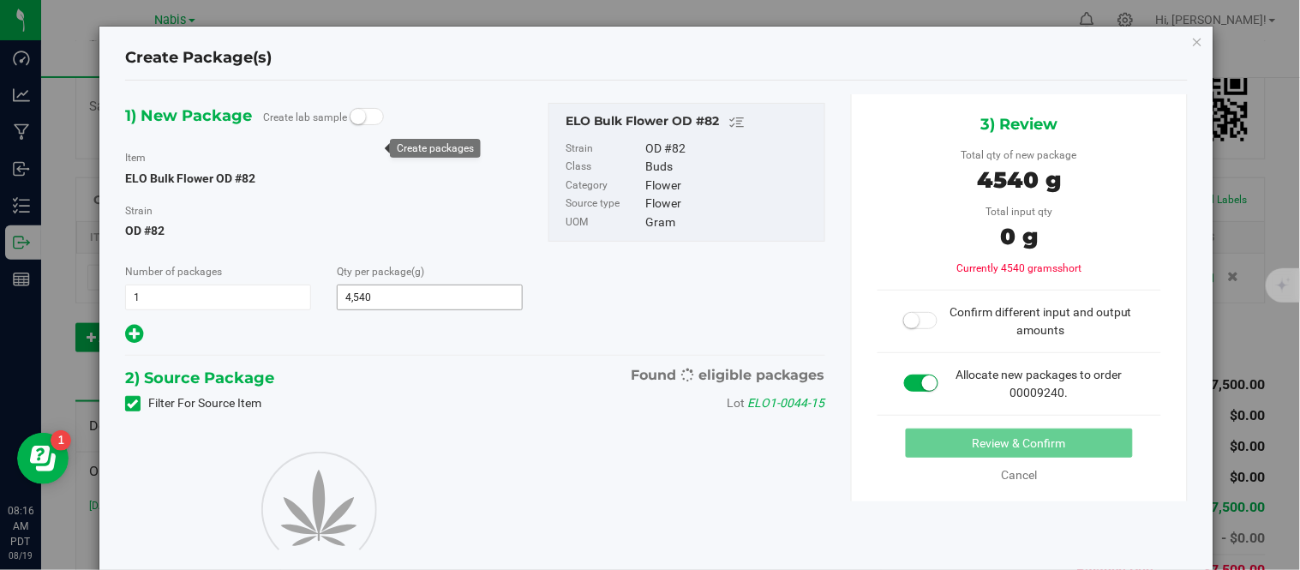
type input "4,540.0000"
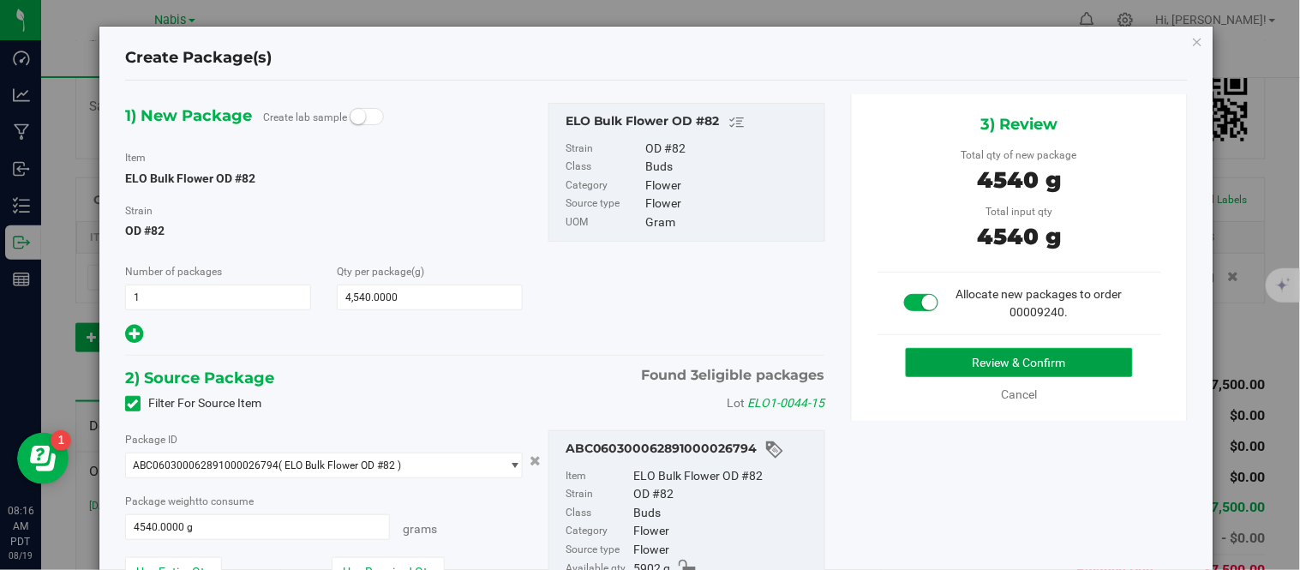
click at [947, 375] on button "Review & Confirm" at bounding box center [1019, 362] width 227 height 29
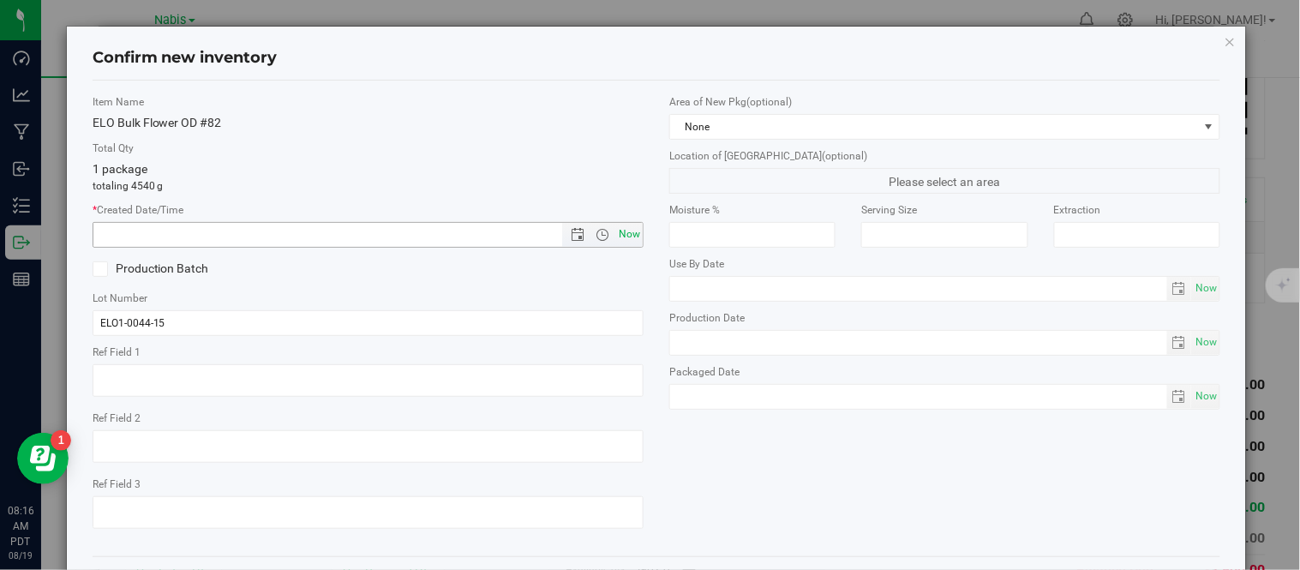
click at [621, 237] on span "Now" at bounding box center [629, 234] width 29 height 25
type input "8/19/2025 8:16 AM"
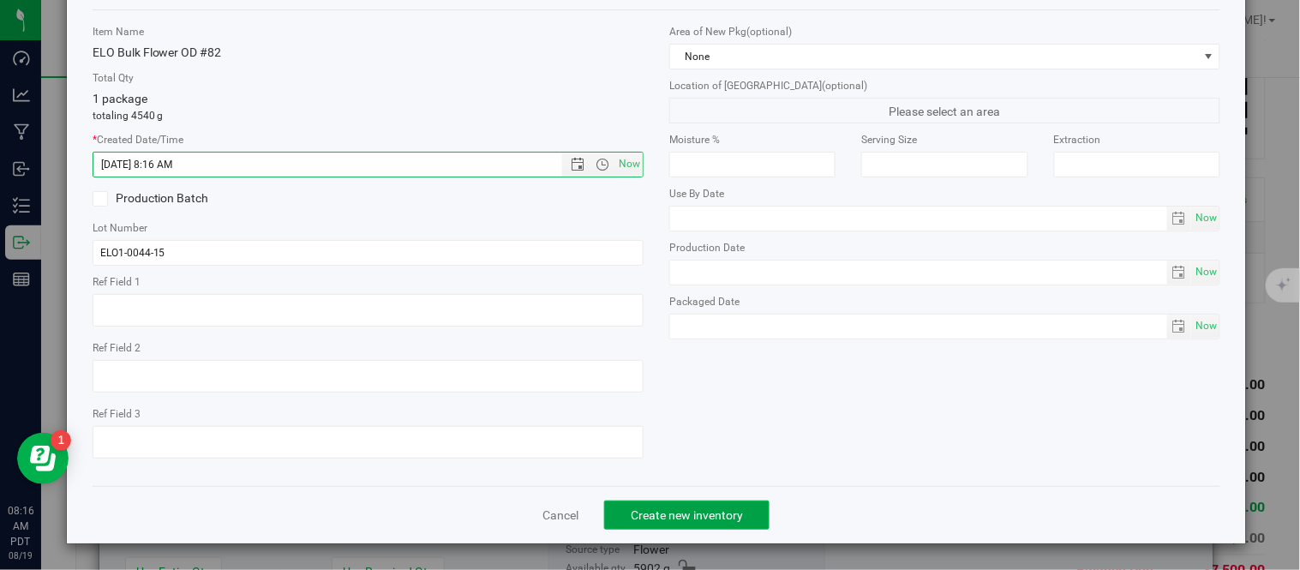
click at [704, 518] on span "Create new inventory" at bounding box center [687, 515] width 112 height 14
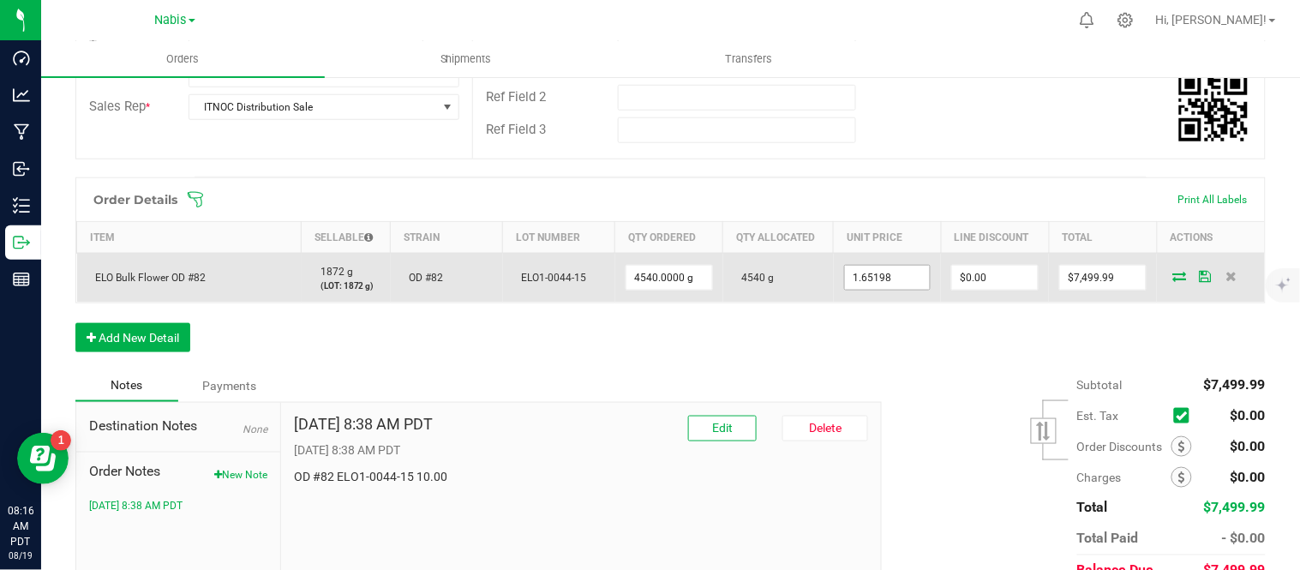
click at [901, 273] on input "1.65198" at bounding box center [888, 278] width 86 height 24
type input "$1.65210"
type input "0"
type input "$7,500.53"
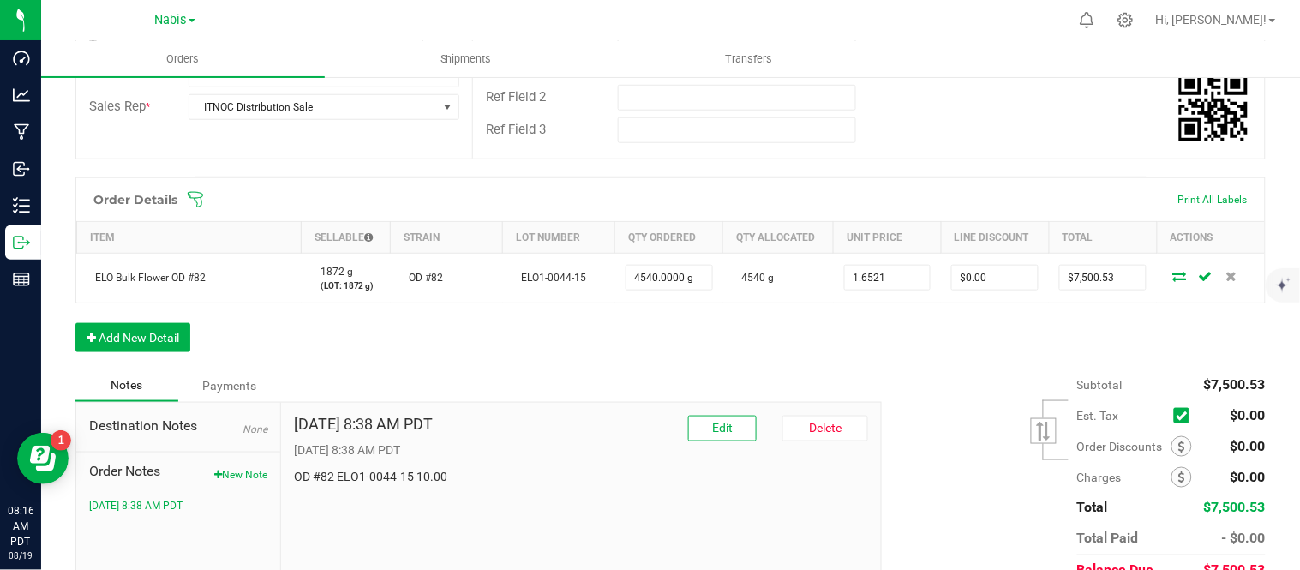
click at [901, 273] on input "1.6521" at bounding box center [888, 278] width 86 height 24
type input "$1.65211"
type input "0"
type input "$7,500.58"
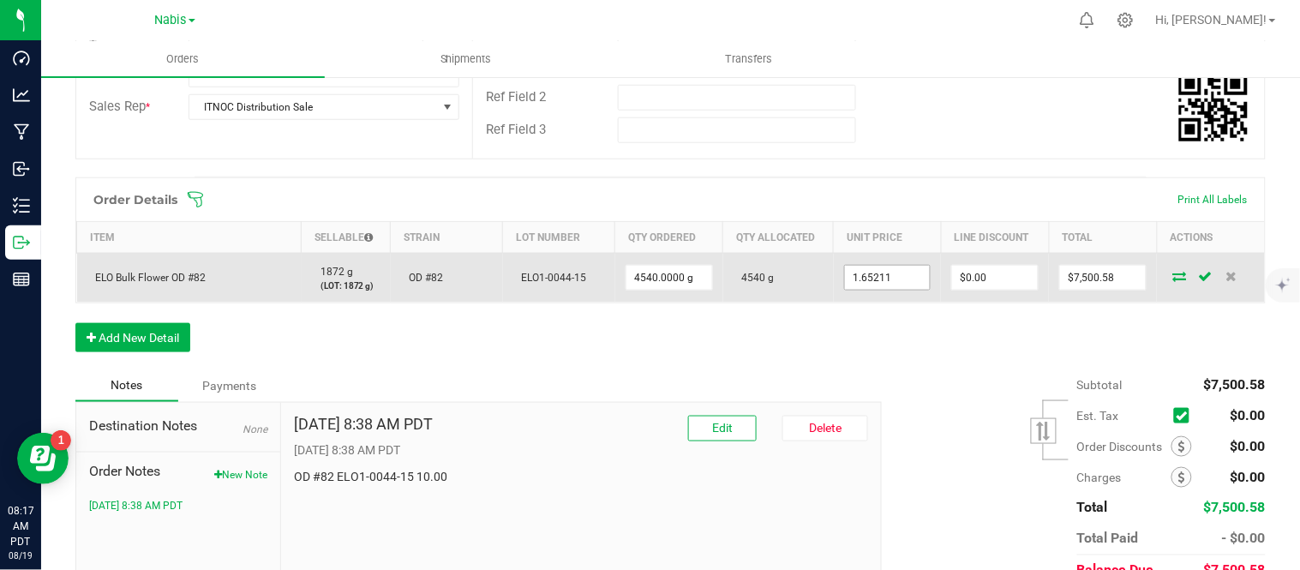
click at [904, 279] on input "1.65211" at bounding box center [888, 278] width 86 height 24
type input "$1.65213"
type input "0"
type input "$7,500.67"
click at [896, 277] on input "1.65213" at bounding box center [888, 278] width 86 height 24
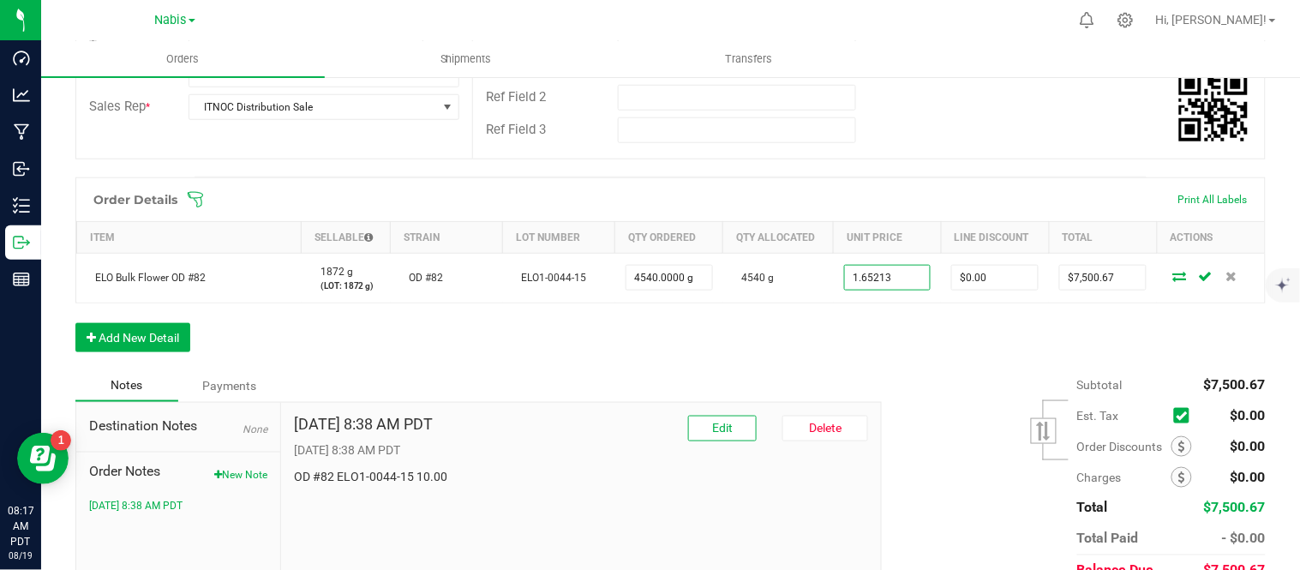
type input "$1.65213"
click at [538, 326] on div "Order Details Print All Labels Item Sellable Strain Lot Number Qty Ordered Qty …" at bounding box center [670, 273] width 1190 height 192
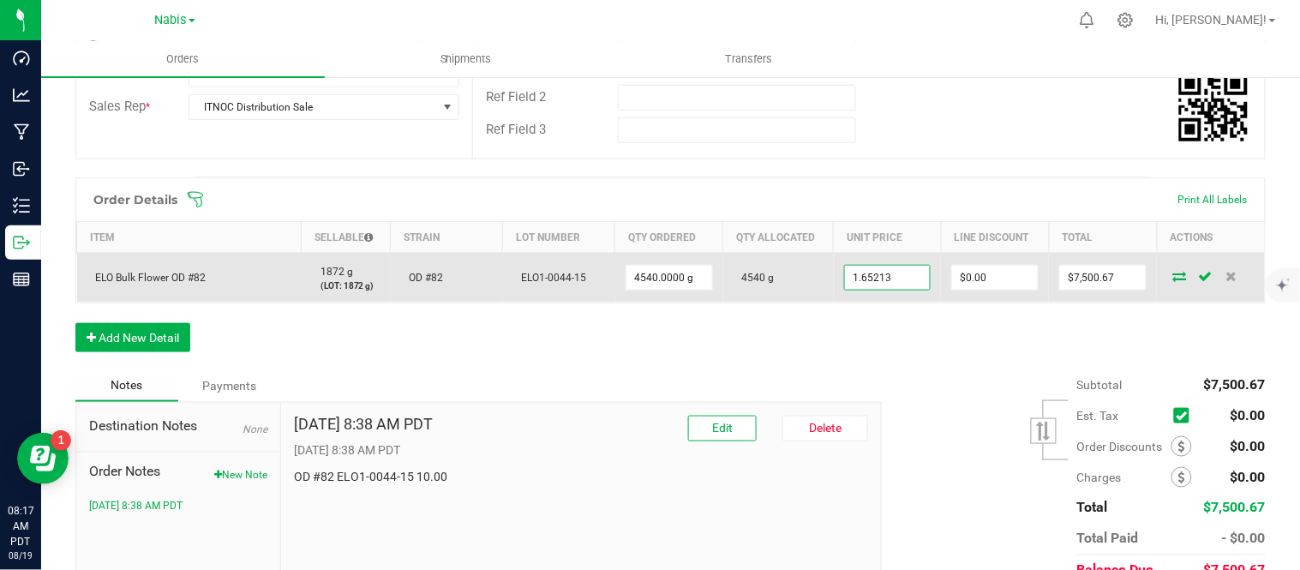
click at [895, 275] on input "1.65213" at bounding box center [888, 278] width 86 height 24
click at [895, 275] on input "1.652" at bounding box center [888, 278] width 86 height 24
type input "$1.65225"
type input "0"
type input "$7,501.22"
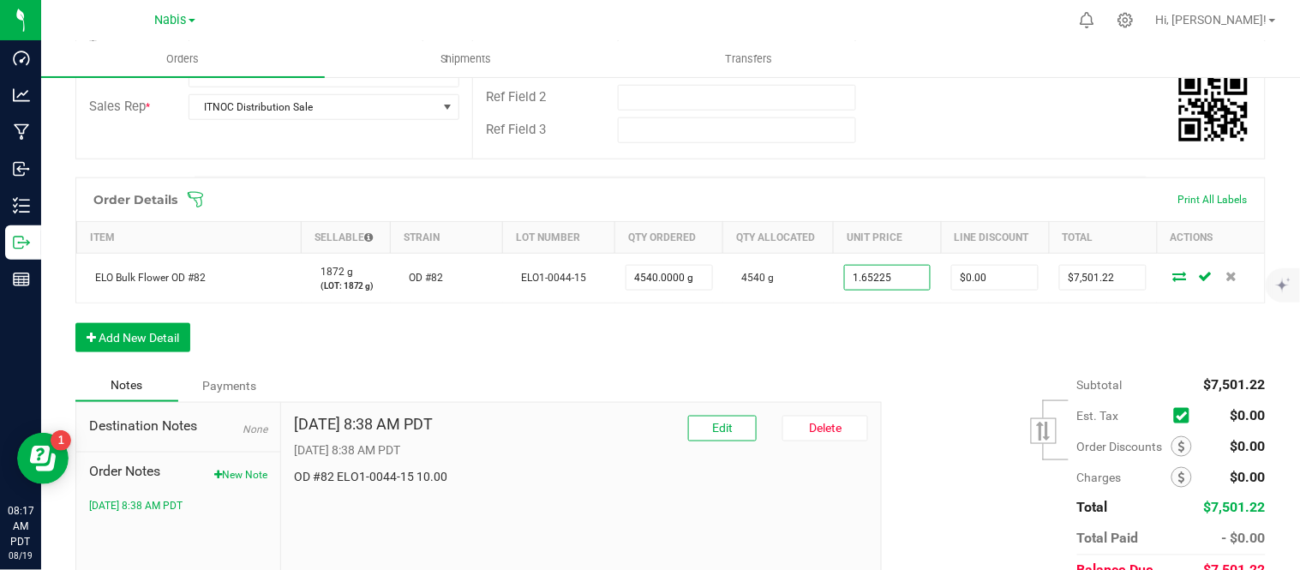
click at [895, 275] on input "1.65225" at bounding box center [888, 278] width 86 height 24
type input "$1.65225"
click at [975, 404] on div "Subtotal $7,501.22 Est. Tax" at bounding box center [1067, 477] width 397 height 217
click at [1172, 448] on span at bounding box center [1182, 446] width 21 height 21
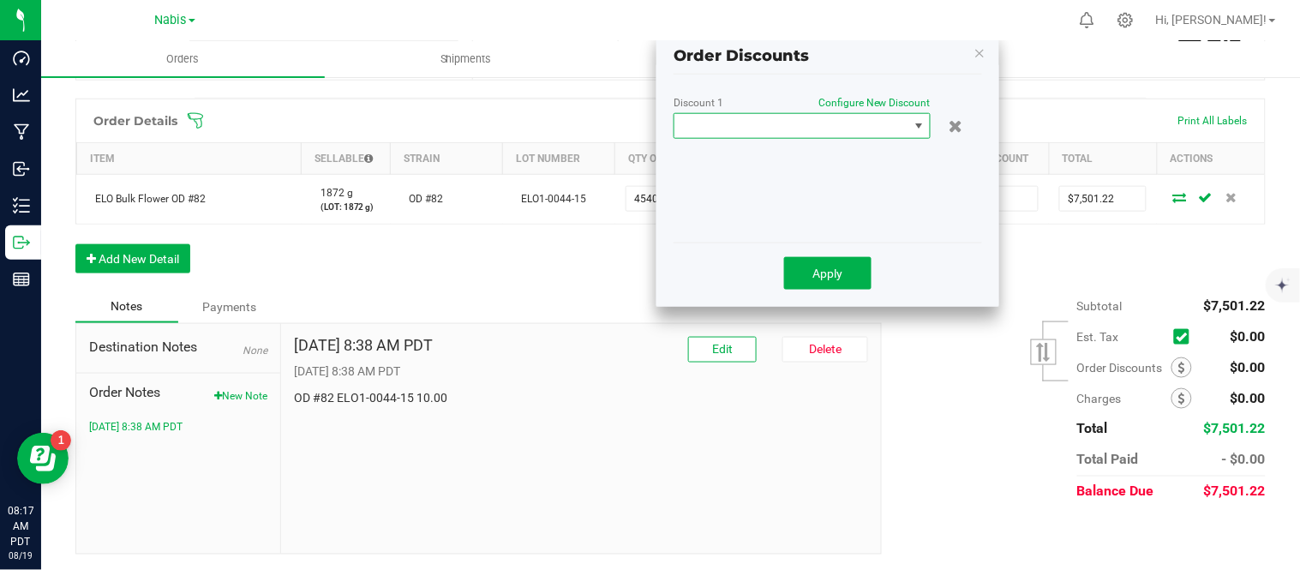
click at [851, 120] on span at bounding box center [791, 126] width 234 height 24
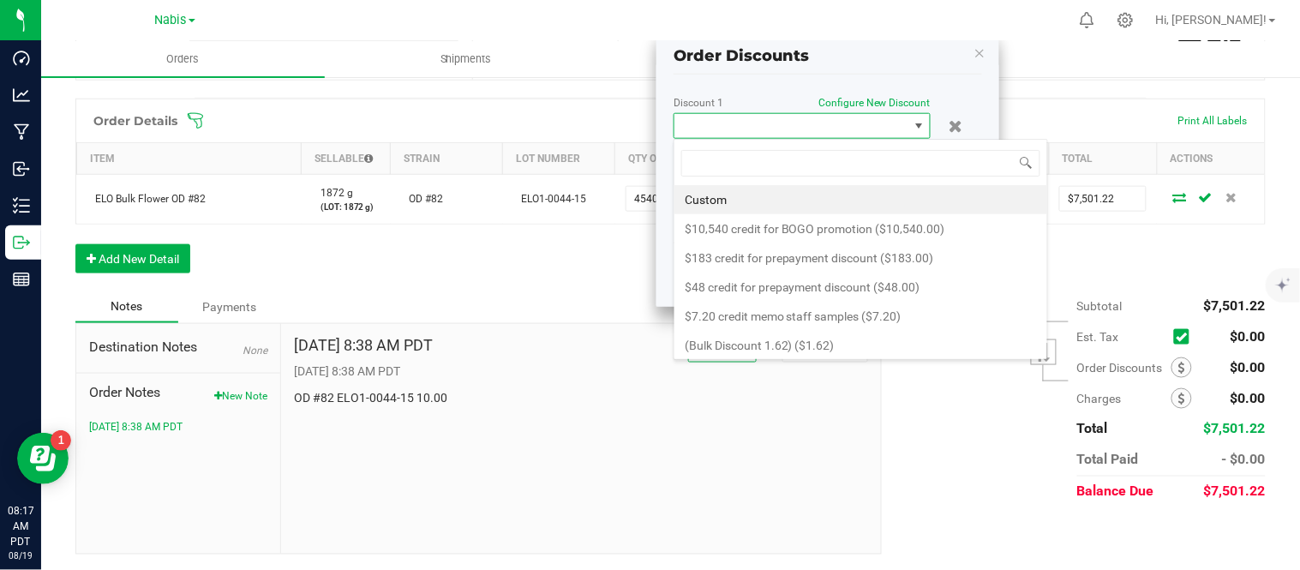
scroll to position [26, 257]
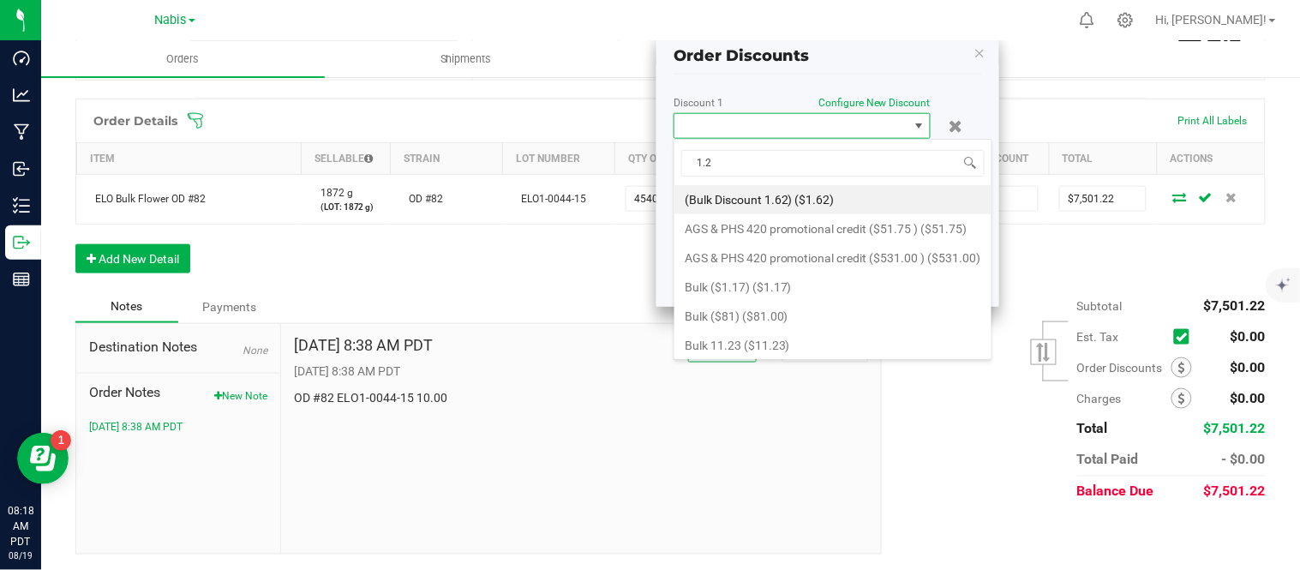
type input "1.22"
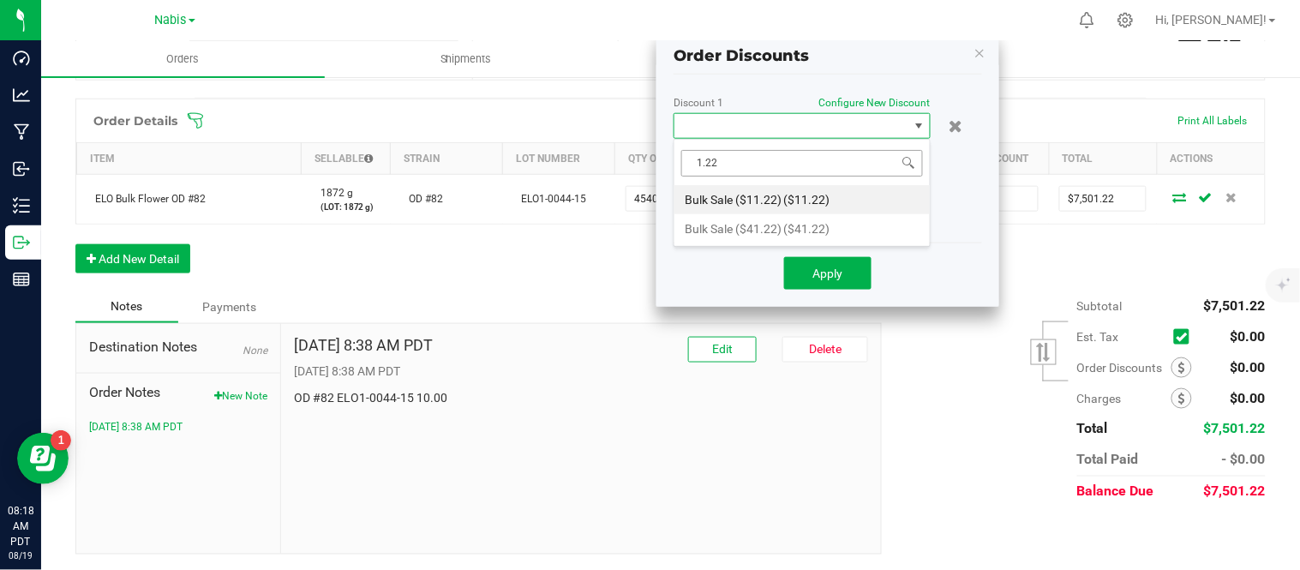
click at [812, 159] on input "1.22" at bounding box center [802, 163] width 242 height 27
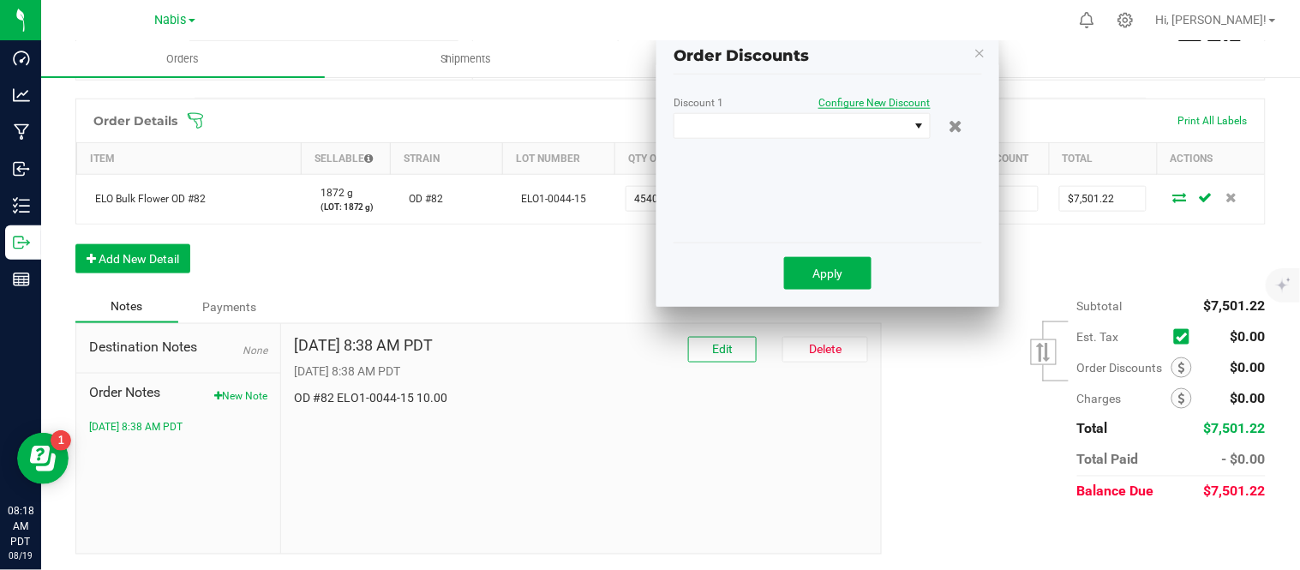
click at [879, 103] on span "Configure New Discount" at bounding box center [874, 103] width 112 height 12
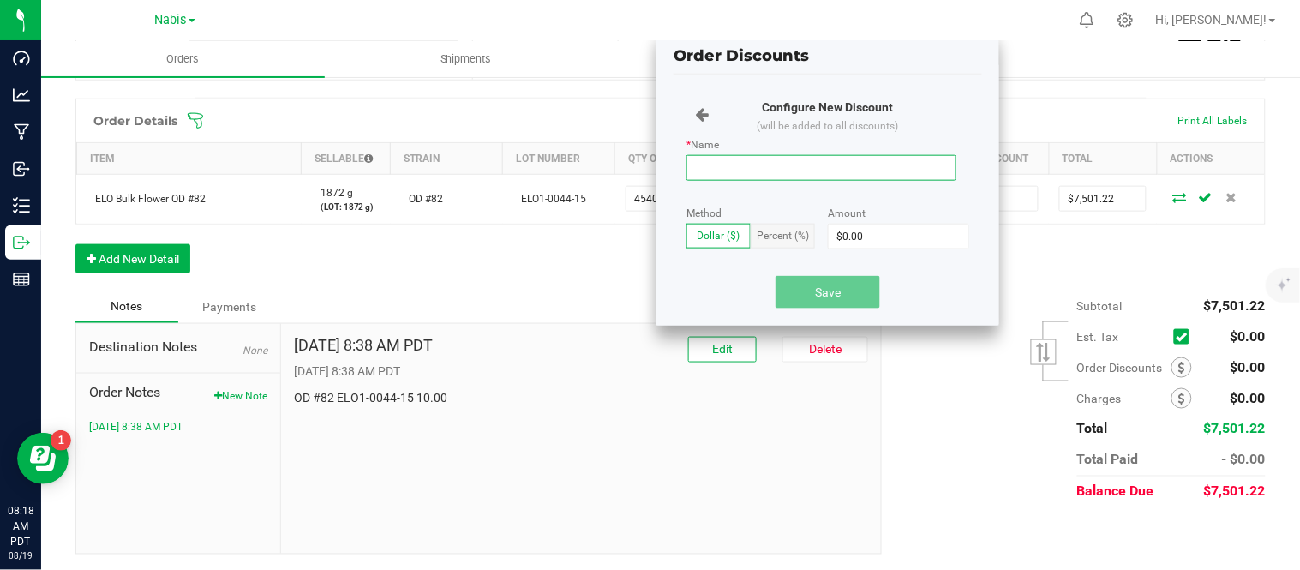
click at [836, 176] on input "* Name" at bounding box center [821, 168] width 270 height 26
paste input "1.22"
type input "bulk 1.22"
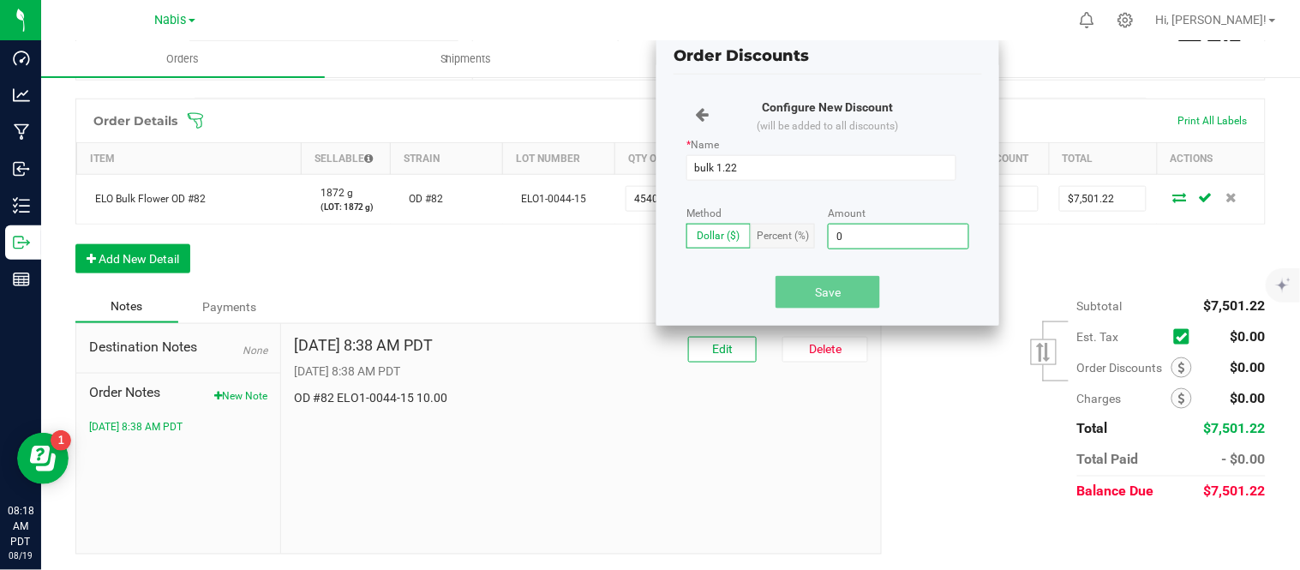
click at [862, 246] on input "0" at bounding box center [899, 237] width 140 height 24
paste input "1.22"
type input "$1.22"
click at [841, 280] on button "Save" at bounding box center [828, 292] width 105 height 33
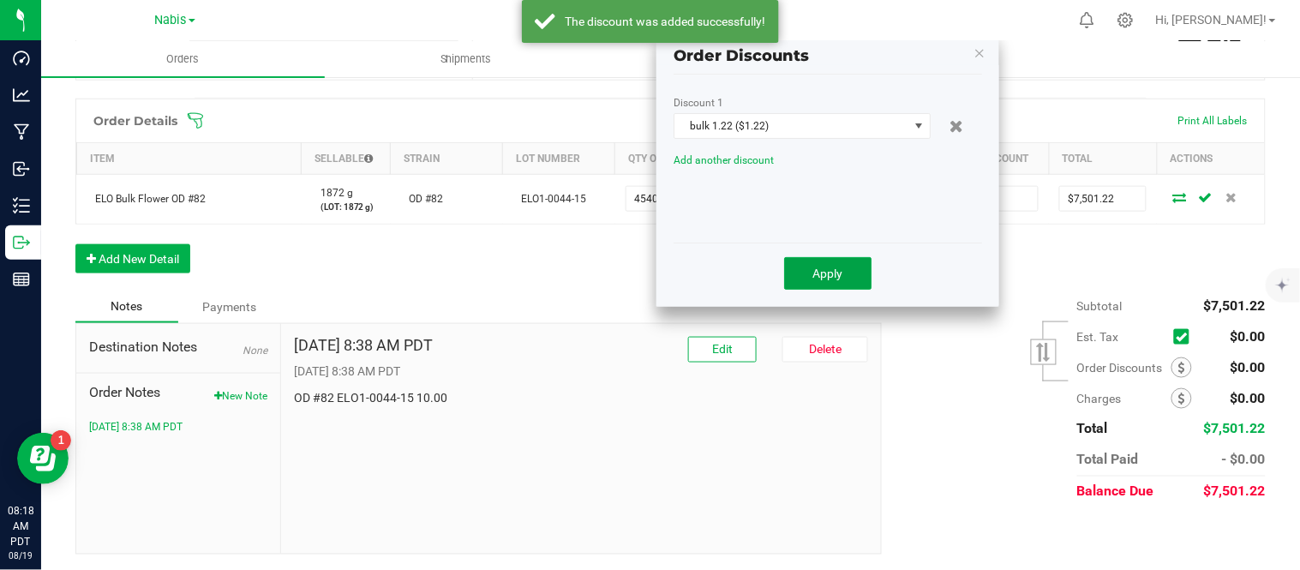
click at [841, 280] on button "Apply" at bounding box center [827, 273] width 87 height 33
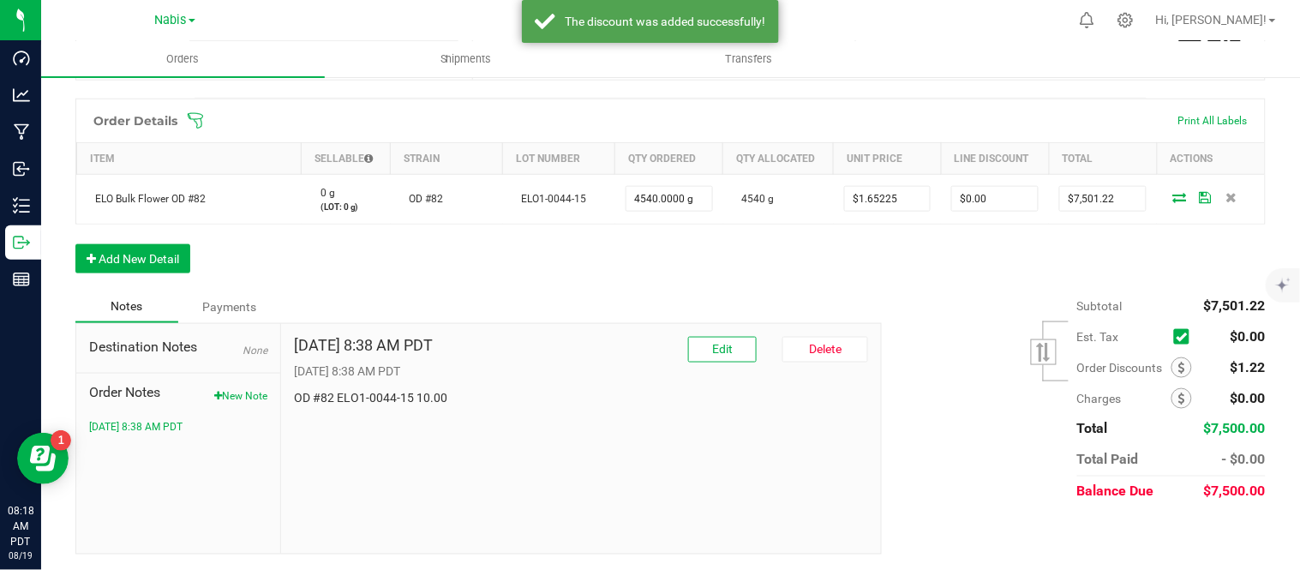
click at [905, 321] on div "Subtotal $7,501.22 Est. Tax" at bounding box center [1067, 399] width 397 height 217
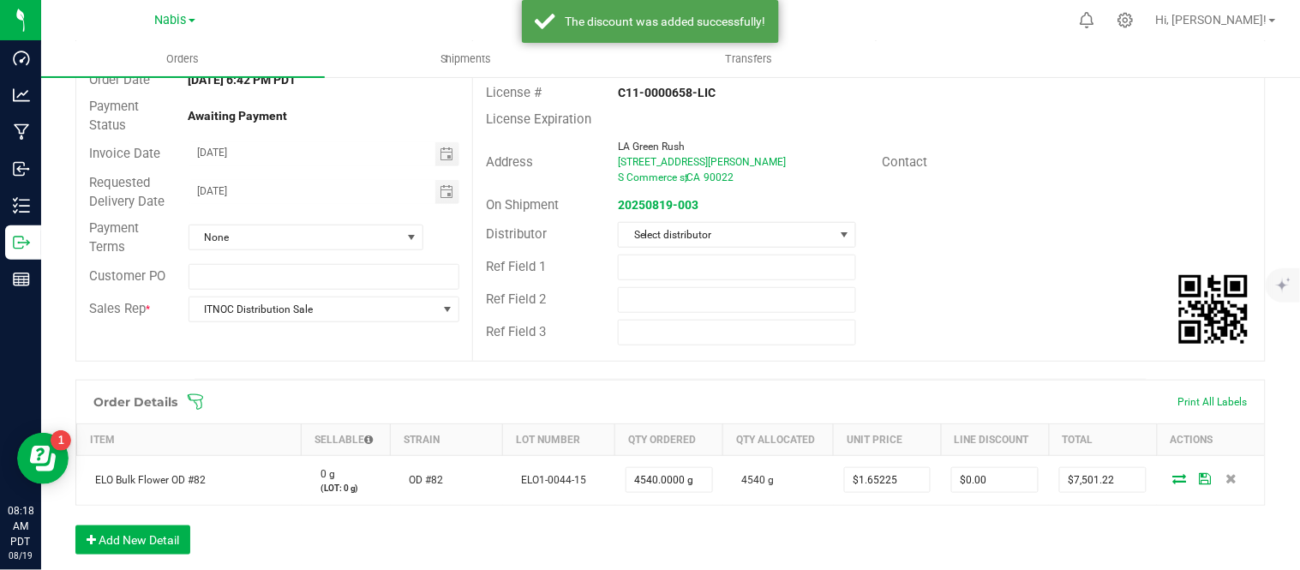
scroll to position [168, 0]
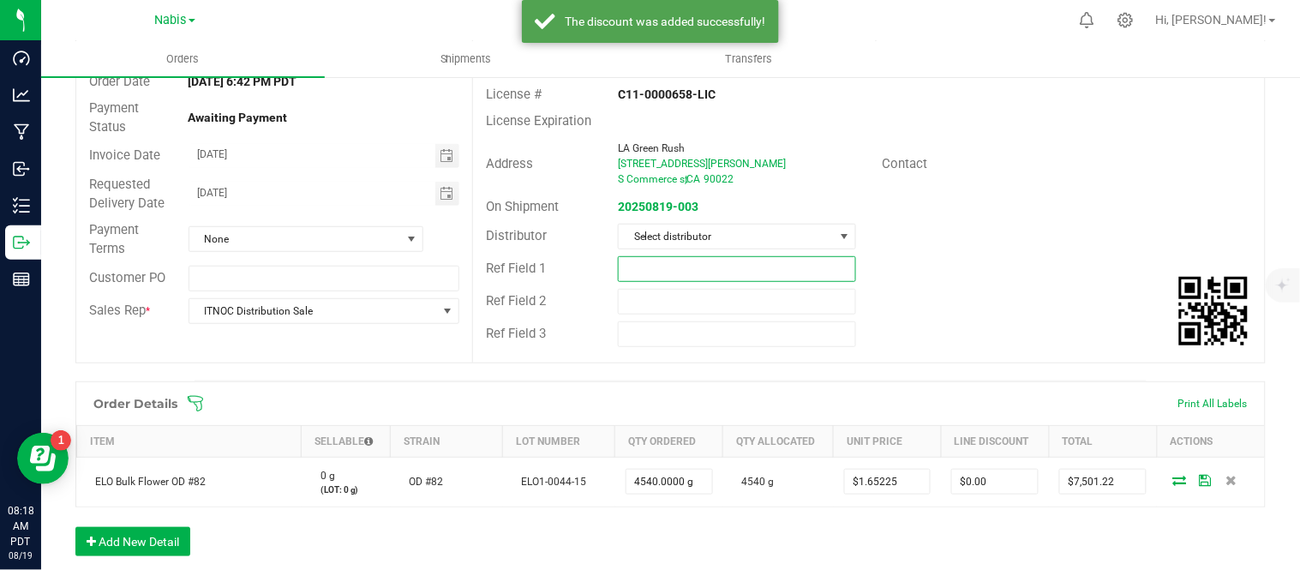
click at [741, 256] on input "text" at bounding box center [737, 269] width 238 height 26
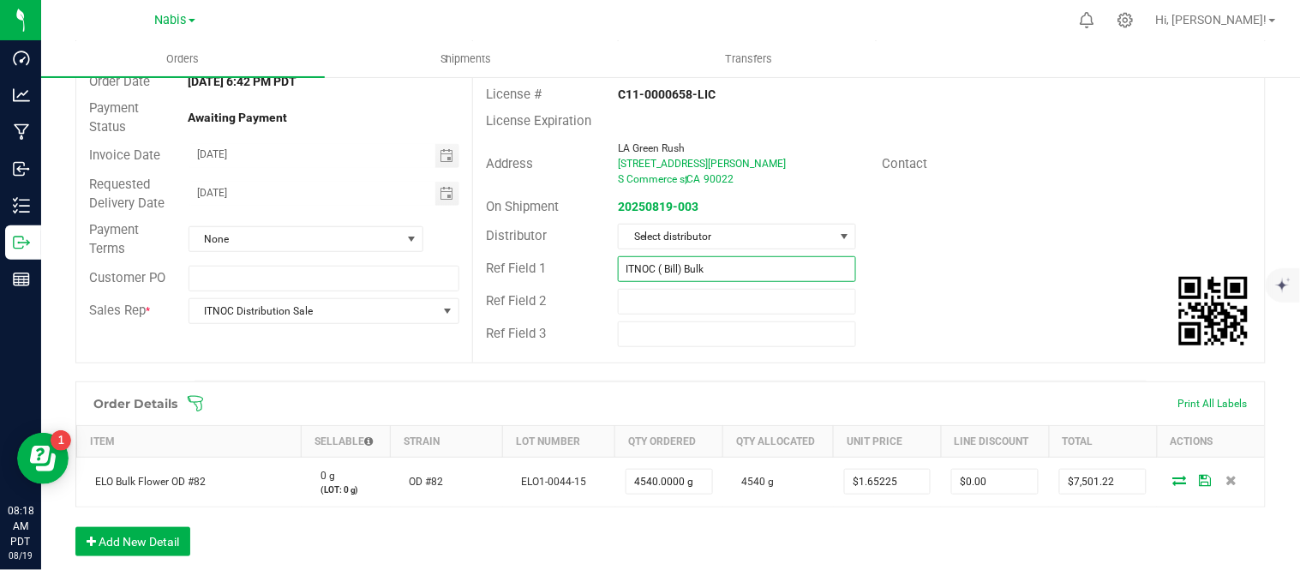
type input "ITNOC ( Bill) Bulk"
click at [214, 150] on input "[DATE]" at bounding box center [312, 154] width 246 height 21
type input "[DATE]"
click at [219, 195] on input "[DATE]" at bounding box center [312, 192] width 246 height 21
type input "[DATE]"
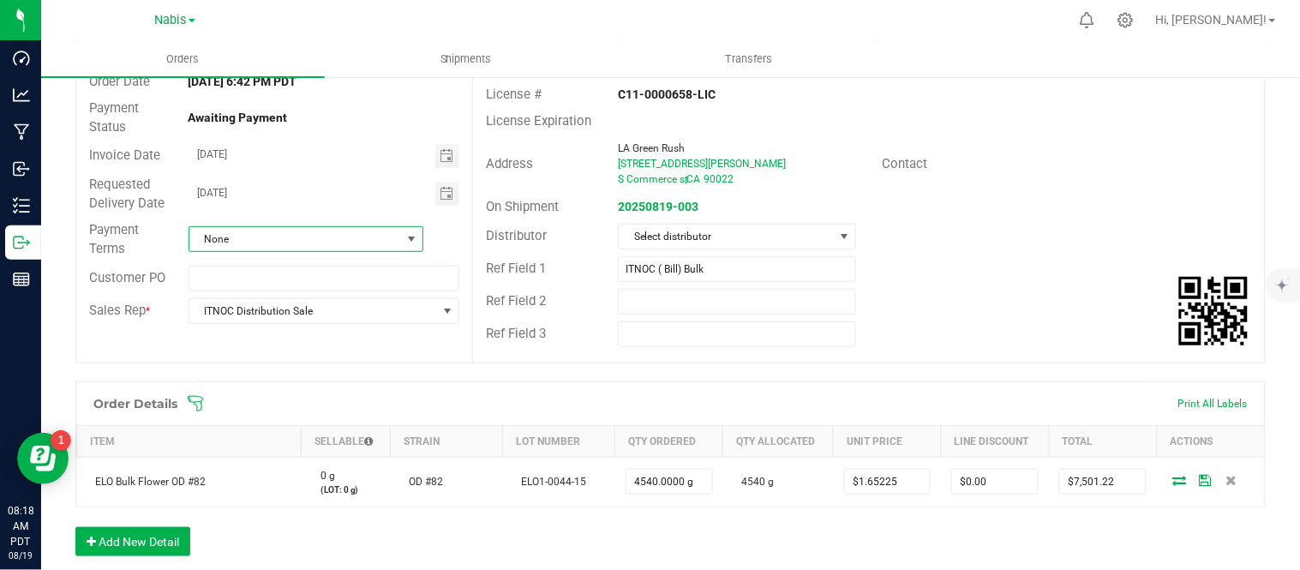
click at [258, 233] on span "None" at bounding box center [295, 239] width 212 height 24
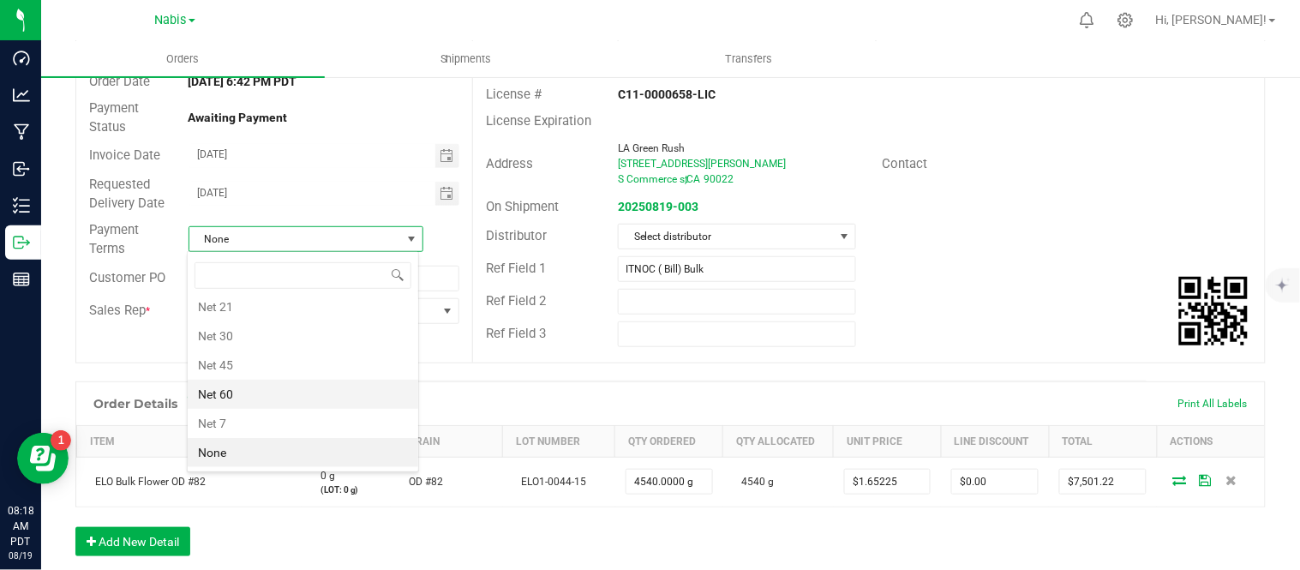
scroll to position [0, 0]
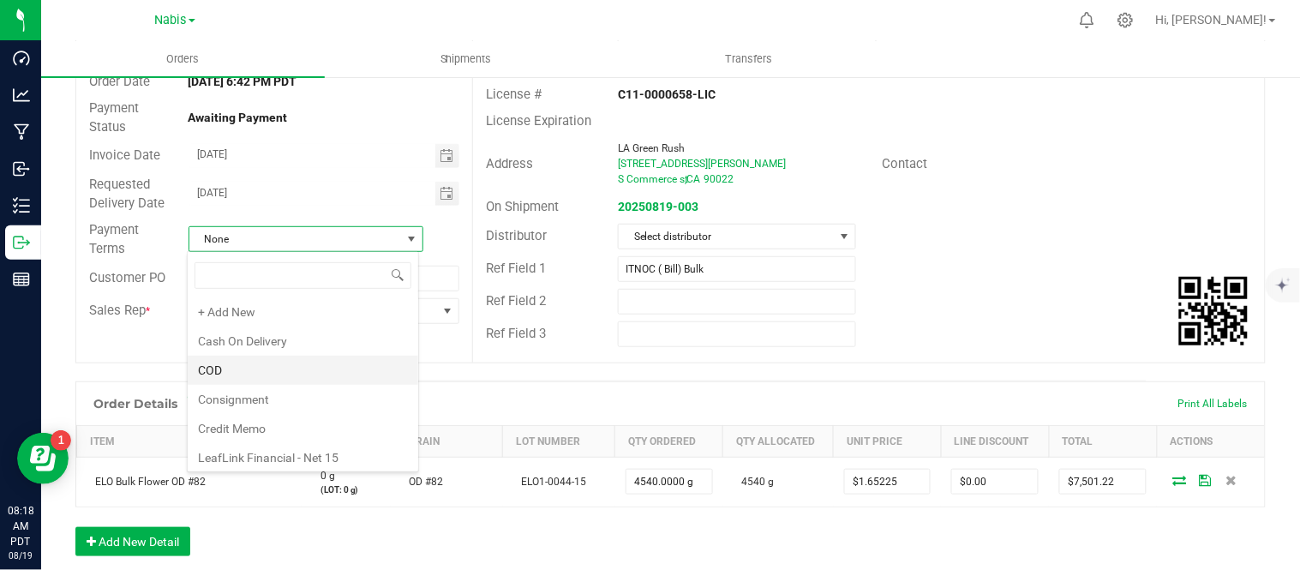
click at [279, 363] on li "COD" at bounding box center [303, 370] width 231 height 29
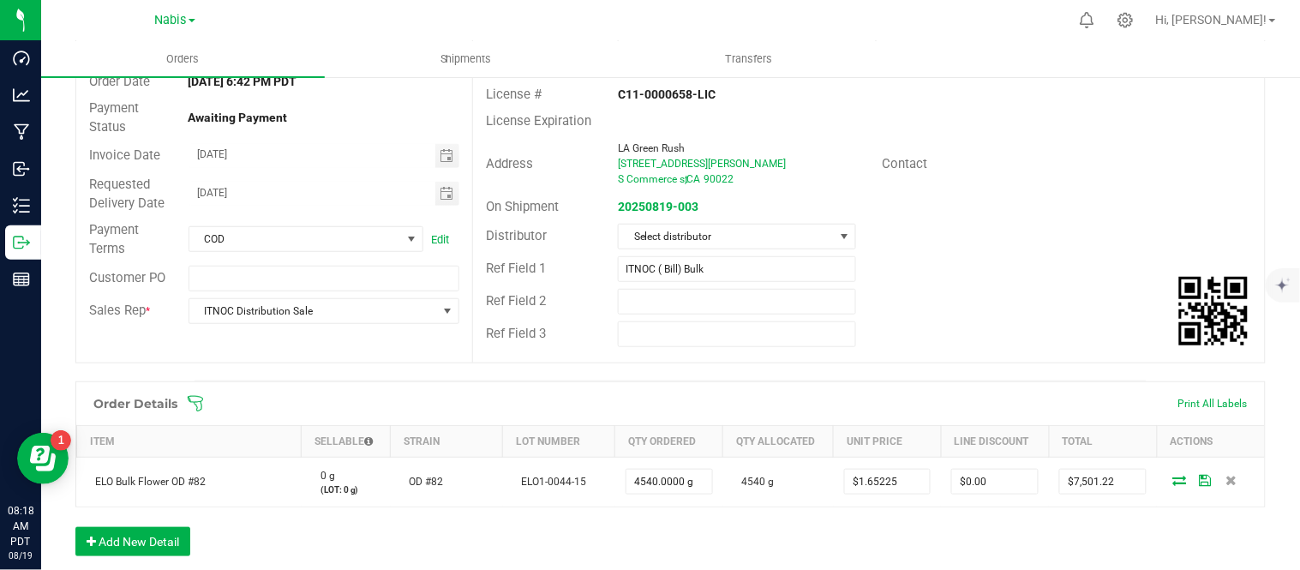
click at [971, 183] on div "Address LA Green Rush 1412 Gerhart Ave S Commerce st , CA 90022 Contact" at bounding box center [869, 164] width 792 height 60
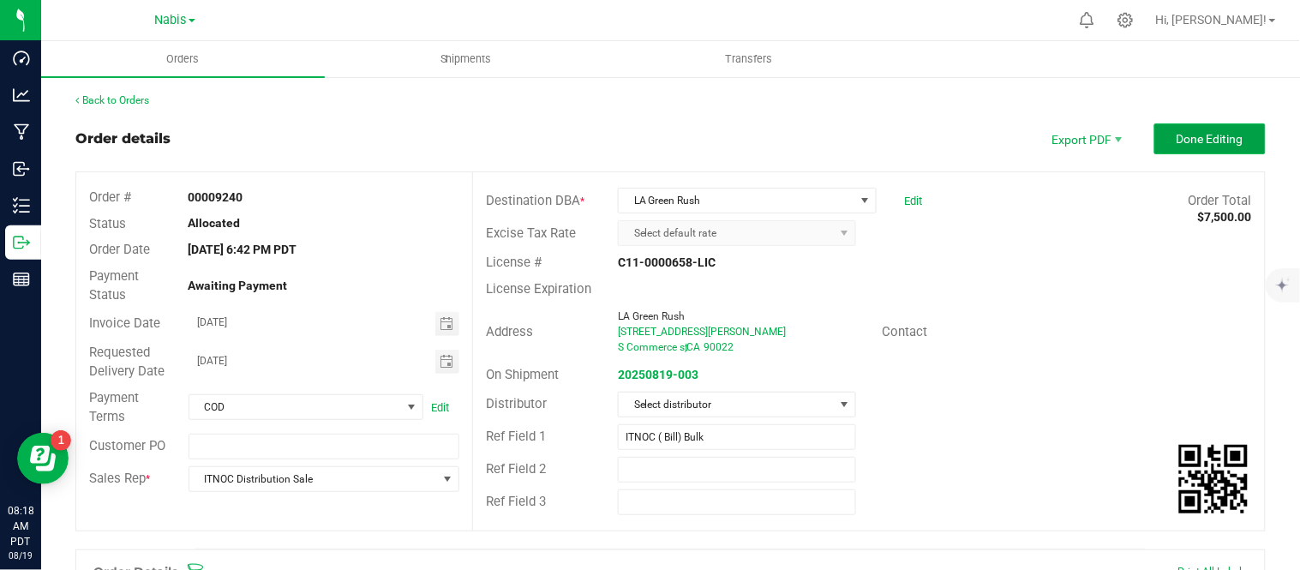
click at [1206, 129] on button "Done Editing" at bounding box center [1209, 138] width 111 height 31
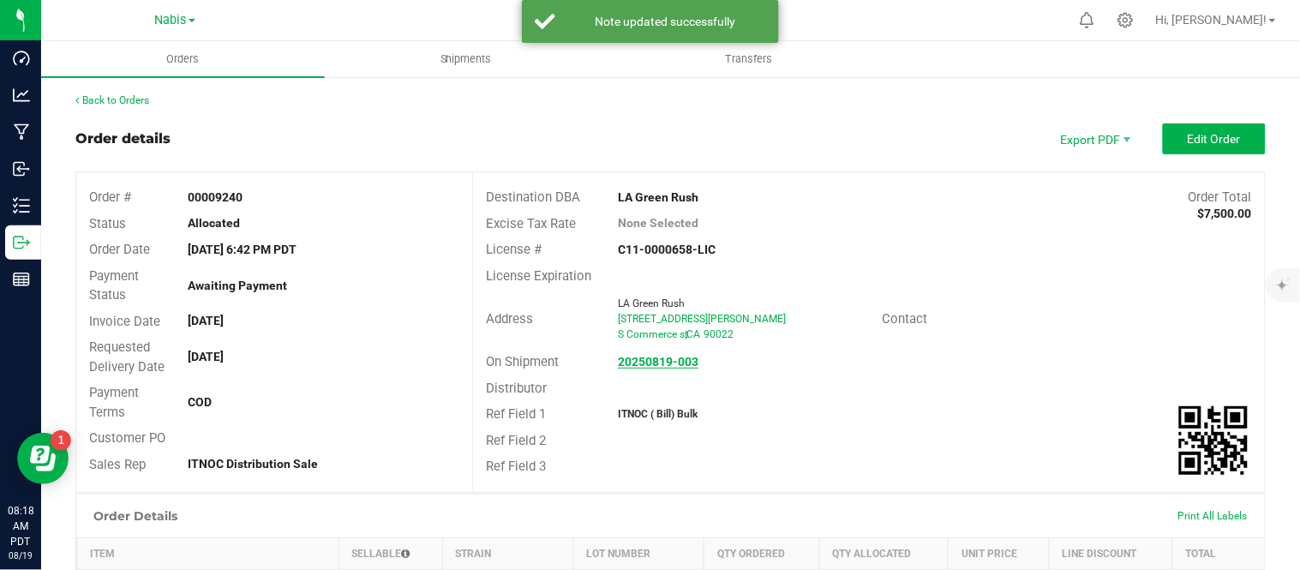
click at [667, 355] on strong "20250819-003" at bounding box center [658, 362] width 81 height 14
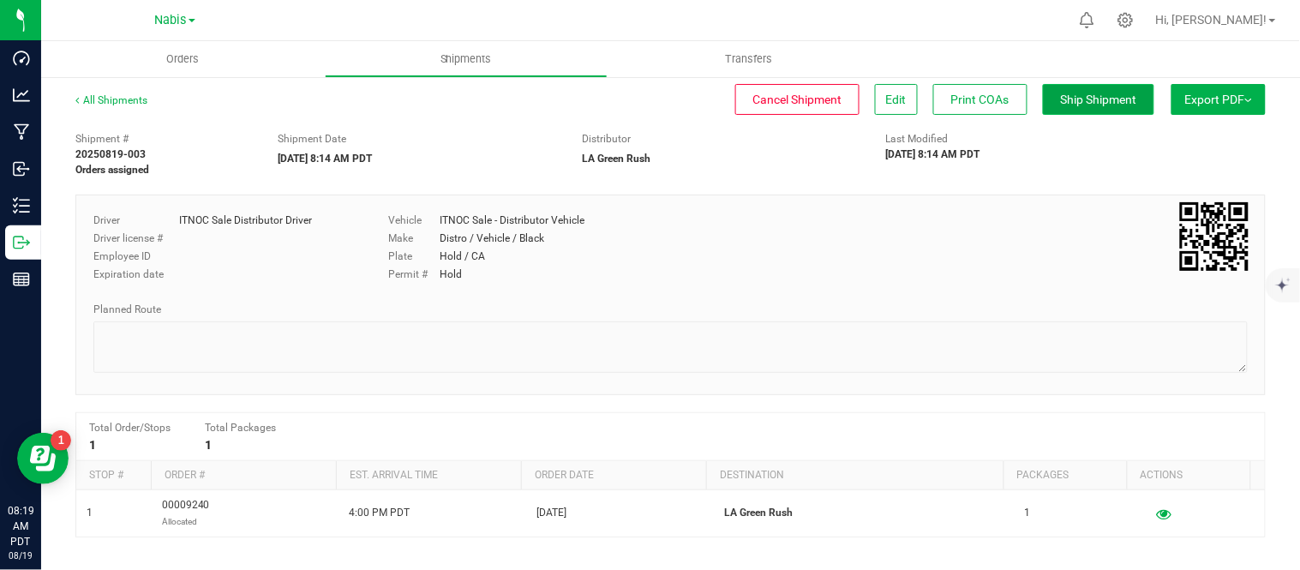
click at [1064, 107] on button "Ship Shipment" at bounding box center [1098, 99] width 111 height 31
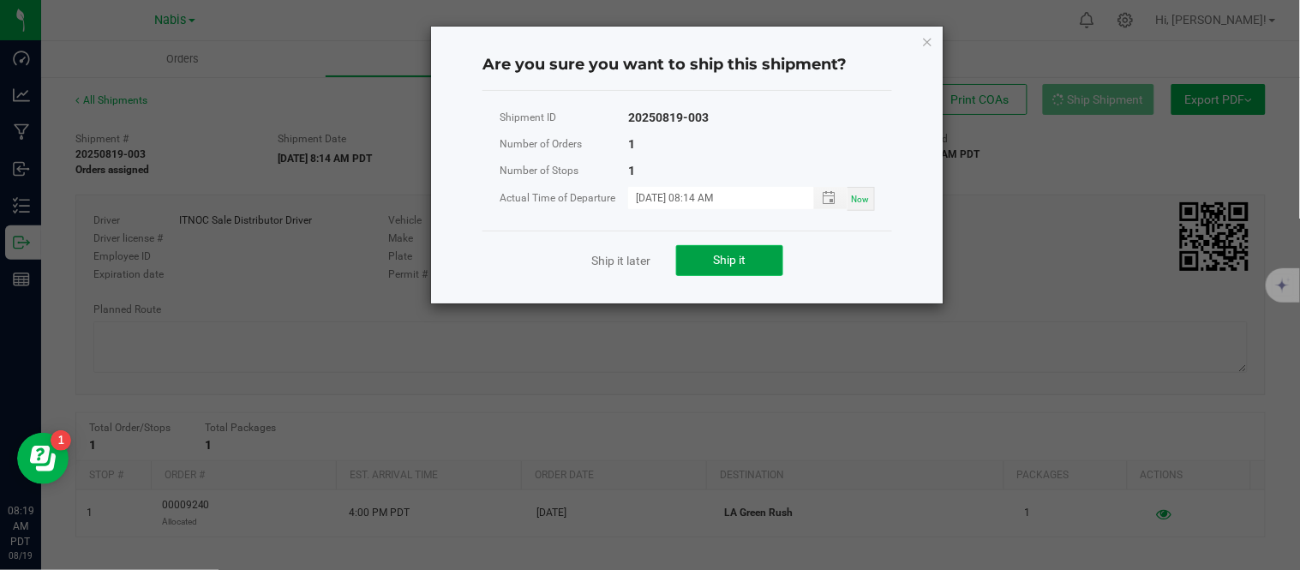
click at [748, 262] on button "Ship it" at bounding box center [729, 260] width 107 height 31
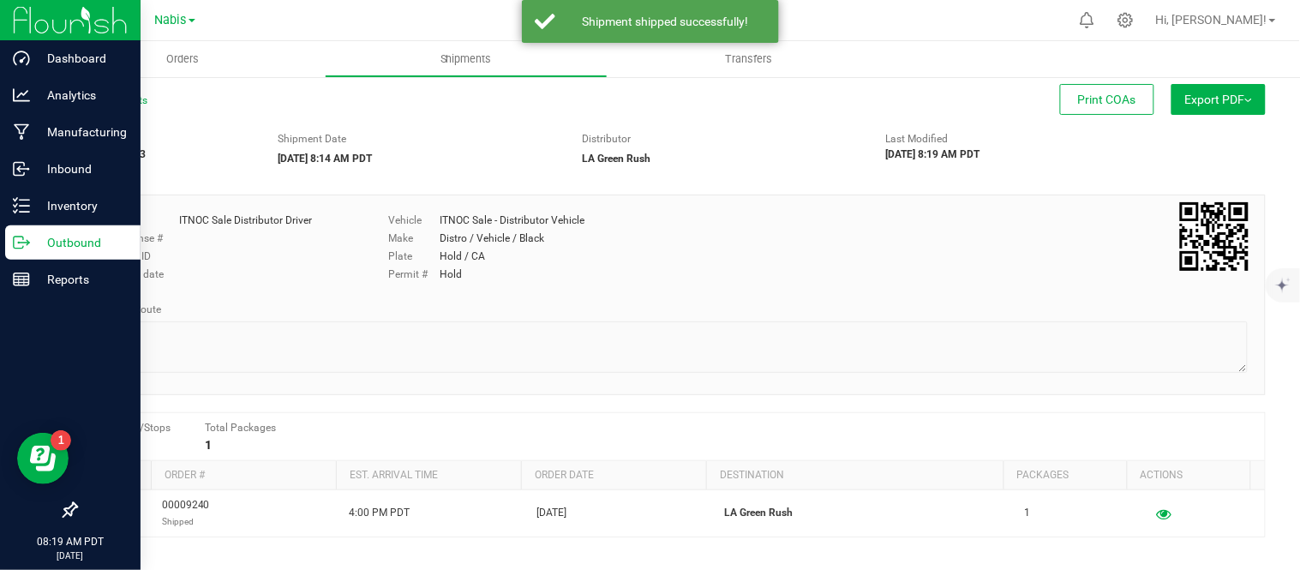
click at [49, 238] on p "Outbound" at bounding box center [81, 242] width 103 height 21
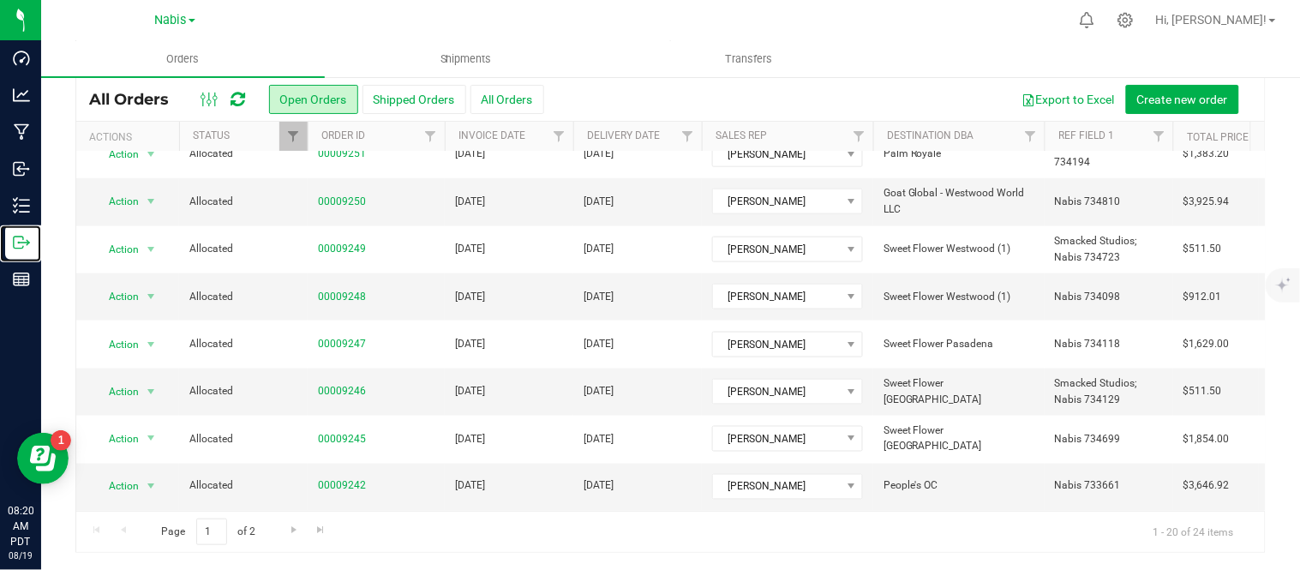
scroll to position [604, 0]
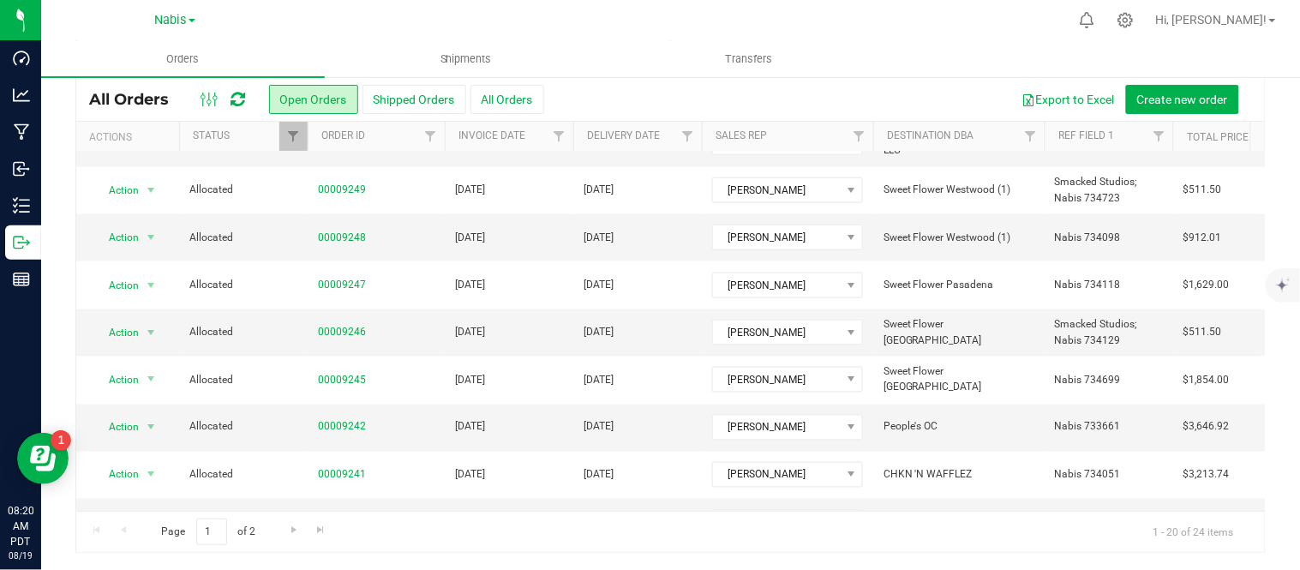
click at [1278, 185] on div "All Orders Open Orders Shipped Orders All Orders Export to Excel Create new ord…" at bounding box center [670, 295] width 1259 height 550
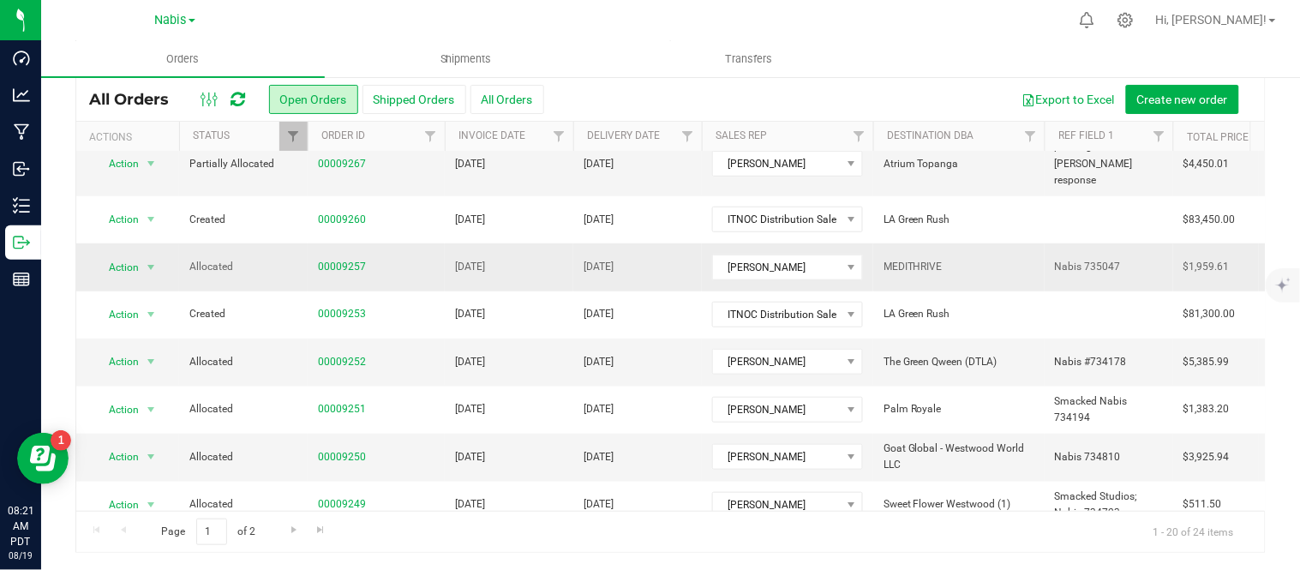
scroll to position [0, 0]
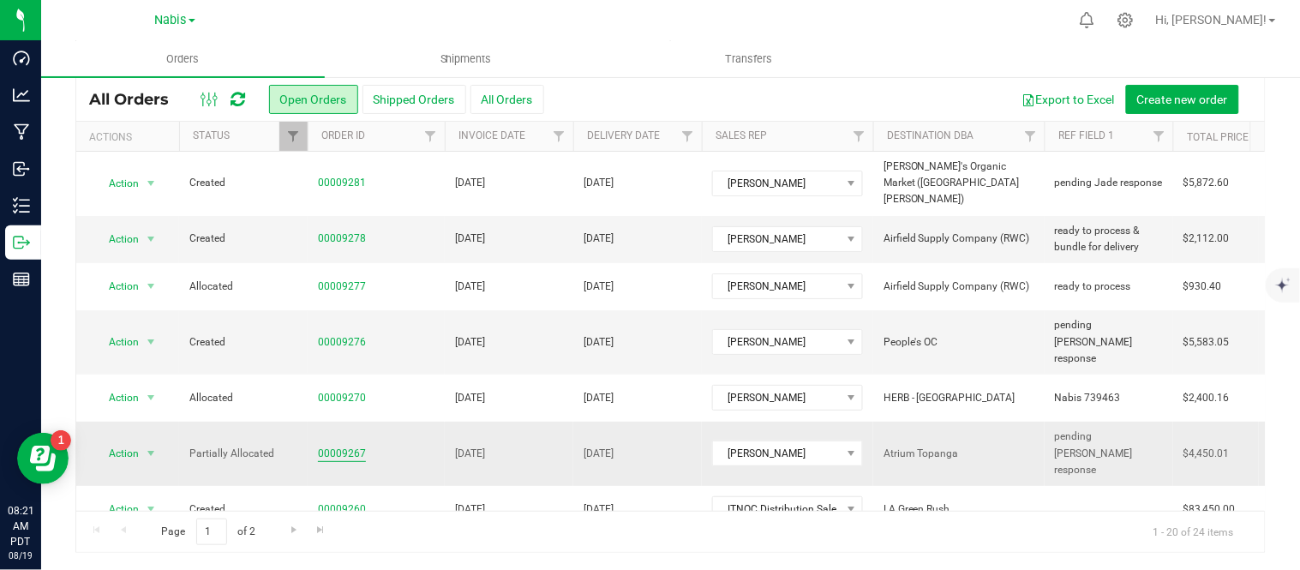
click at [343, 446] on link "00009267" at bounding box center [342, 454] width 48 height 16
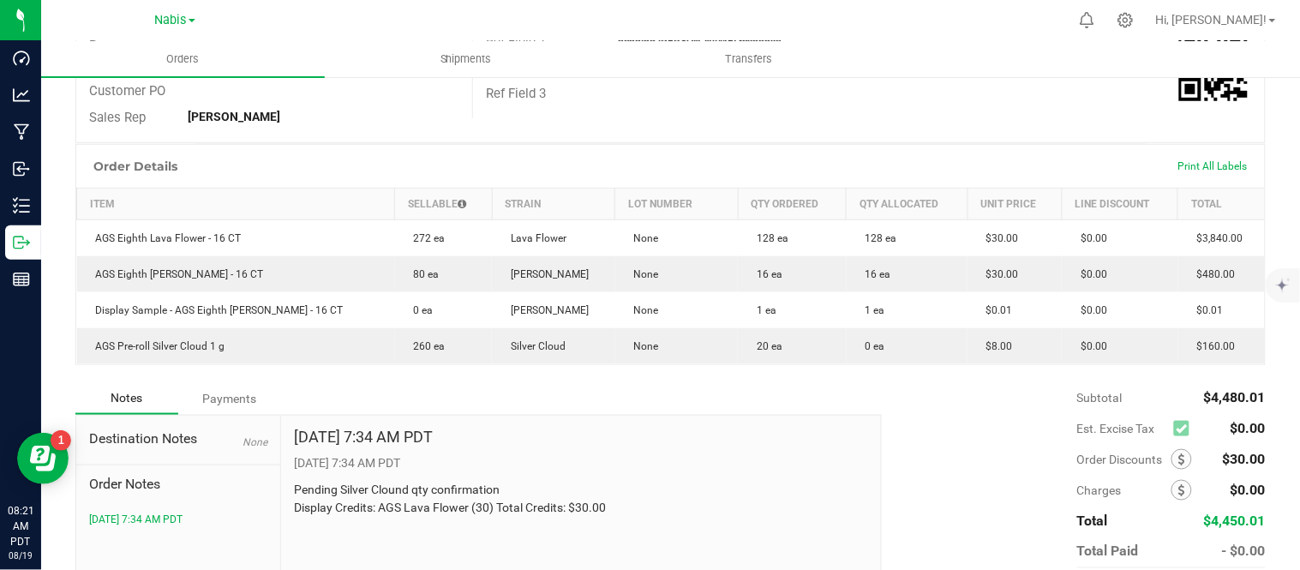
scroll to position [369, 0]
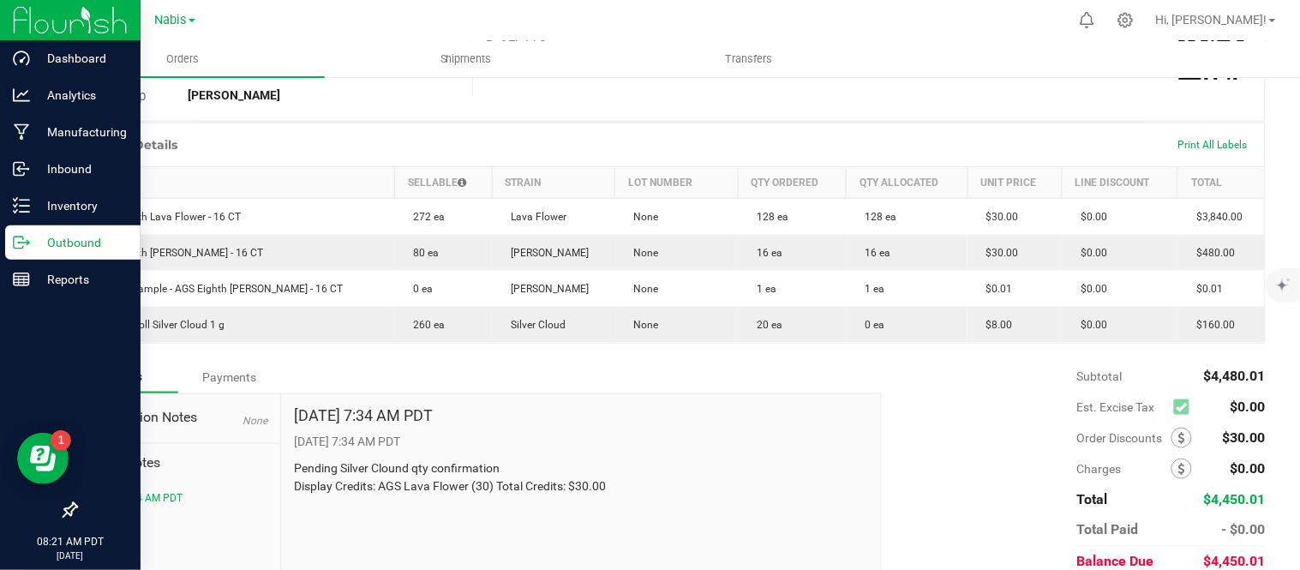
click at [80, 238] on p "Outbound" at bounding box center [81, 242] width 103 height 21
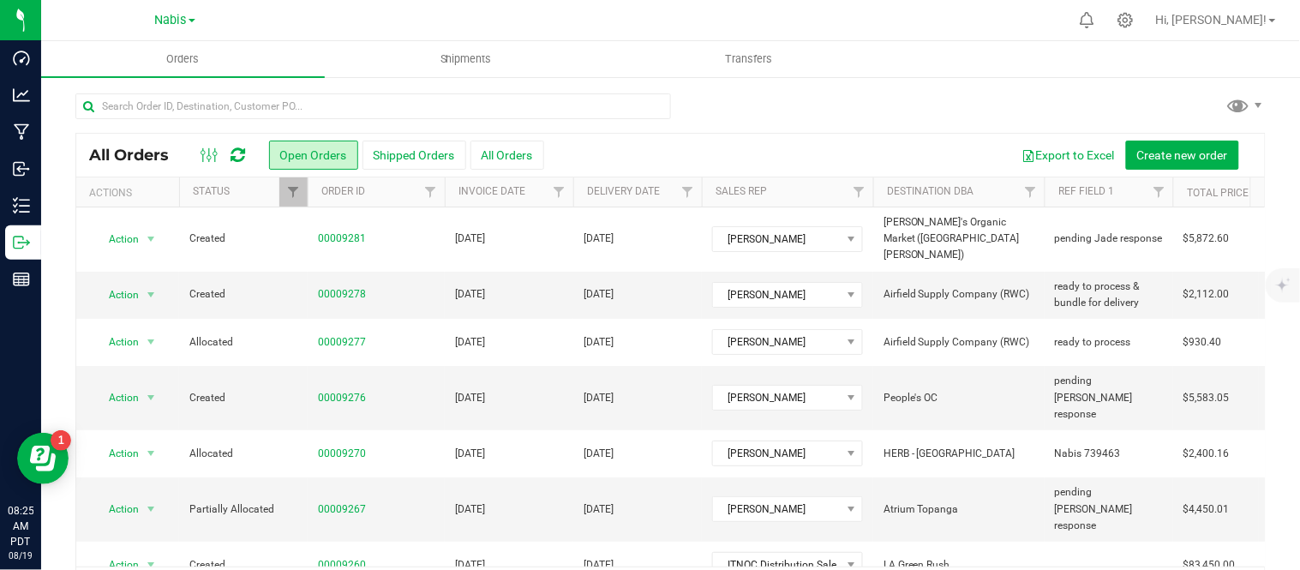
click at [1136, 65] on ul "Orders Shipments Transfers" at bounding box center [691, 59] width 1300 height 37
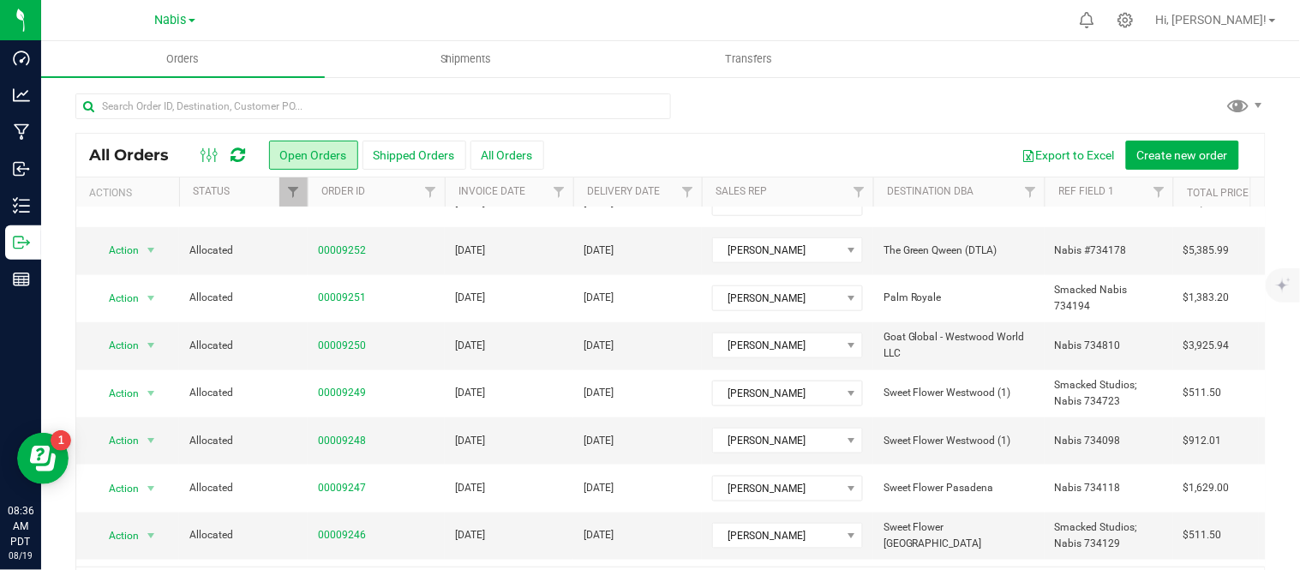
scroll to position [604, 0]
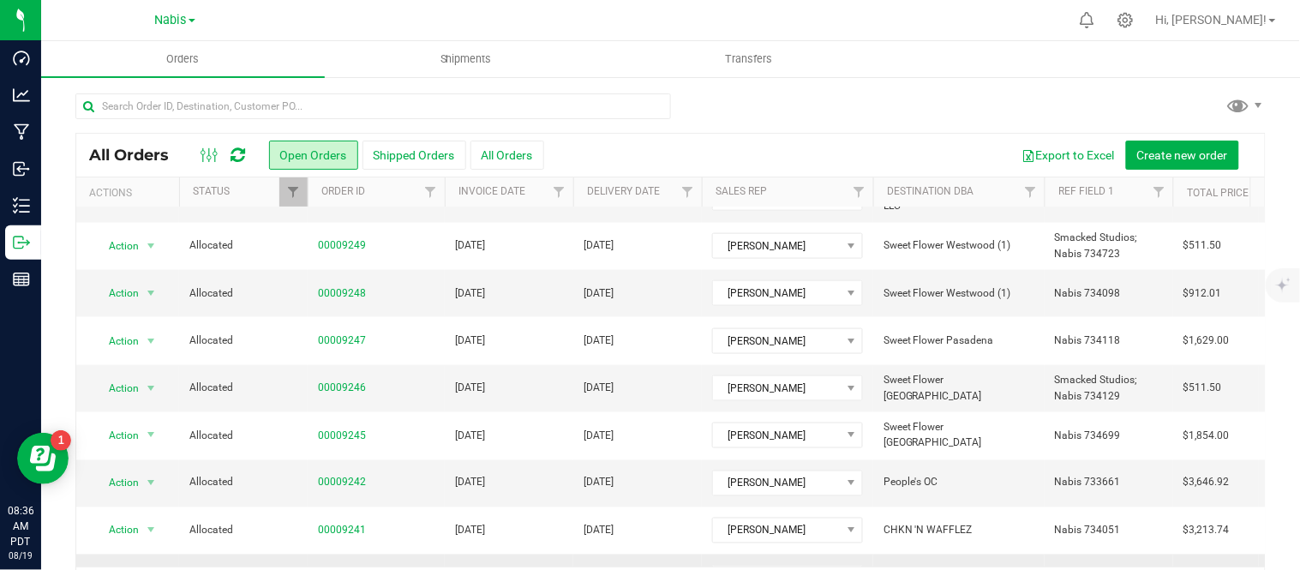
click at [353, 569] on link "00009239" at bounding box center [342, 578] width 48 height 16
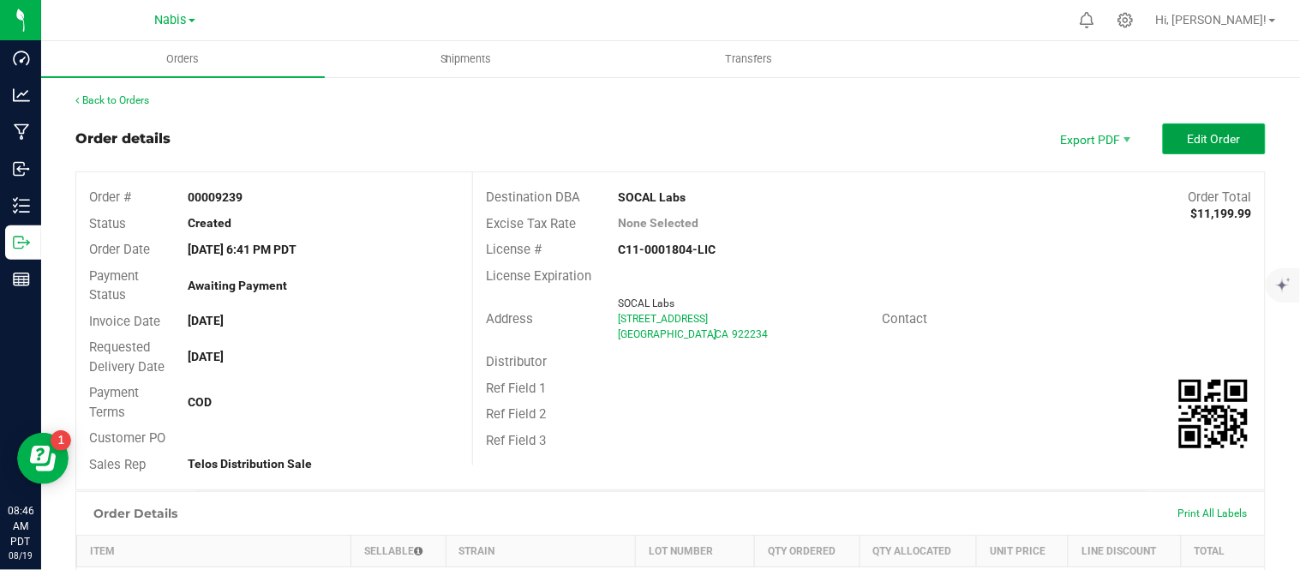
click at [1202, 139] on span "Edit Order" at bounding box center [1214, 139] width 53 height 14
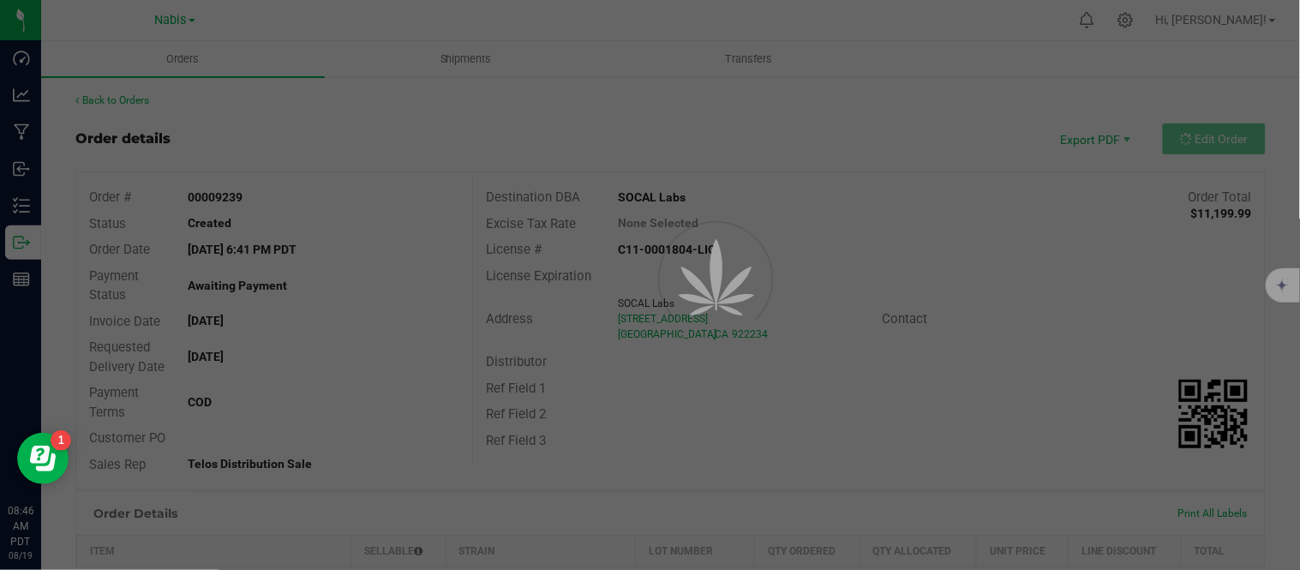
click at [880, 367] on div at bounding box center [650, 285] width 1300 height 570
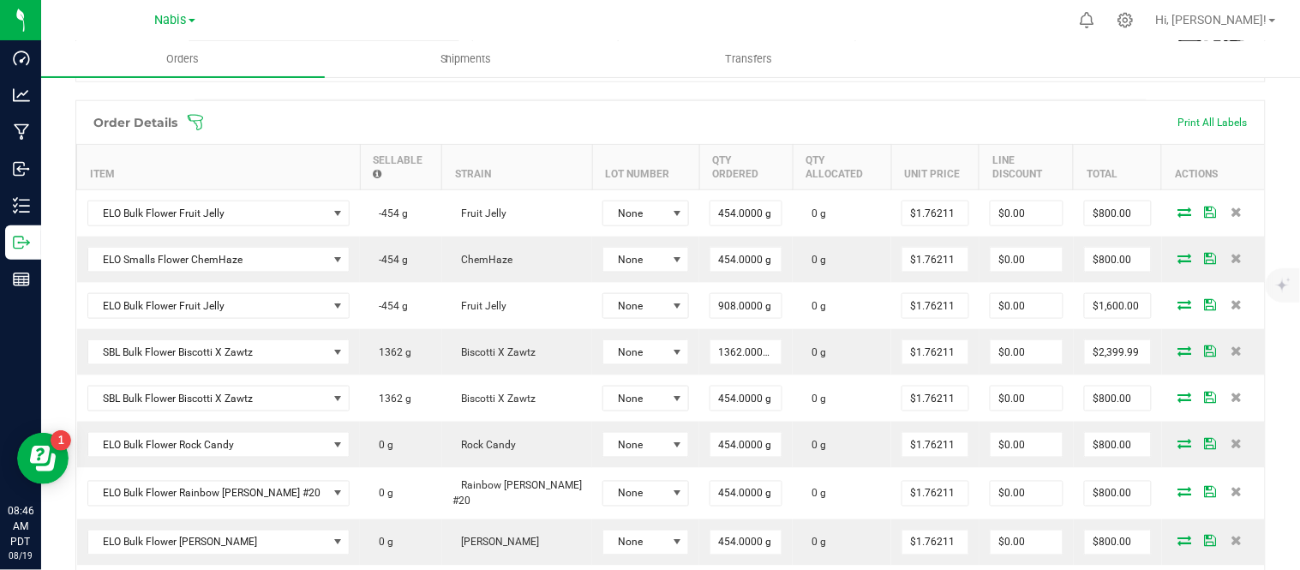
scroll to position [425, 0]
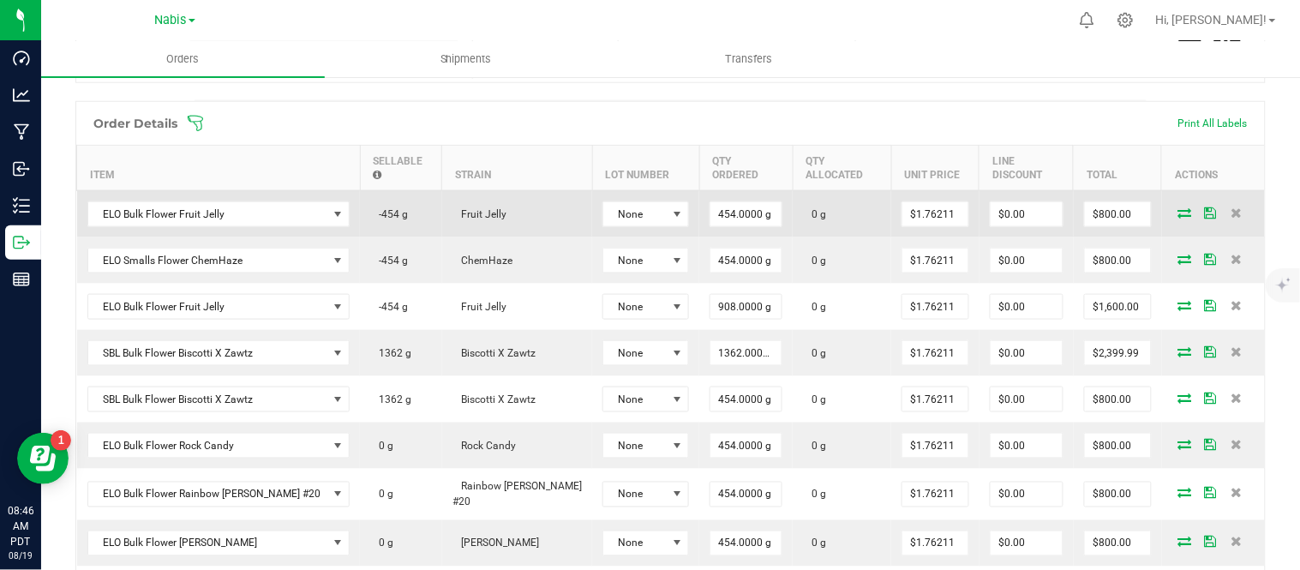
click at [1178, 207] on icon at bounding box center [1185, 212] width 14 height 10
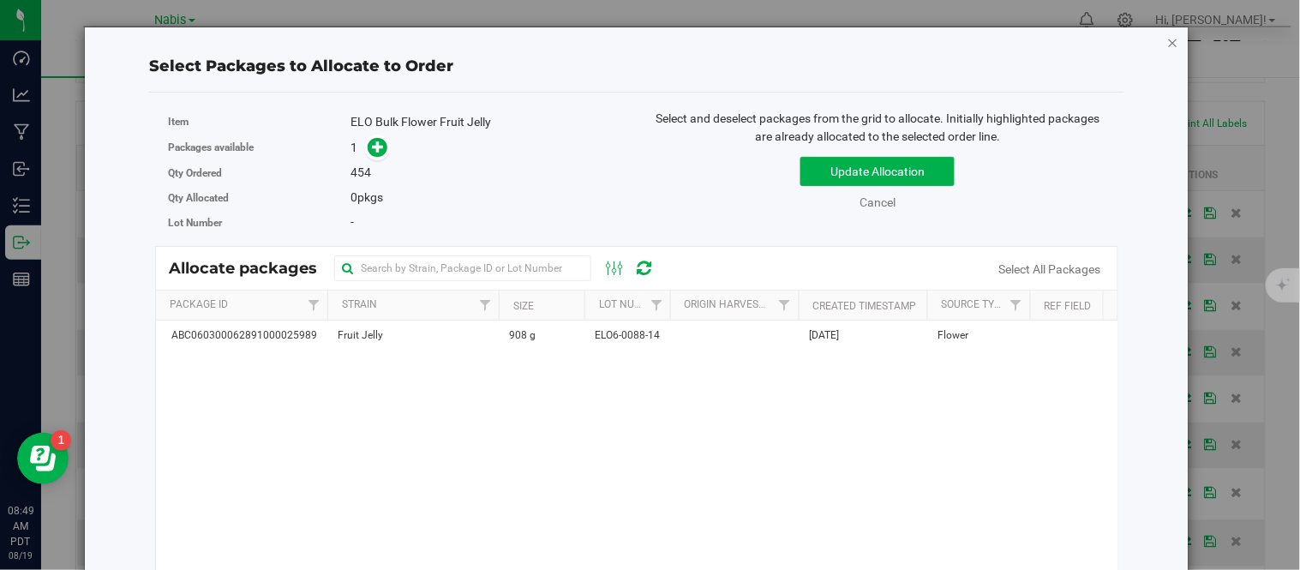
click at [1167, 45] on icon "button" at bounding box center [1173, 42] width 12 height 21
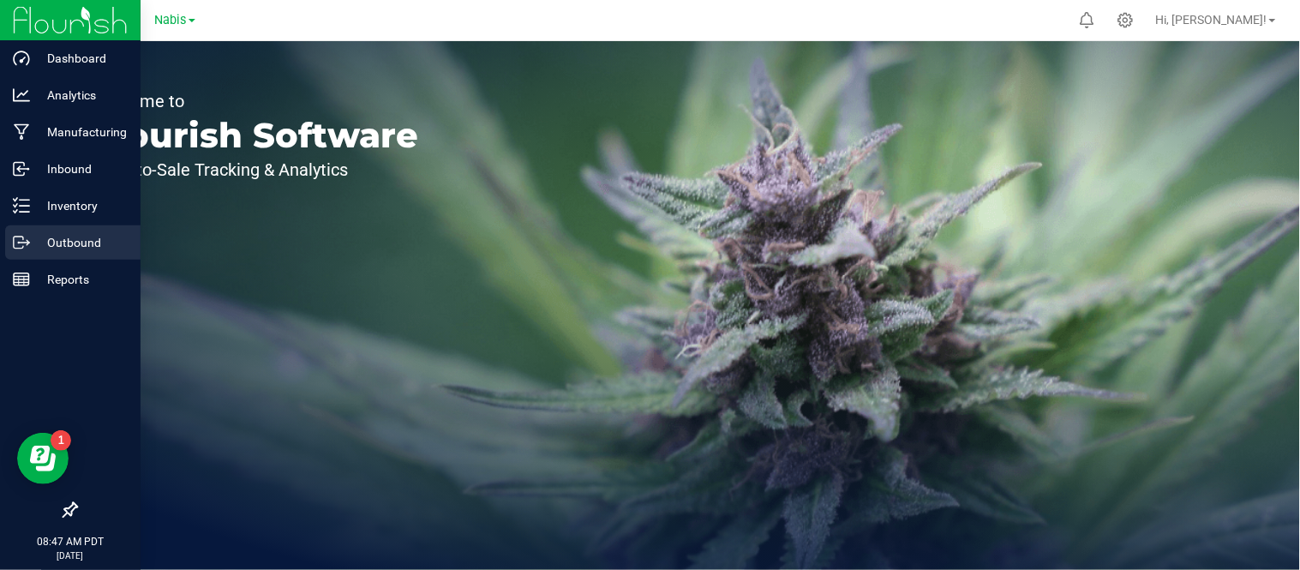
click at [104, 251] on p "Outbound" at bounding box center [81, 242] width 103 height 21
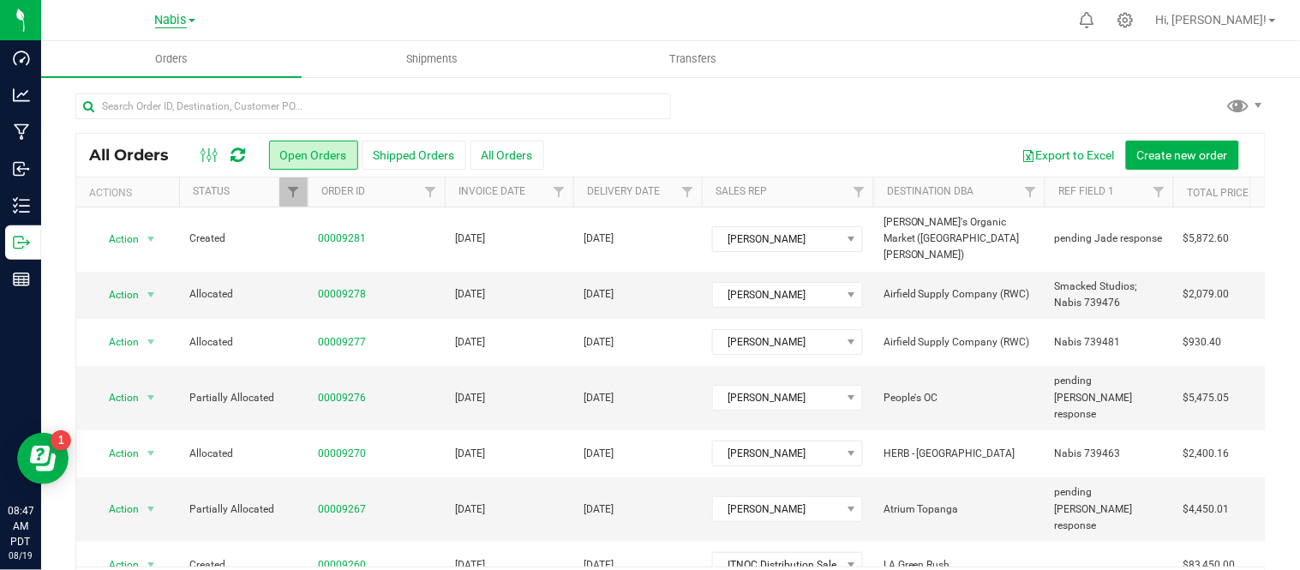
click at [170, 24] on span "Nabis" at bounding box center [171, 20] width 32 height 15
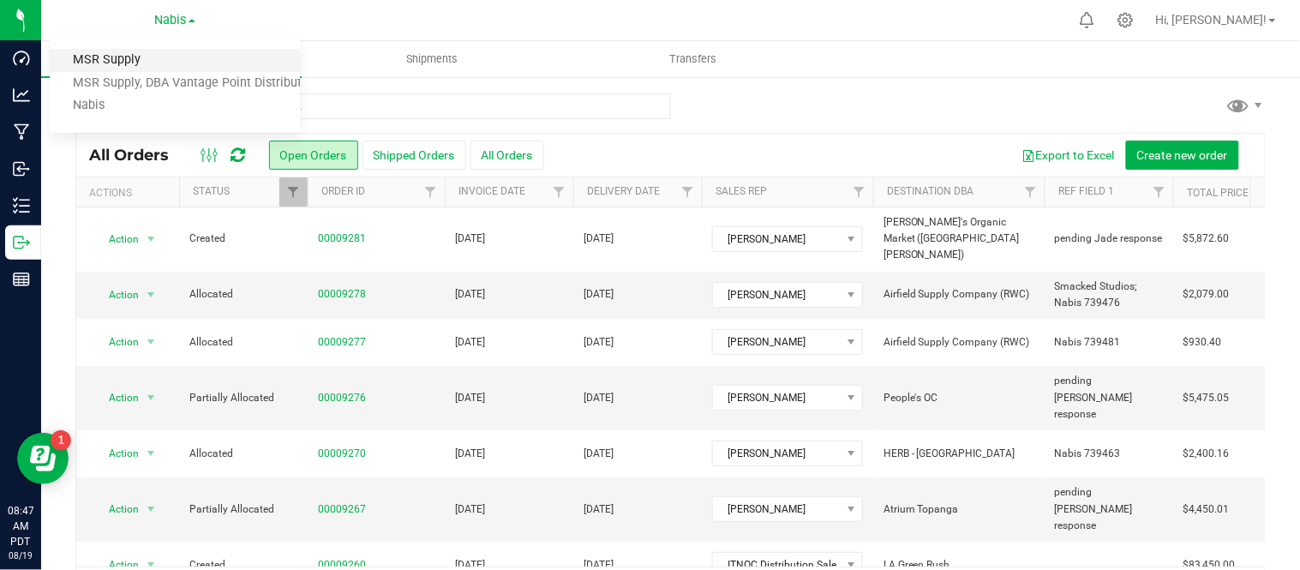
click at [157, 55] on link "MSR Supply" at bounding box center [175, 60] width 250 height 23
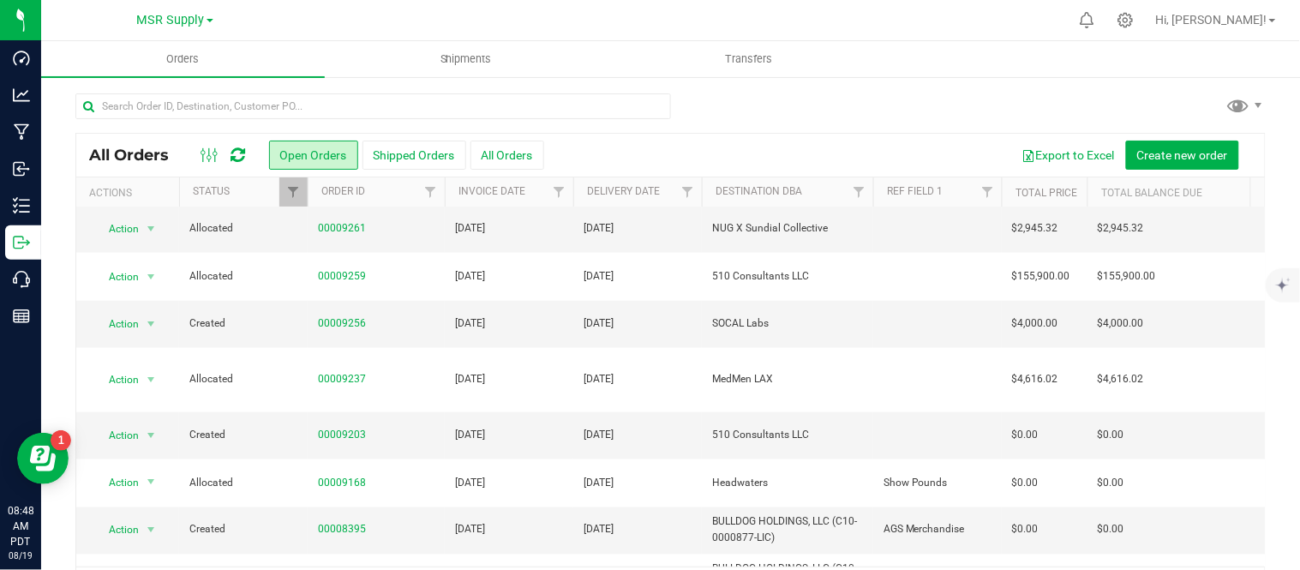
scroll to position [56, 0]
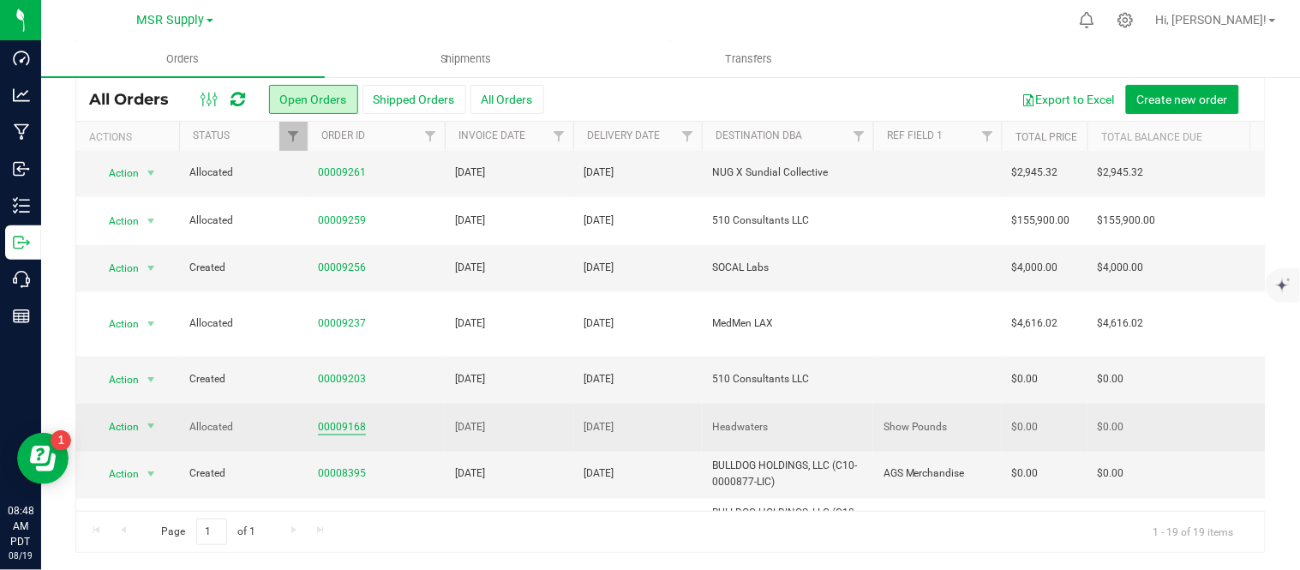
click at [351, 419] on link "00009168" at bounding box center [342, 427] width 48 height 16
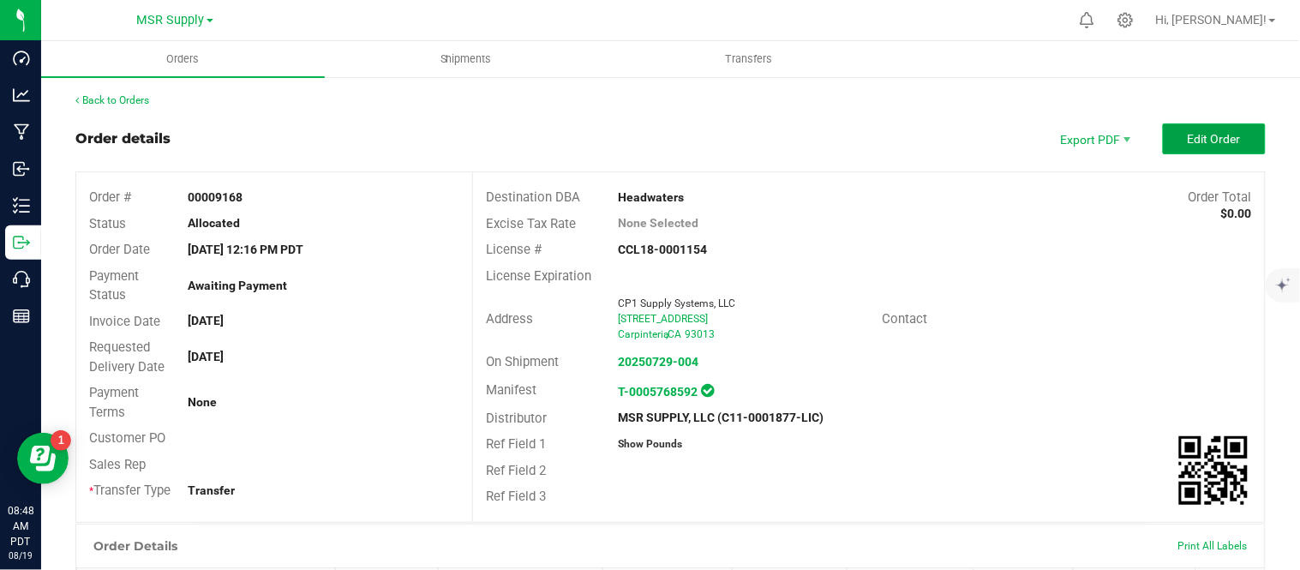
click at [1228, 134] on button "Edit Order" at bounding box center [1214, 138] width 103 height 31
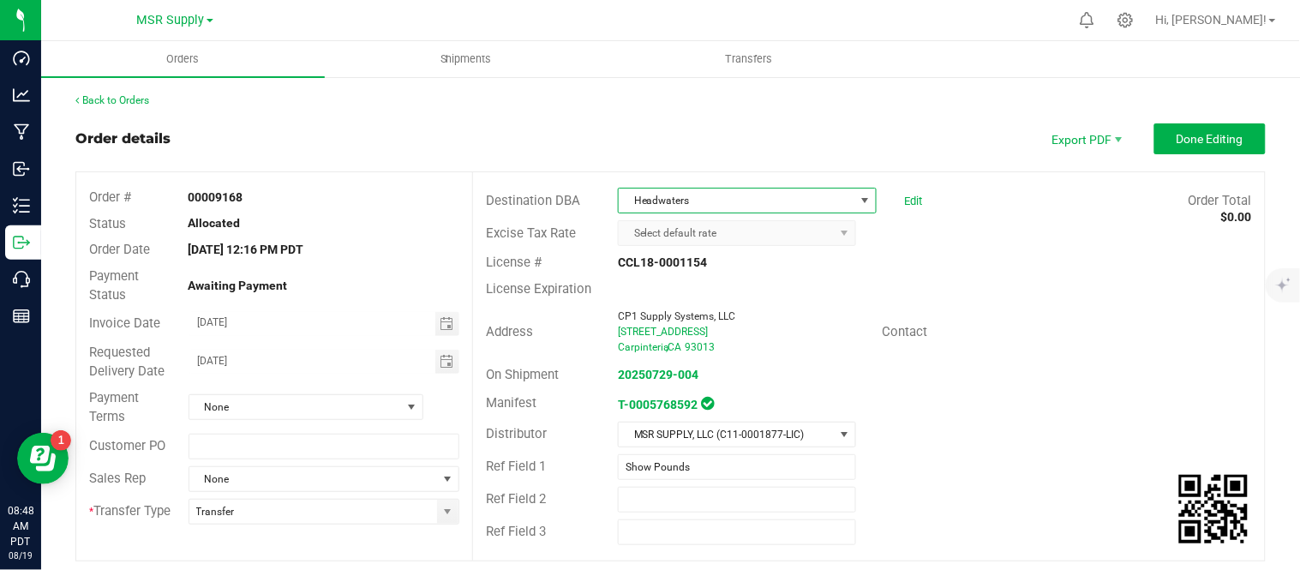
click at [757, 194] on span "Headwaters" at bounding box center [737, 201] width 236 height 24
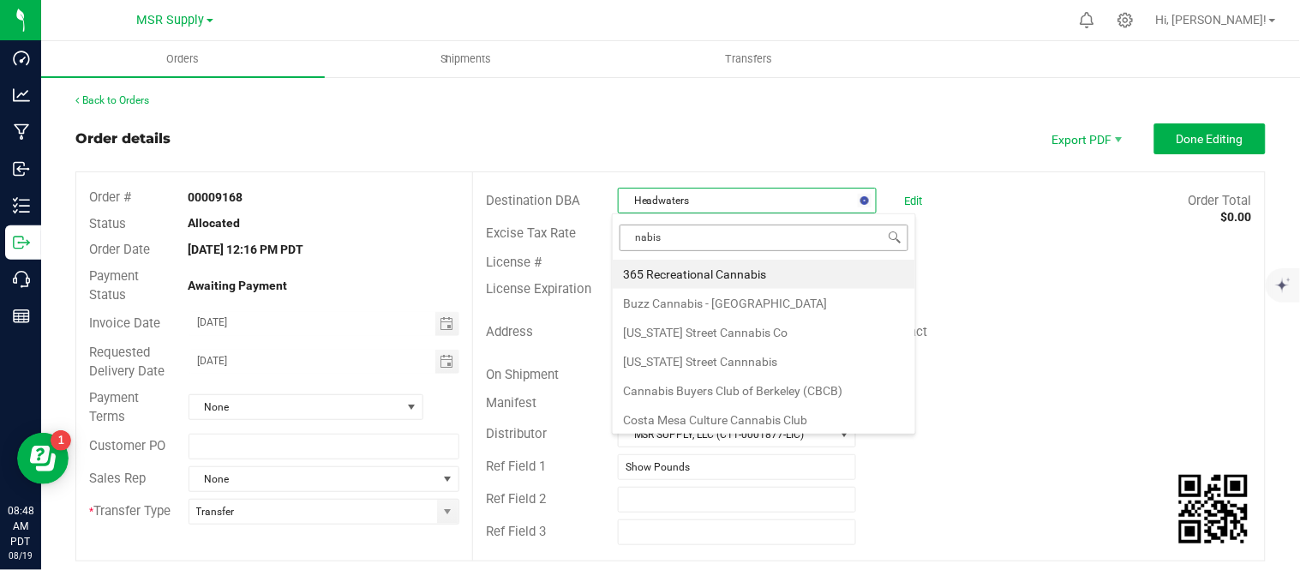
type input "nabis l"
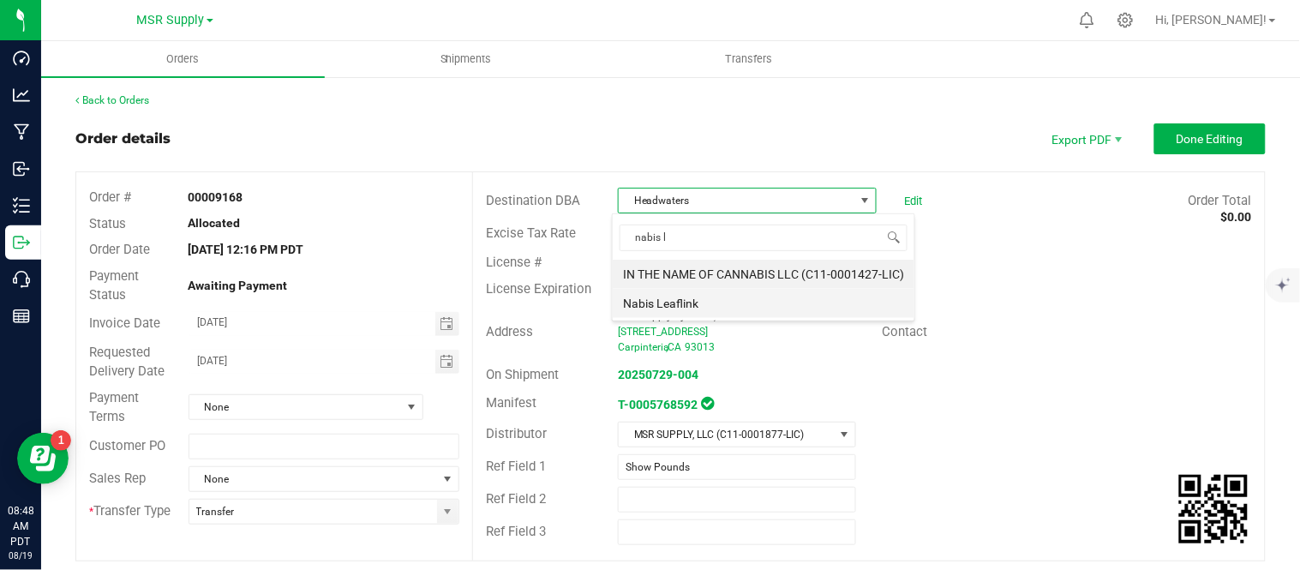
click at [761, 301] on li "Nabis Leaflink" at bounding box center [764, 303] width 302 height 29
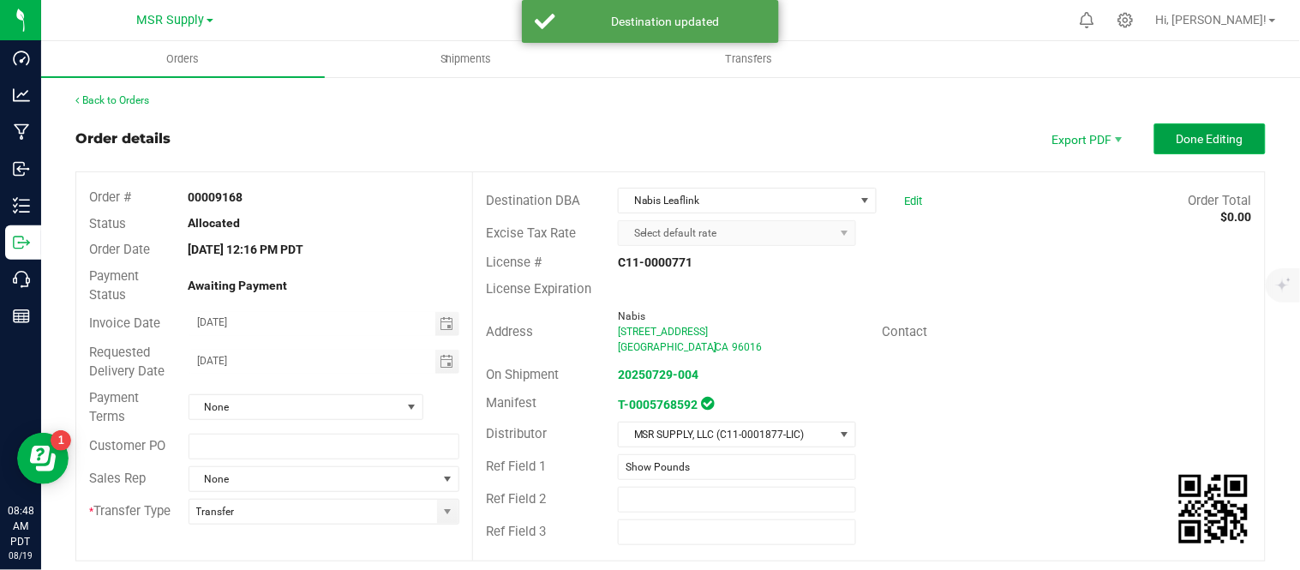
click at [1203, 129] on button "Done Editing" at bounding box center [1209, 138] width 111 height 31
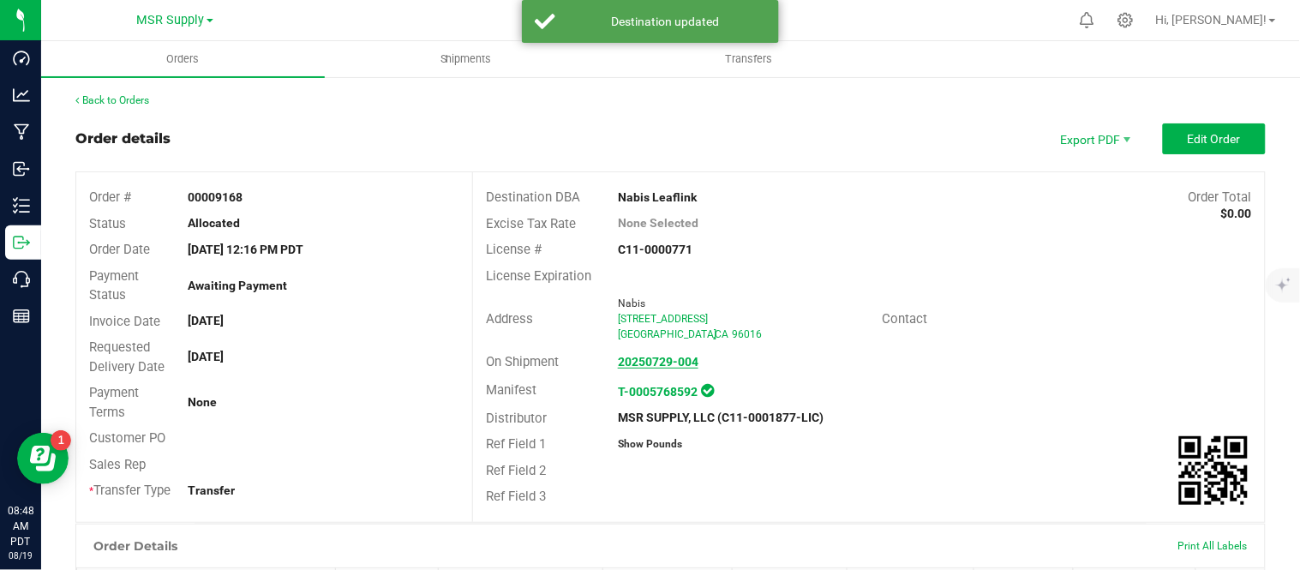
click at [674, 364] on strong "20250729-004" at bounding box center [658, 362] width 81 height 14
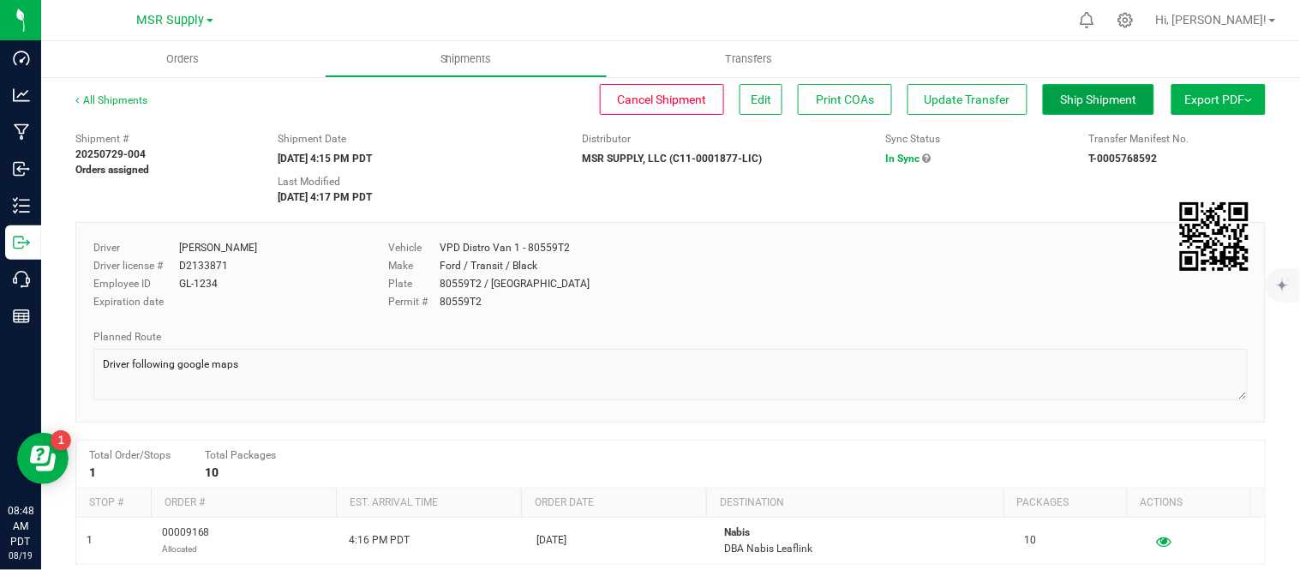
click at [1095, 104] on span "Ship Shipment" at bounding box center [1099, 100] width 76 height 14
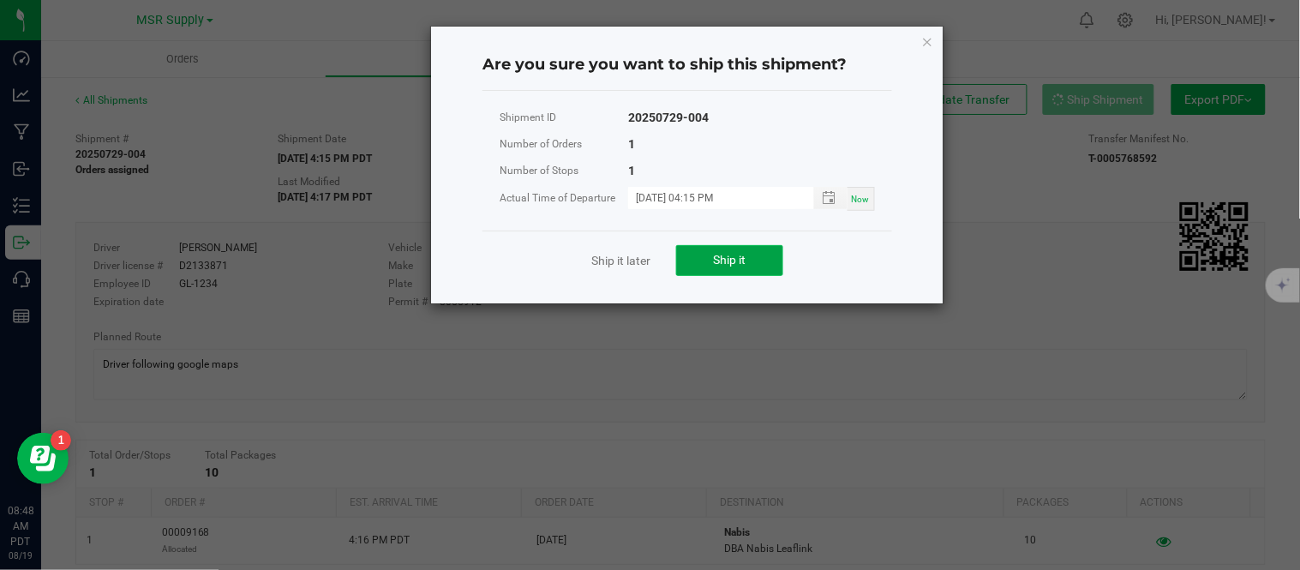
click at [714, 260] on span "Ship it" at bounding box center [730, 260] width 33 height 14
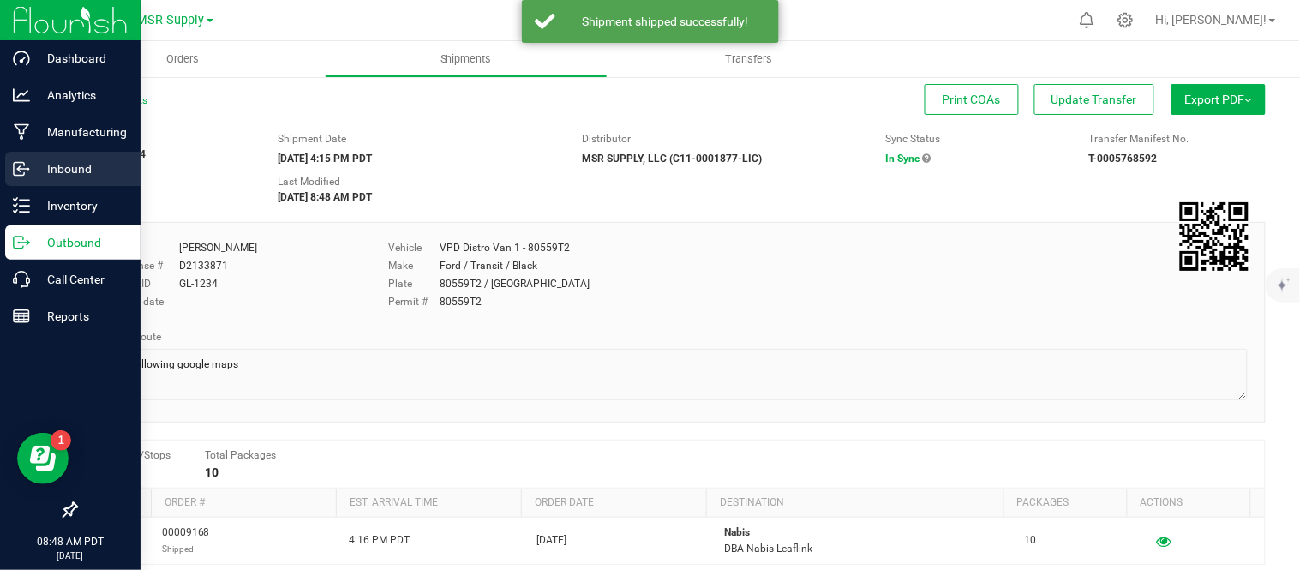
click at [38, 165] on p "Inbound" at bounding box center [81, 169] width 103 height 21
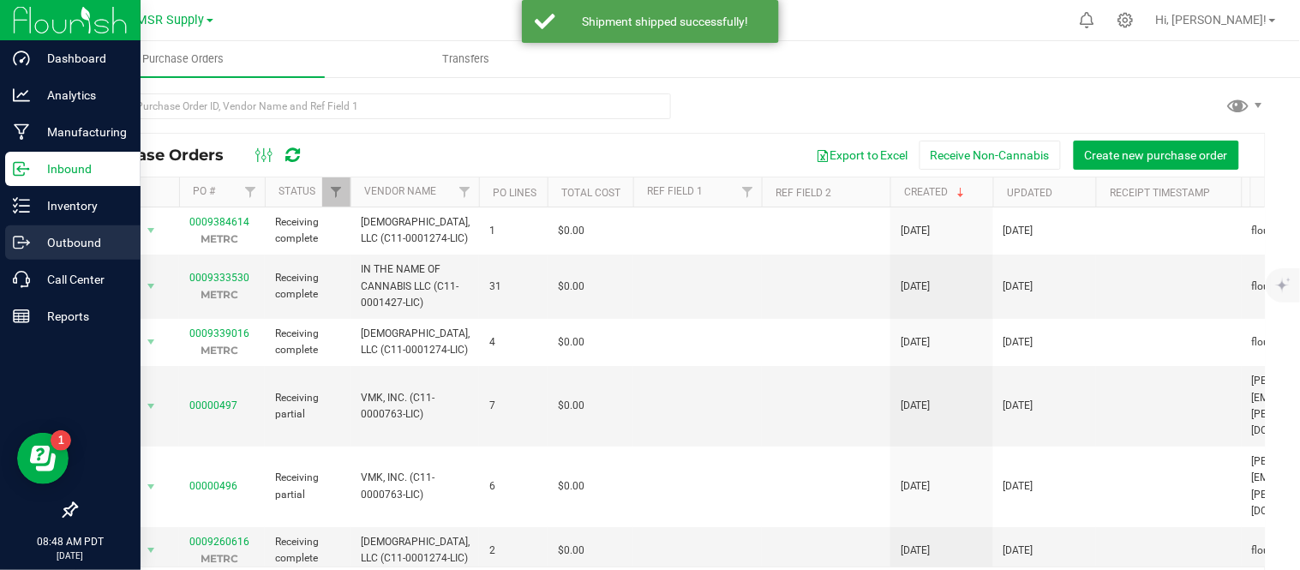
click at [27, 234] on icon at bounding box center [21, 242] width 17 height 17
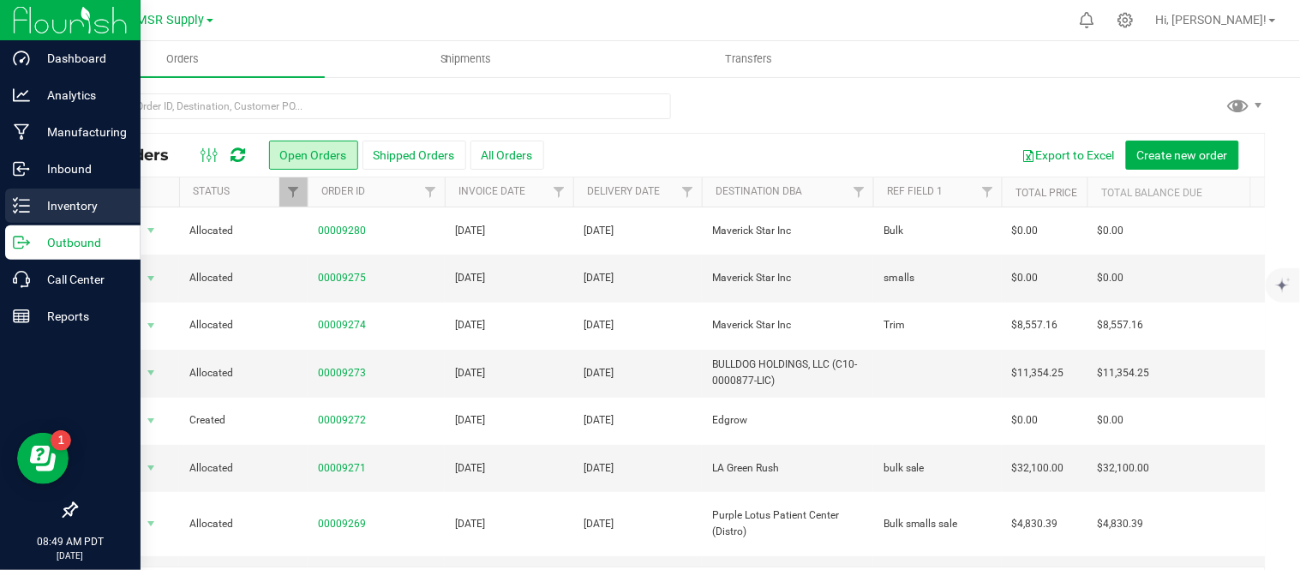
click at [64, 190] on div "Inventory" at bounding box center [72, 206] width 135 height 34
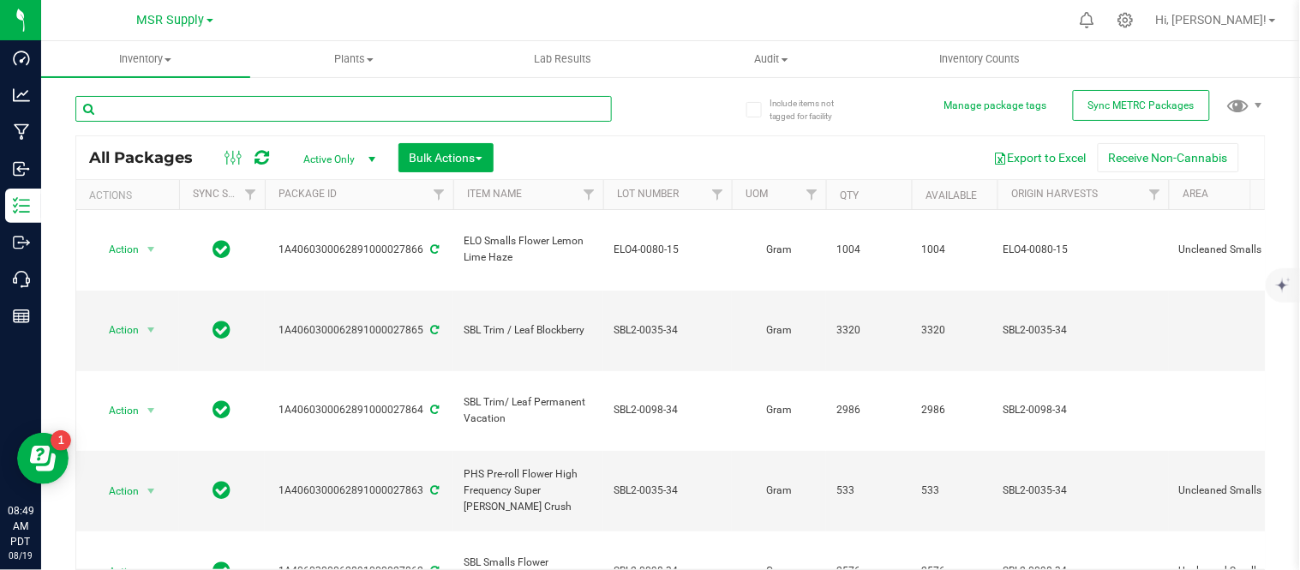
click at [455, 107] on input "text" at bounding box center [343, 109] width 536 height 26
paste input "ELO4-0088-14"
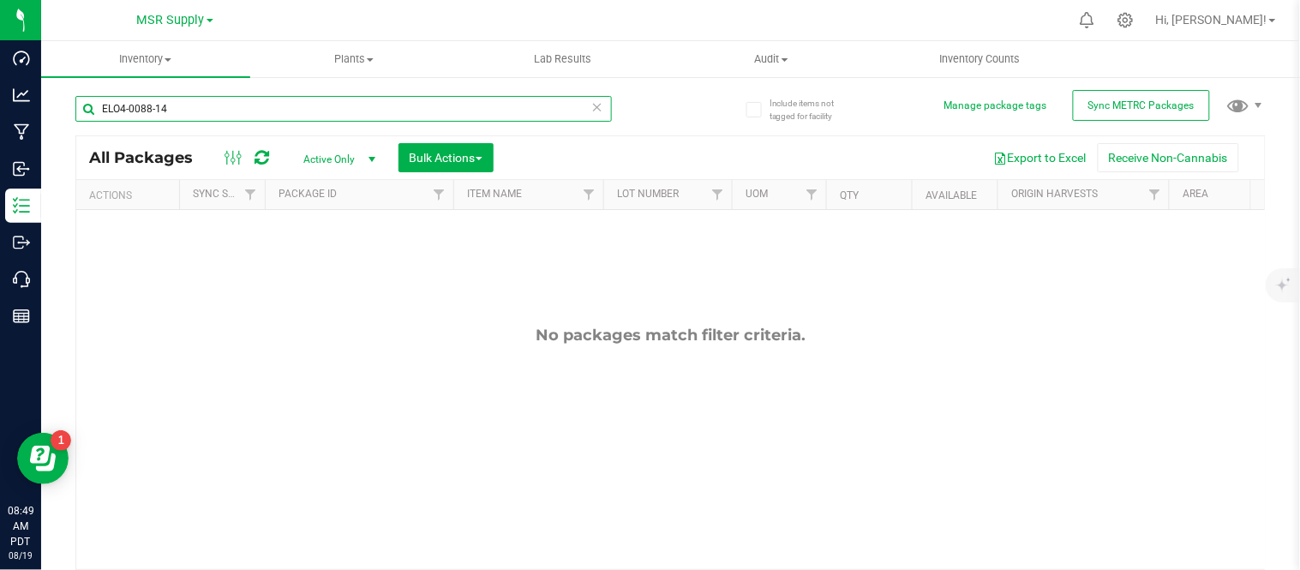
type input "ELO4-0088-14"
click at [354, 152] on span "Active Only" at bounding box center [336, 159] width 94 height 24
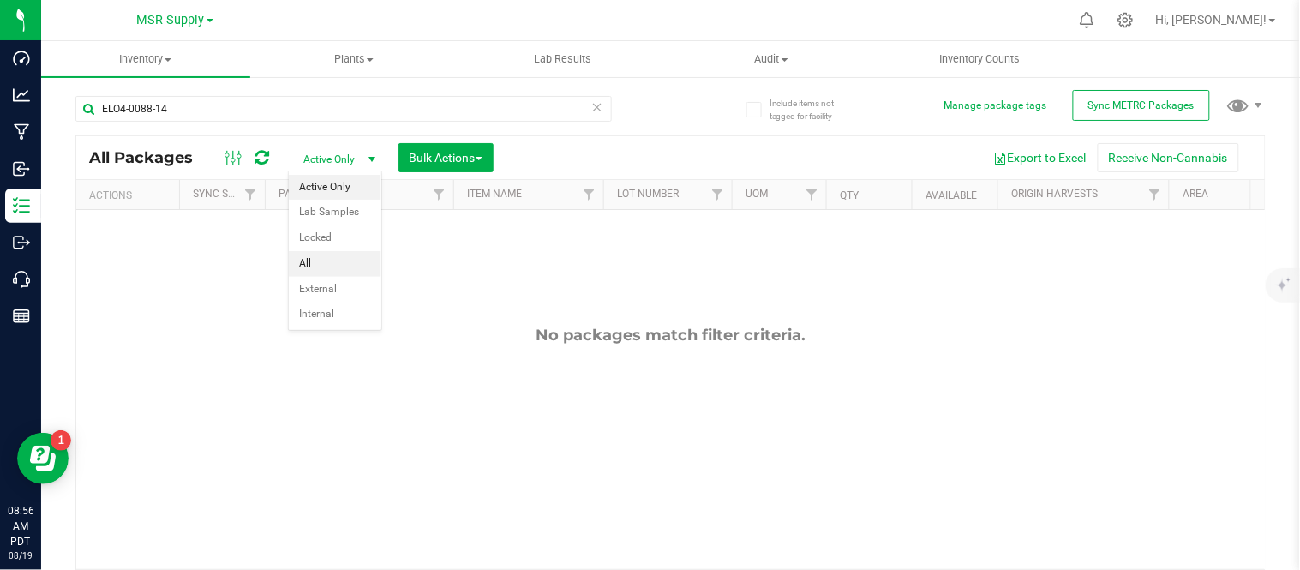
click at [345, 262] on li "All" at bounding box center [335, 264] width 93 height 26
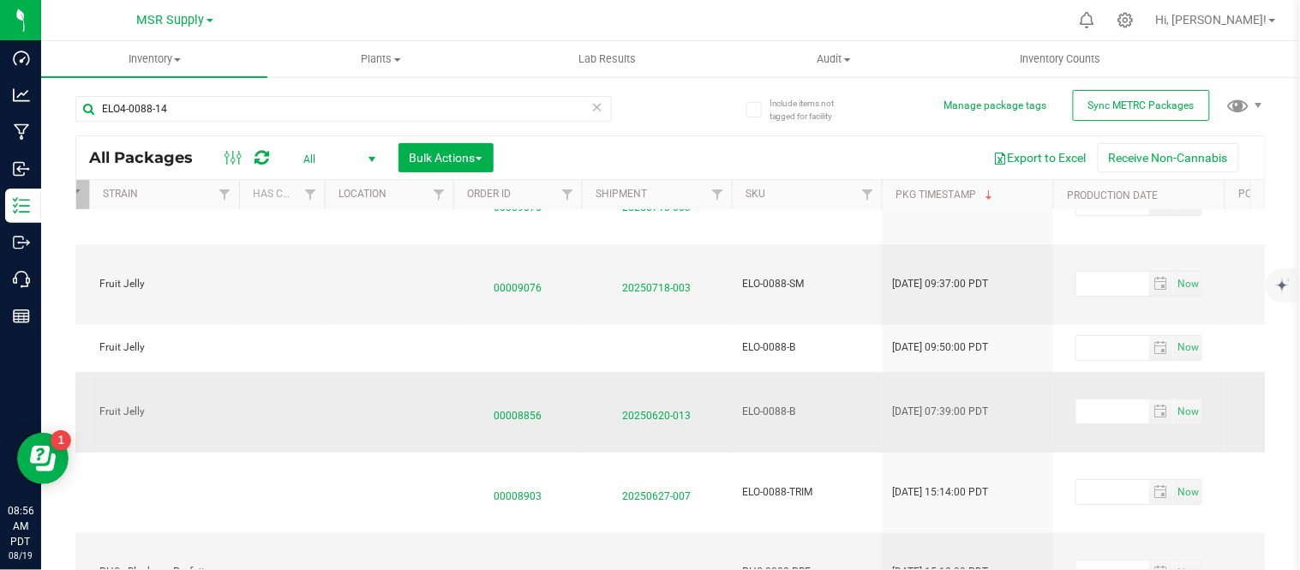
scroll to position [46, 1528]
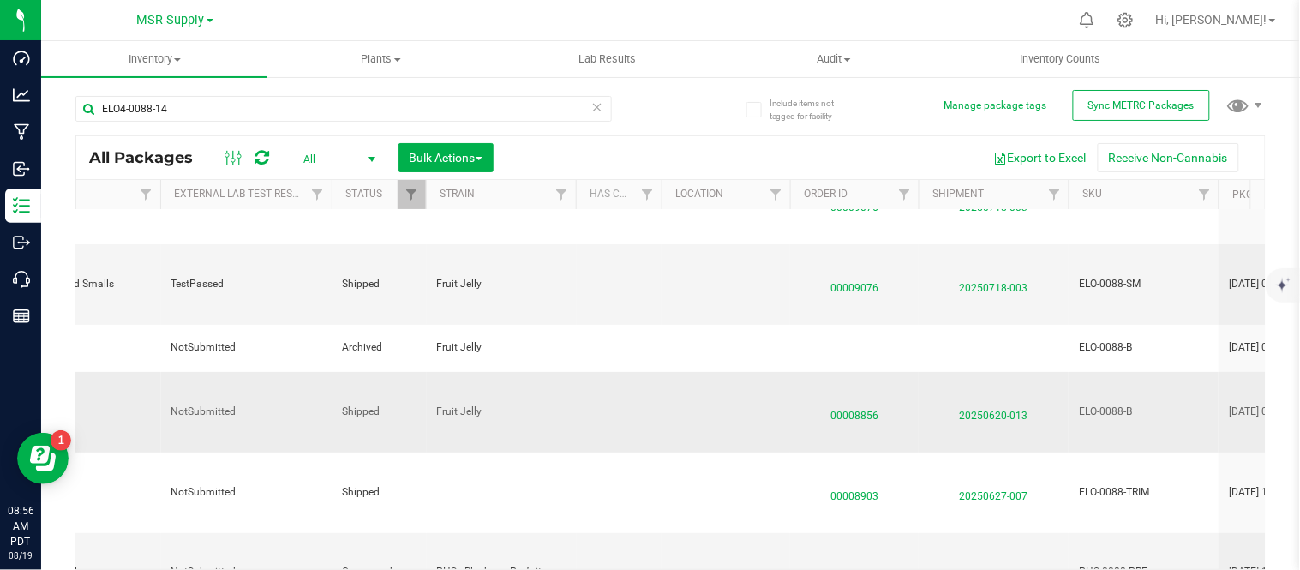
click at [855, 399] on span "00008856" at bounding box center [854, 411] width 108 height 25
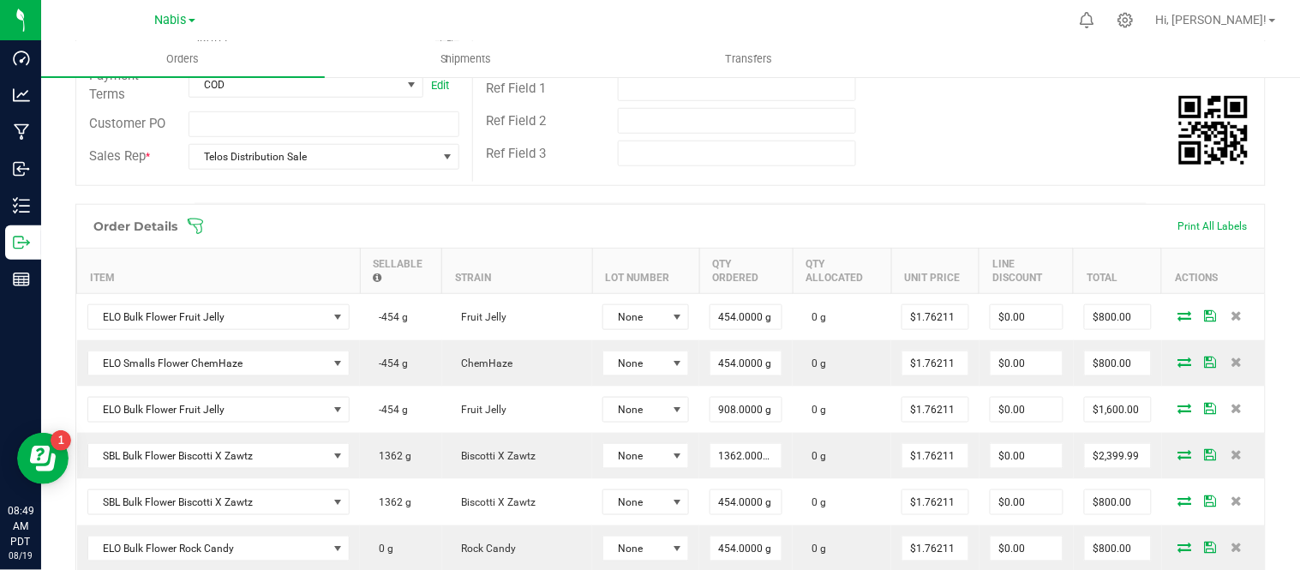
scroll to position [343, 0]
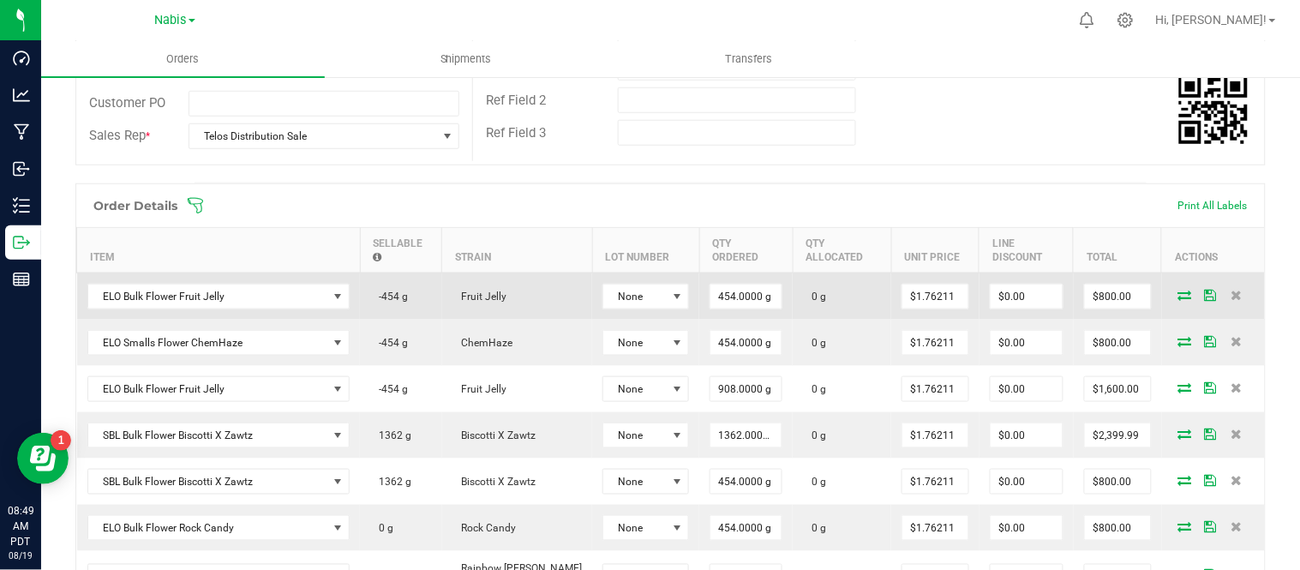
click at [1178, 290] on icon at bounding box center [1185, 295] width 14 height 10
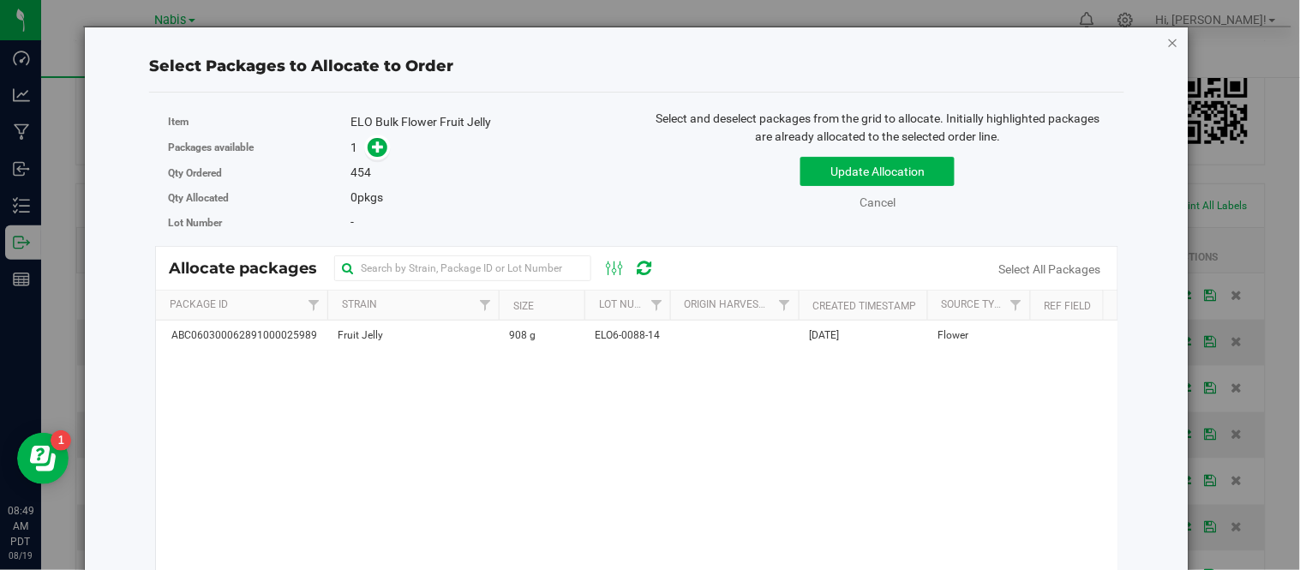
click at [1167, 33] on icon "button" at bounding box center [1173, 42] width 12 height 21
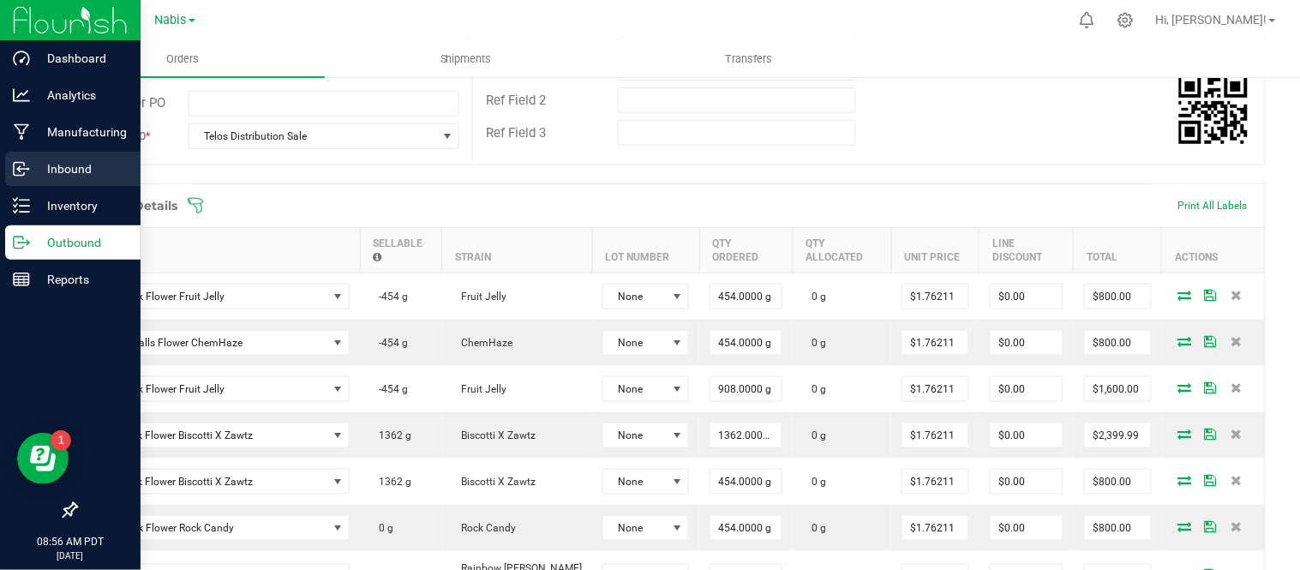
click at [100, 181] on div "Inbound" at bounding box center [72, 169] width 135 height 34
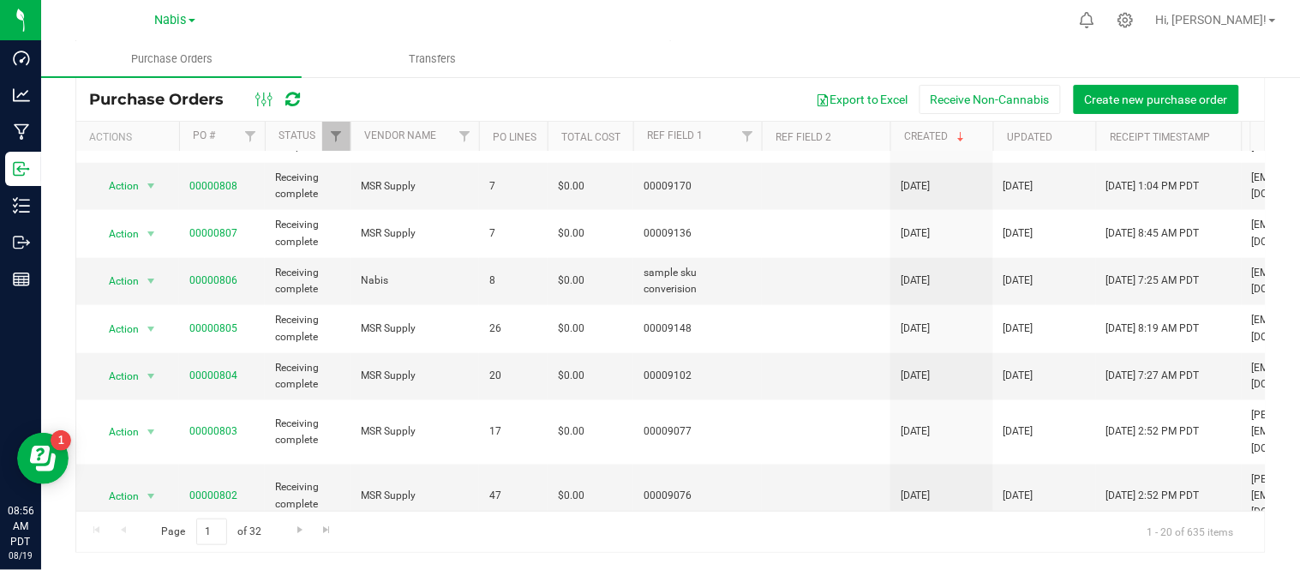
scroll to position [449, 0]
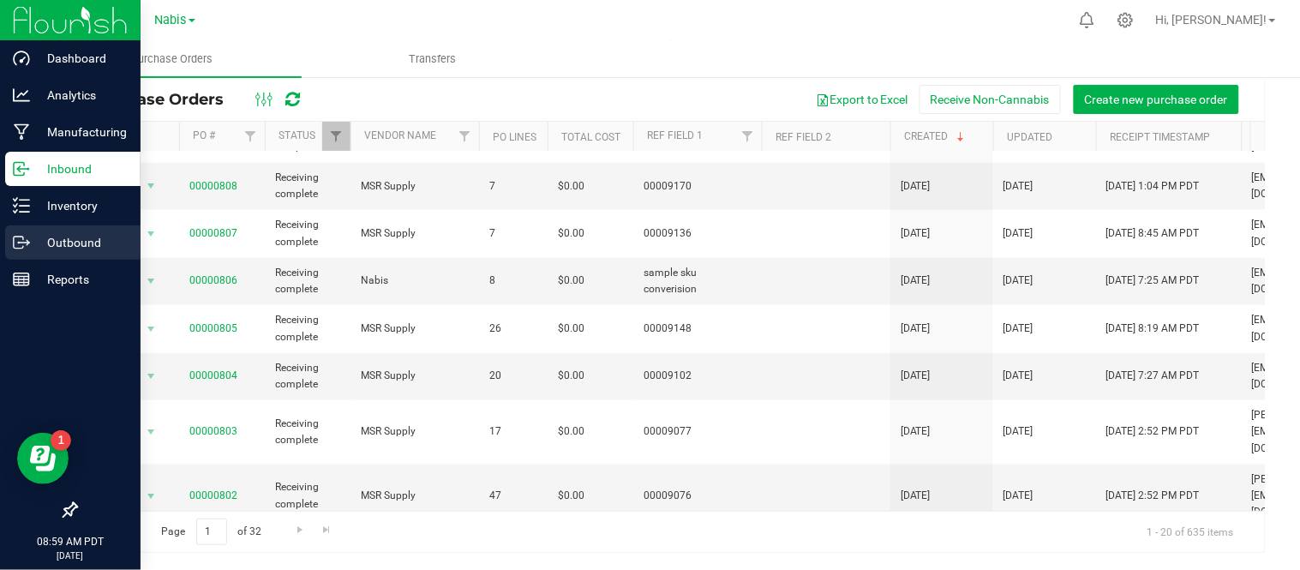
click at [39, 235] on p "Outbound" at bounding box center [81, 242] width 103 height 21
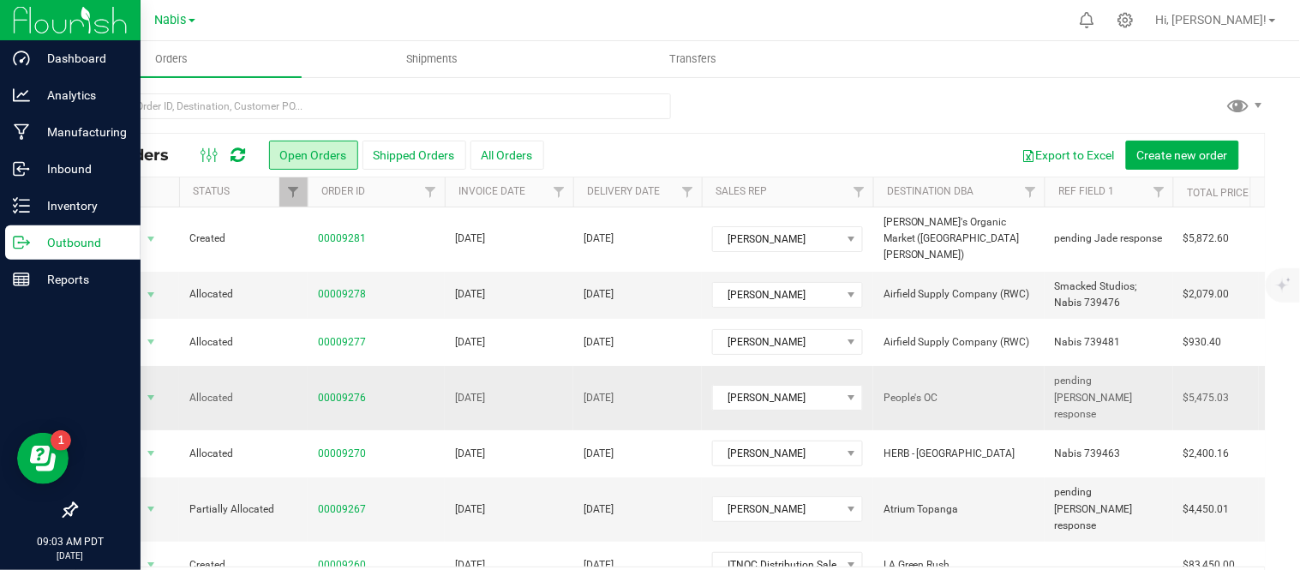
scroll to position [604, 0]
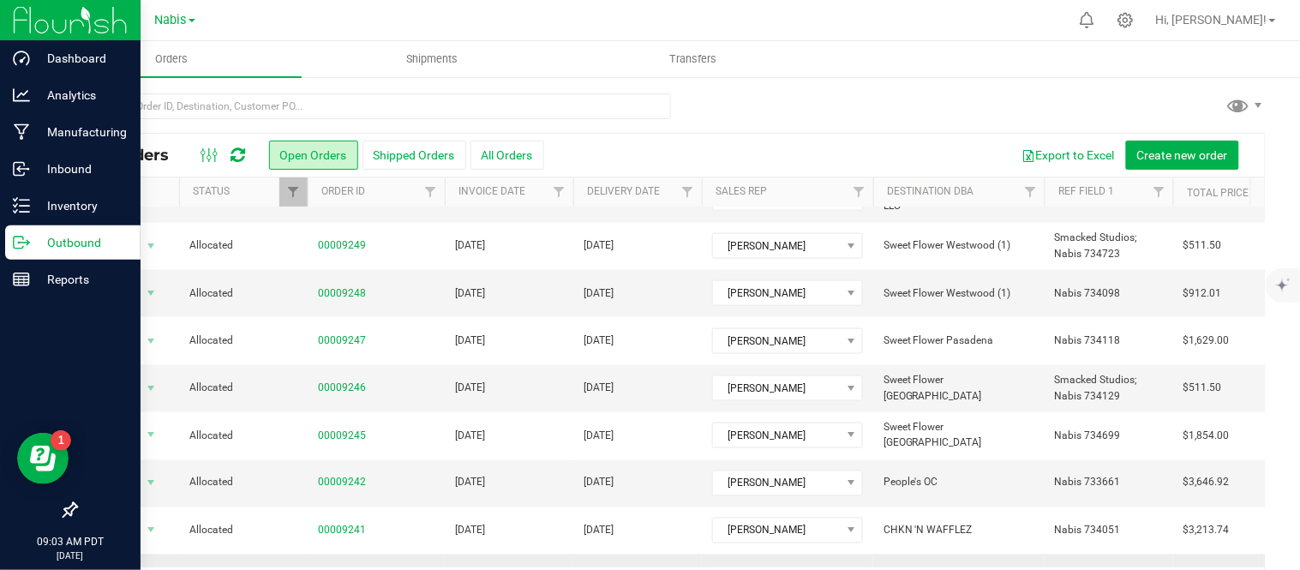
click at [341, 569] on link "00009239" at bounding box center [342, 578] width 48 height 16
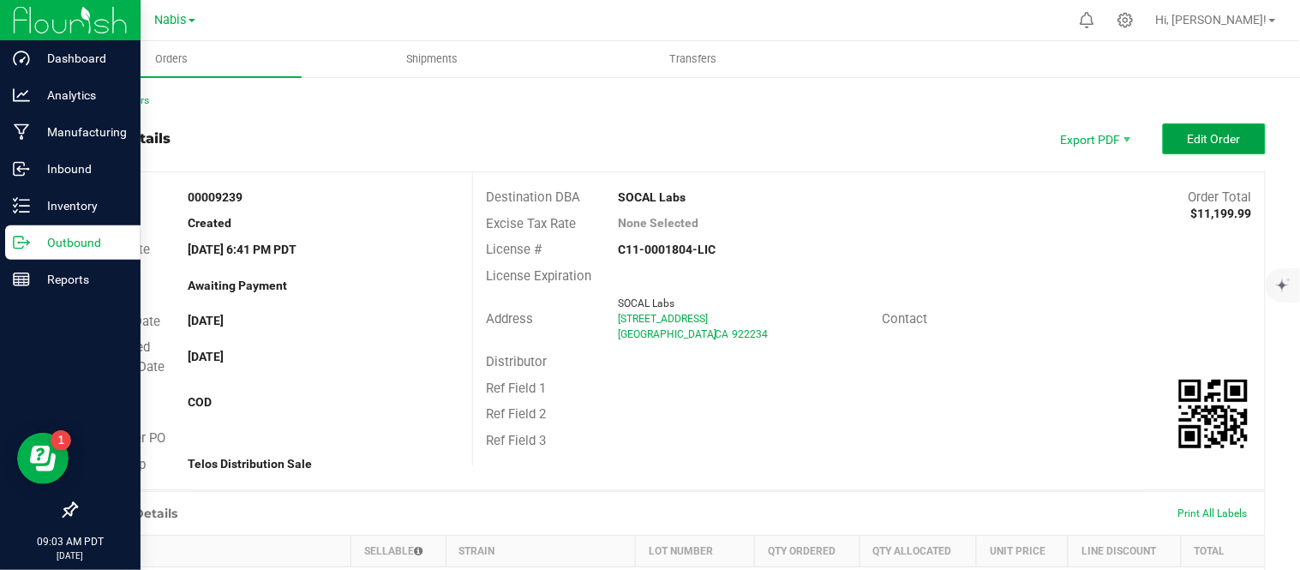
click at [1188, 138] on span "Edit Order" at bounding box center [1214, 139] width 53 height 14
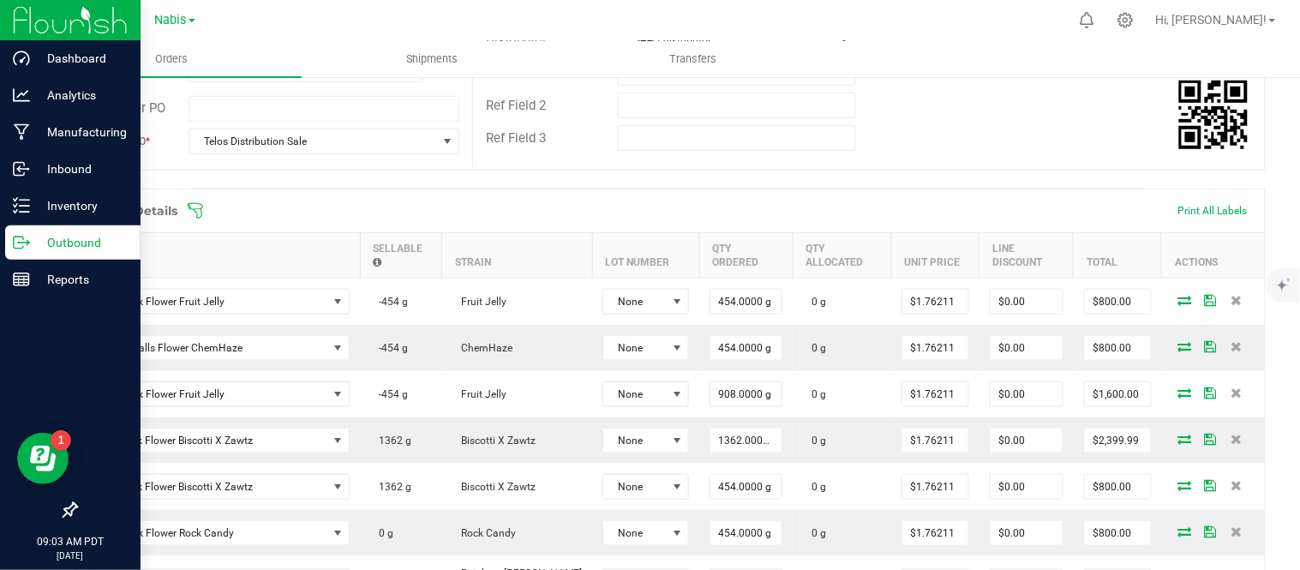
scroll to position [393, 0]
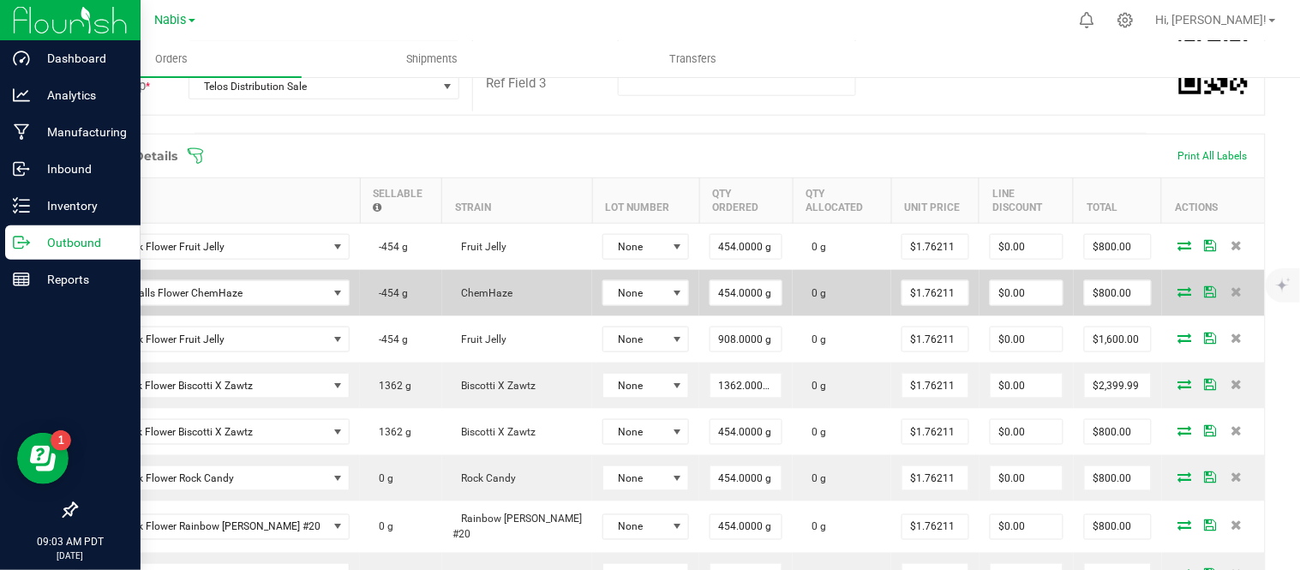
click at [1178, 286] on icon at bounding box center [1185, 291] width 14 height 10
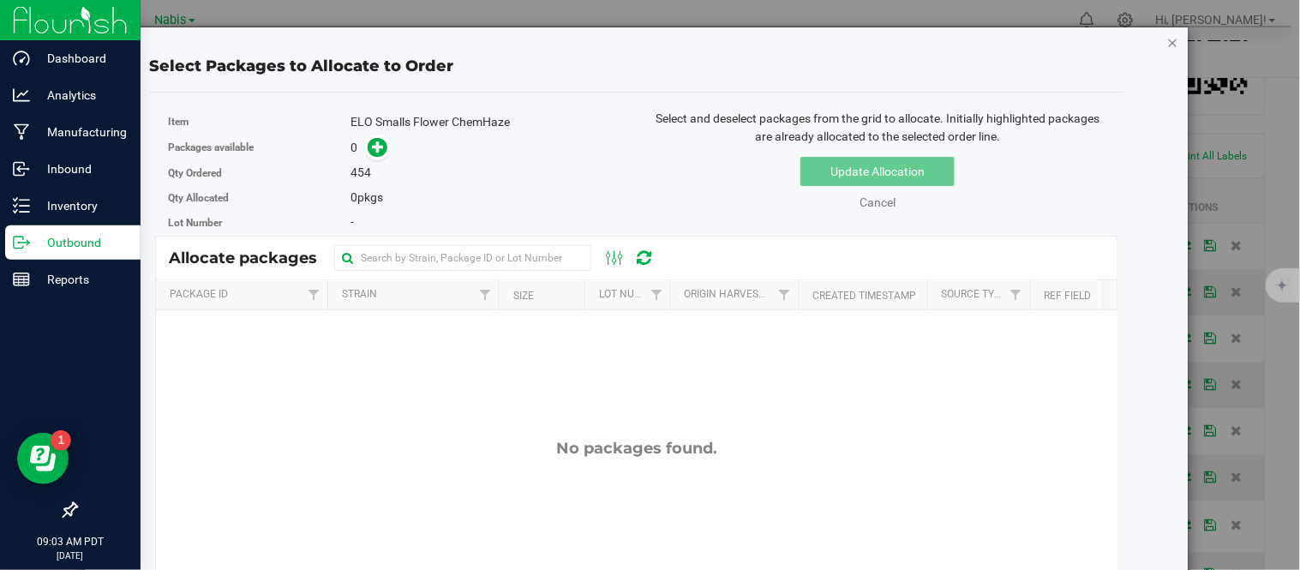
click at [1167, 41] on icon "button" at bounding box center [1173, 42] width 12 height 21
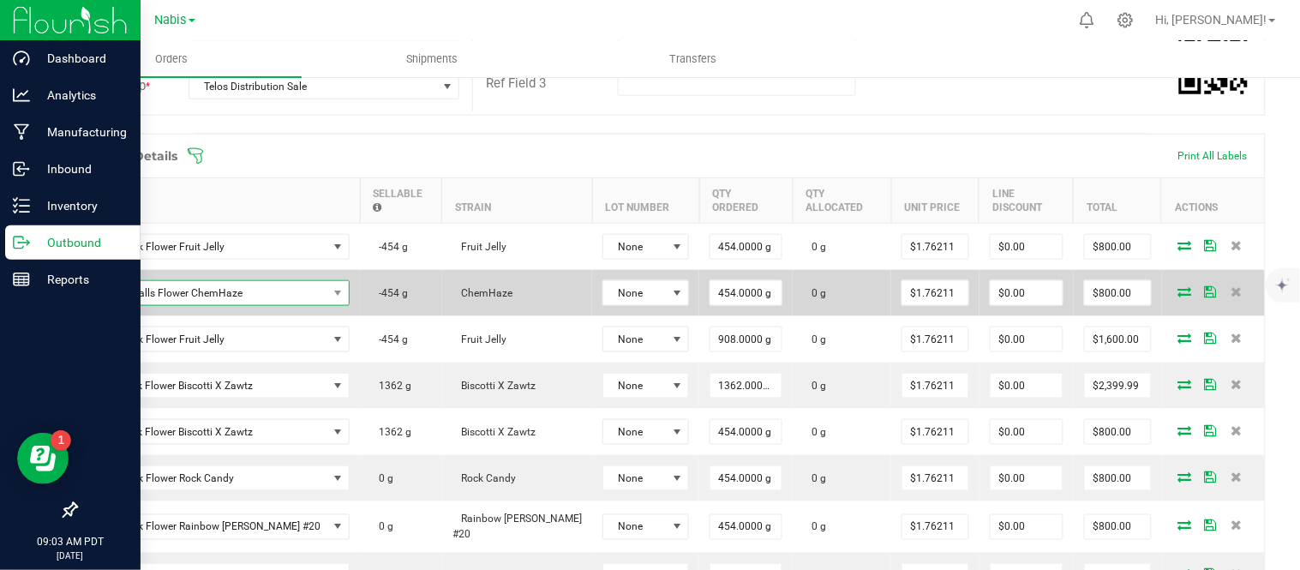
click at [249, 281] on span "ELO Smalls Flower ChemHaze" at bounding box center [208, 293] width 240 height 24
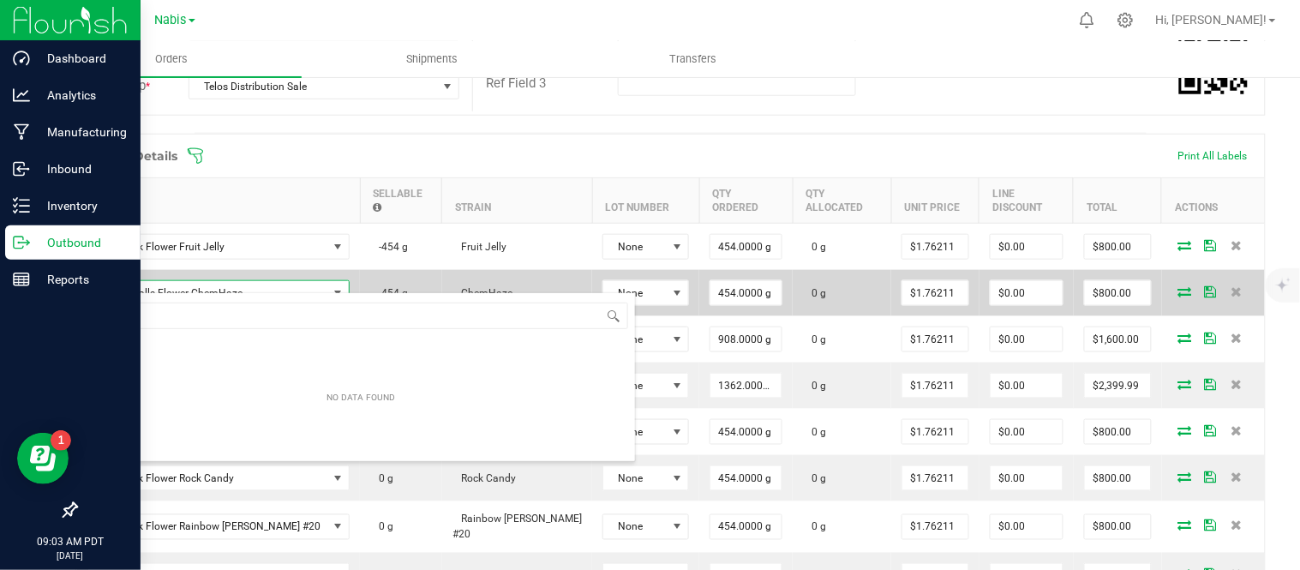
scroll to position [26, 209]
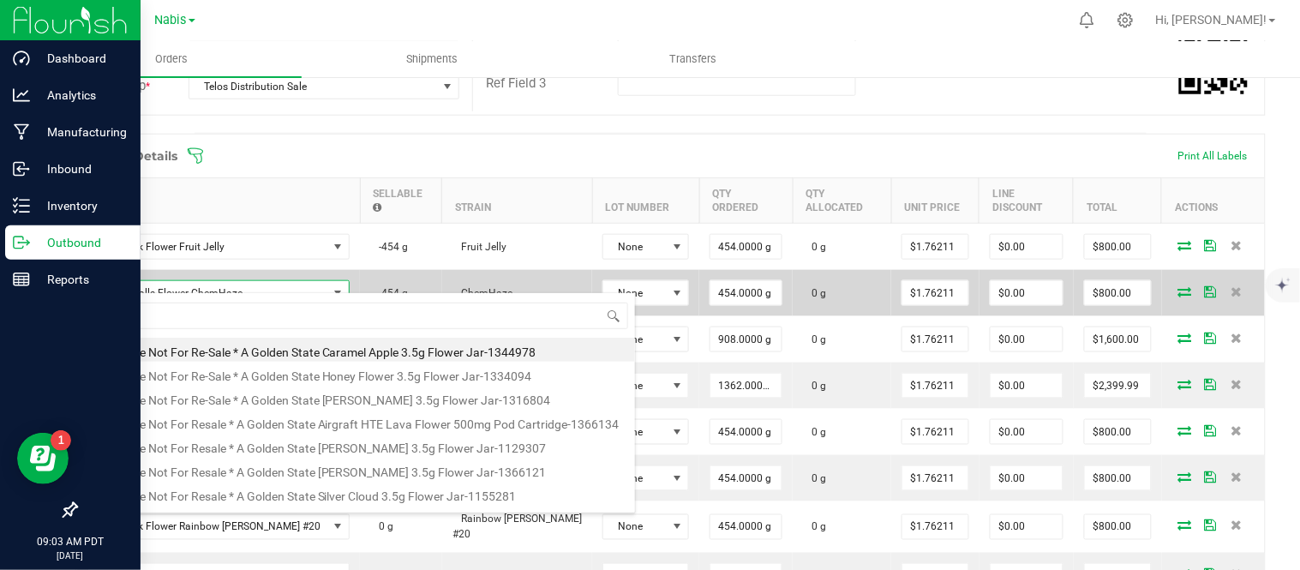
type input "SBL Bulk Flower Chemhaze"
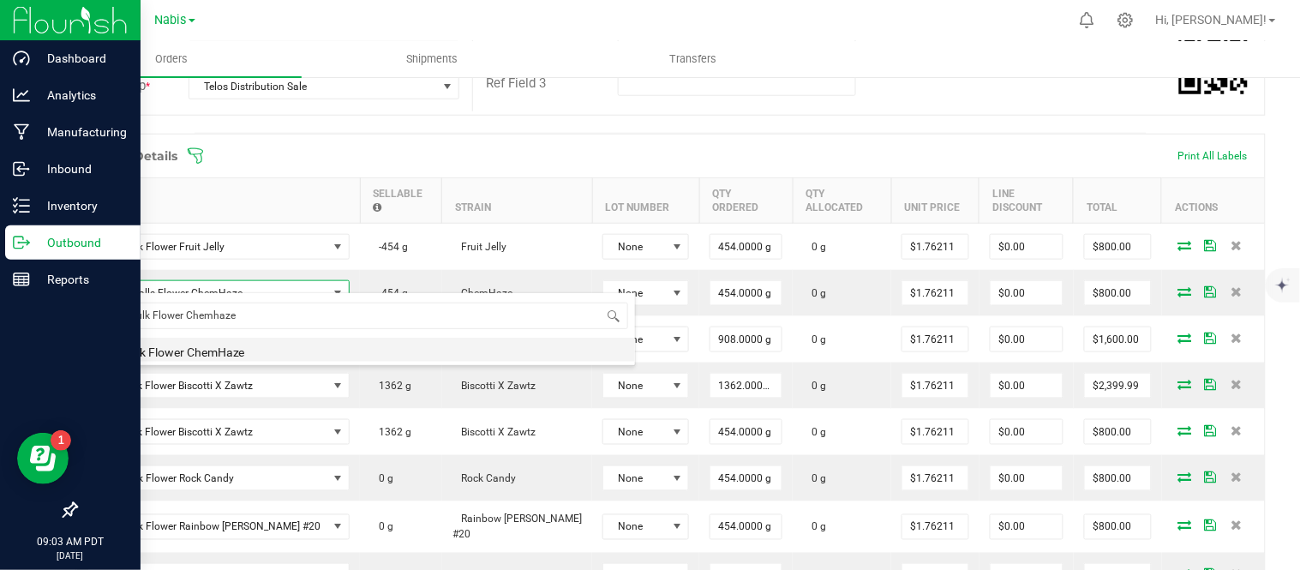
click at [246, 351] on li "SBL Bulk Flower ChemHaze" at bounding box center [361, 350] width 547 height 24
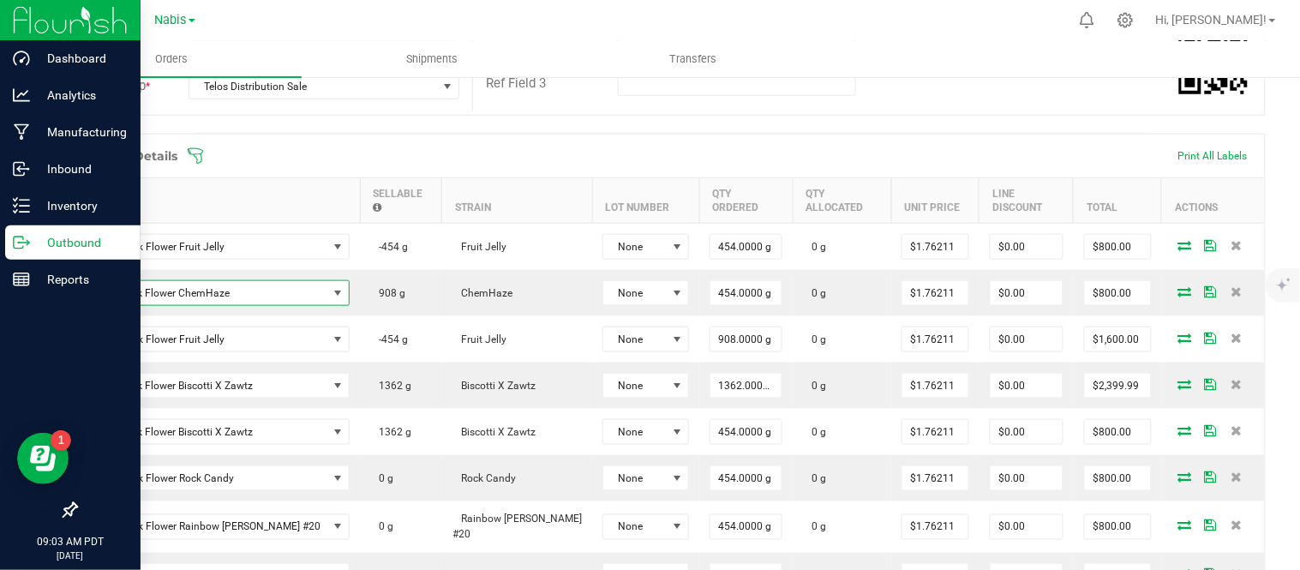
scroll to position [0, 0]
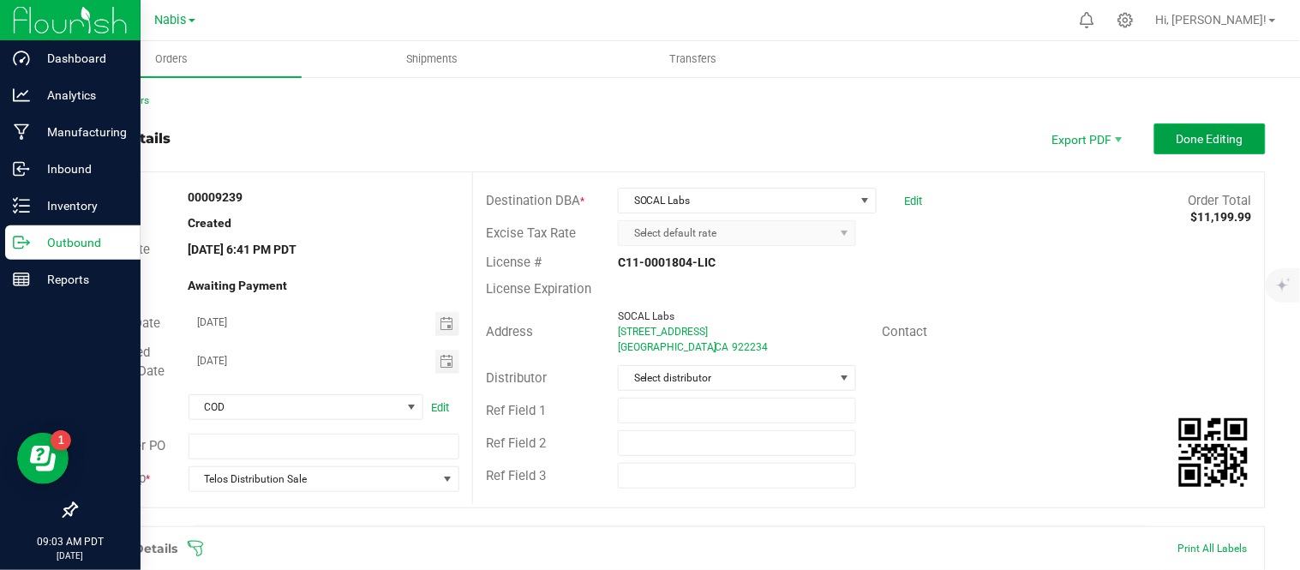
click at [1217, 140] on span "Done Editing" at bounding box center [1210, 139] width 67 height 14
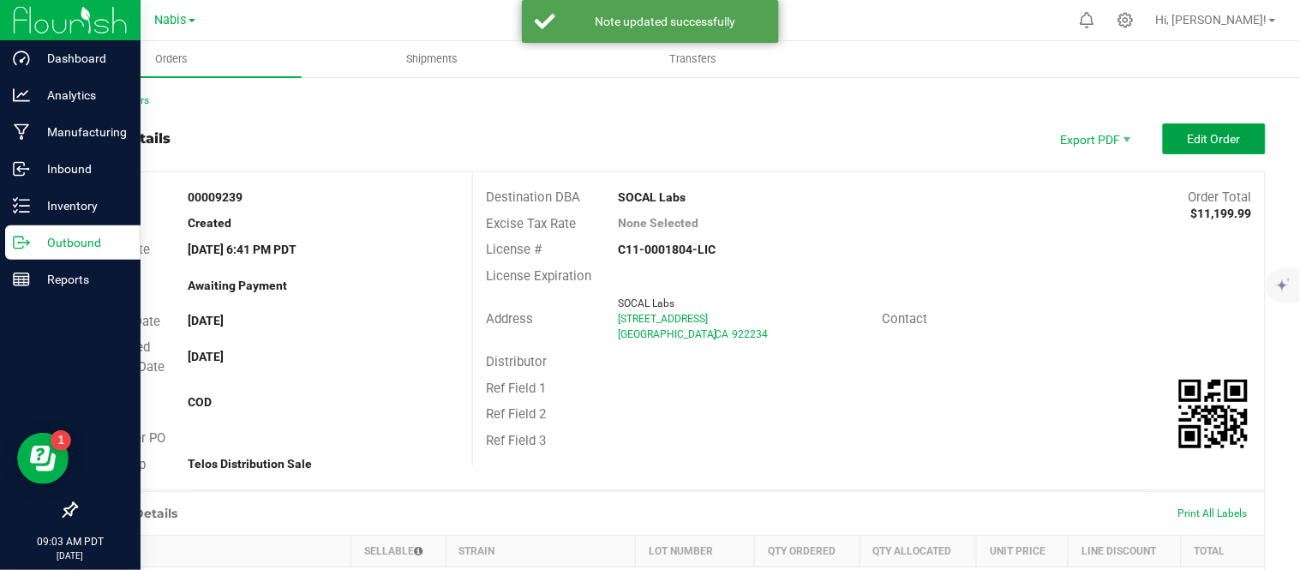
click at [1217, 140] on span "Edit Order" at bounding box center [1214, 139] width 53 height 14
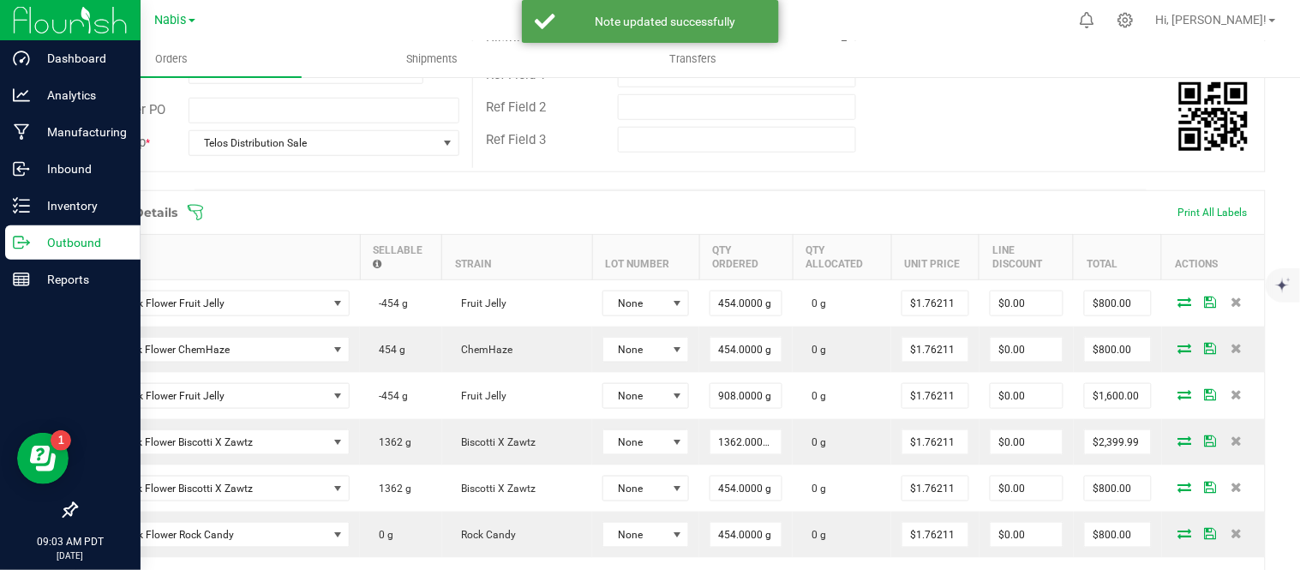
scroll to position [336, 0]
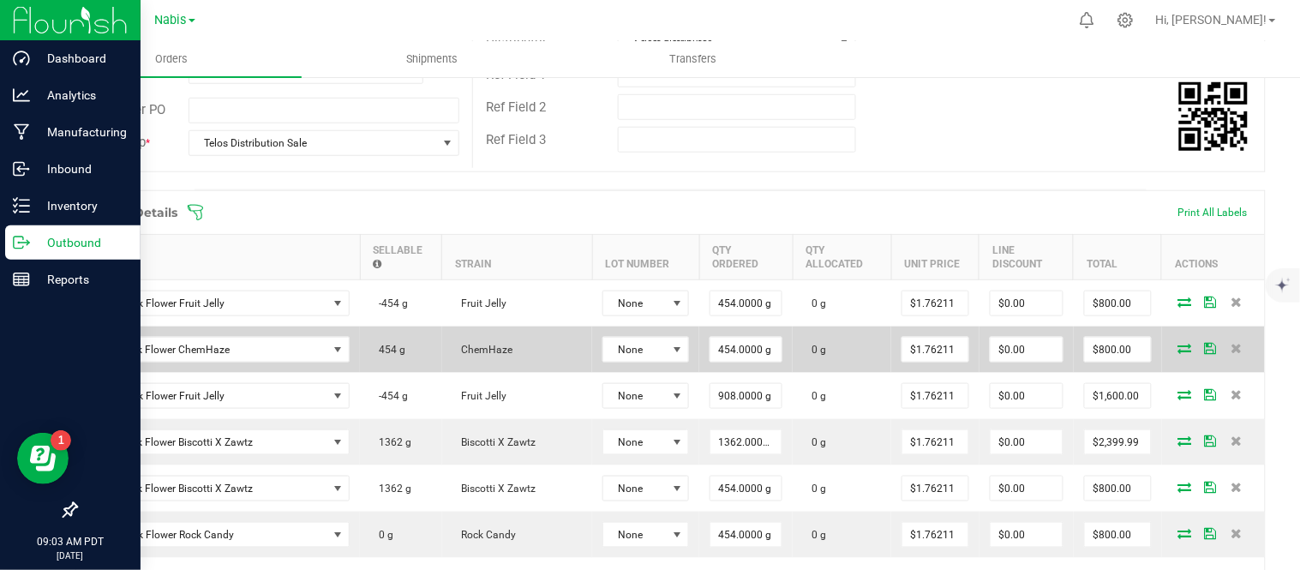
click at [1178, 343] on icon at bounding box center [1185, 348] width 14 height 10
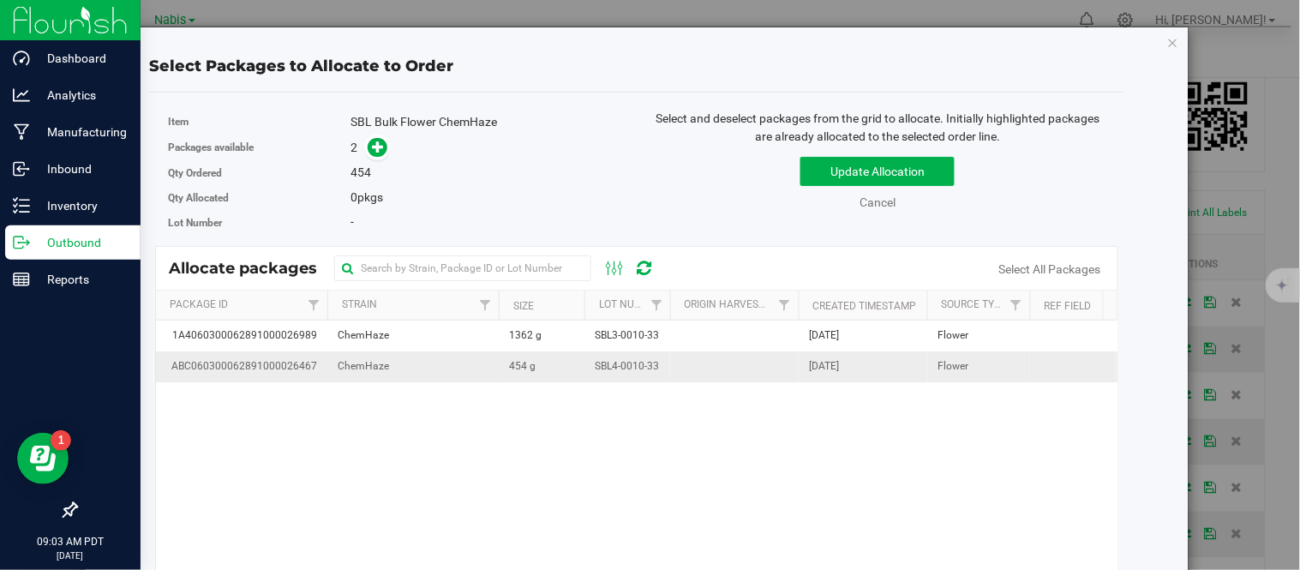
click at [579, 366] on td "454 g" at bounding box center [542, 366] width 86 height 30
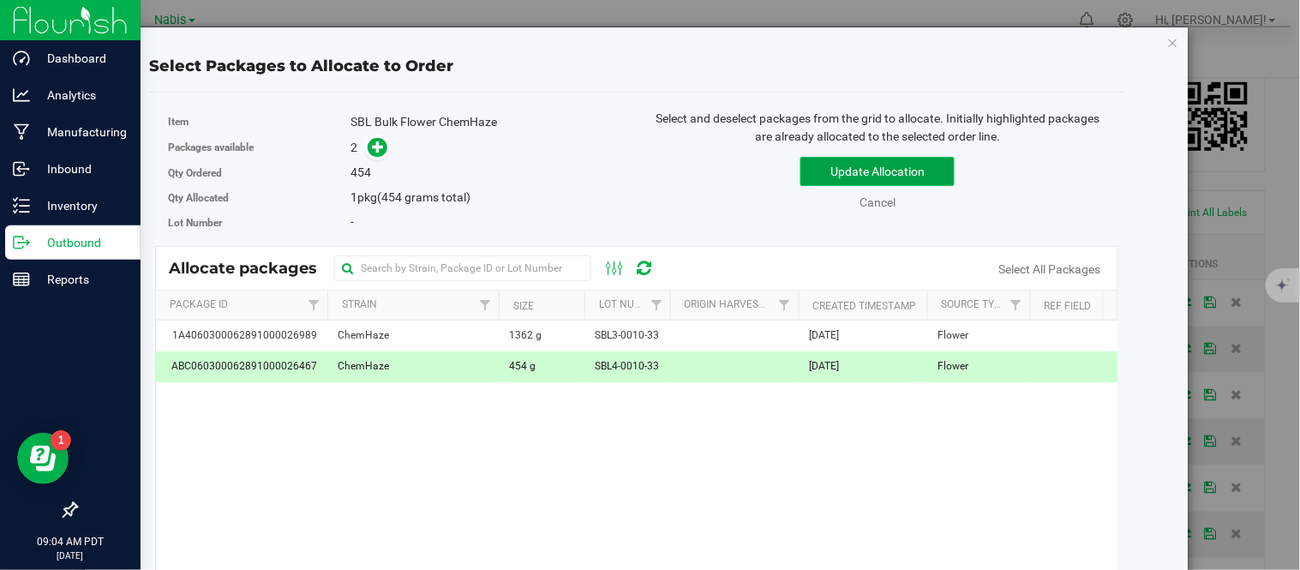
click at [820, 168] on button "Update Allocation" at bounding box center [877, 171] width 154 height 29
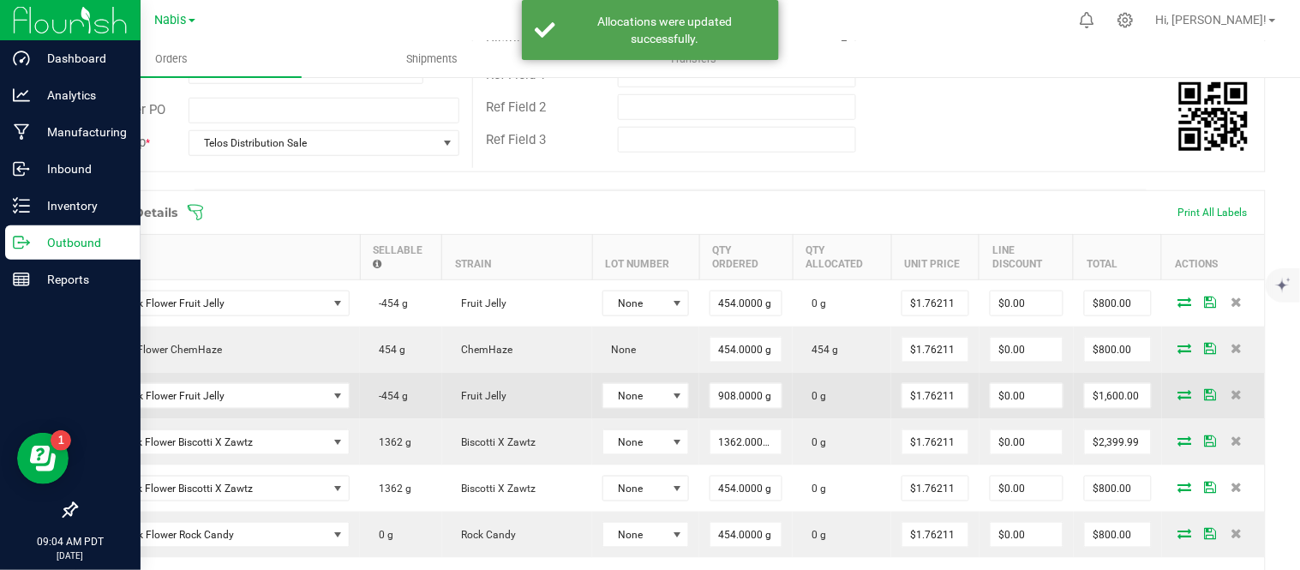
click at [1178, 389] on icon at bounding box center [1185, 394] width 14 height 10
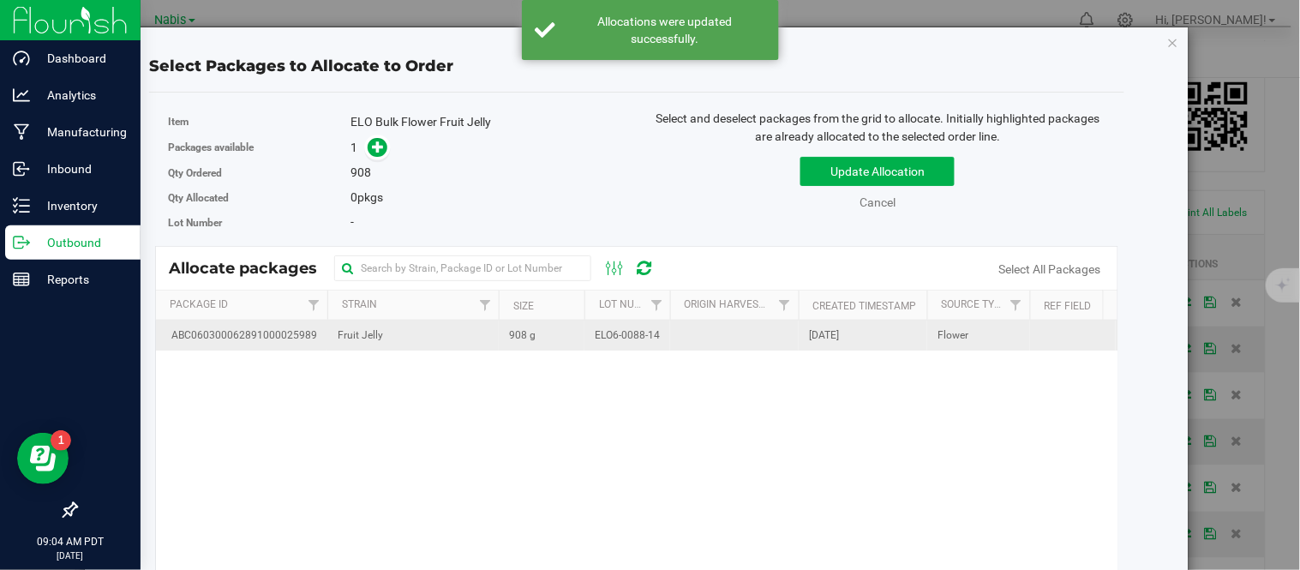
click at [606, 330] on span "ELO6-0088-14" at bounding box center [627, 335] width 65 height 16
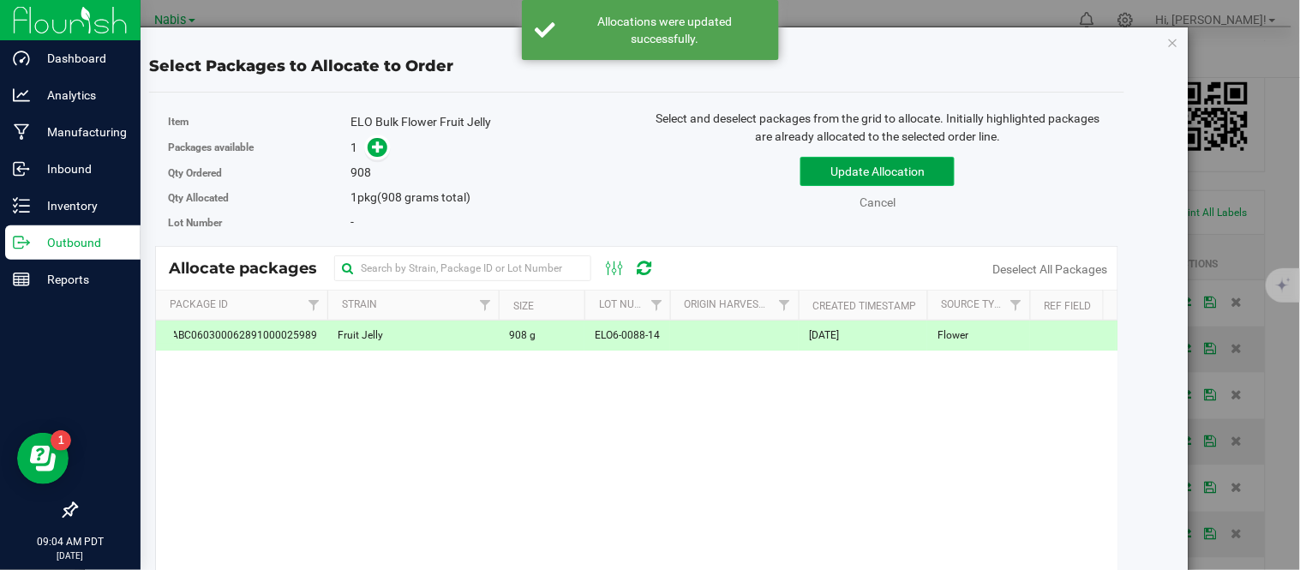
click at [842, 175] on button "Update Allocation" at bounding box center [877, 171] width 154 height 29
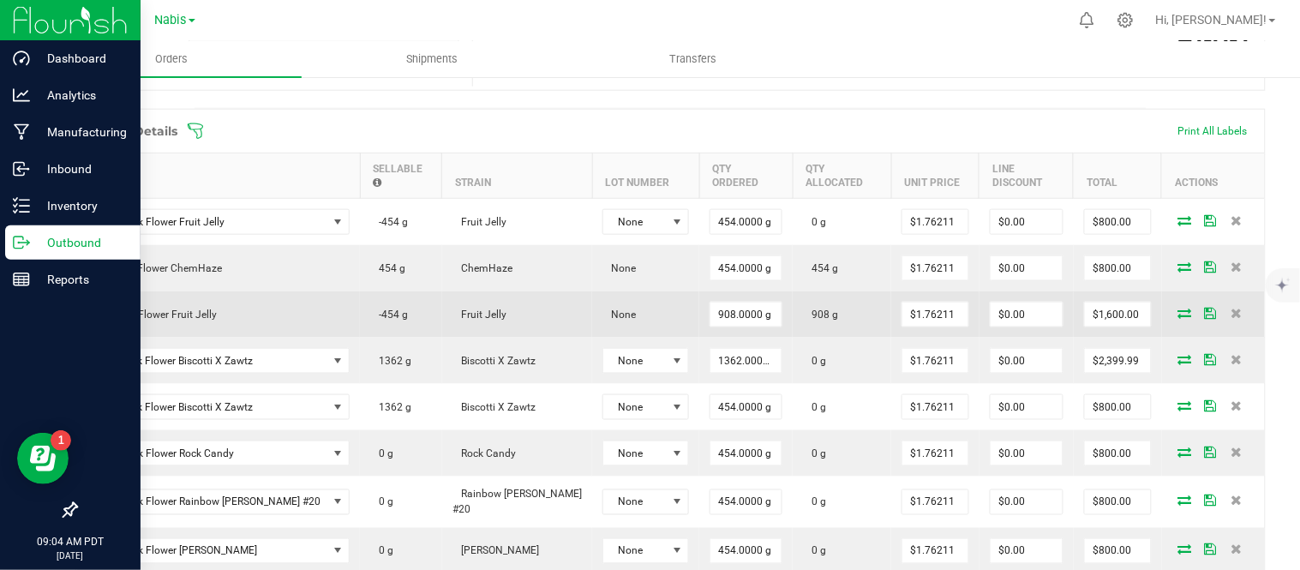
scroll to position [429, 0]
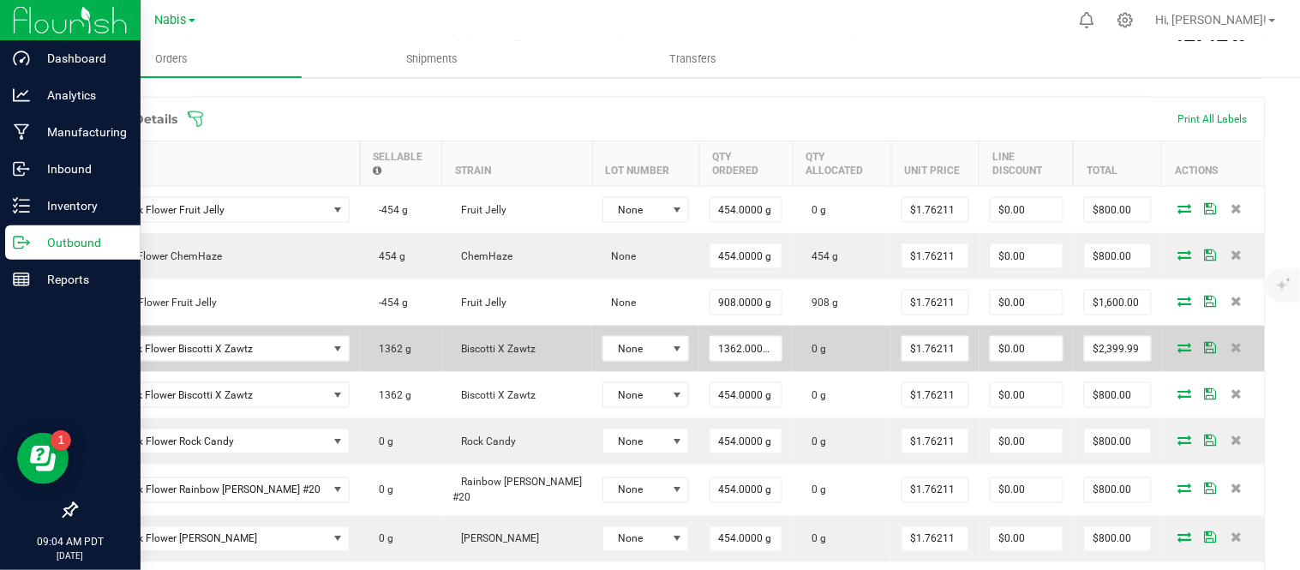
click at [1178, 342] on icon at bounding box center [1185, 347] width 14 height 10
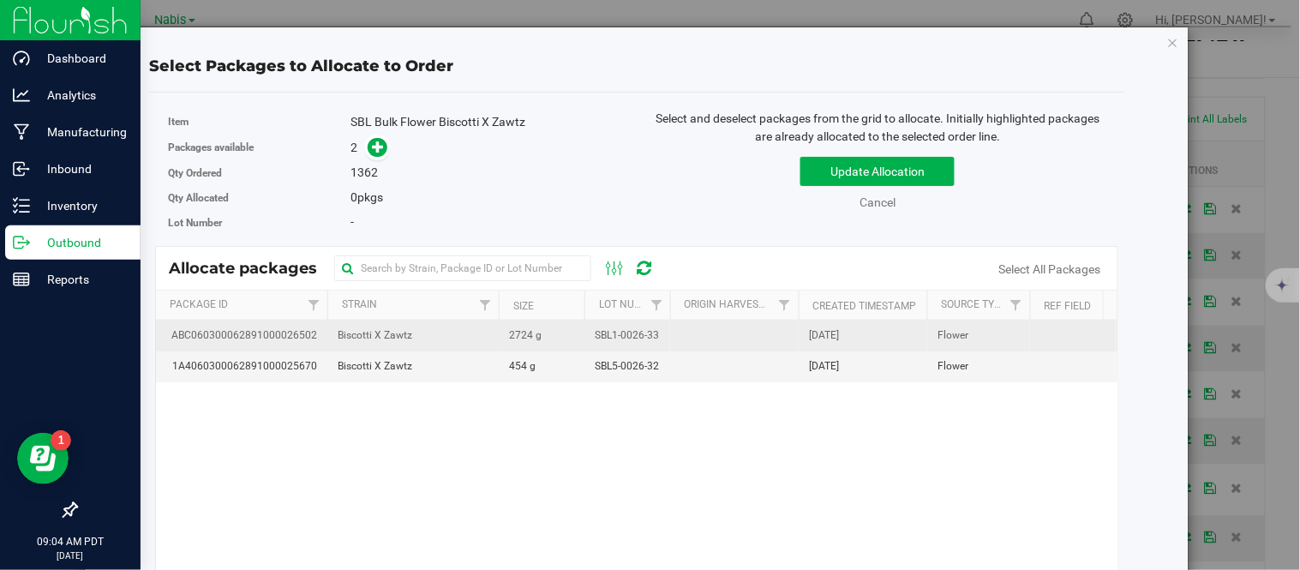
click at [512, 333] on span "2724 g" at bounding box center [525, 335] width 33 height 16
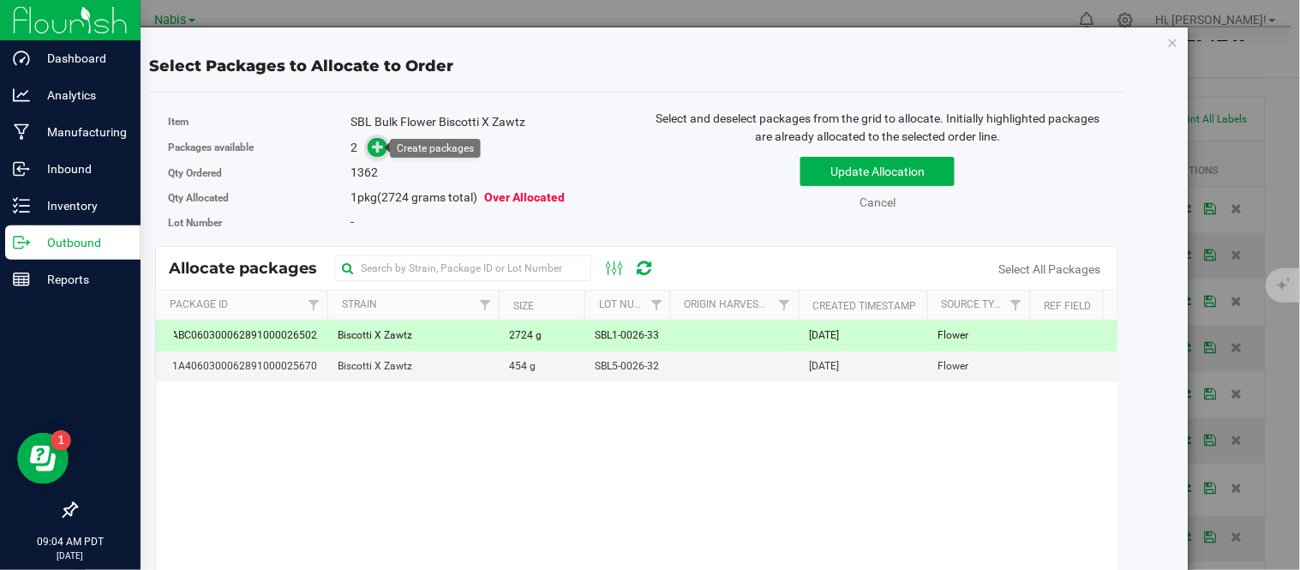
click at [382, 150] on icon at bounding box center [379, 146] width 13 height 13
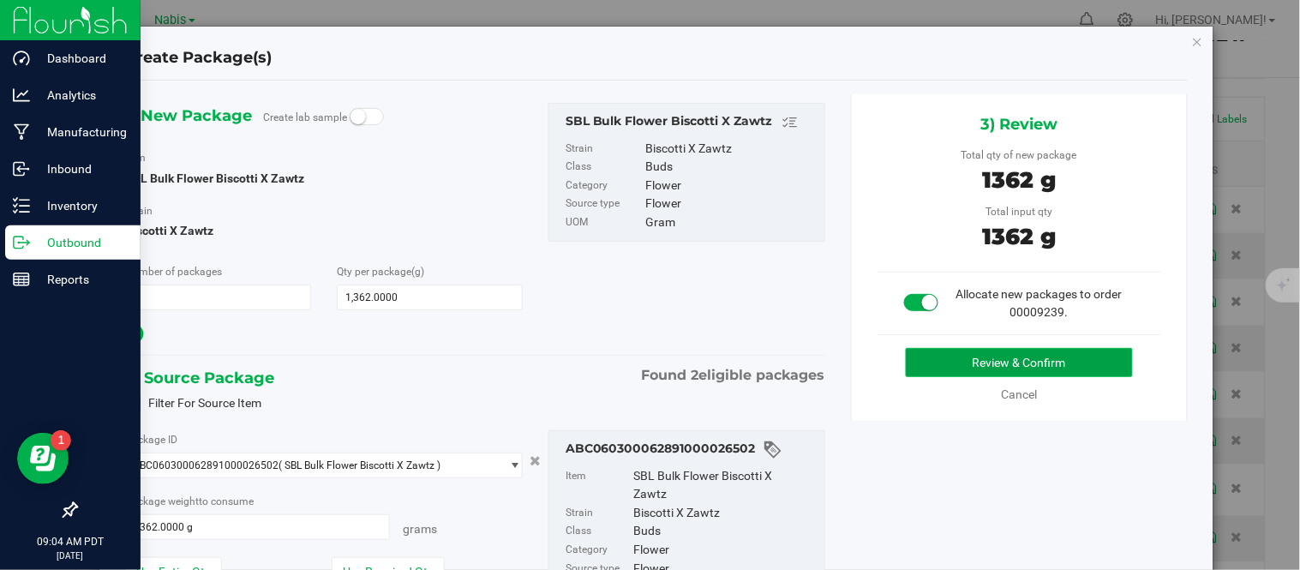
click at [926, 357] on button "Review & Confirm" at bounding box center [1019, 362] width 227 height 29
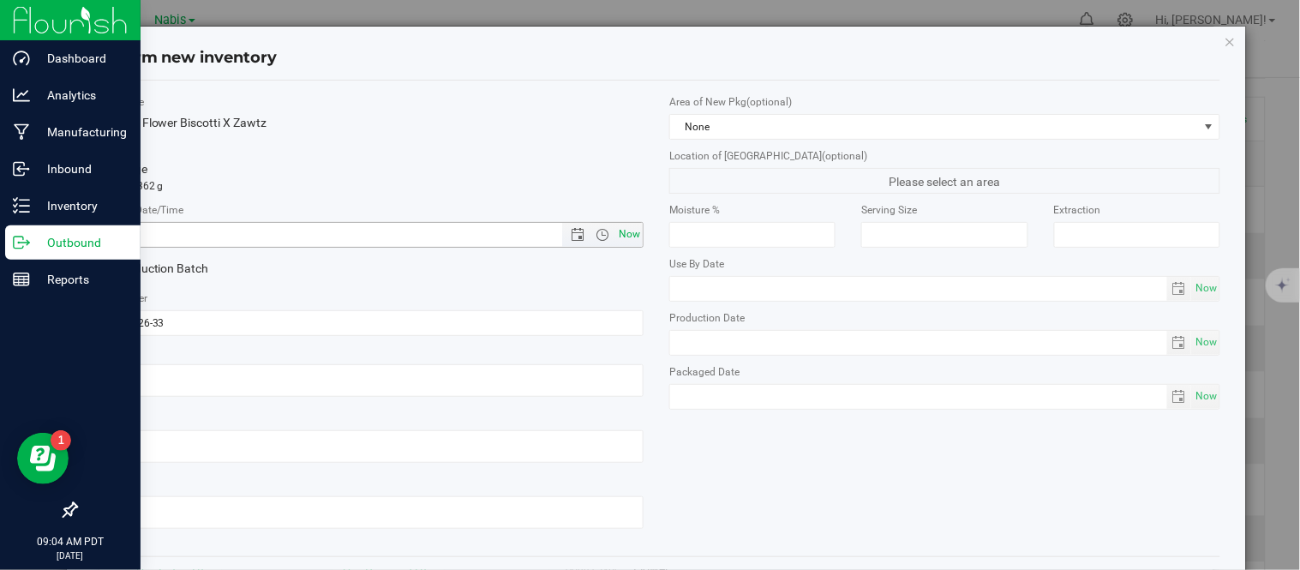
click at [632, 238] on span "Now" at bounding box center [629, 234] width 29 height 25
type input "[DATE] 9:04 AM"
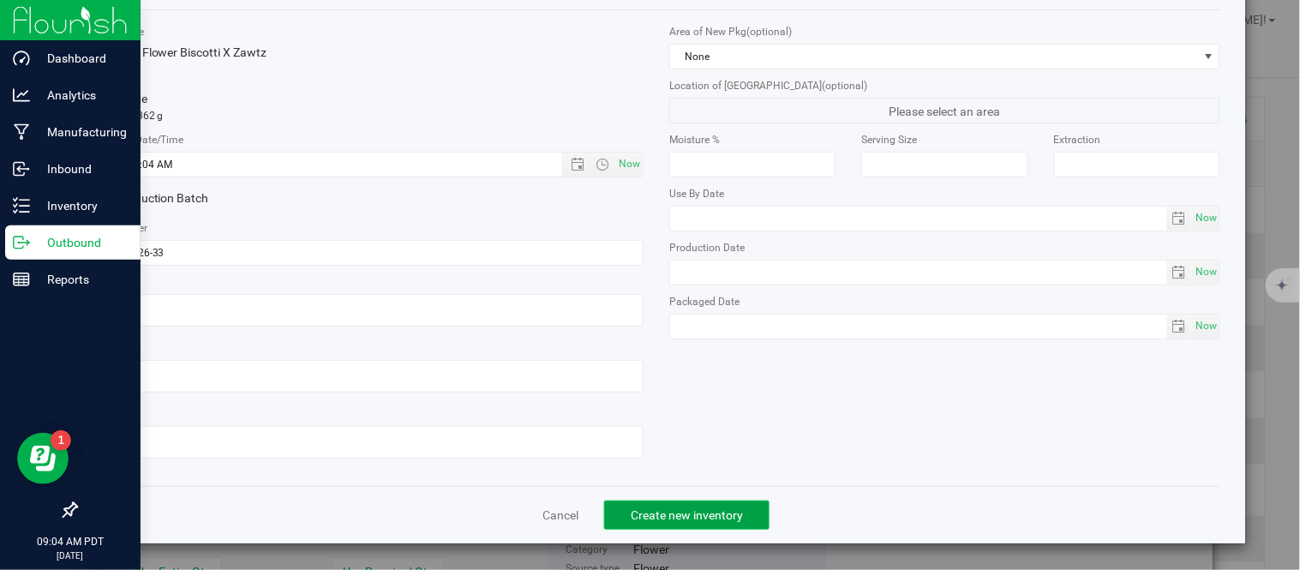
click at [698, 520] on span "Create new inventory" at bounding box center [687, 515] width 112 height 14
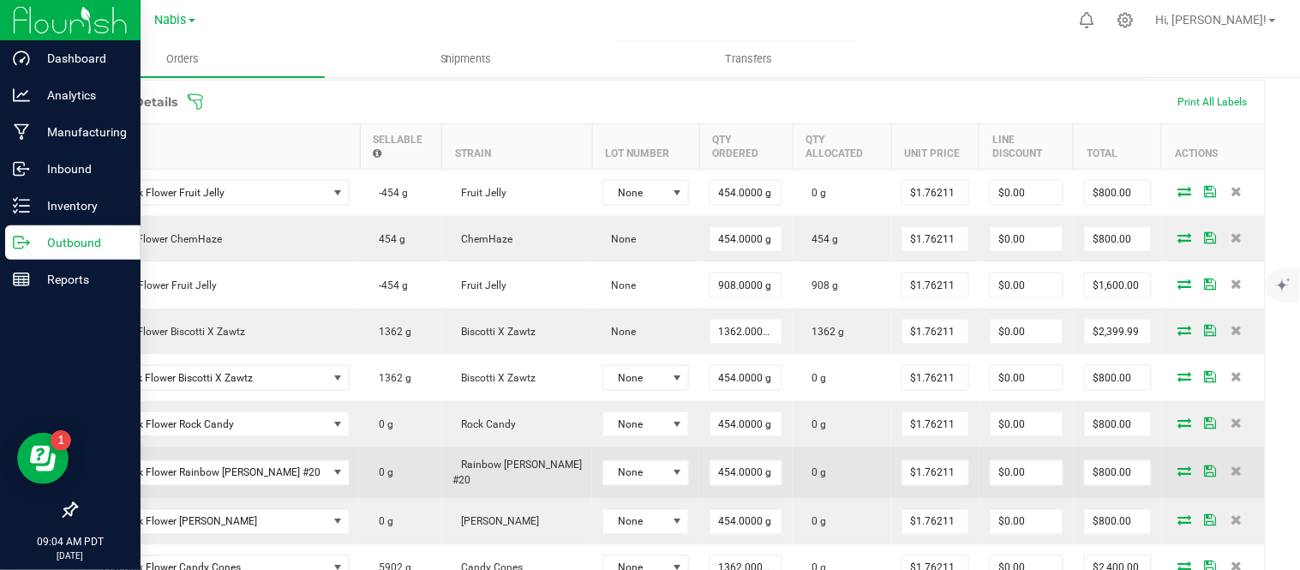
scroll to position [447, 0]
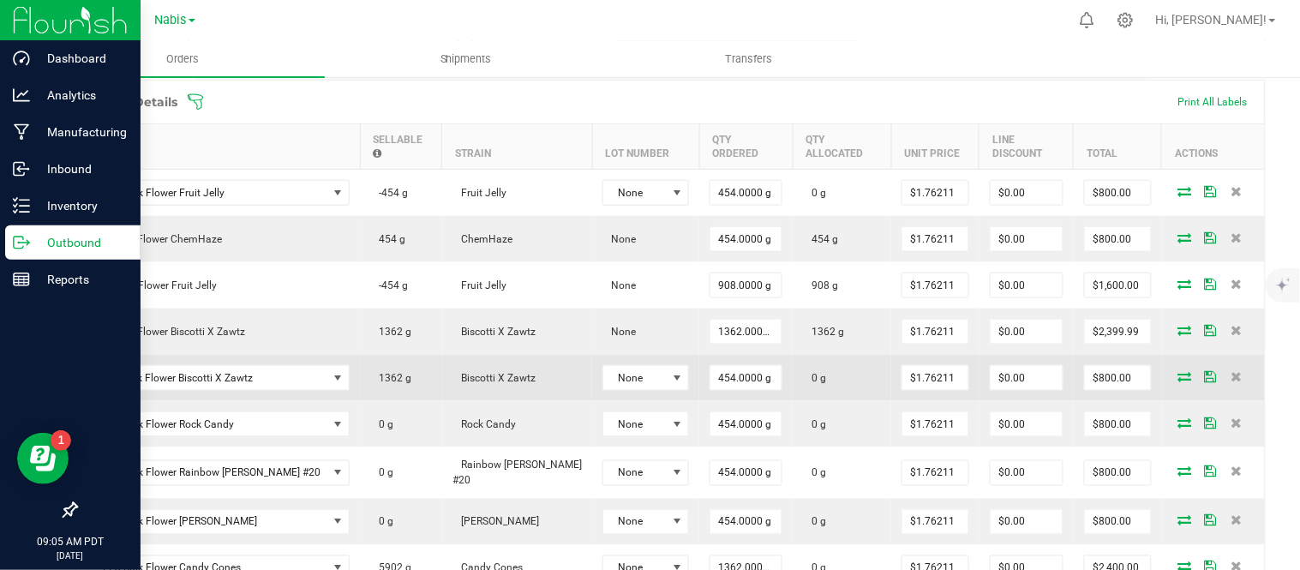
click at [1178, 371] on icon at bounding box center [1185, 376] width 14 height 10
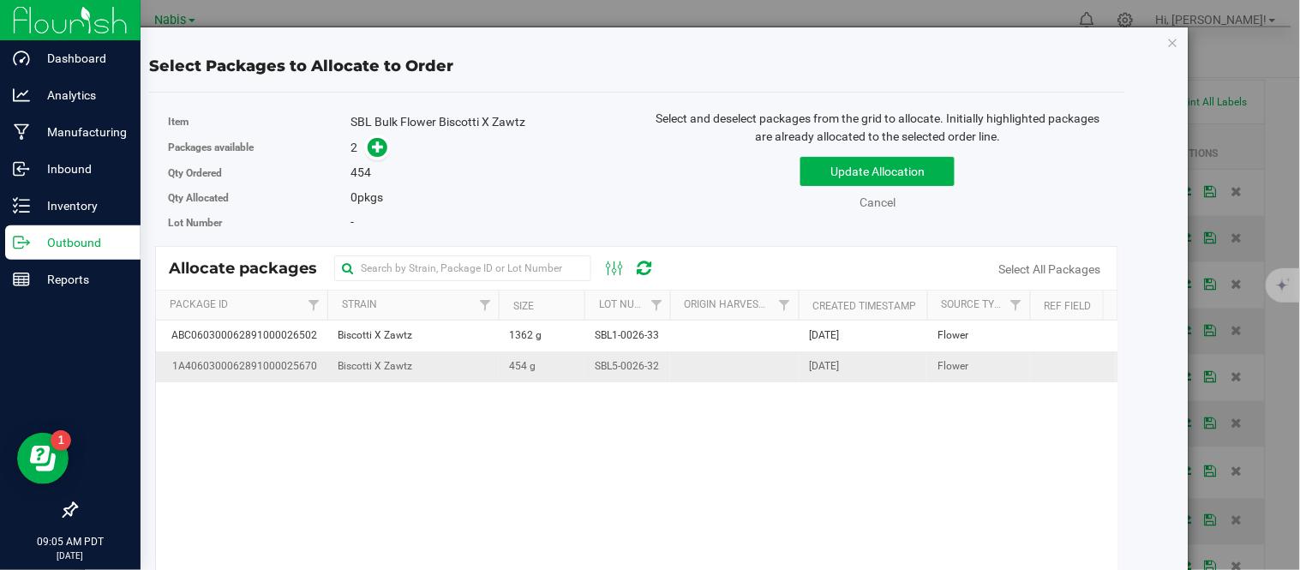
click at [499, 360] on td "454 g" at bounding box center [542, 366] width 86 height 30
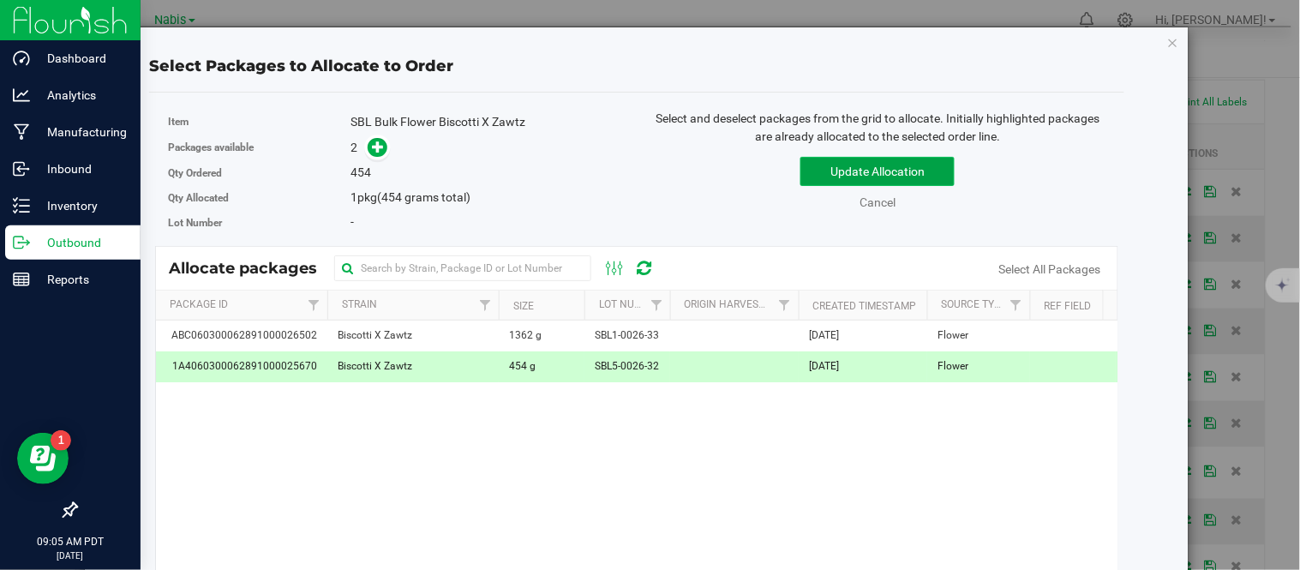
click at [912, 166] on button "Update Allocation" at bounding box center [877, 171] width 154 height 29
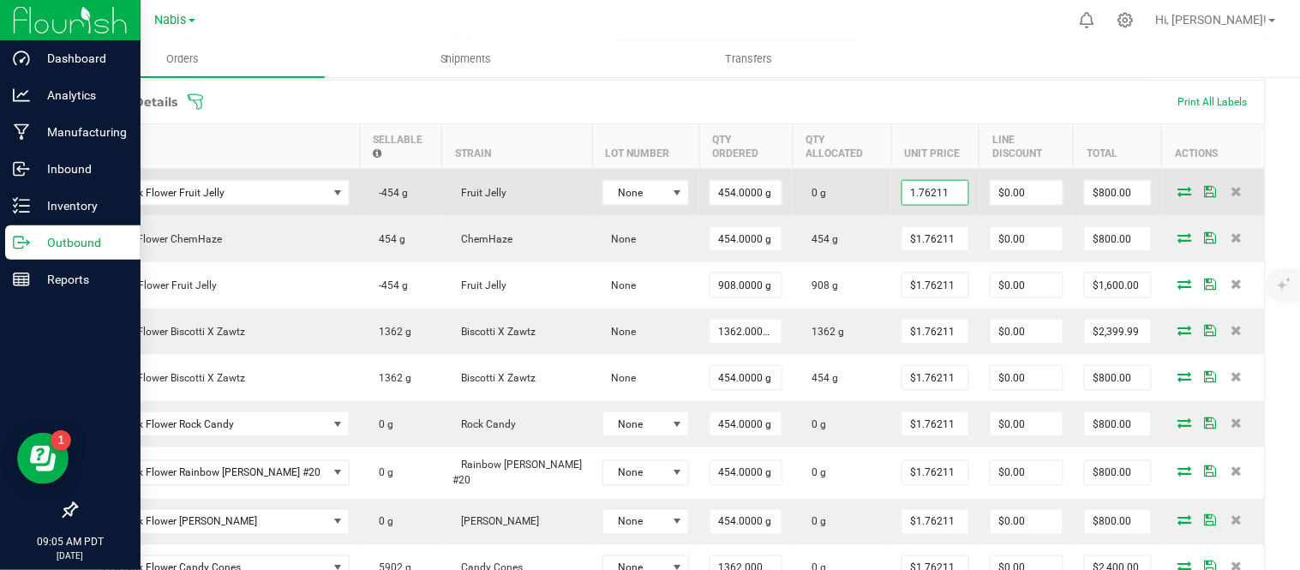
click at [902, 181] on input "1.76211" at bounding box center [935, 193] width 66 height 24
paste input "369"
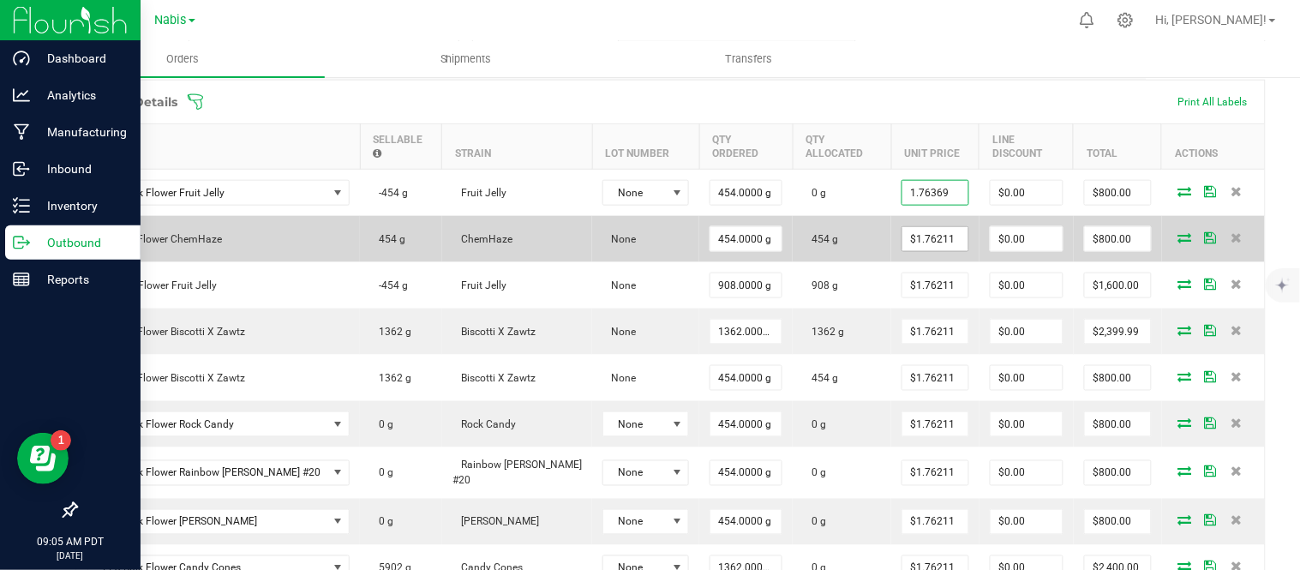
type input "$1.76369"
type input "$800.72"
click at [906, 227] on input "1.76211" at bounding box center [935, 239] width 66 height 24
paste input "369"
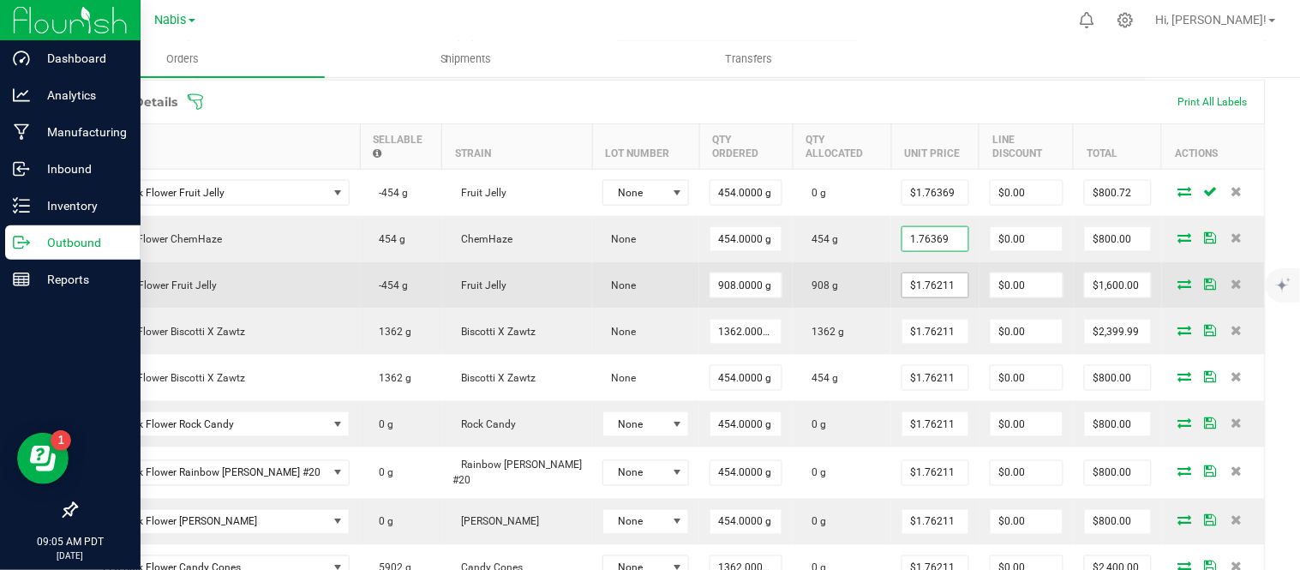
type input "$1.76369"
type input "$800.72"
click at [911, 275] on input "1.76211" at bounding box center [935, 285] width 66 height 24
paste input "369"
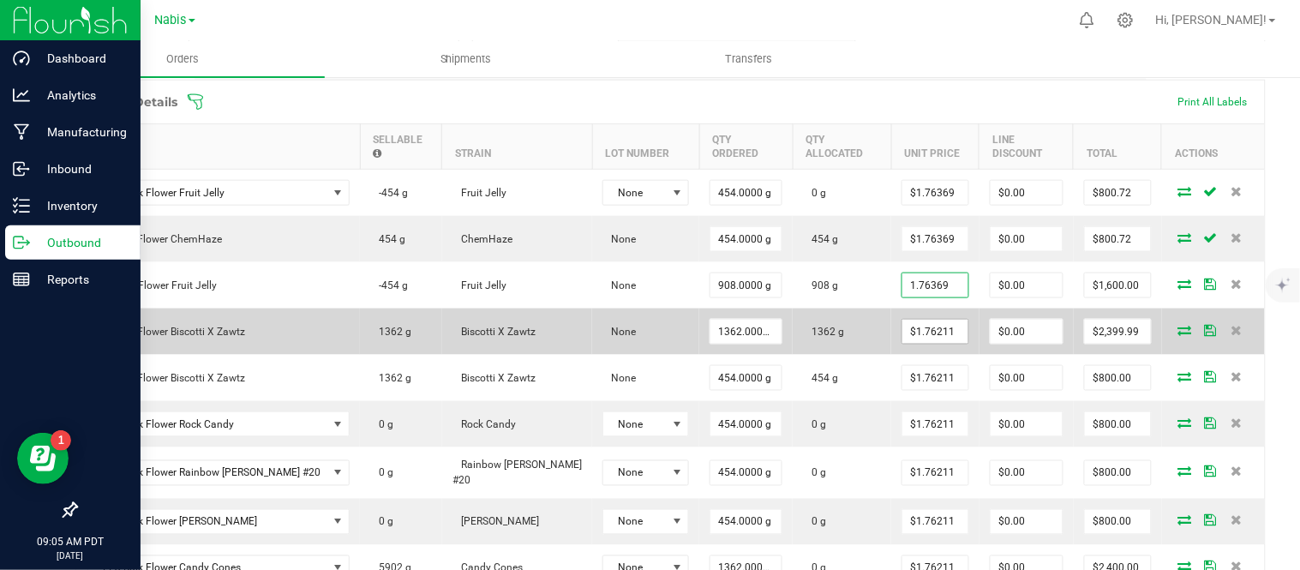
type input "$1.76369"
type input "$1,601.43"
click at [909, 321] on input "1.76211" at bounding box center [935, 332] width 66 height 24
paste input "369"
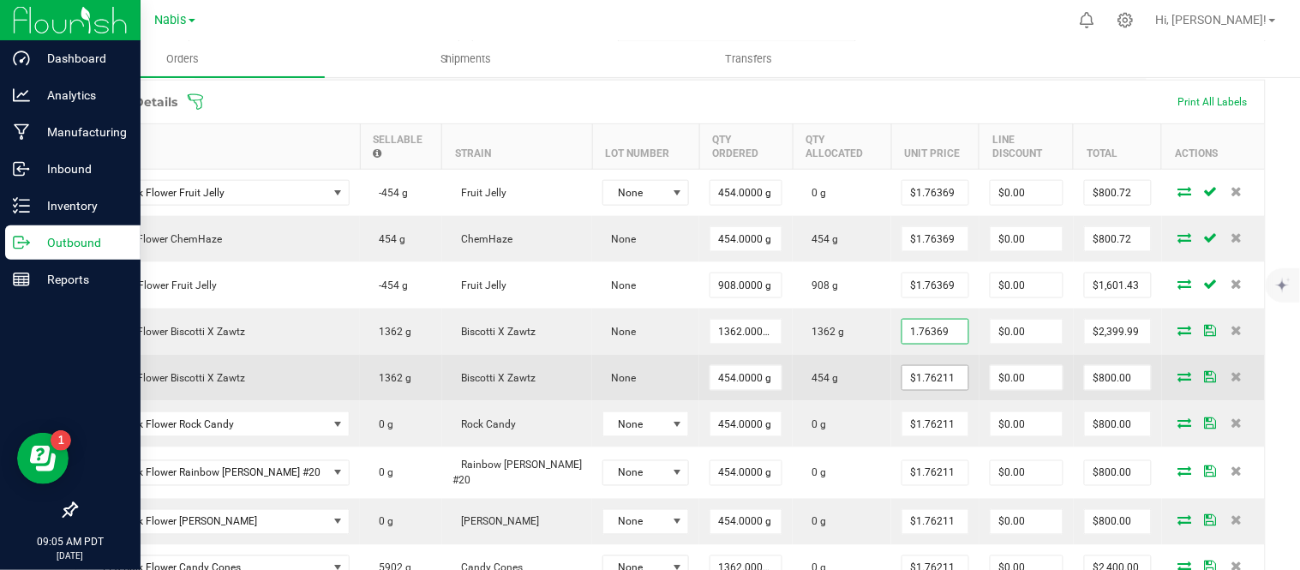
type input "$1.76369"
type input "$2,402.15"
click at [904, 371] on input "1.76211" at bounding box center [935, 378] width 66 height 24
paste input "369"
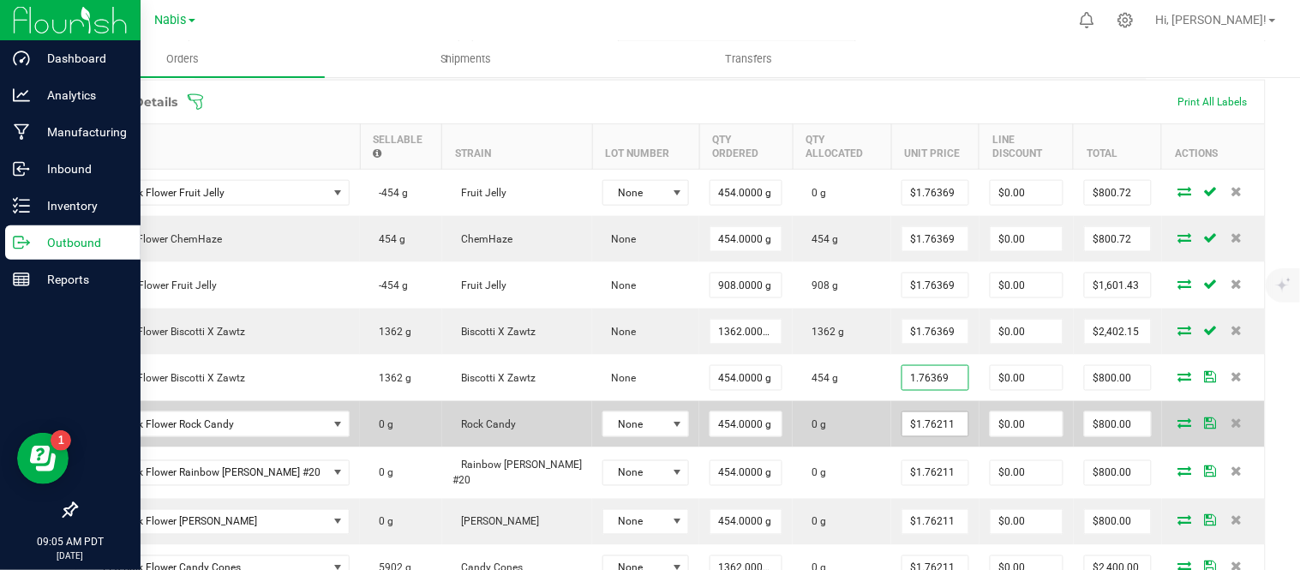
type input "$1.76369"
type input "0"
type input "$800.72"
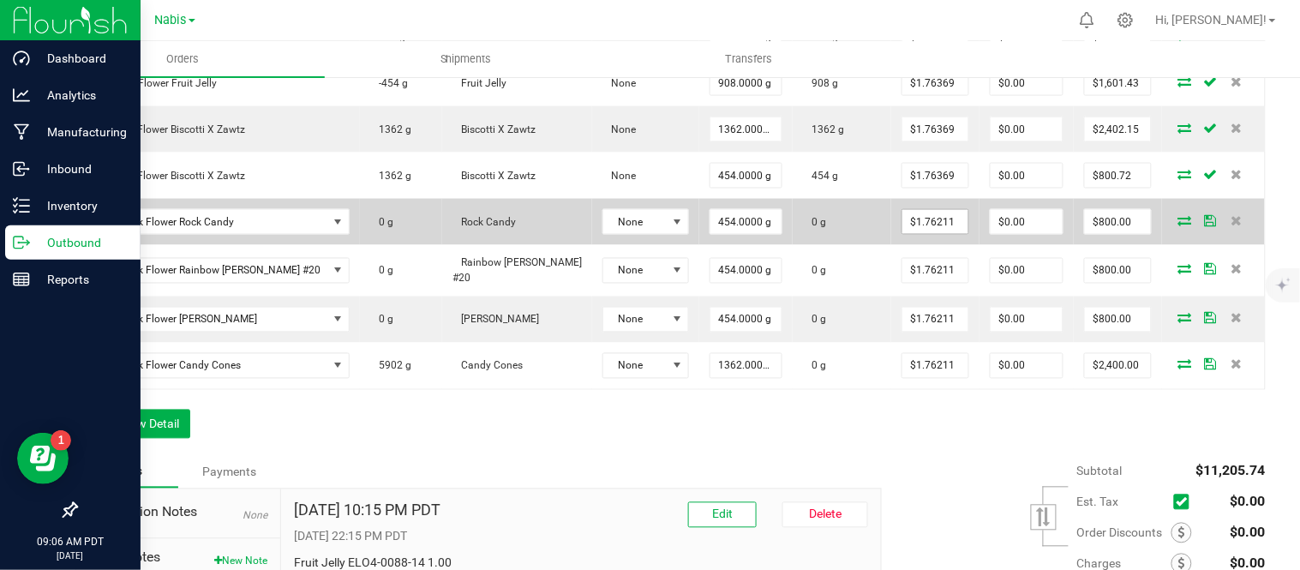
scroll to position [650, 0]
click at [912, 209] on input "1.76211" at bounding box center [935, 221] width 66 height 24
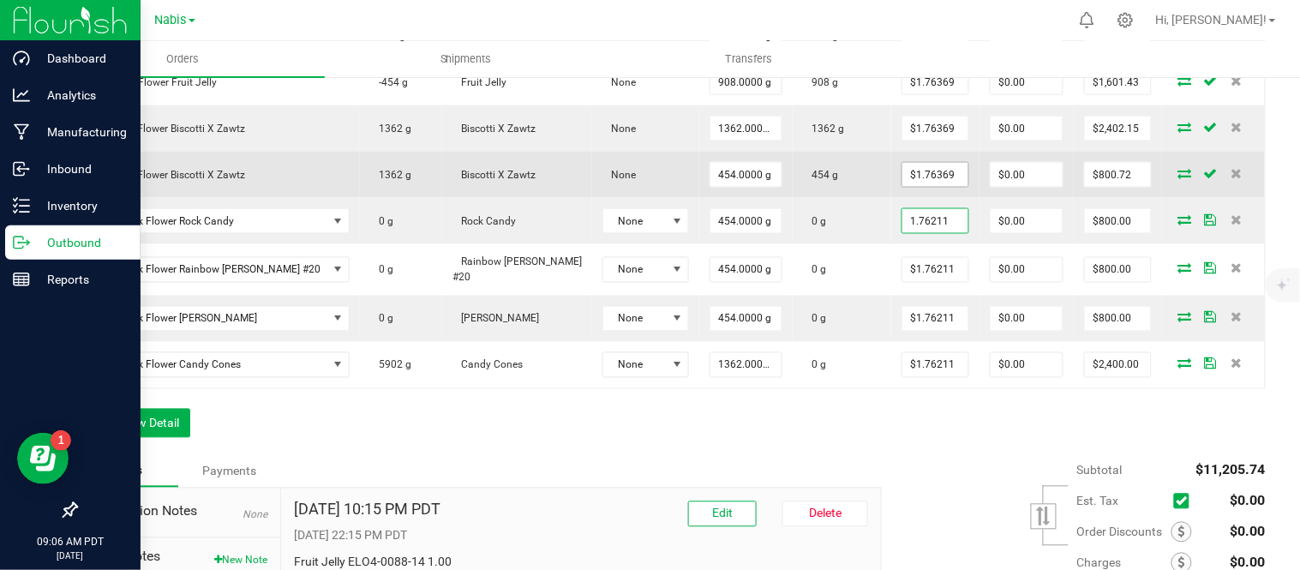
type input "$1.76211"
click at [906, 163] on input "1.76369" at bounding box center [935, 175] width 66 height 24
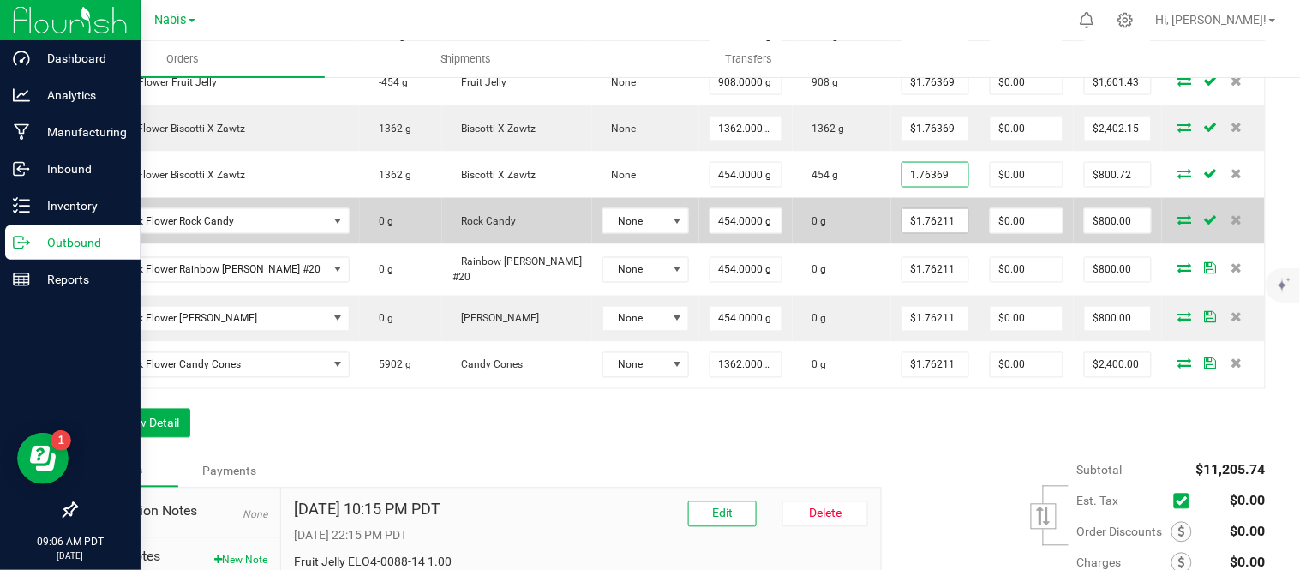
type input "$1.76369"
click at [906, 209] on input "1.76211" at bounding box center [935, 221] width 66 height 24
paste input "369"
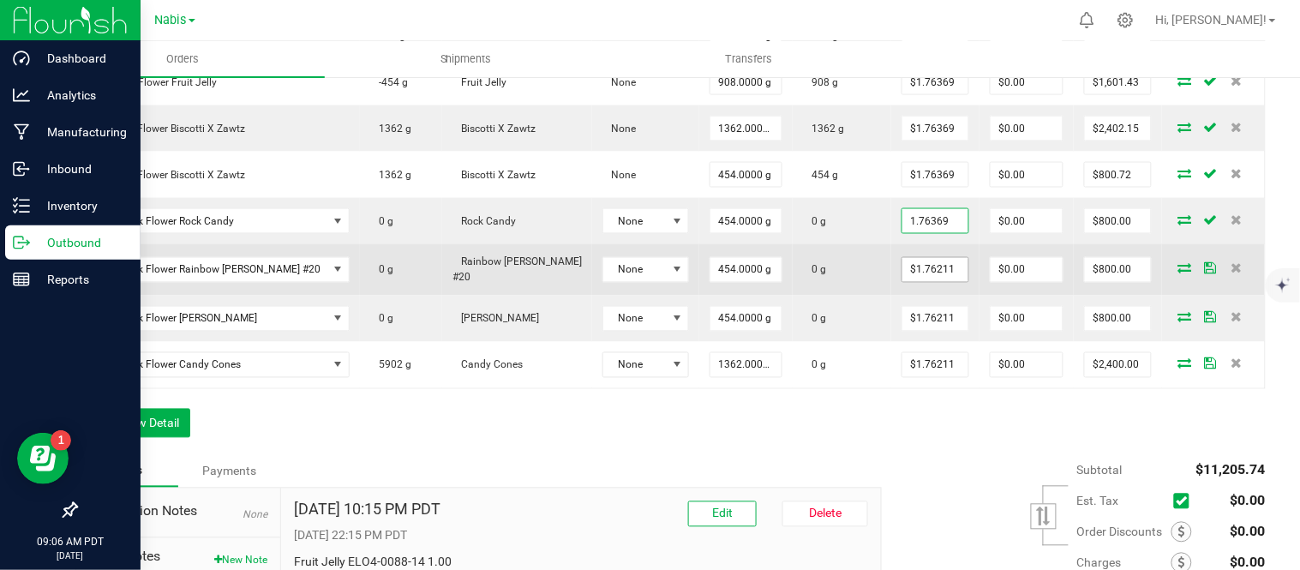
type input "1.76369"
type input "1.76211"
type input "$1.76369"
type input "$800.72"
click at [913, 258] on input "1.76211" at bounding box center [935, 270] width 66 height 24
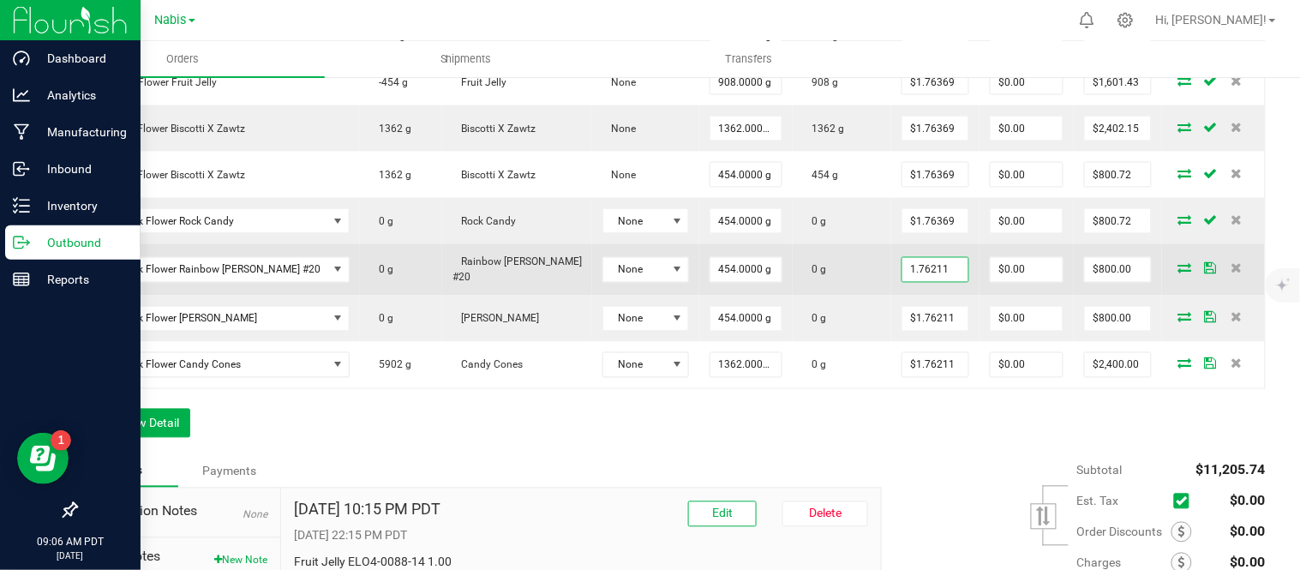
paste input "369"
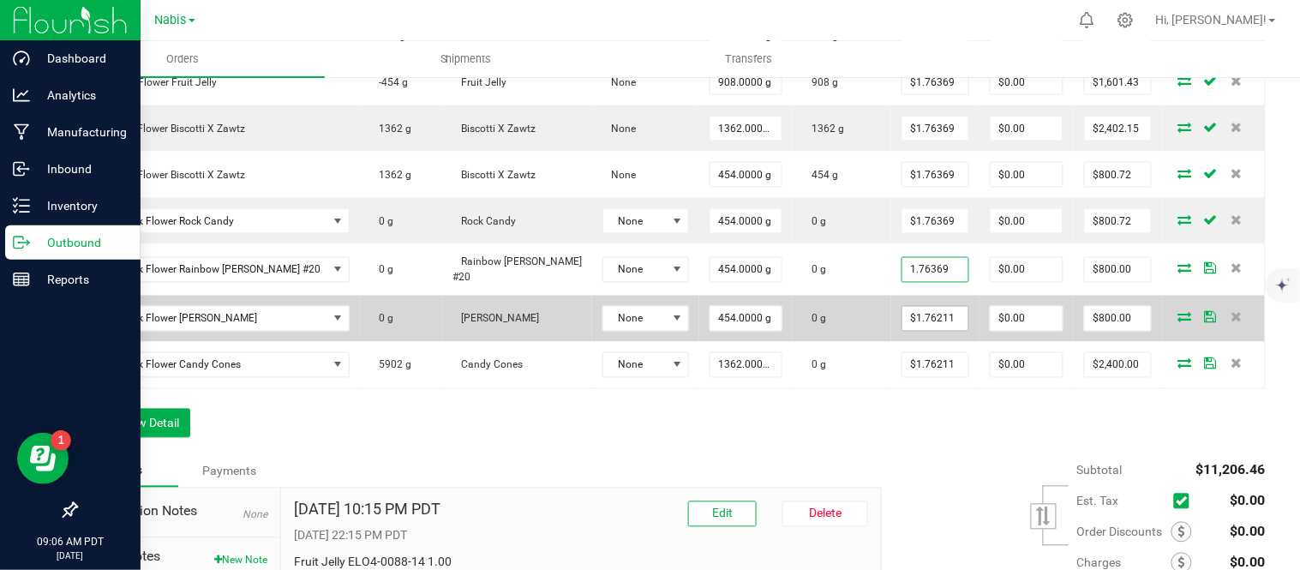
type input "$1.76369"
type input "$800.72"
paste input "369"
click at [912, 307] on input "1.76211" at bounding box center [935, 319] width 66 height 24
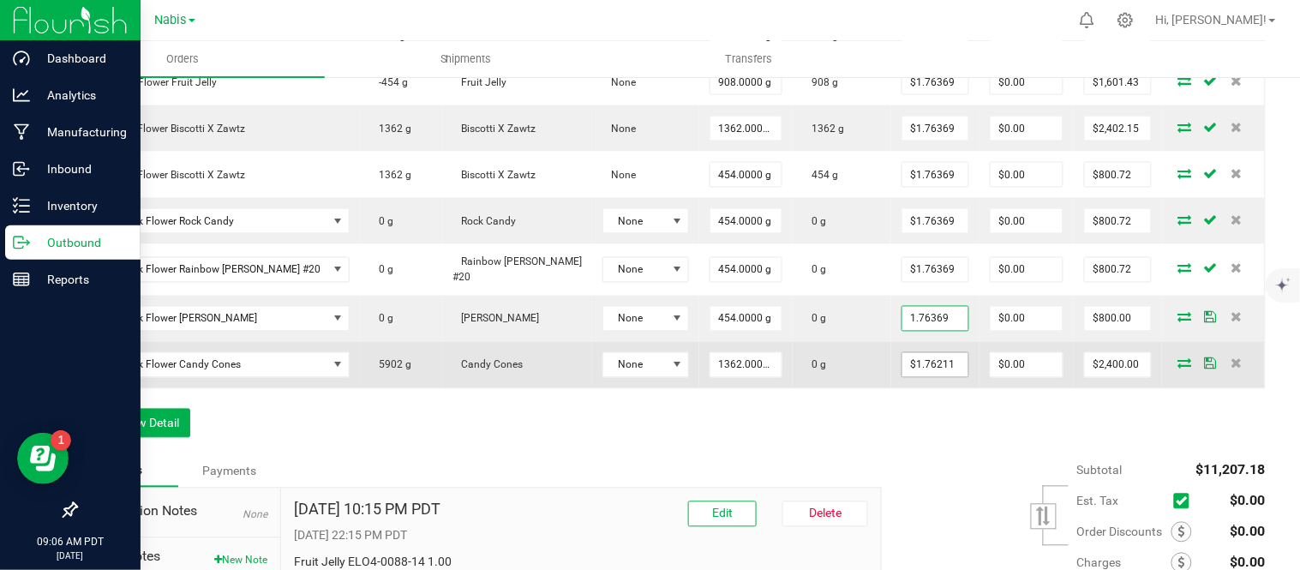
type input "$1.76369"
type input "$800.72"
click at [902, 354] on input "1.76211" at bounding box center [935, 365] width 66 height 24
paste input "369"
type input "$1.76369"
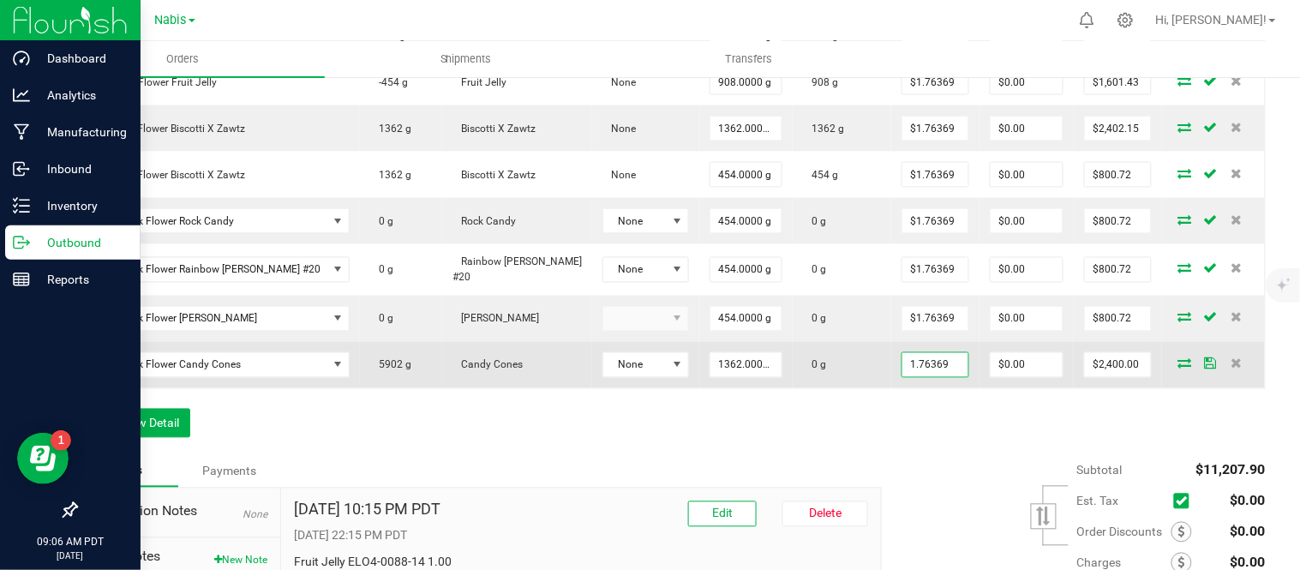
type input "0"
type input "$2,402.15"
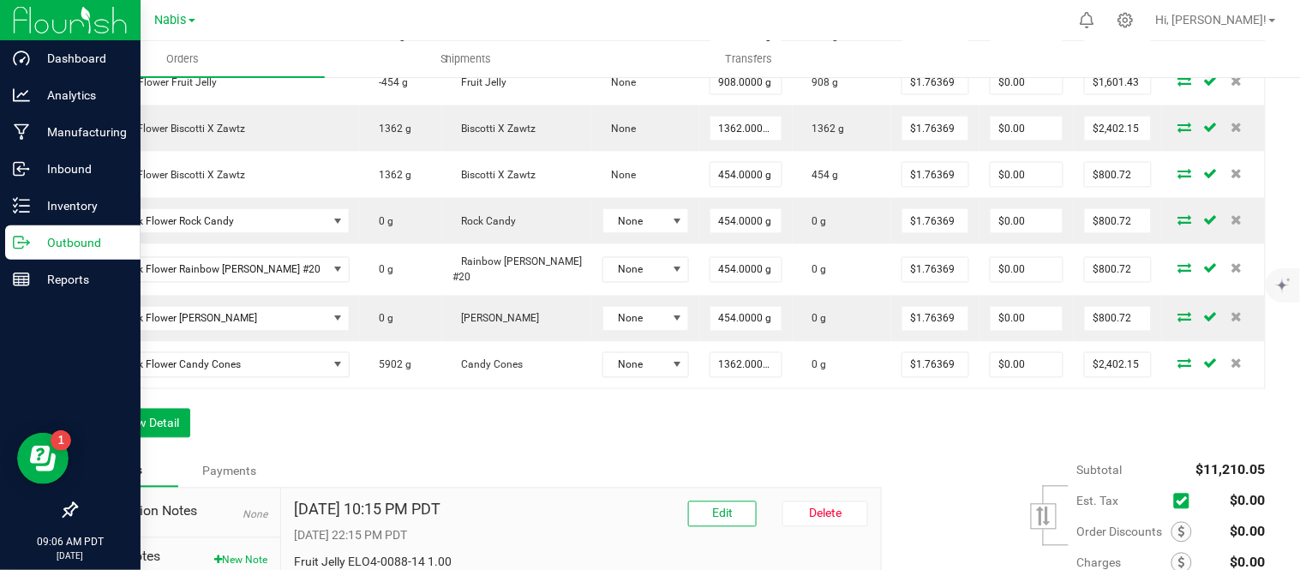
click at [889, 423] on div "Order Details Print All Labels Item Sellable Strain Lot Number Qty Ordered Qty …" at bounding box center [670, 166] width 1190 height 578
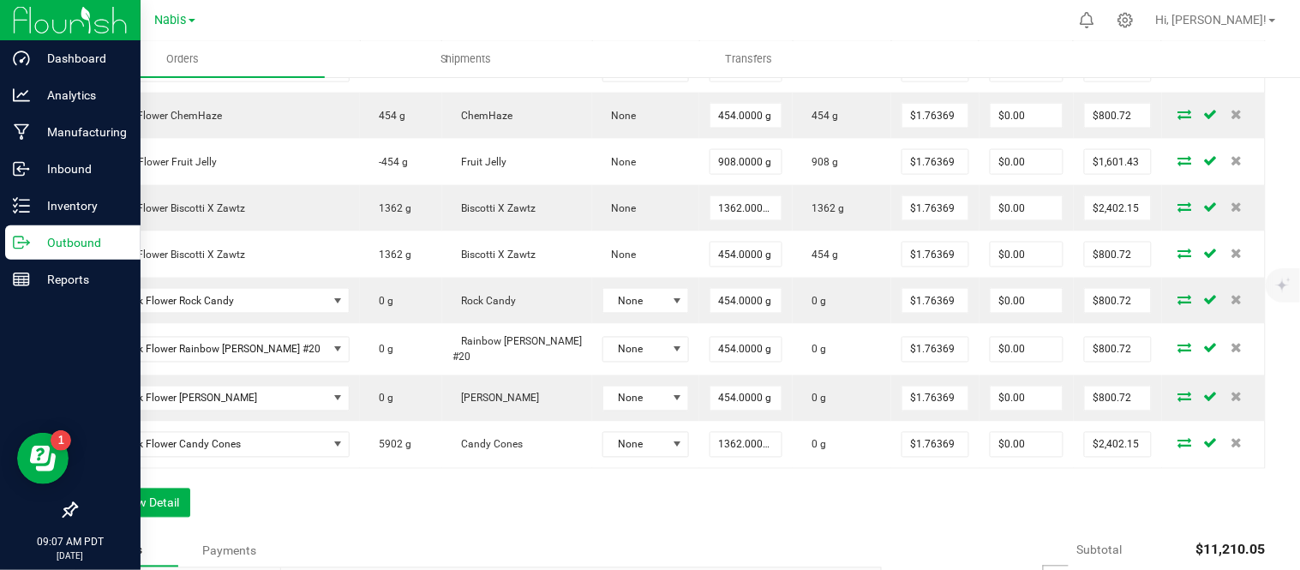
scroll to position [571, 0]
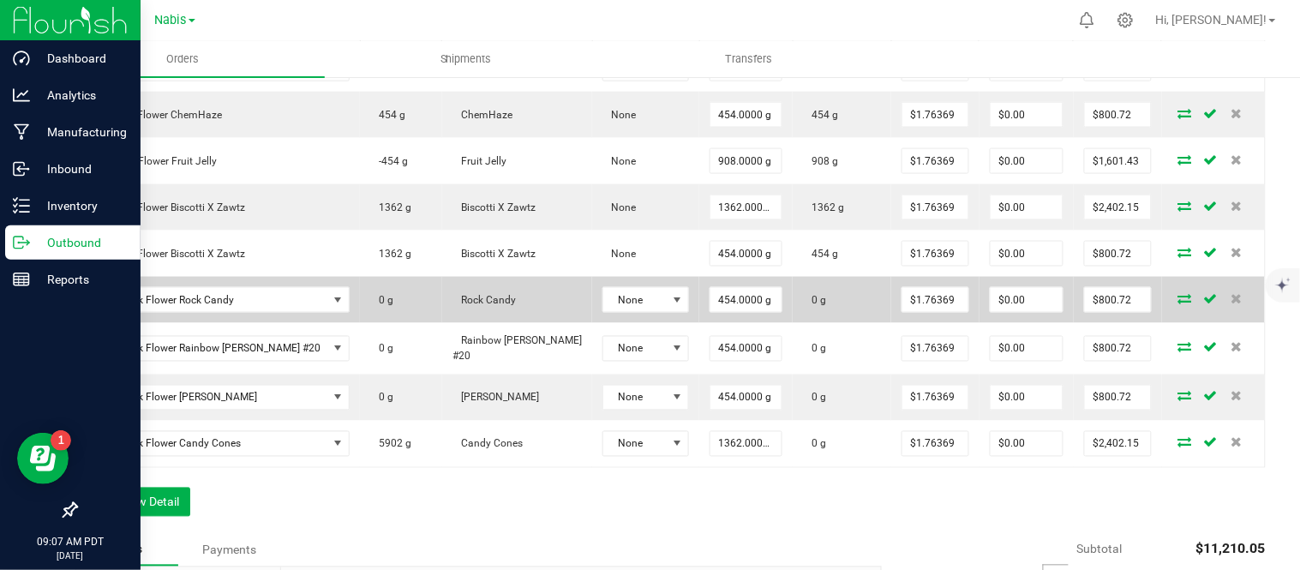
click at [1178, 293] on icon at bounding box center [1185, 298] width 14 height 10
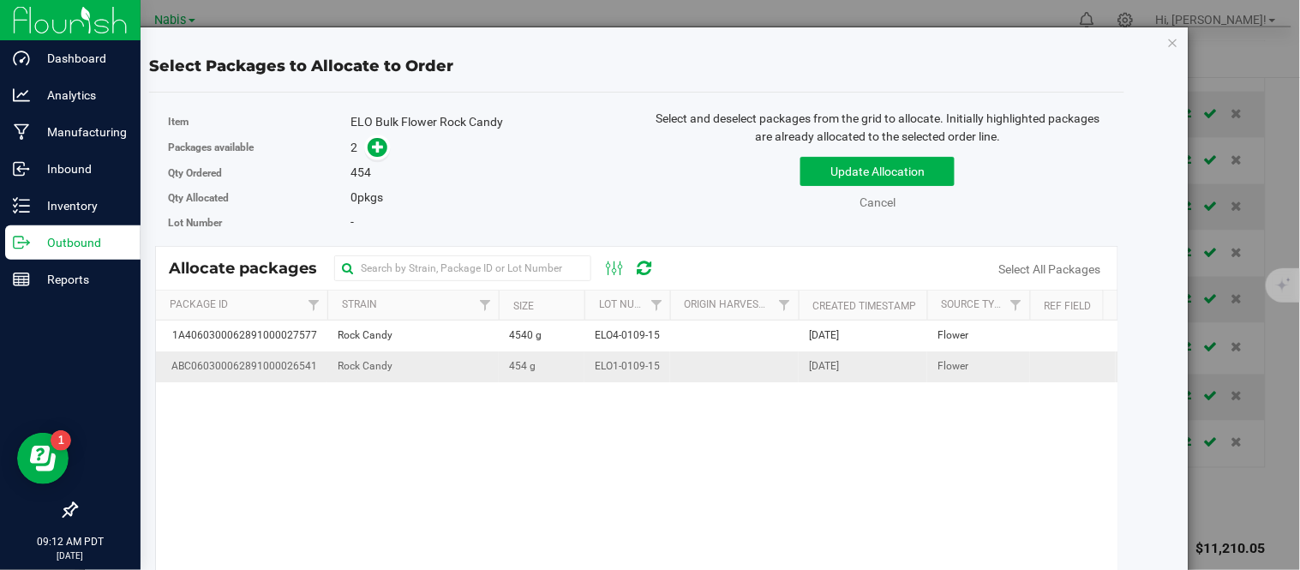
click at [510, 374] on span "454 g" at bounding box center [522, 366] width 27 height 16
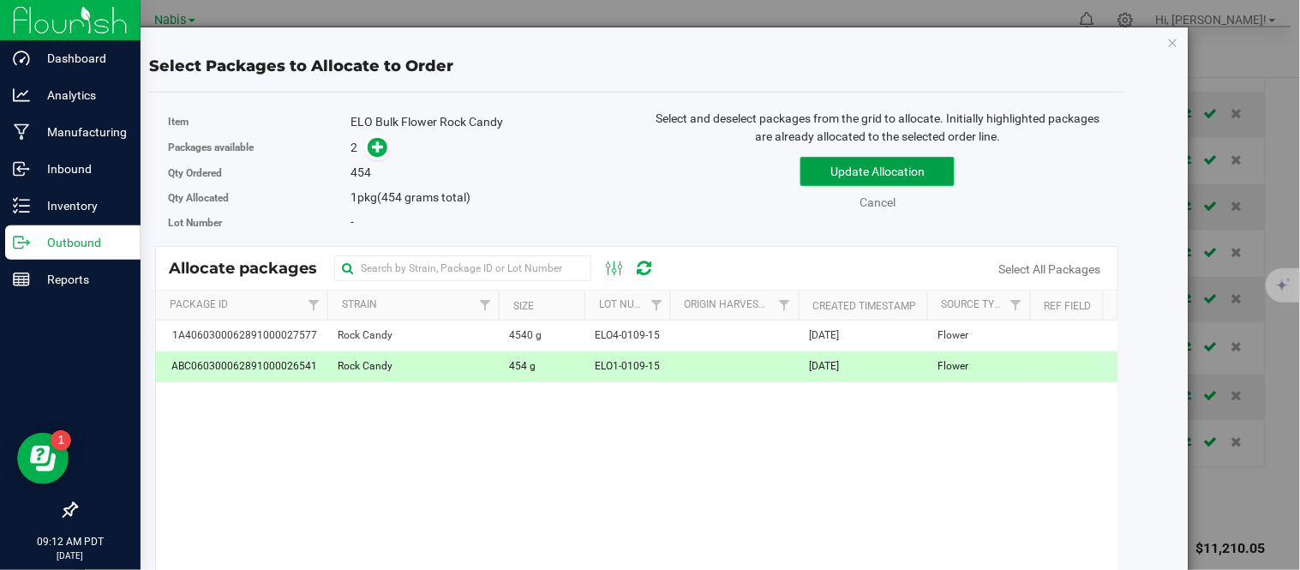
click at [860, 172] on button "Update Allocation" at bounding box center [877, 171] width 154 height 29
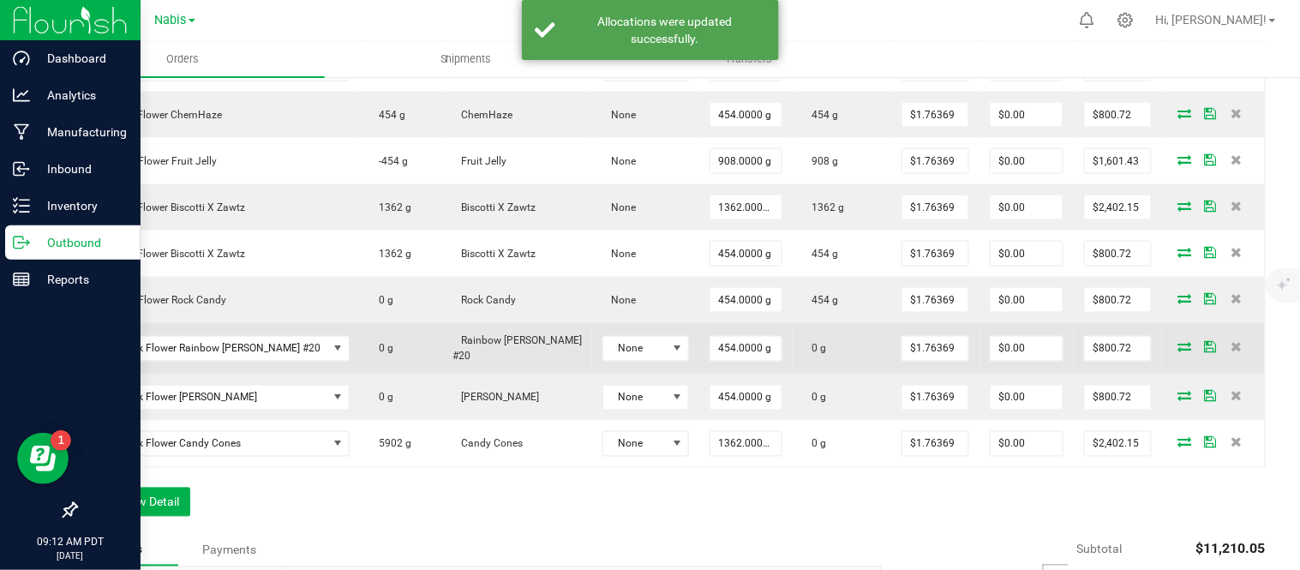
click at [1178, 342] on span at bounding box center [1185, 347] width 26 height 10
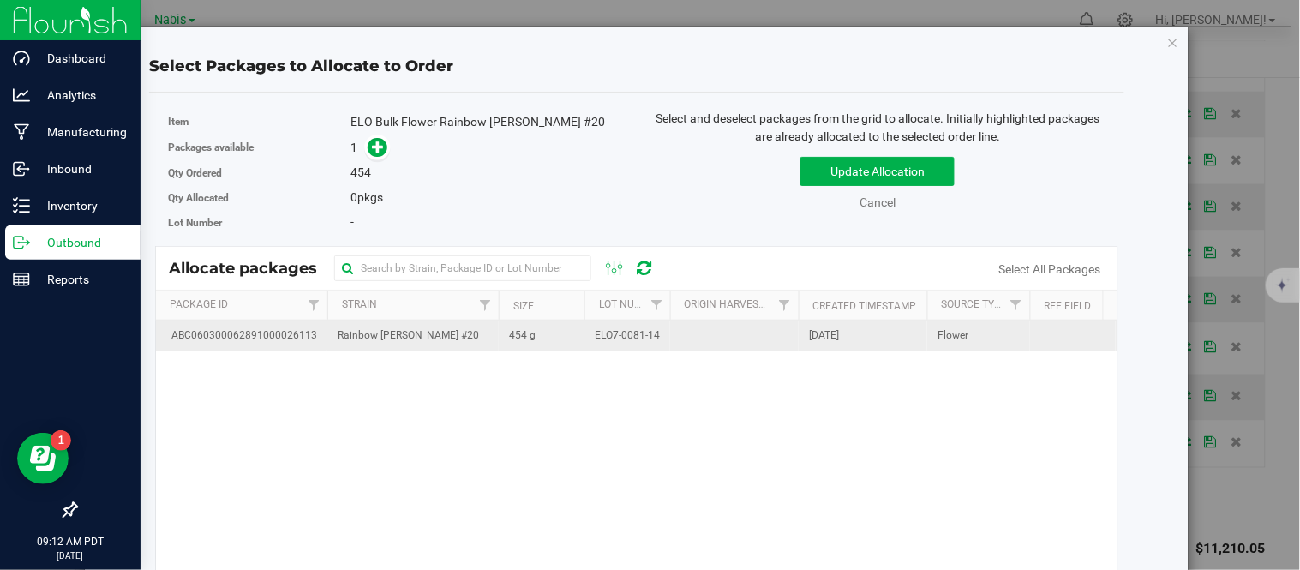
click at [604, 337] on span "ELO7-0081-14" at bounding box center [627, 335] width 65 height 16
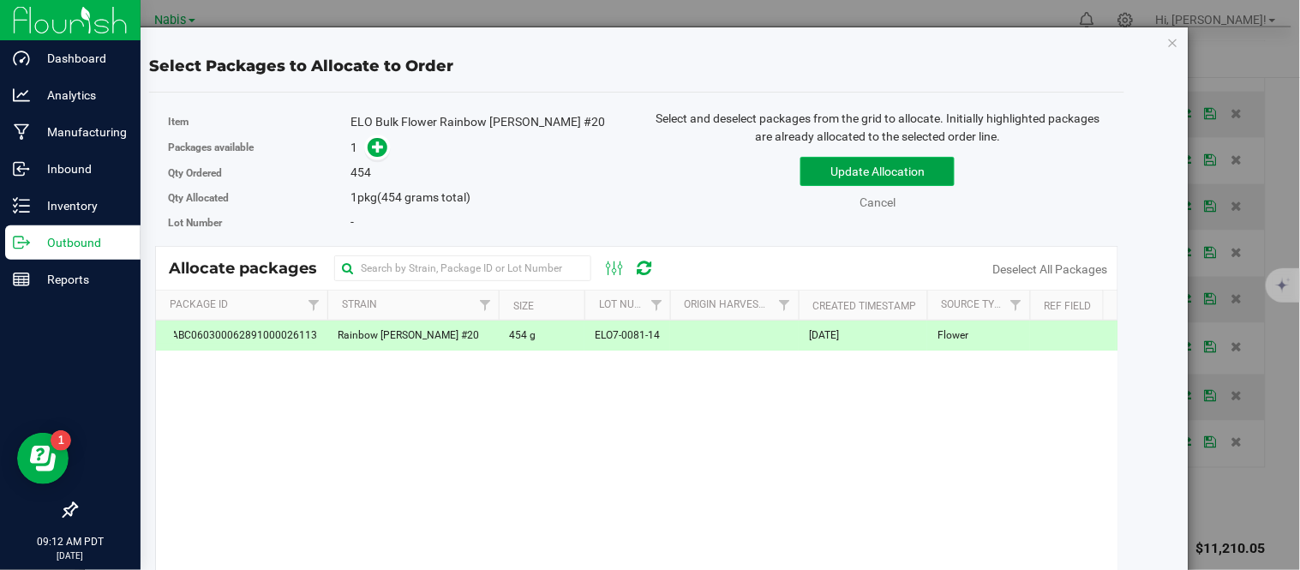
click at [838, 172] on button "Update Allocation" at bounding box center [877, 171] width 154 height 29
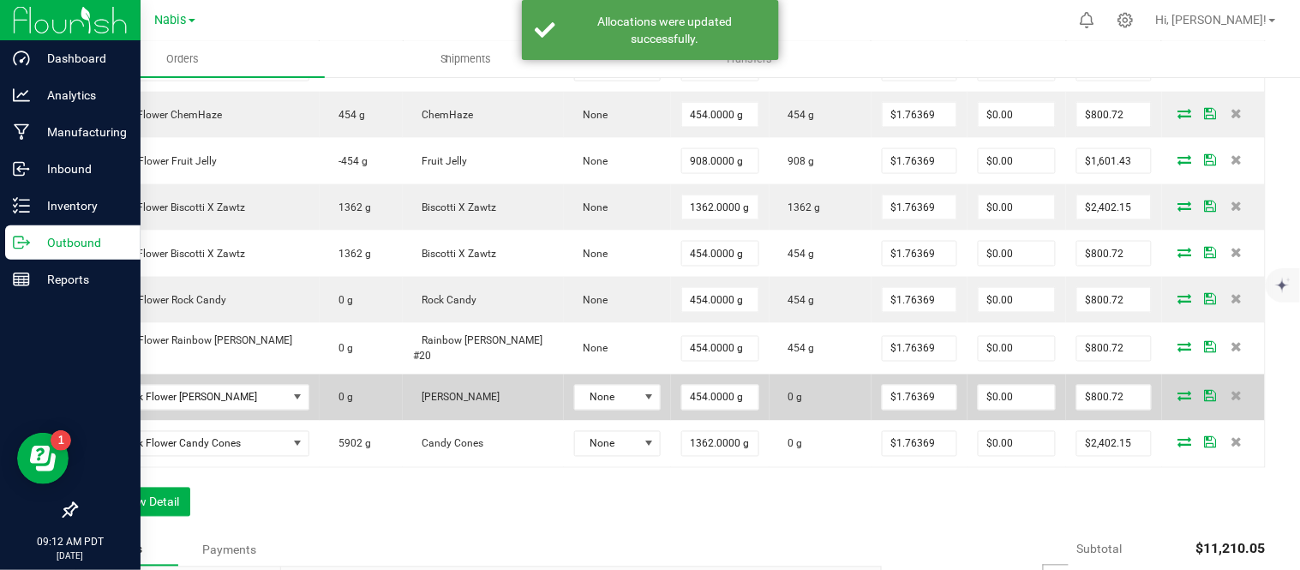
click at [1178, 391] on icon at bounding box center [1185, 396] width 14 height 10
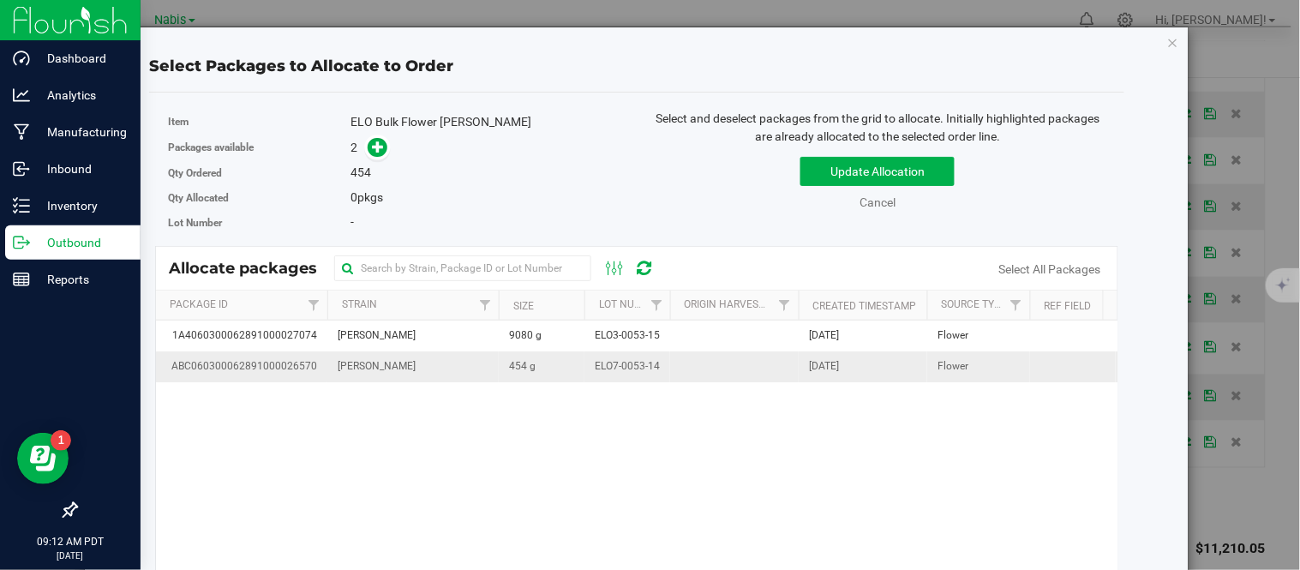
click at [561, 357] on td "454 g" at bounding box center [542, 366] width 86 height 30
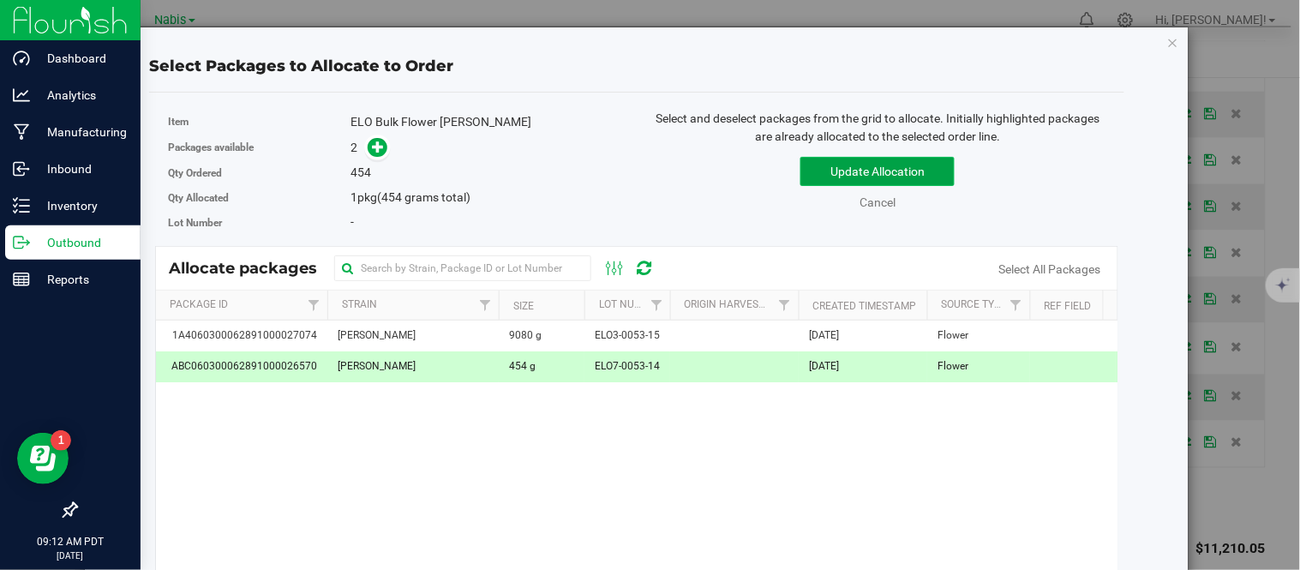
click at [844, 165] on button "Update Allocation" at bounding box center [877, 171] width 154 height 29
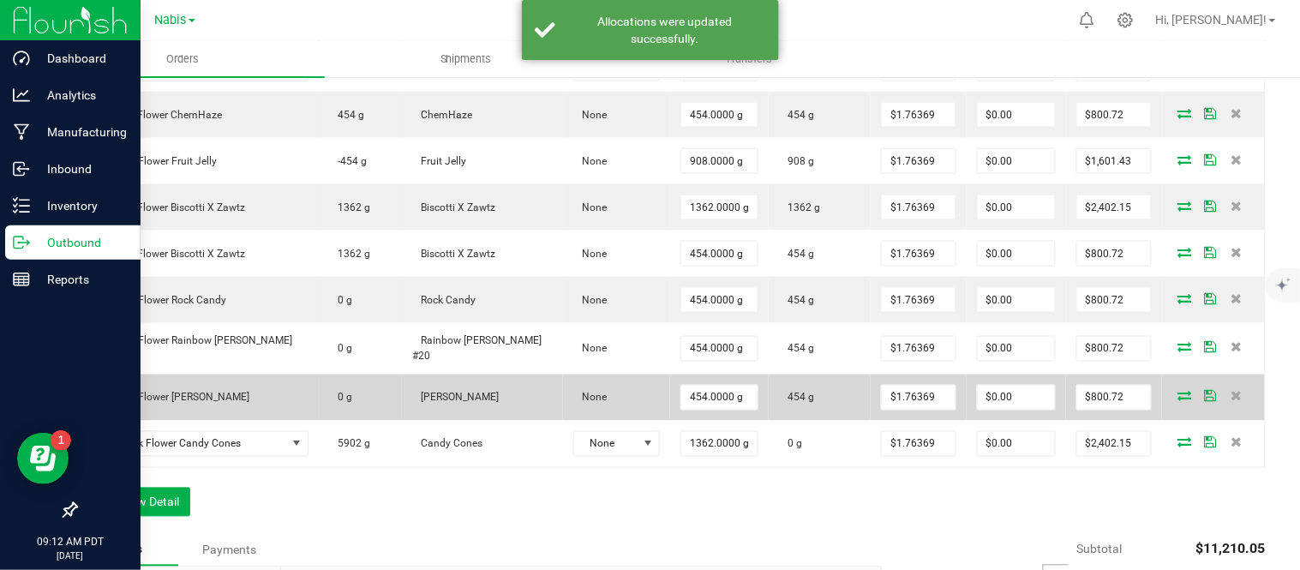
scroll to position [630, 0]
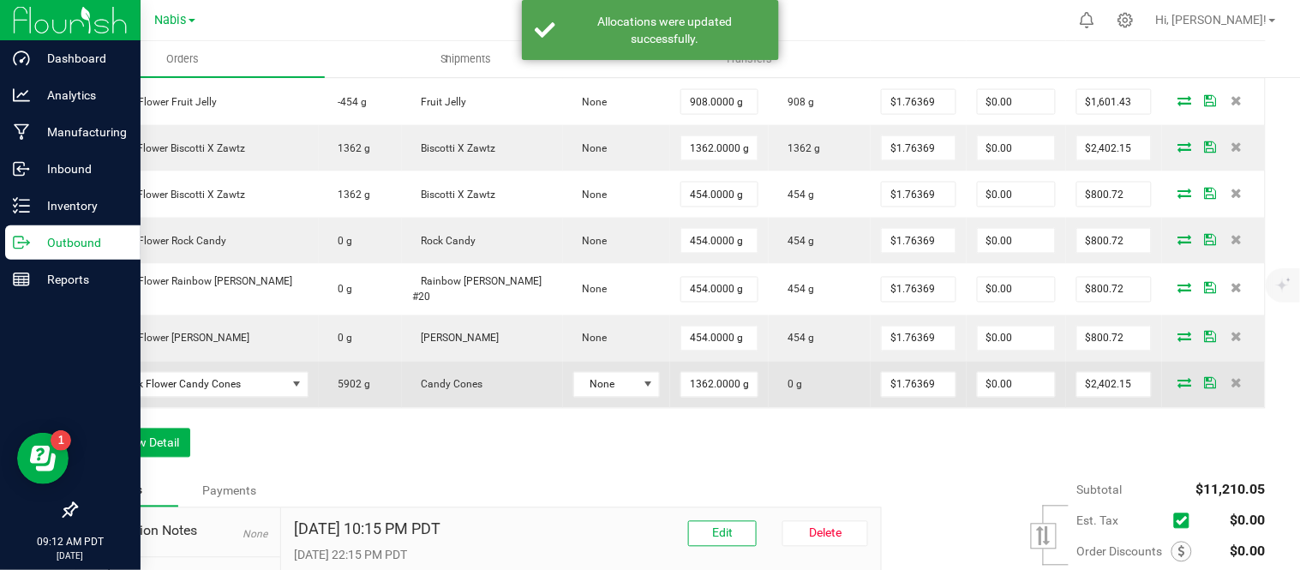
click at [1178, 378] on icon at bounding box center [1185, 383] width 14 height 10
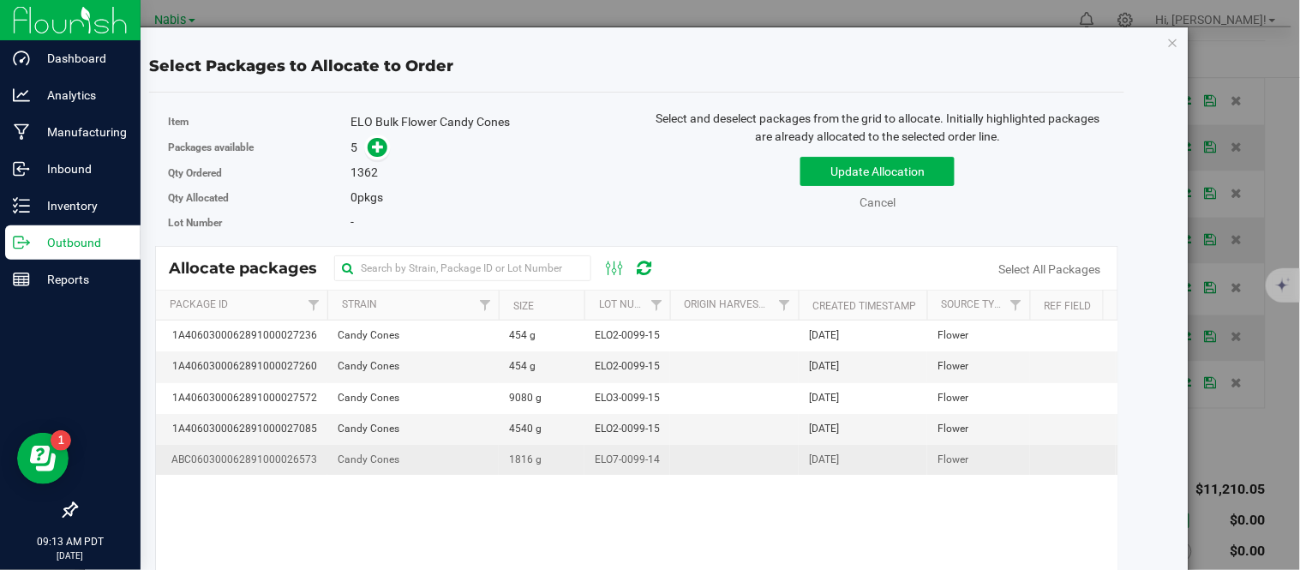
click at [584, 463] on td "ELO7-0099-14" at bounding box center [627, 460] width 86 height 30
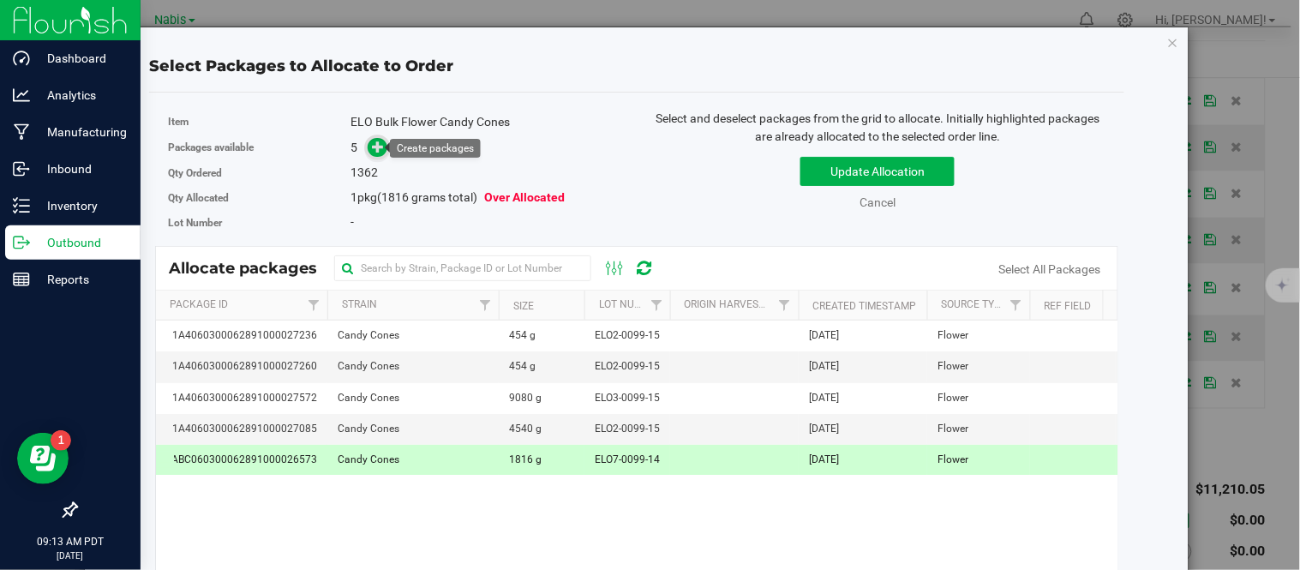
click at [373, 146] on icon at bounding box center [379, 146] width 12 height 12
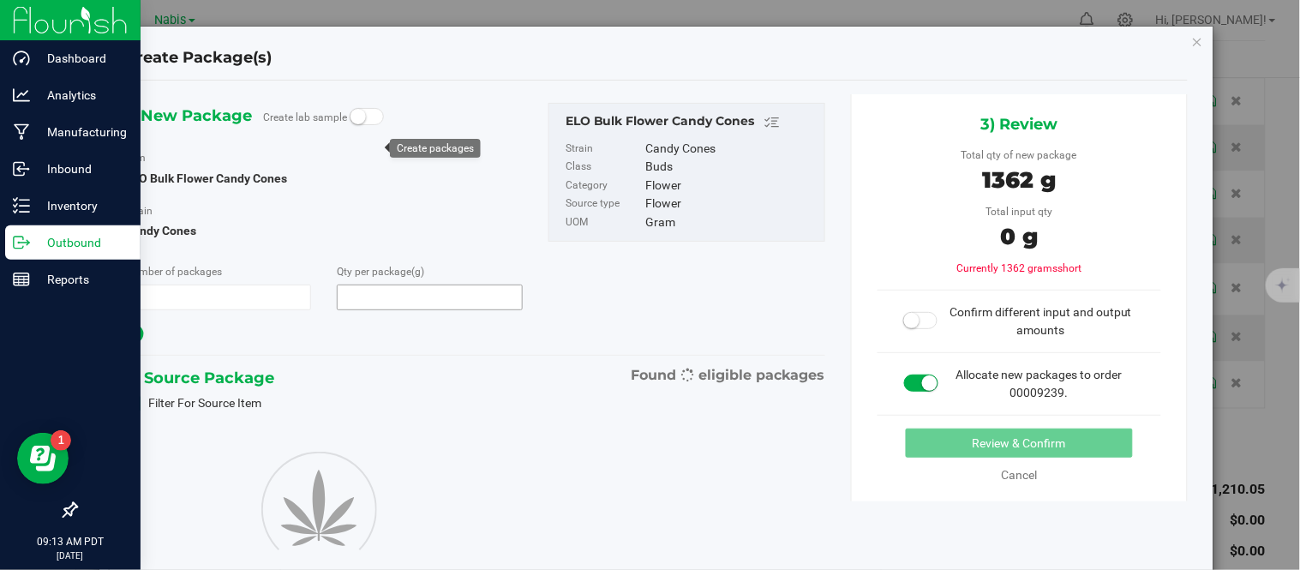
type input "1"
type input "1,362.0000"
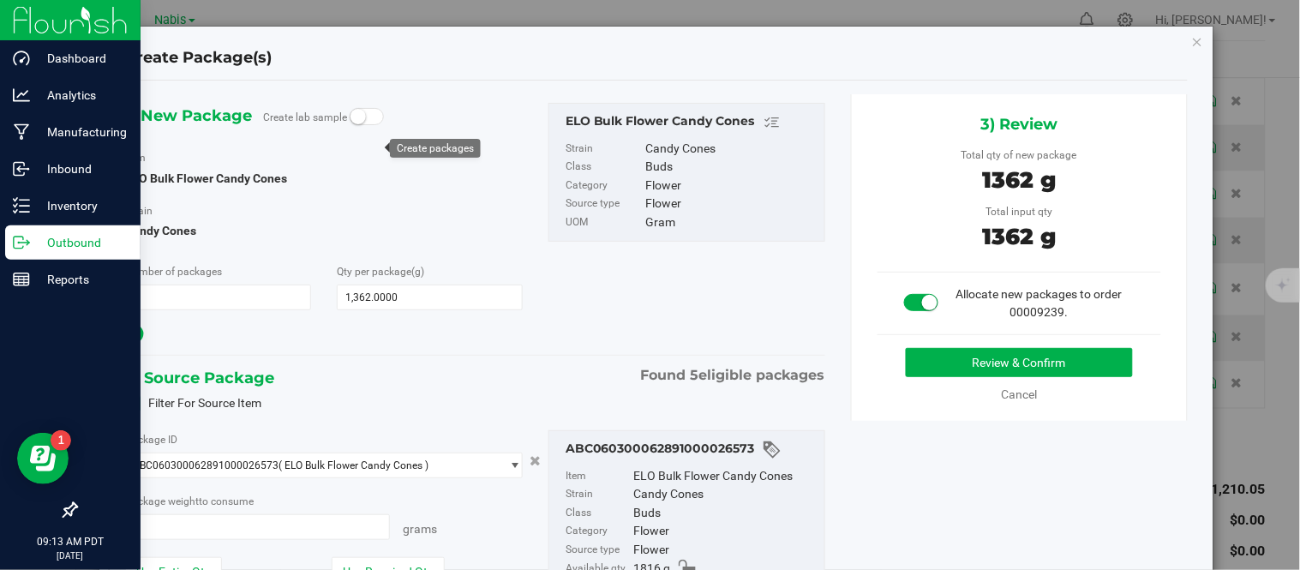
type input "1362.0000 g"
click at [917, 357] on button "Review & Confirm" at bounding box center [1019, 362] width 227 height 29
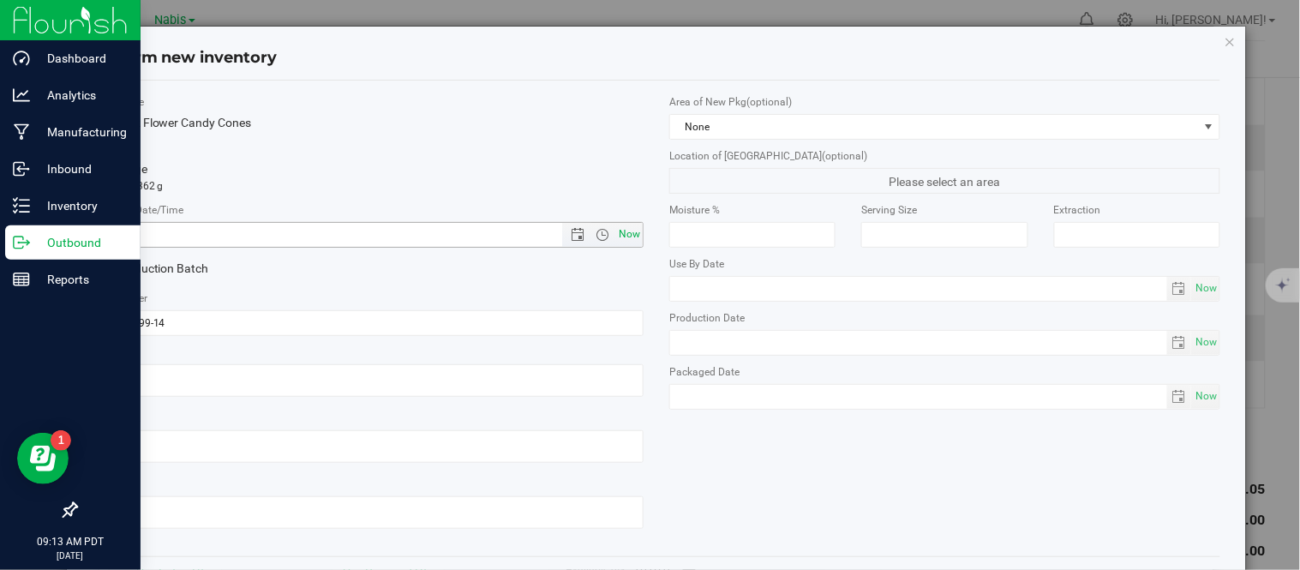
click at [622, 234] on span "Now" at bounding box center [629, 234] width 29 height 25
type input "[DATE] 9:13 AM"
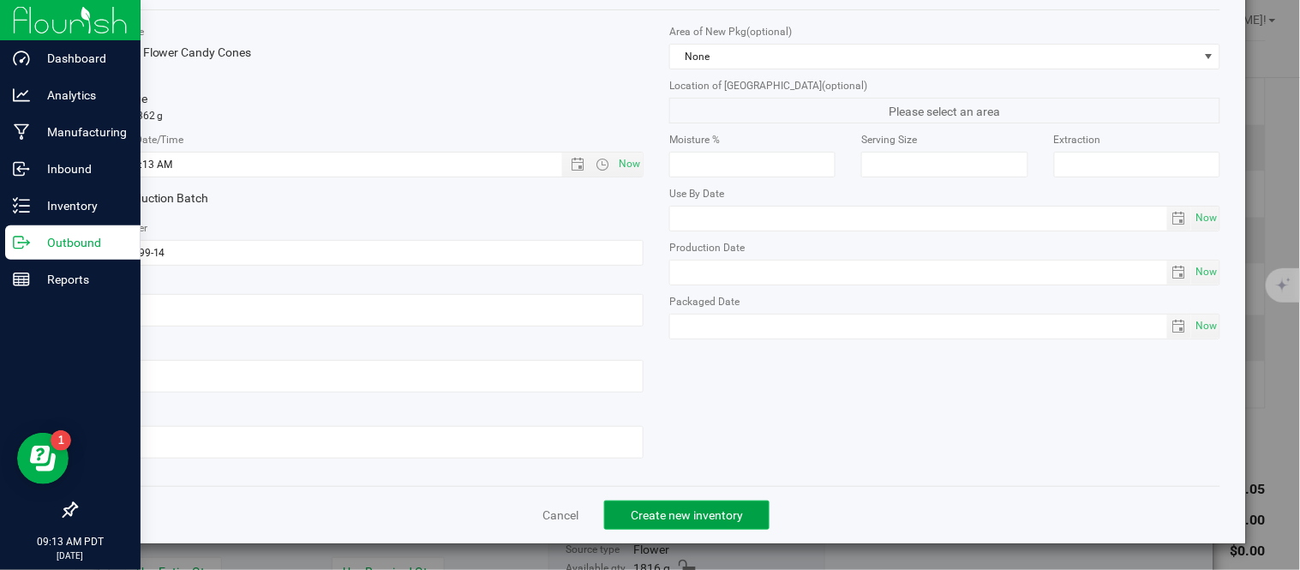
click at [677, 509] on span "Create new inventory" at bounding box center [687, 515] width 112 height 14
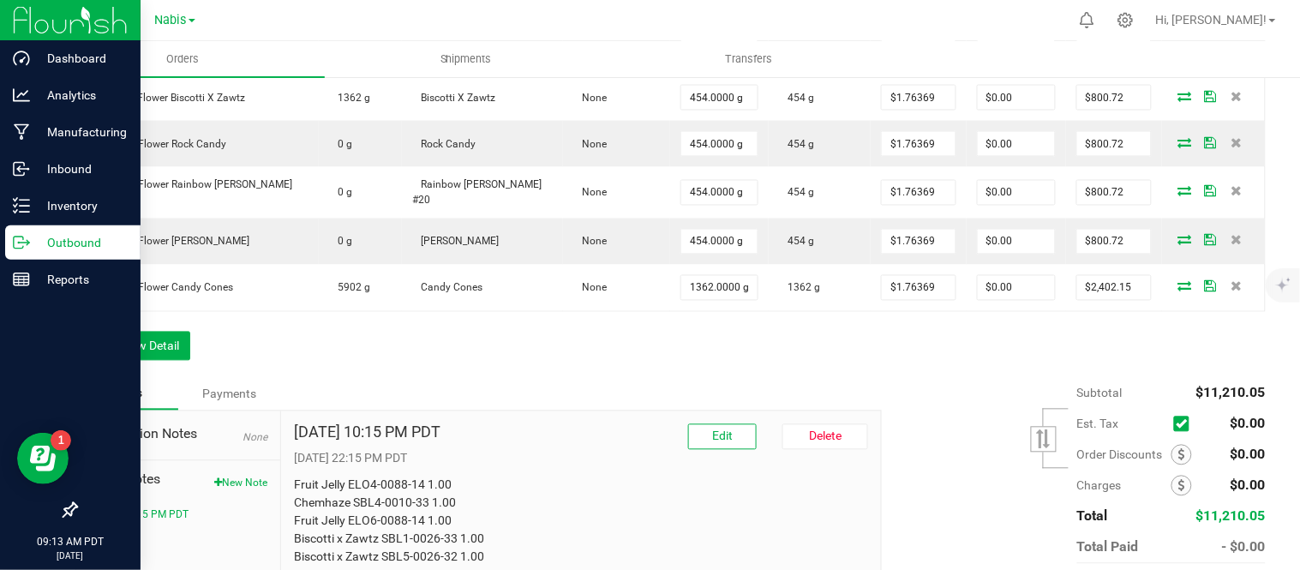
scroll to position [798, 0]
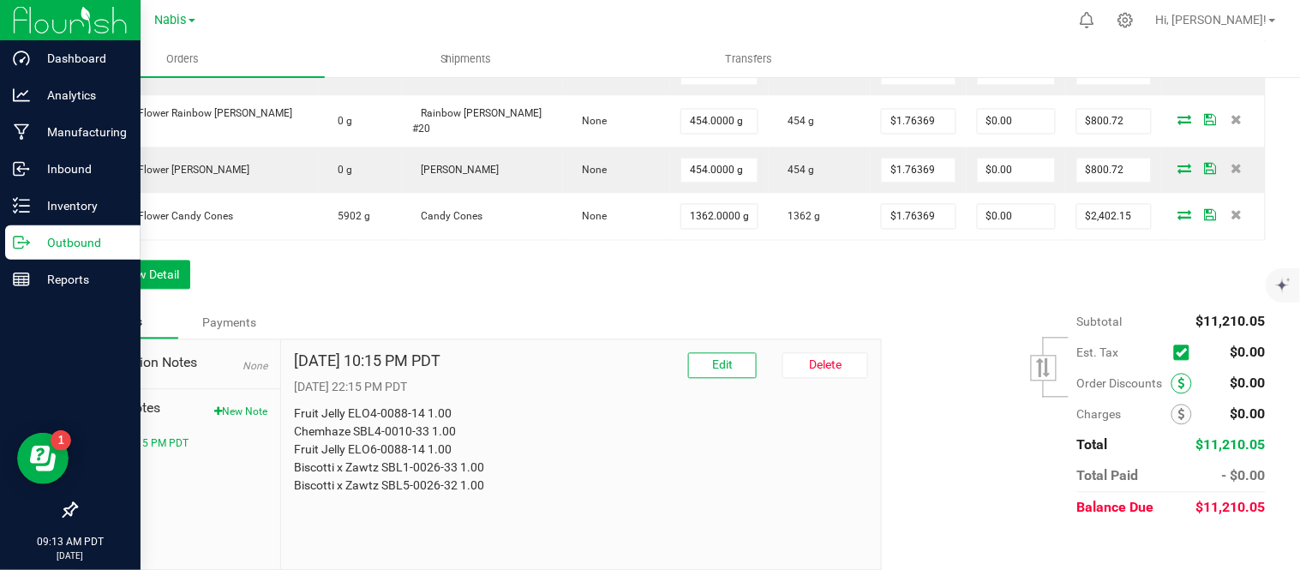
click at [1178, 378] on icon at bounding box center [1181, 384] width 7 height 12
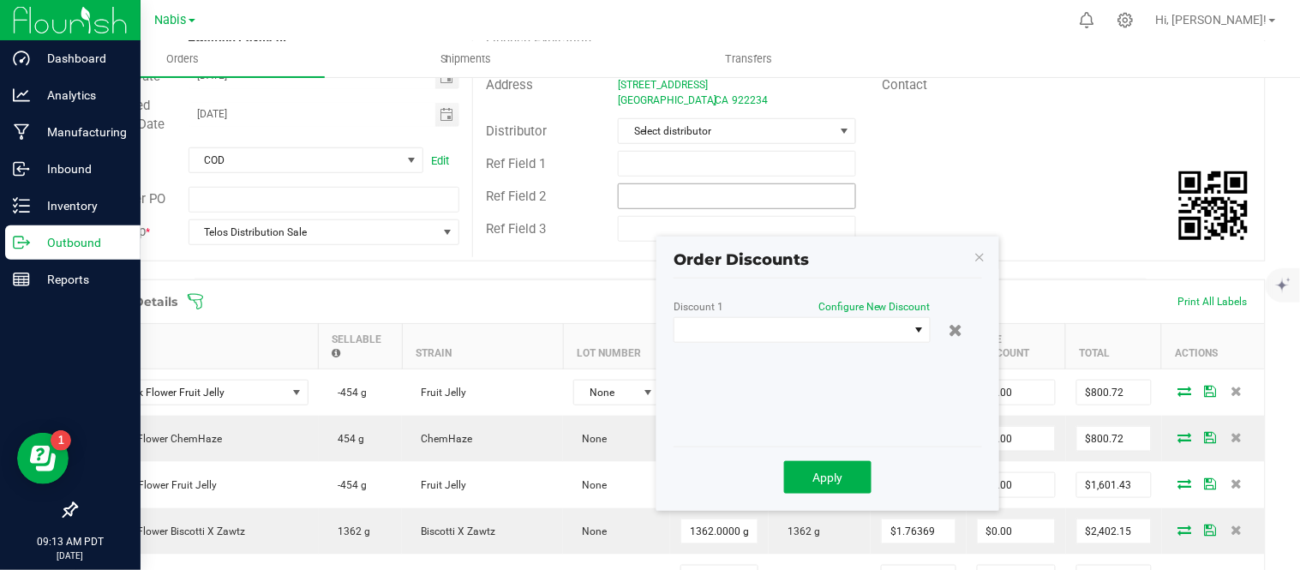
scroll to position [249, 0]
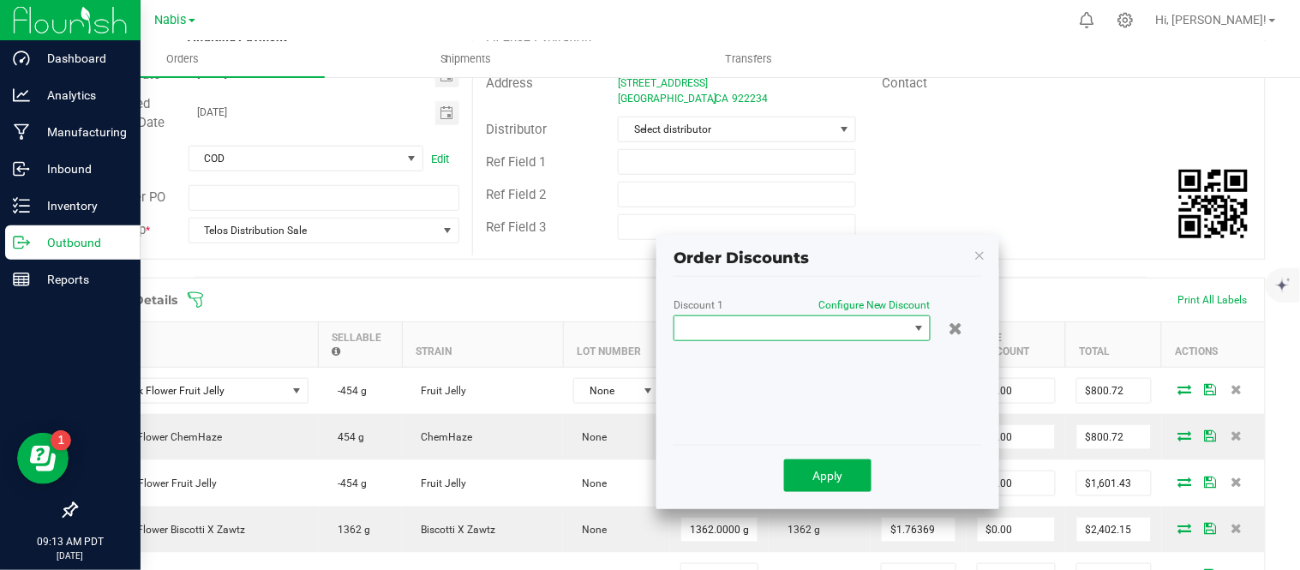
click at [827, 335] on span at bounding box center [791, 328] width 234 height 24
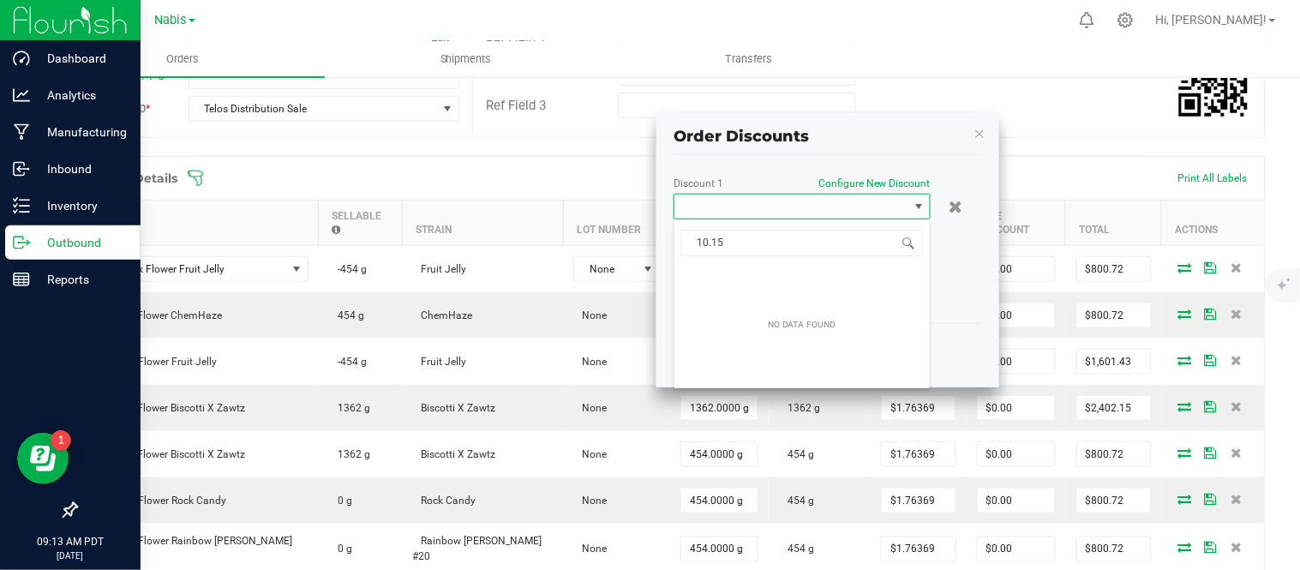
scroll to position [371, 0]
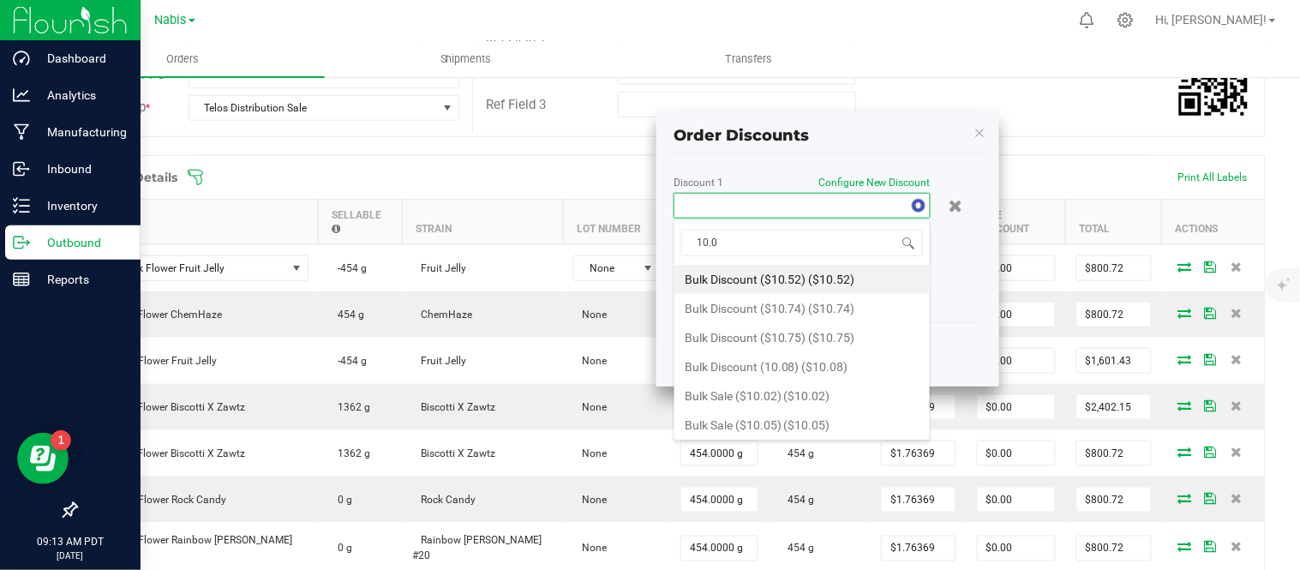
type input "10.05"
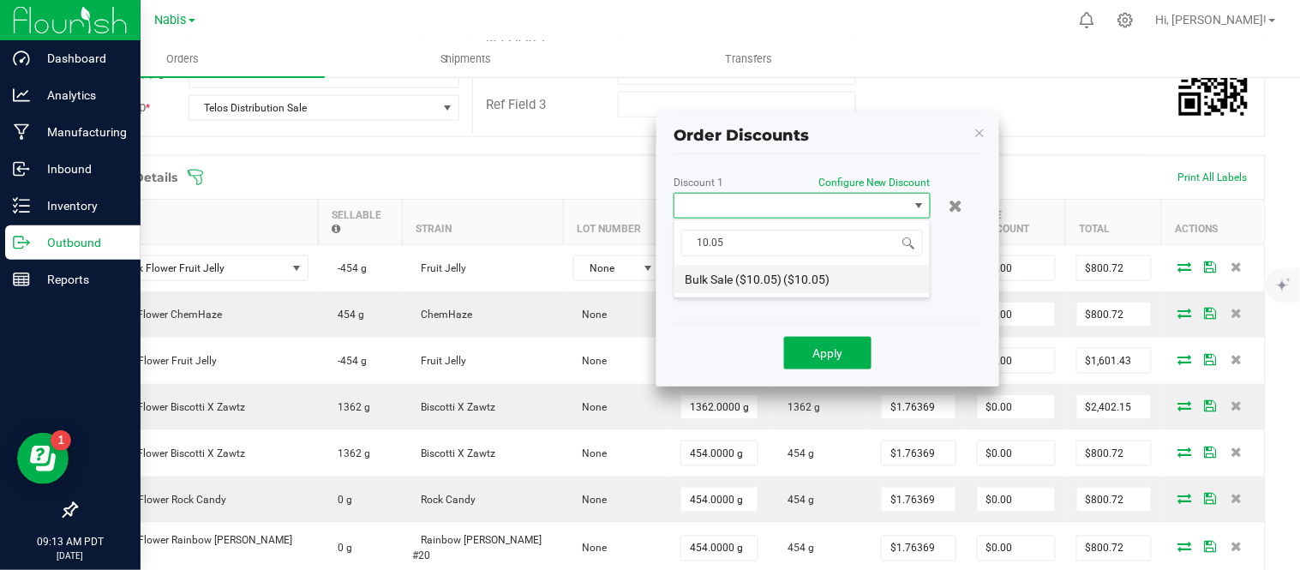
click at [831, 279] on li "Bulk Sale ($10.05) ($10.05)" at bounding box center [801, 279] width 255 height 29
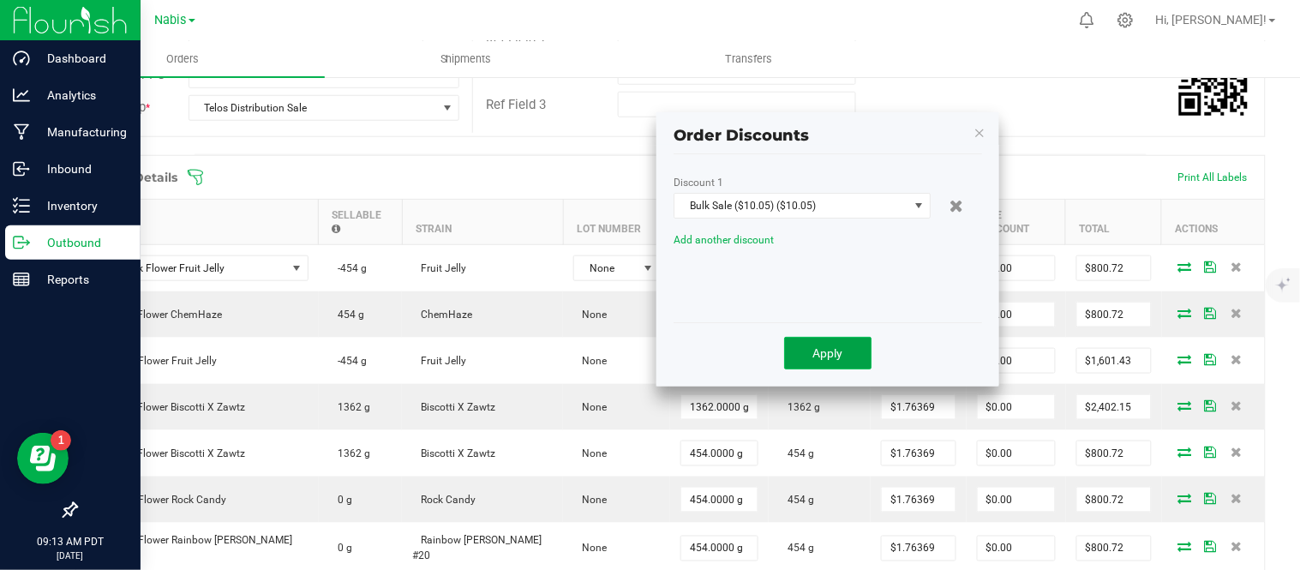
click at [844, 358] on button "Apply" at bounding box center [827, 353] width 87 height 33
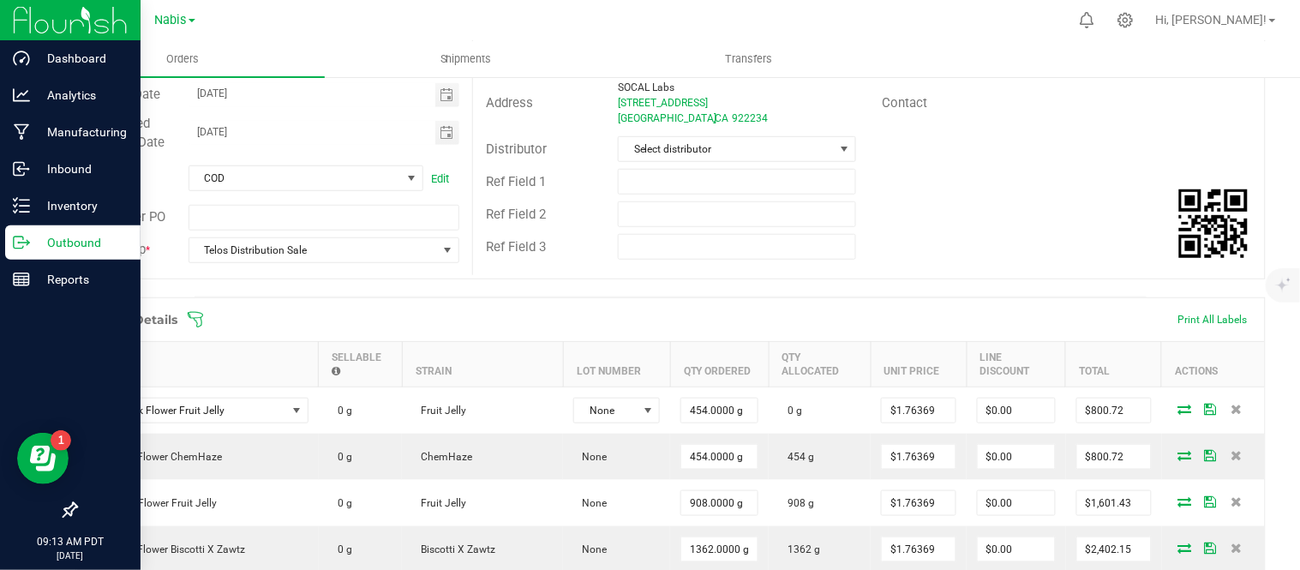
scroll to position [227, 0]
click at [708, 183] on input "text" at bounding box center [737, 184] width 238 height 26
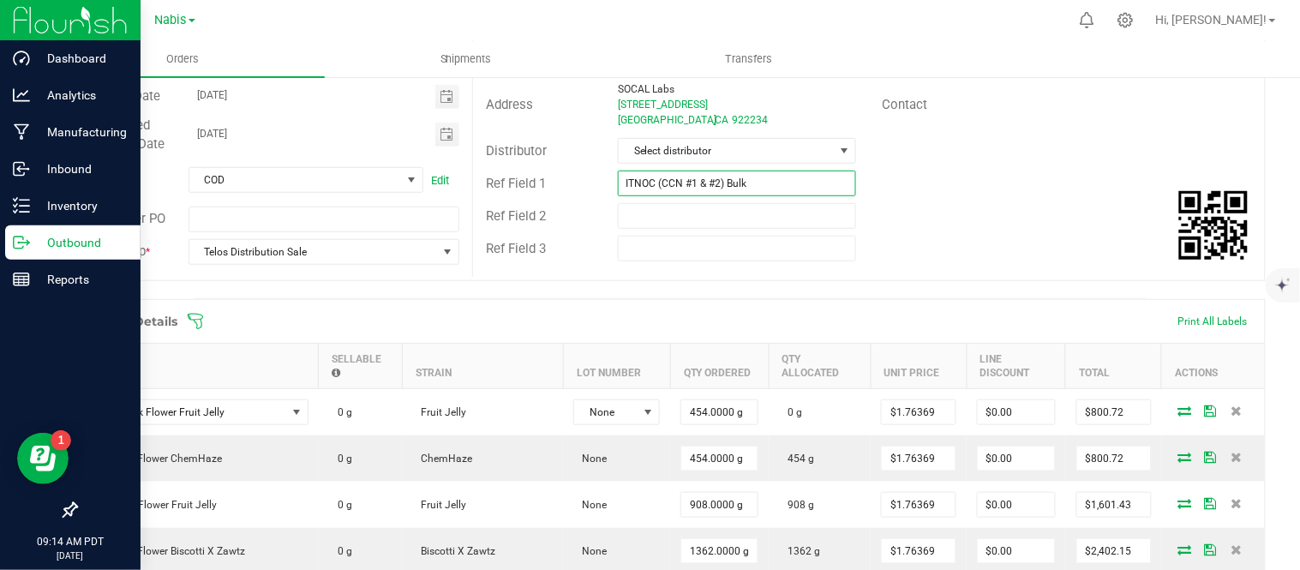
type input "ITNOC (CCN #1 & #2) Bulk"
click at [1109, 189] on div "Ref Field 1 ITNOC (CCN #1 & #2) Bulk" at bounding box center [869, 183] width 792 height 33
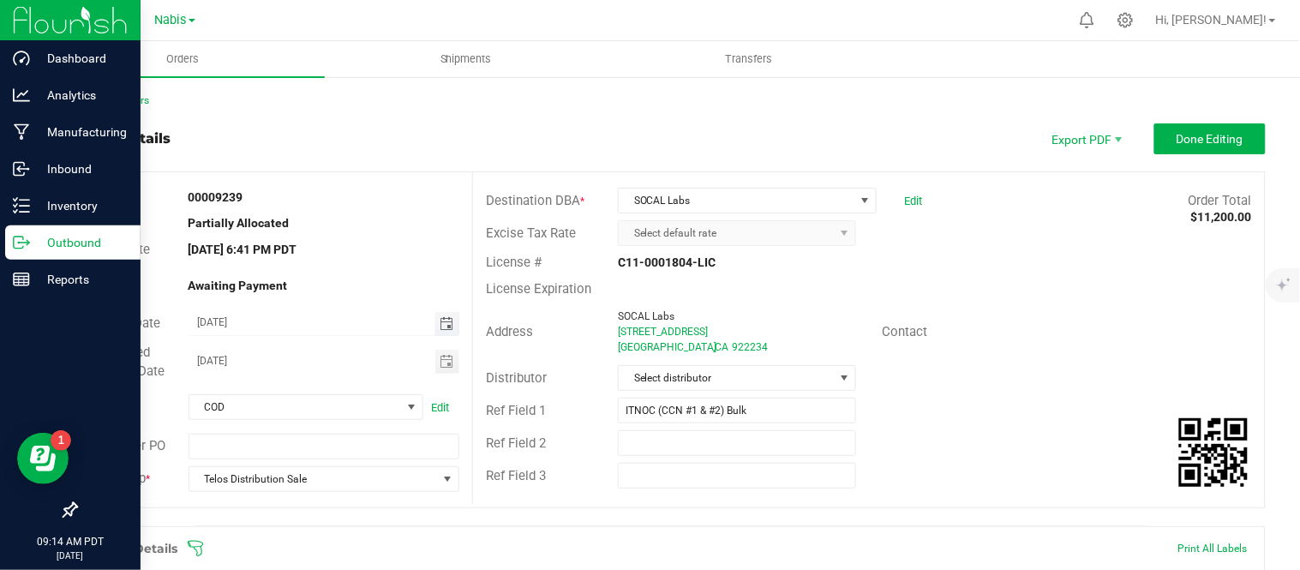
click at [218, 318] on input "[DATE]" at bounding box center [312, 322] width 246 height 21
type input "[DATE]"
click at [215, 362] on input "[DATE]" at bounding box center [312, 360] width 246 height 21
type input "[DATE]"
click at [1205, 138] on span "Done Editing" at bounding box center [1210, 139] width 67 height 14
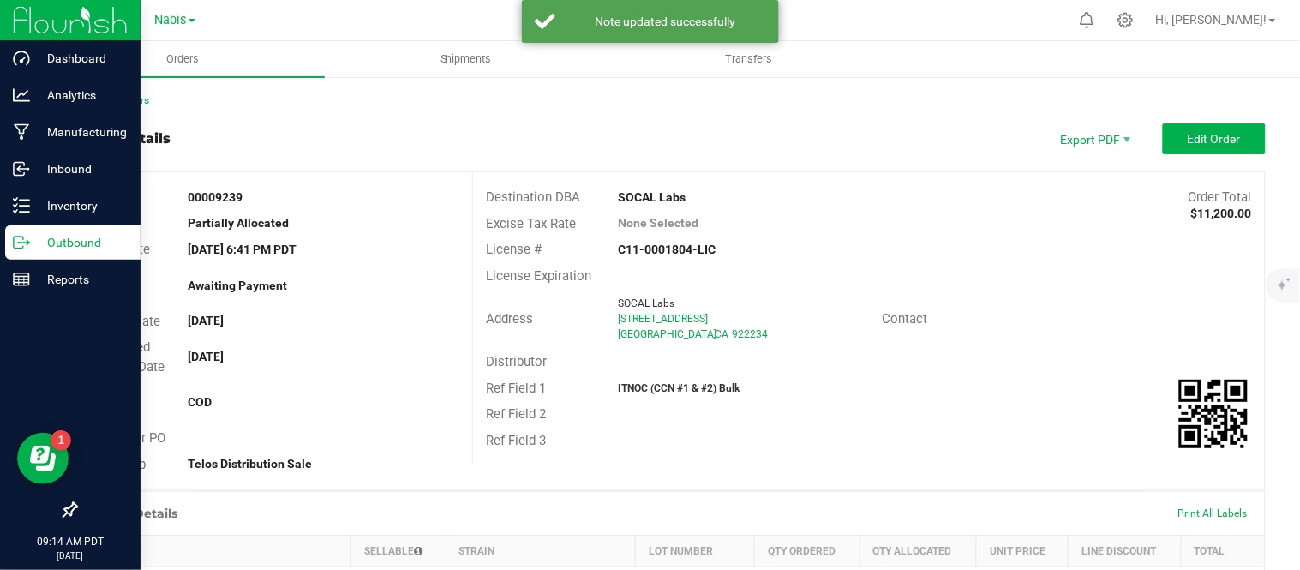
click at [63, 244] on p "Outbound" at bounding box center [81, 242] width 103 height 21
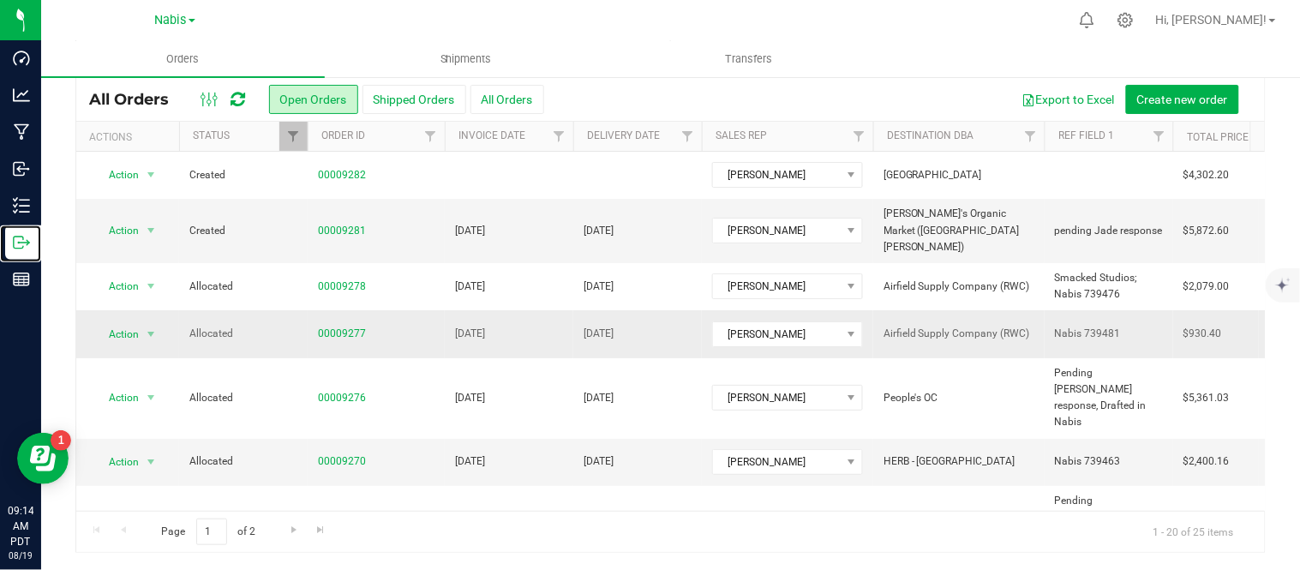
scroll to position [638, 0]
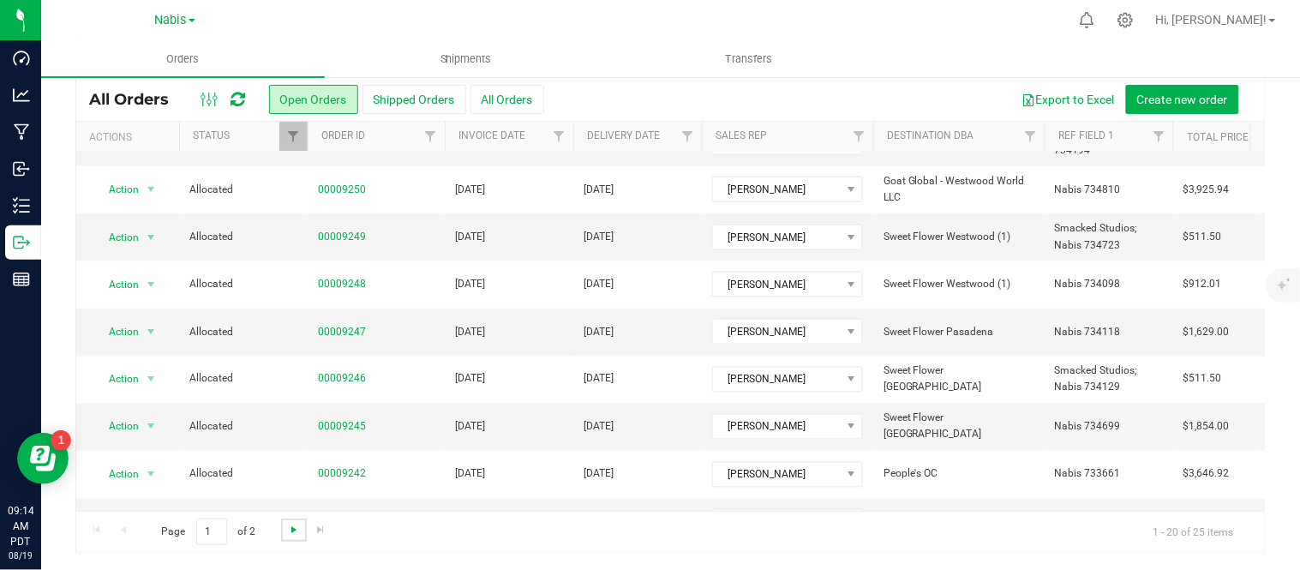
click at [294, 531] on span "Go to the next page" at bounding box center [294, 530] width 14 height 14
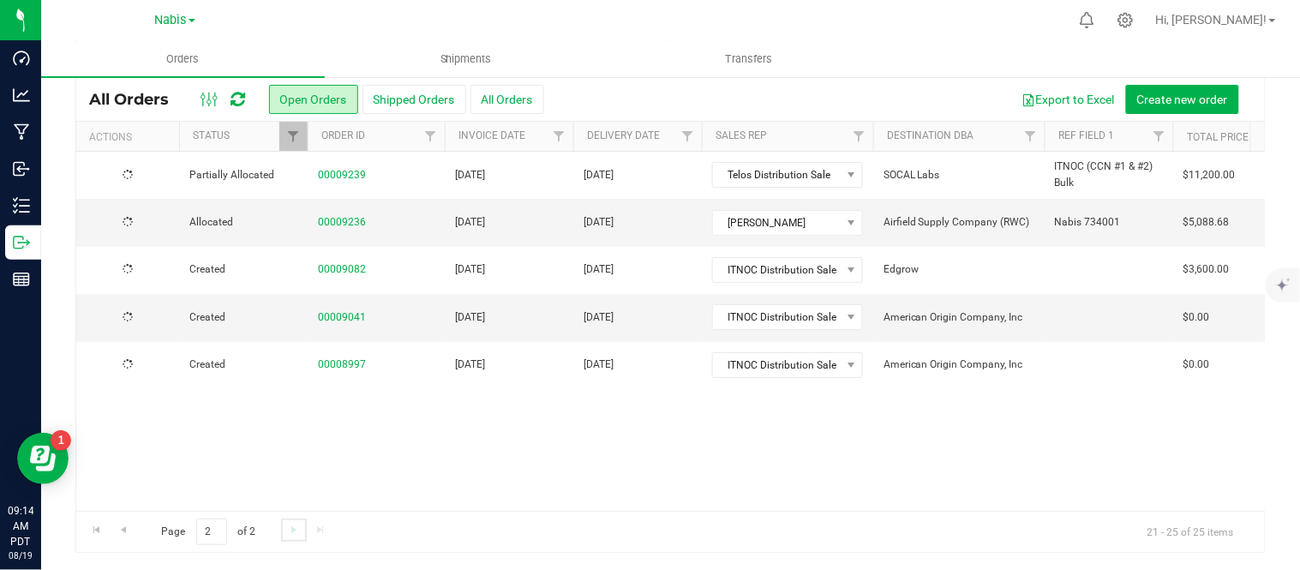
scroll to position [0, 0]
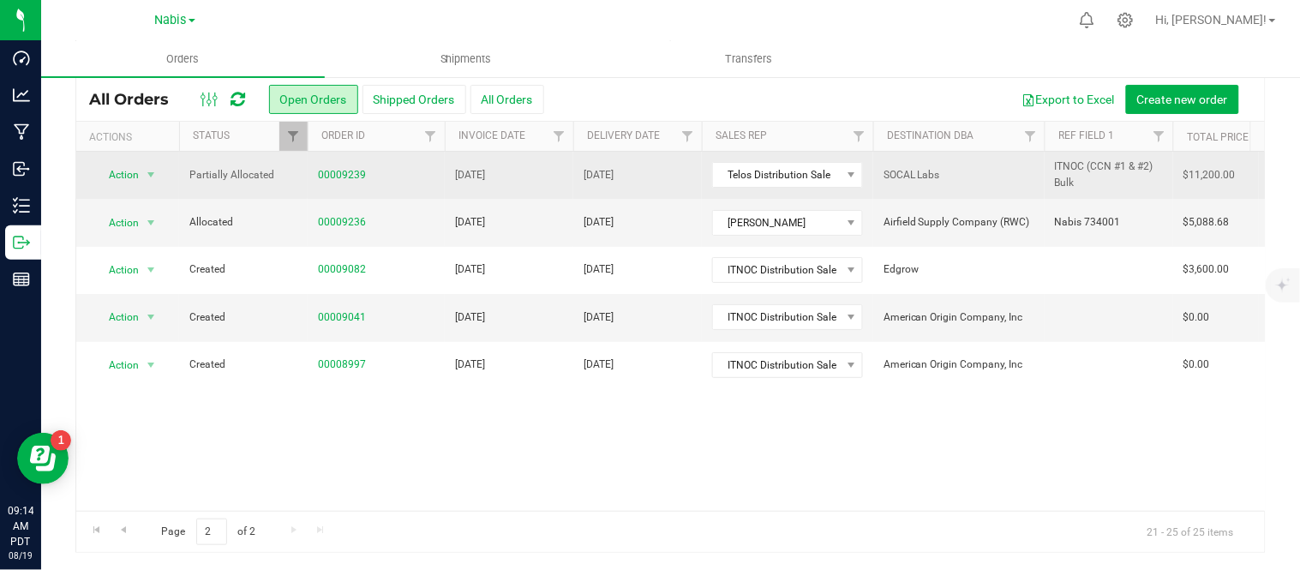
click at [561, 168] on td "[DATE]" at bounding box center [509, 175] width 129 height 47
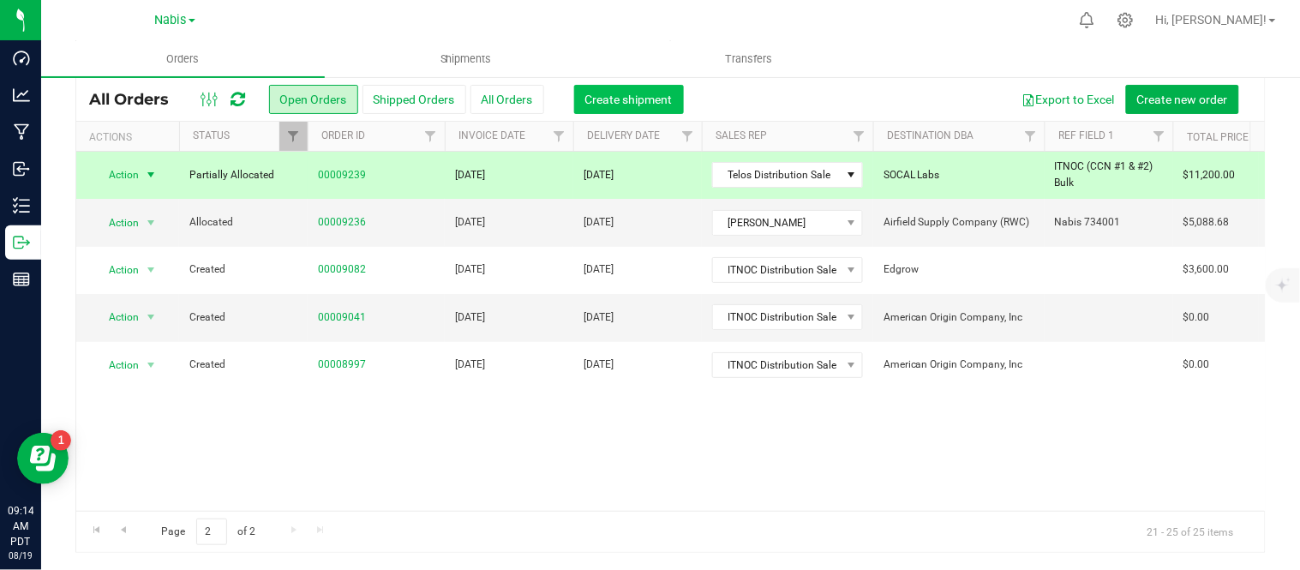
click at [617, 98] on span "Create shipment" at bounding box center [628, 100] width 87 height 14
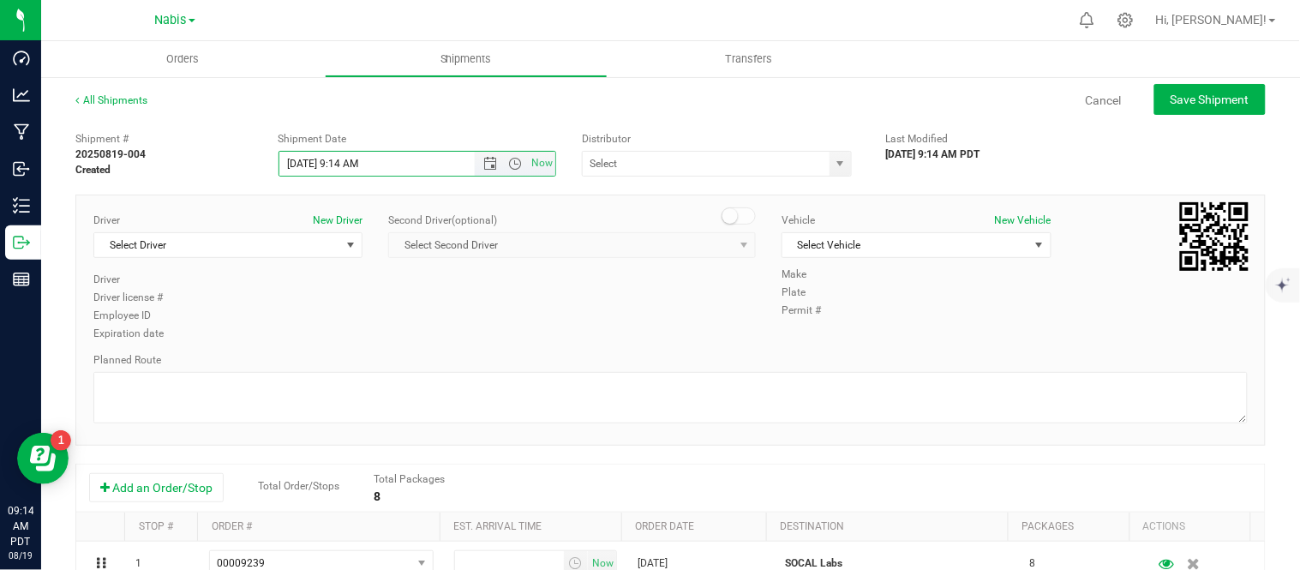
click at [304, 164] on input "[DATE] 9:14 AM" at bounding box center [391, 164] width 225 height 24
type input "[DATE] 9:14 AM"
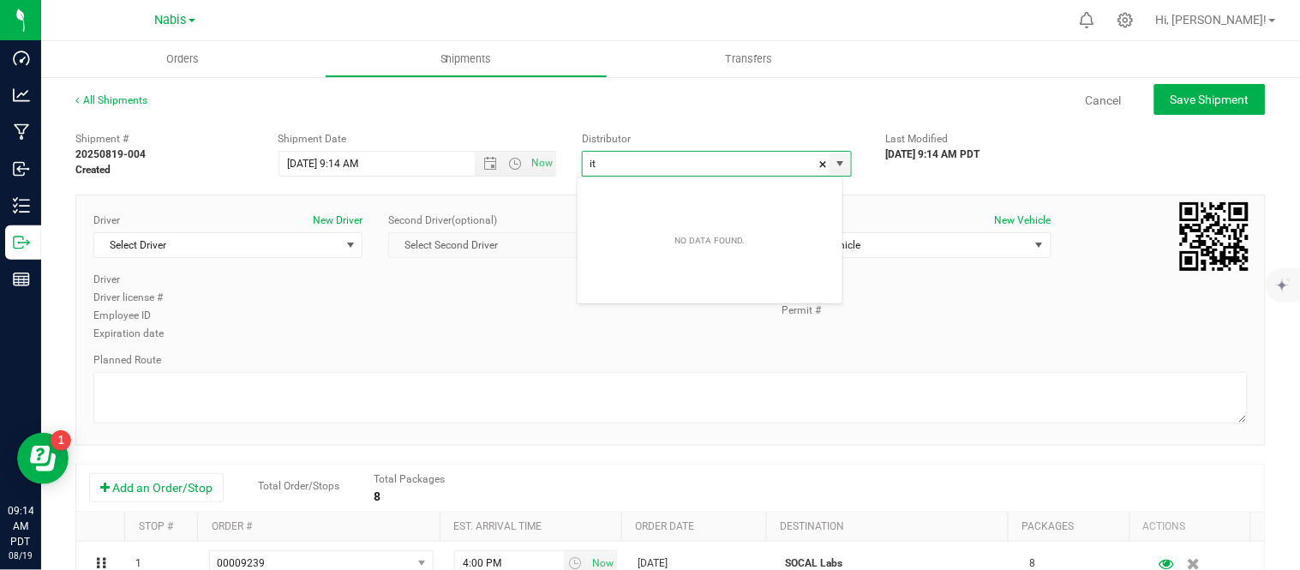
type input "i"
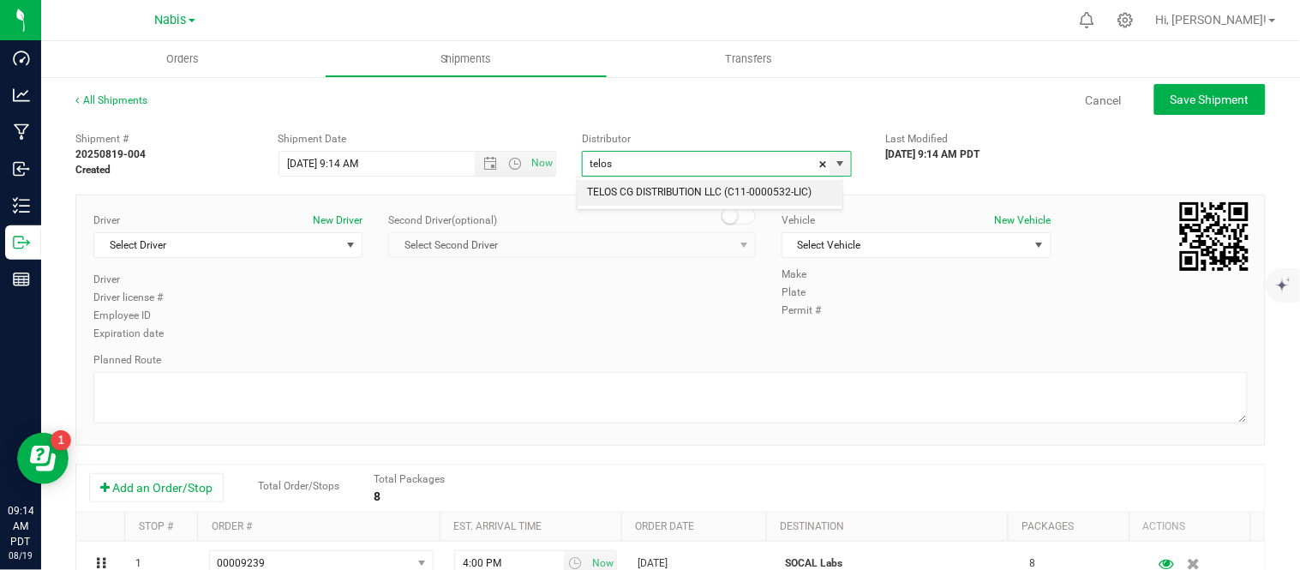
click at [630, 189] on li "TELOS CG DISTRIBUTION LLC (C11-0000532-LIC)" at bounding box center [710, 193] width 265 height 26
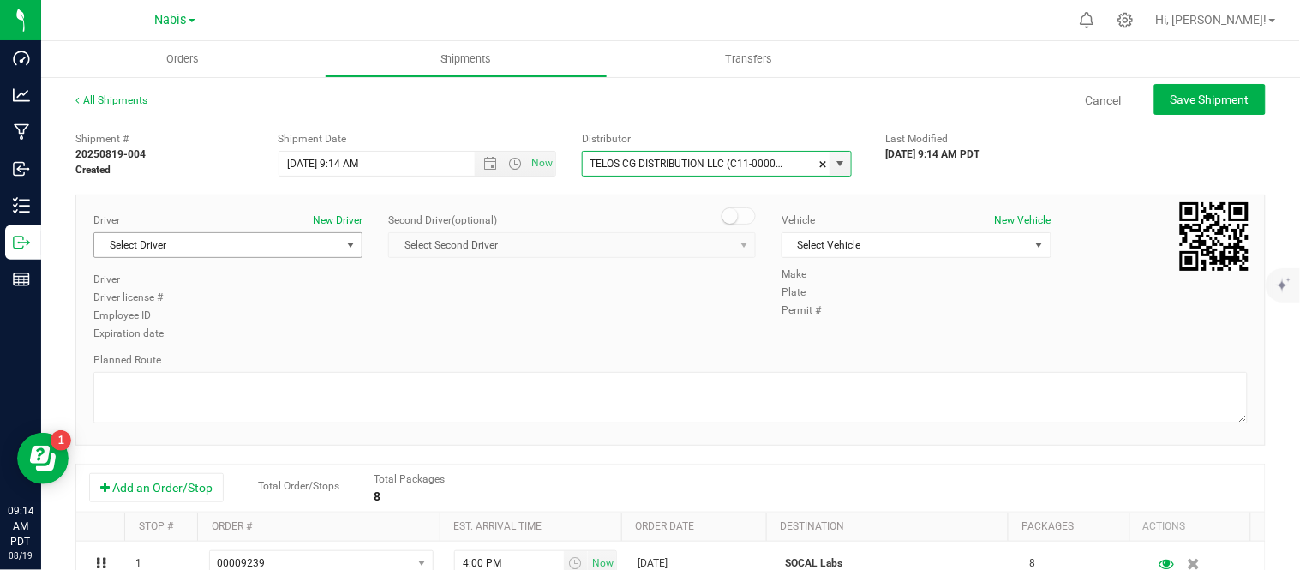
type input "TELOS CG DISTRIBUTION LLC (C11-0000532-LIC)"
click at [266, 243] on span "Select Driver" at bounding box center [217, 245] width 246 height 24
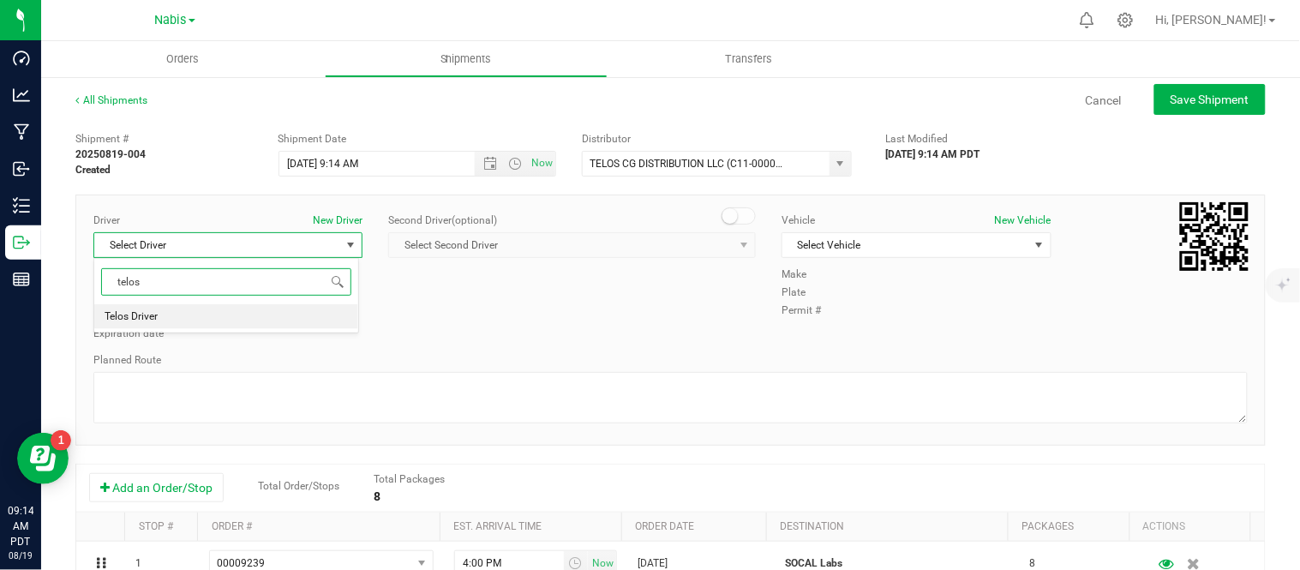
click at [241, 322] on li "Telos Driver" at bounding box center [226, 317] width 264 height 26
type input "telos"
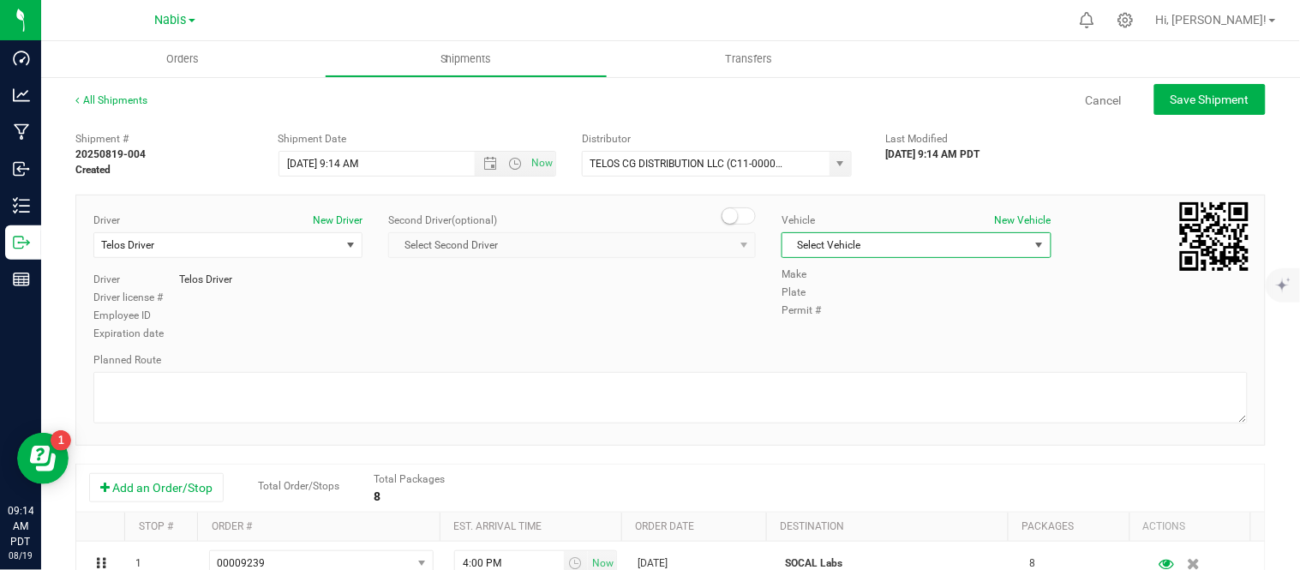
click at [956, 237] on span "Select Vehicle" at bounding box center [905, 245] width 246 height 24
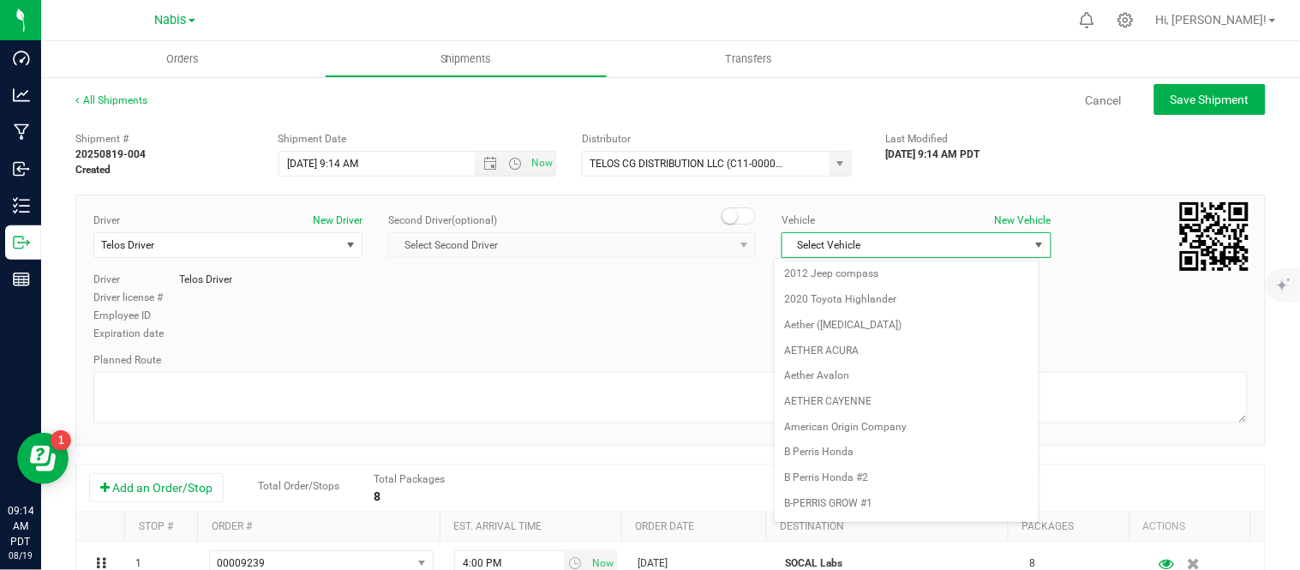
scroll to position [2691, 0]
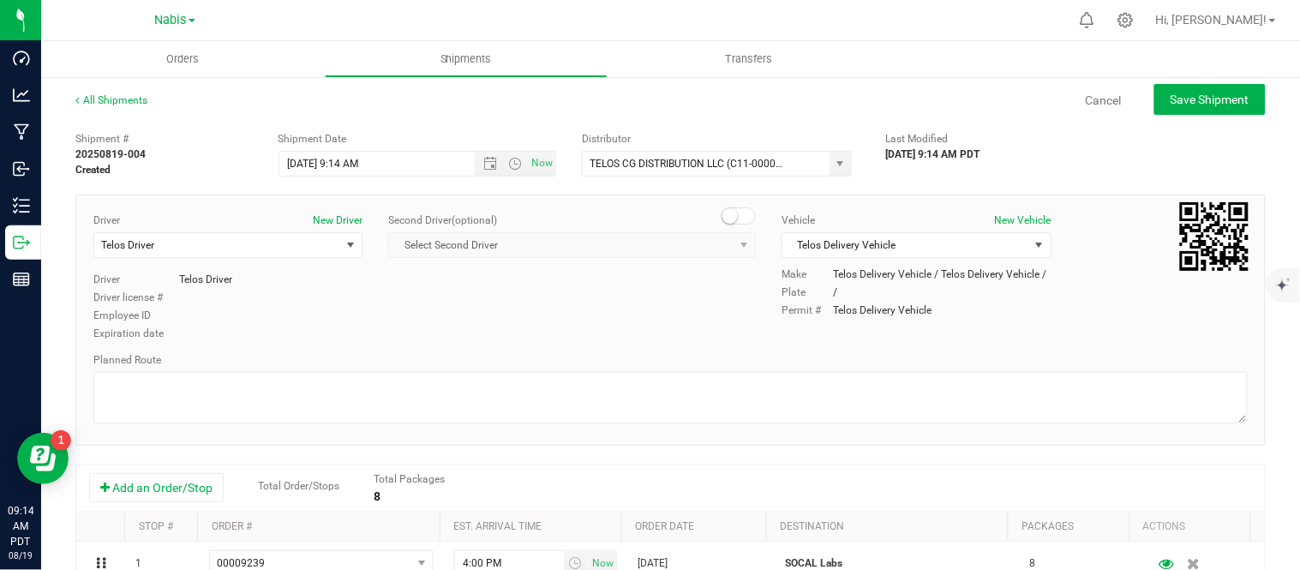
click at [665, 335] on div "Driver New Driver Telos Driver Select Driver Telos Driver Driver Telos Driver D…" at bounding box center [671, 278] width 1180 height 131
click at [1215, 95] on span "Save Shipment" at bounding box center [1210, 100] width 79 height 14
type input "[DATE] 4:14 PM"
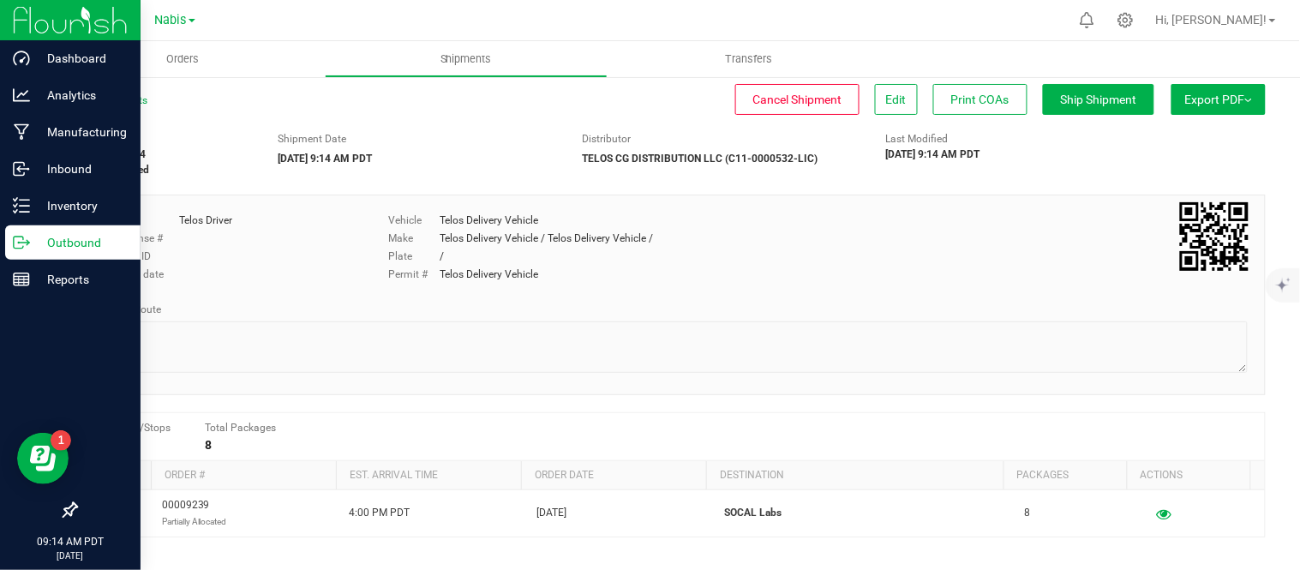
click at [41, 249] on p "Outbound" at bounding box center [81, 242] width 103 height 21
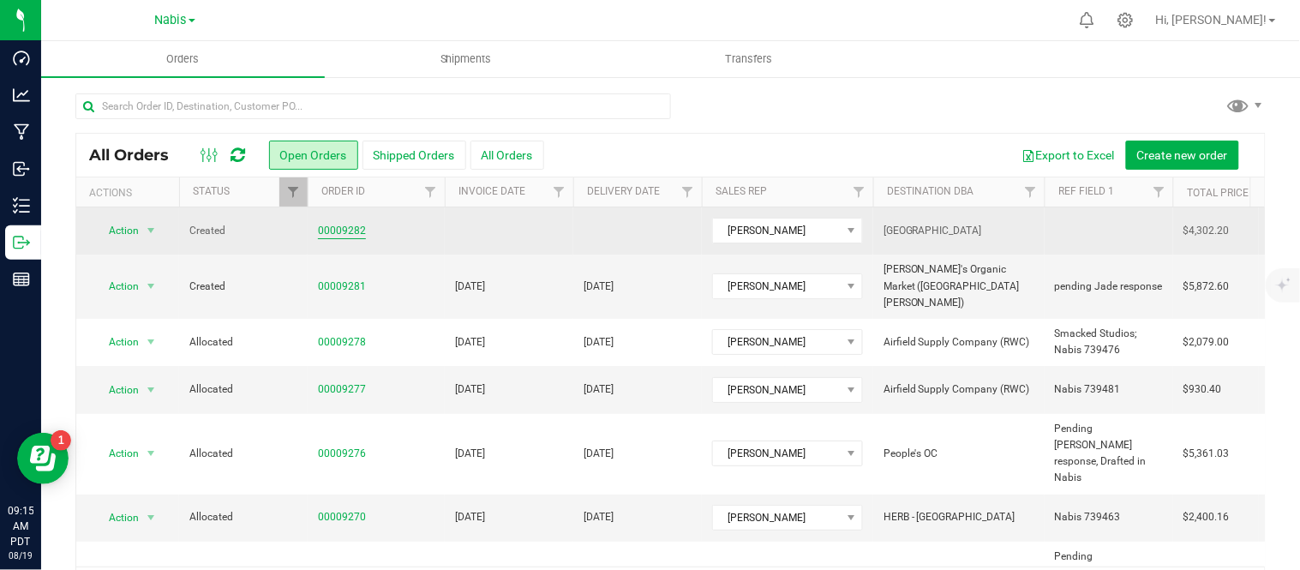
click at [333, 230] on link "00009282" at bounding box center [342, 231] width 48 height 16
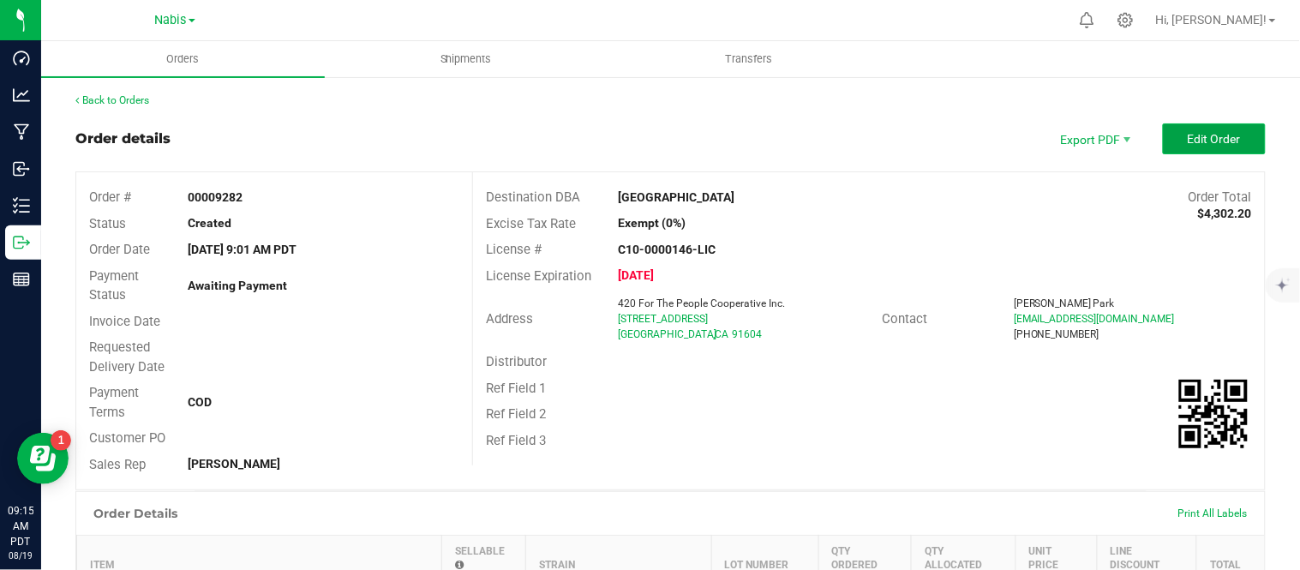
click at [1210, 141] on span "Edit Order" at bounding box center [1214, 139] width 53 height 14
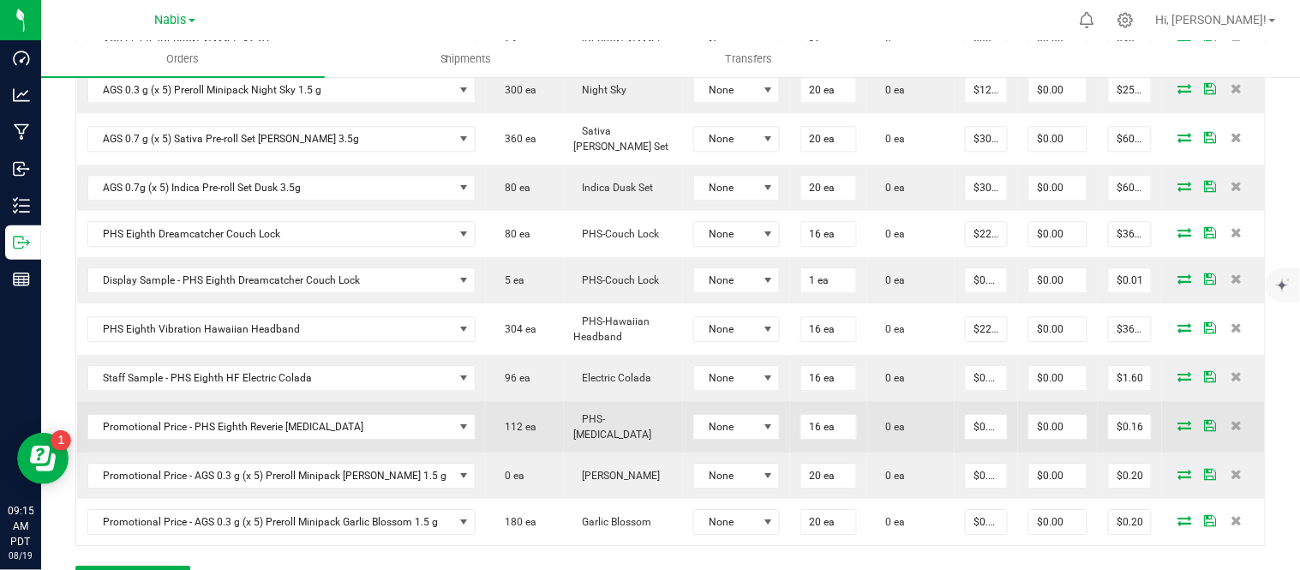
scroll to position [1100, 0]
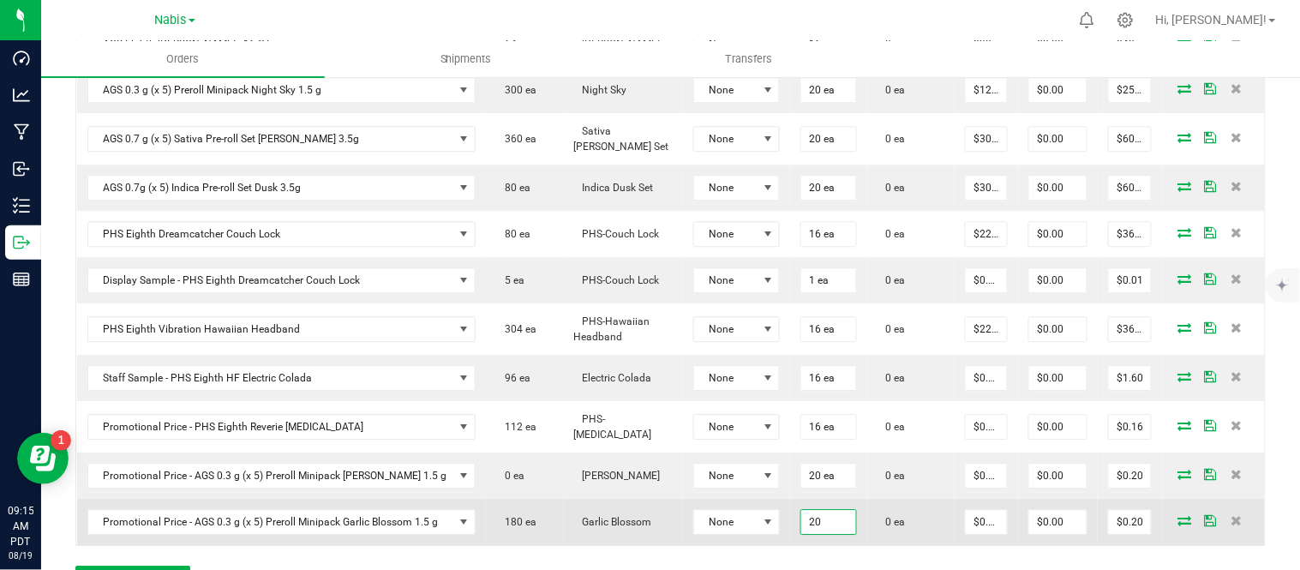
click at [817, 510] on input "20" at bounding box center [828, 522] width 55 height 24
type input "40 ea"
type input "0.01"
type input "$0.40"
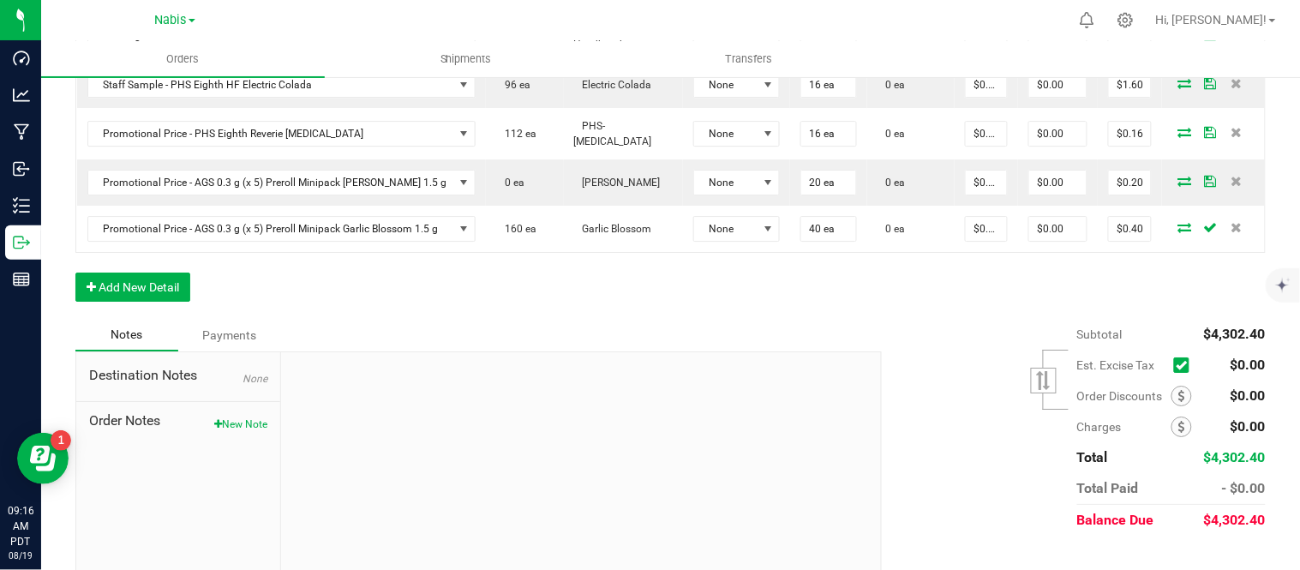
scroll to position [1241, 0]
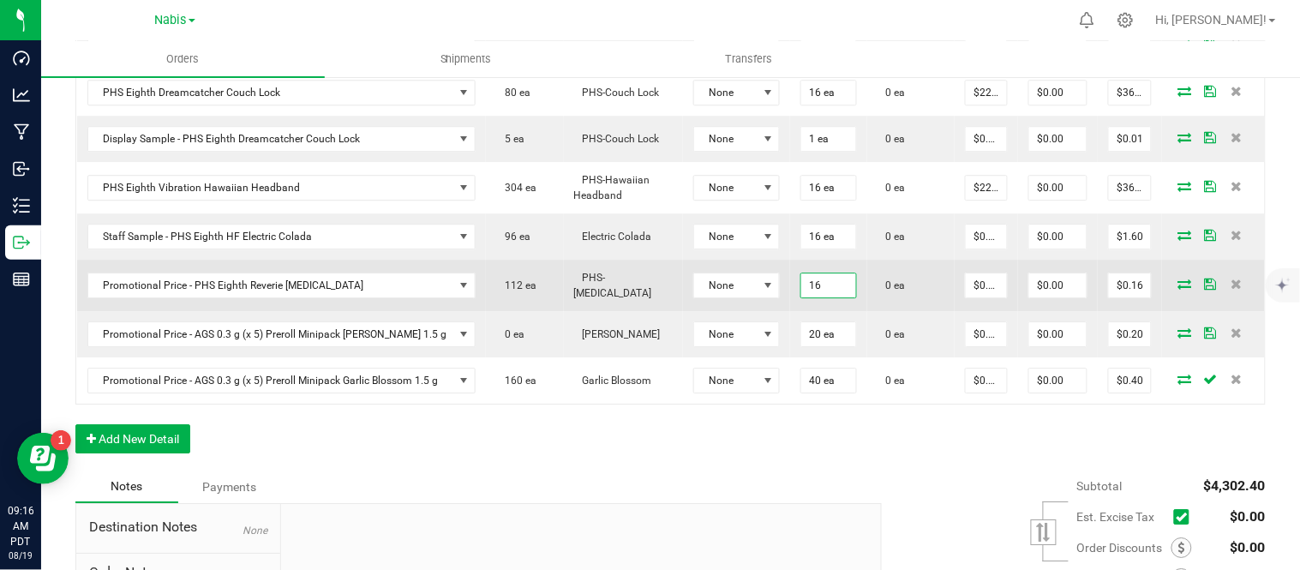
click at [819, 273] on input "16" at bounding box center [828, 285] width 55 height 24
type input "16 ea"
click at [1178, 279] on icon at bounding box center [1185, 284] width 14 height 10
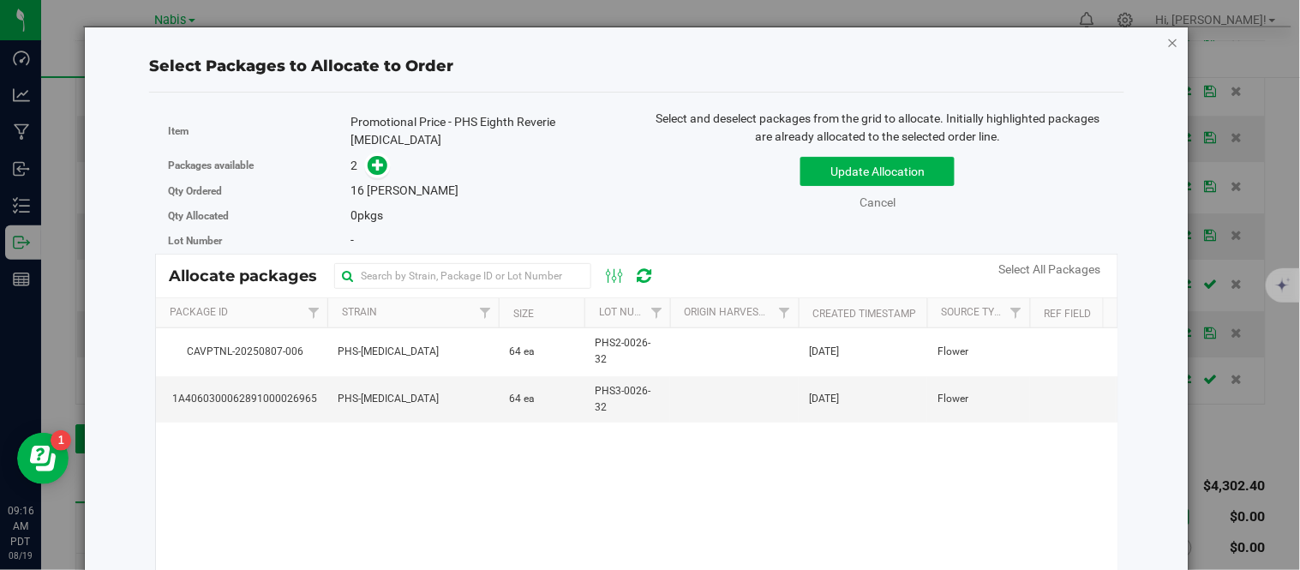
click at [1167, 37] on icon "button" at bounding box center [1173, 42] width 12 height 21
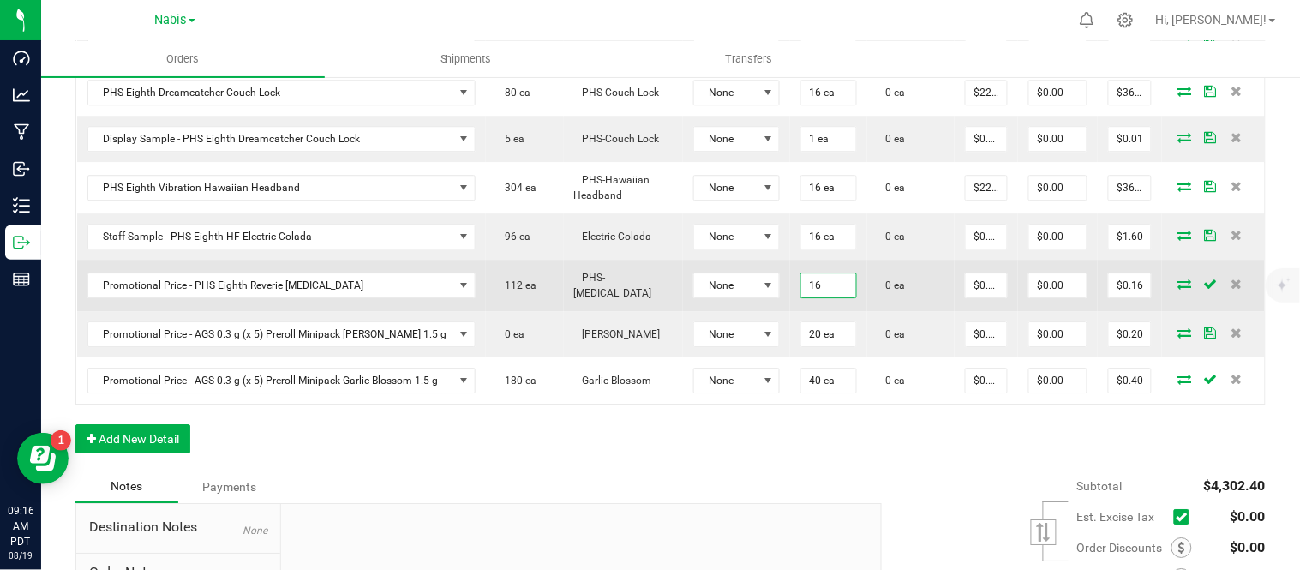
click at [808, 273] on input "16" at bounding box center [828, 285] width 55 height 24
type input "32 ea"
type input "0.01"
type input "$0.32"
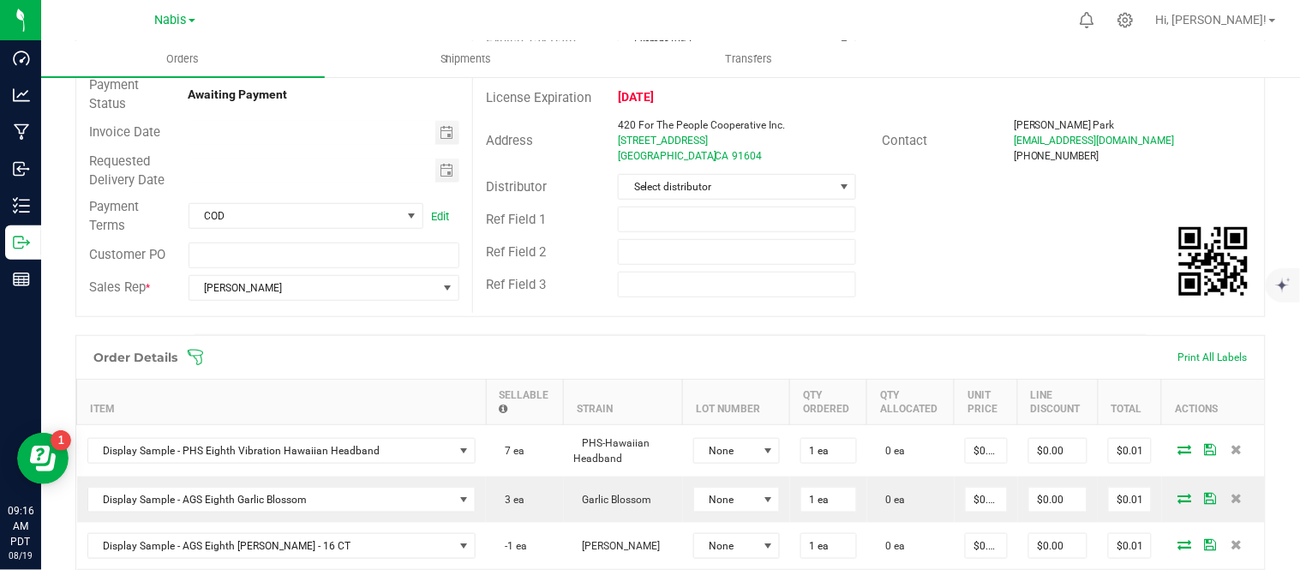
scroll to position [0, 0]
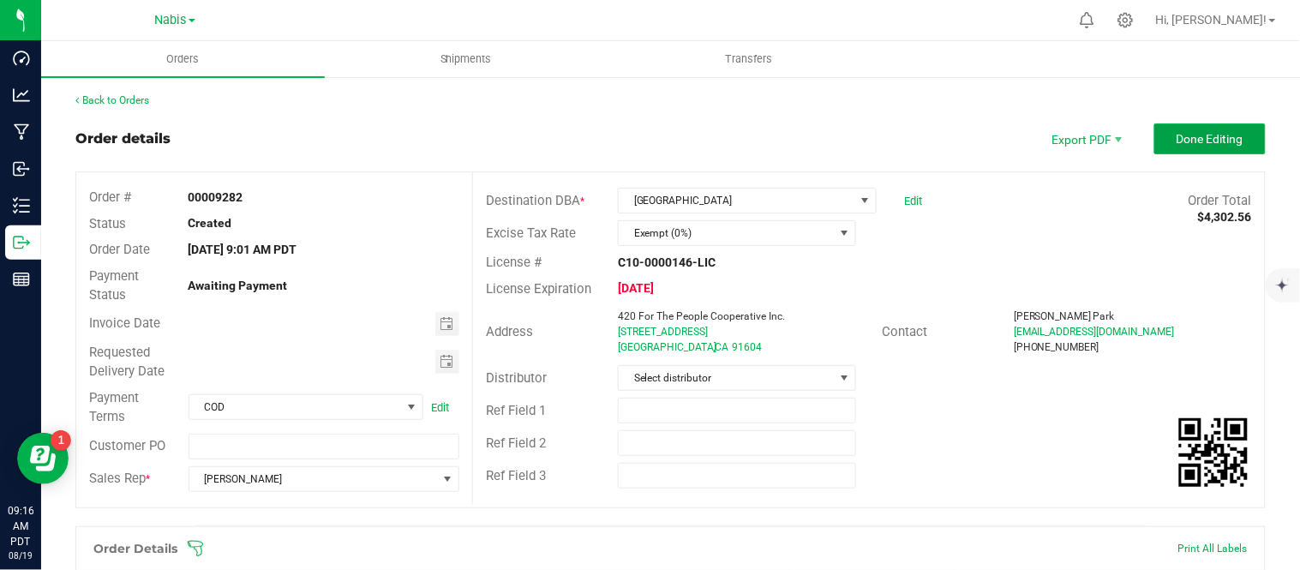
click at [1184, 142] on span "Done Editing" at bounding box center [1210, 139] width 67 height 14
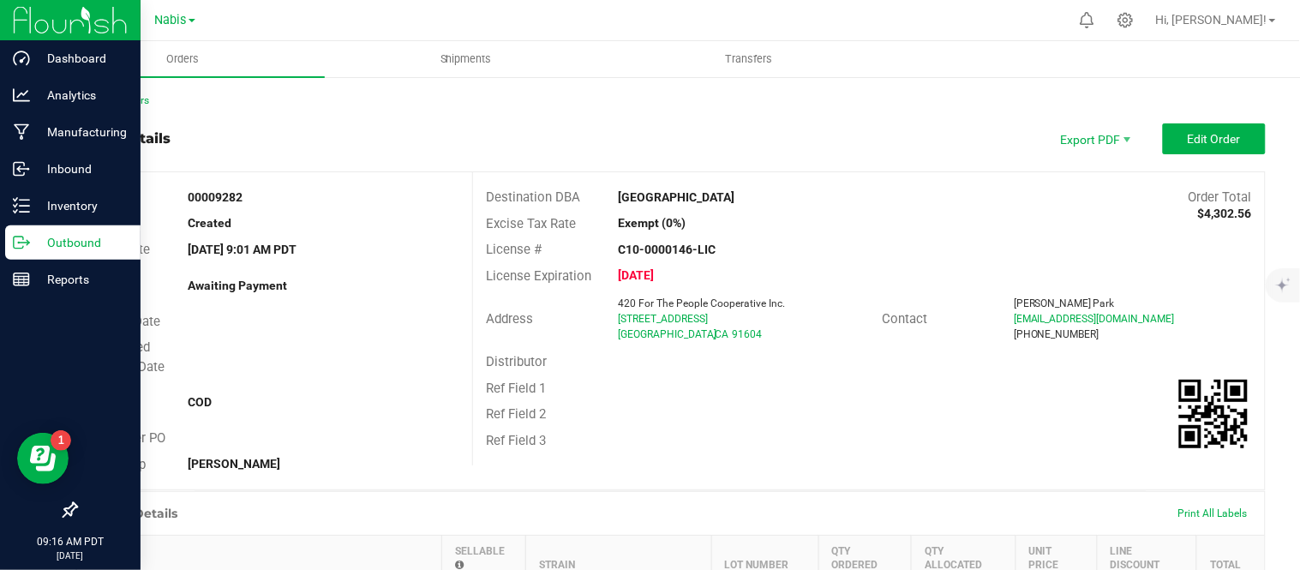
drag, startPoint x: 24, startPoint y: 220, endPoint x: 27, endPoint y: 241, distance: 20.7
click at [27, 241] on icon at bounding box center [28, 241] width 3 height 3
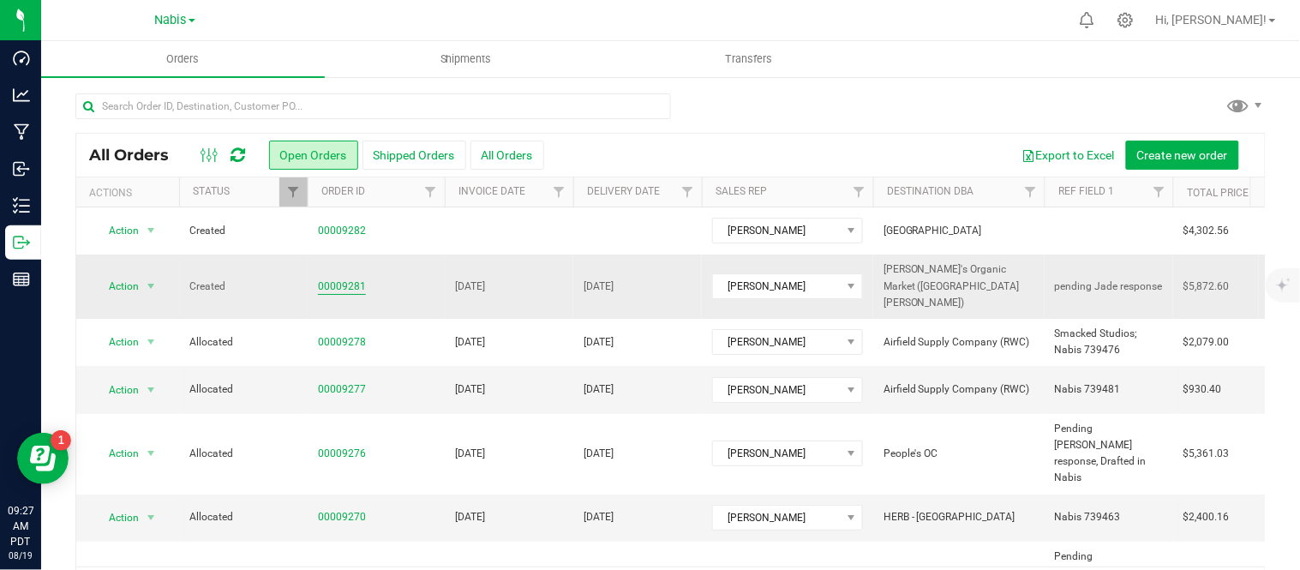
click at [351, 279] on link "00009281" at bounding box center [342, 287] width 48 height 16
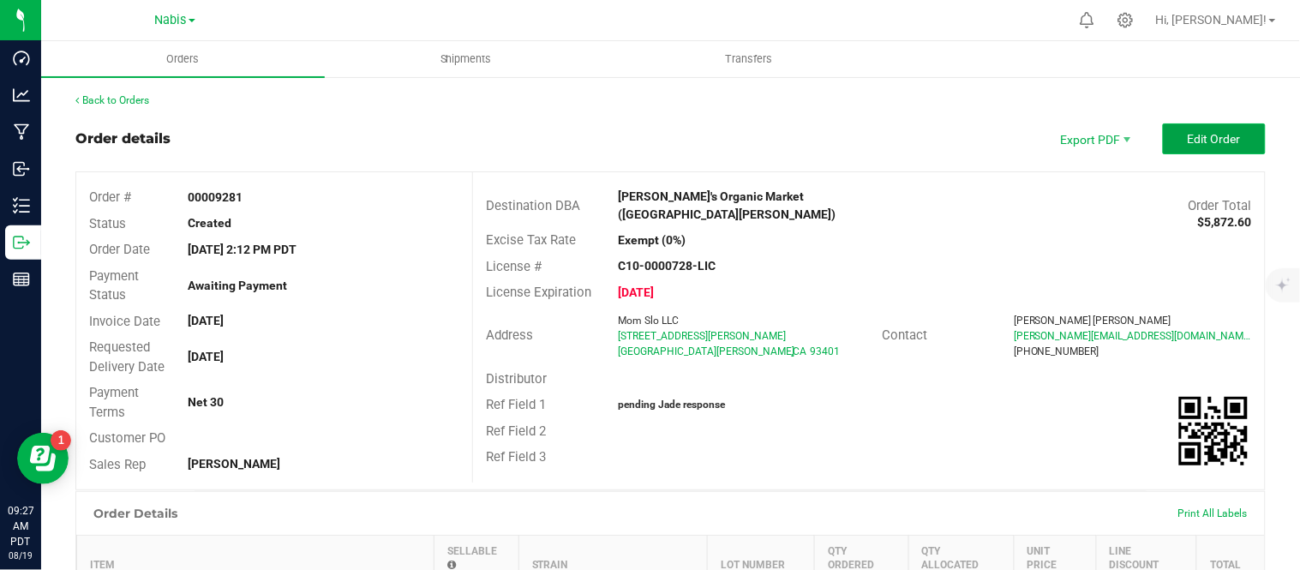
click at [1196, 135] on span "Edit Order" at bounding box center [1214, 139] width 53 height 14
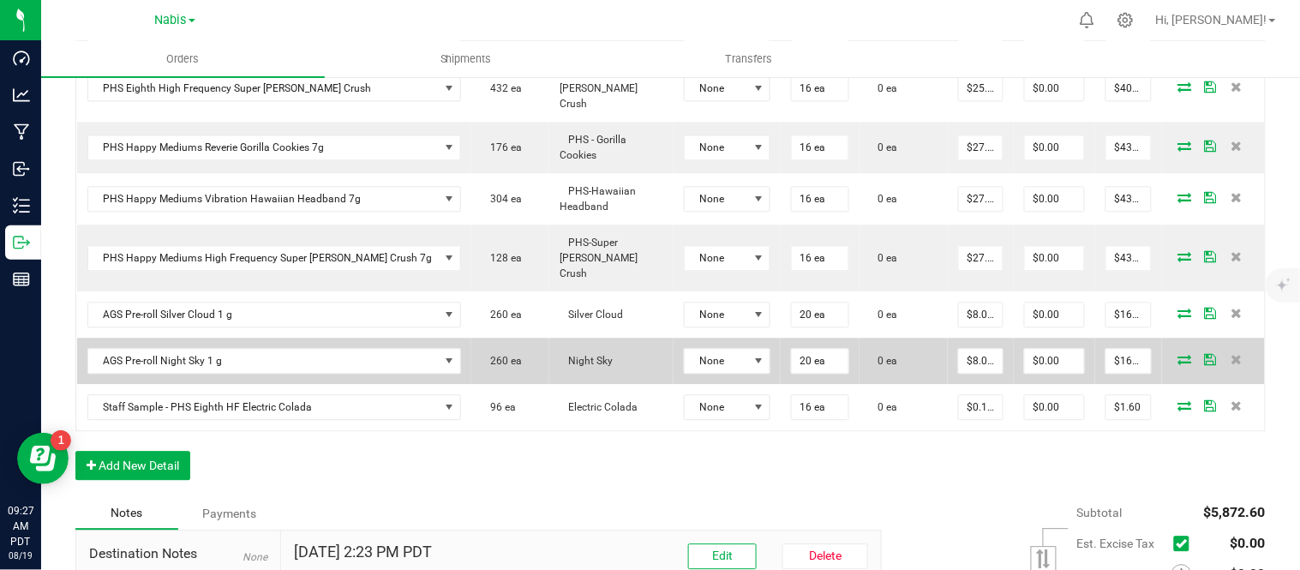
scroll to position [1109, 0]
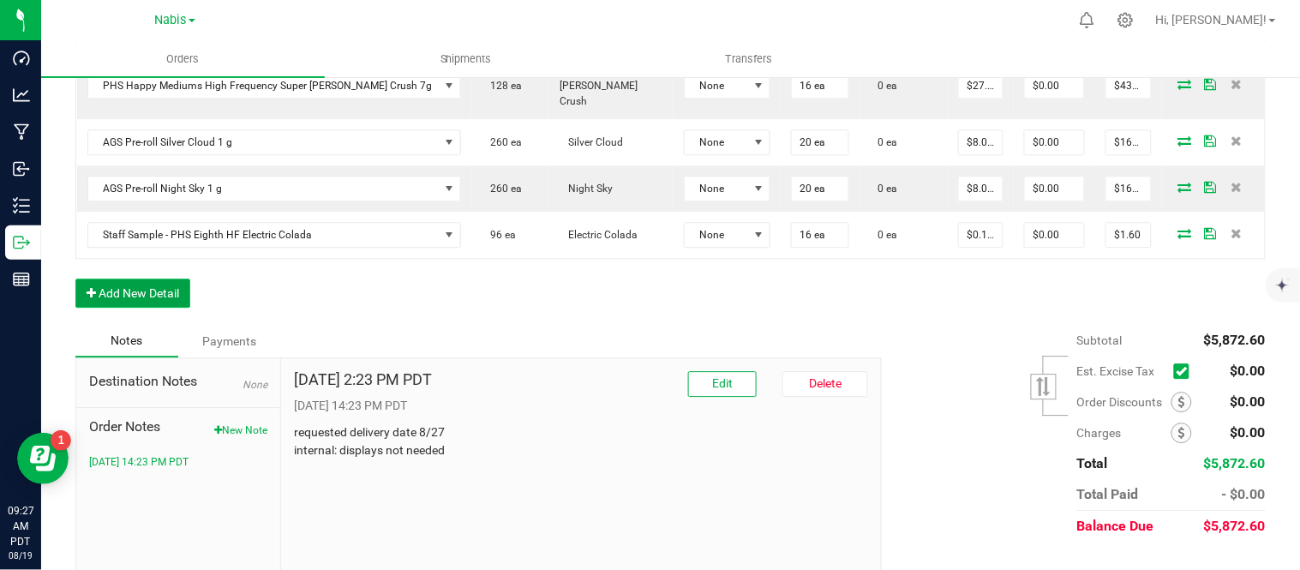
click at [156, 279] on button "Add New Detail" at bounding box center [132, 293] width 115 height 29
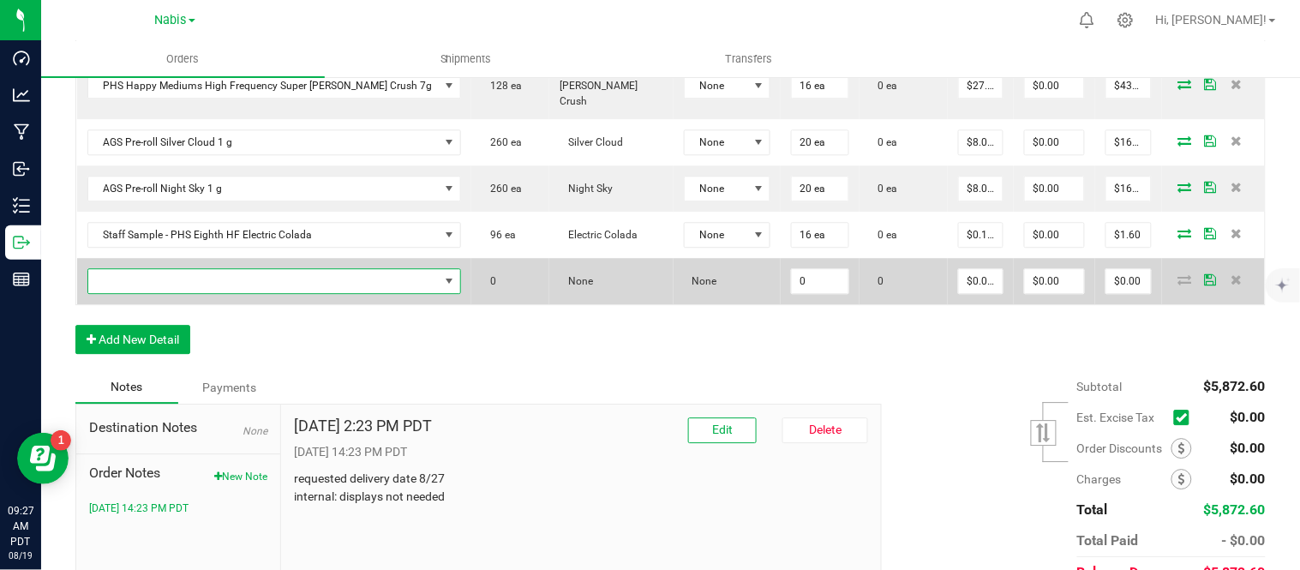
click at [229, 269] on span "NO DATA FOUND" at bounding box center [263, 281] width 351 height 24
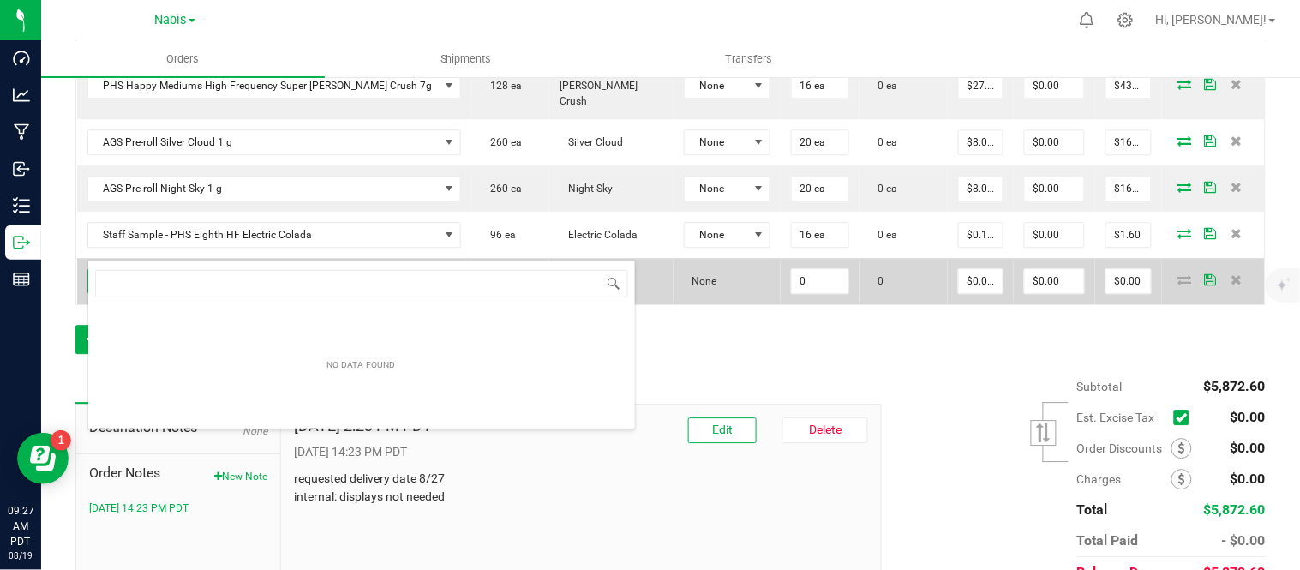
scroll to position [26, 315]
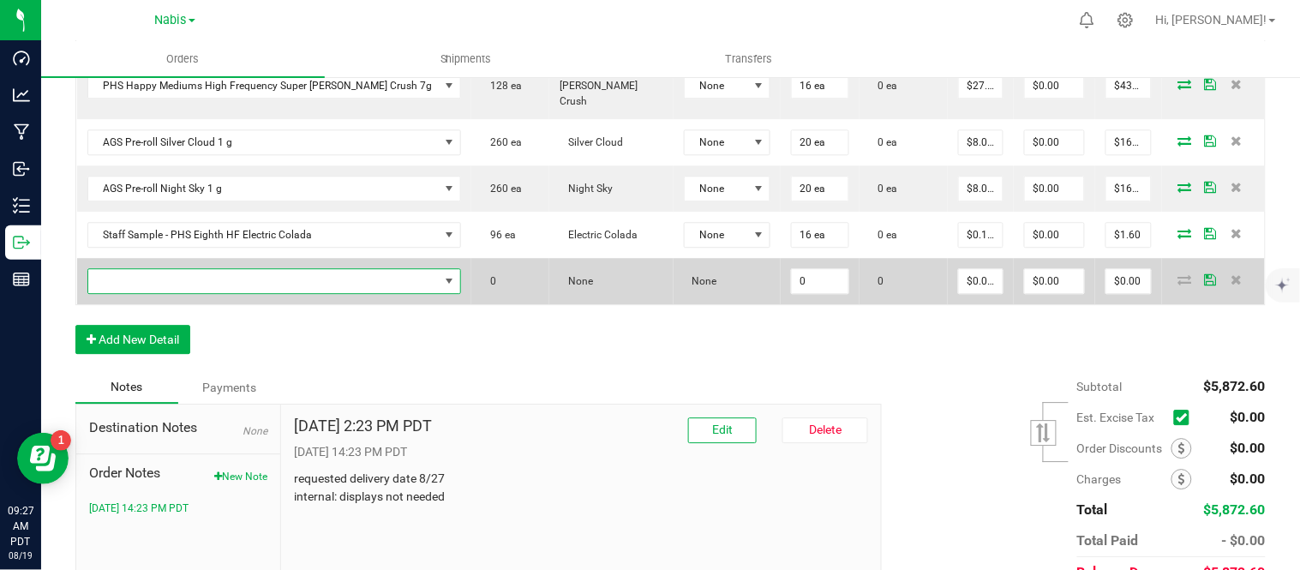
click at [255, 269] on span "NO DATA FOUND" at bounding box center [263, 281] width 351 height 24
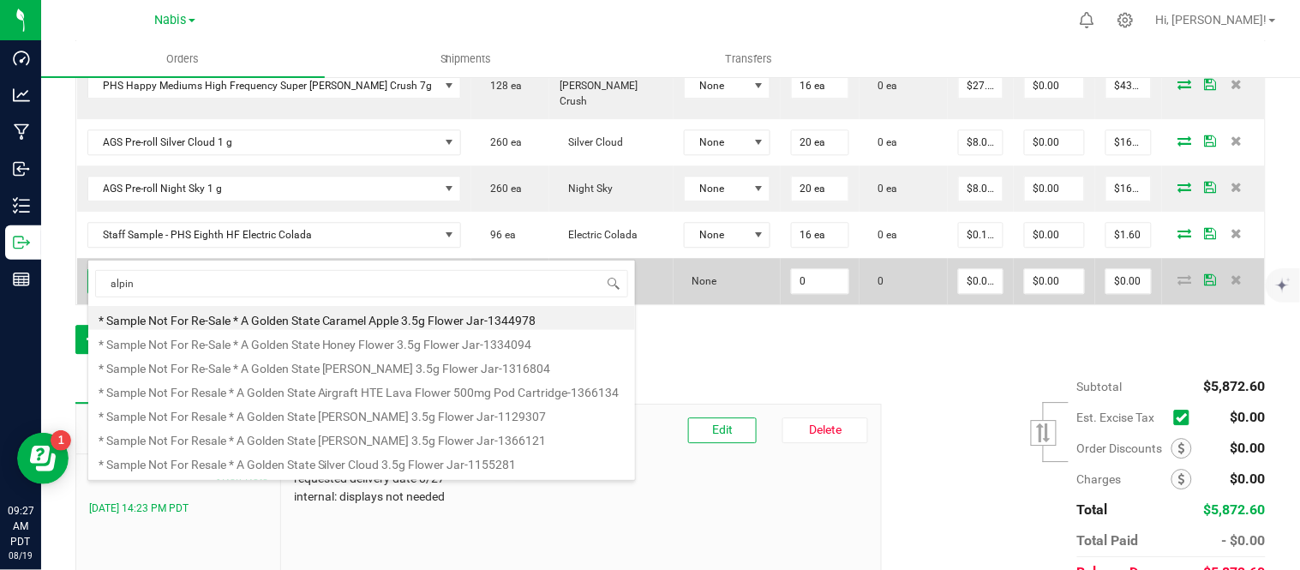
type input "alpine"
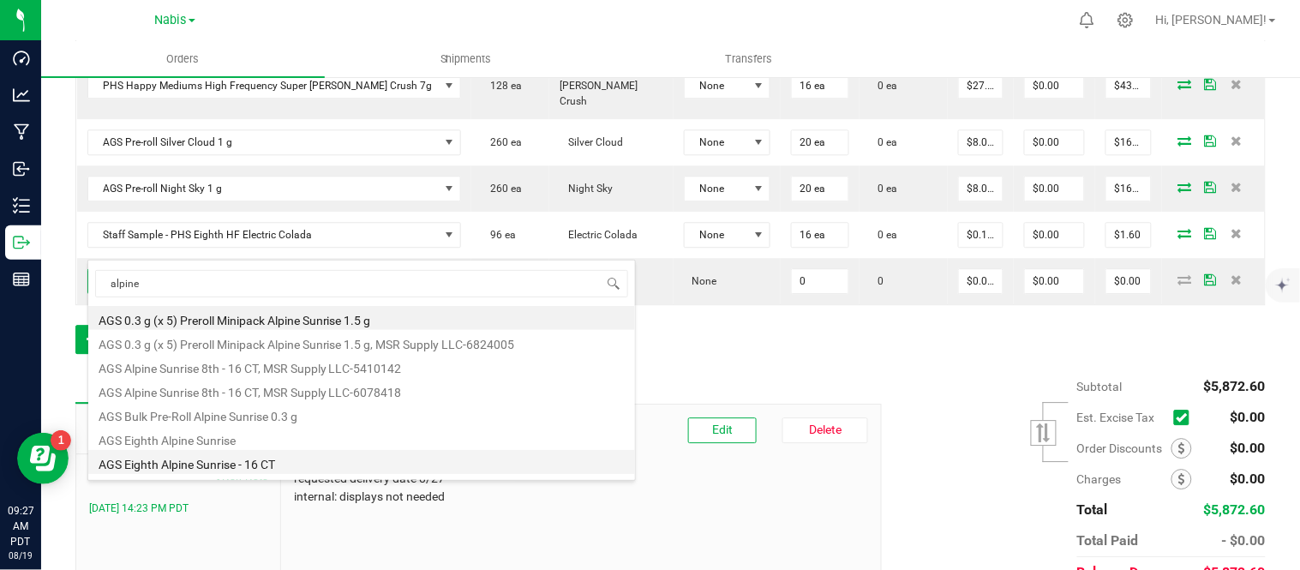
click at [339, 467] on li "AGS Eighth Alpine Sunrise - 16 CT" at bounding box center [361, 462] width 547 height 24
type input "0 ea"
type input "$30.00000"
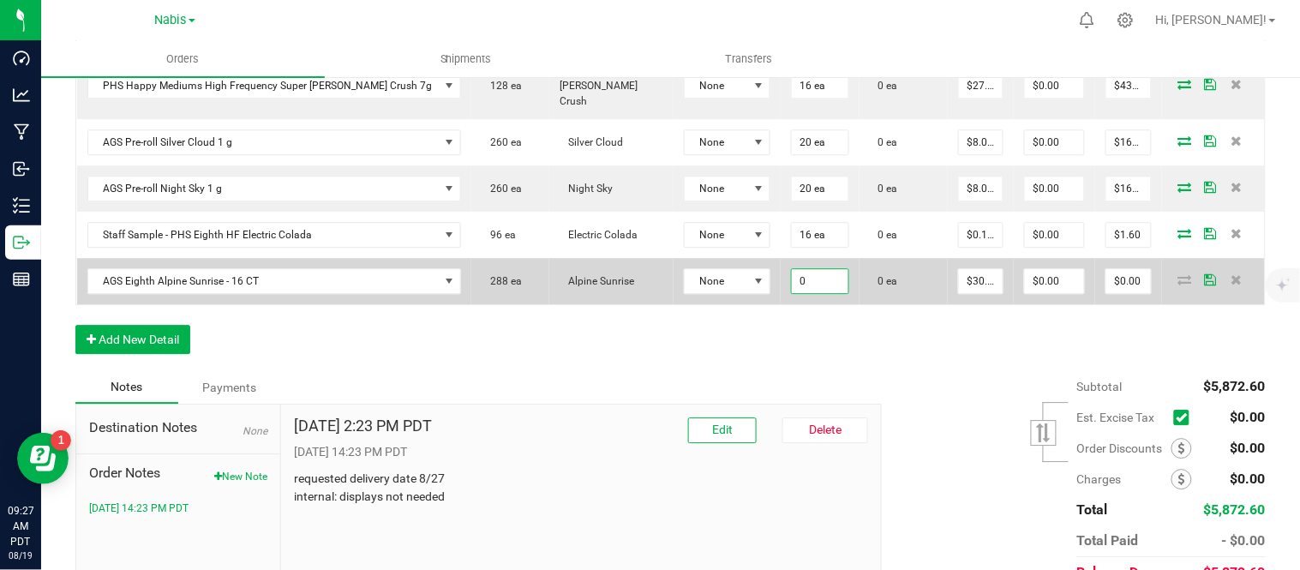
click at [792, 269] on input "0" at bounding box center [820, 281] width 57 height 24
type input "16 ea"
type input "30"
type input "$480.00"
click at [959, 269] on input "30" at bounding box center [981, 281] width 44 height 24
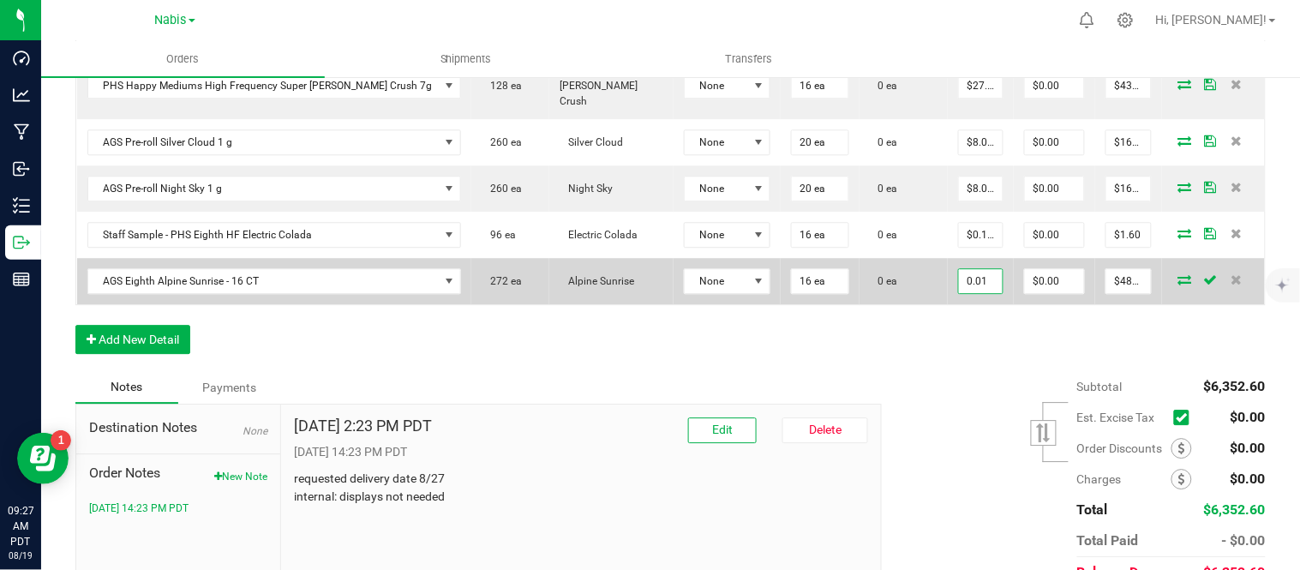
type input "$0.01000"
type input "0"
type input "$0.16"
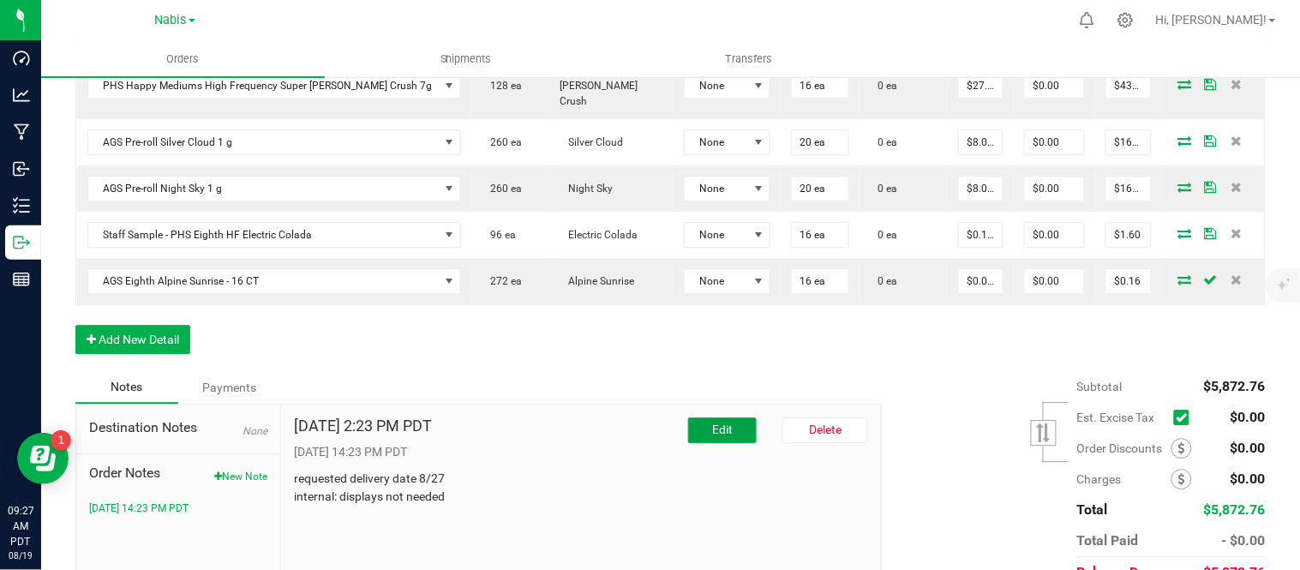
click at [721, 423] on span "Edit" at bounding box center [722, 430] width 21 height 14
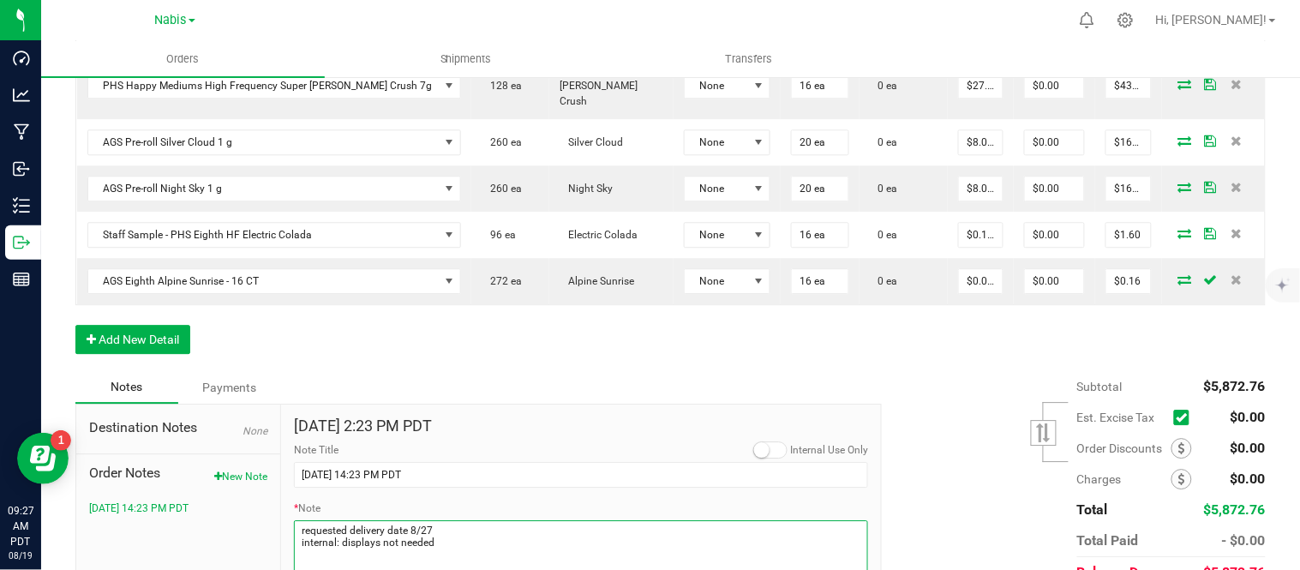
click at [460, 520] on textarea "* Note" at bounding box center [581, 554] width 574 height 69
click at [455, 520] on textarea "* Note" at bounding box center [581, 554] width 574 height 69
drag, startPoint x: 449, startPoint y: 509, endPoint x: 269, endPoint y: 502, distance: 180.1
click at [269, 502] on div "Destination Notes None Order Notes New Note [DATE] 14:23 PM PDT [DATE] 2:23 PM …" at bounding box center [478, 523] width 806 height 238
click at [386, 524] on textarea "* Note" at bounding box center [581, 554] width 574 height 69
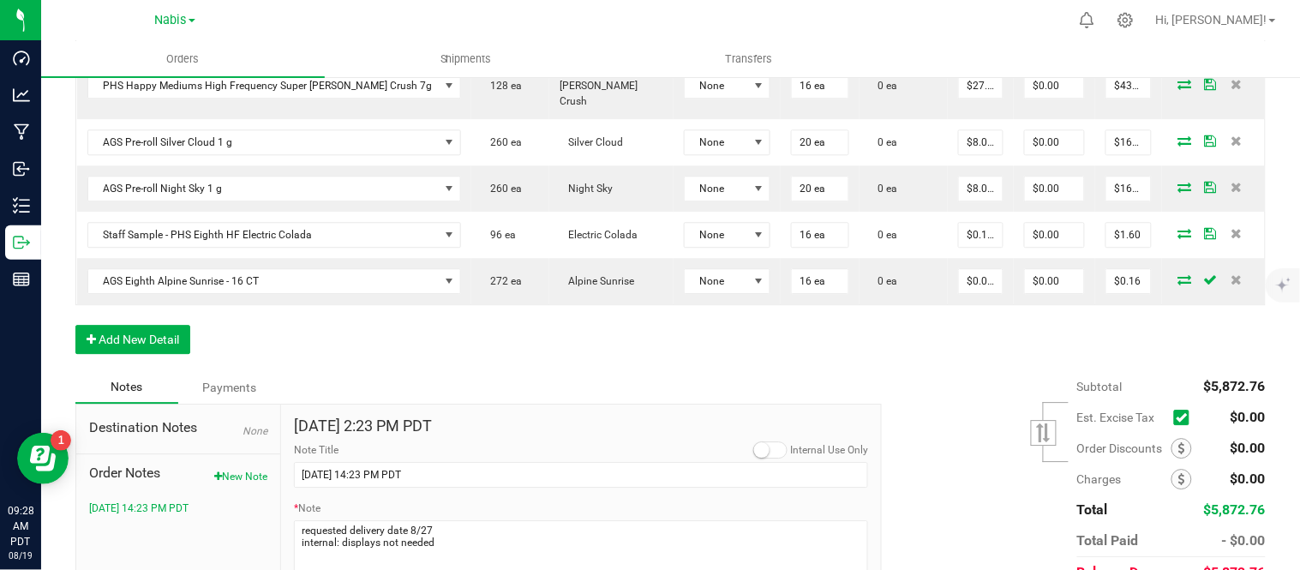
drag, startPoint x: 415, startPoint y: 485, endPoint x: 348, endPoint y: 482, distance: 66.9
click at [348, 500] on div "* Note" at bounding box center [581, 544] width 574 height 88
drag, startPoint x: 434, startPoint y: 512, endPoint x: 298, endPoint y: 504, distance: 135.6
click at [298, 520] on textarea "* Note" at bounding box center [581, 554] width 574 height 69
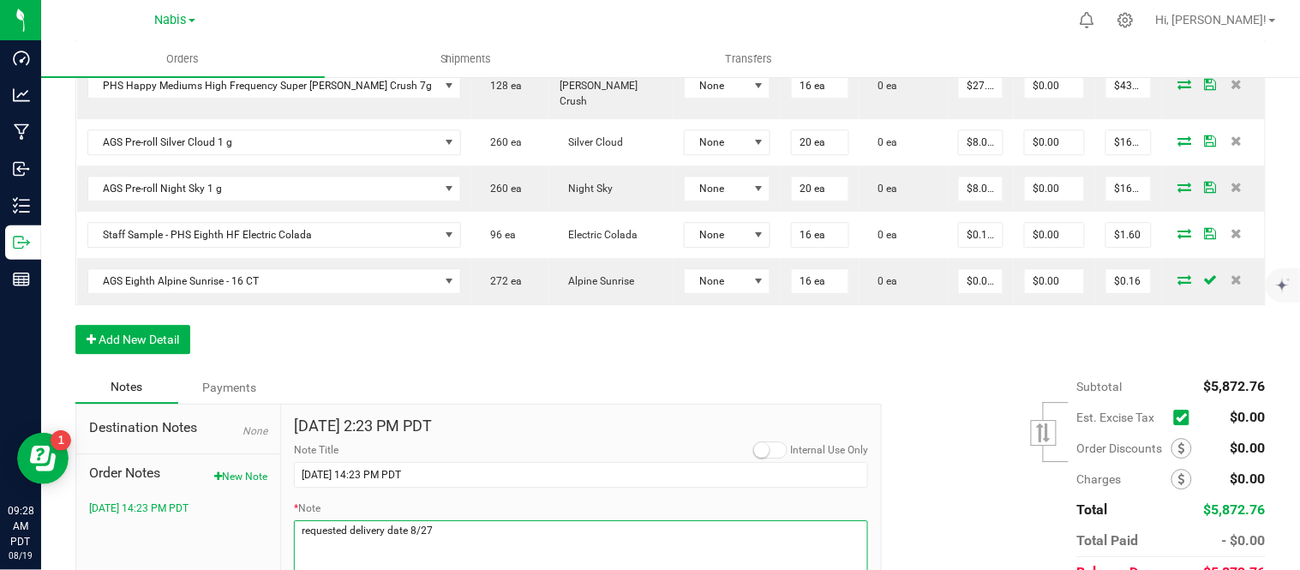
click at [300, 520] on textarea "* Note" at bounding box center [581, 554] width 574 height 69
paste textarea "internal: displays not needed"
click at [465, 520] on textarea "* Note" at bounding box center [581, 554] width 574 height 69
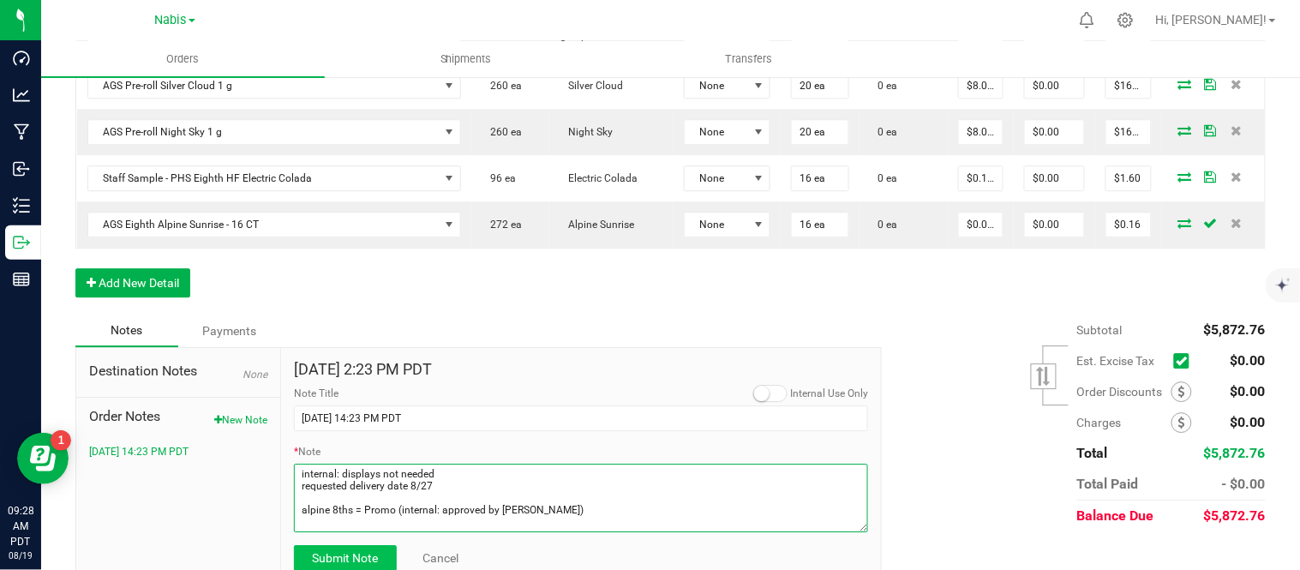
type textarea "internal: displays not needed requested delivery date 8/27 alpine 8ths = Promo …"
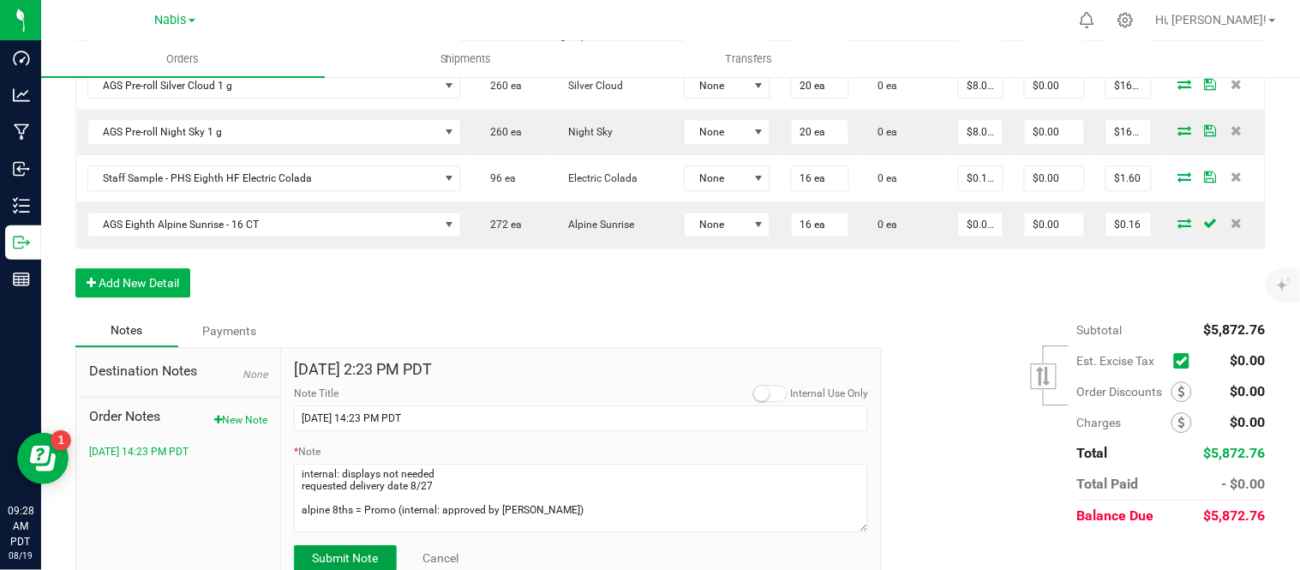
click at [341, 551] on span "Submit Note" at bounding box center [345, 558] width 66 height 14
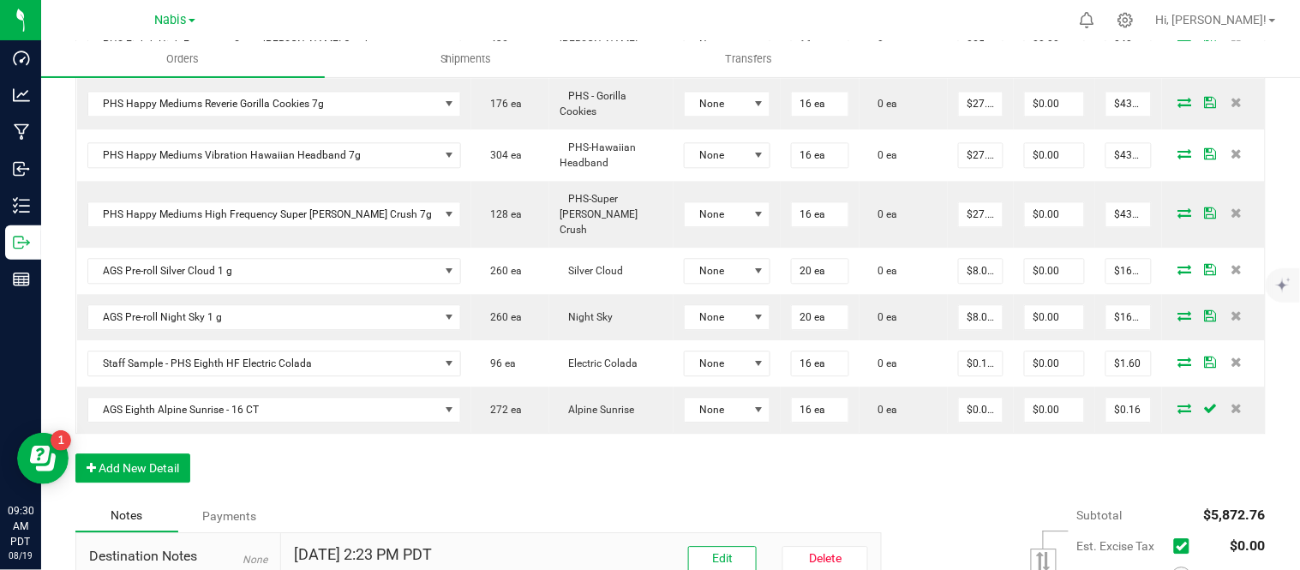
scroll to position [973, 0]
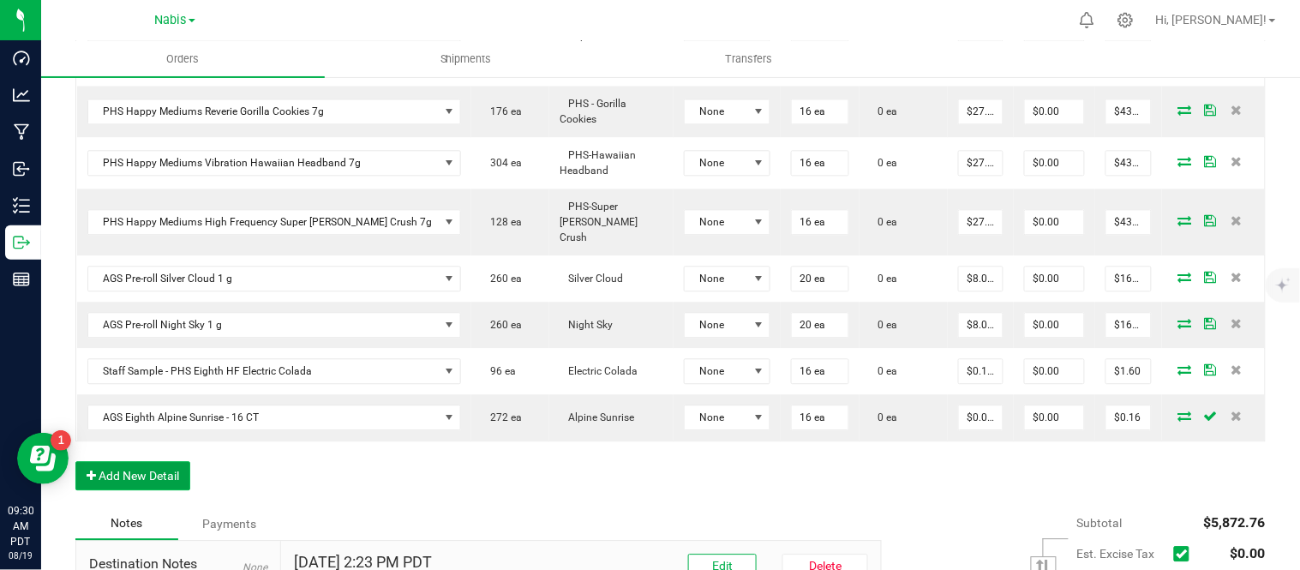
click at [133, 461] on button "Add New Detail" at bounding box center [132, 475] width 115 height 29
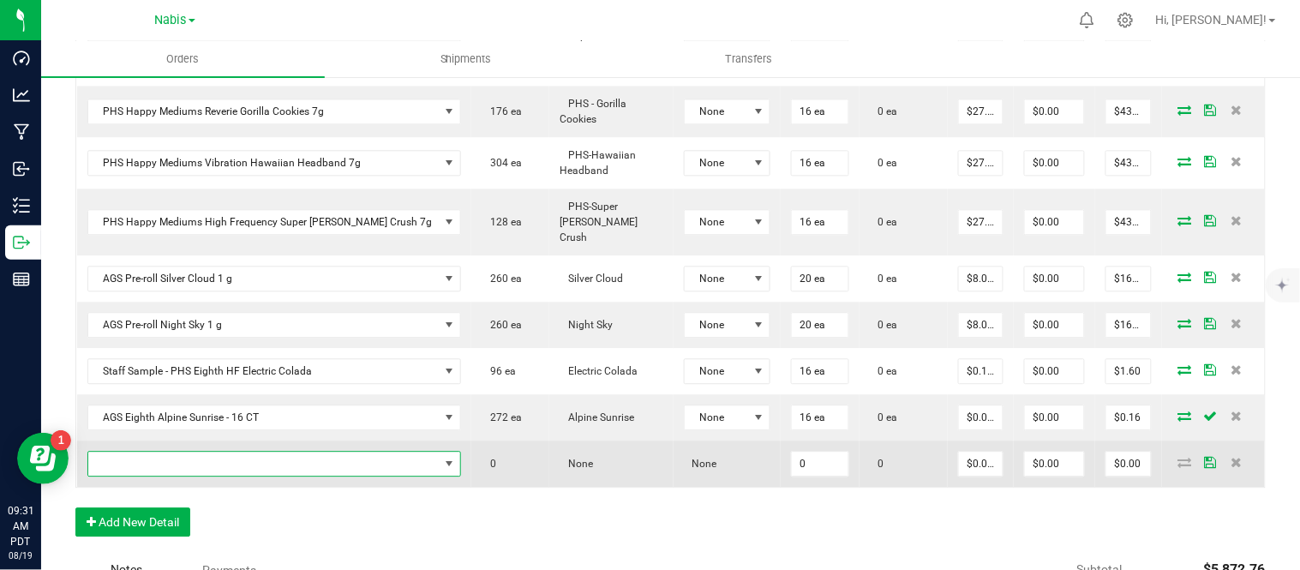
click at [218, 452] on span "NO DATA FOUND" at bounding box center [263, 464] width 351 height 24
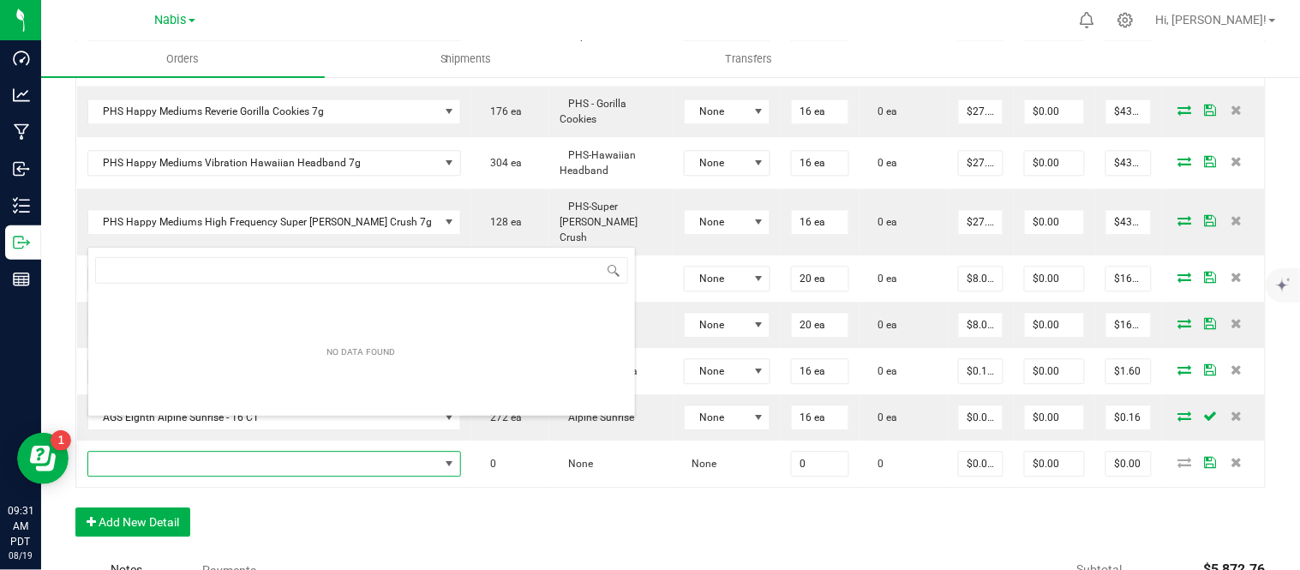
scroll to position [26, 315]
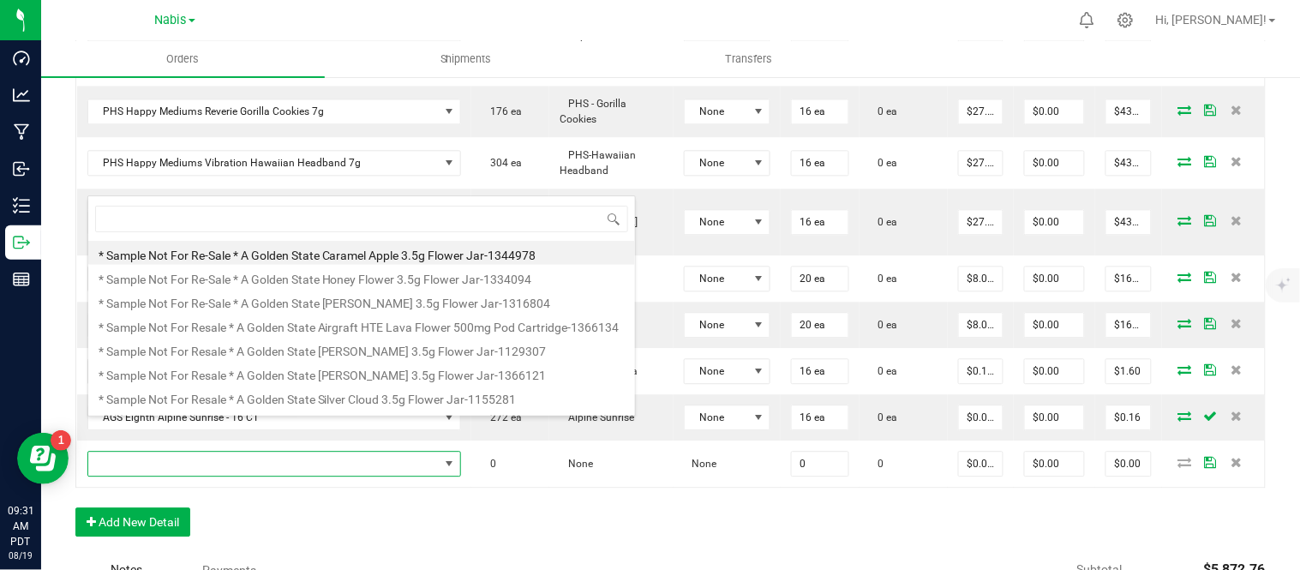
click at [443, 472] on div "Order Details Print All Labels Item Sellable Strain Lot Number Qty Ordered Qty …" at bounding box center [670, 53] width 1190 height 1000
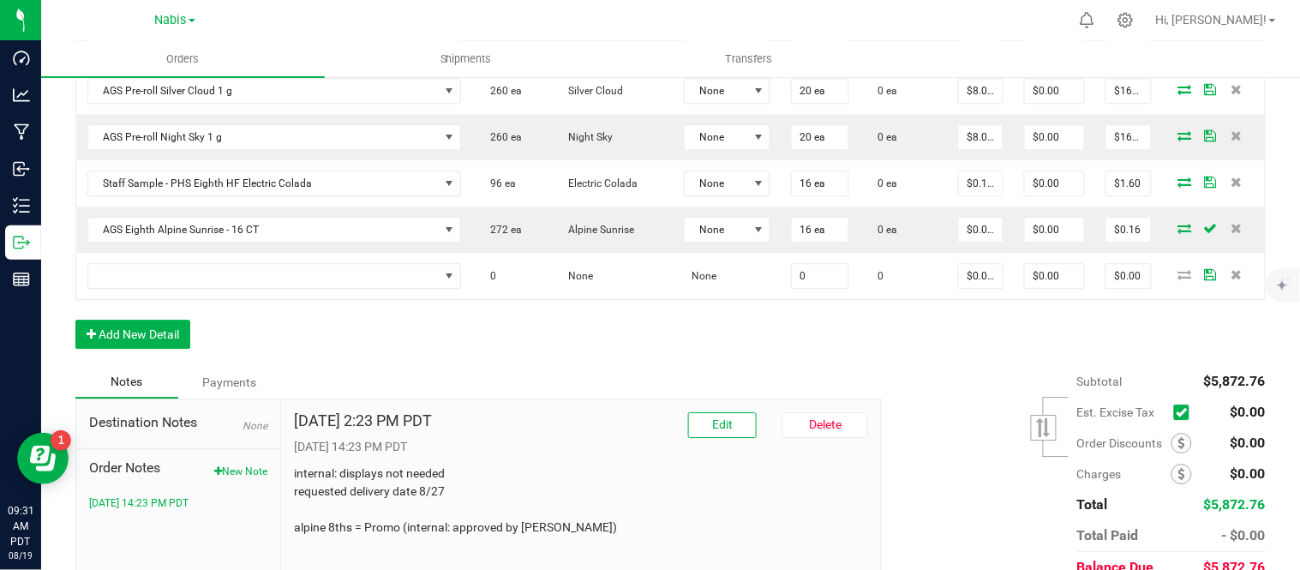
scroll to position [1202, 0]
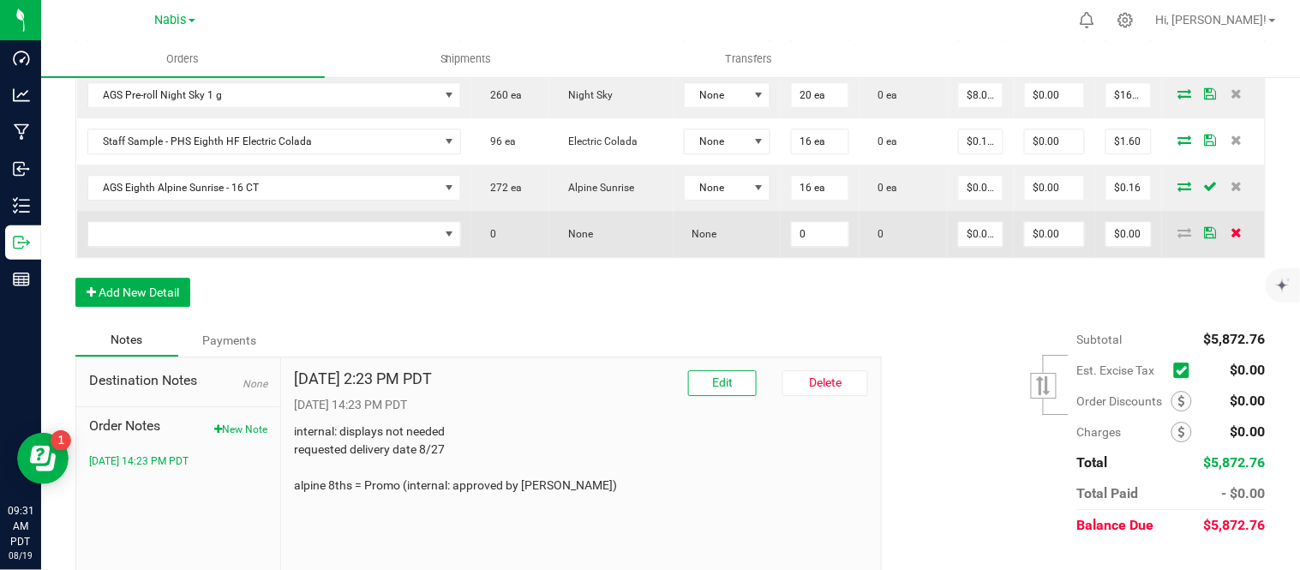
click at [1231, 227] on icon at bounding box center [1236, 232] width 11 height 10
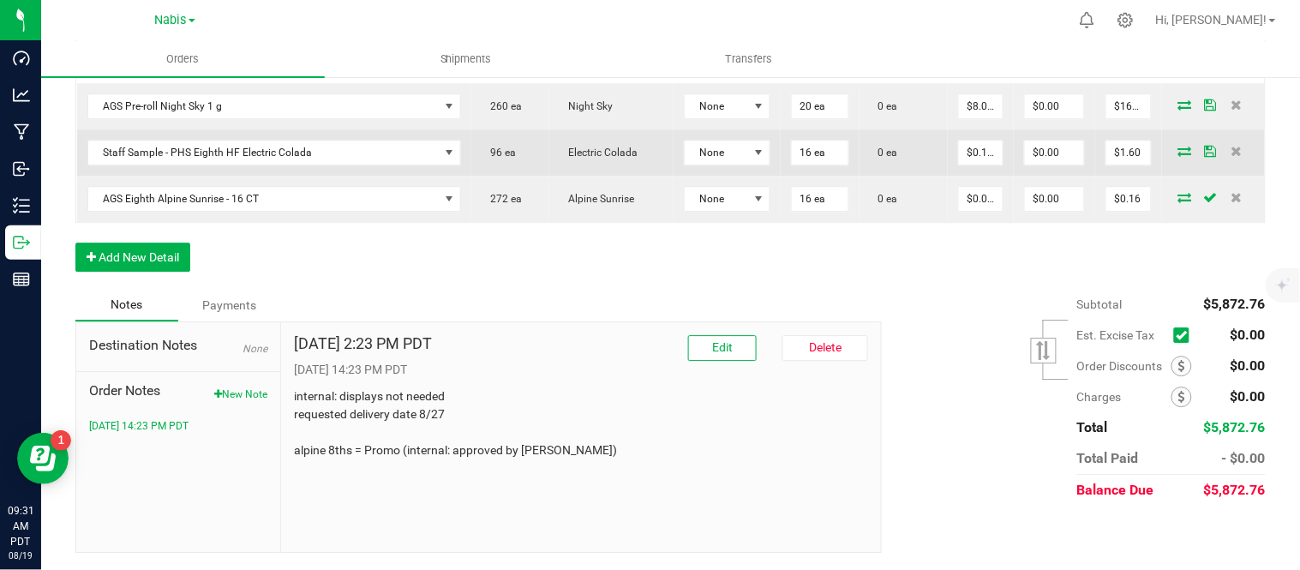
scroll to position [1155, 0]
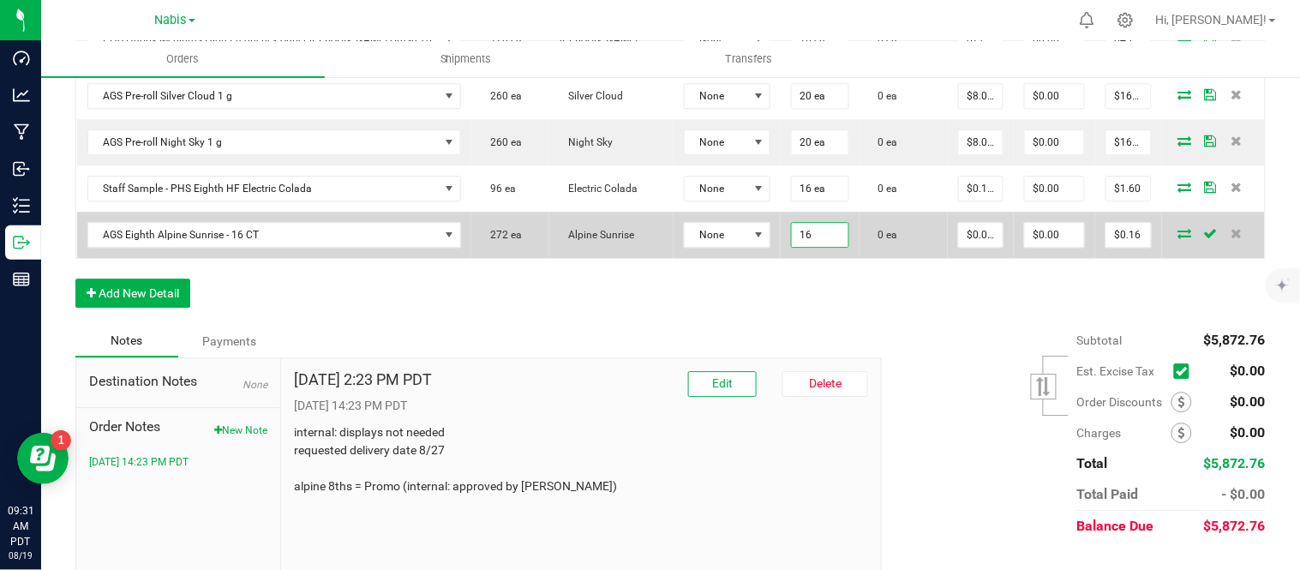
click at [798, 223] on input "16" at bounding box center [820, 235] width 57 height 24
type input "32 ea"
type input "0.01"
type input "$0.32"
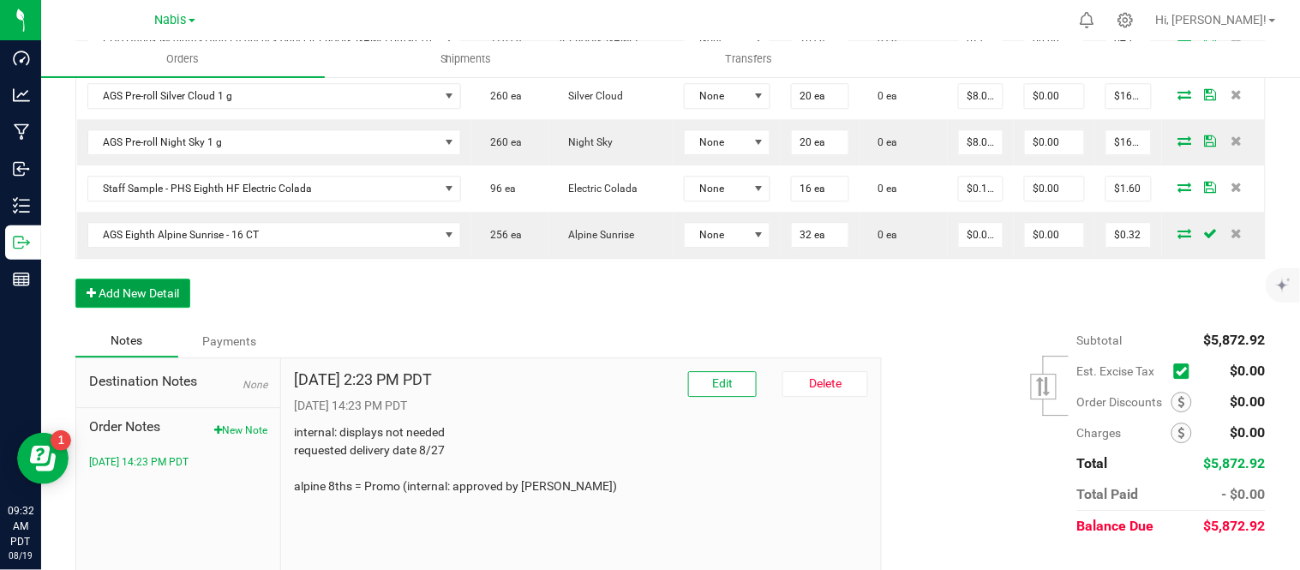
click at [139, 279] on button "Add New Detail" at bounding box center [132, 293] width 115 height 29
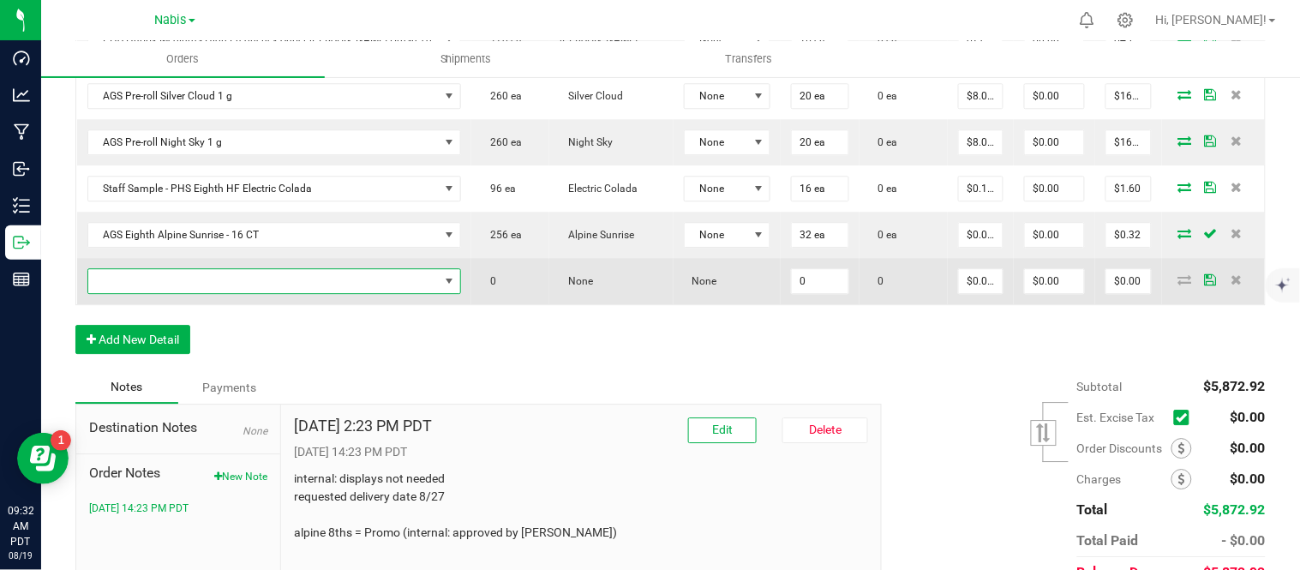
click at [250, 269] on span "NO DATA FOUND" at bounding box center [263, 281] width 351 height 24
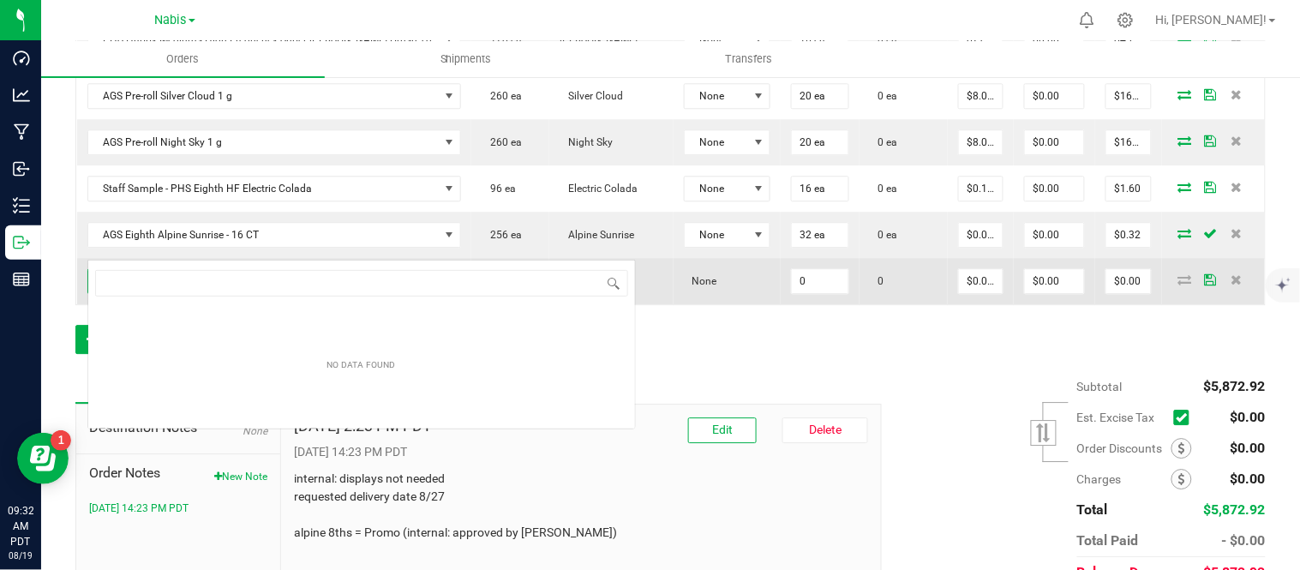
scroll to position [26, 315]
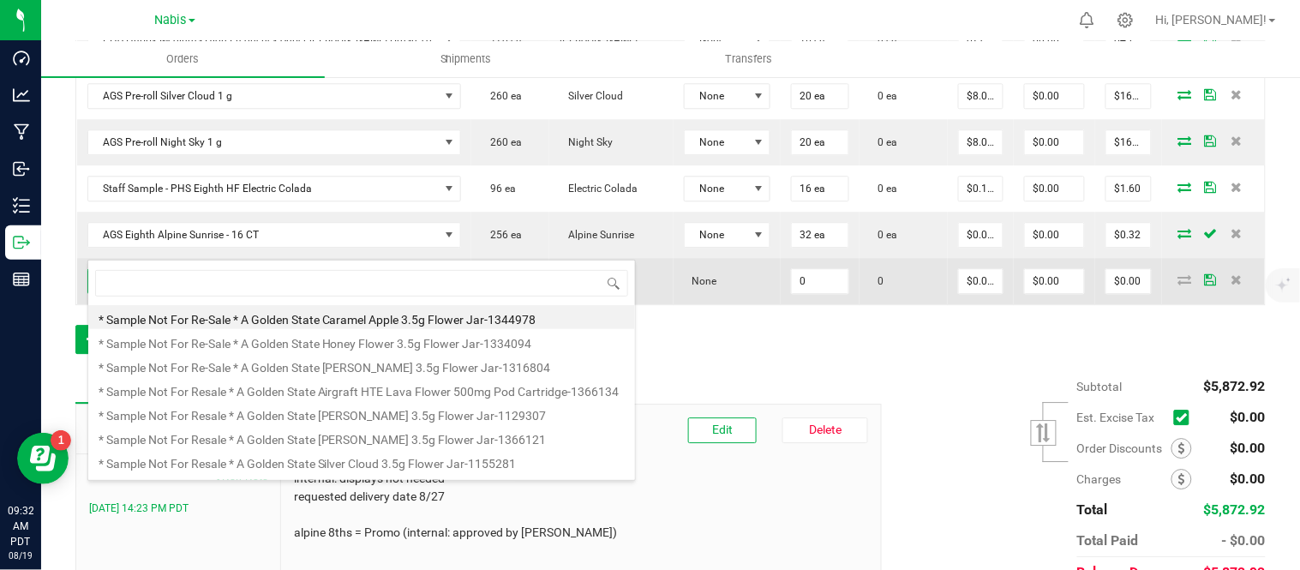
type input "v"
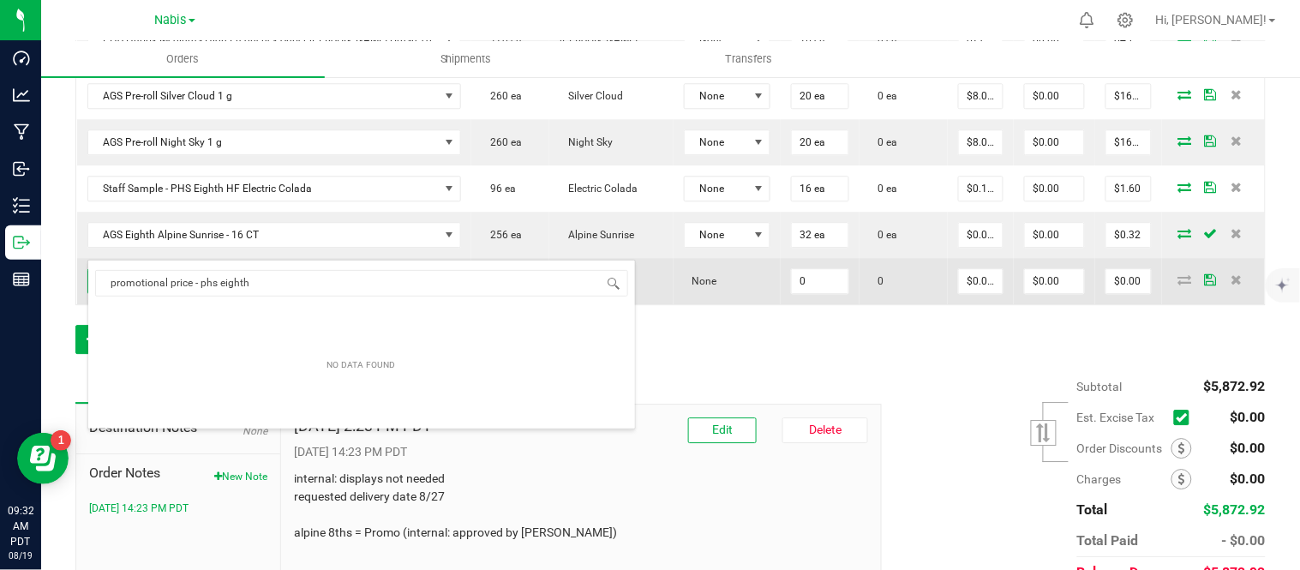
type input "promotional price - phs eighth v"
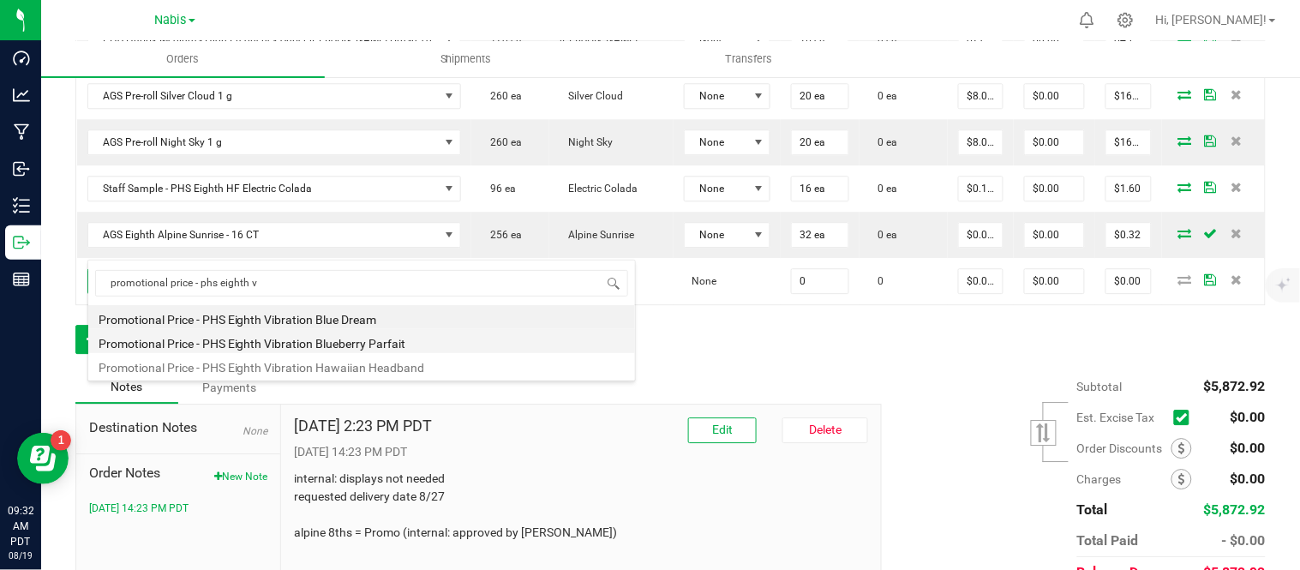
click at [405, 339] on li "Promotional Price - PHS Eighth Vibration Blueberry Parfait" at bounding box center [361, 341] width 547 height 24
type input "0 ea"
type input "$0.01000"
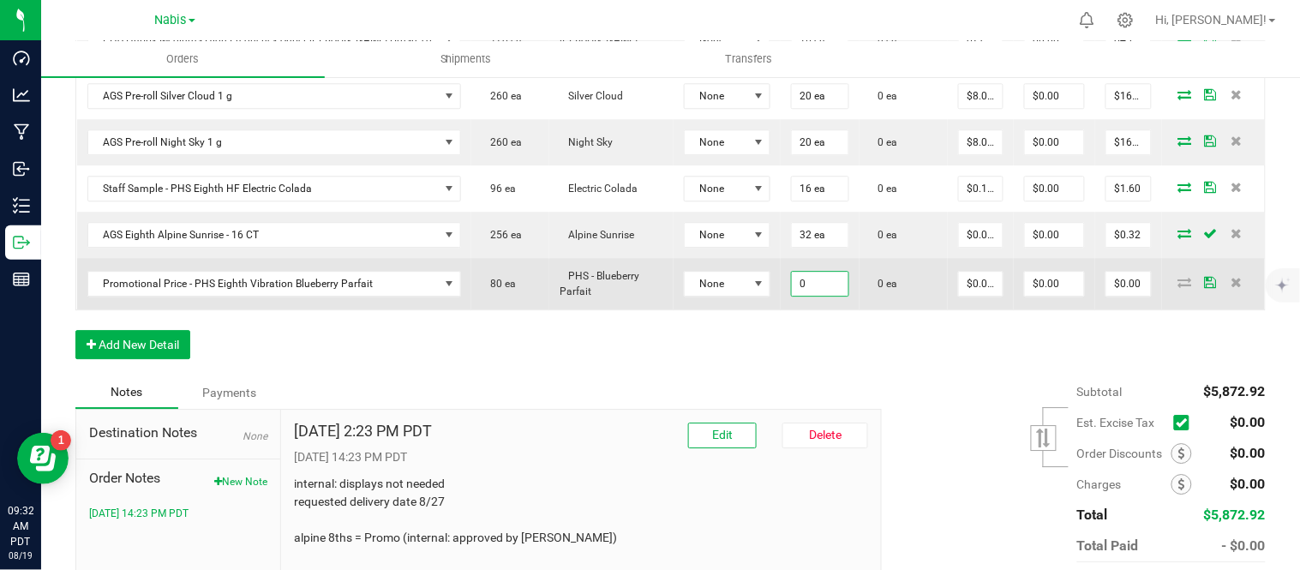
click at [792, 272] on input "0" at bounding box center [820, 284] width 57 height 24
type input "32 ea"
type input "0.01"
type input "$0.32"
click at [1178, 277] on icon at bounding box center [1185, 282] width 14 height 10
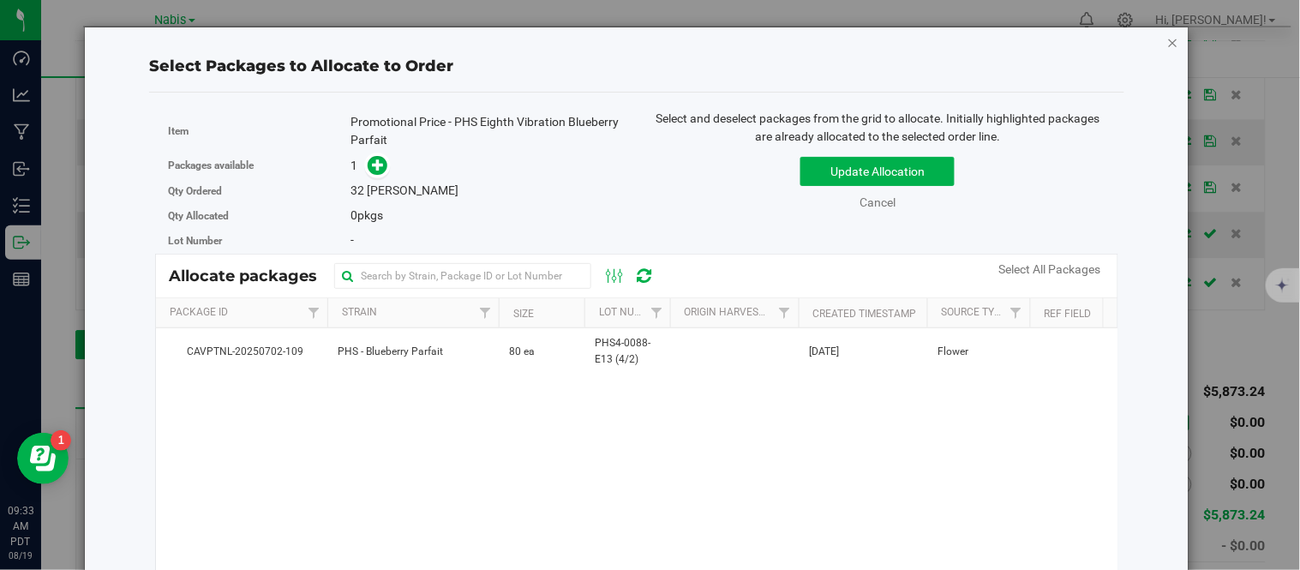
click at [1167, 43] on icon "button" at bounding box center [1173, 42] width 12 height 21
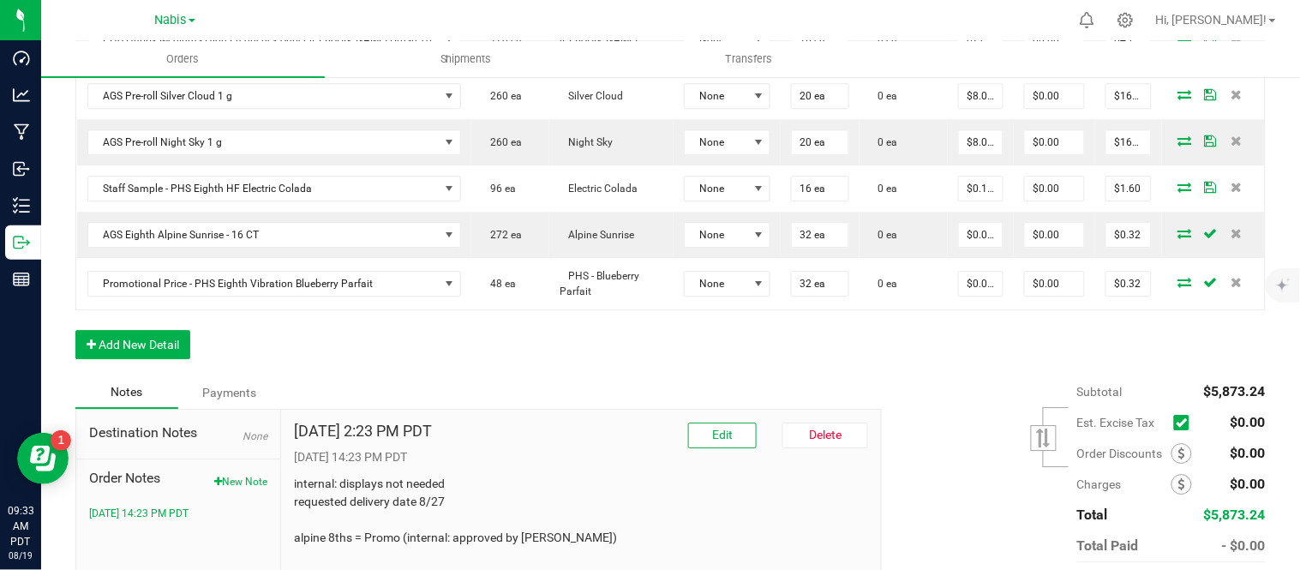
scroll to position [0, 0]
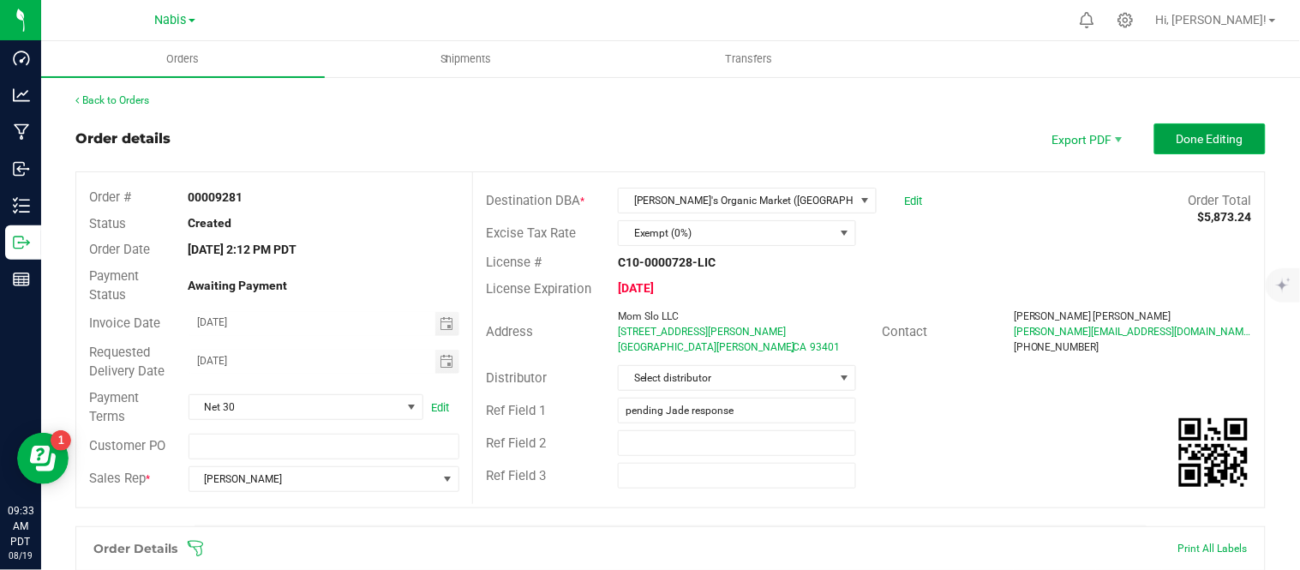
click at [1243, 132] on button "Done Editing" at bounding box center [1209, 138] width 111 height 31
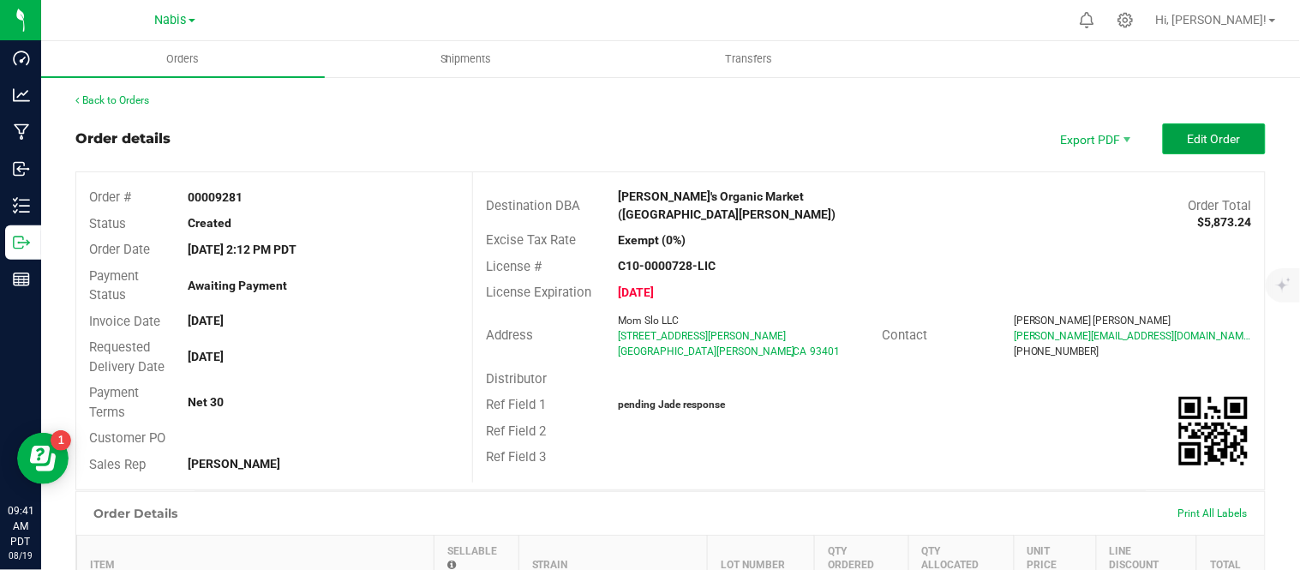
click at [1209, 132] on span "Edit Order" at bounding box center [1214, 139] width 53 height 14
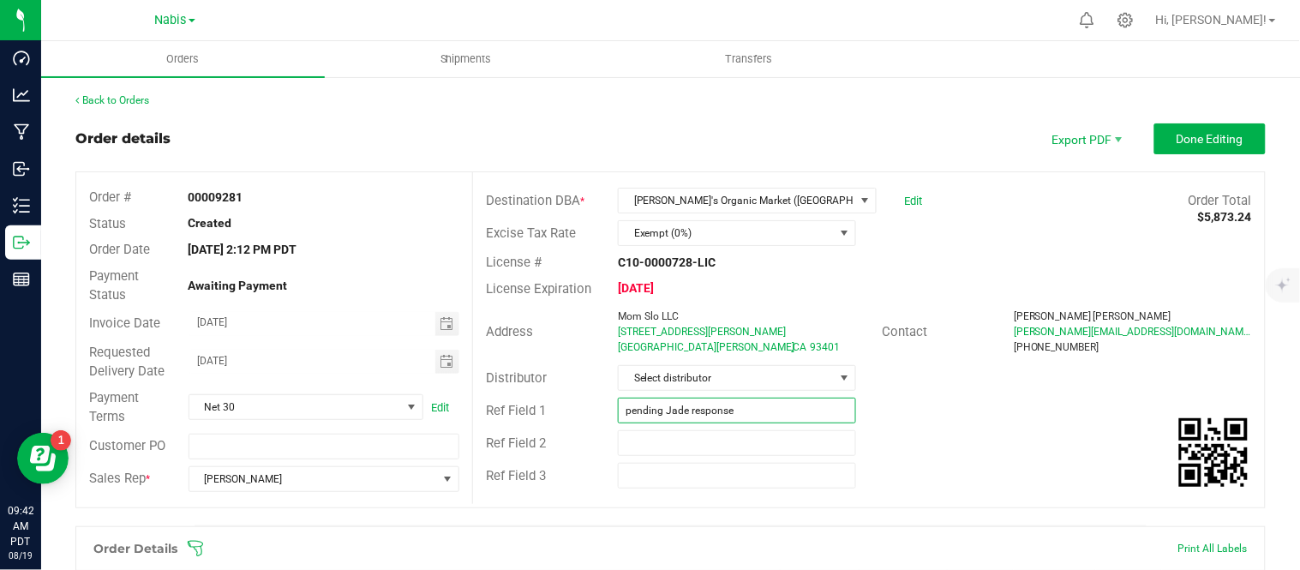
click at [778, 408] on input "pending Jade response" at bounding box center [737, 411] width 238 height 26
type input "ready to process"
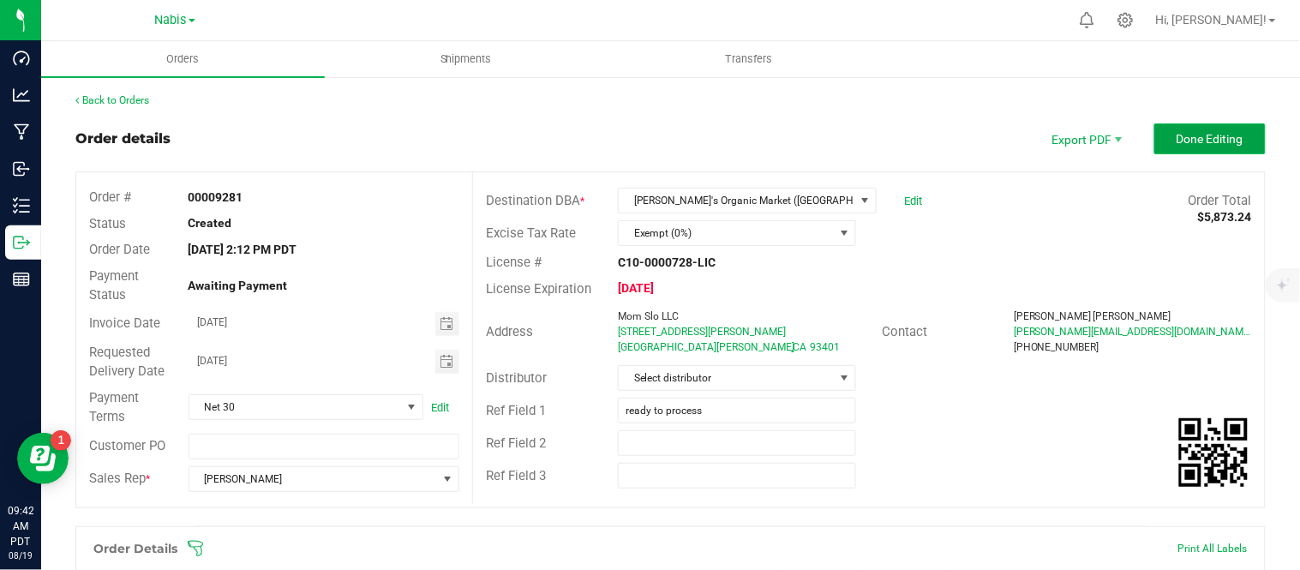
click at [1215, 142] on span "Done Editing" at bounding box center [1210, 139] width 67 height 14
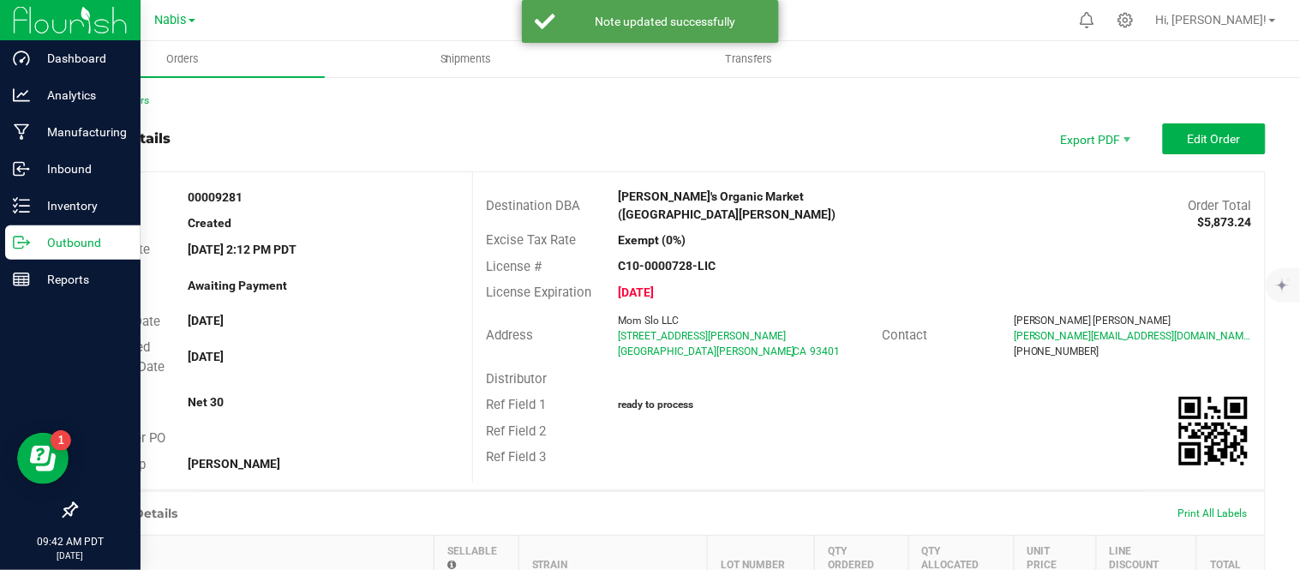
click at [27, 246] on icon at bounding box center [21, 242] width 17 height 17
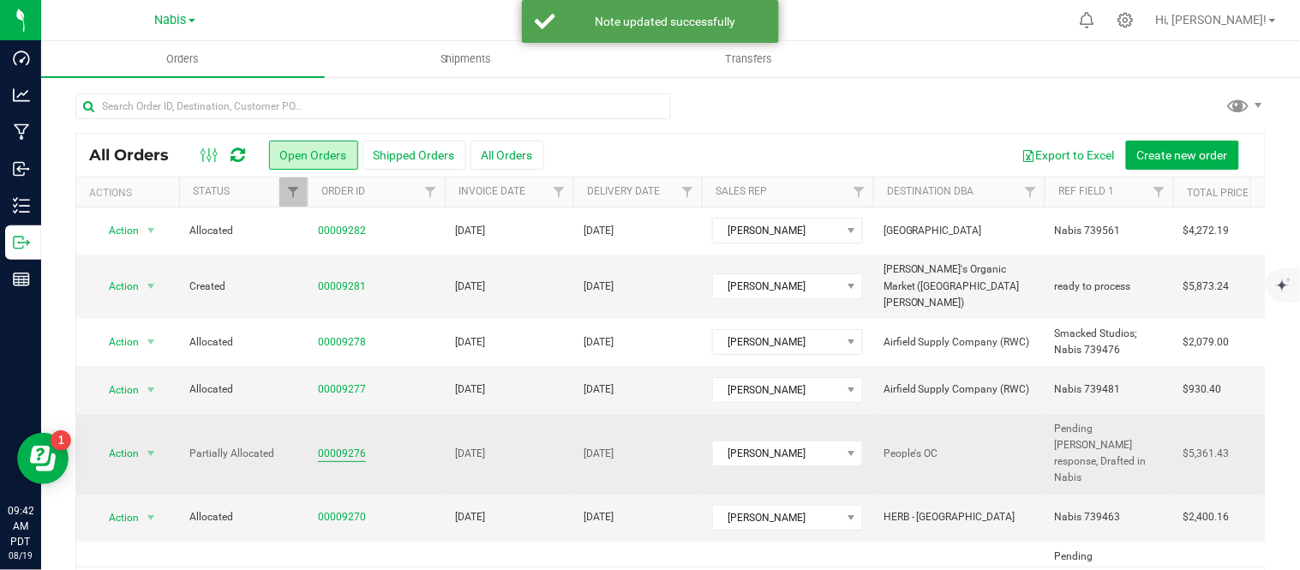
click at [345, 446] on link "00009276" at bounding box center [342, 454] width 48 height 16
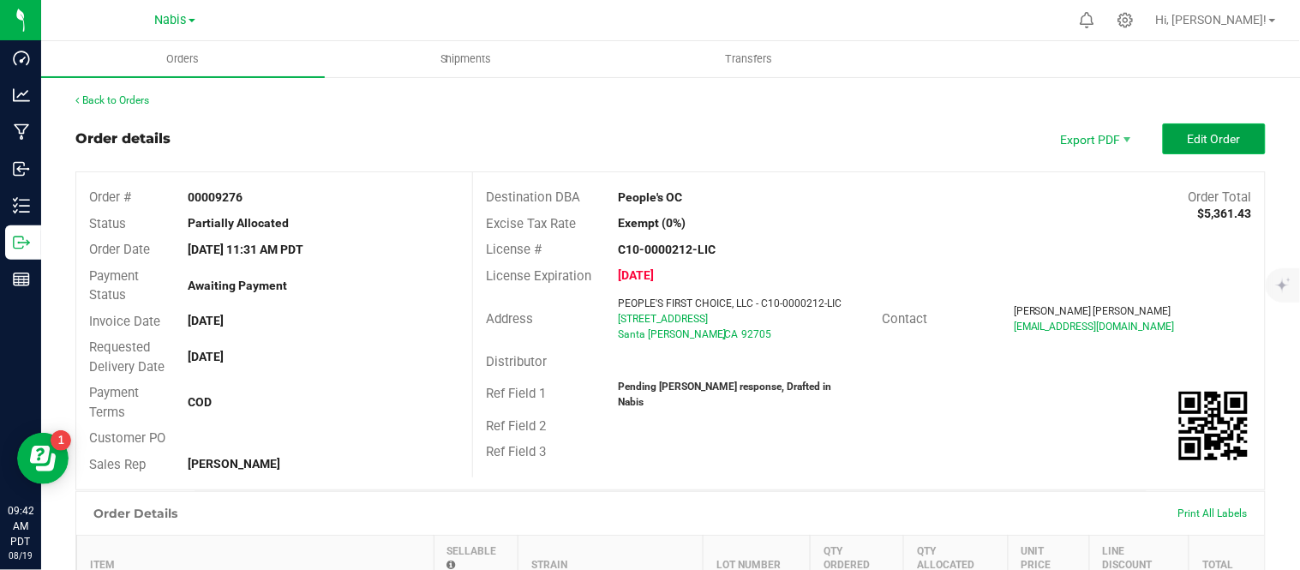
click at [1221, 147] on button "Edit Order" at bounding box center [1214, 138] width 103 height 31
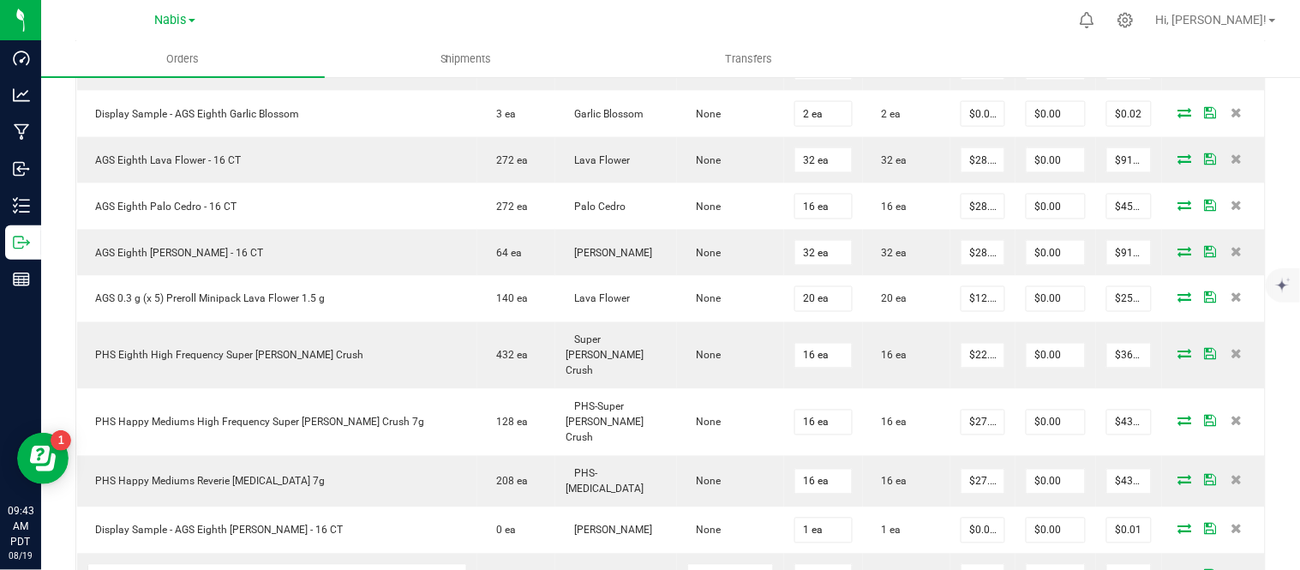
scroll to position [955, 0]
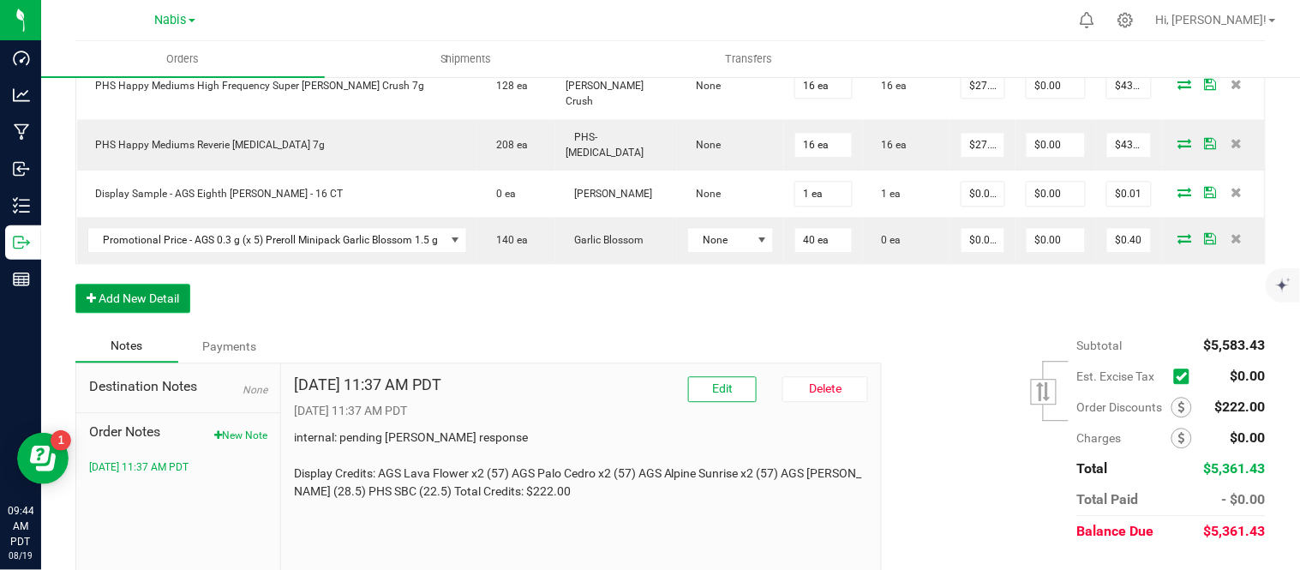
click at [157, 284] on button "Add New Detail" at bounding box center [132, 298] width 115 height 29
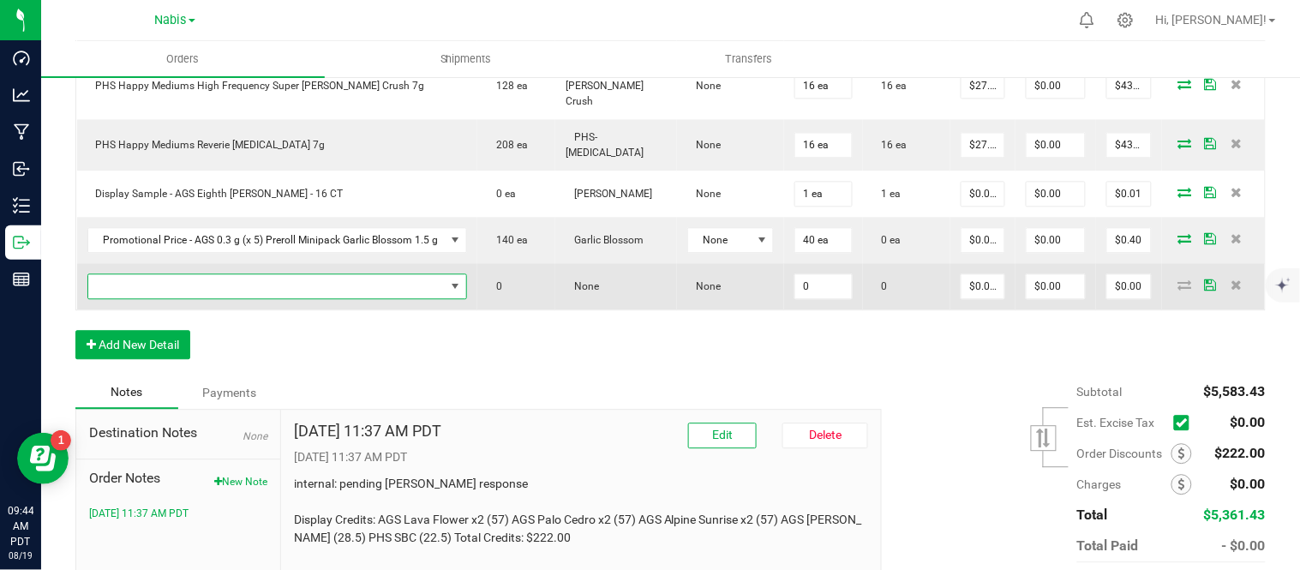
click at [302, 274] on span "NO DATA FOUND" at bounding box center [266, 286] width 357 height 24
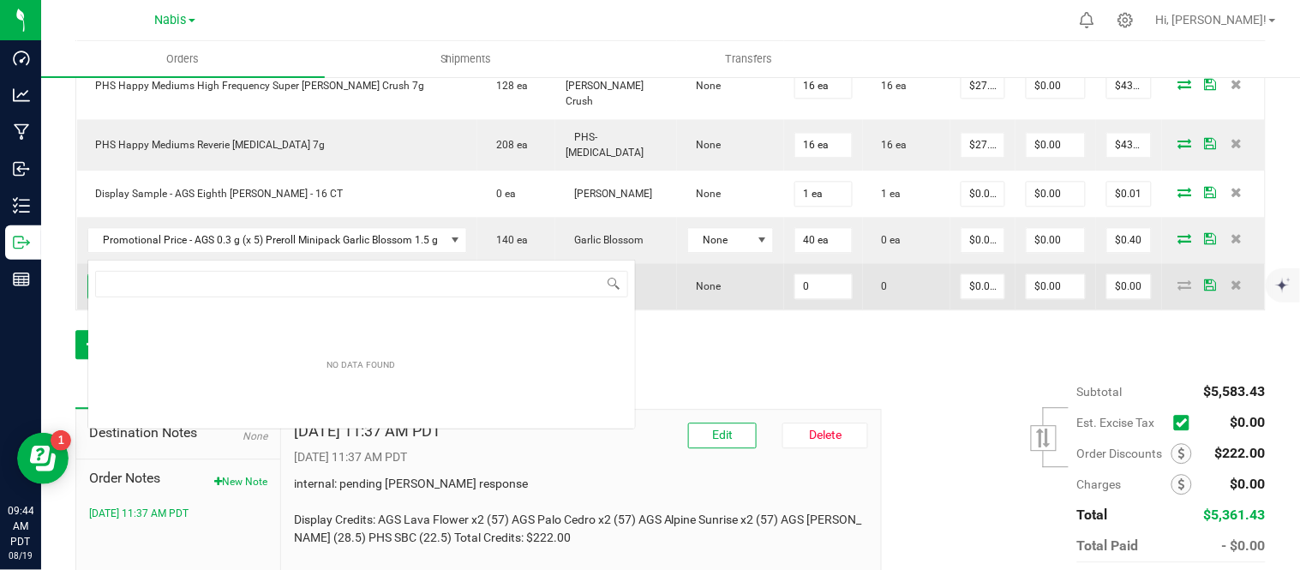
scroll to position [26, 375]
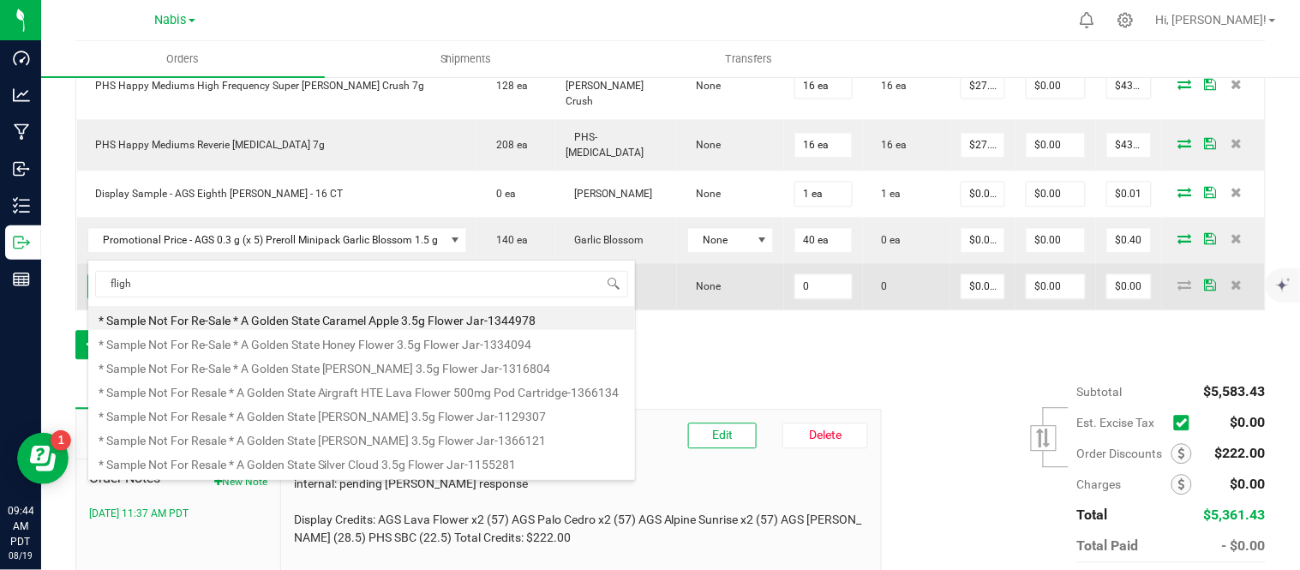
type input "flight"
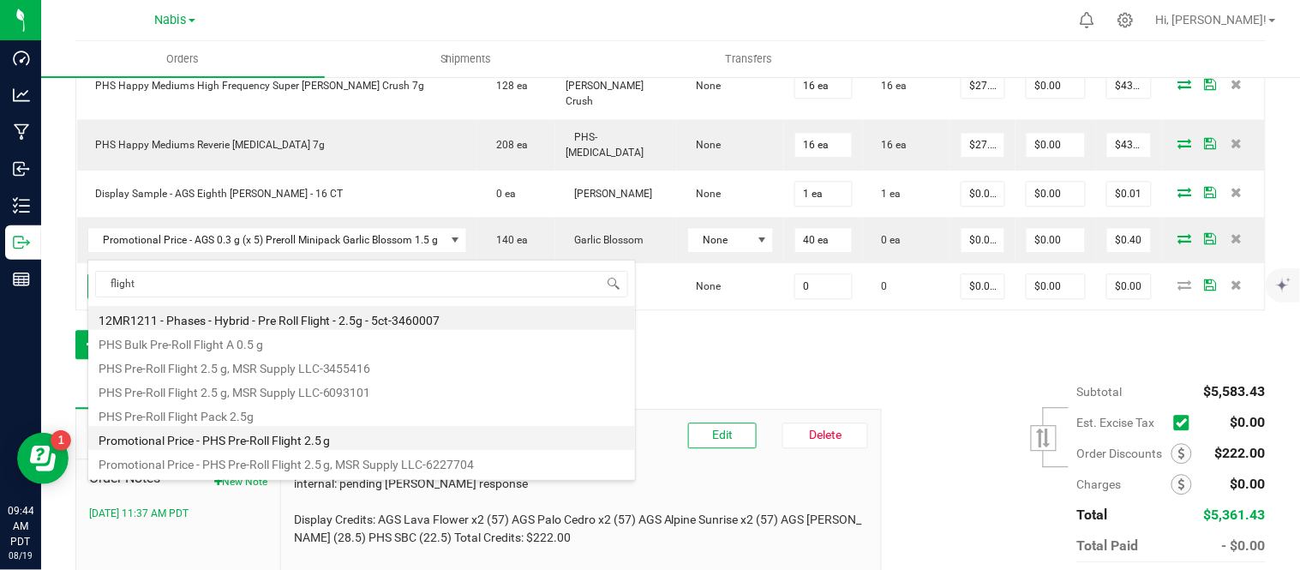
click at [344, 441] on li "Promotional Price - PHS Pre-Roll Flight 2.5 g" at bounding box center [361, 438] width 547 height 24
type input "0 ea"
type input "$0.01000"
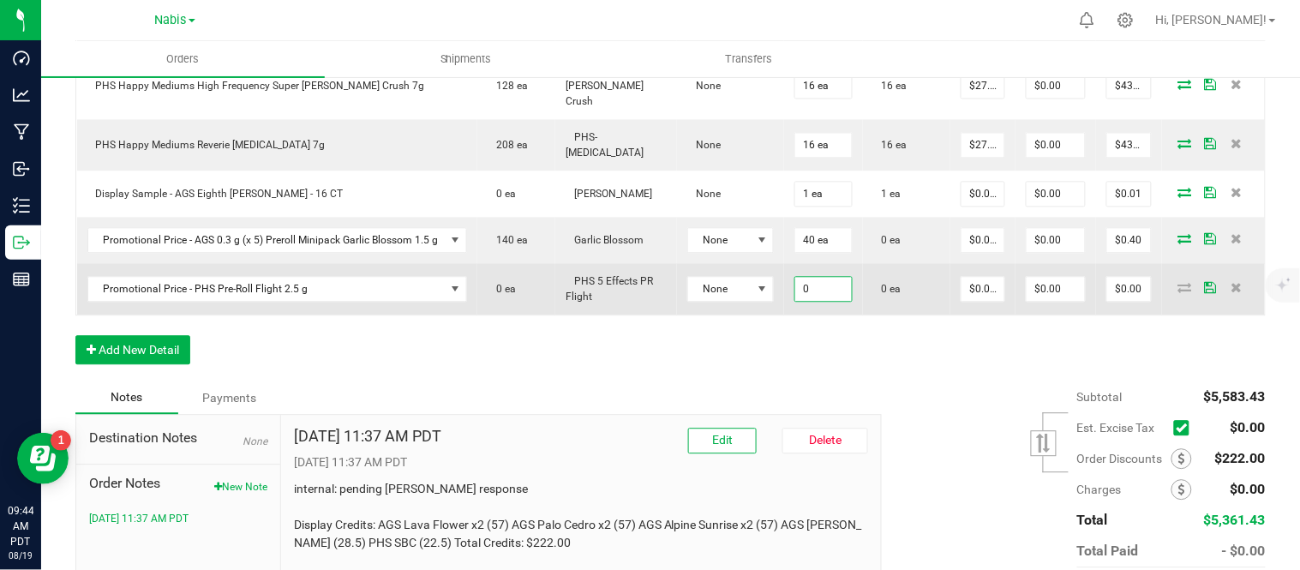
click at [820, 277] on input "0" at bounding box center [823, 289] width 56 height 24
type input "0 ea"
click at [1231, 282] on icon at bounding box center [1236, 287] width 11 height 10
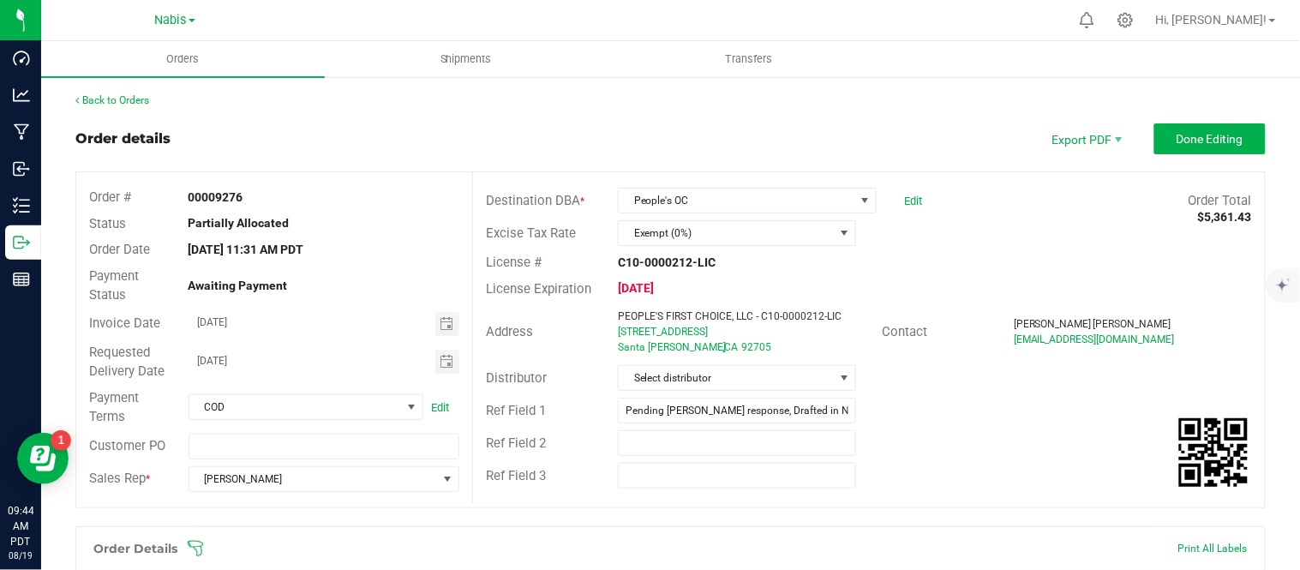
scroll to position [955, 0]
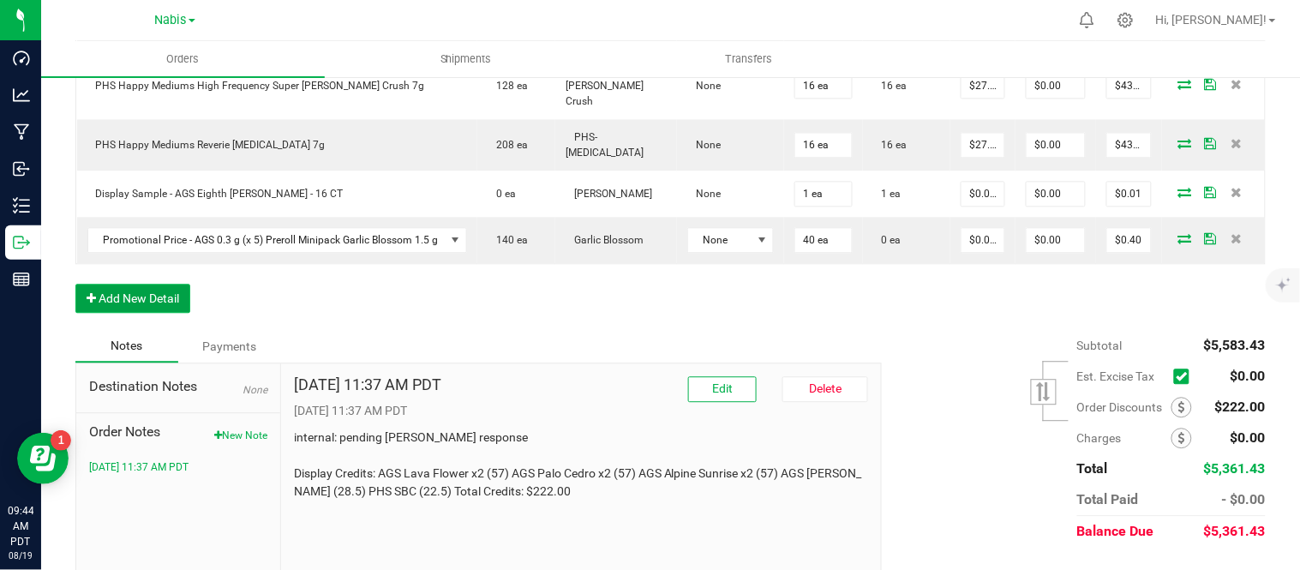
click at [165, 284] on button "Add New Detail" at bounding box center [132, 298] width 115 height 29
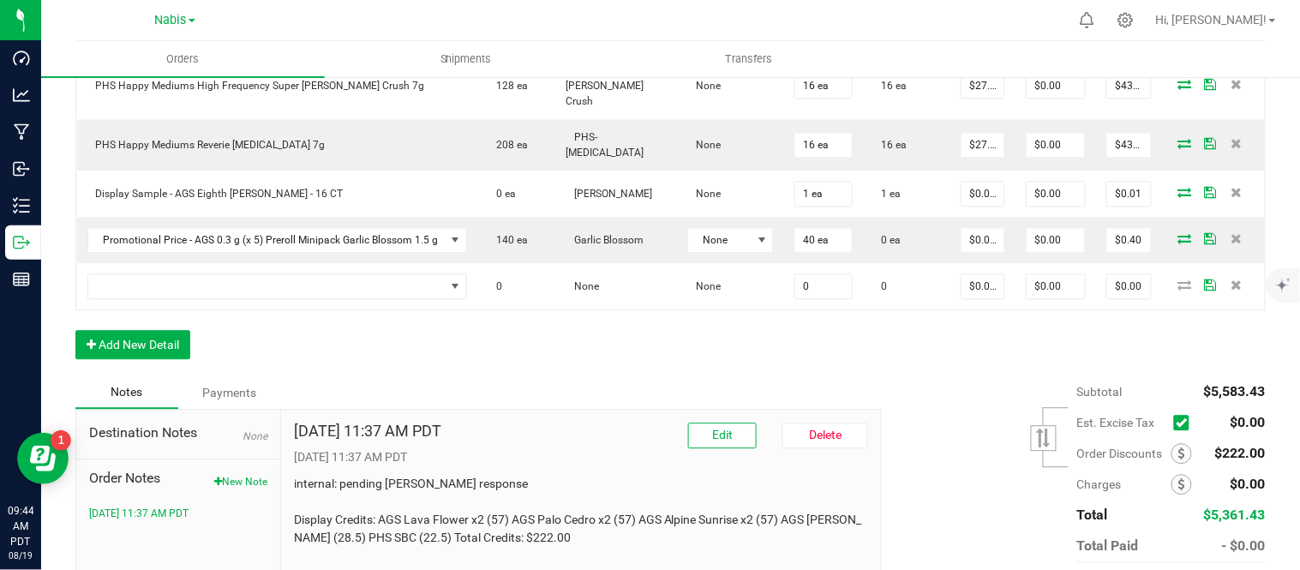
click at [917, 376] on div "Subtotal $5,583.43 Est. Excise Tax" at bounding box center [1067, 484] width 397 height 217
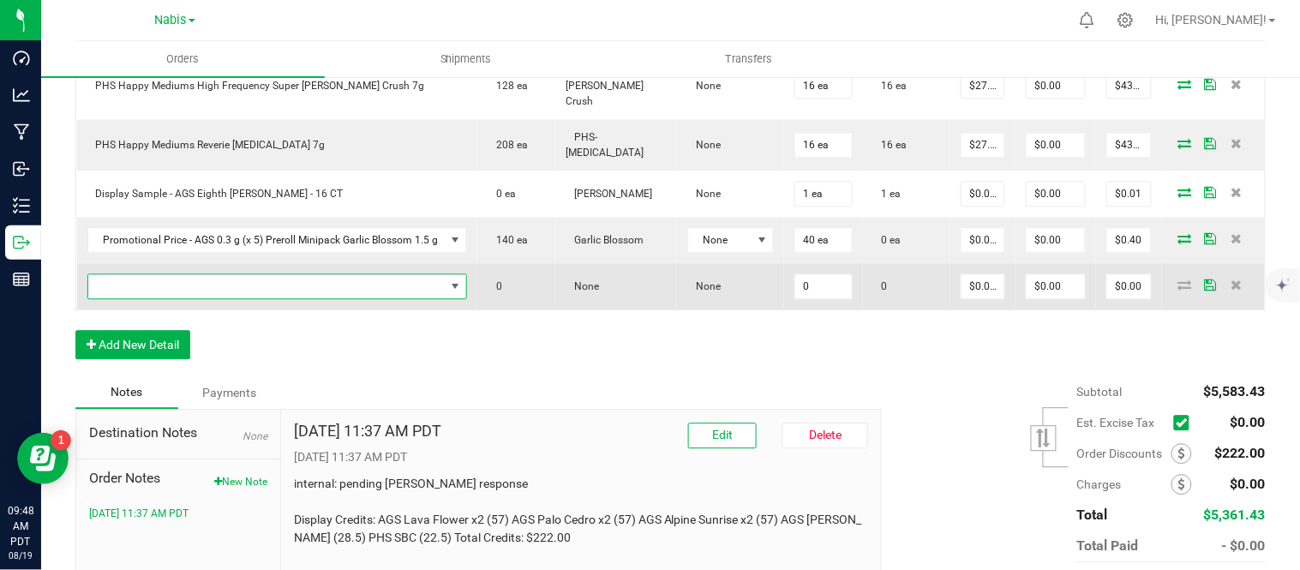
click at [345, 274] on span "NO DATA FOUND" at bounding box center [266, 286] width 357 height 24
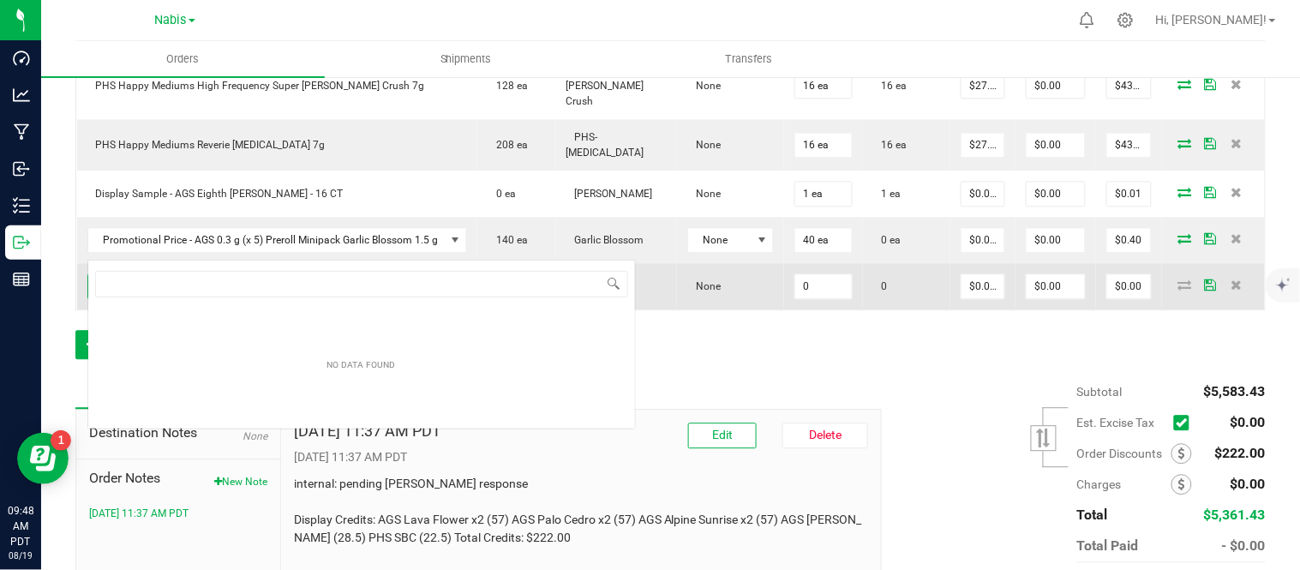
scroll to position [26, 375]
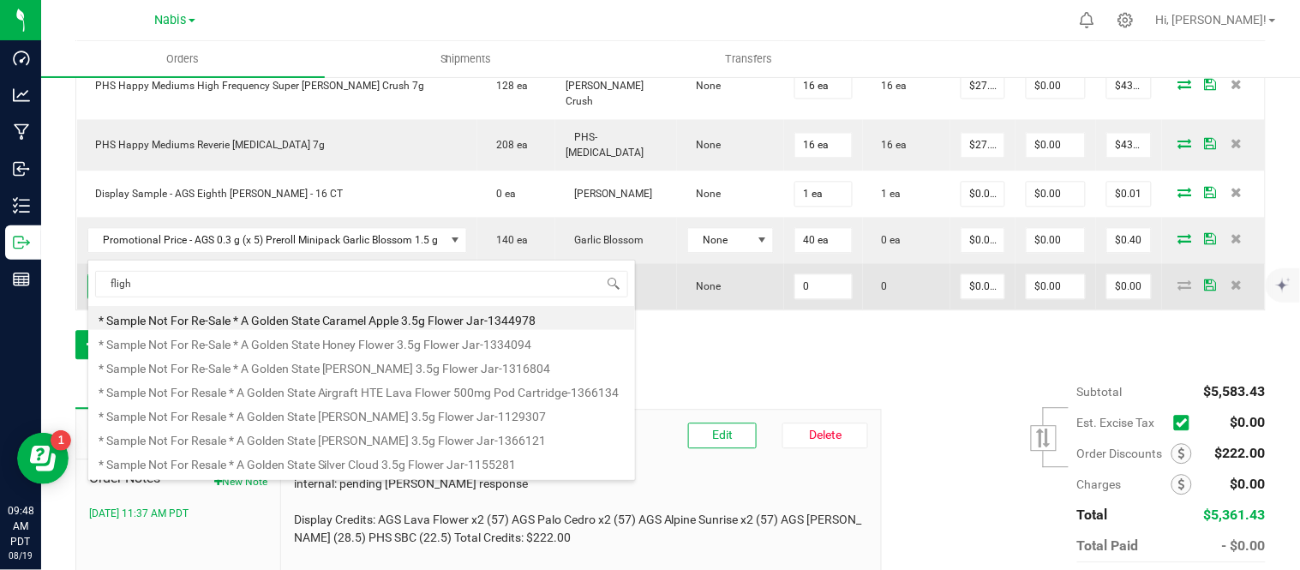
type input "flight"
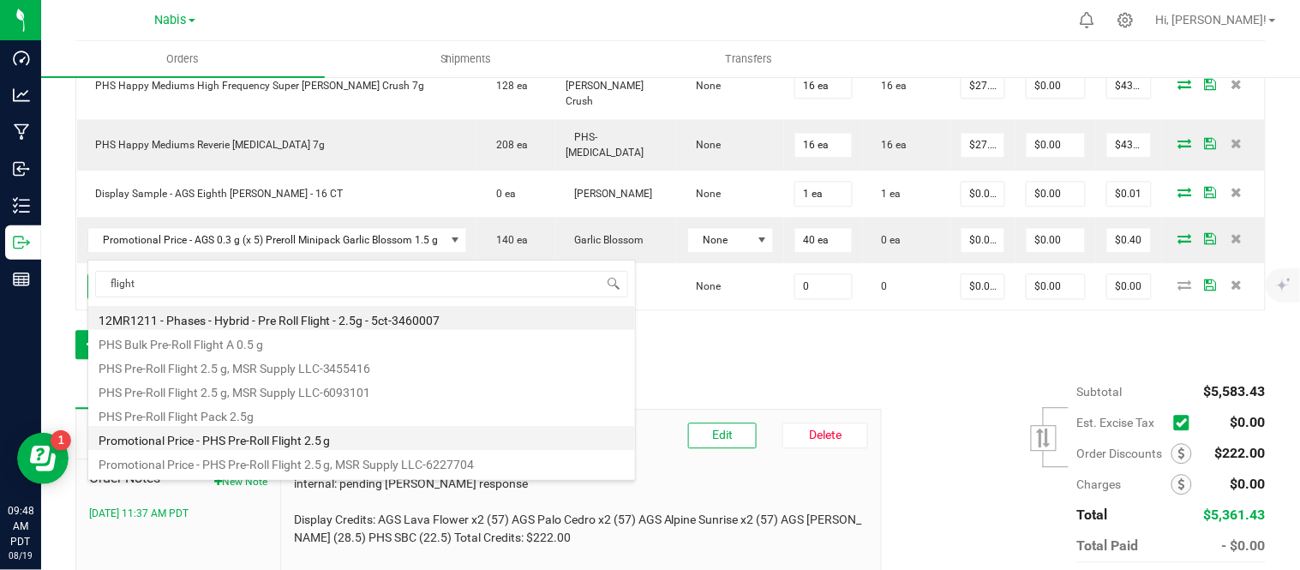
click at [294, 442] on li "Promotional Price - PHS Pre-Roll Flight 2.5 g" at bounding box center [361, 438] width 547 height 24
type input "0 ea"
type input "$0.01000"
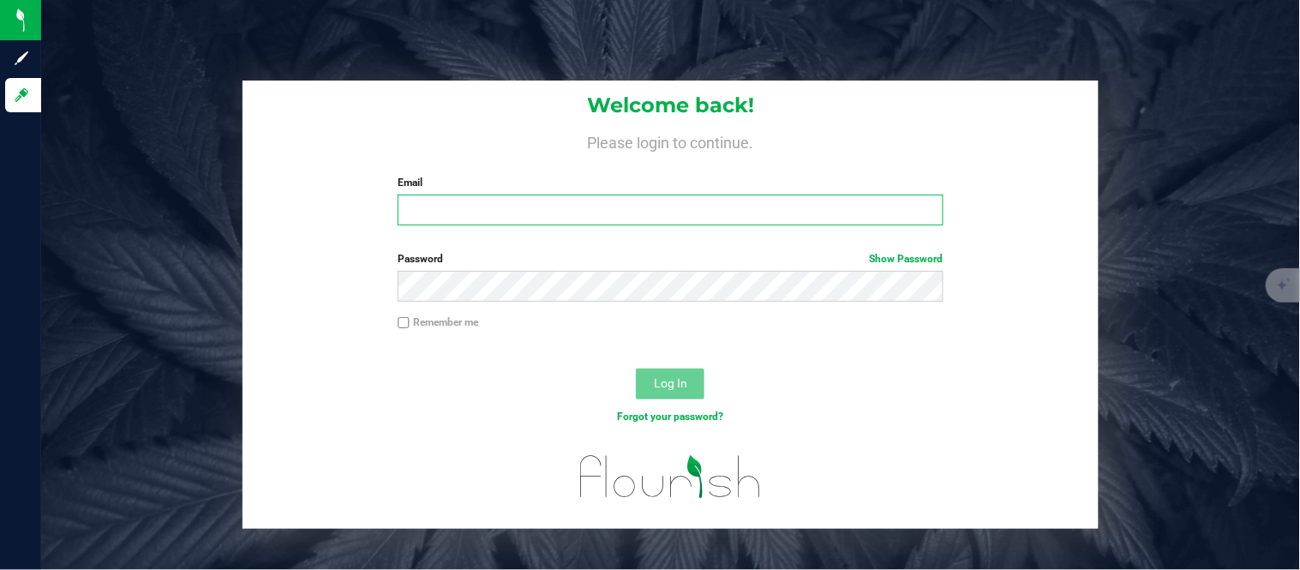
type input "[PERSON_NAME][EMAIL_ADDRESS][DOMAIN_NAME]"
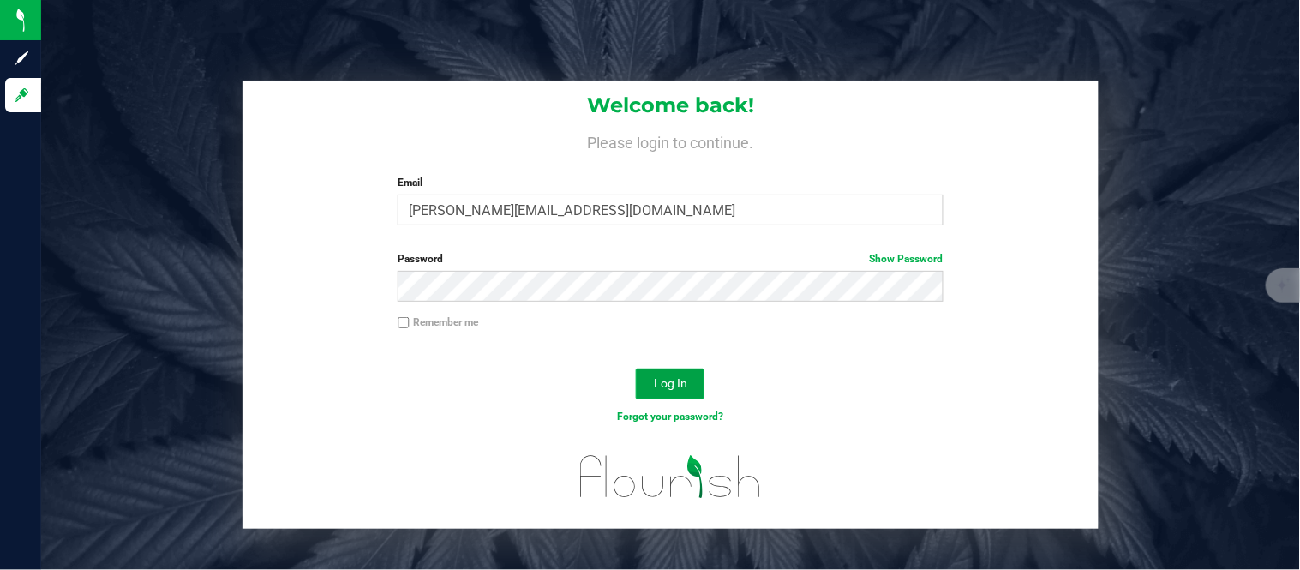
click at [681, 374] on button "Log In" at bounding box center [670, 384] width 69 height 31
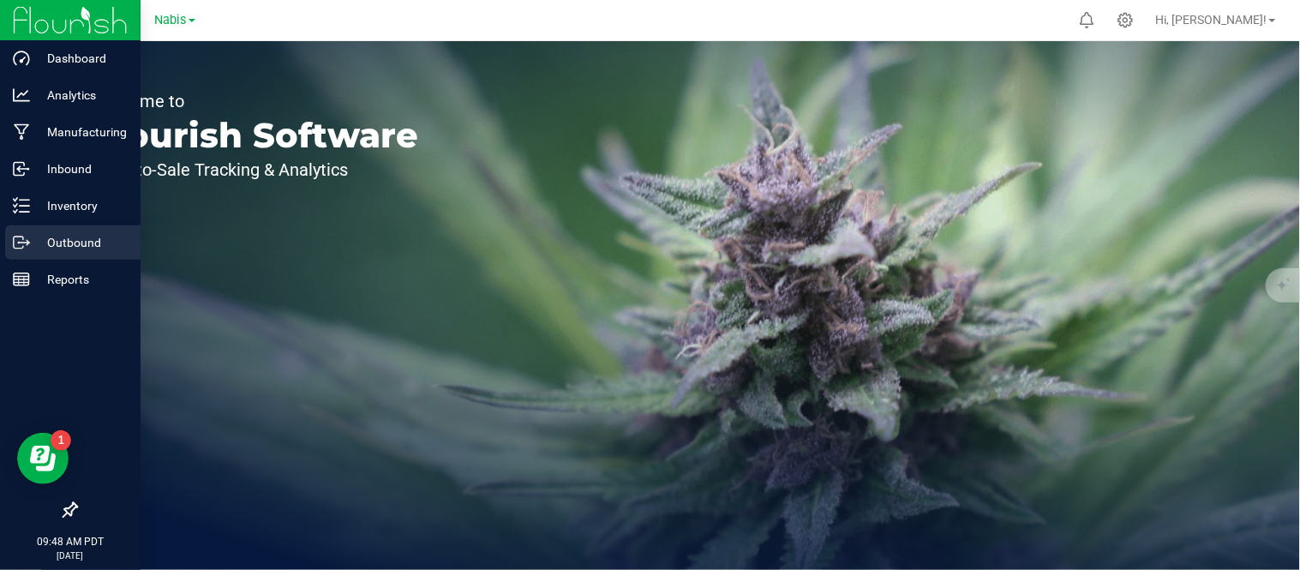
click at [92, 253] on div "Outbound" at bounding box center [72, 242] width 135 height 34
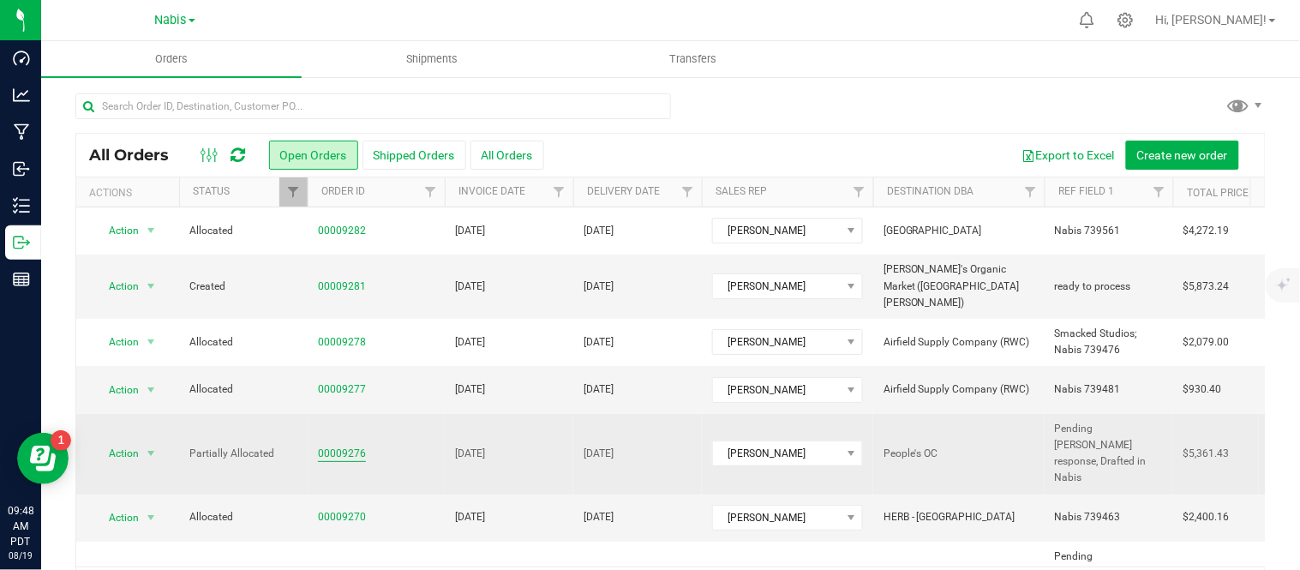
click at [334, 446] on link "00009276" at bounding box center [342, 454] width 48 height 16
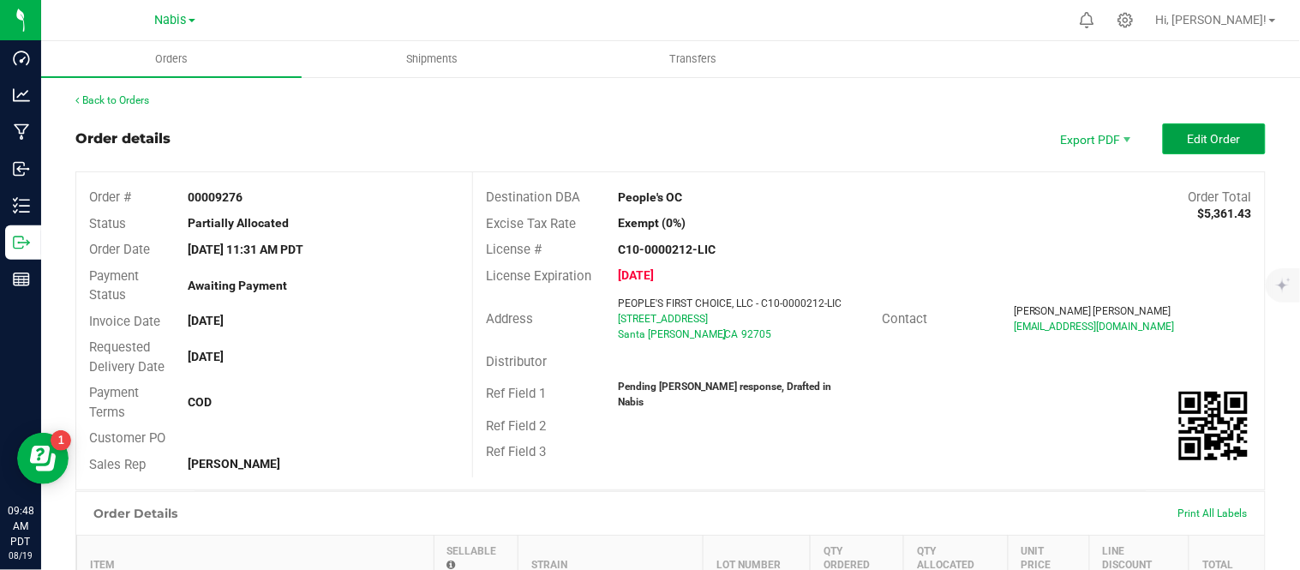
click at [1190, 143] on span "Edit Order" at bounding box center [1214, 139] width 53 height 14
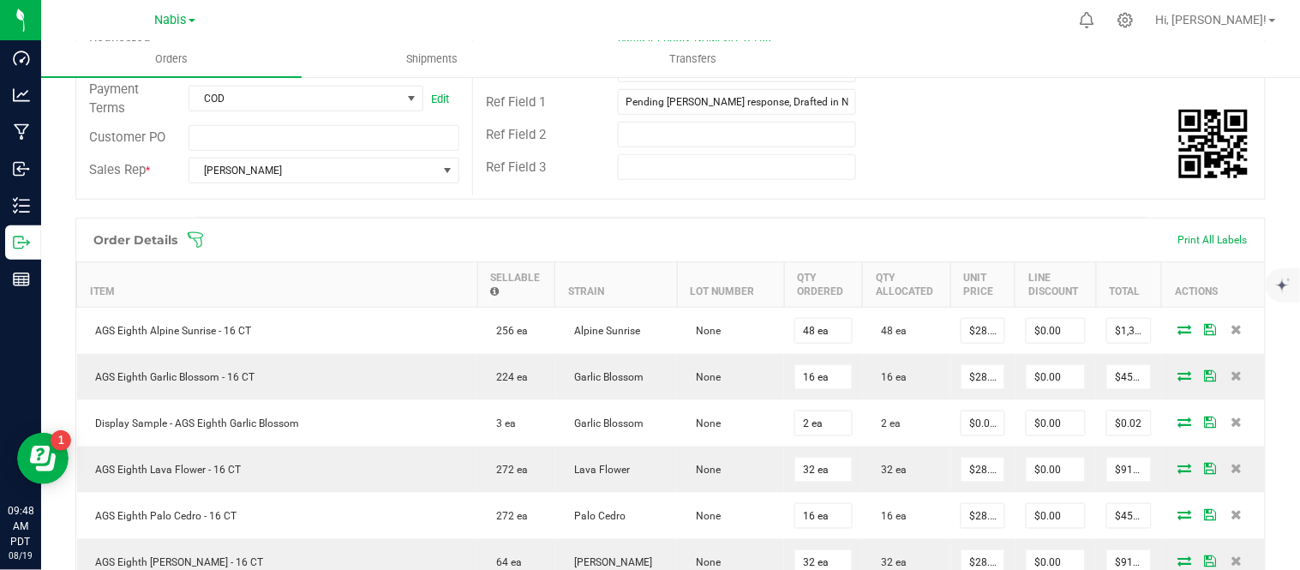
scroll to position [955, 0]
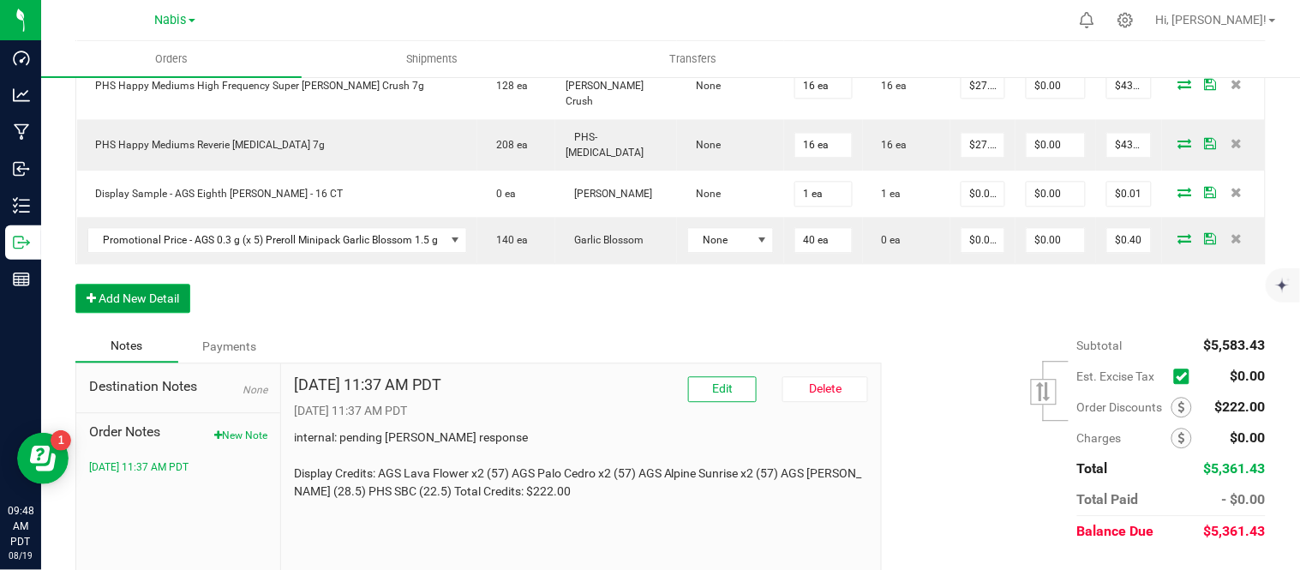
click at [159, 284] on button "Add New Detail" at bounding box center [132, 298] width 115 height 29
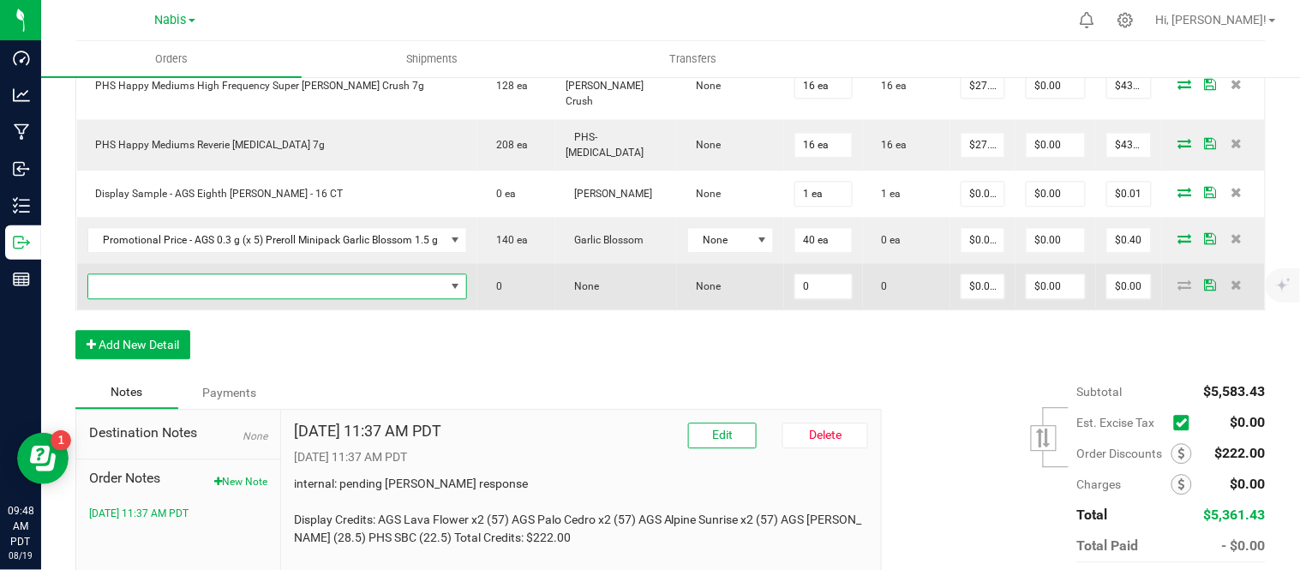
click at [247, 274] on span "NO DATA FOUND" at bounding box center [266, 286] width 357 height 24
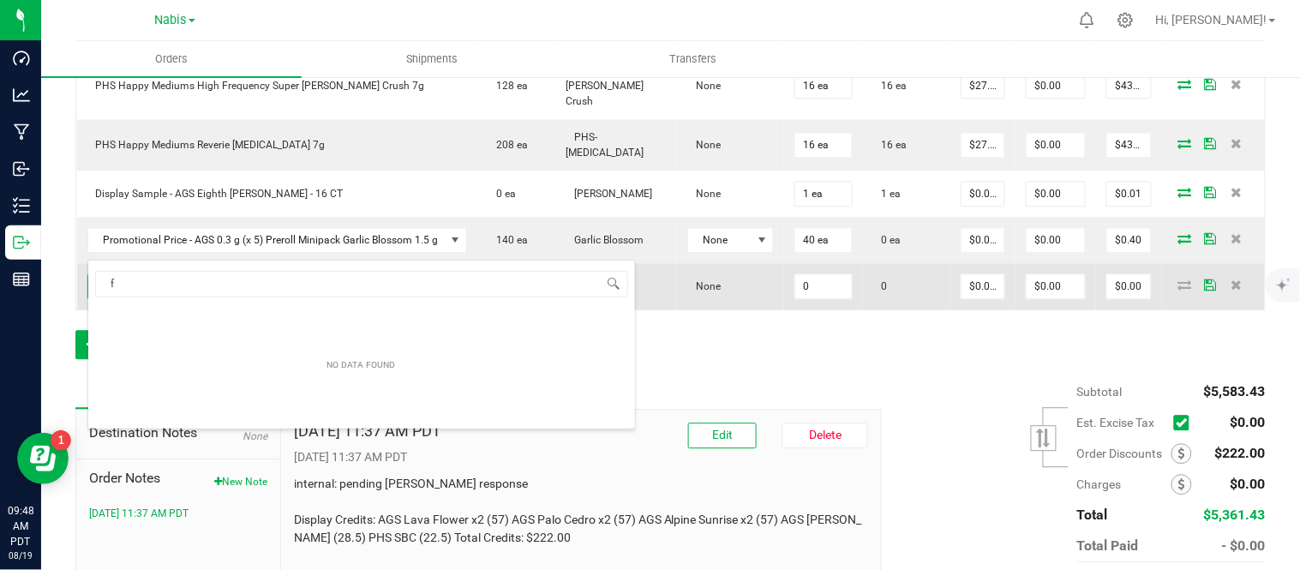
scroll to position [26, 375]
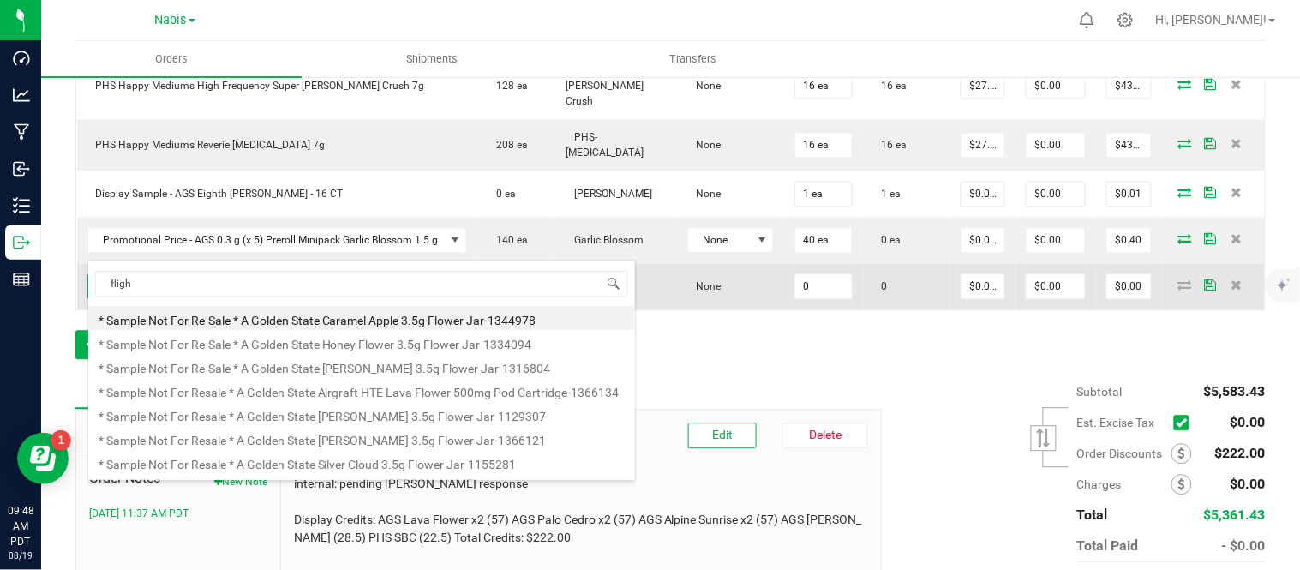
type input "flight"
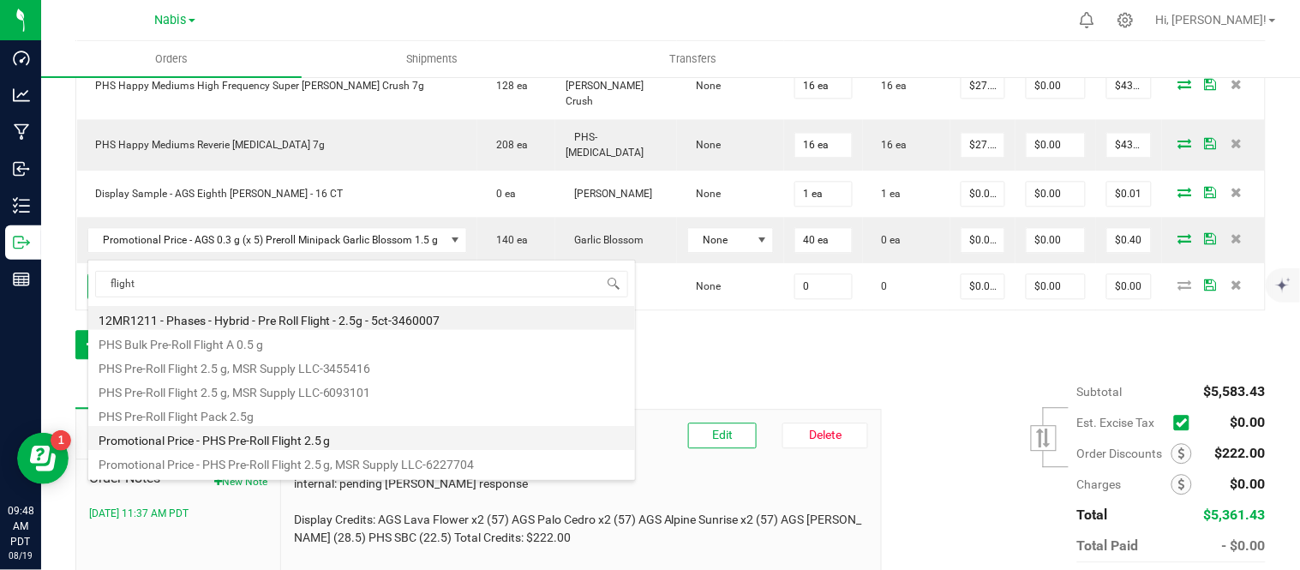
click at [352, 429] on li "Promotional Price - PHS Pre-Roll Flight 2.5 g" at bounding box center [361, 438] width 547 height 24
type input "0 ea"
type input "$0.01000"
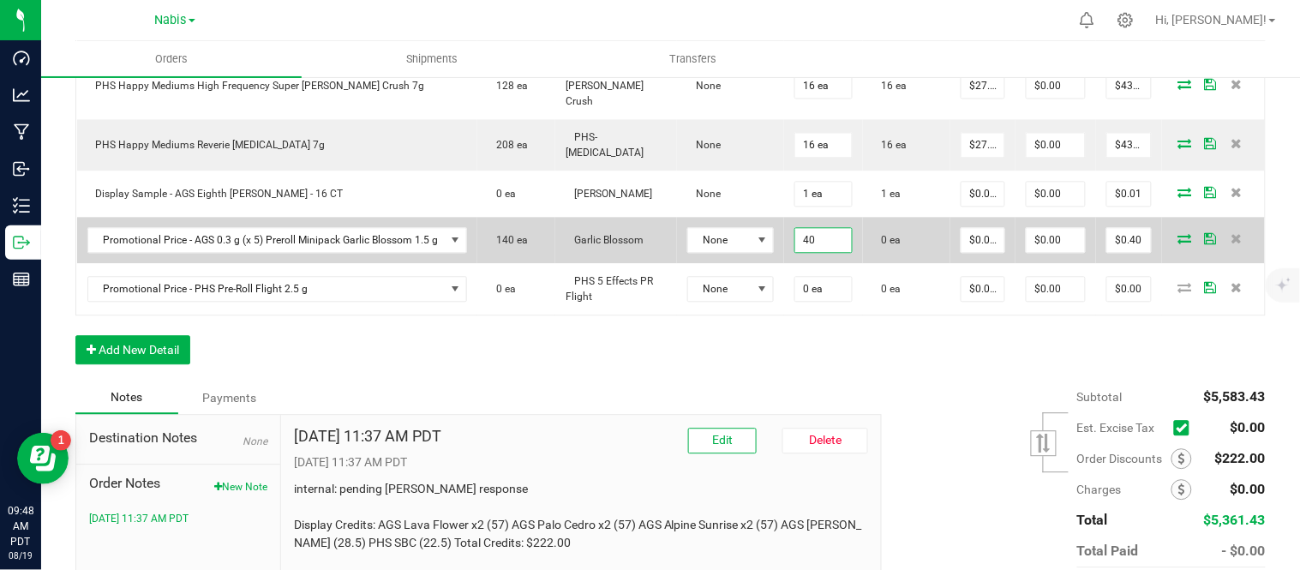
click at [829, 228] on input "40" at bounding box center [823, 240] width 56 height 24
type input "80 ea"
type input "0.01"
type input "$0.80"
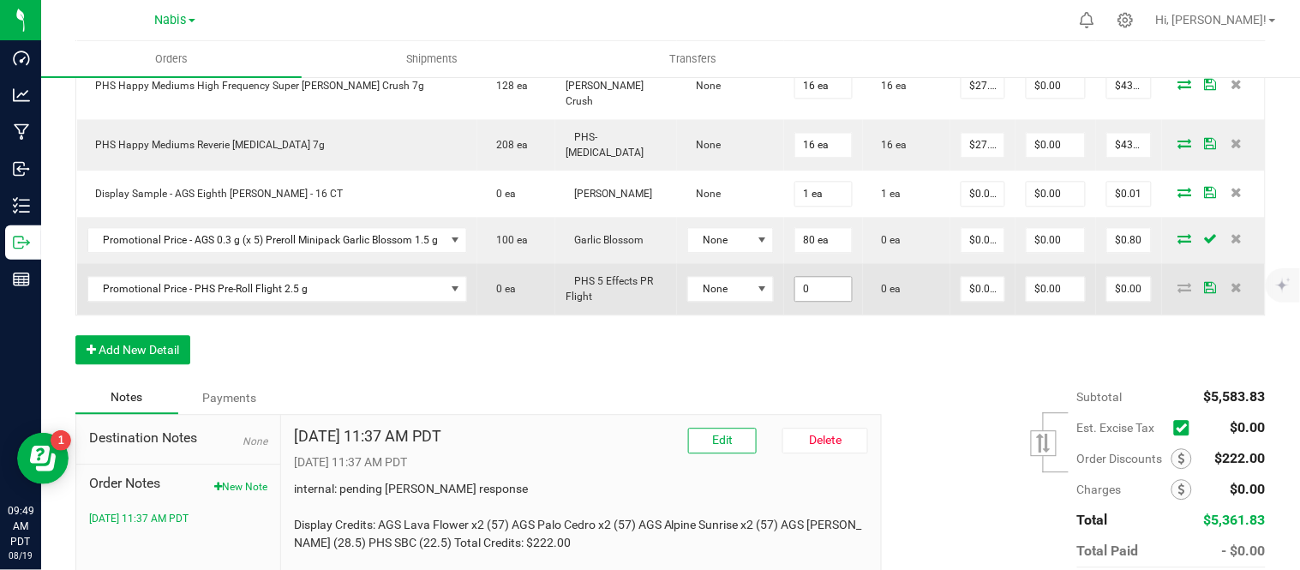
click at [816, 277] on input "0" at bounding box center [823, 289] width 56 height 24
type input "40 ea"
type input "0.01"
type input "$0.40"
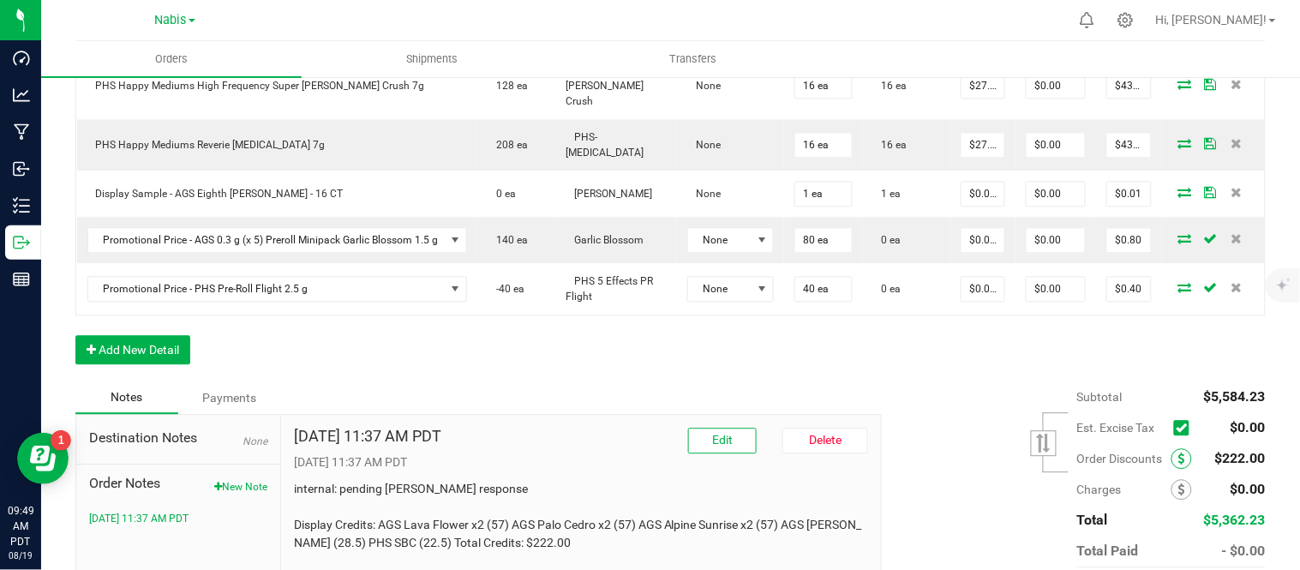
click at [1178, 453] on icon at bounding box center [1181, 459] width 7 height 12
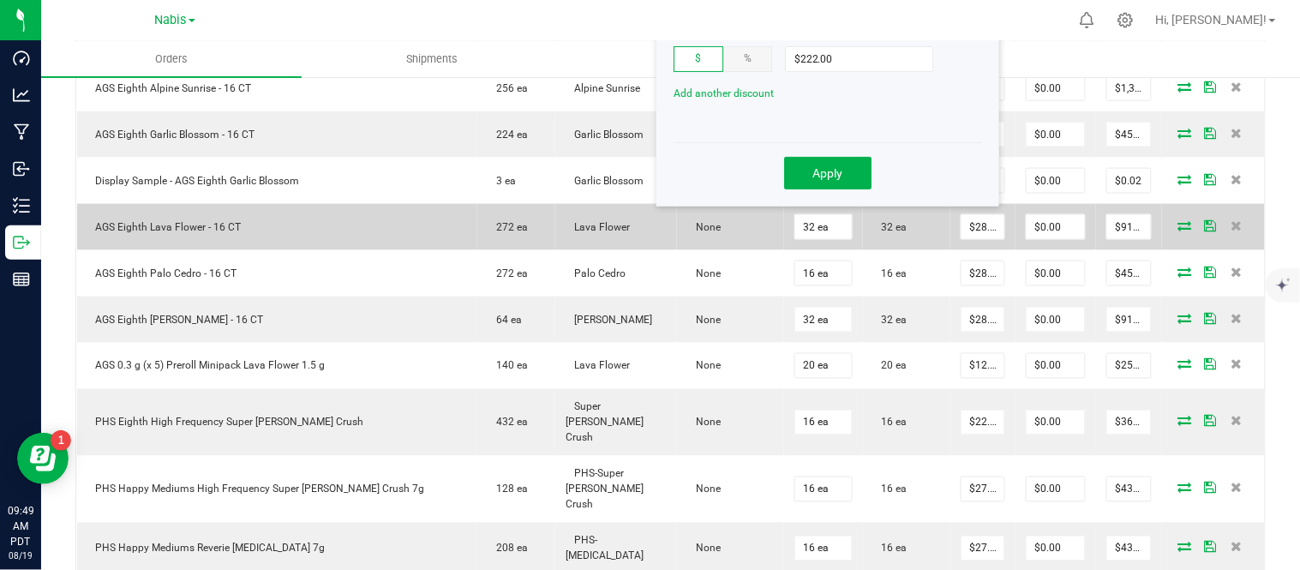
scroll to position [452, 0]
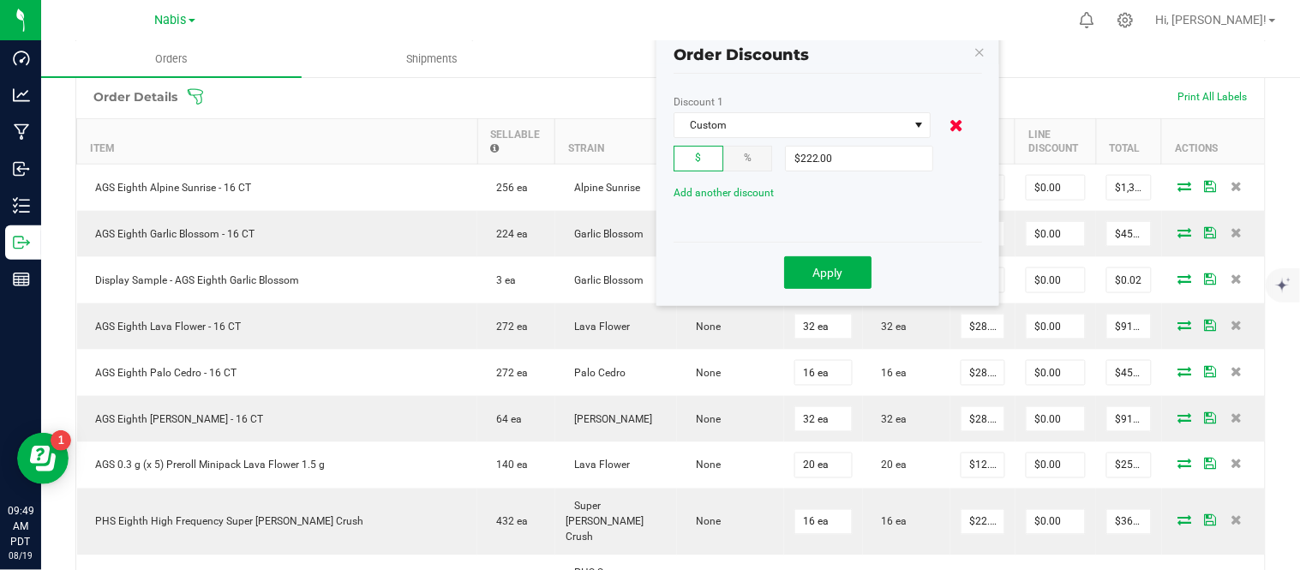
click at [957, 118] on icon at bounding box center [957, 125] width 14 height 17
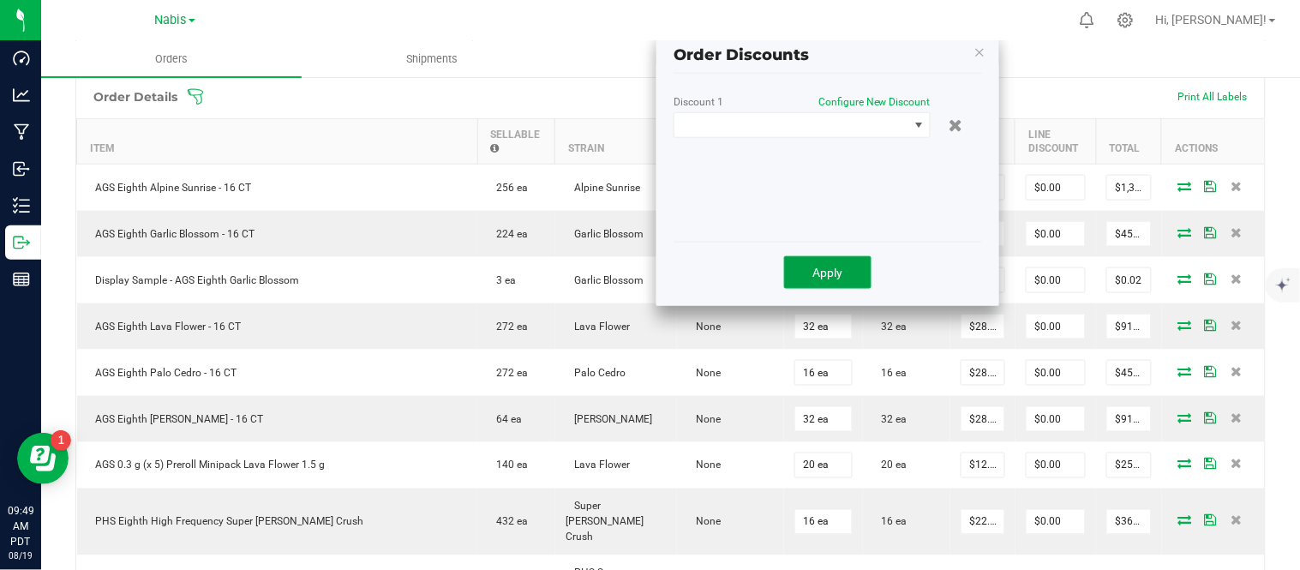
click at [816, 274] on span "Apply" at bounding box center [828, 273] width 30 height 14
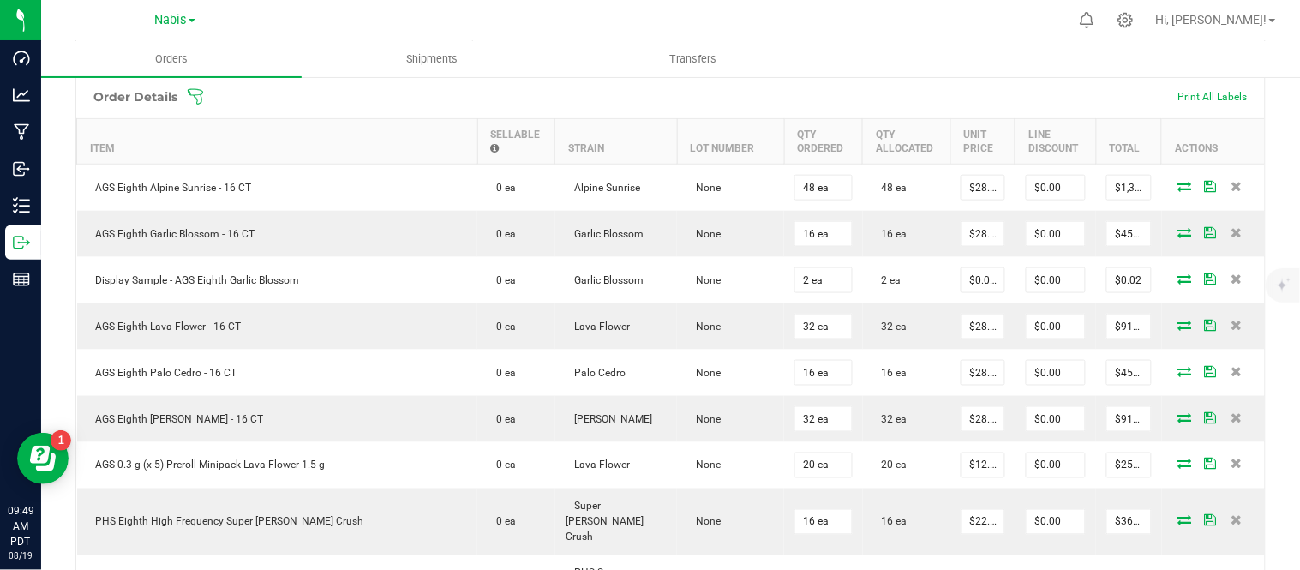
scroll to position [0, 0]
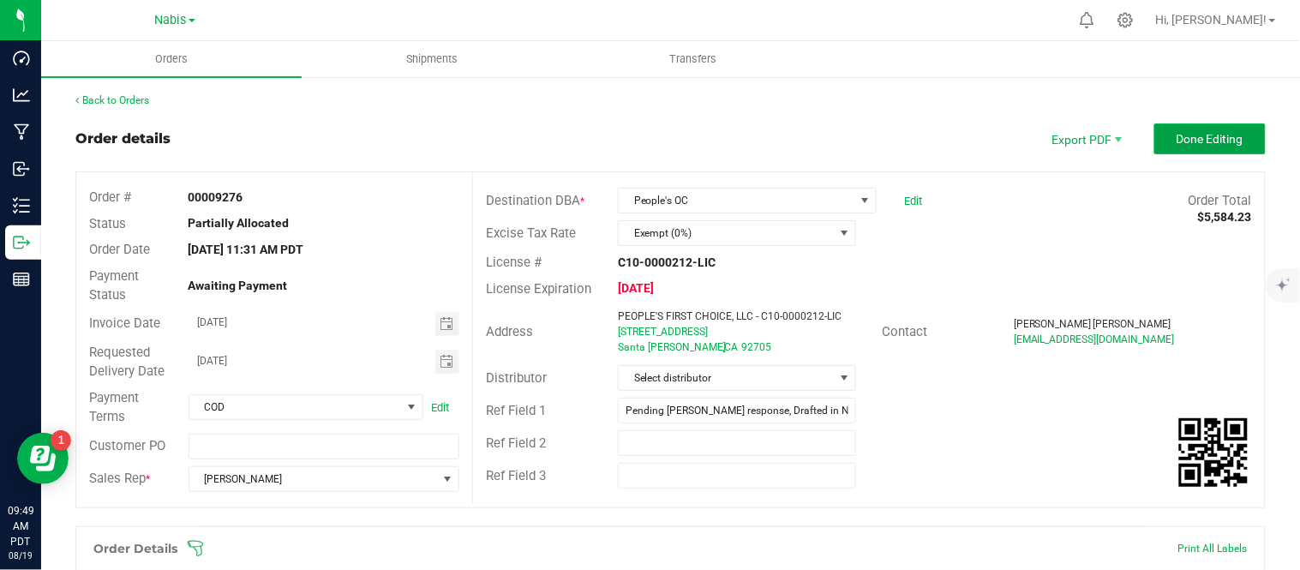
click at [1214, 140] on span "Done Editing" at bounding box center [1210, 139] width 67 height 14
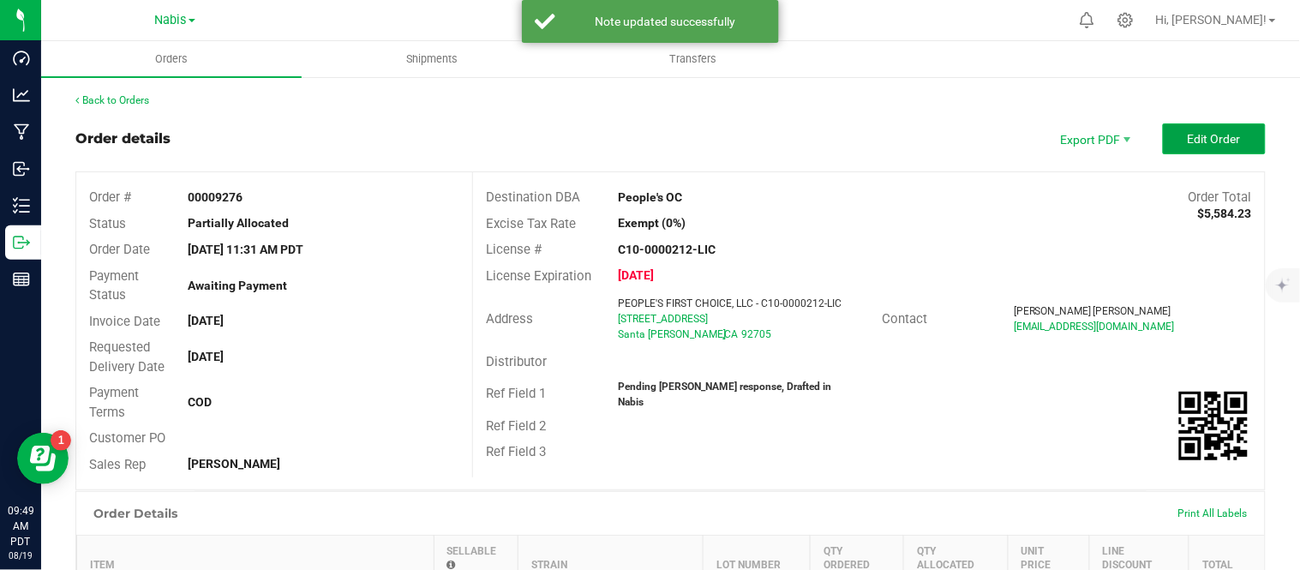
click at [1209, 146] on button "Edit Order" at bounding box center [1214, 138] width 103 height 31
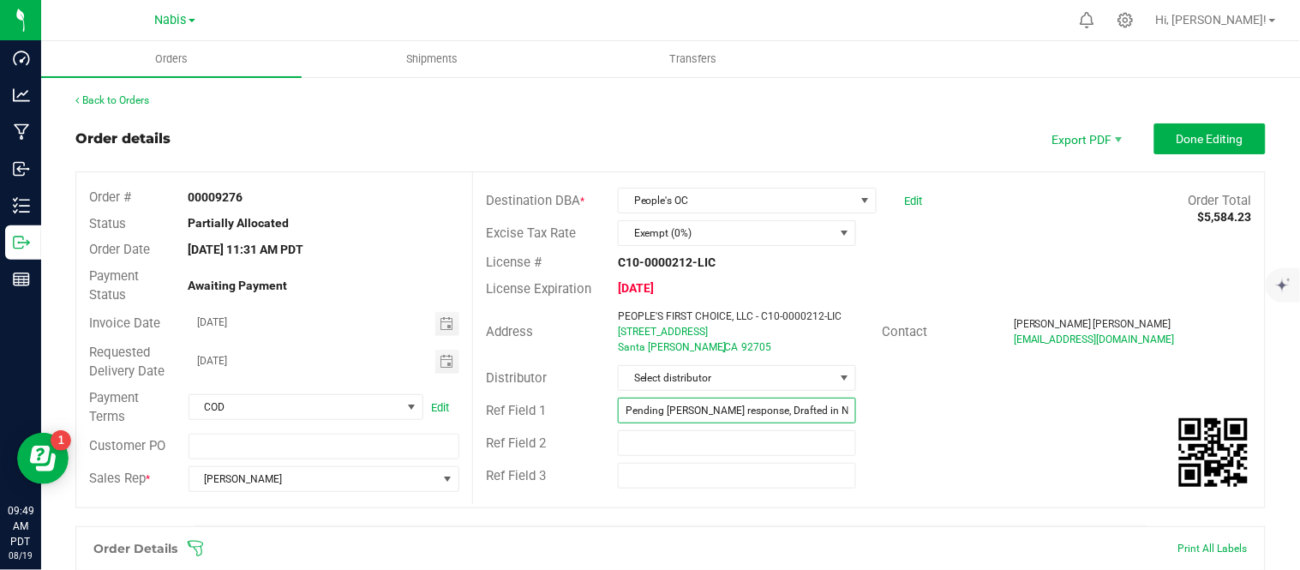
drag, startPoint x: 740, startPoint y: 408, endPoint x: 570, endPoint y: 387, distance: 171.9
click at [570, 387] on div "Destination DBA * People's OC Edit Order Total $5,584.23 Excise Tax Rate Exempt…" at bounding box center [868, 338] width 793 height 332
type input "Drafted in Nabis"
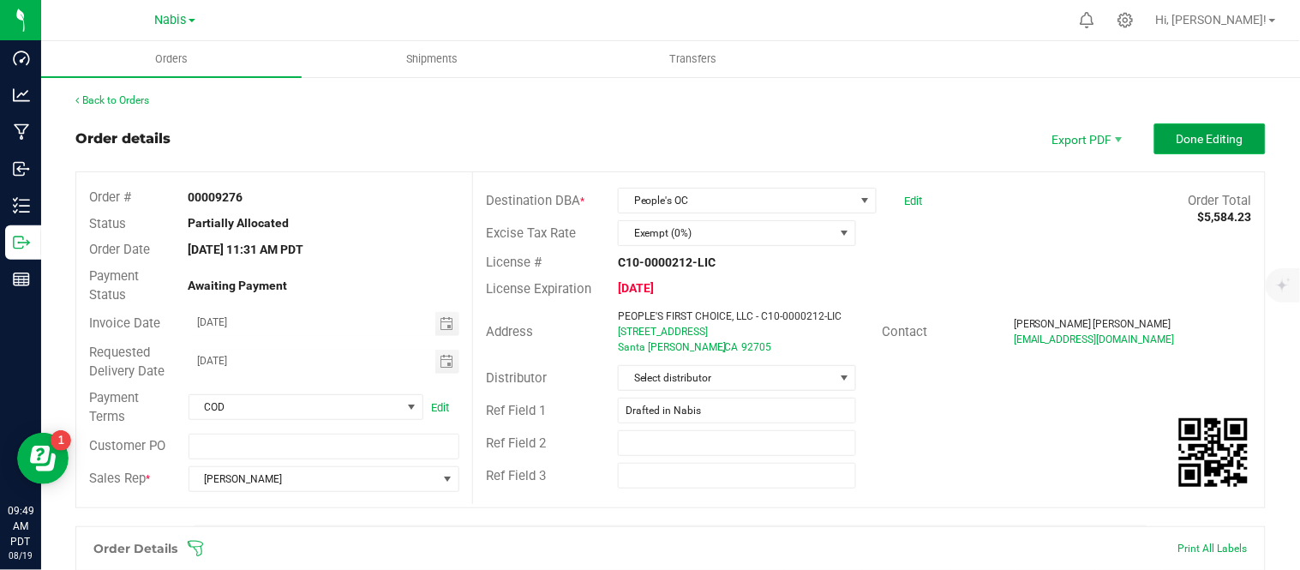
click at [1177, 139] on span "Done Editing" at bounding box center [1210, 139] width 67 height 14
